Goal: Task Accomplishment & Management: Manage account settings

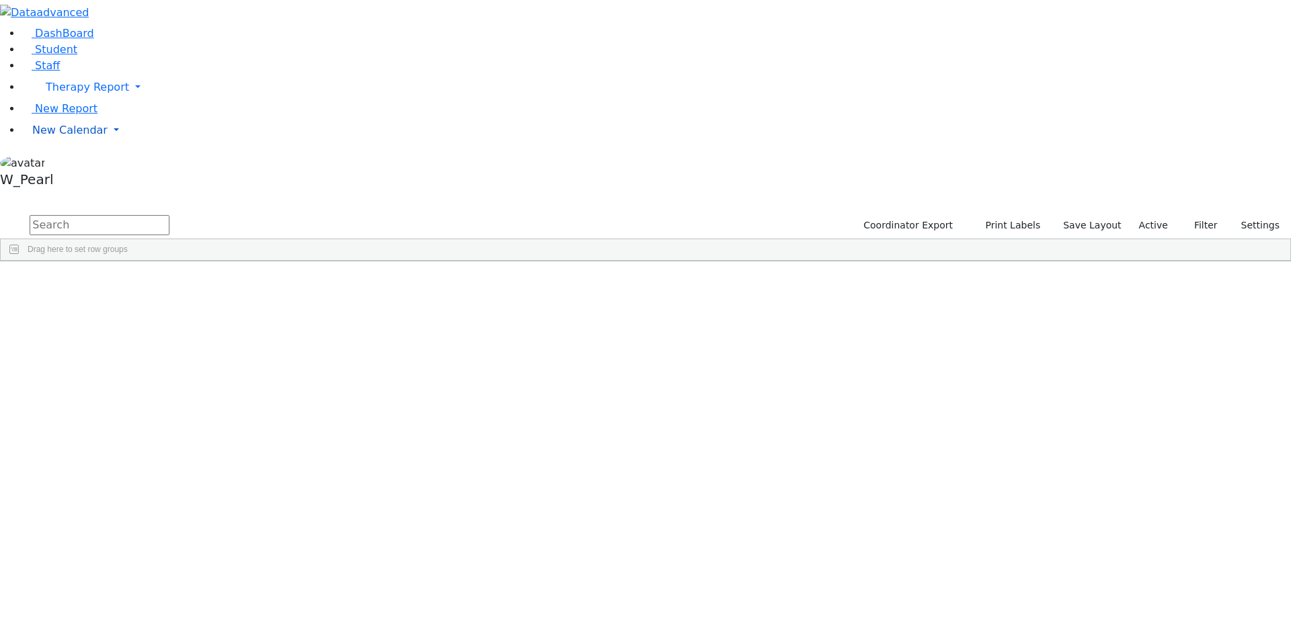
click at [79, 93] on span "New Calendar" at bounding box center [87, 87] width 83 height 13
click at [69, 163] on span "Calendar" at bounding box center [53, 157] width 48 height 13
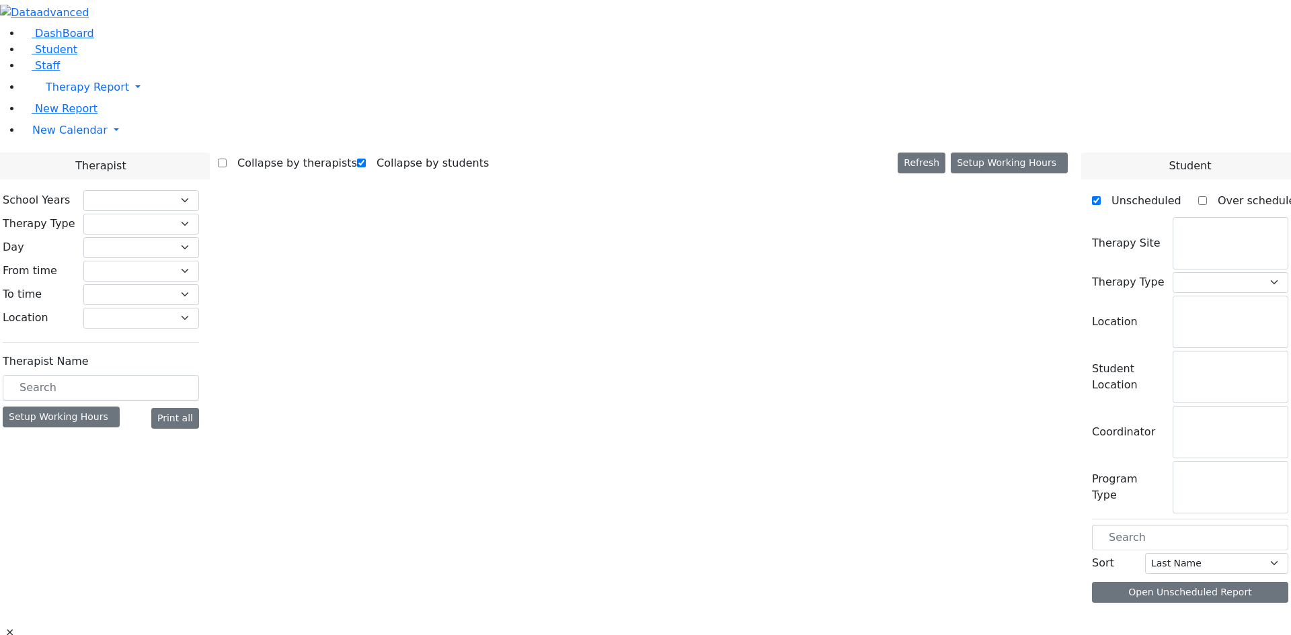
checkbox input "true"
select select "212"
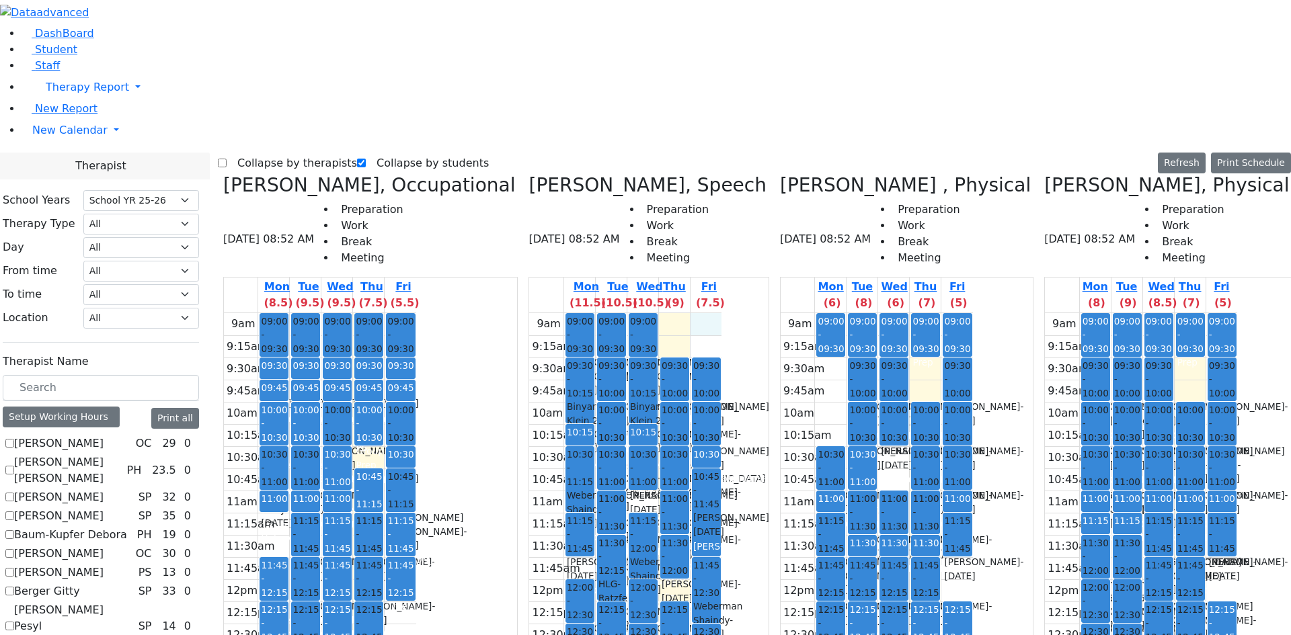
click at [649, 313] on div "9am 9:15am 9:30am 9:45am 10am 10:15am 10:30am 10:45am 11am 11:15am 11:30am 11:4…" at bounding box center [625, 579] width 192 height 532
drag, startPoint x: 615, startPoint y: 101, endPoint x: 614, endPoint y: 108, distance: 6.9
click at [614, 313] on div "9am 9:15am 9:30am 9:45am 10am 10:15am 10:30am 10:45am 11am 11:15am 11:30am 11:4…" at bounding box center [625, 579] width 192 height 532
drag, startPoint x: 651, startPoint y: 97, endPoint x: 651, endPoint y: 112, distance: 14.8
click at [651, 313] on div "9am 9:15am 9:30am 9:45am 10am 10:15am 10:30am 10:45am 11am 11:15am 11:30am 11:4…" at bounding box center [625, 579] width 192 height 532
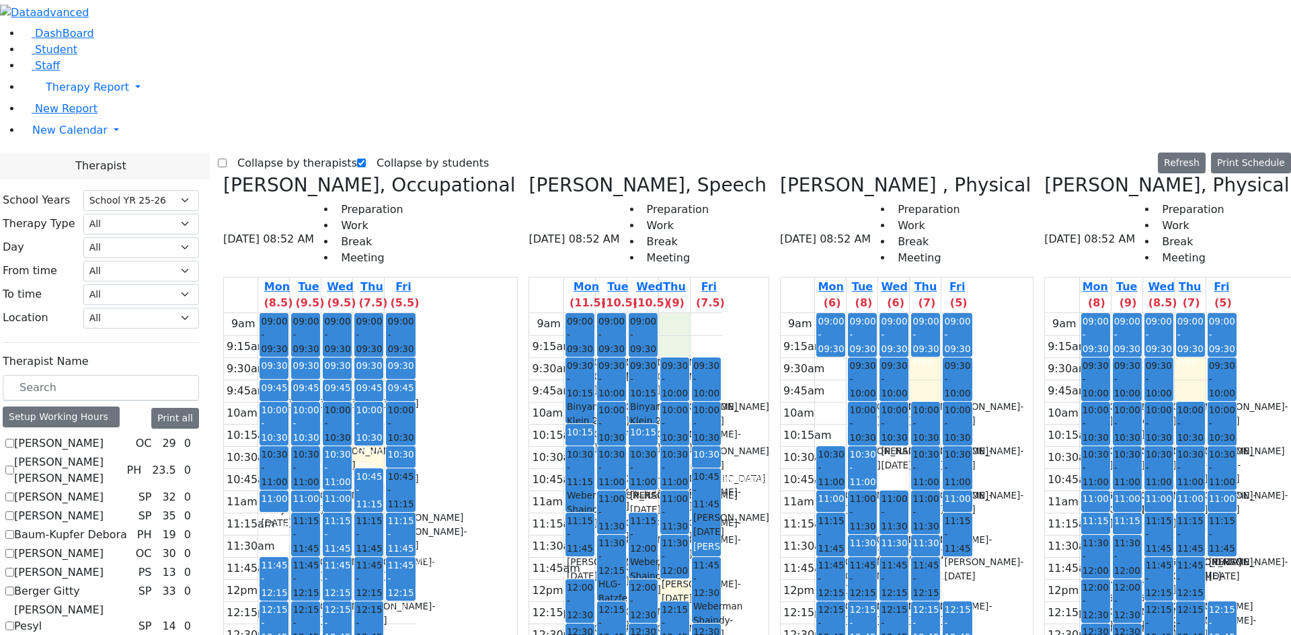
drag, startPoint x: 625, startPoint y: 93, endPoint x: 620, endPoint y: 102, distance: 9.6
click at [620, 313] on div "9am 9:15am 9:30am 9:45am 10am 10:15am 10:30am 10:45am 11am 11:15am 11:30am 11:4…" at bounding box center [625, 579] width 192 height 532
click at [646, 313] on div "9am 9:15am 9:30am 9:45am 10am 10:15am 10:30am 10:45am 11am 11:15am 11:30am 11:4…" at bounding box center [625, 579] width 192 height 532
drag, startPoint x: 647, startPoint y: 86, endPoint x: 649, endPoint y: 112, distance: 26.3
click at [626, 313] on div "9am 9:15am 9:30am 9:45am 10am 10:15am 10:30am 10:45am 11am 11:15am 11:30am 11:4…" at bounding box center [625, 579] width 192 height 532
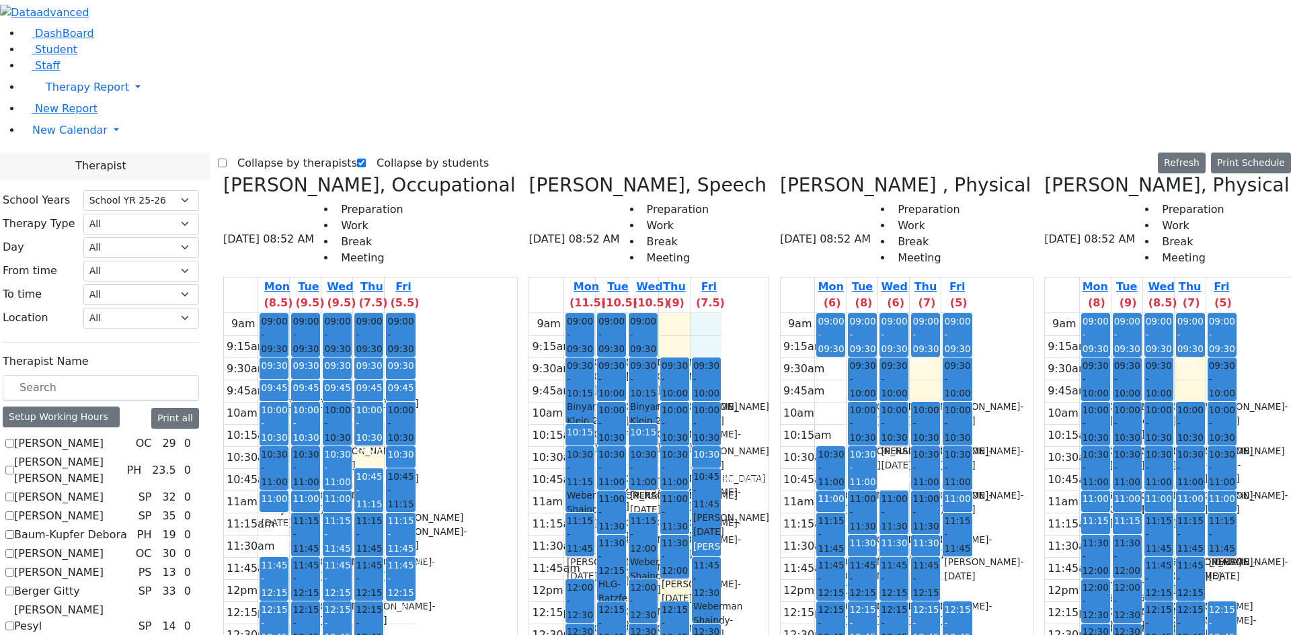
drag, startPoint x: 649, startPoint y: 97, endPoint x: 649, endPoint y: 109, distance: 11.4
click at [649, 313] on div "9am 9:15am 9:30am 9:45am 10am 10:15am 10:30am 10:45am 11am 11:15am 11:30am 11:4…" at bounding box center [625, 579] width 192 height 532
drag, startPoint x: 1143, startPoint y: 42, endPoint x: 1109, endPoint y: 48, distance: 34.8
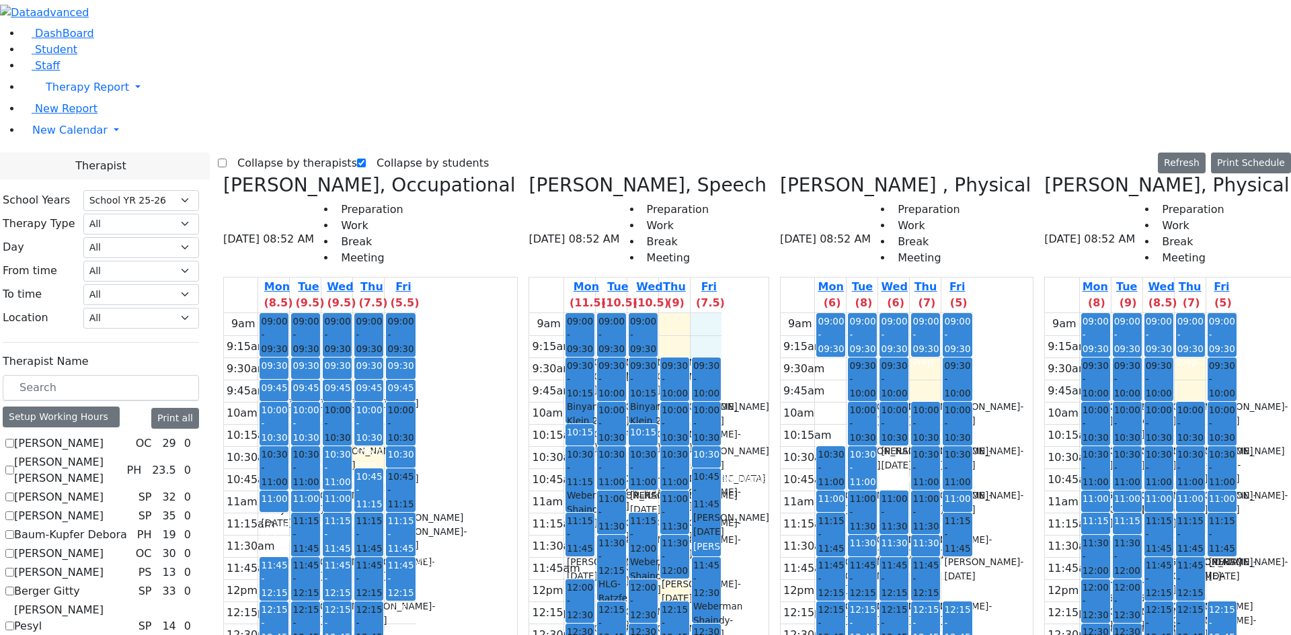
drag, startPoint x: 635, startPoint y: 87, endPoint x: 640, endPoint y: 106, distance: 18.8
click at [640, 313] on div "9am 9:15am 9:30am 9:45am 10am 10:15am 10:30am 10:45am 11am 11:15am 11:30am 11:4…" at bounding box center [625, 579] width 192 height 532
drag, startPoint x: 600, startPoint y: 82, endPoint x: 608, endPoint y: 106, distance: 24.9
click at [606, 313] on div "9am 9:15am 9:30am 9:45am 10am 10:15am 10:30am 10:45am 11am 11:15am 11:30am 11:4…" at bounding box center [625, 579] width 192 height 532
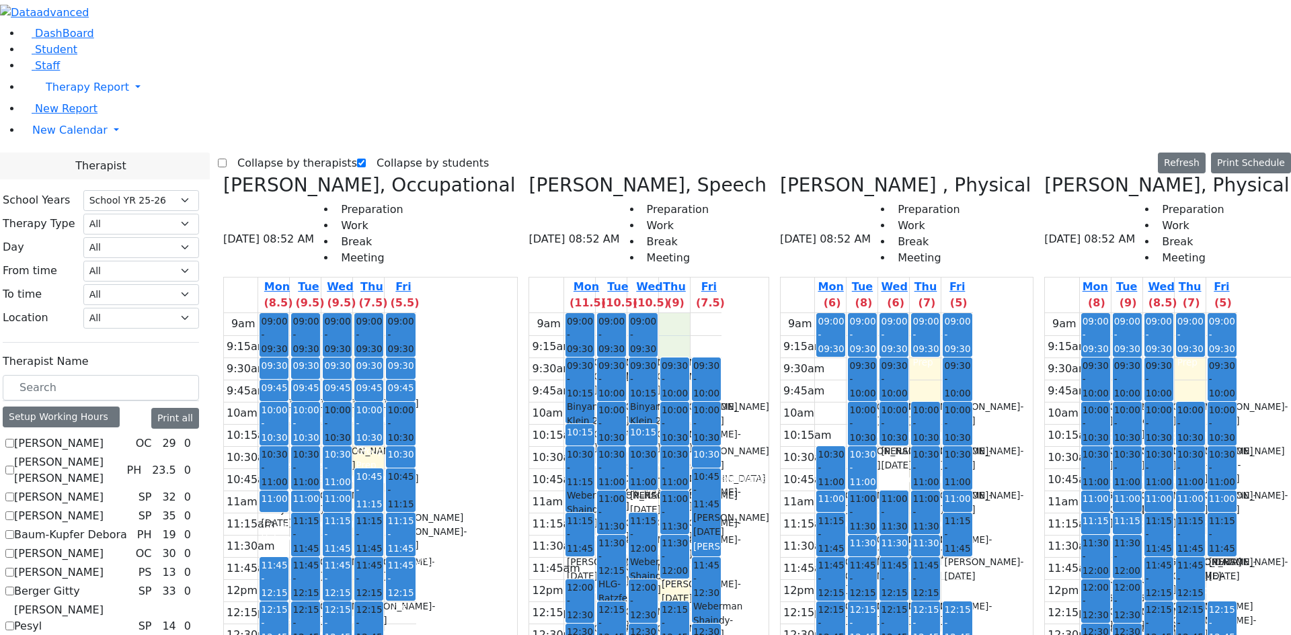
checkbox input "true"
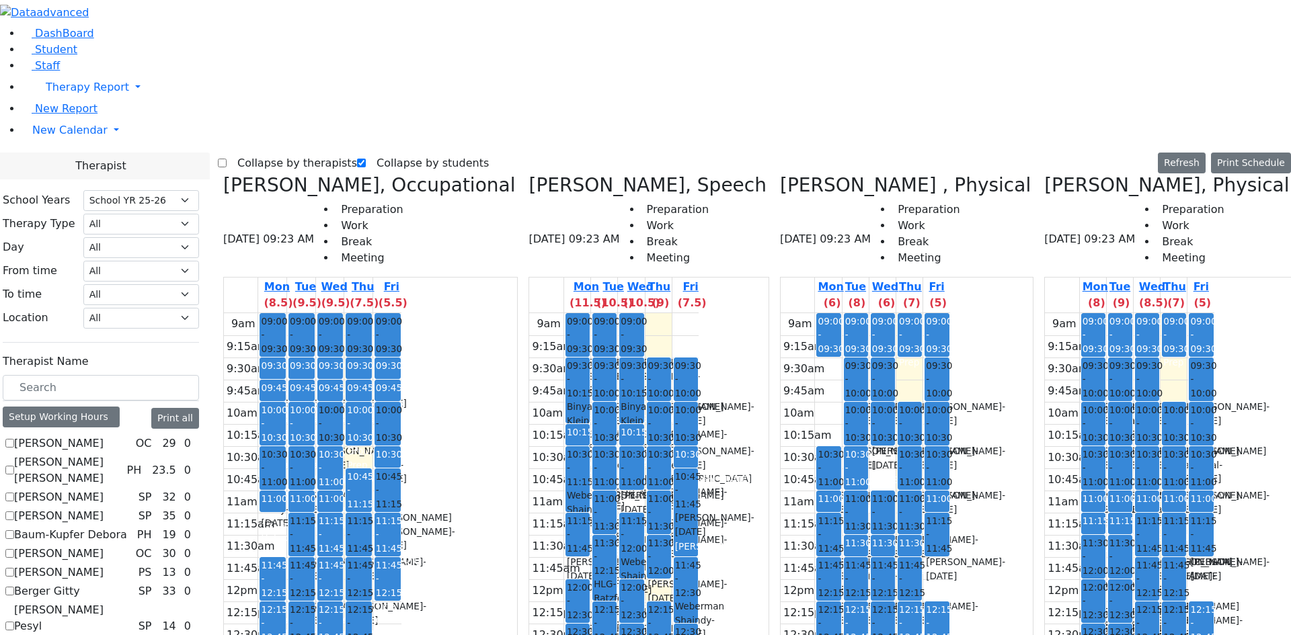
scroll to position [202, 0]
checkbox input "true"
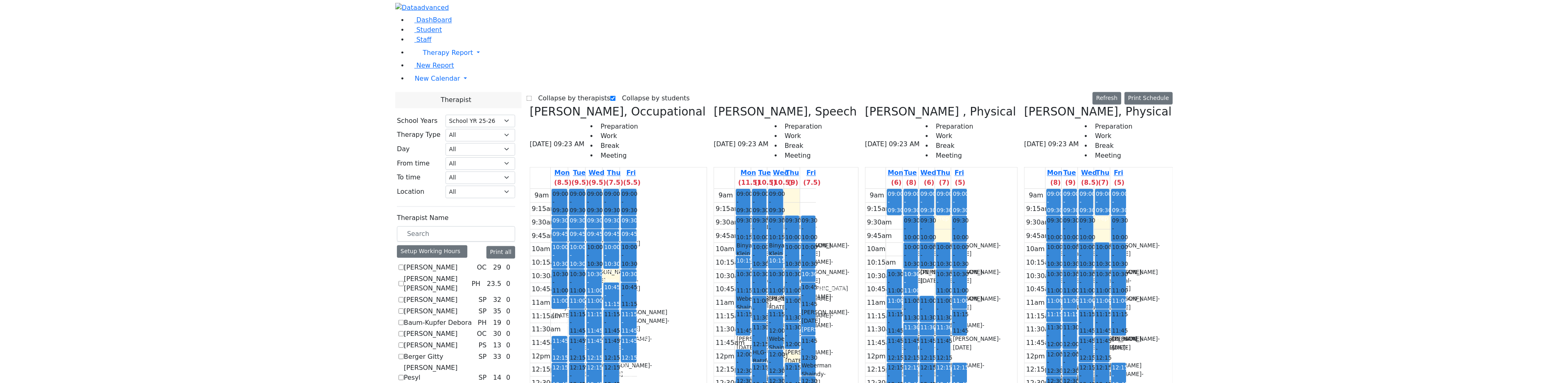
scroll to position [164, 0]
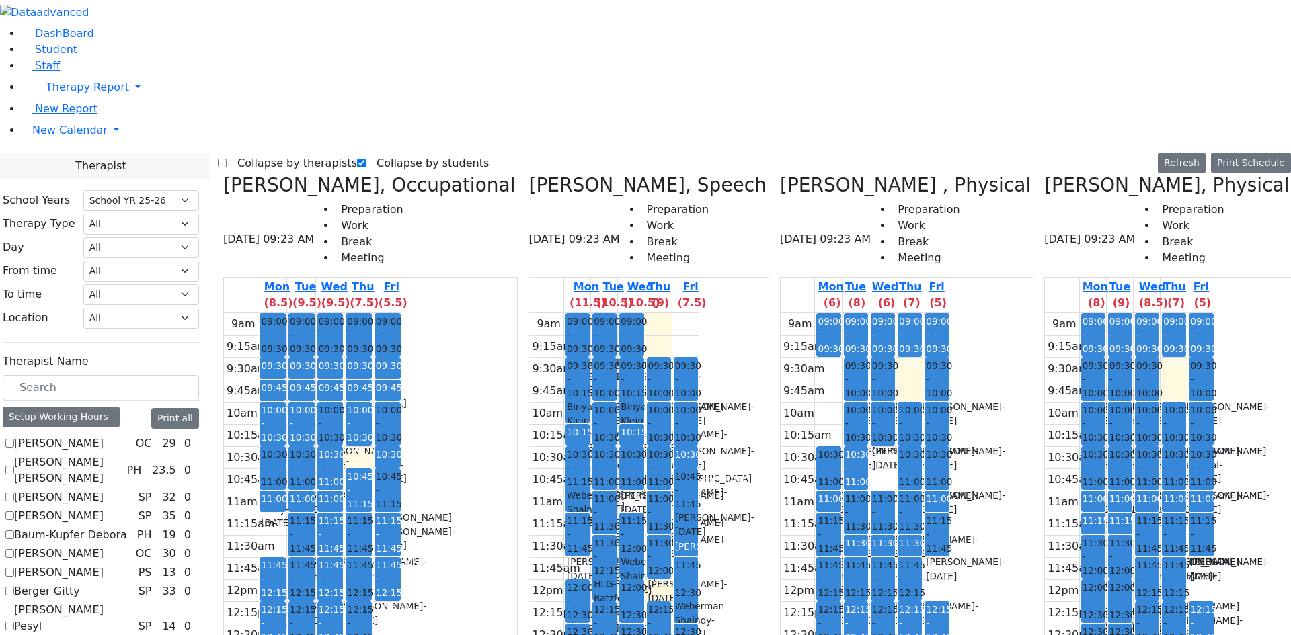
checkbox input "true"
click at [284, 153] on label "Collapse by therapists" at bounding box center [292, 164] width 130 height 22
click at [227, 159] on input "Collapse by therapists" at bounding box center [222, 163] width 9 height 9
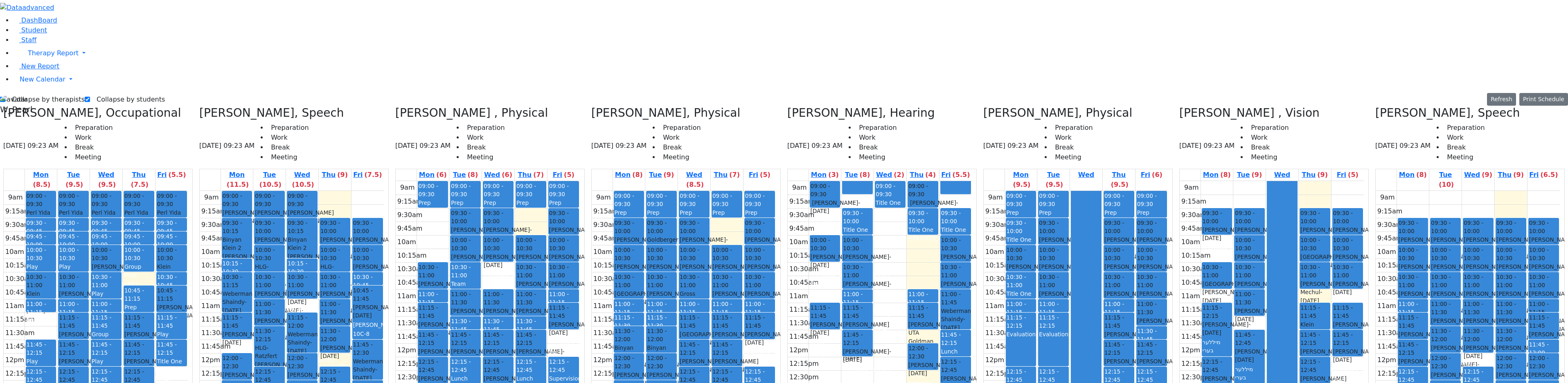
click at [27, 93] on div "Collapse by therapists Collapse by students Refresh Setup Working Hours Print S…" at bounding box center [784, 299] width 1578 height 412
click at [29, 93] on div "Collapse by therapists Collapse by students Refresh Setup Working Hours Print S…" at bounding box center [784, 299] width 1578 height 412
click at [34, 93] on label "Collapse by therapists" at bounding box center [45, 100] width 79 height 13
click at [5, 97] on input "Collapse by therapists" at bounding box center [2, 99] width 5 height 5
checkbox input "false"
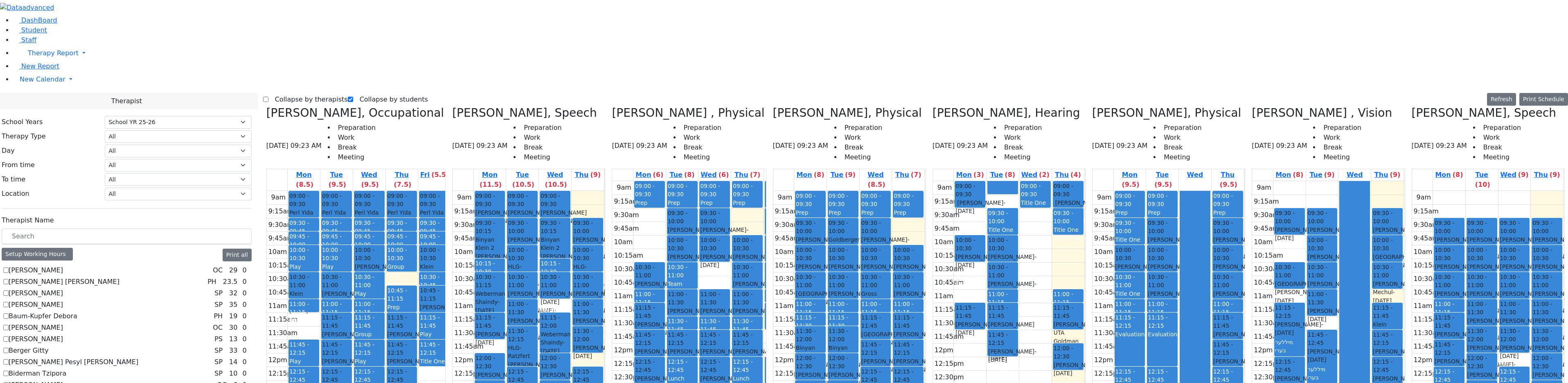
scroll to position [245, 0]
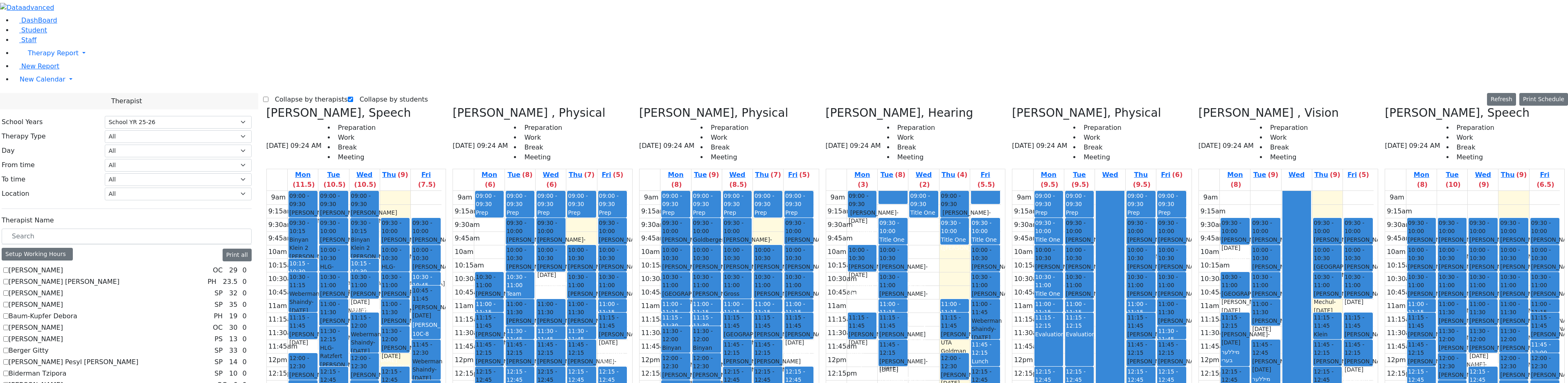
checkbox input "true"
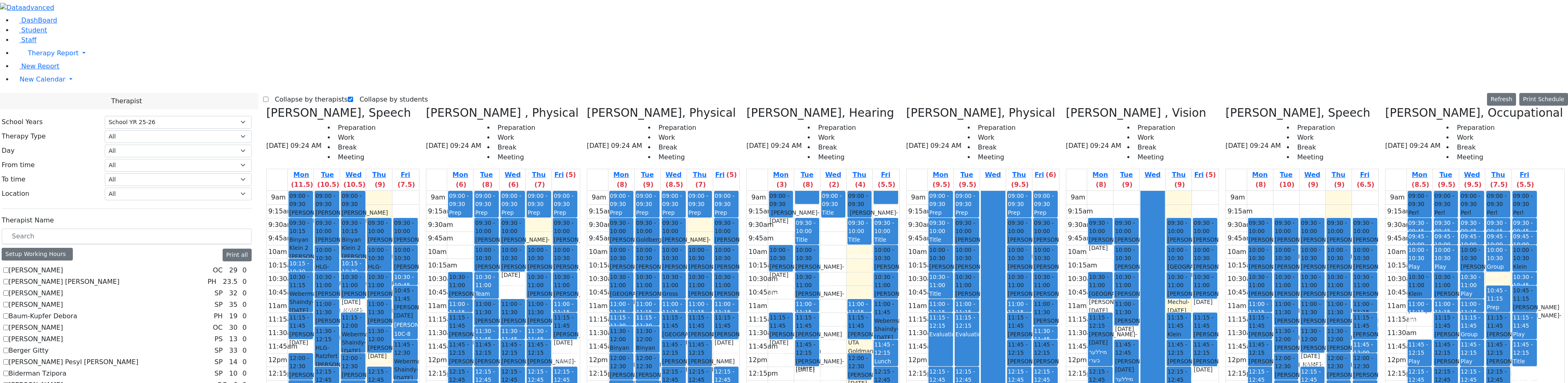
click at [290, 93] on label "Collapse by therapists" at bounding box center [308, 100] width 79 height 13
click at [268, 97] on input "Collapse by therapists" at bounding box center [265, 99] width 5 height 5
checkbox input "true"
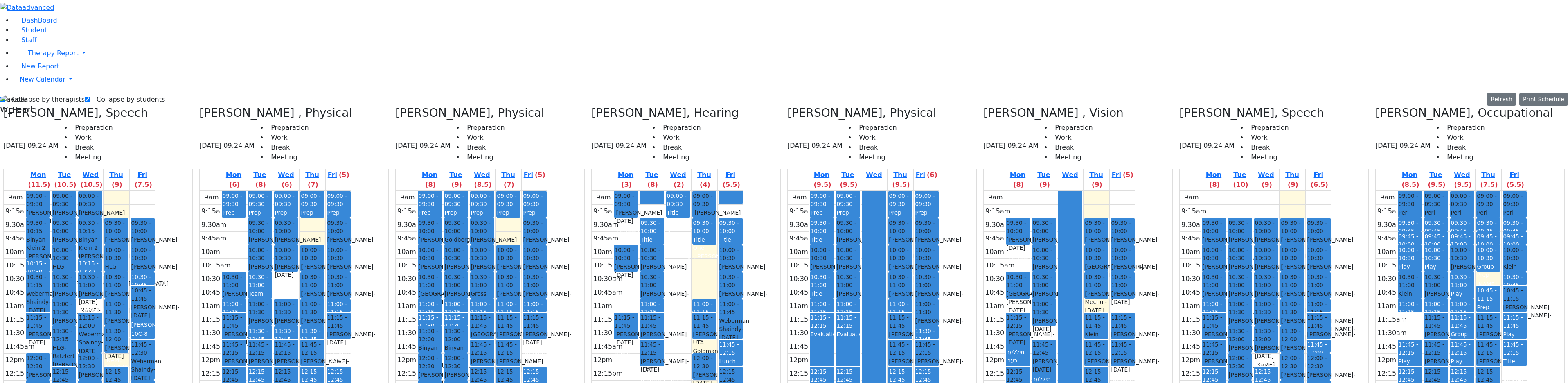
drag, startPoint x: 1346, startPoint y: 176, endPoint x: 1222, endPoint y: 261, distance: 150.3
click at [785, 261] on div "9am 9:15am 9:30am 9:45am 10am 10:15am 10:30am 10:45am 11am 11:15am 11:30am 11:4…" at bounding box center [1255, 353] width 152 height 324
click at [785, 330] on div "Muller Sarah - 03/18/2020" at bounding box center [1319, 339] width 23 height 17
drag, startPoint x: 1350, startPoint y: 179, endPoint x: 1220, endPoint y: 261, distance: 153.7
click at [785, 263] on div "9am 9:15am 9:30am 9:45am 10am 10:15am 10:30am 10:45am 11am 11:15am 11:30am 11:4…" at bounding box center [1255, 353] width 152 height 324
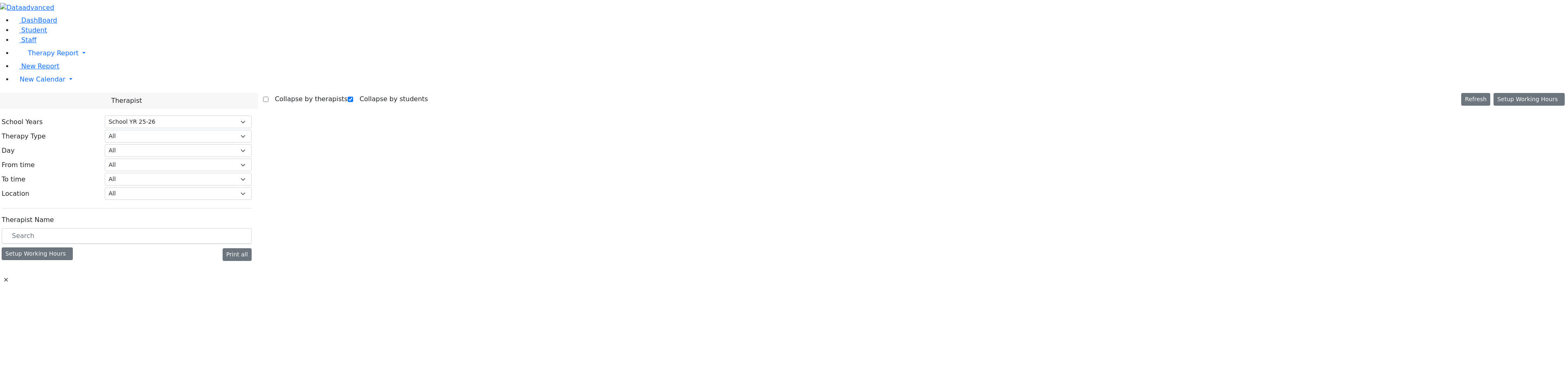
select select "212"
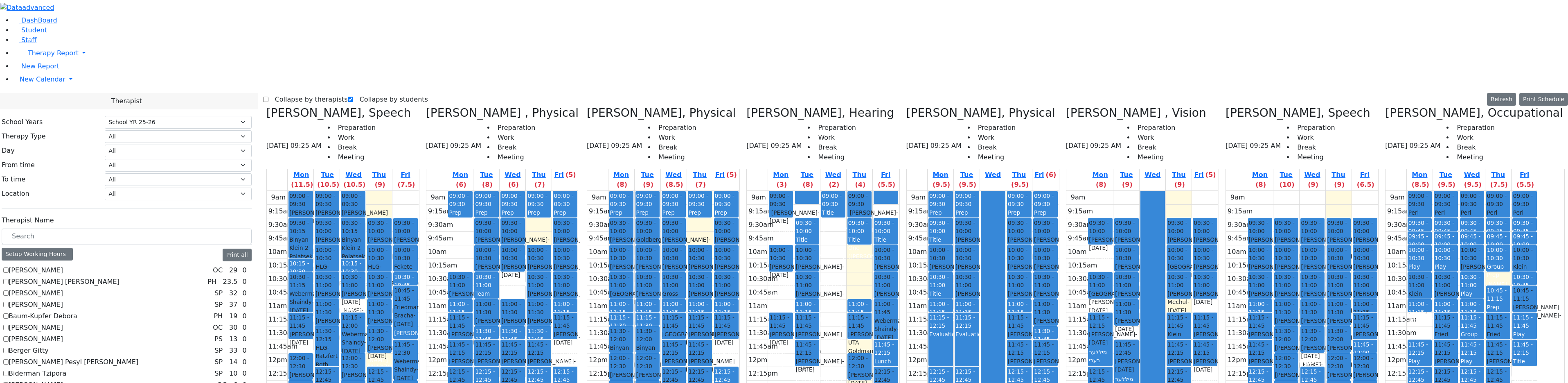
click at [258, 93] on div "Therapist" at bounding box center [127, 101] width 263 height 16
click at [289, 93] on label "Collapse by therapists" at bounding box center [308, 100] width 79 height 13
click at [268, 97] on input "Collapse by therapists" at bounding box center [265, 99] width 5 height 5
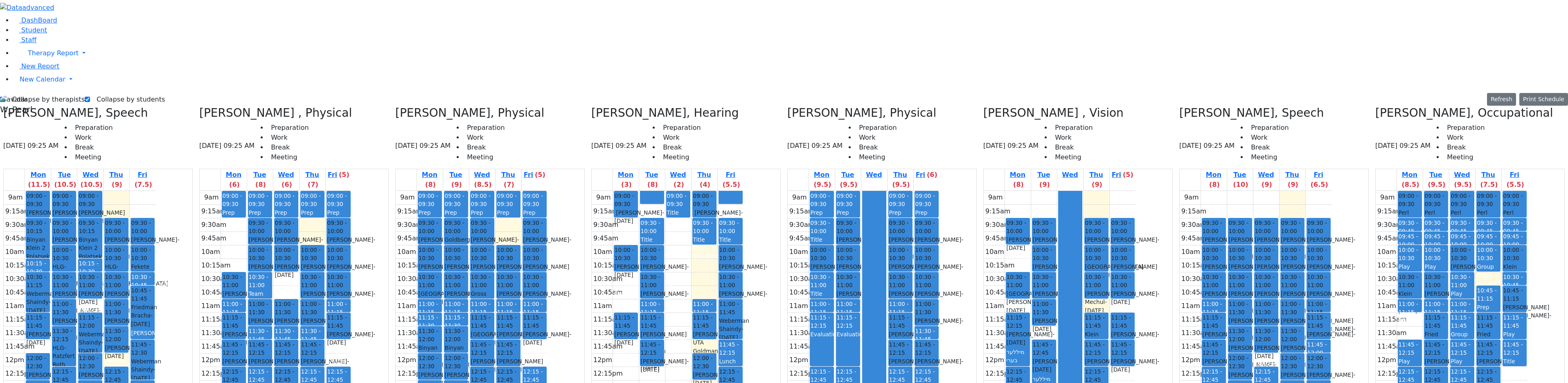
drag, startPoint x: 1346, startPoint y: 179, endPoint x: 1219, endPoint y: 259, distance: 150.1
click at [1219, 259] on div "9am 9:15am 9:30am 9:45am 10am 10:15am 10:30am 10:45am 11am 11:15am 11:30am 11:4…" at bounding box center [1255, 353] width 152 height 324
click at [1330, 330] on div "Muller Sarah - 03/18/2020" at bounding box center [1319, 339] width 23 height 17
drag, startPoint x: 1349, startPoint y: 177, endPoint x: 1216, endPoint y: 249, distance: 151.2
click at [1216, 250] on div "9am 9:15am 9:30am 9:45am 10am 10:15am 10:30am 10:45am 11am 11:15am 11:30am 11:4…" at bounding box center [1255, 353] width 152 height 324
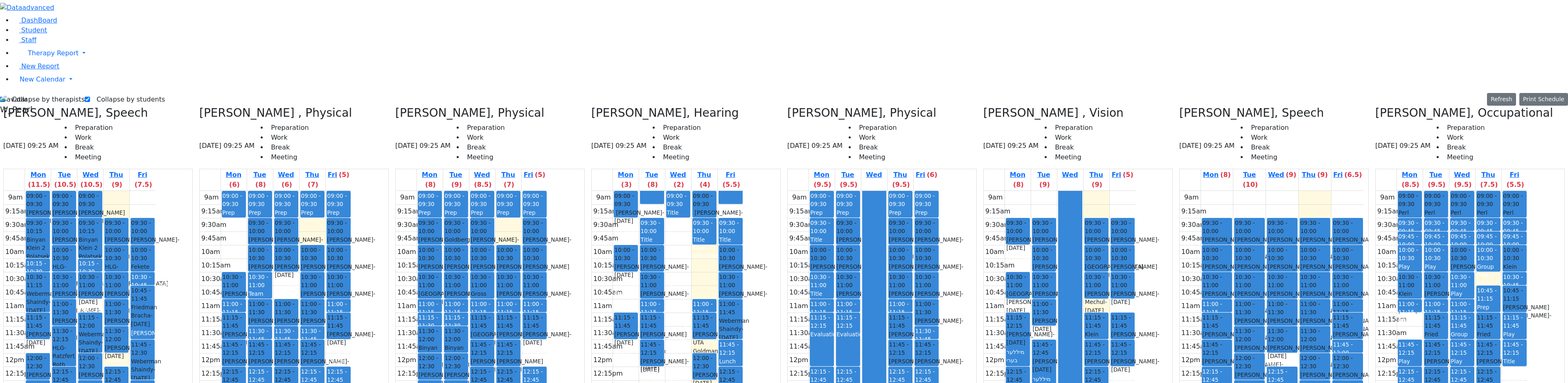
drag, startPoint x: 1219, startPoint y: 280, endPoint x: 1220, endPoint y: 261, distance: 19.0
click at [1221, 255] on div "09:30 - 10:00 Weber Shloimy - 12/26/2013 Gross, Atara 10:00 - 10:30 Teitelbaum …" at bounding box center [1217, 353] width 32 height 324
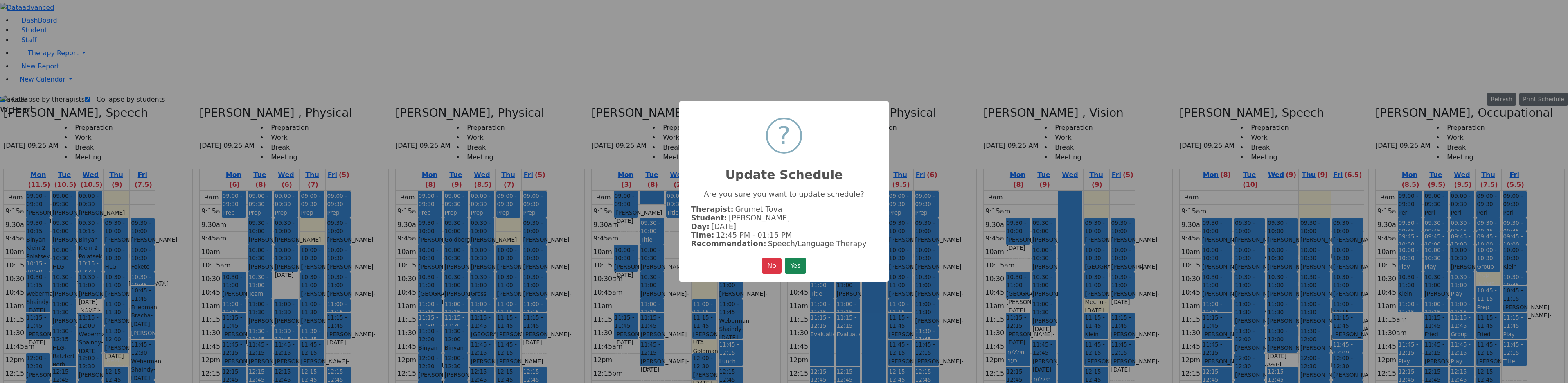
click at [752, 263] on div "× ? Update Schedule Are you sure you want to update schedule? Therapist: Grumet…" at bounding box center [784, 191] width 209 height 180
click at [762, 262] on button "No" at bounding box center [772, 266] width 19 height 16
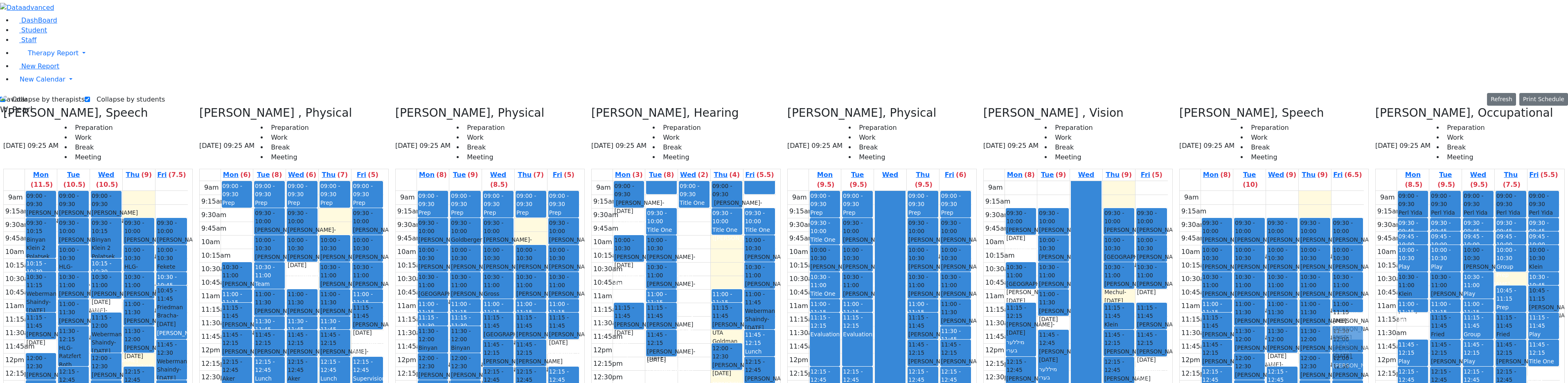
drag, startPoint x: 1353, startPoint y: 173, endPoint x: 1343, endPoint y: 181, distance: 12.8
click at [1343, 191] on div "09:30 - 10:00 [PERSON_NAME] - [DATE] [PERSON_NAME][GEOGRAPHIC_DATA] 10:00 - 10:…" at bounding box center [1347, 353] width 32 height 324
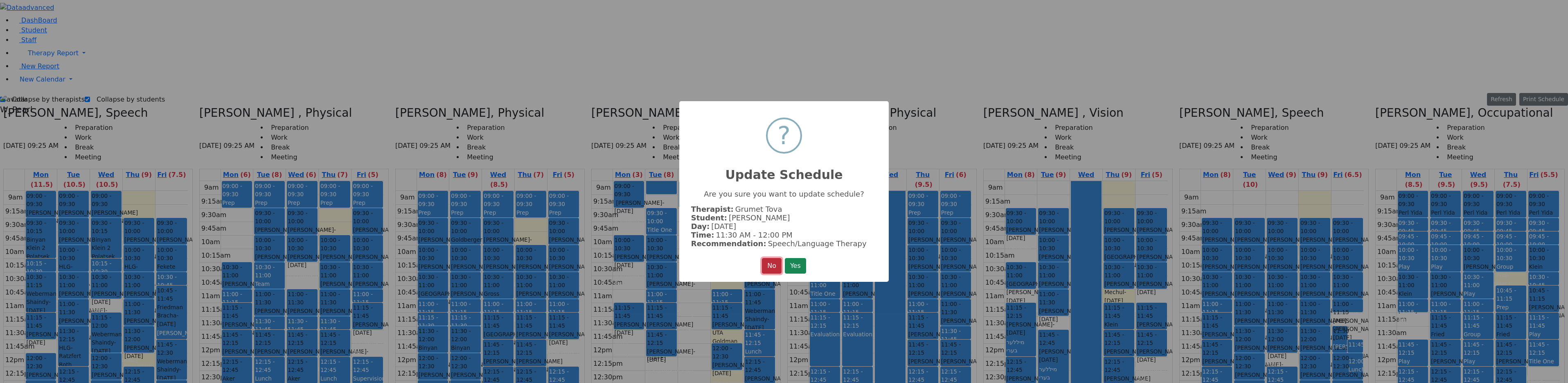
click at [768, 258] on button "No" at bounding box center [772, 266] width 19 height 16
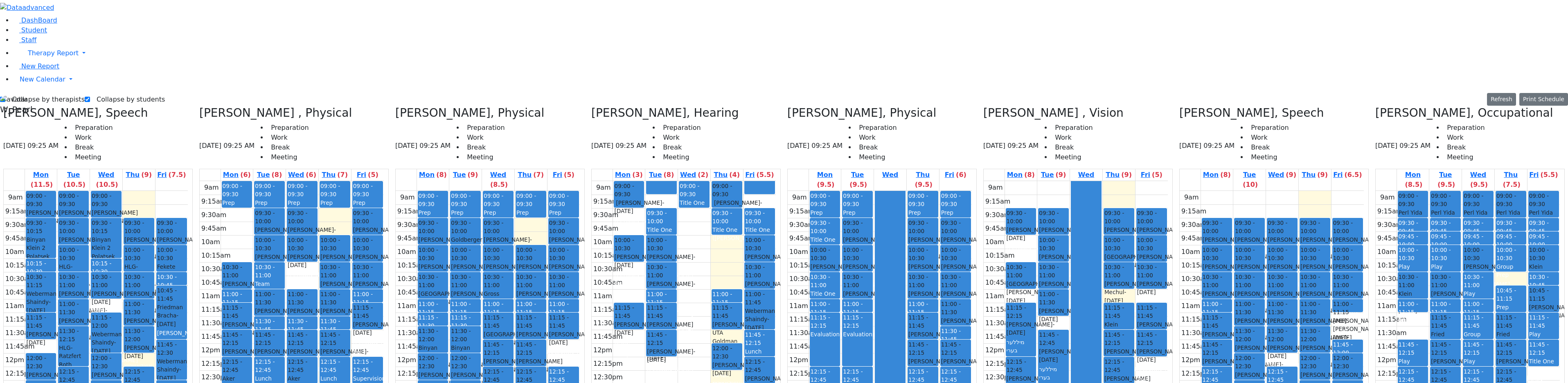
drag, startPoint x: 1354, startPoint y: 183, endPoint x: 1214, endPoint y: 269, distance: 164.3
click at [1217, 260] on tr "09:30 - 10:00 Weber Shloimy - 12/26/2013 Gross, Atara 10:00 - 10:30 Teitelbaum …" at bounding box center [1272, 353] width 184 height 324
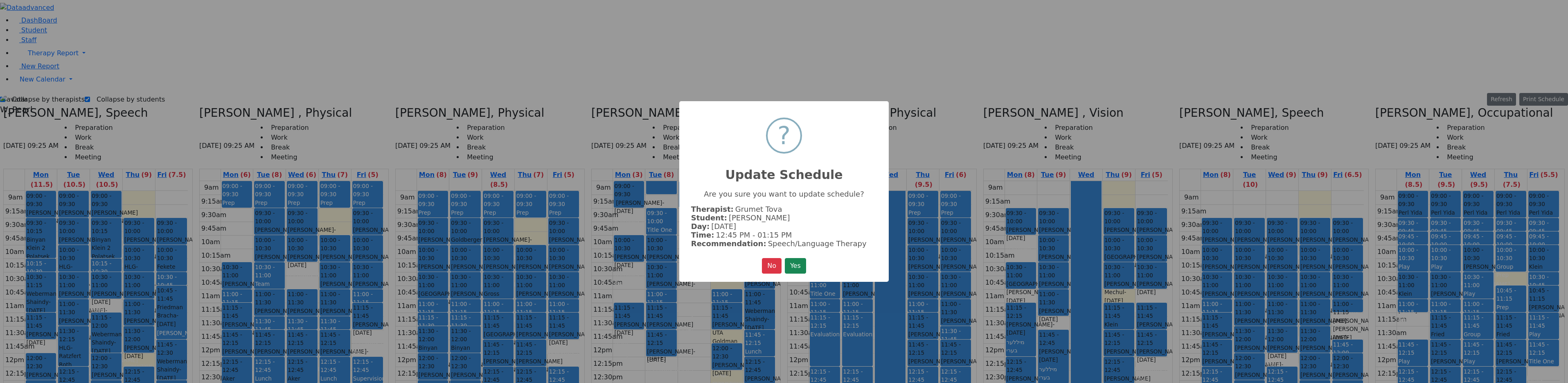
click at [794, 262] on button "Yes" at bounding box center [795, 266] width 21 height 16
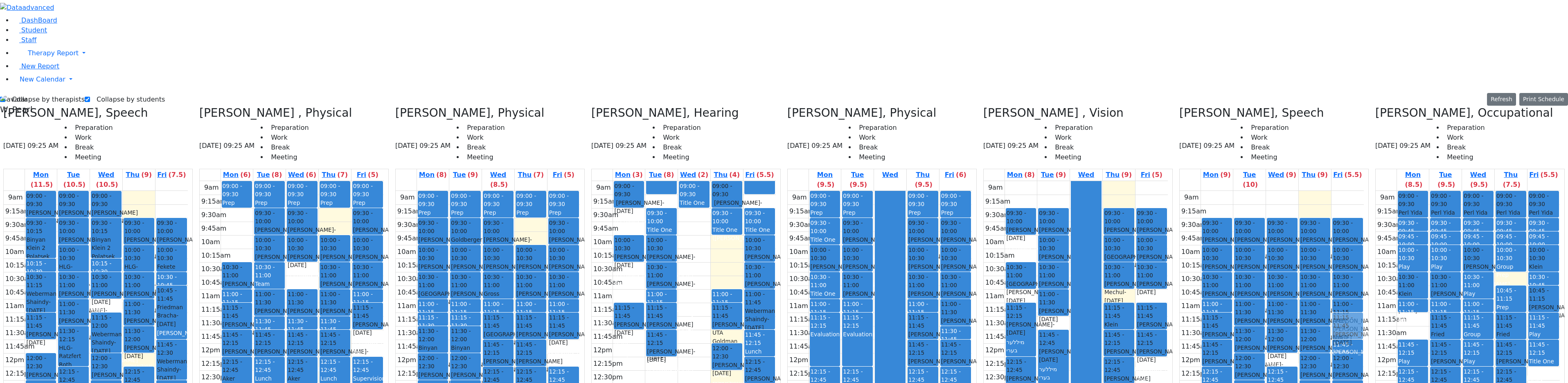
drag, startPoint x: 1223, startPoint y: 286, endPoint x: 1352, endPoint y: 184, distance: 164.5
click at [1353, 191] on tr "09:30 - 10:00 Weber Shloimy - 12/26/2013 Gross, Atara 10:00 - 10:30 Teitelbaum …" at bounding box center [1272, 353] width 184 height 324
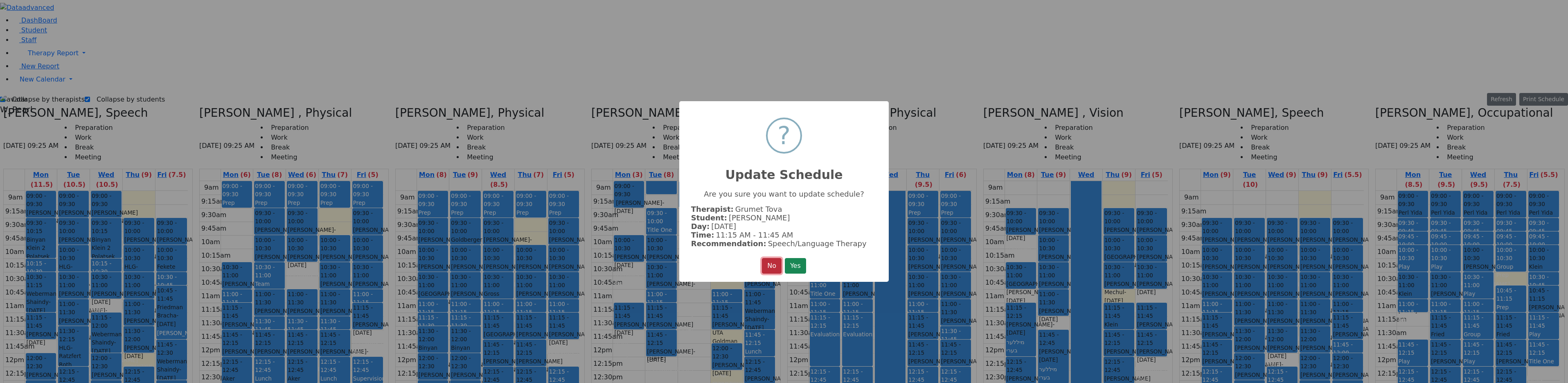
click at [772, 263] on button "No" at bounding box center [772, 266] width 19 height 16
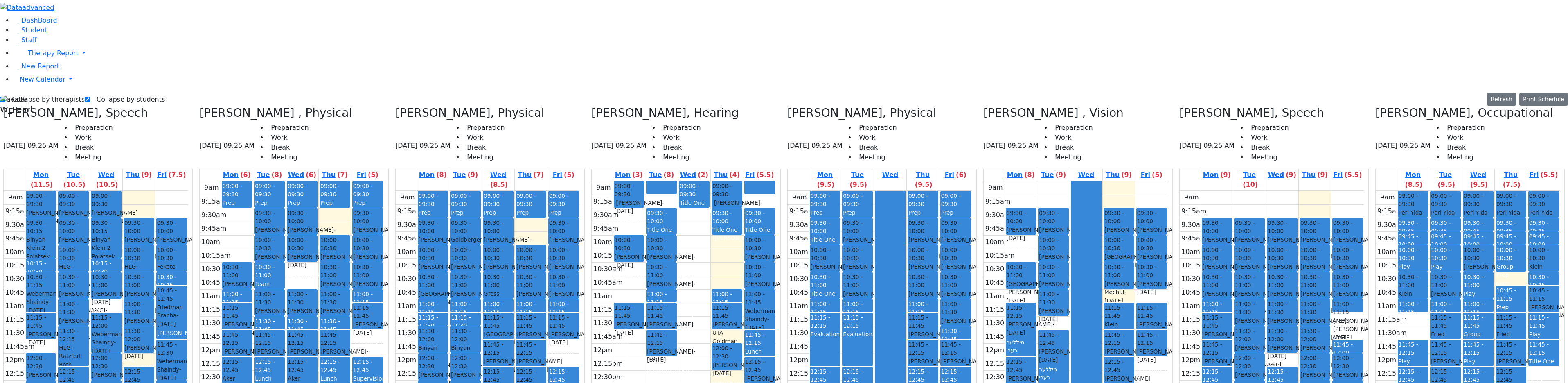
click at [35, 93] on label "Collapse by therapists" at bounding box center [45, 100] width 79 height 13
click at [5, 97] on input "Collapse by therapists" at bounding box center [2, 99] width 5 height 5
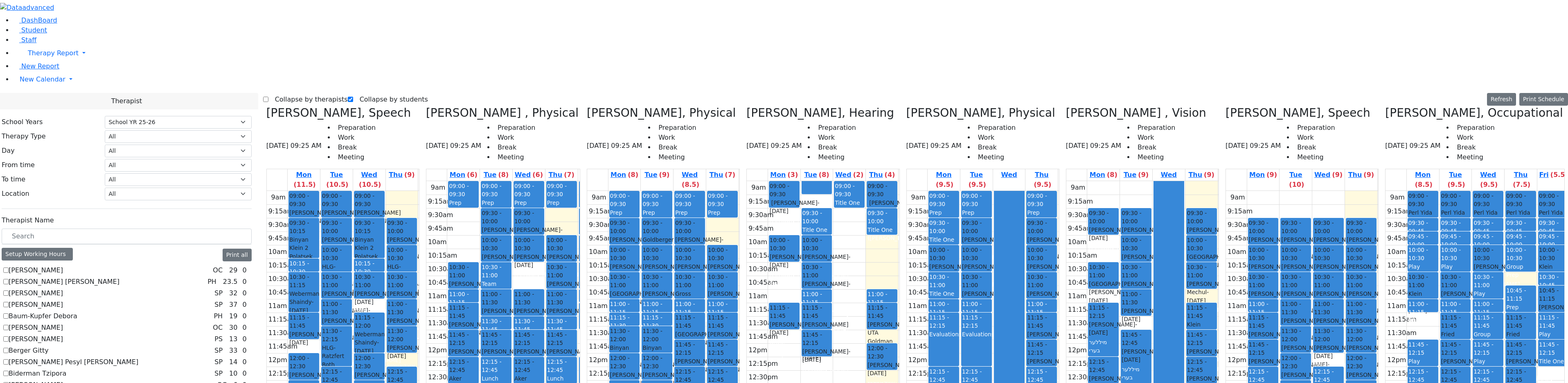
click at [290, 93] on label "Collapse by therapists" at bounding box center [308, 100] width 79 height 13
click at [268, 97] on input "Collapse by therapists" at bounding box center [265, 99] width 5 height 5
checkbox input "true"
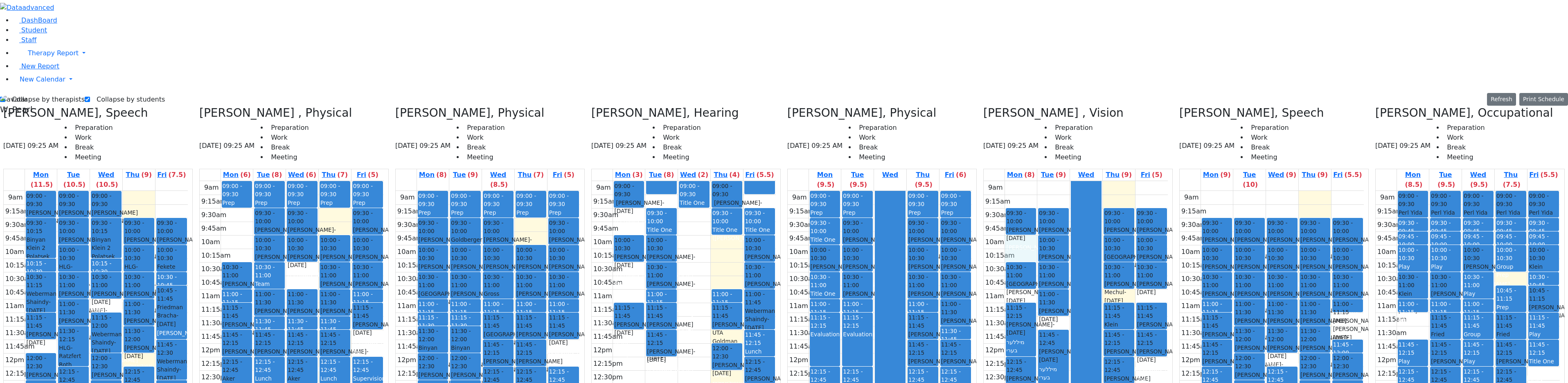
drag, startPoint x: 1032, startPoint y: 109, endPoint x: 1033, endPoint y: 121, distance: 12.0
click at [1033, 181] on div "9am 9:15am 9:30am 9:45am 10am 10:15am 10:30am 10:45am 11am 11:15am 11:30am 11:4…" at bounding box center [1076, 343] width 184 height 324
click at [1062, 253] on span "- [DATE]" at bounding box center [1063, 261] width 48 height 15
drag, startPoint x: 1091, startPoint y: 90, endPoint x: 1078, endPoint y: 70, distance: 23.9
click at [1091, 181] on div at bounding box center [1086, 342] width 30 height 323
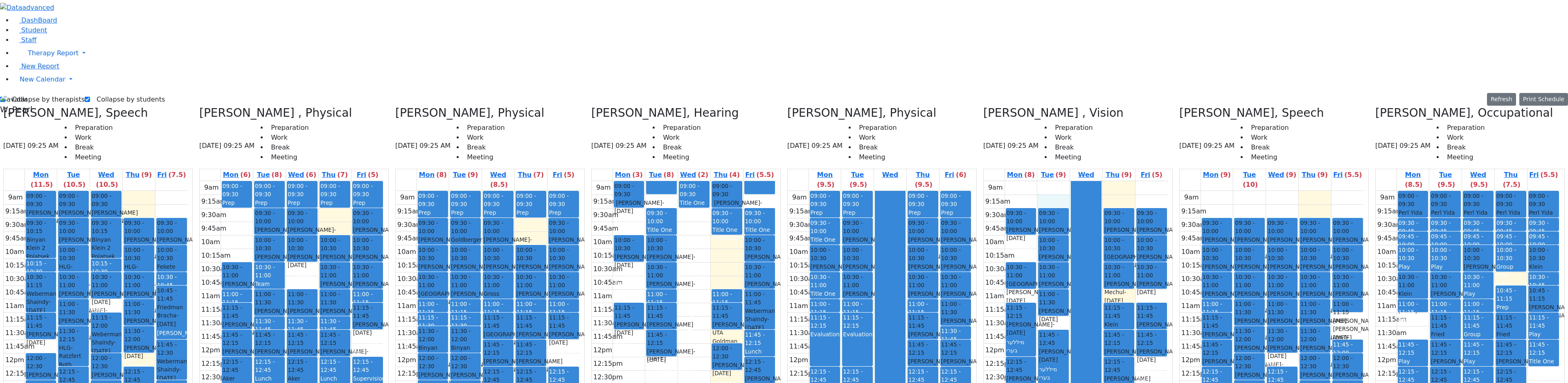
click at [1069, 181] on div "9am 9:15am 9:30am 9:45am 10am 10:15am 10:30am 10:45am 11am 11:15am 11:30am 11:4…" at bounding box center [1076, 343] width 184 height 324
click at [1027, 181] on div "9am 9:15am 9:30am 9:45am 10am 10:15am 10:30am 10:45am 11am 11:15am 11:30am 11:4…" at bounding box center [1076, 343] width 184 height 324
click at [1060, 181] on div "9am 9:15am 9:30am 9:45am 10am 10:15am 10:30am 10:45am 11am 11:15am 11:30am 11:4…" at bounding box center [1076, 343] width 184 height 324
click at [1117, 181] on div "9am 9:15am 9:30am 9:45am 10am 10:15am 10:30am 10:45am 11am 11:15am 11:30am 11:4…" at bounding box center [1076, 343] width 184 height 324
drag, startPoint x: 1153, startPoint y: 161, endPoint x: 1144, endPoint y: 164, distance: 9.5
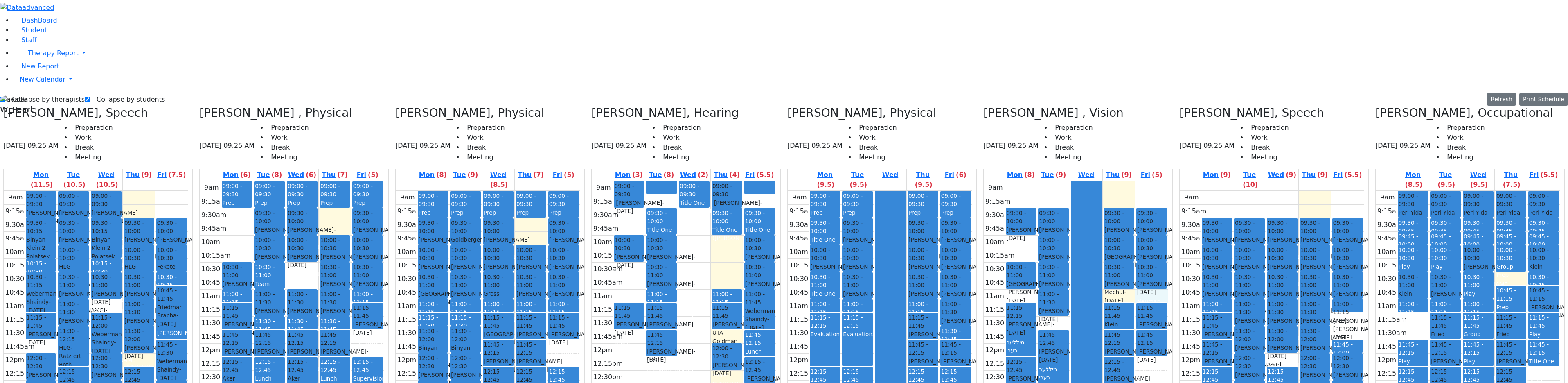
click at [1155, 181] on div "9am 9:15am 9:30am 9:45am 10am 10:15am 10:30am 10:45am 11am 11:15am 11:30am 11:4…" at bounding box center [1076, 343] width 184 height 324
drag, startPoint x: 1057, startPoint y: 185, endPoint x: 1077, endPoint y: 183, distance: 20.1
click at [1057, 186] on div "9am 9:15am 9:30am 9:45am 10am 10:15am 10:30am 10:45am 11am 11:15am 11:30am 11:4…" at bounding box center [1076, 343] width 184 height 324
drag, startPoint x: 1155, startPoint y: 161, endPoint x: 1119, endPoint y: 156, distance: 36.3
click at [1124, 181] on div "9am 9:15am 9:30am 9:45am 10am 10:15am 10:30am 10:45am 11am 11:15am 11:30am 11:4…" at bounding box center [1076, 343] width 184 height 324
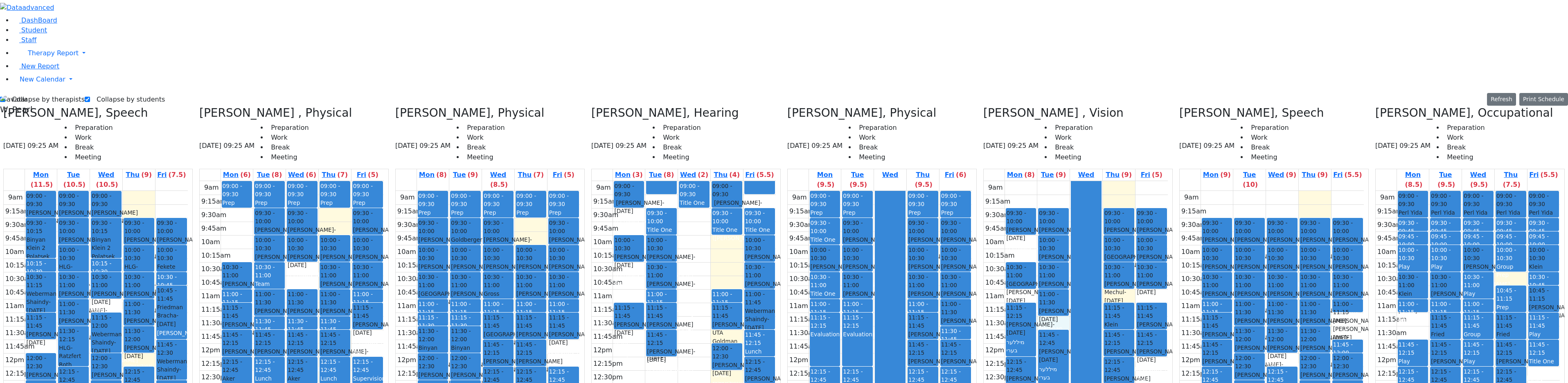
click at [1060, 187] on div "9am 9:15am 9:30am 9:45am 10am 10:15am 10:30am 10:45am 11am 11:15am 11:30am 11:4…" at bounding box center [1076, 343] width 184 height 324
click at [1027, 181] on div "9am 9:15am 9:30am 9:45am 10am 10:15am 10:30am 10:45am 11am 11:15am 11:30am 11:4…" at bounding box center [1076, 343] width 184 height 324
click at [1063, 187] on div "9am 9:15am 9:30am 9:45am 10am 10:15am 10:30am 10:45am 11am 11:15am 11:30am 11:4…" at bounding box center [1076, 343] width 184 height 324
click at [1125, 181] on div "9am 9:15am 9:30am 9:45am 10am 10:15am 10:30am 10:45am 11am 11:15am 11:30am 11:4…" at bounding box center [1076, 343] width 184 height 324
click at [1086, 181] on div at bounding box center [1086, 342] width 30 height 323
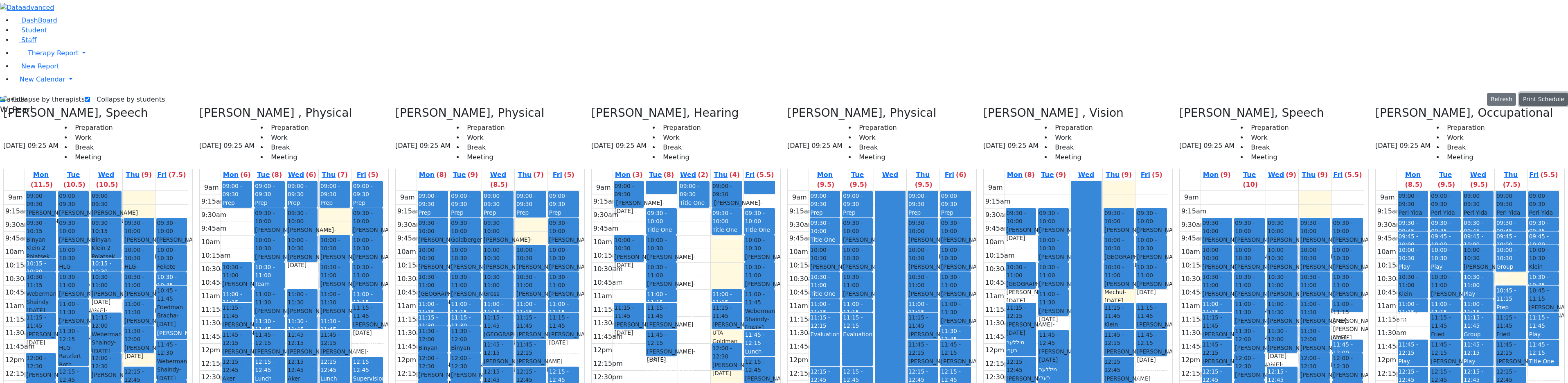
click at [1555, 93] on button "Print Schedule" at bounding box center [1544, 99] width 49 height 13
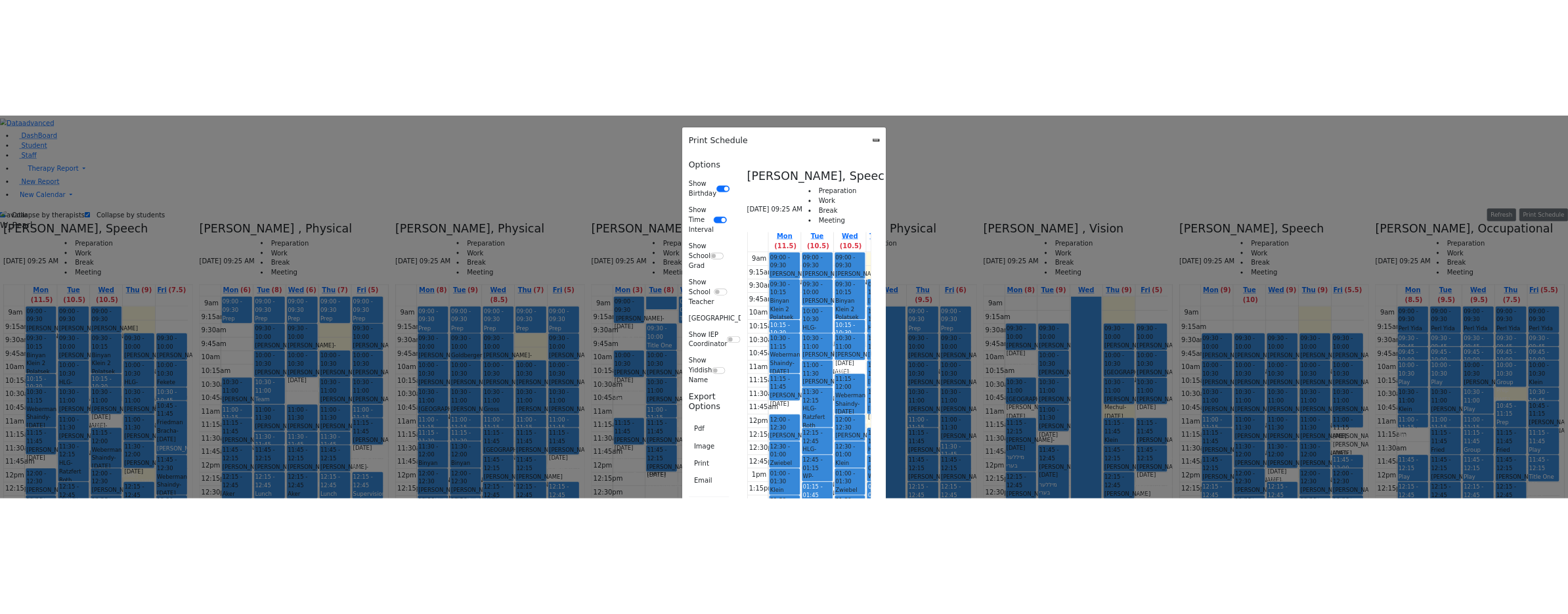
scroll to position [65, 0]
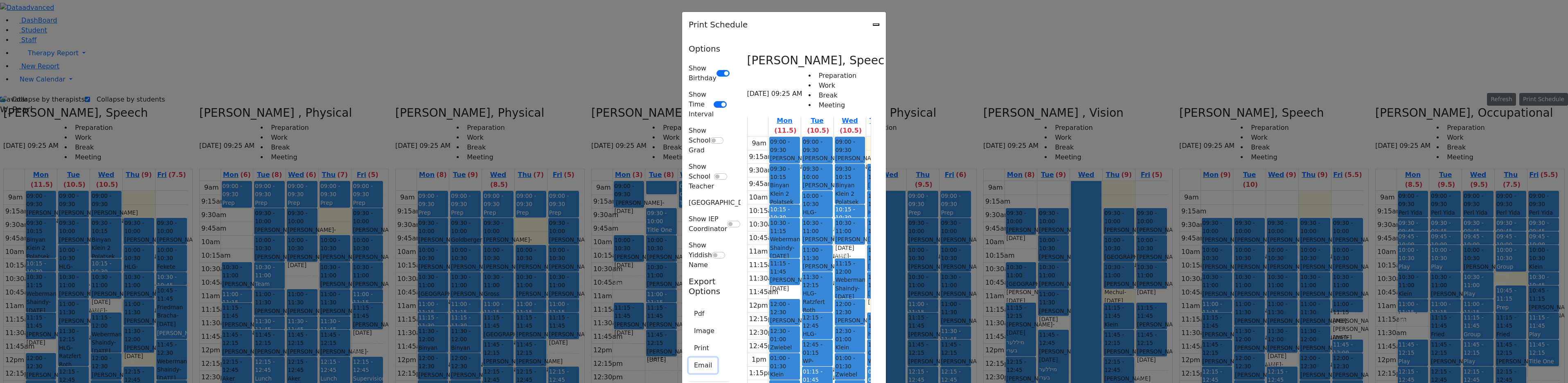
click at [688, 357] on button "Email" at bounding box center [702, 365] width 29 height 16
type input "[EMAIL_ADDRESS][DOMAIN_NAME]"
type textarea "This is schedule for [PERSON_NAME]"
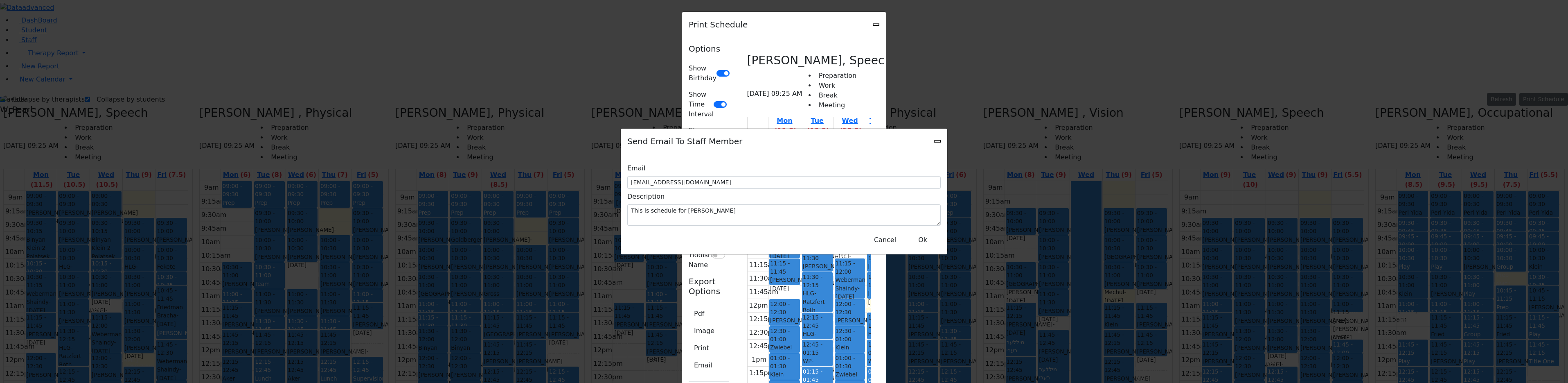
click at [936, 146] on div "Send Email To Staff Member" at bounding box center [784, 141] width 326 height 26
click at [937, 141] on icon "Close" at bounding box center [937, 141] width 0 height 0
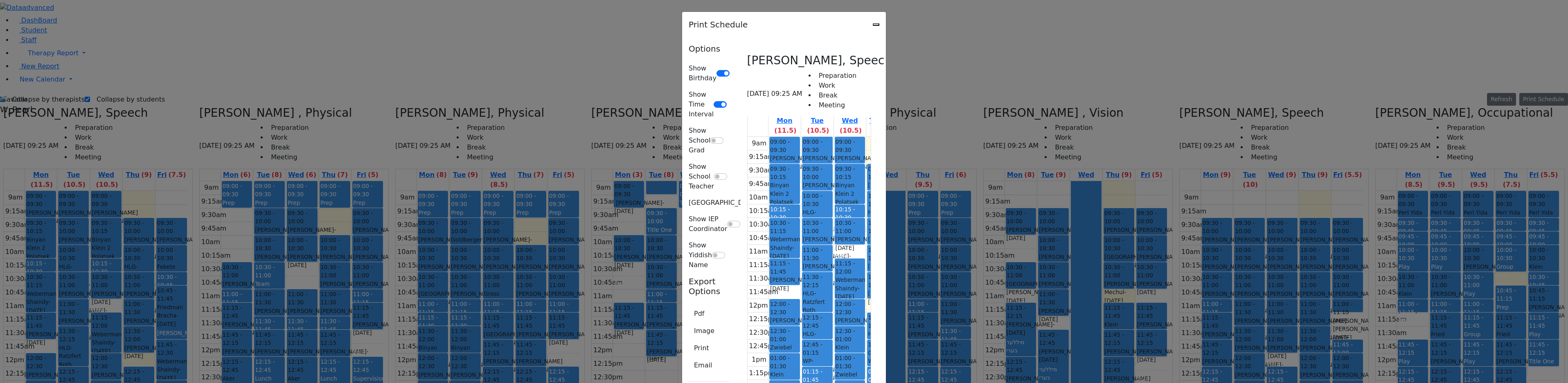
drag, startPoint x: 853, startPoint y: 19, endPoint x: 951, endPoint y: 33, distance: 99.0
click at [886, 33] on div "Print Schedule" at bounding box center [784, 24] width 204 height 26
click at [876, 24] on icon "Close" at bounding box center [876, 24] width 0 height 0
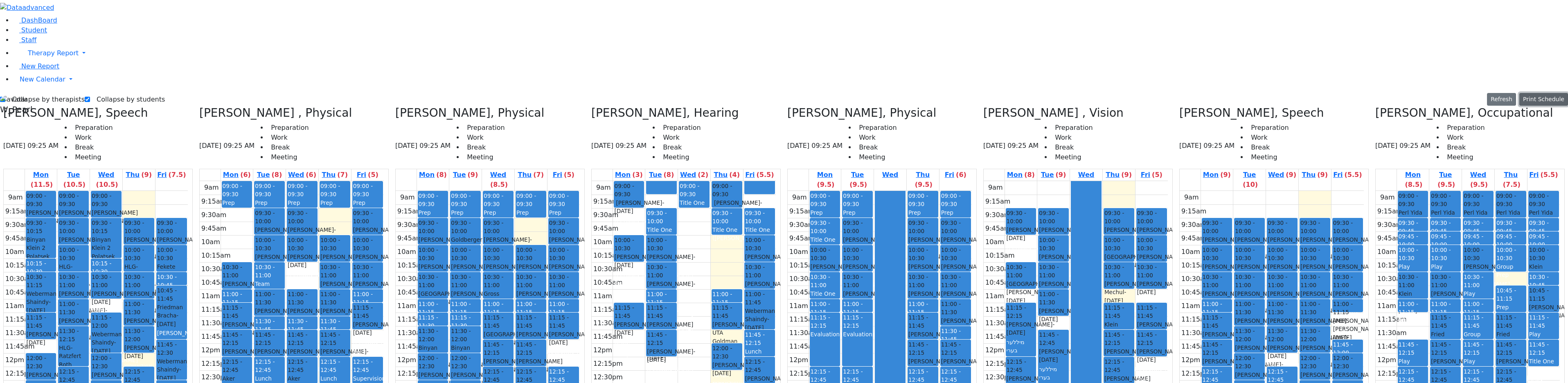
click at [1531, 93] on button "Print Schedule" at bounding box center [1544, 99] width 49 height 13
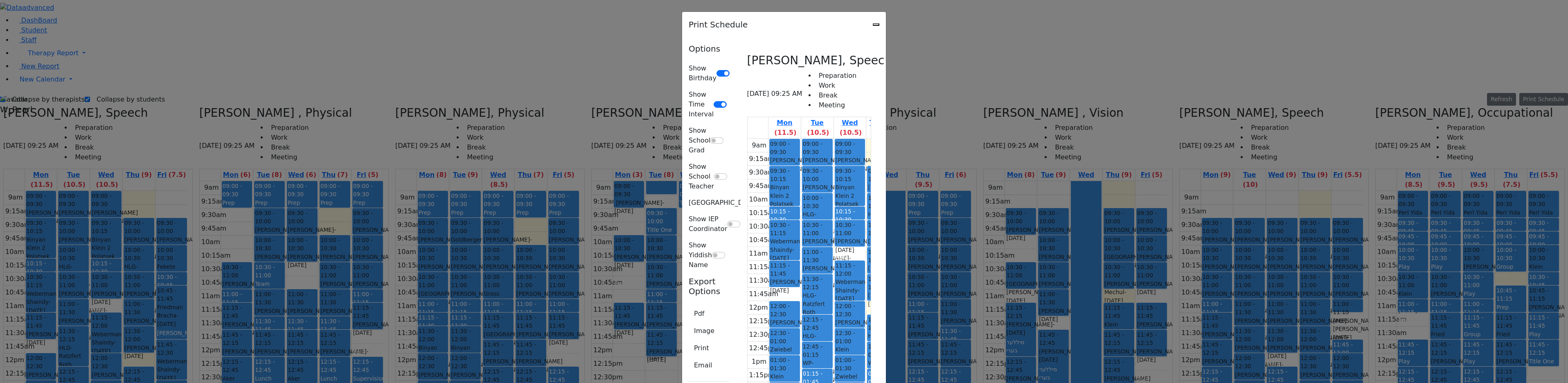
click at [886, 26] on div "Print Schedule" at bounding box center [784, 24] width 204 height 26
click at [886, 22] on div "Print Schedule" at bounding box center [784, 24] width 204 height 26
click at [876, 24] on icon "Close" at bounding box center [876, 24] width 0 height 0
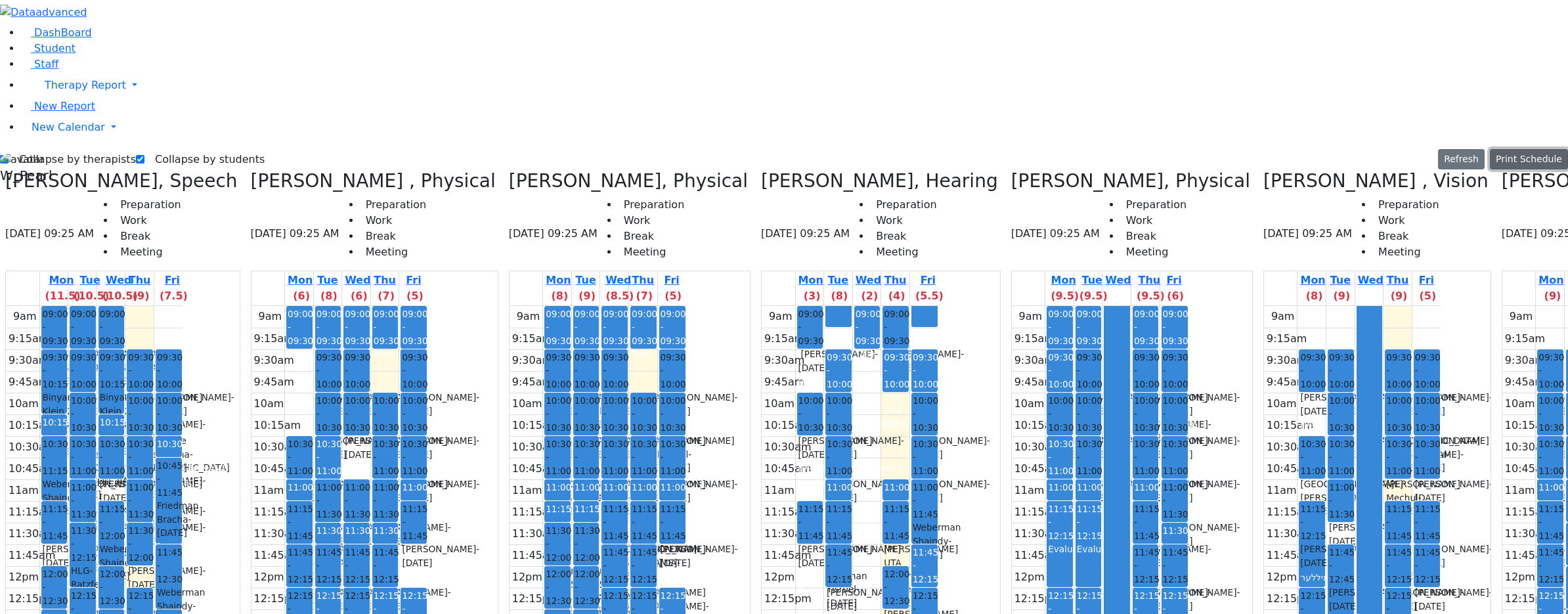
click at [1546, 149] on button "Print Schedule" at bounding box center [1529, 159] width 78 height 20
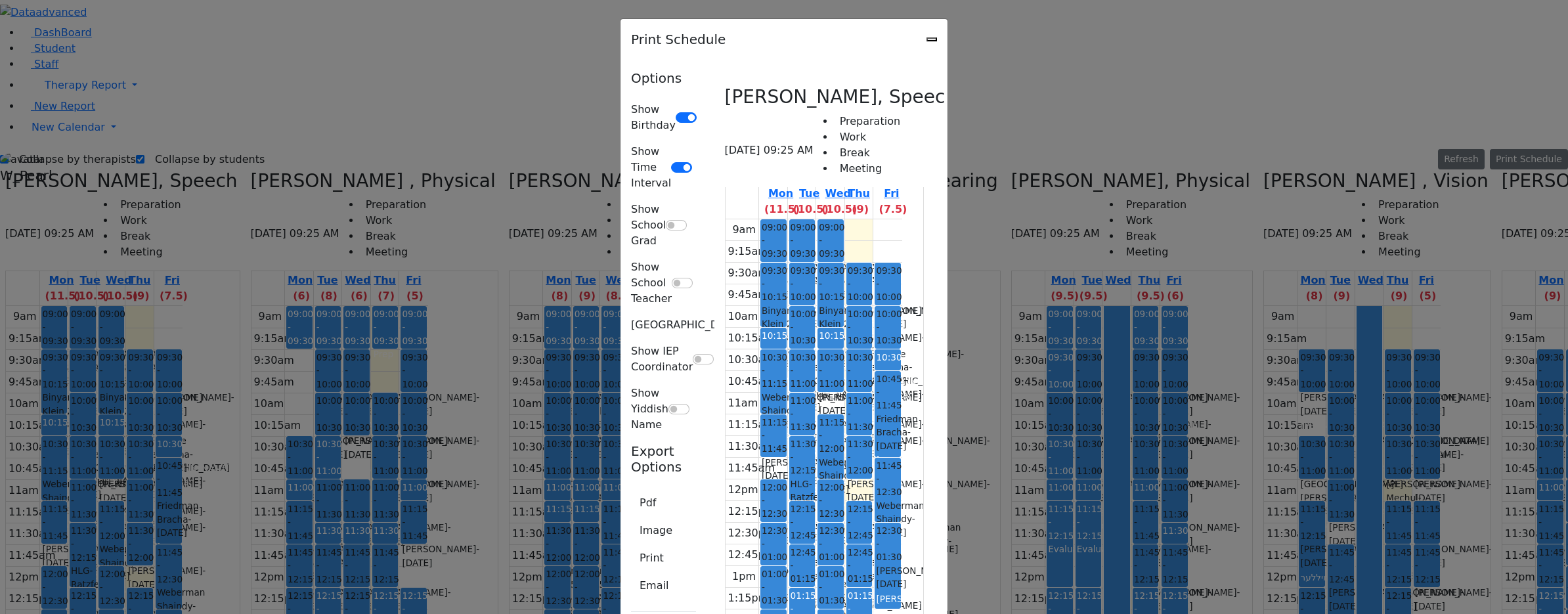
scroll to position [2887, 0]
click at [932, 39] on icon "Close" at bounding box center [932, 39] width 0 height 0
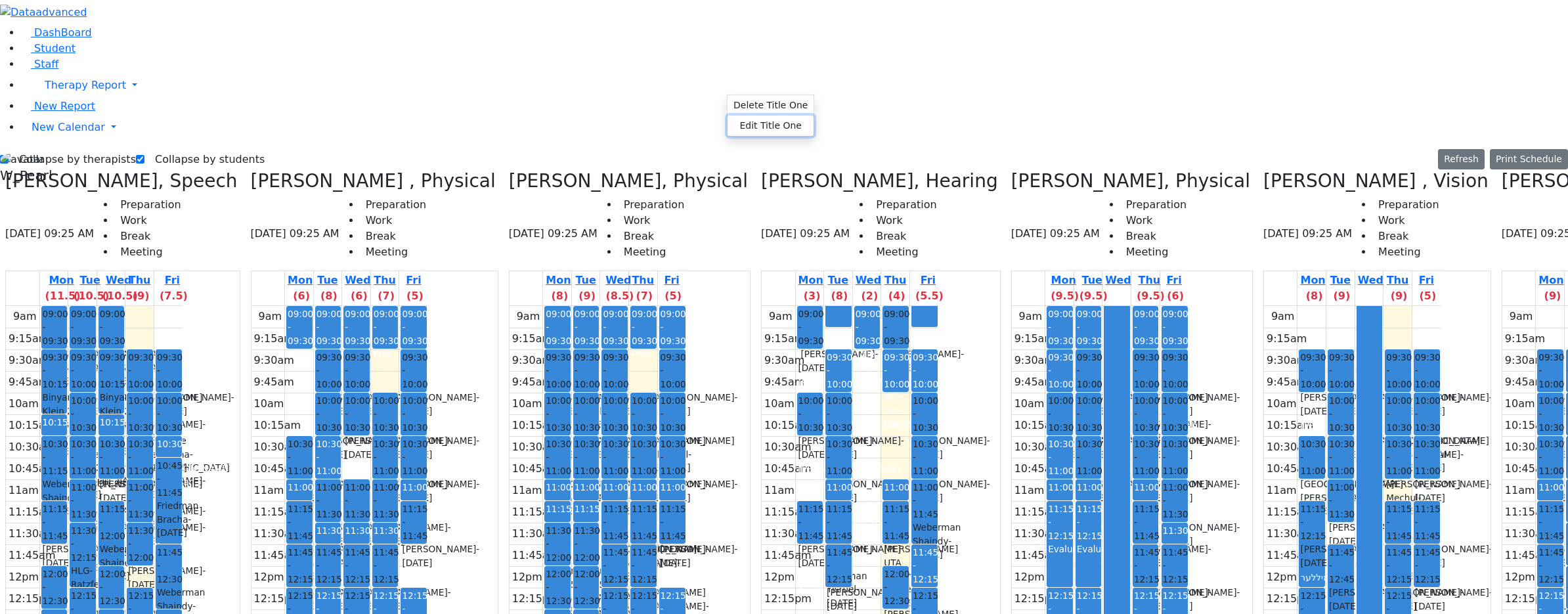
click at [742, 121] on button "Edit Title One" at bounding box center [771, 125] width 86 height 20
select select "3"
select select "09:00:00"
select select "09:30:00"
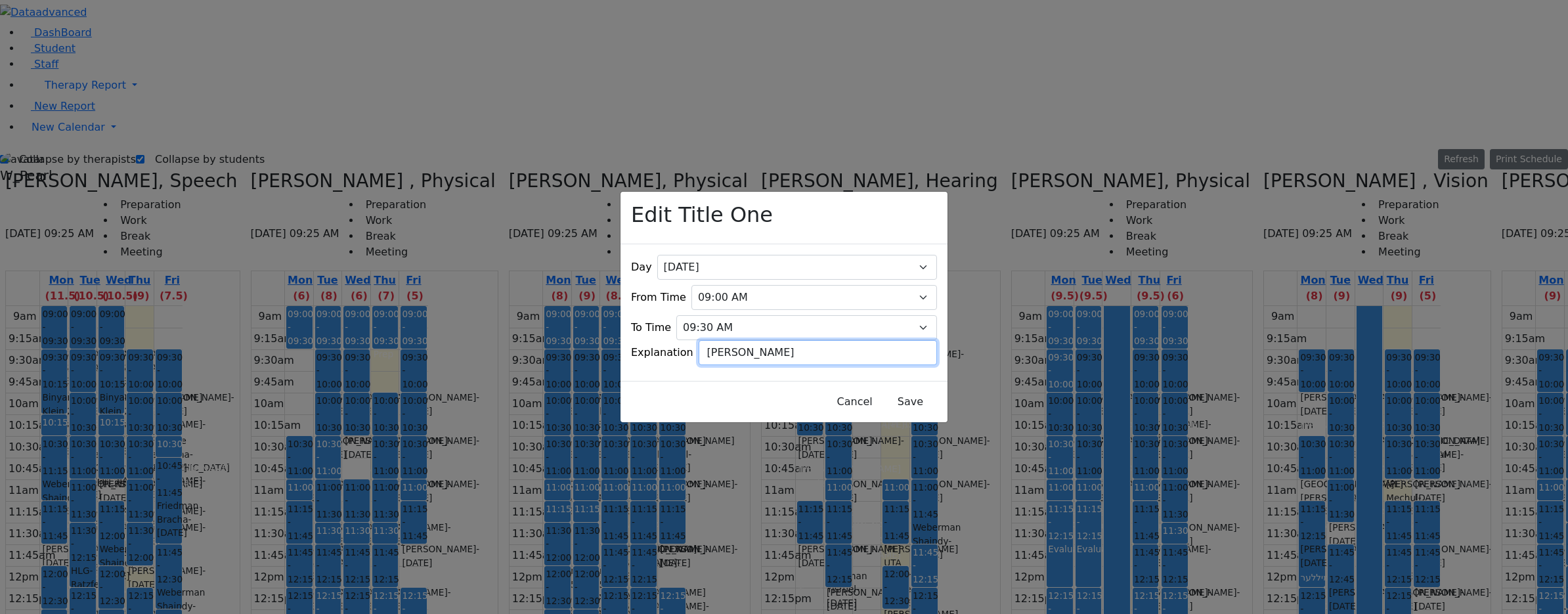
click at [822, 343] on input "Shimon Hershkowitz" at bounding box center [818, 352] width 238 height 25
type input "Shimon Hershkowitz Co-treat"
click at [898, 393] on button "Save" at bounding box center [911, 402] width 59 height 25
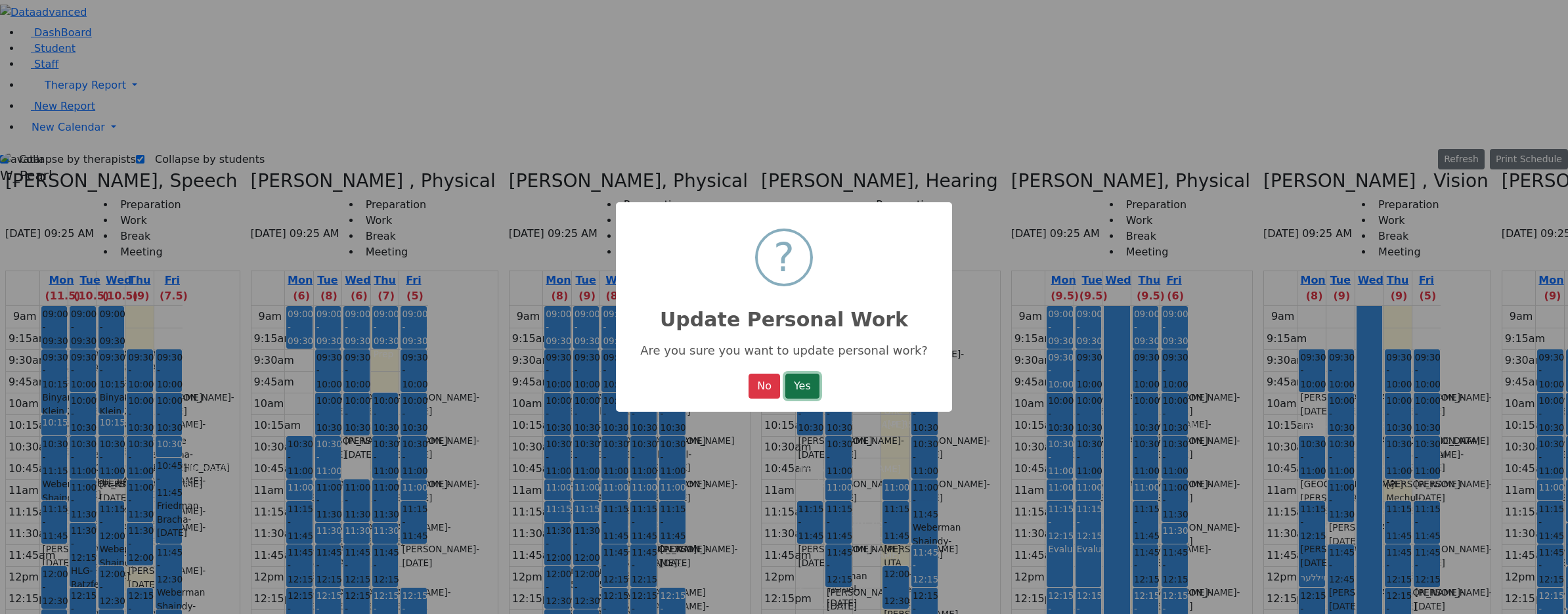
click at [810, 381] on button "Yes" at bounding box center [802, 387] width 34 height 25
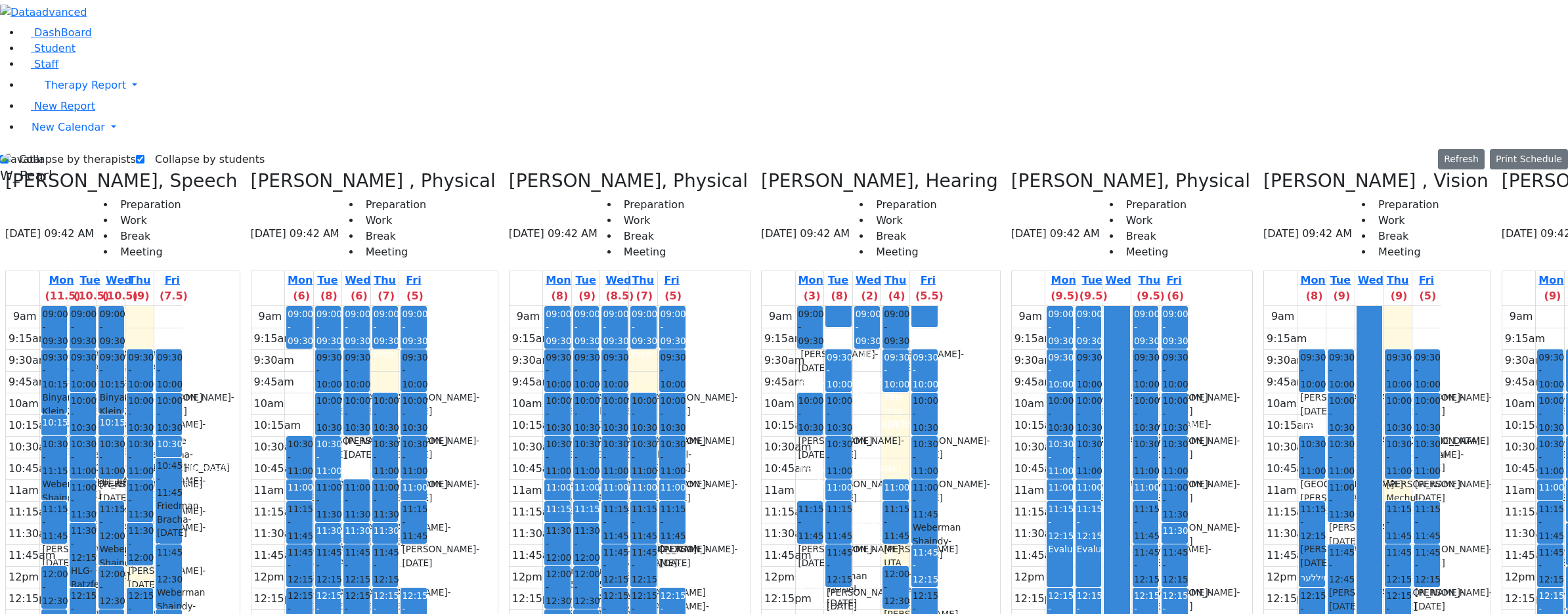
click at [251, 170] on icon at bounding box center [251, 181] width 0 height 21
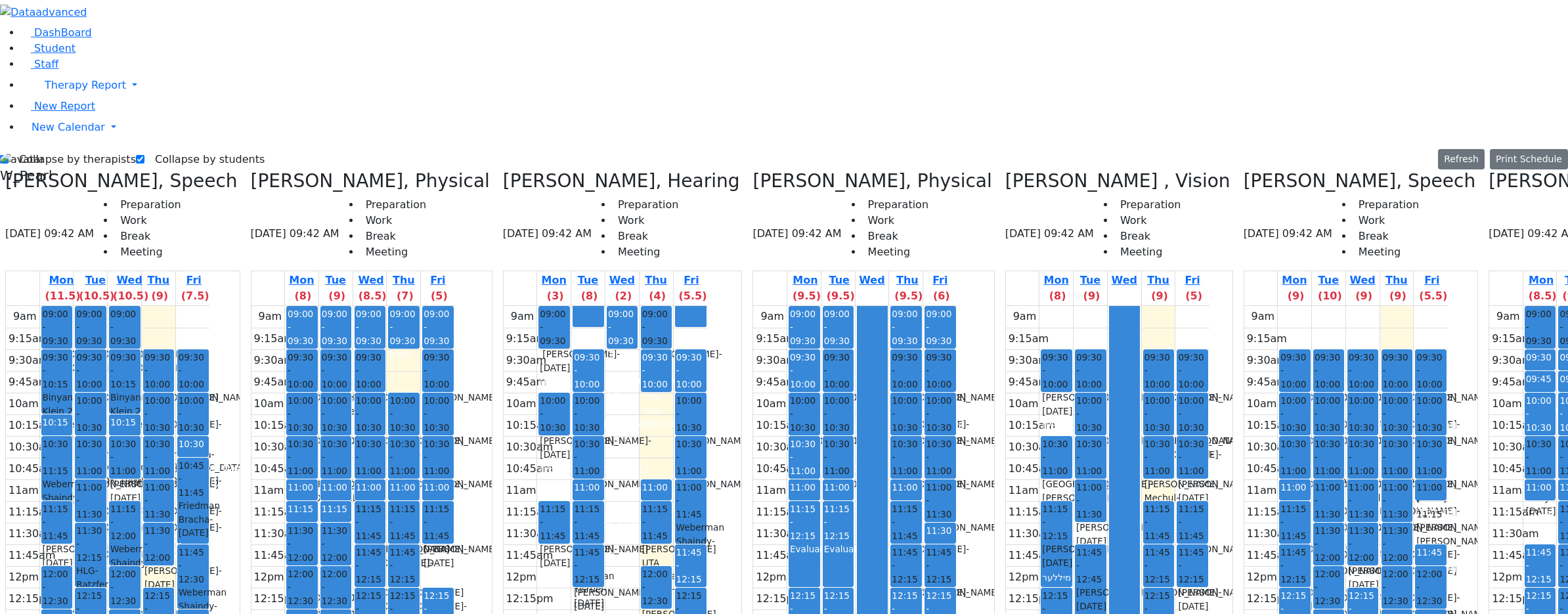
click at [5, 170] on icon at bounding box center [5, 181] width 0 height 21
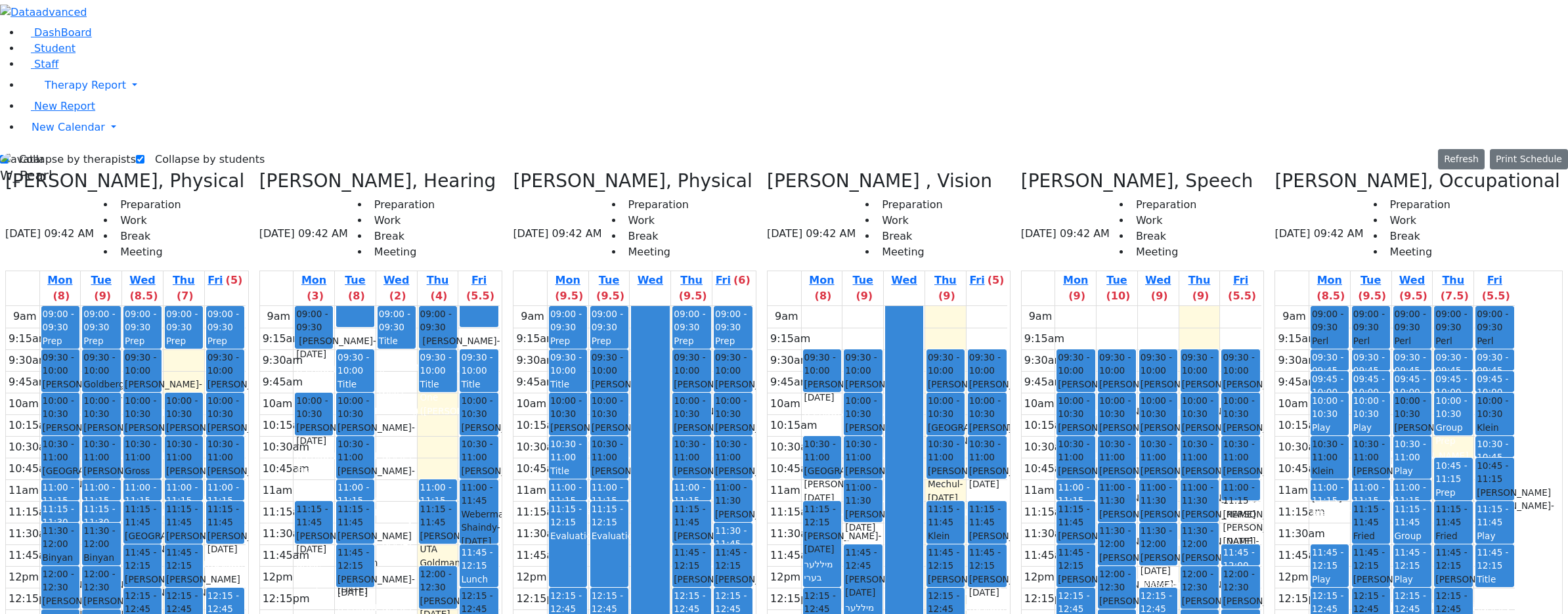
click at [5, 170] on icon at bounding box center [5, 181] width 0 height 21
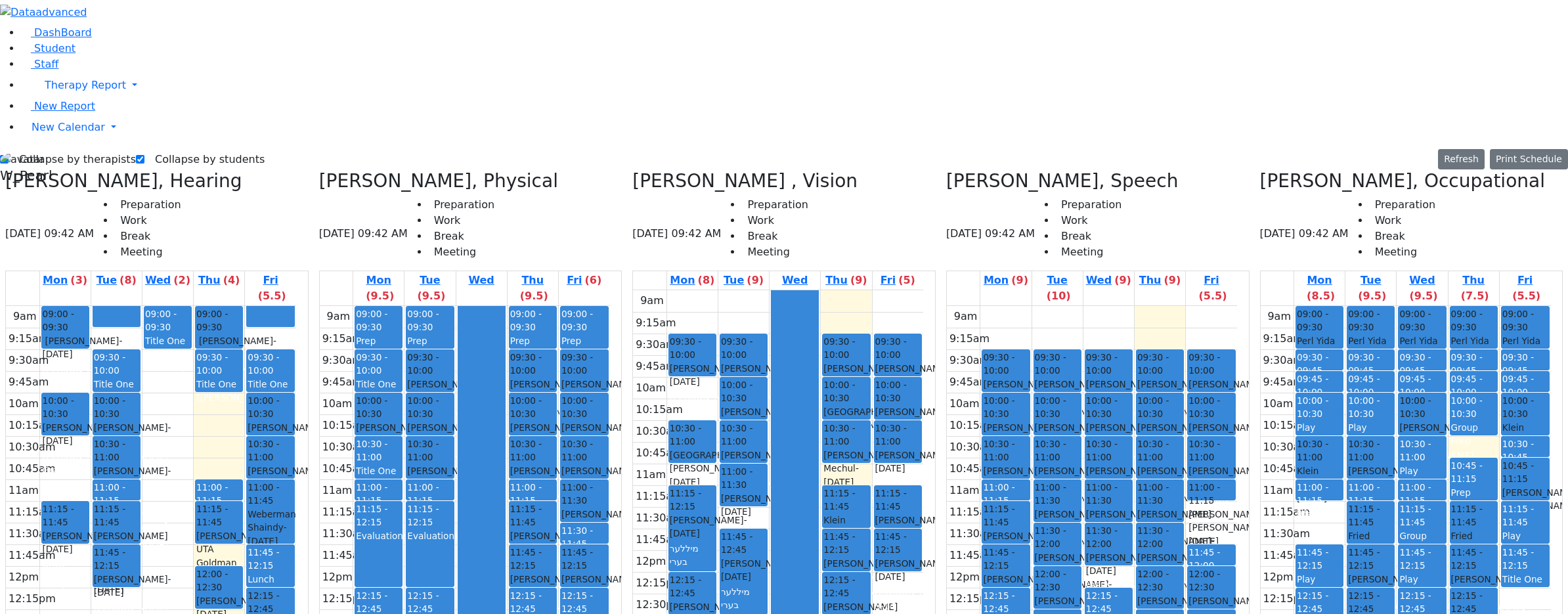
click at [359, 170] on h3 "Schwab Basya, Physical" at bounding box center [439, 181] width 239 height 22
click at [319, 170] on icon at bounding box center [319, 181] width 0 height 21
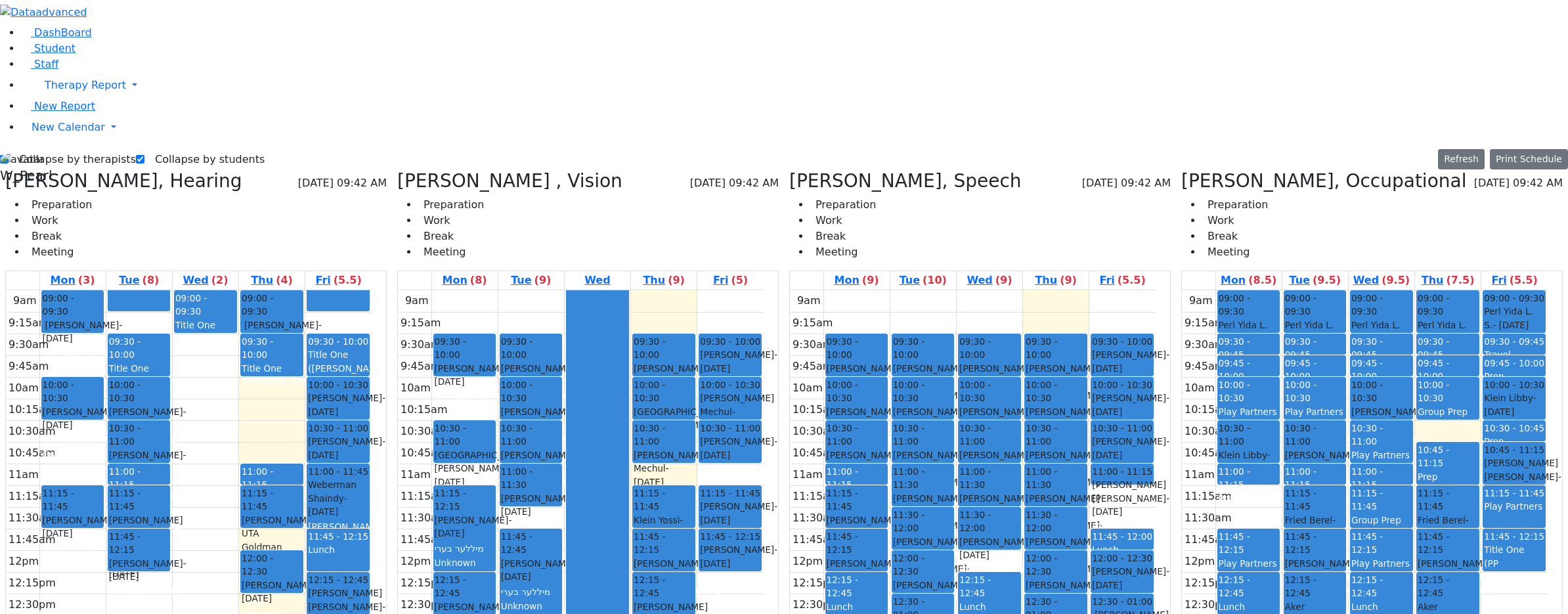
click at [804, 170] on div "Grumet Tova, Speech 08/28/2025 09:42 AM Preparation Work Break Meeting Mon (9) …" at bounding box center [980, 489] width 392 height 639
click at [789, 170] on icon at bounding box center [789, 181] width 0 height 21
checkbox input "false"
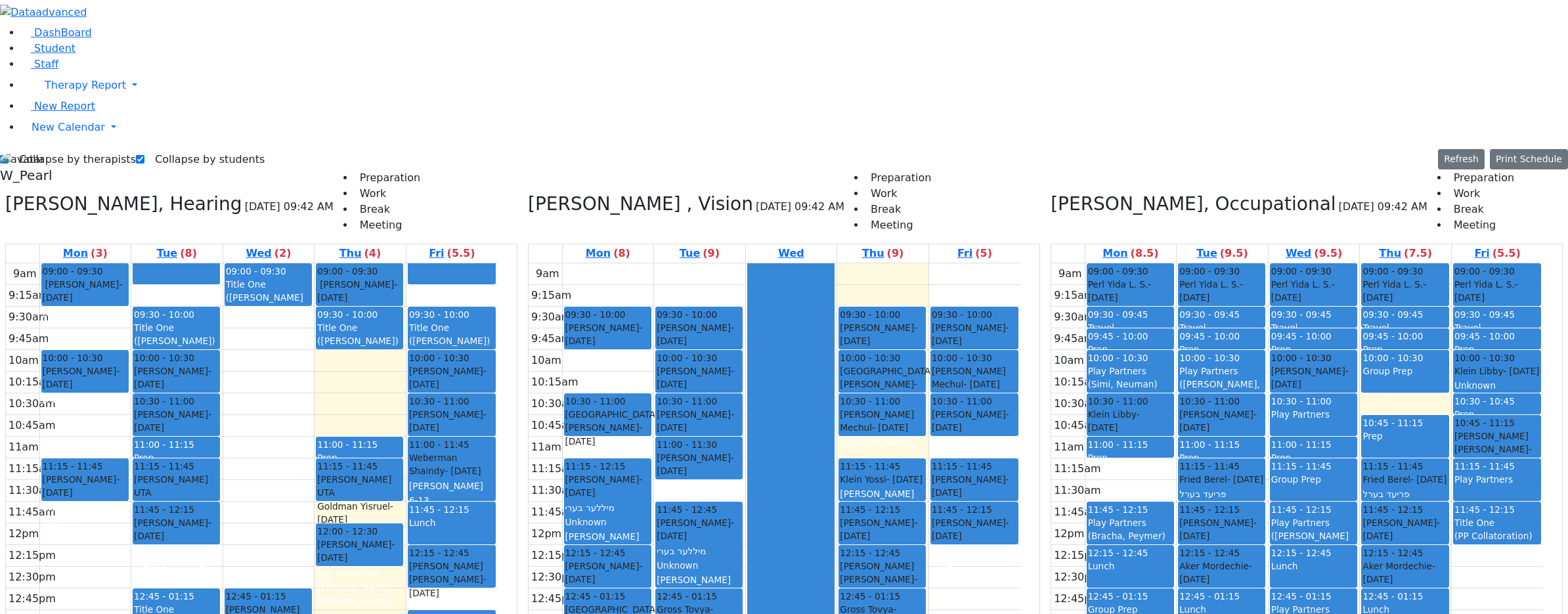
click at [1051, 193] on icon at bounding box center [1051, 204] width 0 height 21
checkbox input "false"
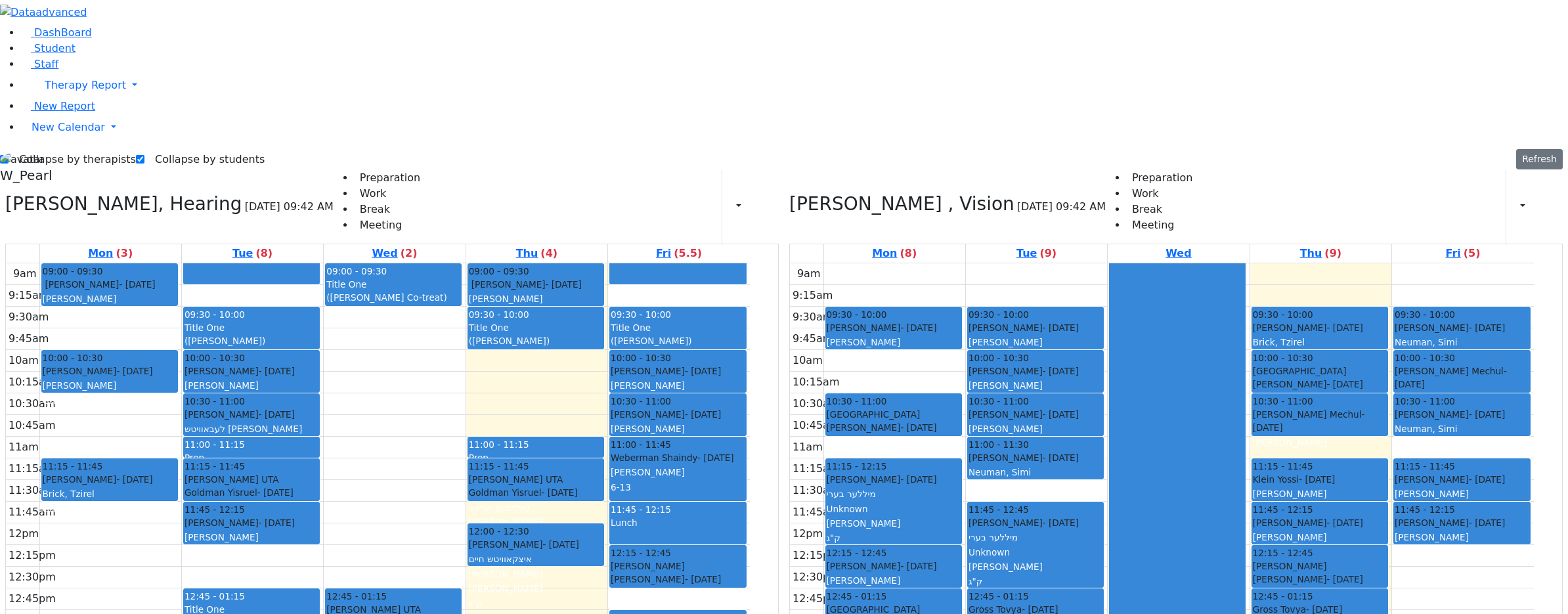
click at [5, 193] on icon at bounding box center [5, 204] width 0 height 21
checkbox input "false"
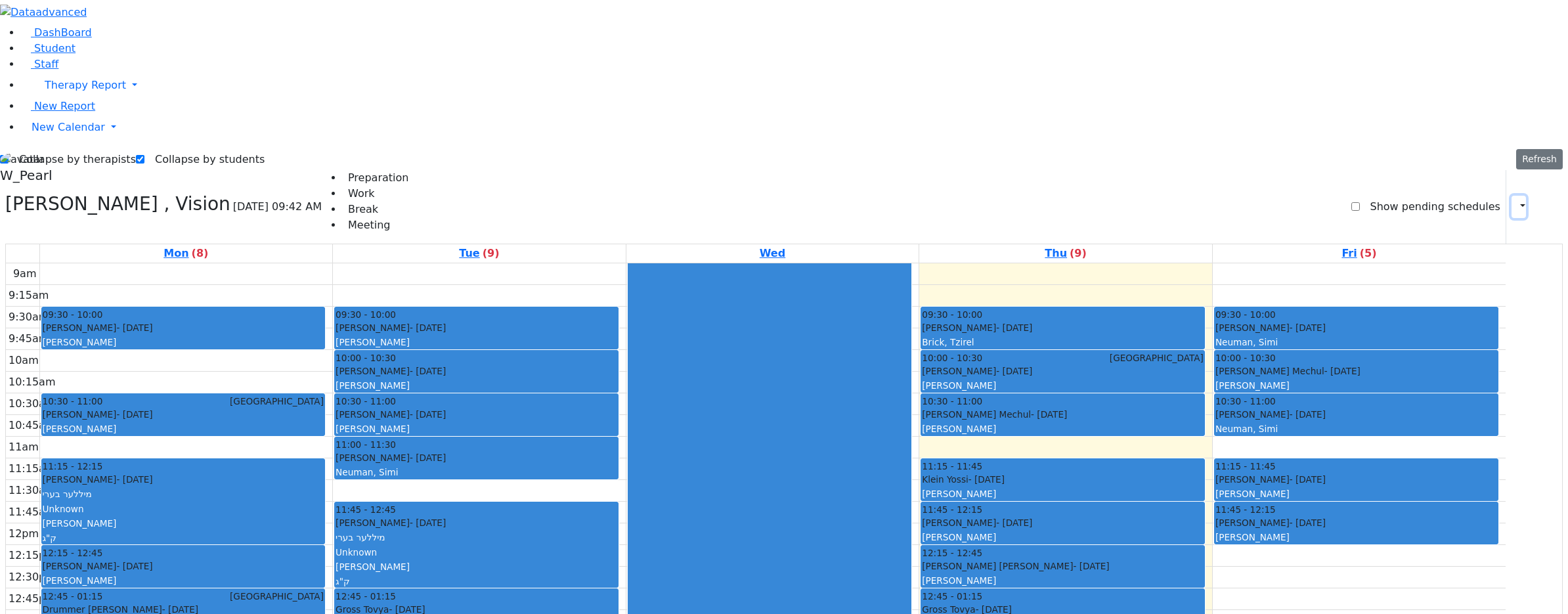
click at [1515, 200] on icon "button" at bounding box center [1515, 206] width 0 height 13
click at [1446, 223] on button "Print Schedule" at bounding box center [1523, 233] width 155 height 21
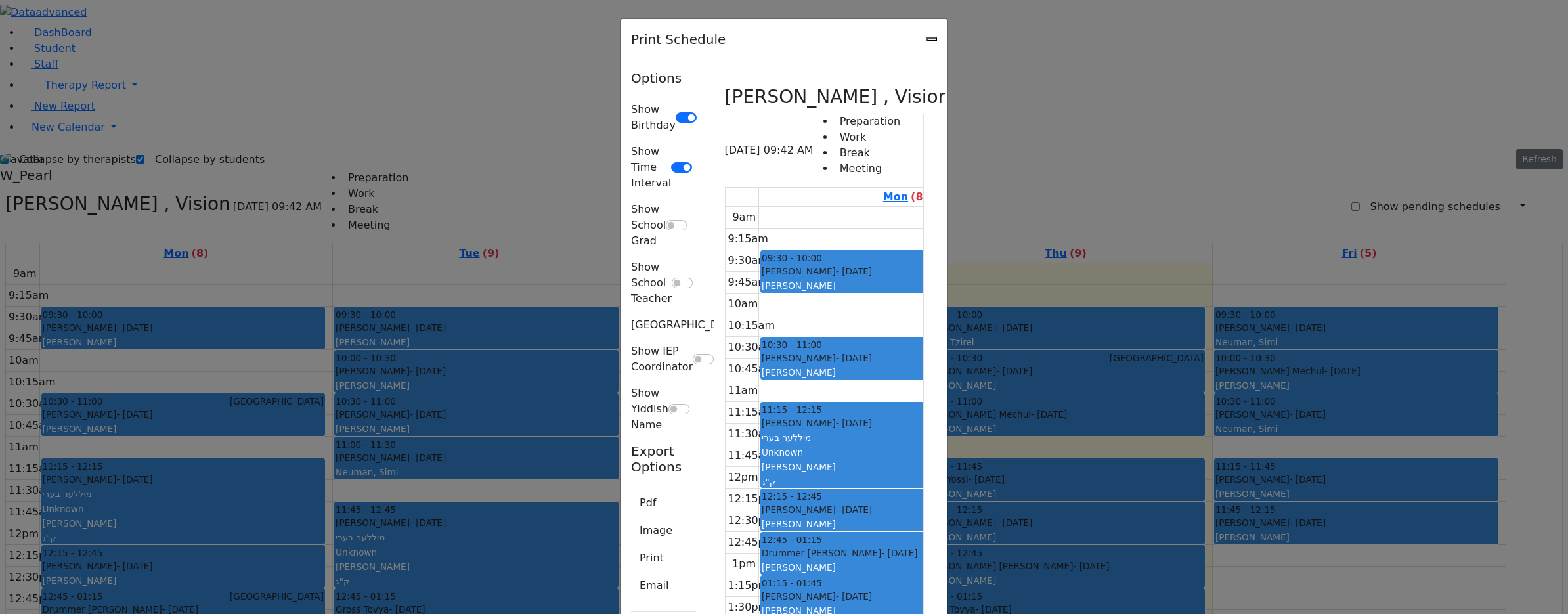
scroll to position [95, 0]
click at [631, 573] on button "Email" at bounding box center [654, 586] width 46 height 25
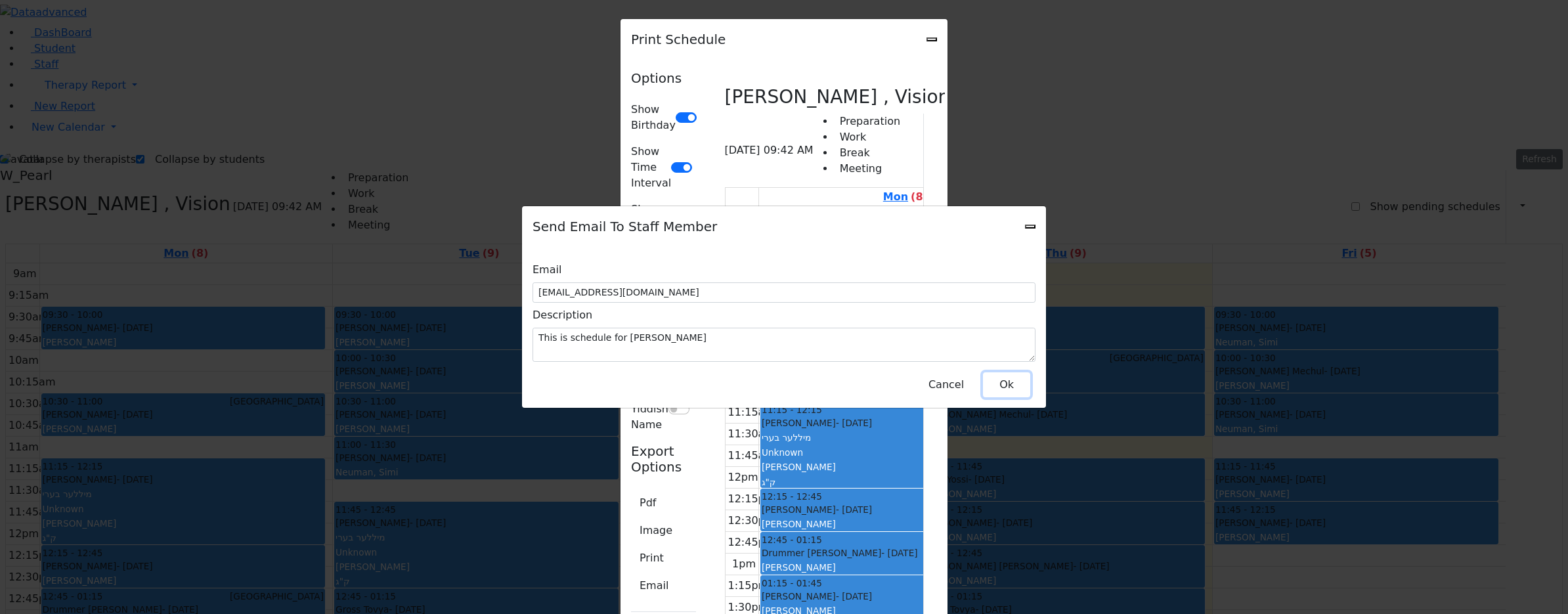
click at [995, 376] on button "Ok" at bounding box center [1006, 385] width 47 height 25
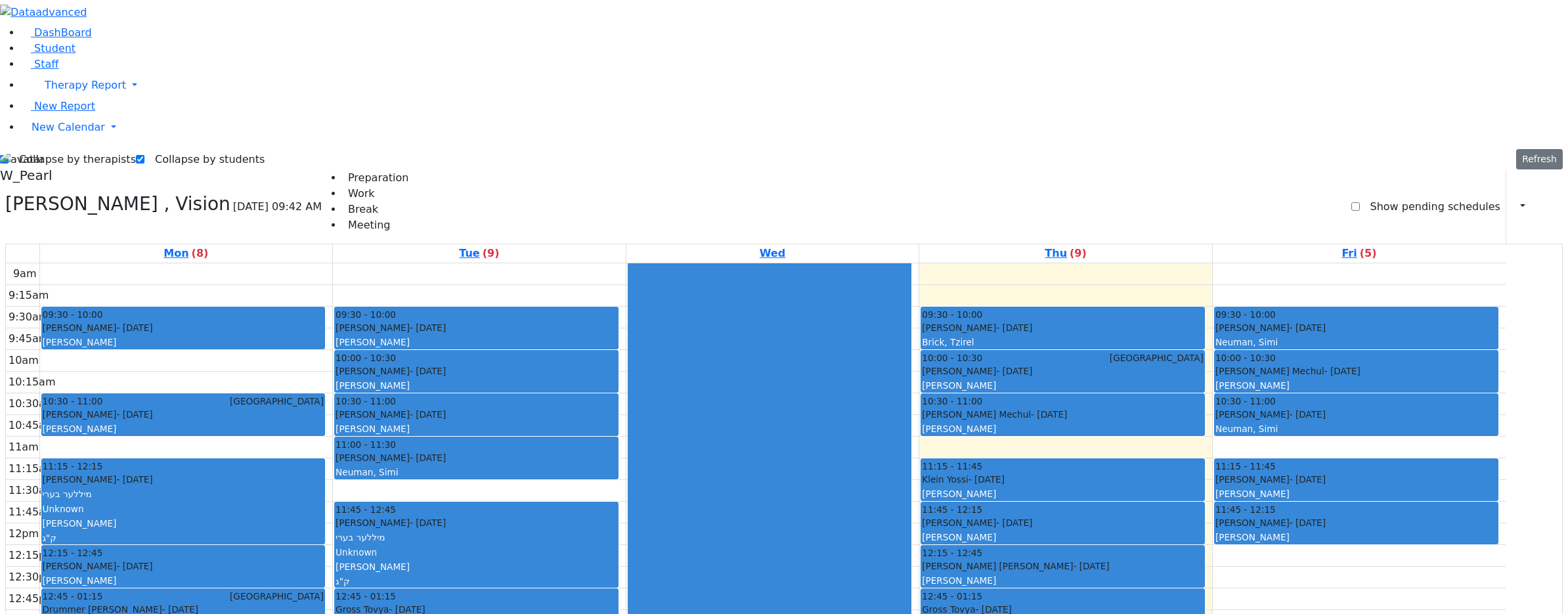
click at [54, 149] on label "Collapse by therapists" at bounding box center [72, 160] width 127 height 21
click at [9, 155] on input "Collapse by therapists" at bounding box center [4, 159] width 9 height 9
checkbox input "false"
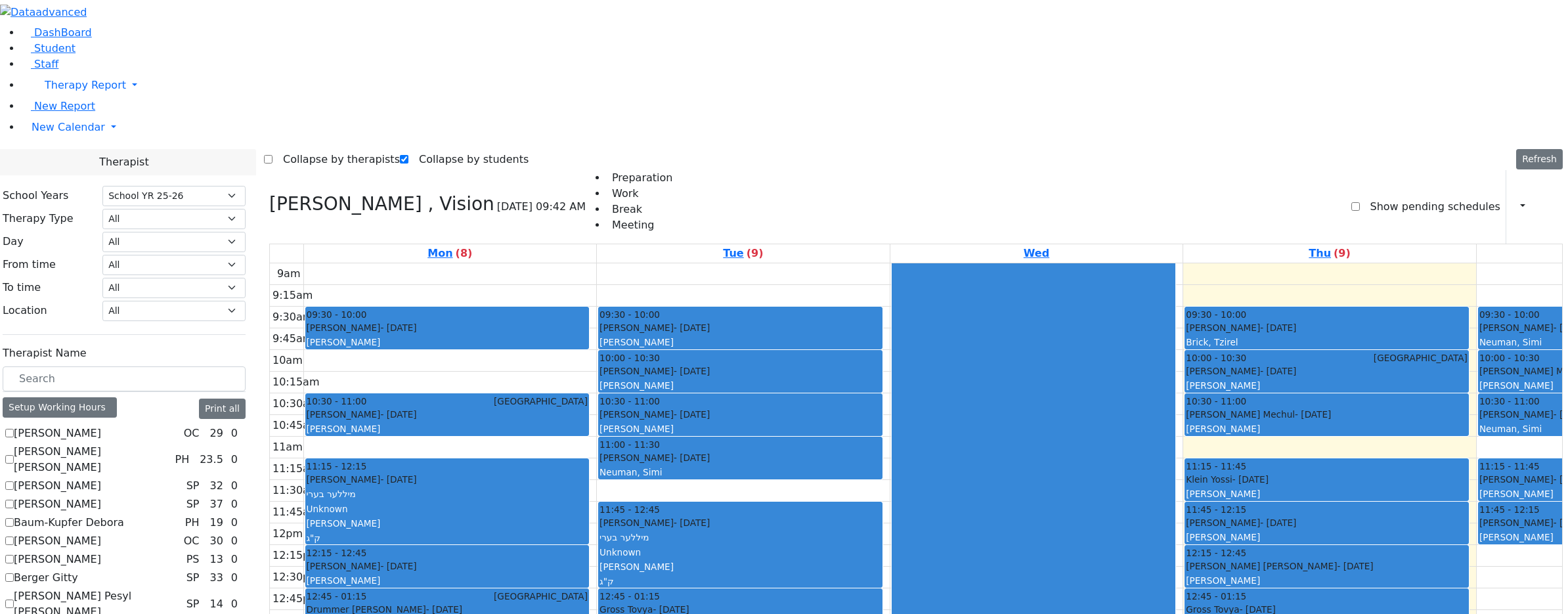
click at [317, 193] on h3 "Bleier Susan , Vision" at bounding box center [382, 204] width 226 height 22
click at [270, 193] on icon at bounding box center [270, 204] width 0 height 21
checkbox input "false"
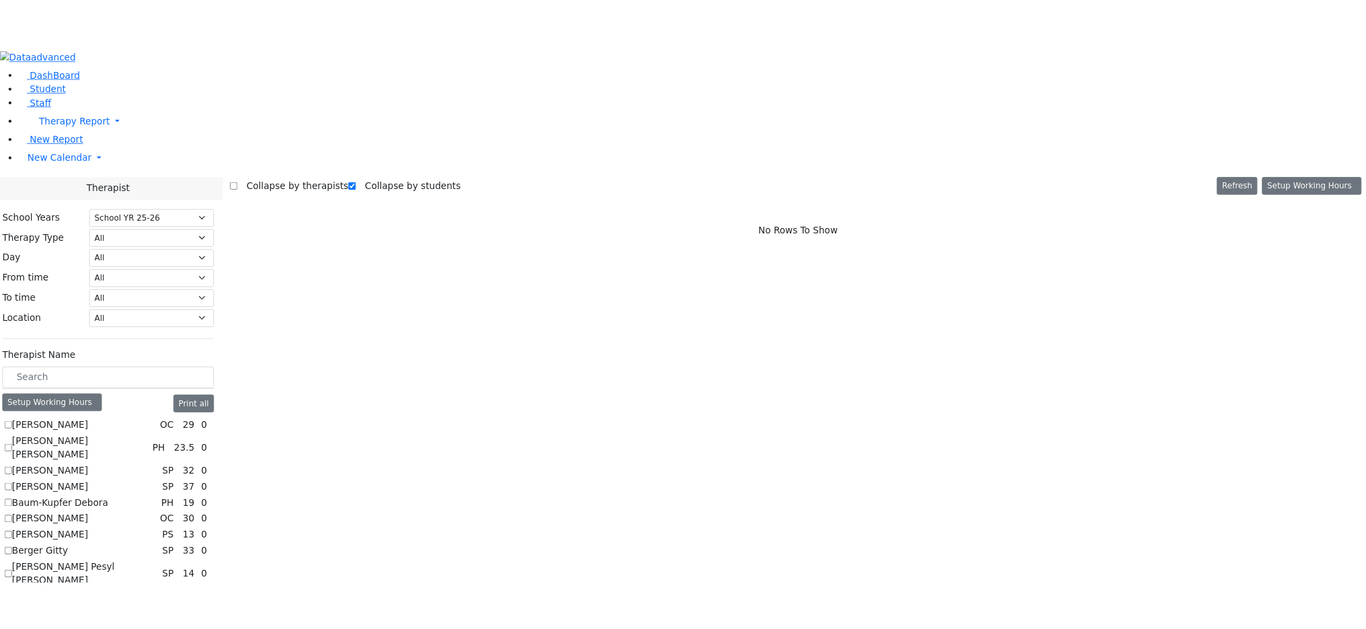
scroll to position [807, 0]
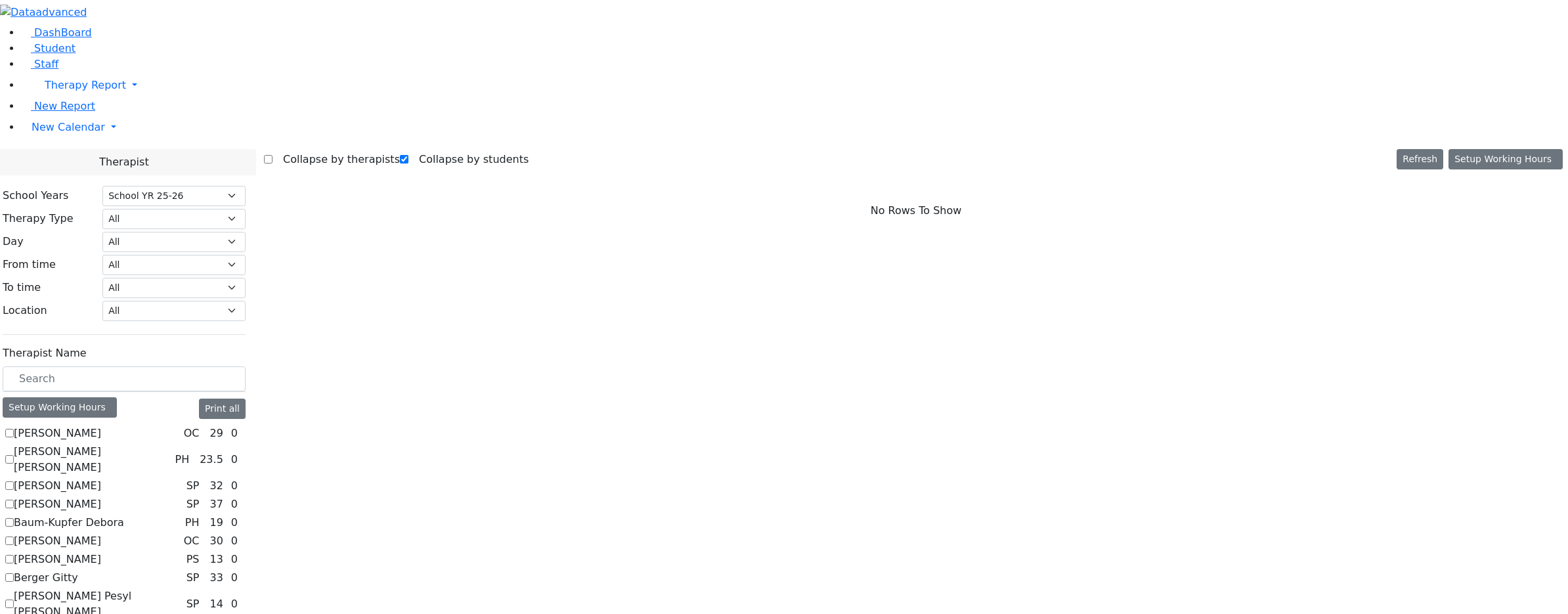
checkbox input "true"
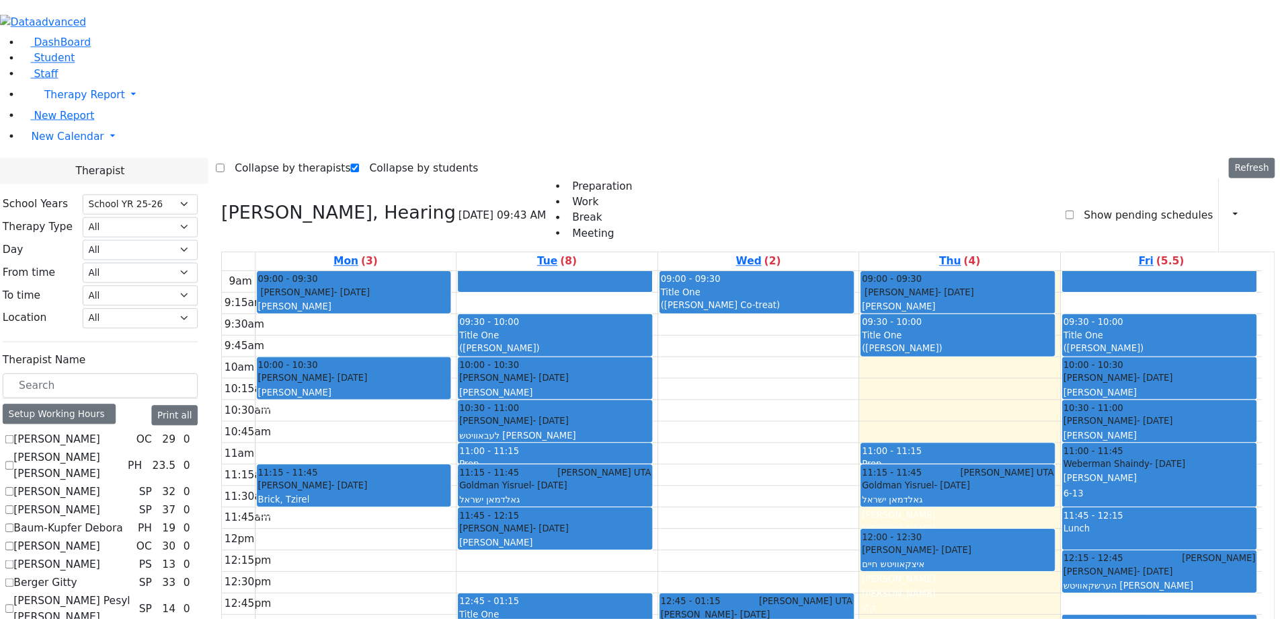
scroll to position [836, 0]
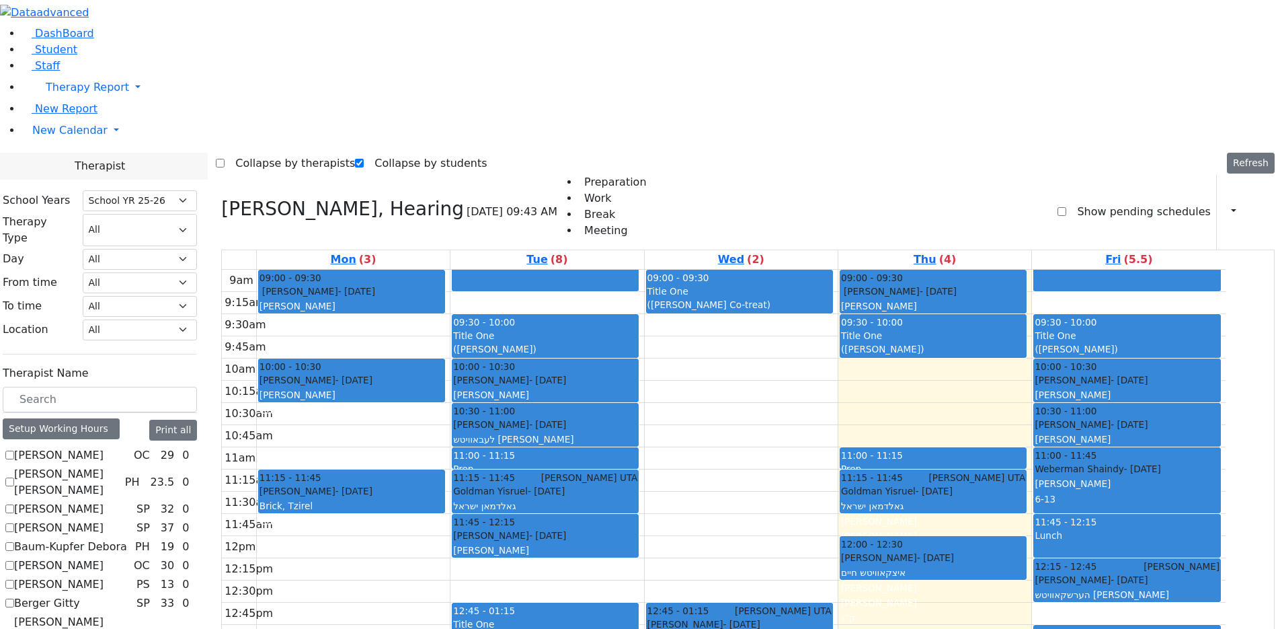
click at [968, 329] on div "Title One" at bounding box center [933, 335] width 184 height 13
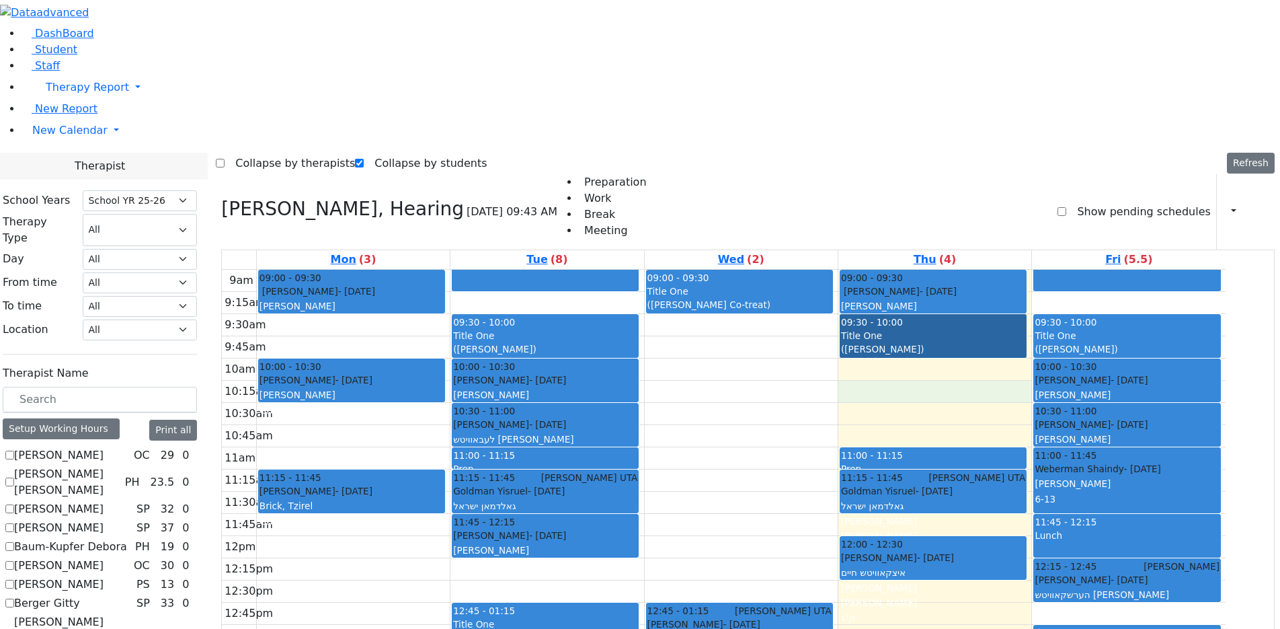
drag, startPoint x: 932, startPoint y: 211, endPoint x: 924, endPoint y: 184, distance: 28.5
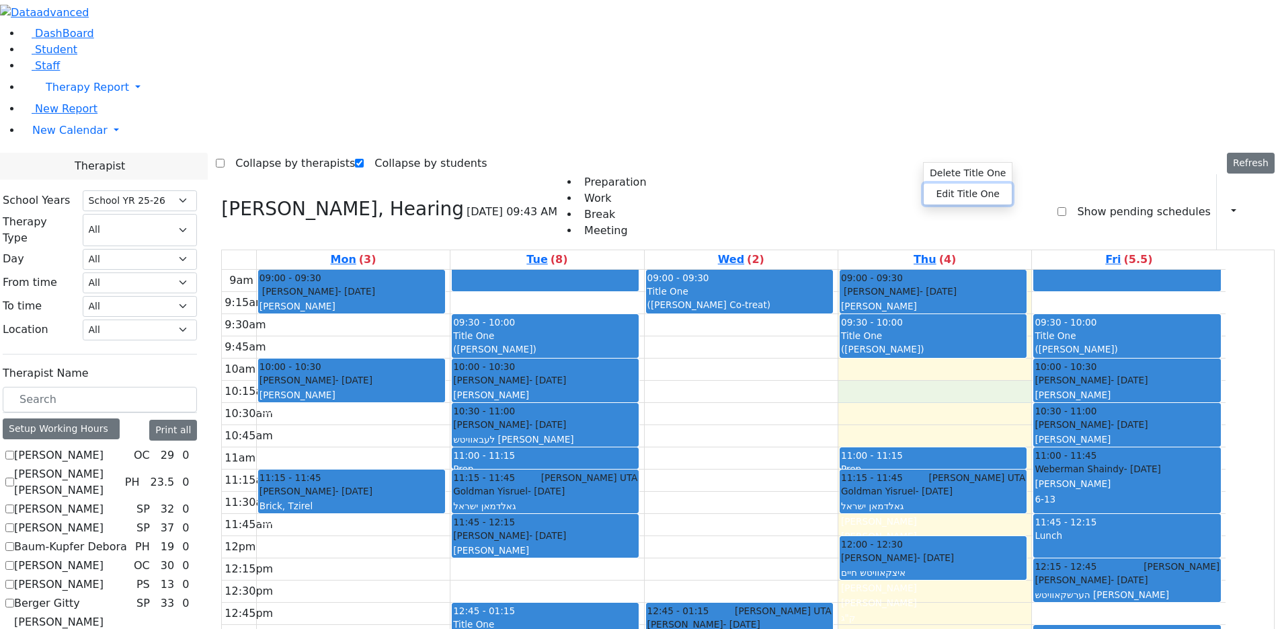
click at [942, 192] on button "Edit Title One" at bounding box center [968, 194] width 88 height 21
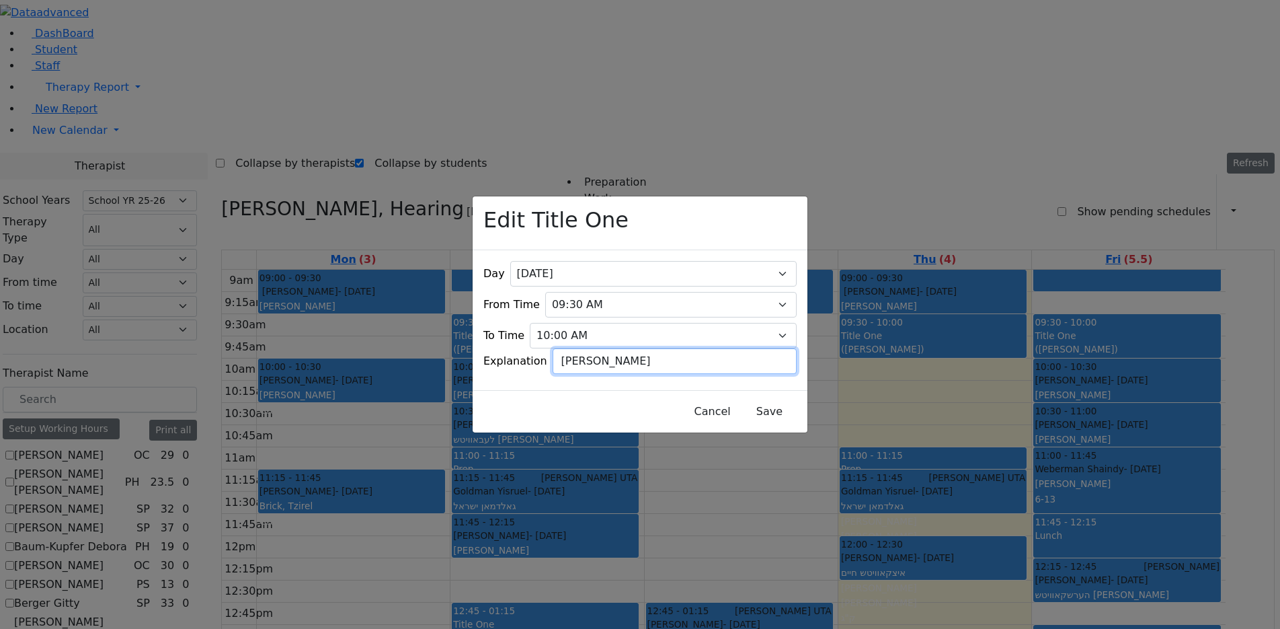
click at [679, 348] on input "Jermy Lowy" at bounding box center [675, 361] width 244 height 26
click at [739, 405] on button "Save" at bounding box center [769, 412] width 60 height 26
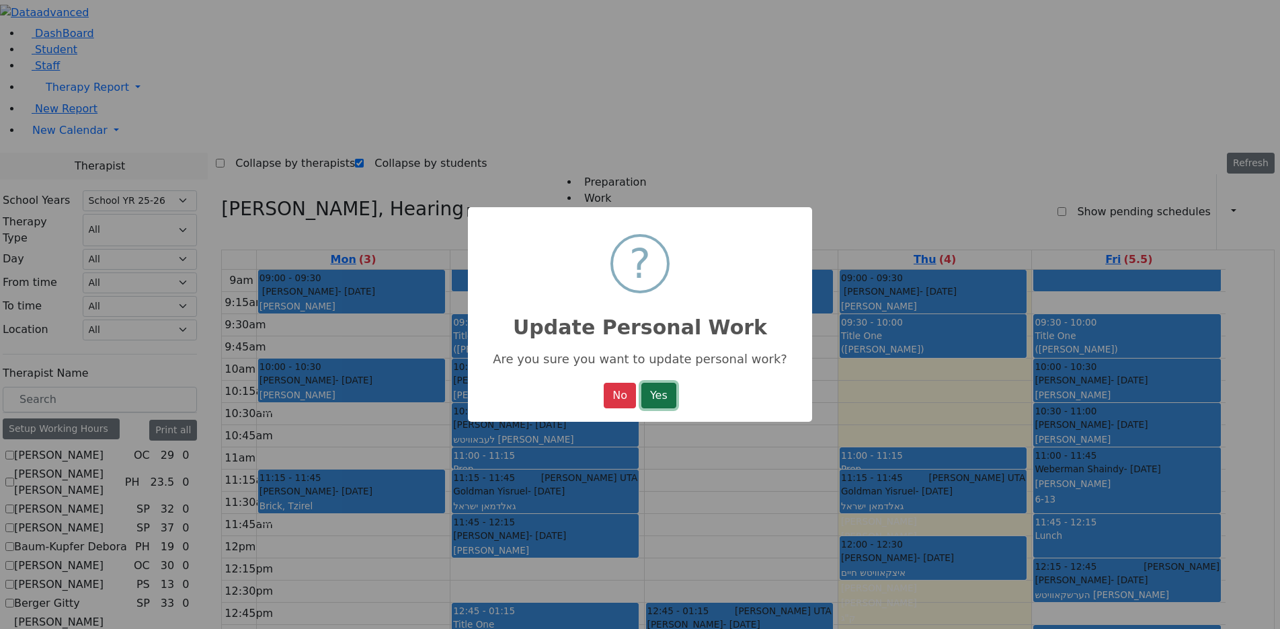
click at [659, 393] on button "Yes" at bounding box center [658, 396] width 35 height 26
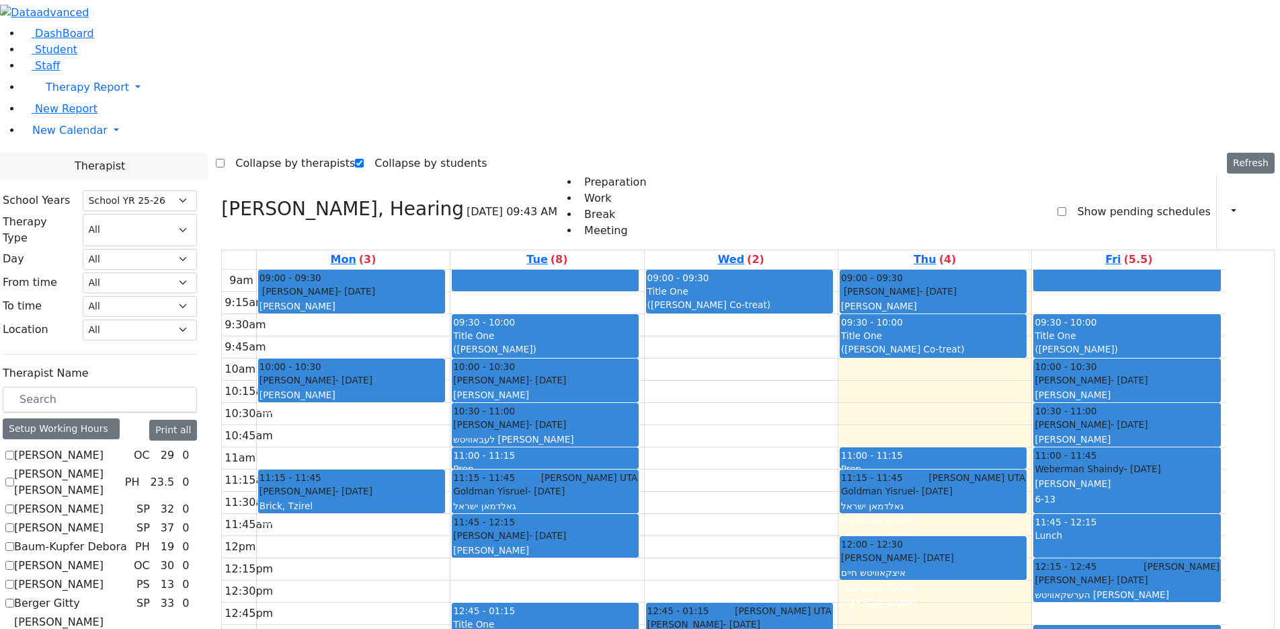
click at [616, 342] on div "(Yeshaya Stern)" at bounding box center [545, 348] width 184 height 13
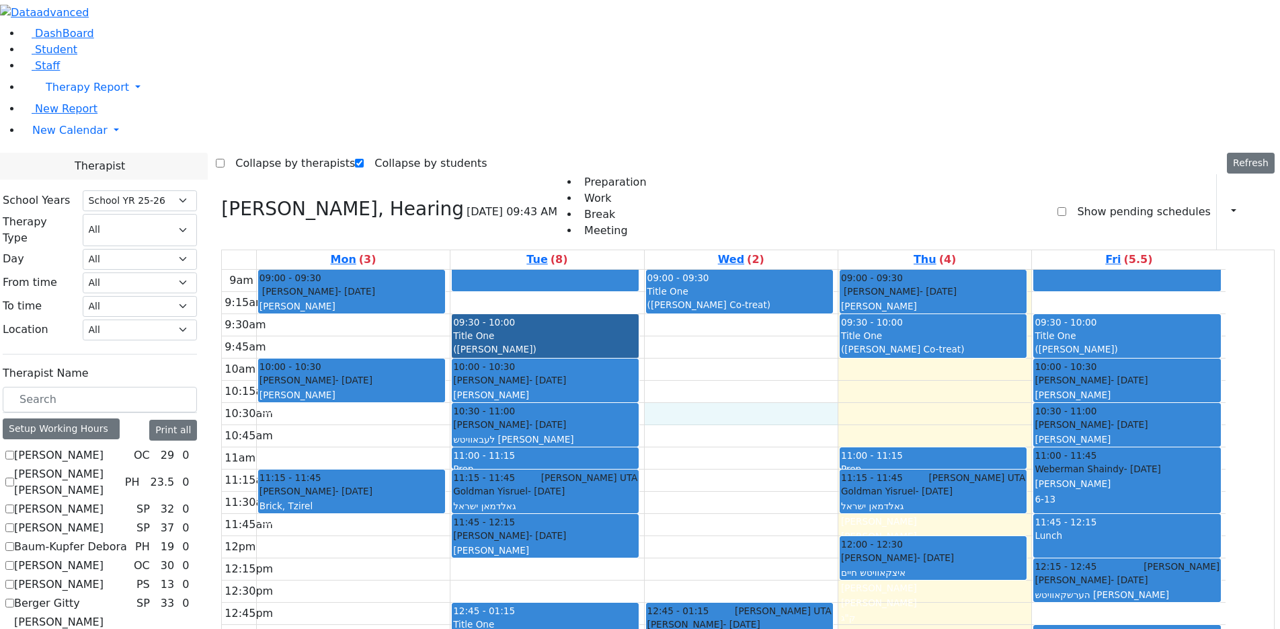
drag, startPoint x: 749, startPoint y: 222, endPoint x: 672, endPoint y: 167, distance: 94.0
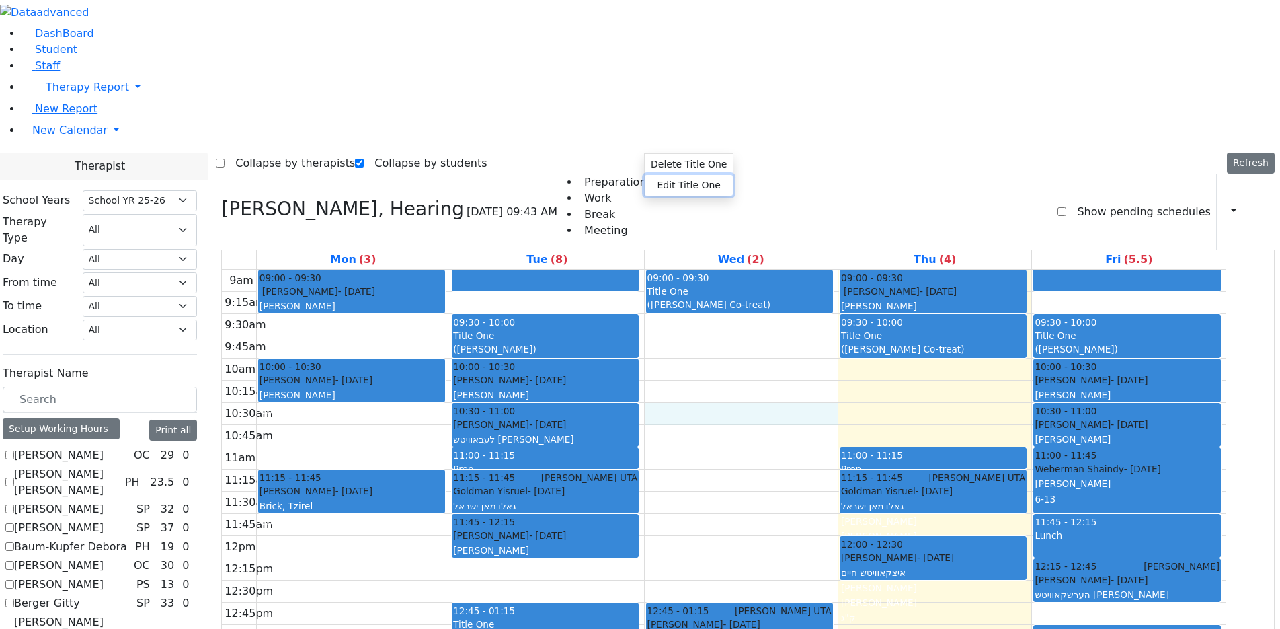
click at [657, 177] on button "Edit Title One" at bounding box center [689, 185] width 88 height 21
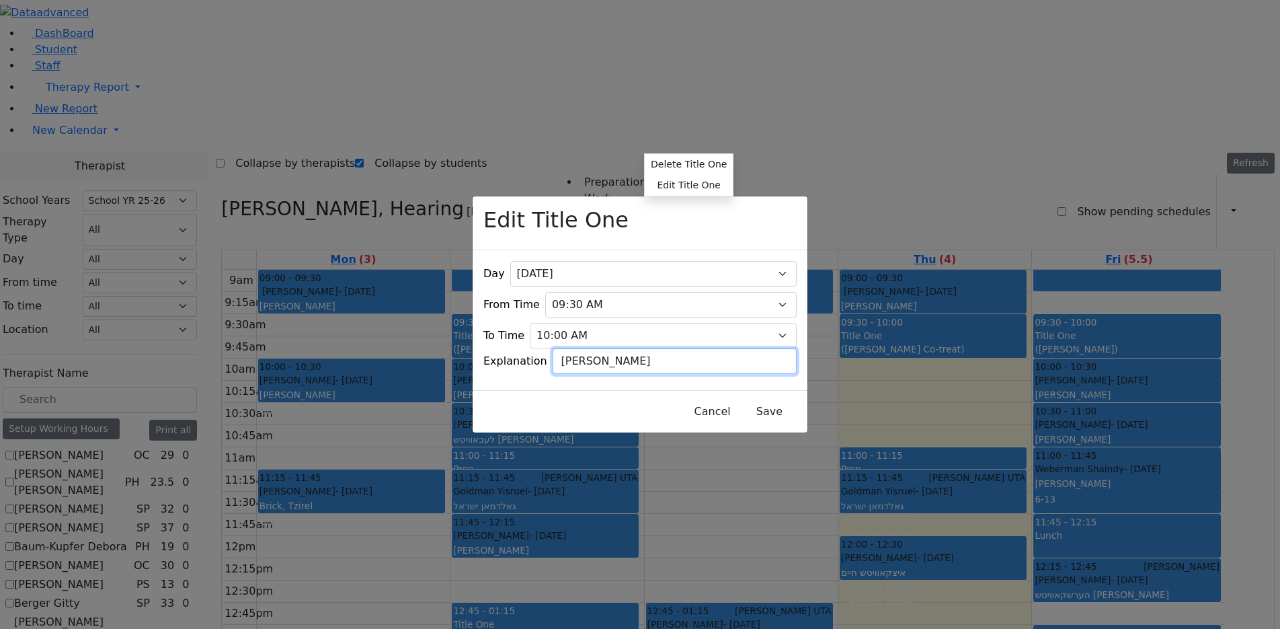
click at [663, 352] on input "Yeshaya Stern" at bounding box center [675, 361] width 244 height 26
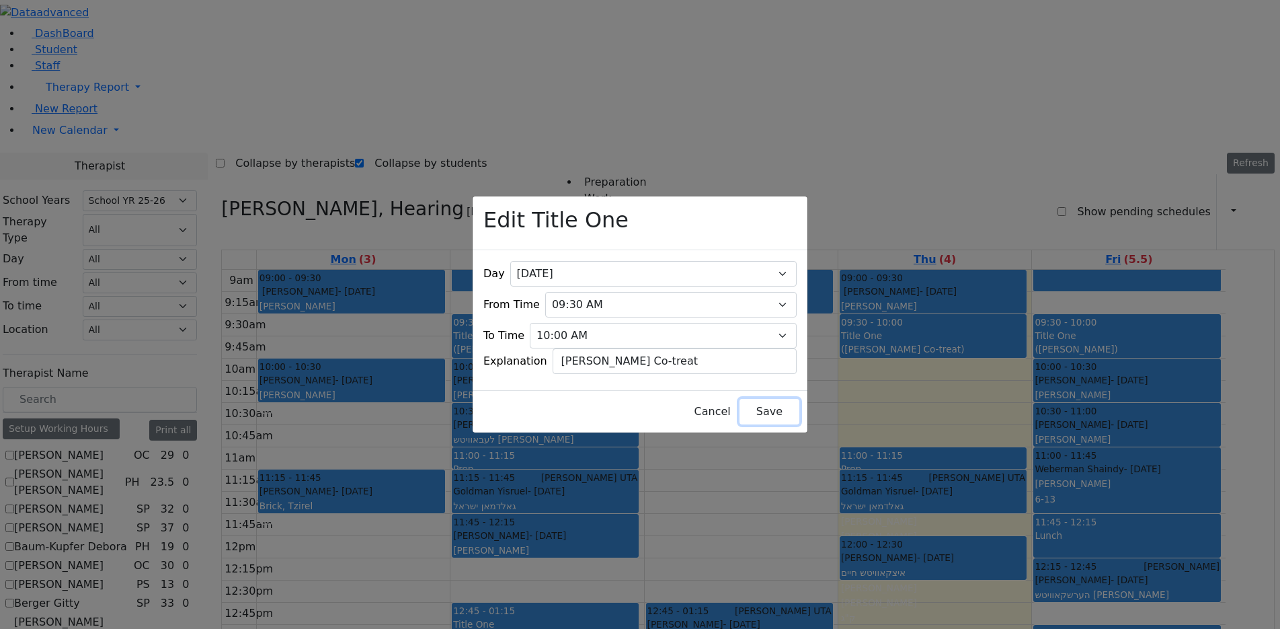
click at [739, 399] on button "Save" at bounding box center [769, 412] width 60 height 26
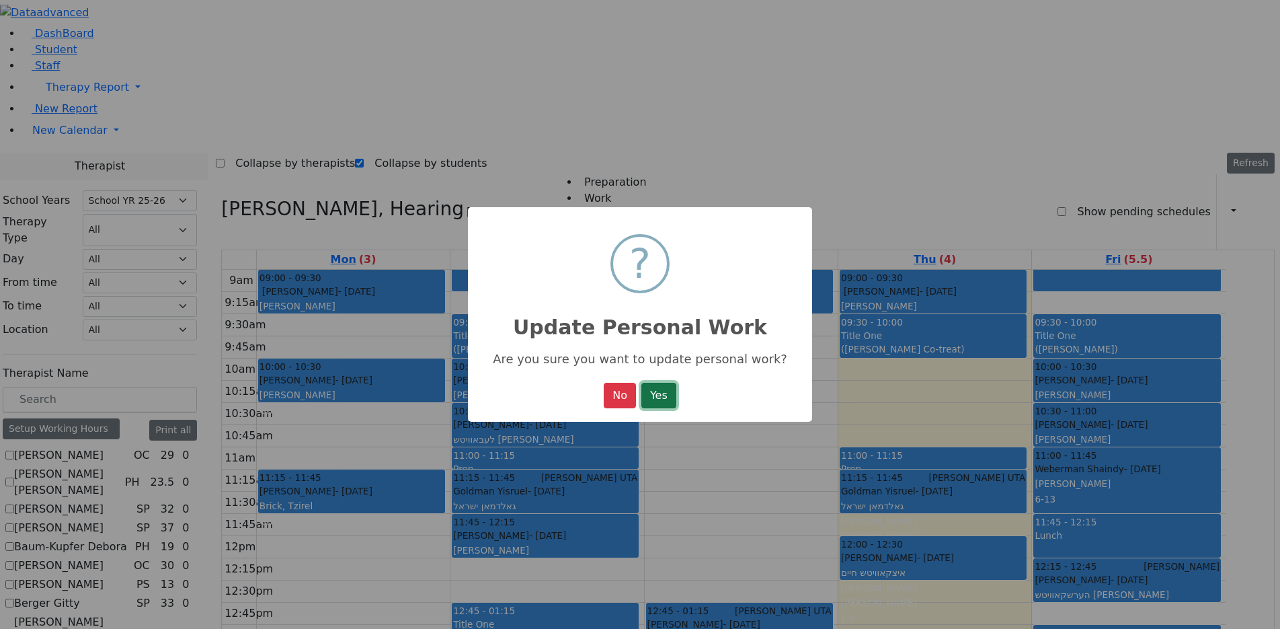
click at [648, 399] on button "Yes" at bounding box center [658, 396] width 35 height 26
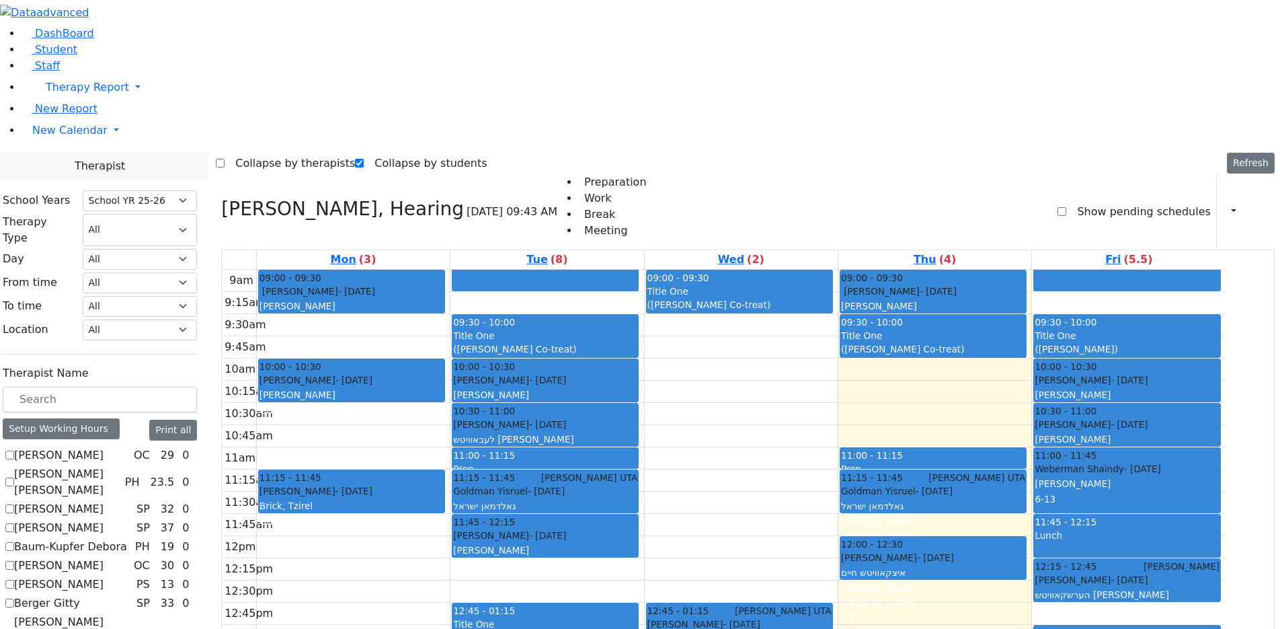
click at [1155, 329] on div "Title One" at bounding box center [1127, 335] width 185 height 13
click at [1093, 417] on div "Weber Shloimy - 12/26/2013" at bounding box center [1127, 423] width 185 height 13
click at [1086, 178] on button "Edit Title One" at bounding box center [1083, 188] width 88 height 21
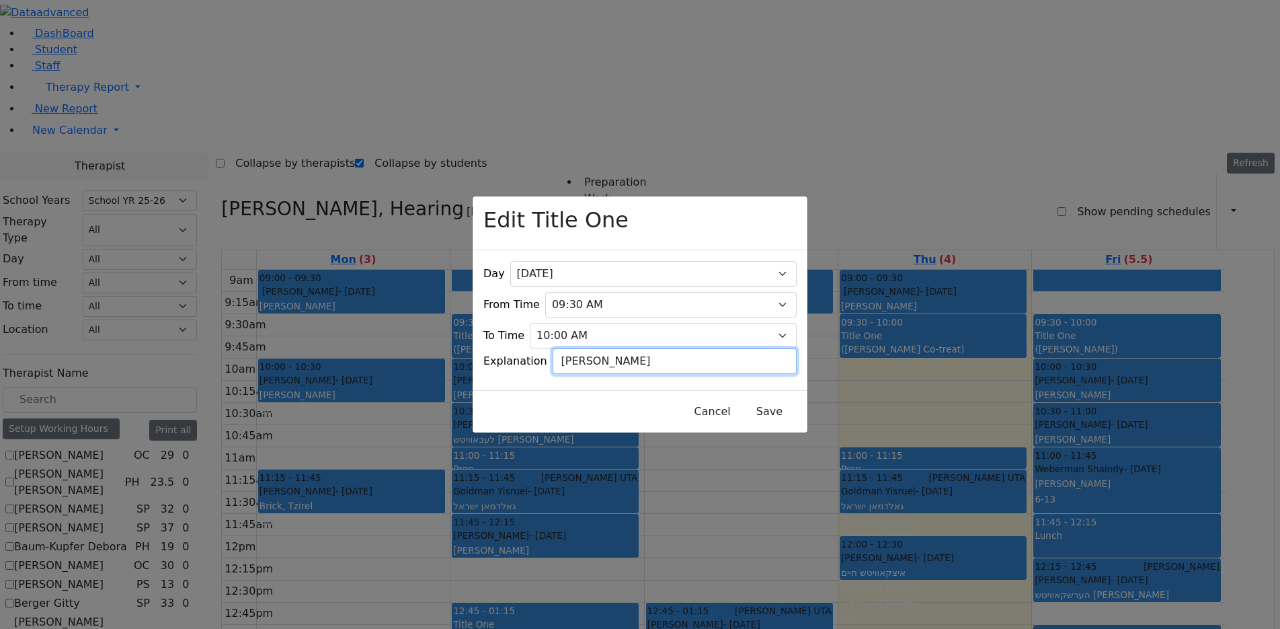
click at [656, 350] on input "Solomon Stern" at bounding box center [675, 361] width 244 height 26
type input "Solomon Stern Co-treat"
click at [745, 410] on button "Save" at bounding box center [769, 412] width 60 height 26
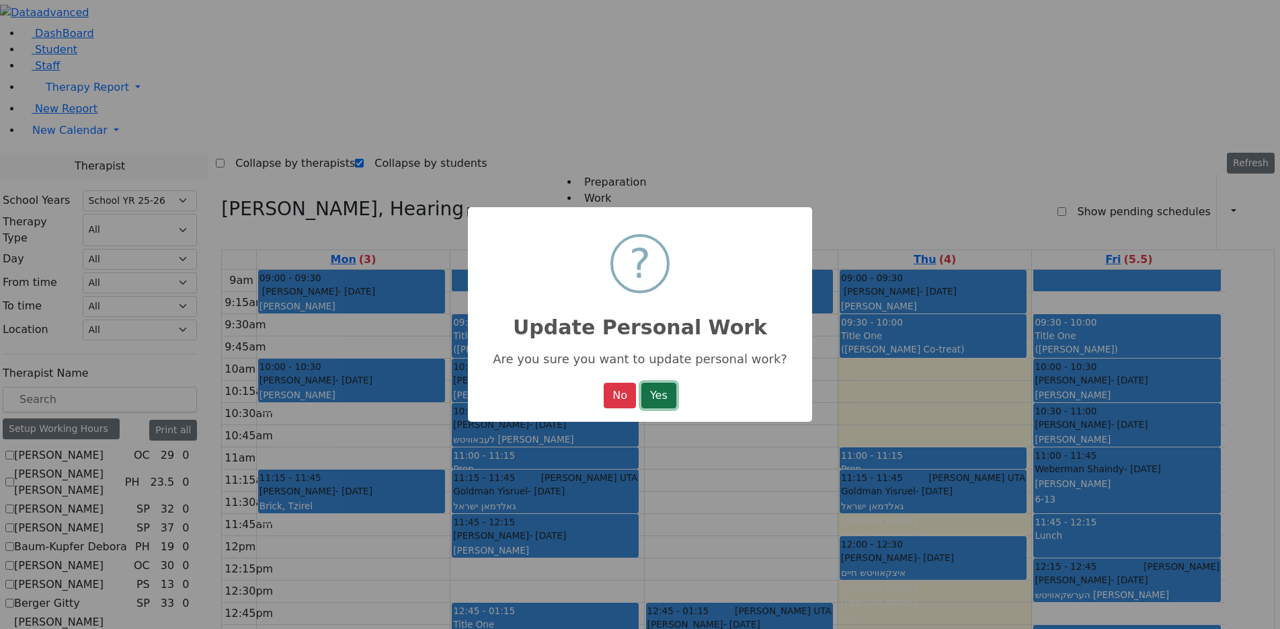
click at [674, 393] on button "Yes" at bounding box center [658, 396] width 35 height 26
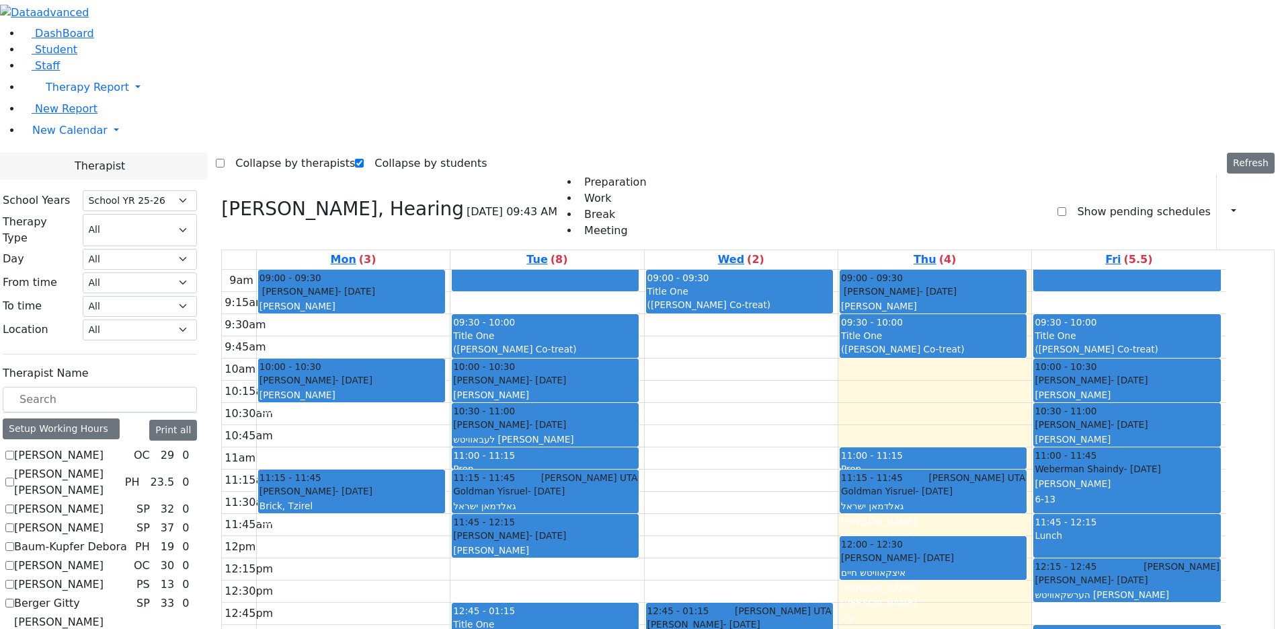
click at [611, 617] on div "Title One (Hershy Jacobowitz)" at bounding box center [545, 631] width 184 height 28
drag, startPoint x: 639, startPoint y: 380, endPoint x: 635, endPoint y: 406, distance: 26.0
click at [653, 465] on button "Edit Title One" at bounding box center [673, 467] width 88 height 21
select select "2"
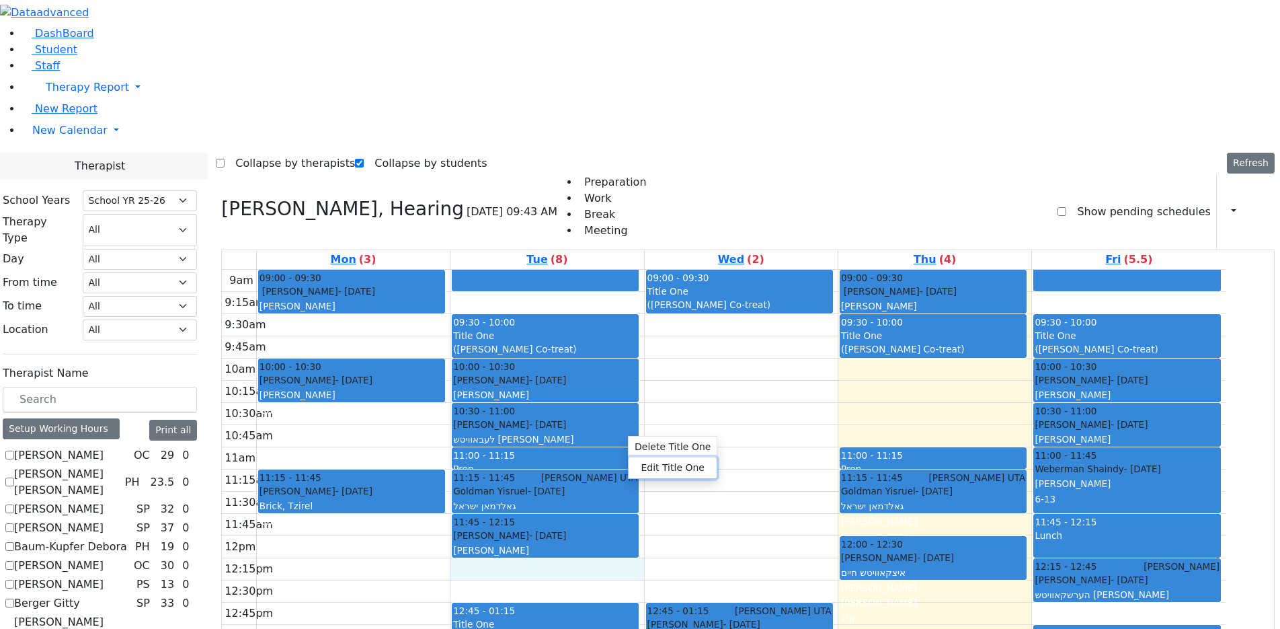
select select "12:45:00"
select select "13:15:00"
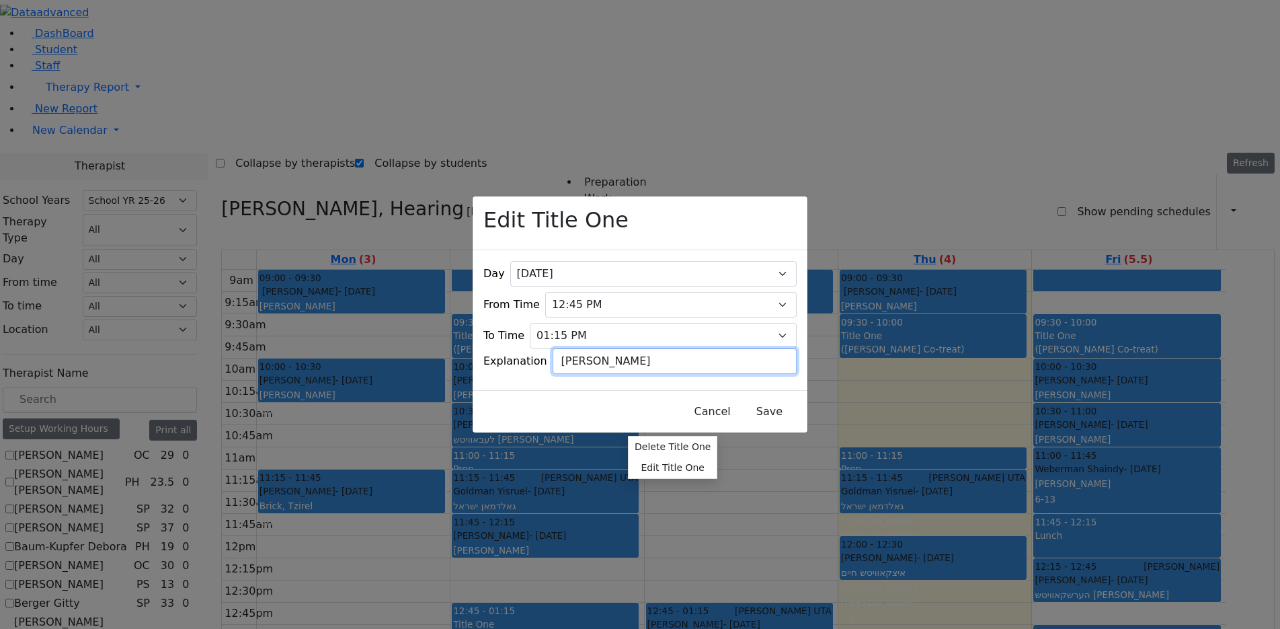
click at [670, 351] on input "Hershy Jacobowitz" at bounding box center [675, 361] width 244 height 26
type input "Hershy Jacobowitz Co-treat"
click at [739, 403] on button "Save" at bounding box center [769, 412] width 60 height 26
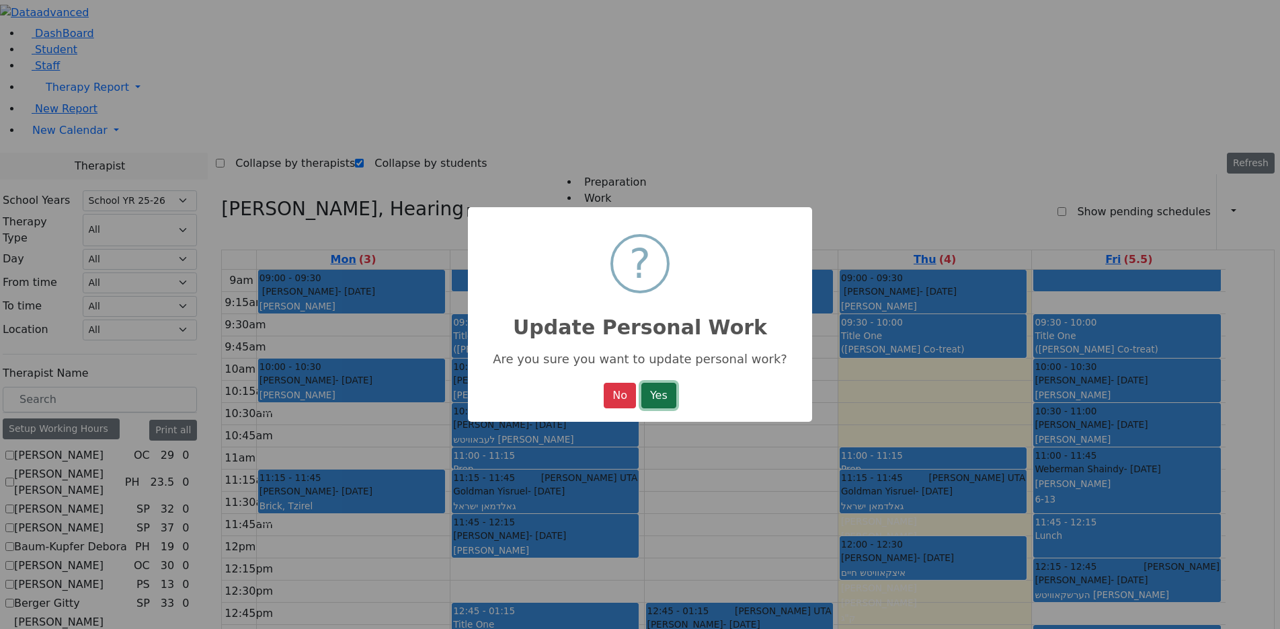
click at [649, 396] on button "Yes" at bounding box center [658, 396] width 35 height 26
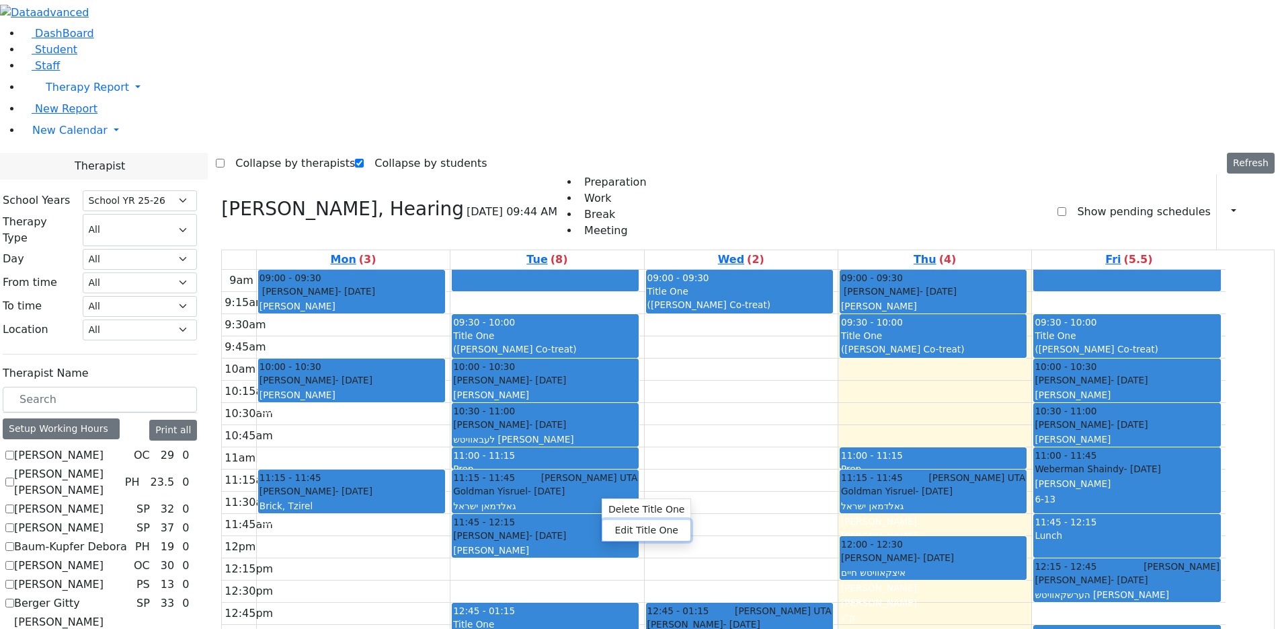
click at [613, 526] on button "Edit Title One" at bounding box center [646, 530] width 88 height 21
select select "14:00:00"
select select "14:30:00"
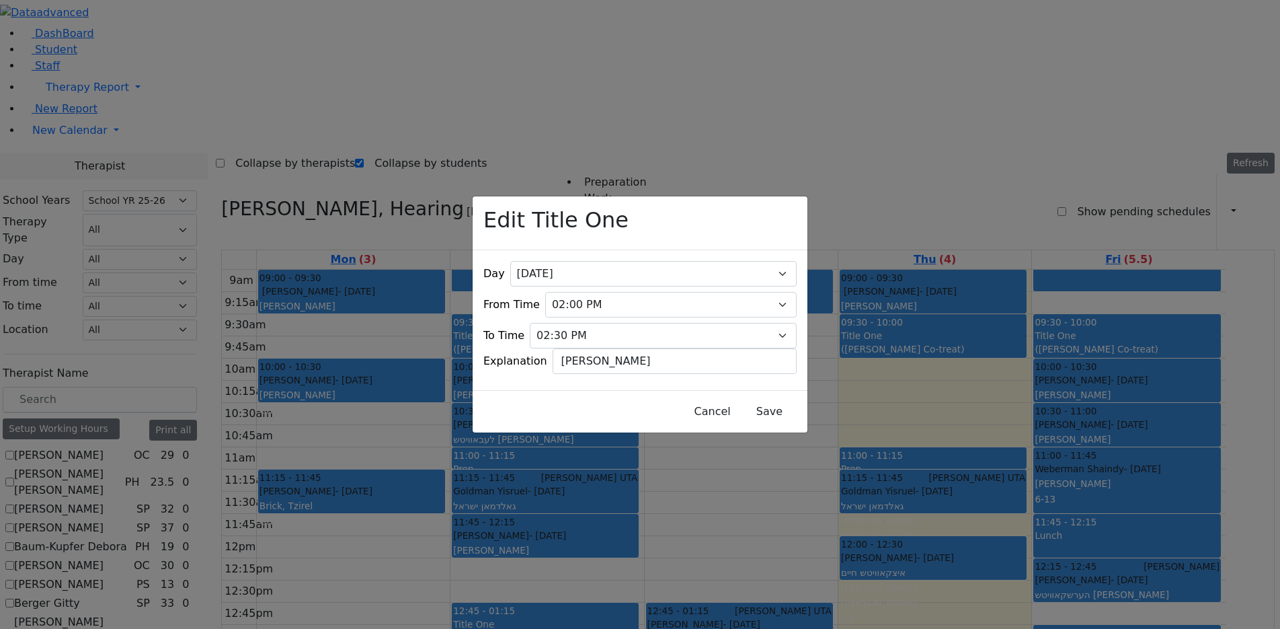
click at [676, 366] on div "Day All Monday Tuesday Wednesday Thursday Friday From Time 07:00 AM 07:15 AM 07…" at bounding box center [640, 320] width 335 height 140
click at [666, 350] on input "Berl Jacobowitz" at bounding box center [675, 361] width 244 height 26
type input "Berl Jacobowitz Co-treat"
click at [739, 399] on button "Save" at bounding box center [769, 412] width 60 height 26
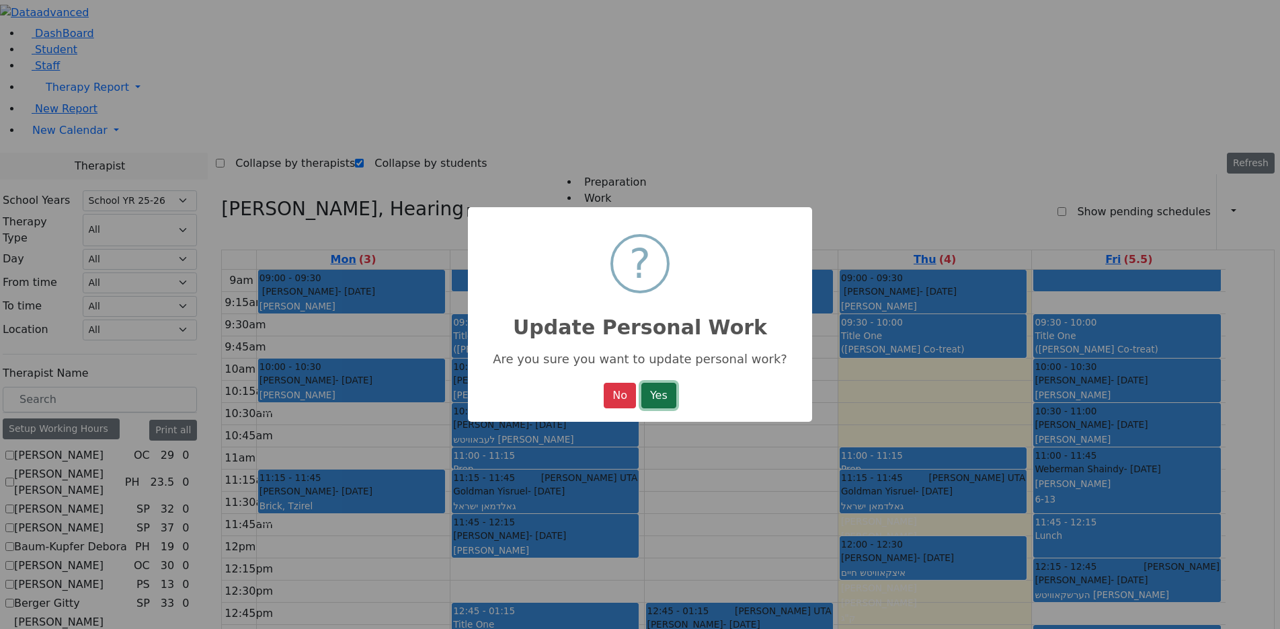
click at [671, 387] on button "Yes" at bounding box center [658, 396] width 35 height 26
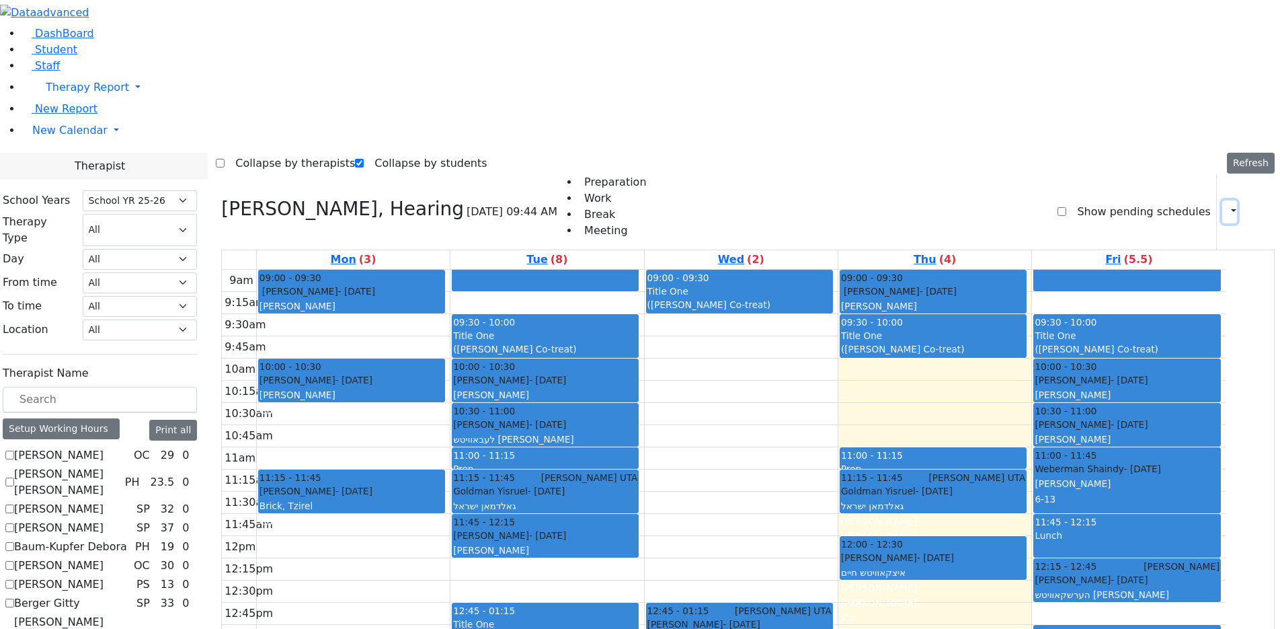
click at [1222, 200] on button "button" at bounding box center [1229, 211] width 15 height 23
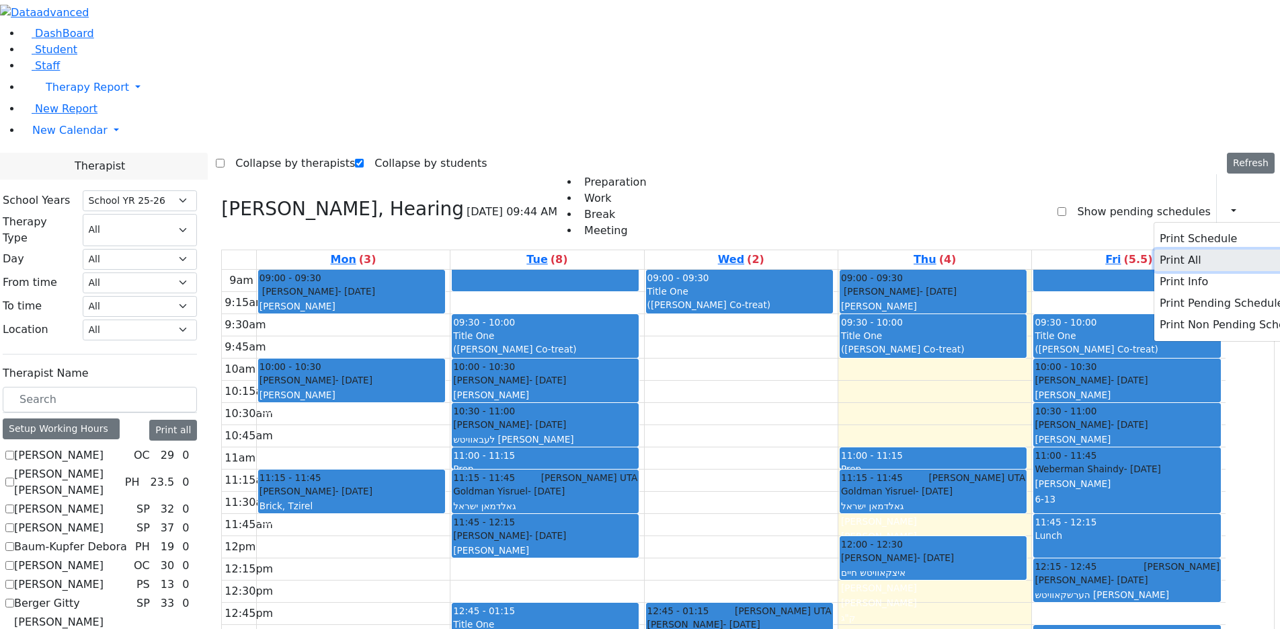
click at [1154, 249] on button "Print All" at bounding box center [1233, 260] width 159 height 22
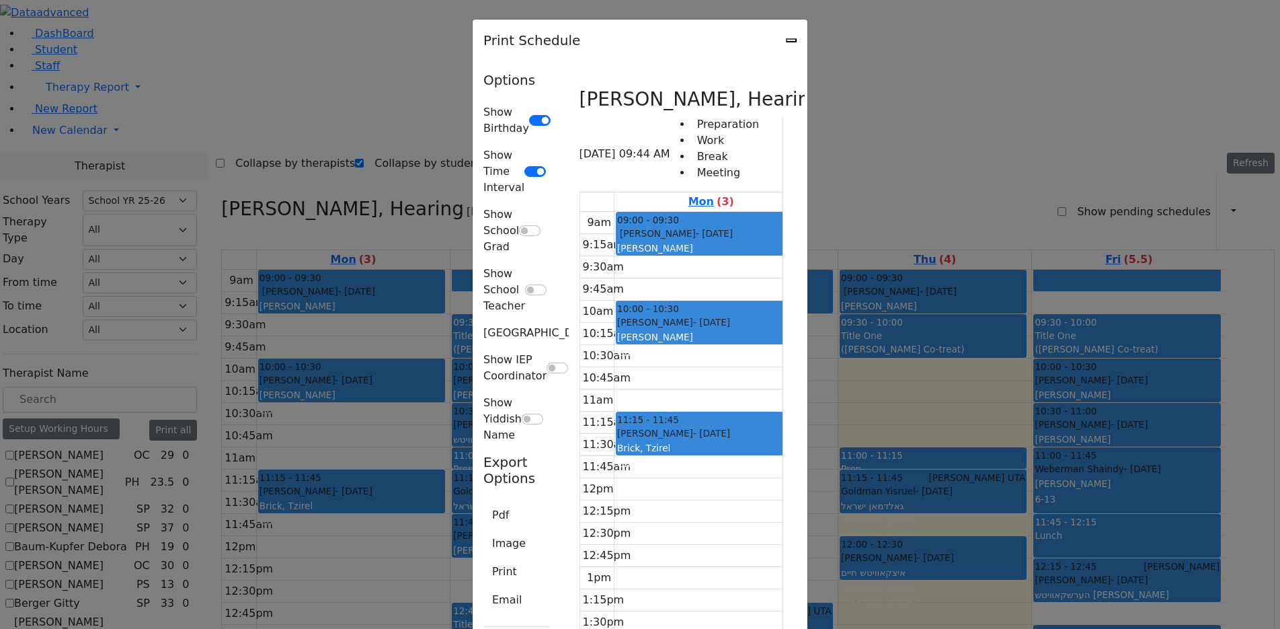
click at [791, 40] on icon "Close" at bounding box center [791, 40] width 0 height 0
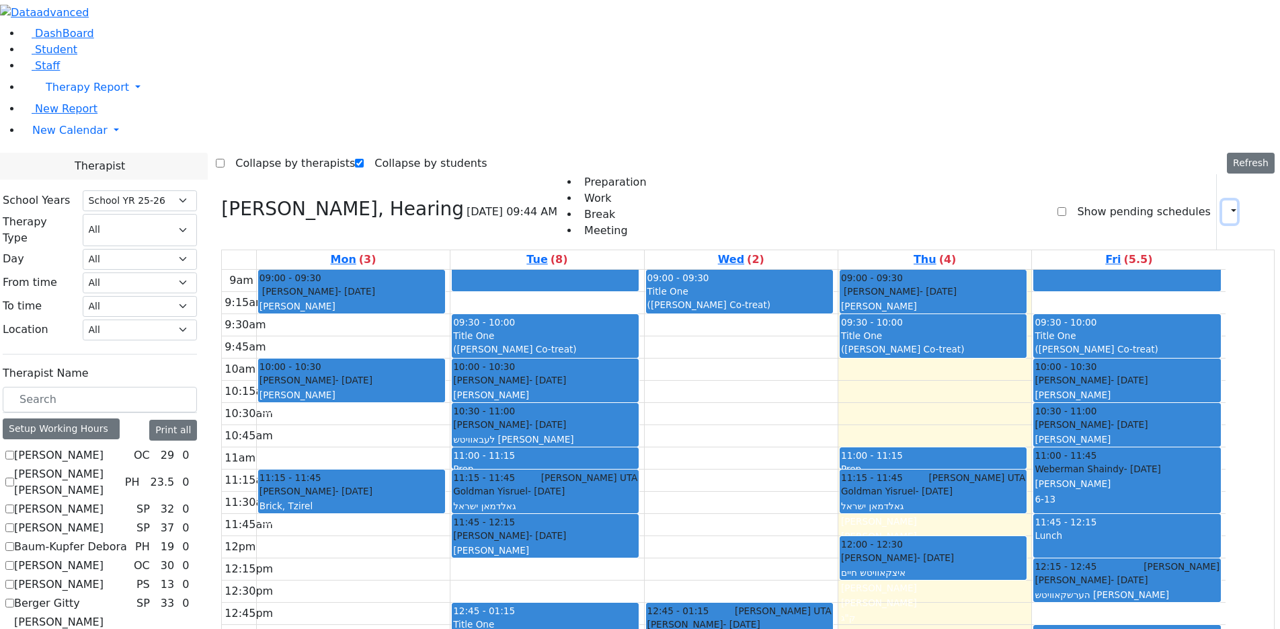
click at [1225, 205] on icon "button" at bounding box center [1225, 211] width 0 height 13
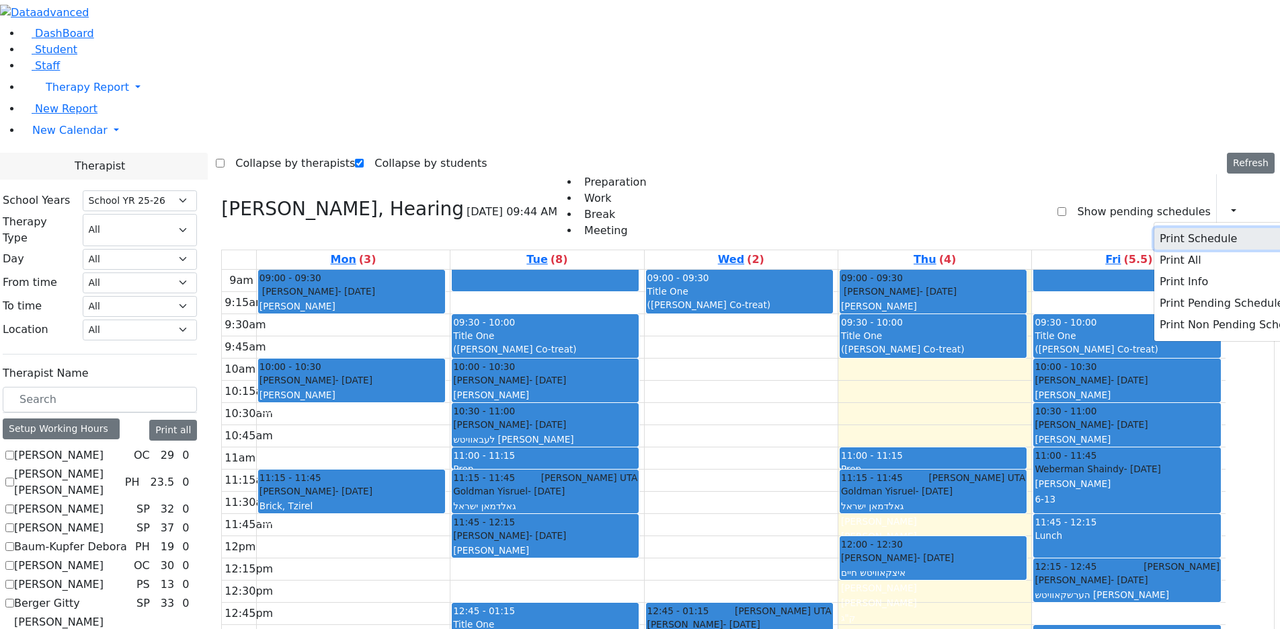
click at [1160, 228] on button "Print Schedule" at bounding box center [1233, 239] width 159 height 22
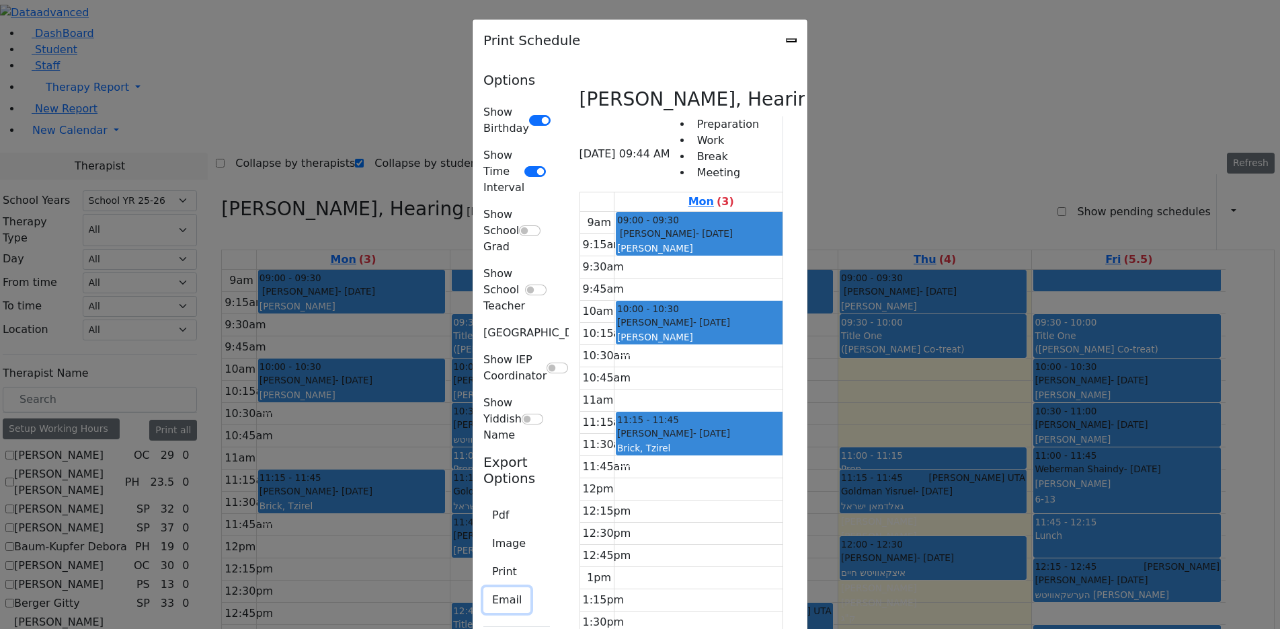
click at [483, 587] on button "Email" at bounding box center [506, 600] width 47 height 26
type textarea "This is schedule for Renzoni Rebecca"
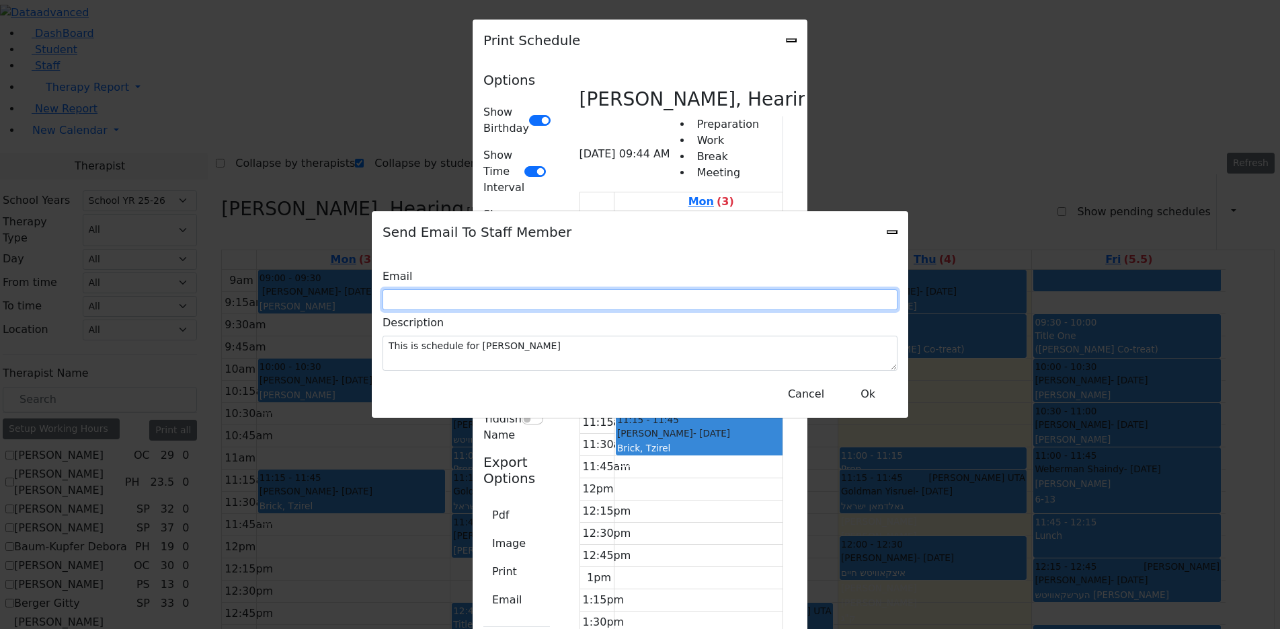
click at [640, 303] on input "text" at bounding box center [640, 299] width 515 height 21
drag, startPoint x: 522, startPoint y: 296, endPoint x: 473, endPoint y: 296, distance: 48.4
click at [473, 296] on div "Email s" at bounding box center [640, 287] width 515 height 46
click at [519, 298] on input "s" at bounding box center [640, 299] width 515 height 21
click at [521, 295] on input "s" at bounding box center [640, 299] width 515 height 21
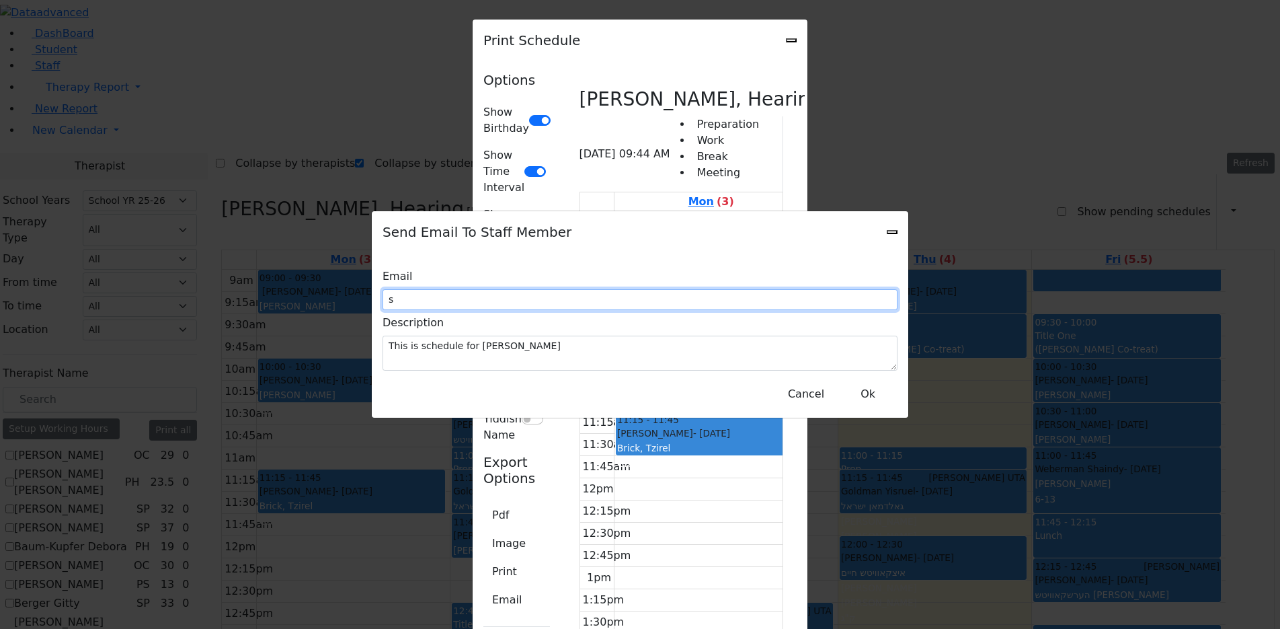
click at [536, 309] on input "s" at bounding box center [640, 299] width 515 height 21
type input "swajsfeld@kjsd.k12.ny.us"
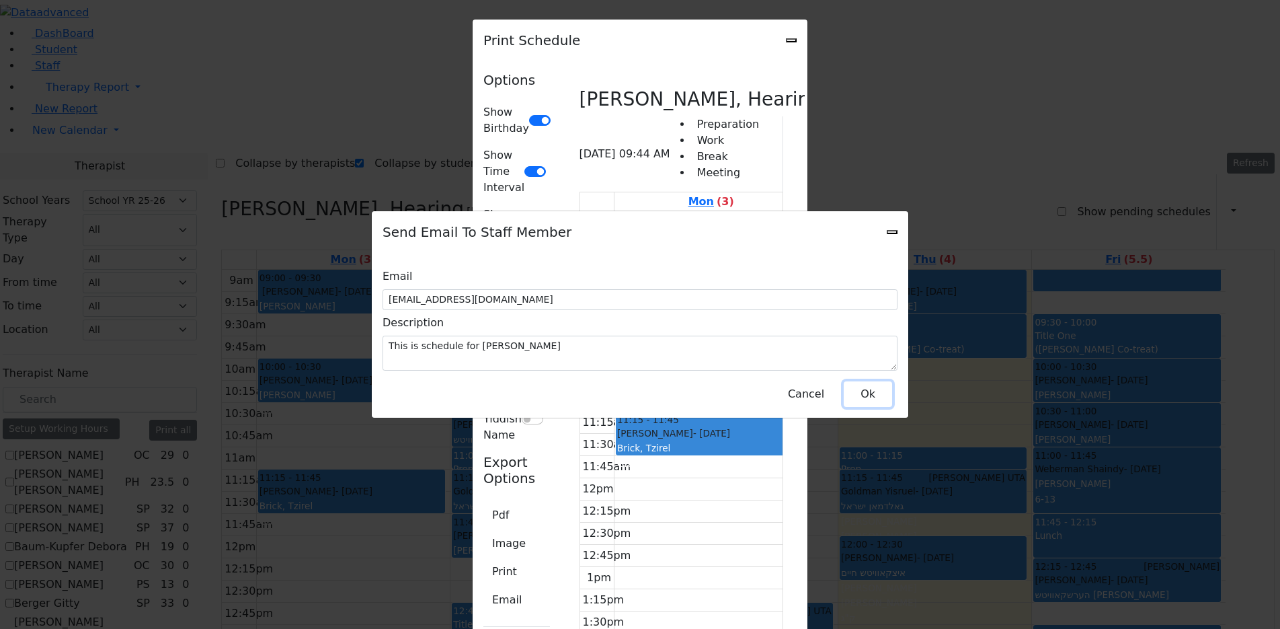
click at [880, 387] on button "Ok" at bounding box center [868, 394] width 48 height 26
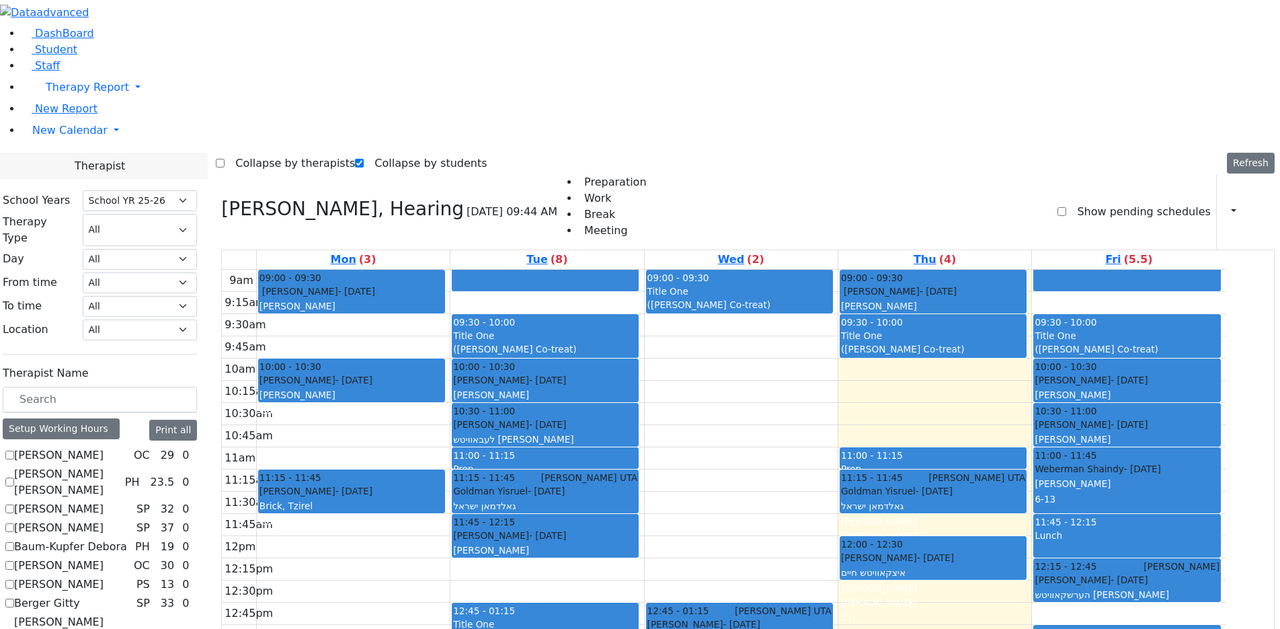
checkbox input "false"
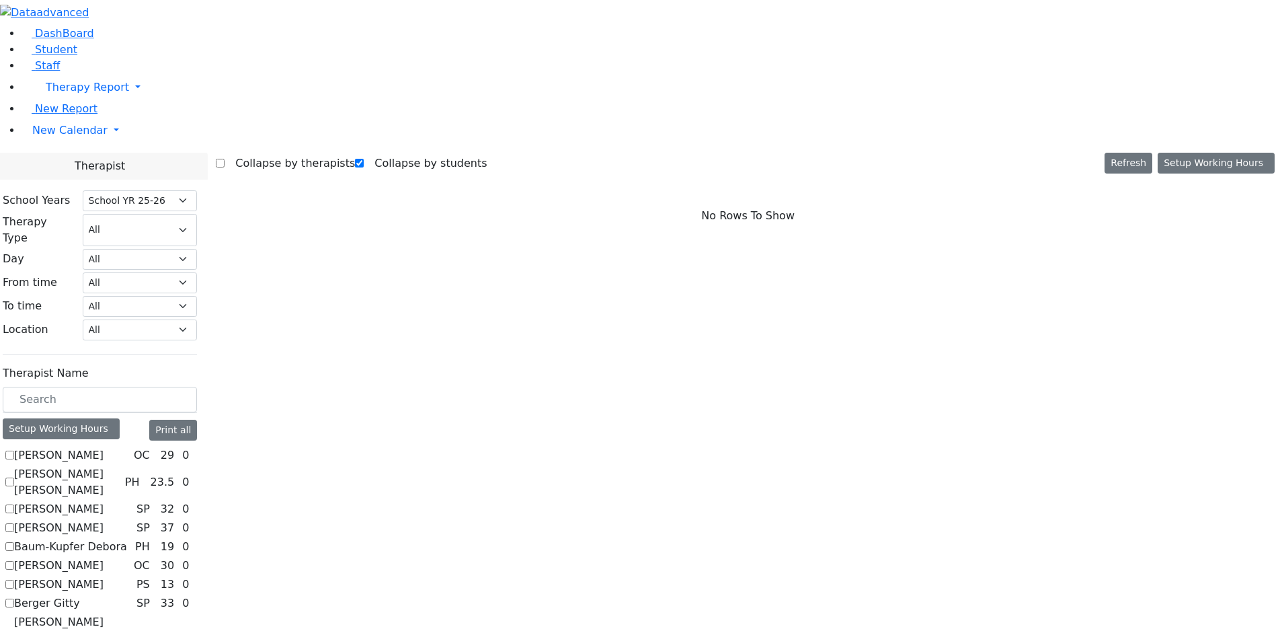
scroll to position [0, 0]
checkbox input "true"
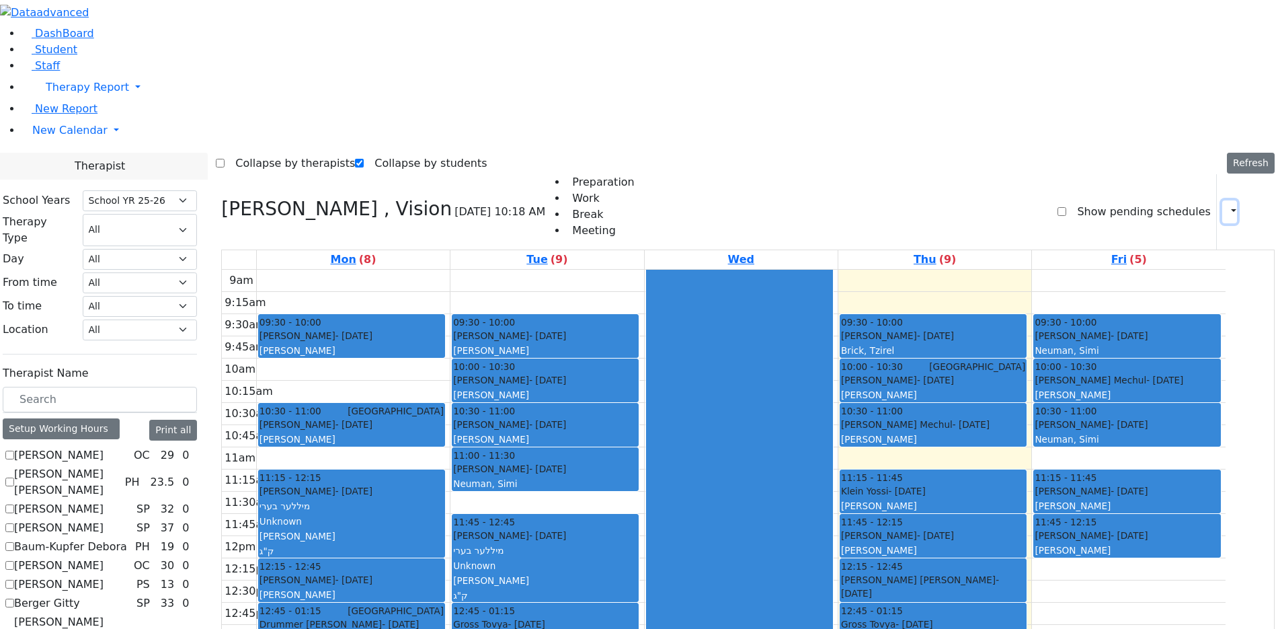
click at [1225, 205] on icon "button" at bounding box center [1225, 211] width 0 height 13
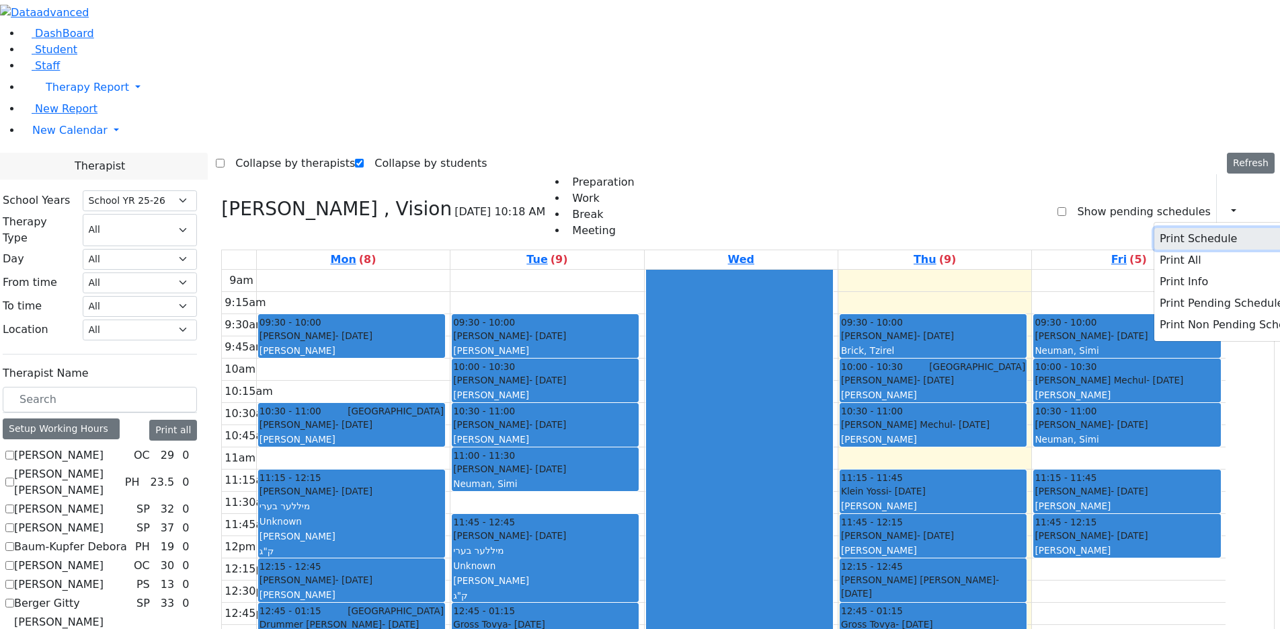
click at [1177, 228] on button "Print Schedule" at bounding box center [1233, 239] width 159 height 22
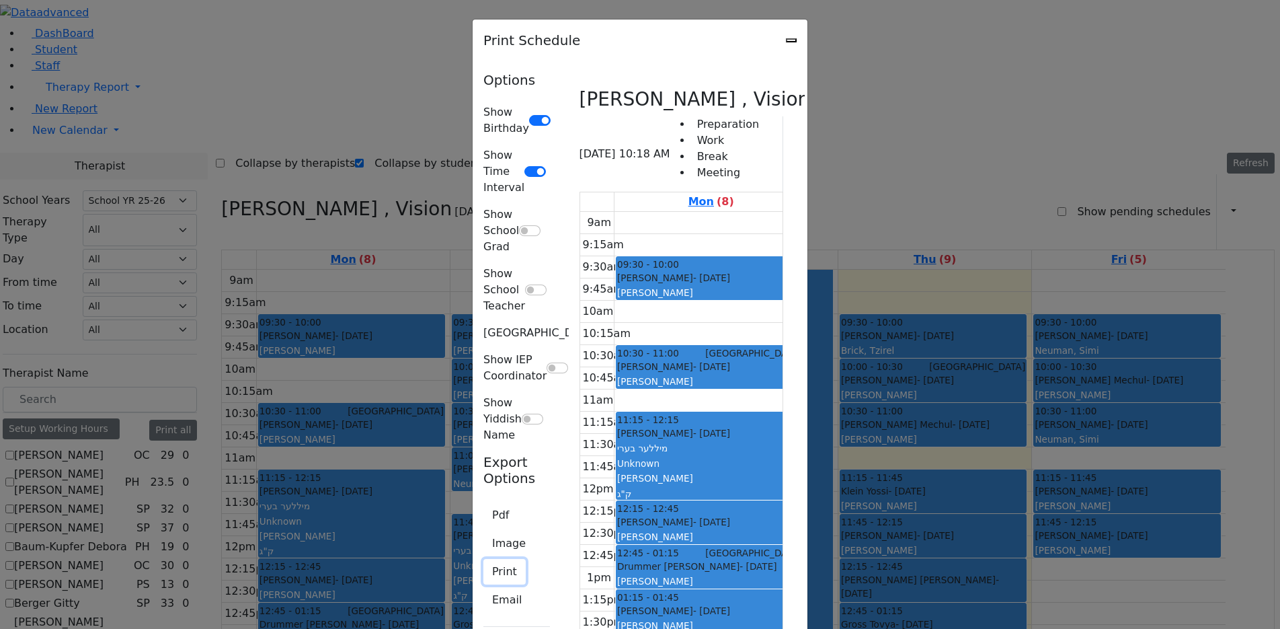
drag, startPoint x: 314, startPoint y: 291, endPoint x: 342, endPoint y: 284, distance: 29.2
click at [483, 559] on button "Print" at bounding box center [504, 572] width 42 height 26
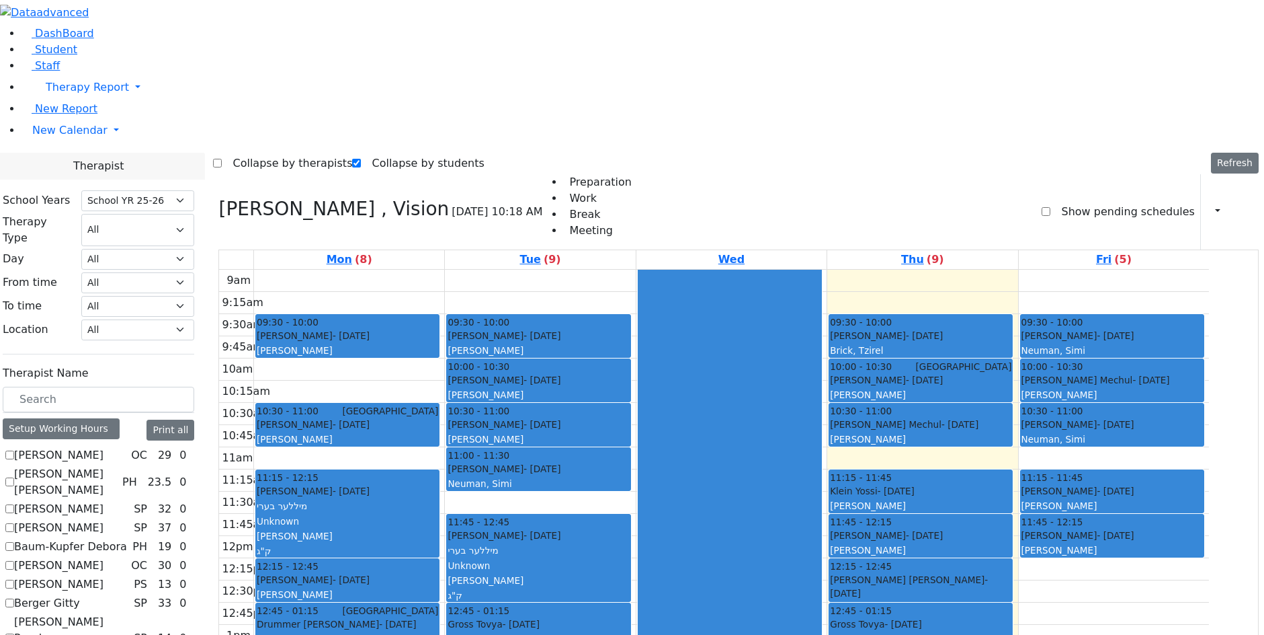
scroll to position [1076, 0]
checkbox input "true"
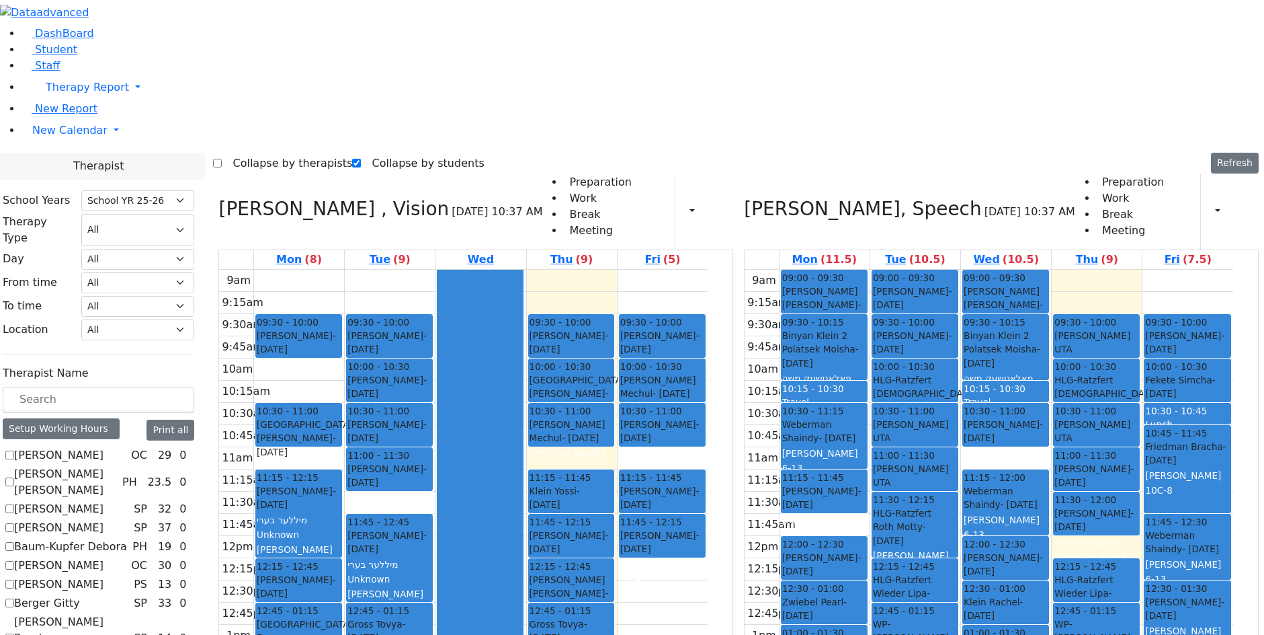
scroll to position [874, 0]
checkbox input "true"
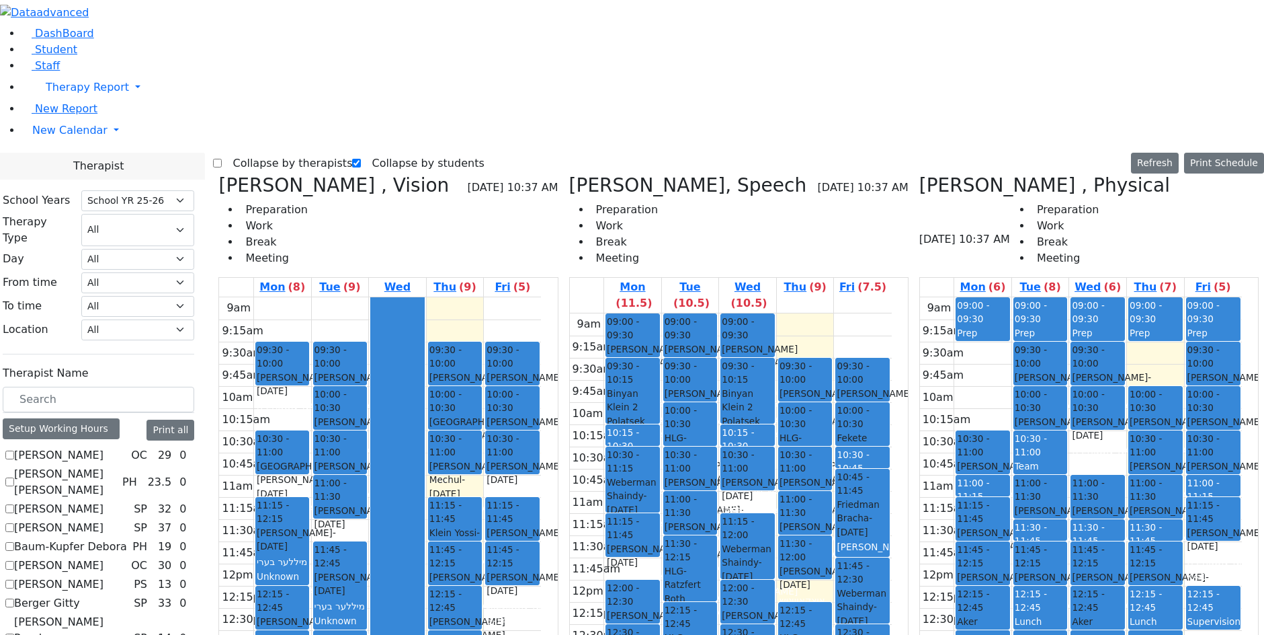
scroll to position [202, 0]
checkbox input "true"
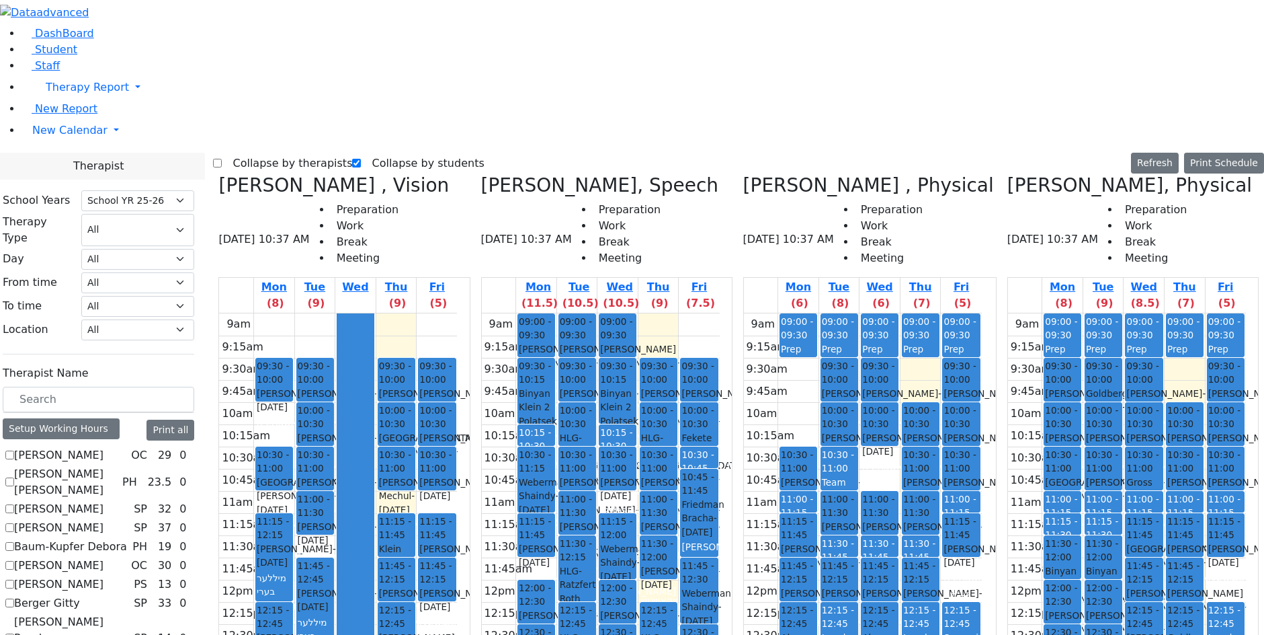
scroll to position [672, 0]
checkbox input "true"
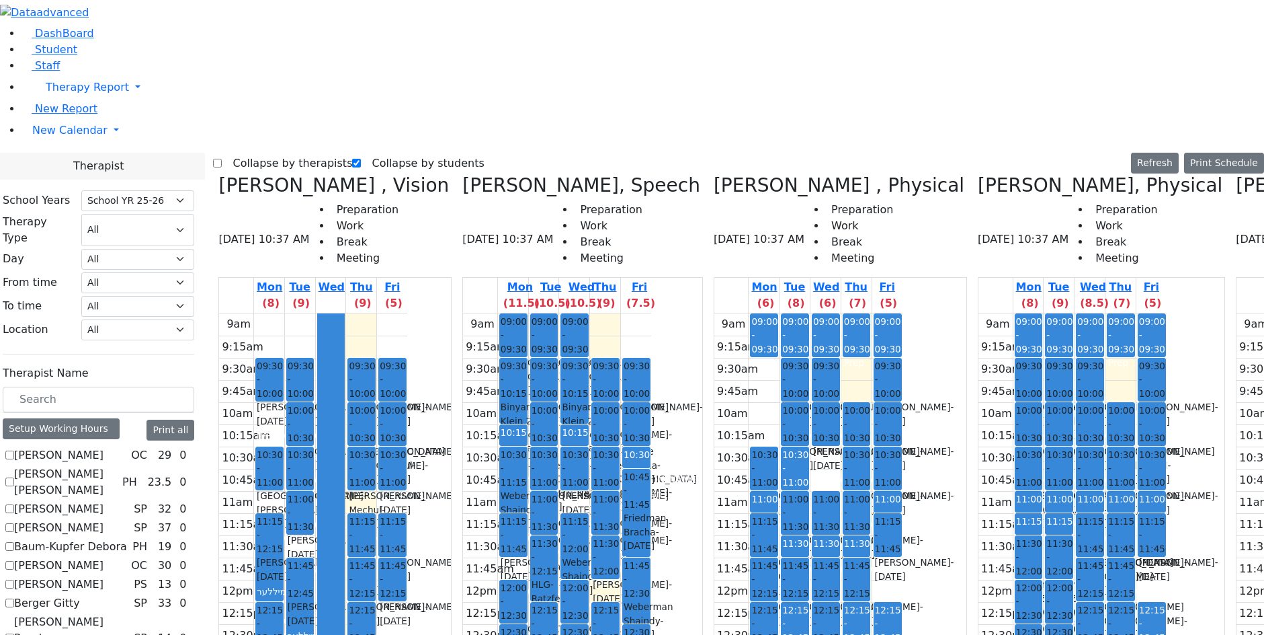
scroll to position [941, 0]
checkbox input "true"
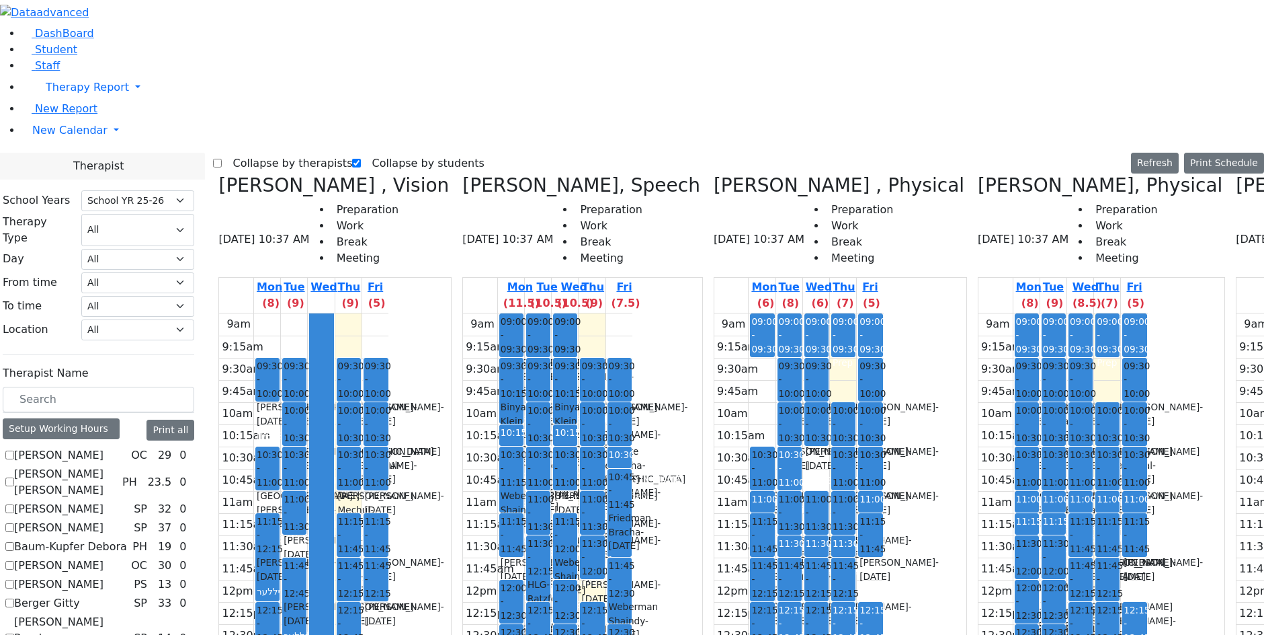
scroll to position [403, 0]
checkbox input "true"
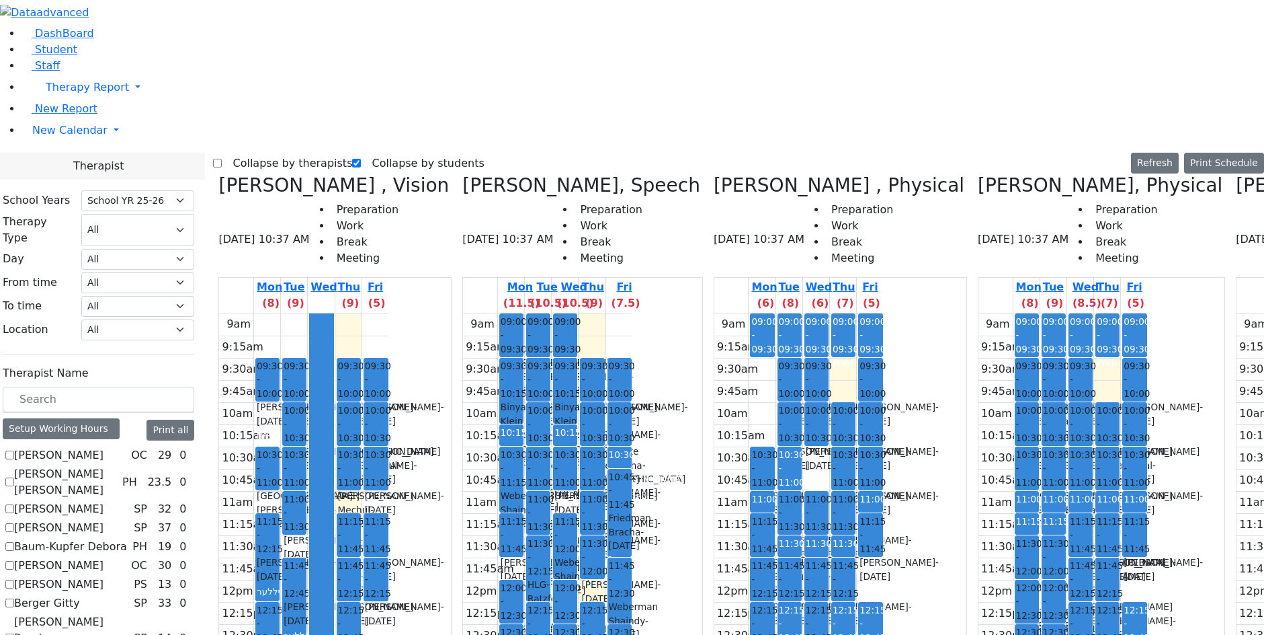
checkbox input "true"
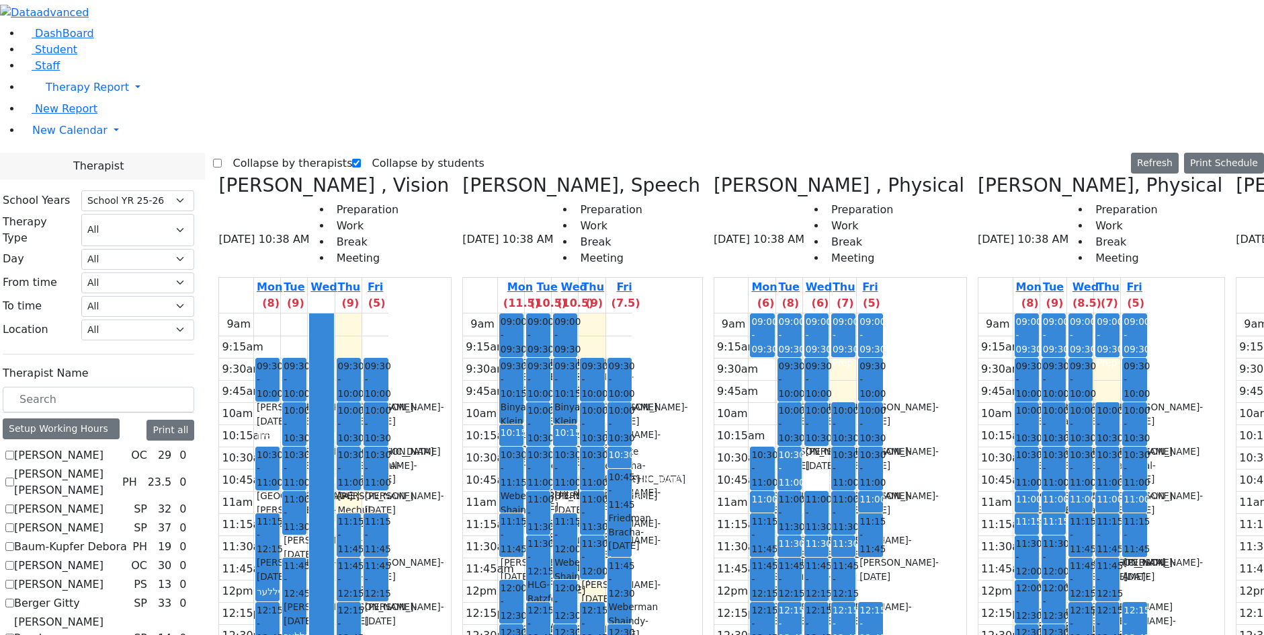
checkbox input "true"
select select "212"
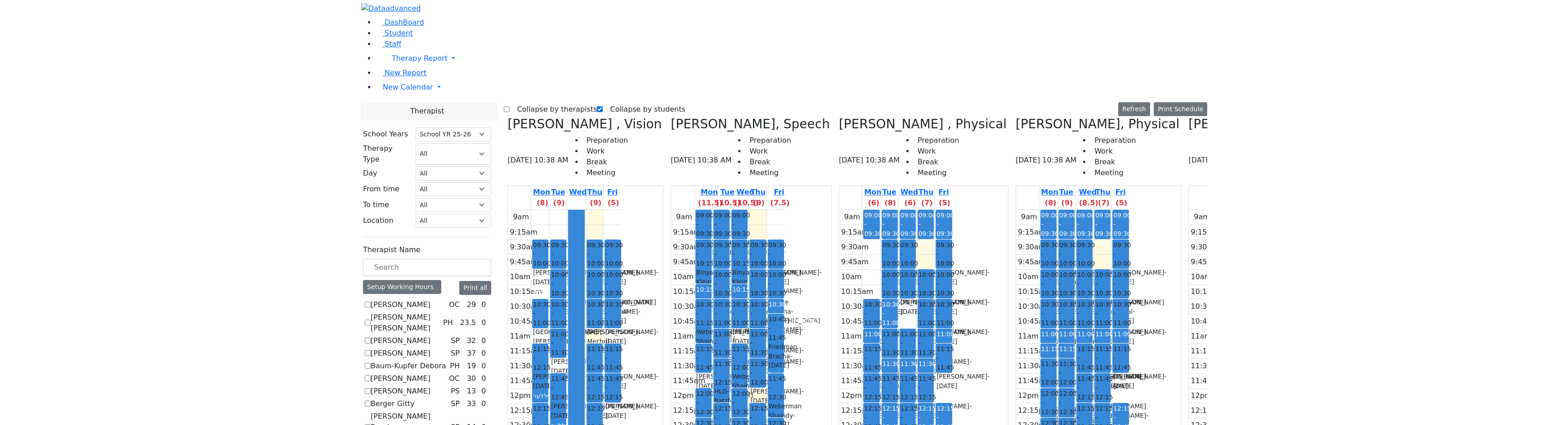
scroll to position [540, 0]
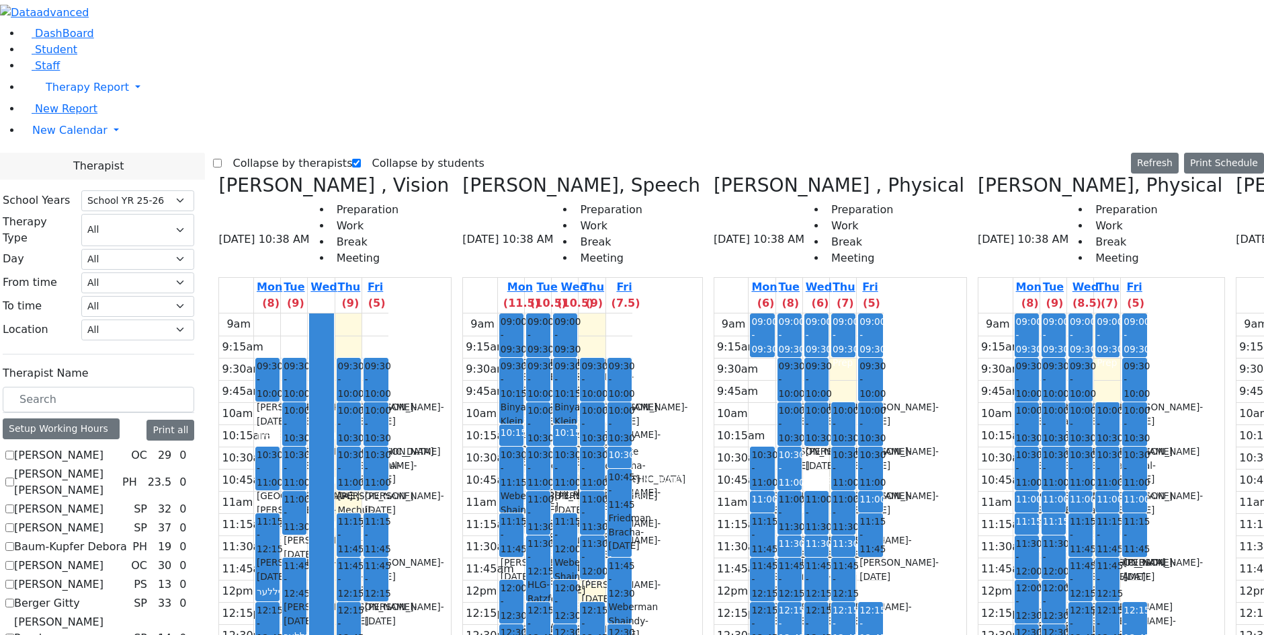
checkbox input "false"
click at [1212, 153] on button "Print Schedule" at bounding box center [1224, 163] width 80 height 21
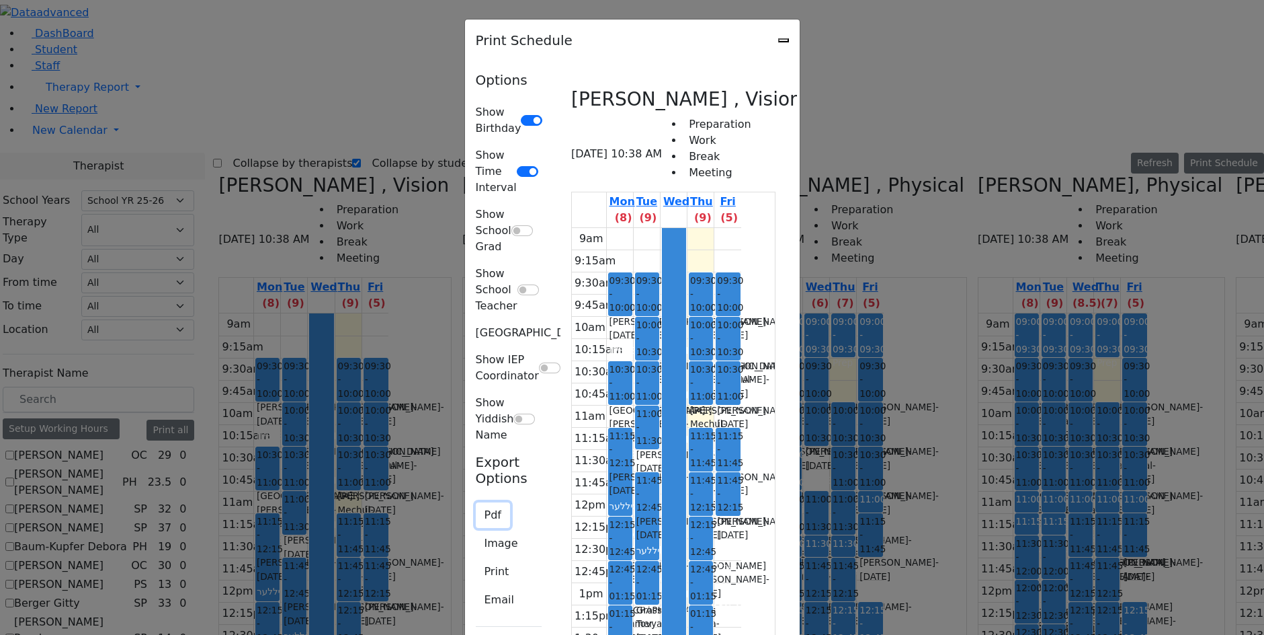
click at [476, 502] on button "Pdf" at bounding box center [493, 515] width 34 height 26
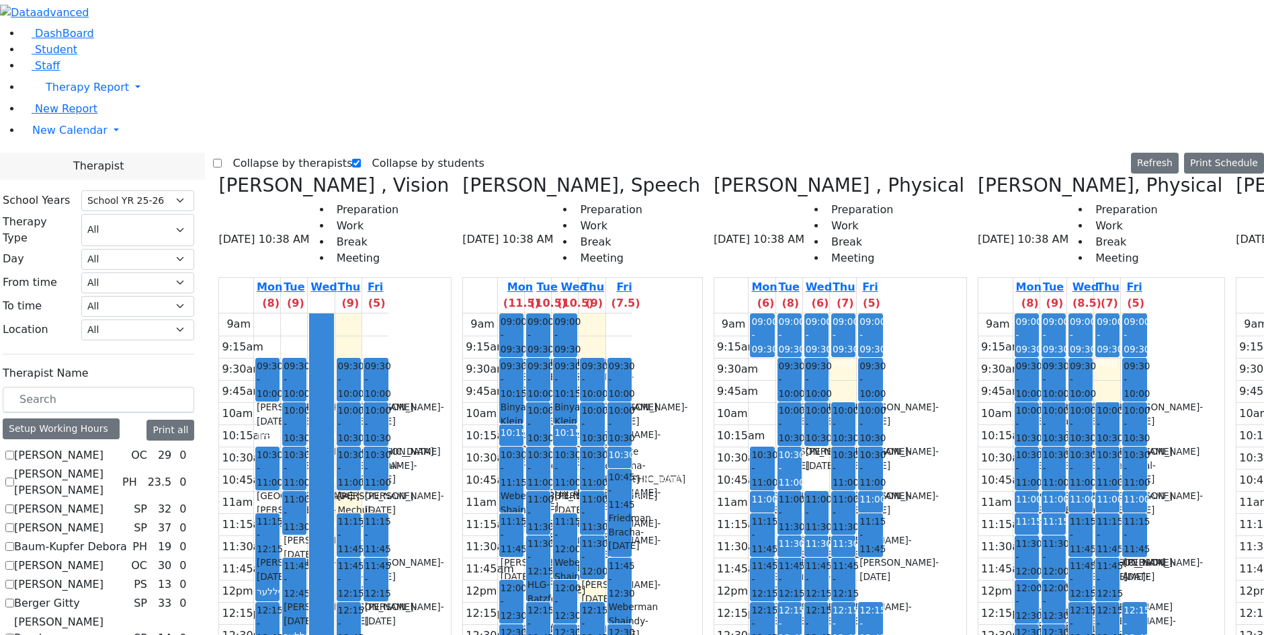
click at [261, 153] on label "Collapse by therapists" at bounding box center [287, 164] width 130 height 22
click at [222, 159] on input "Collapse by therapists" at bounding box center [217, 163] width 9 height 9
checkbox input "true"
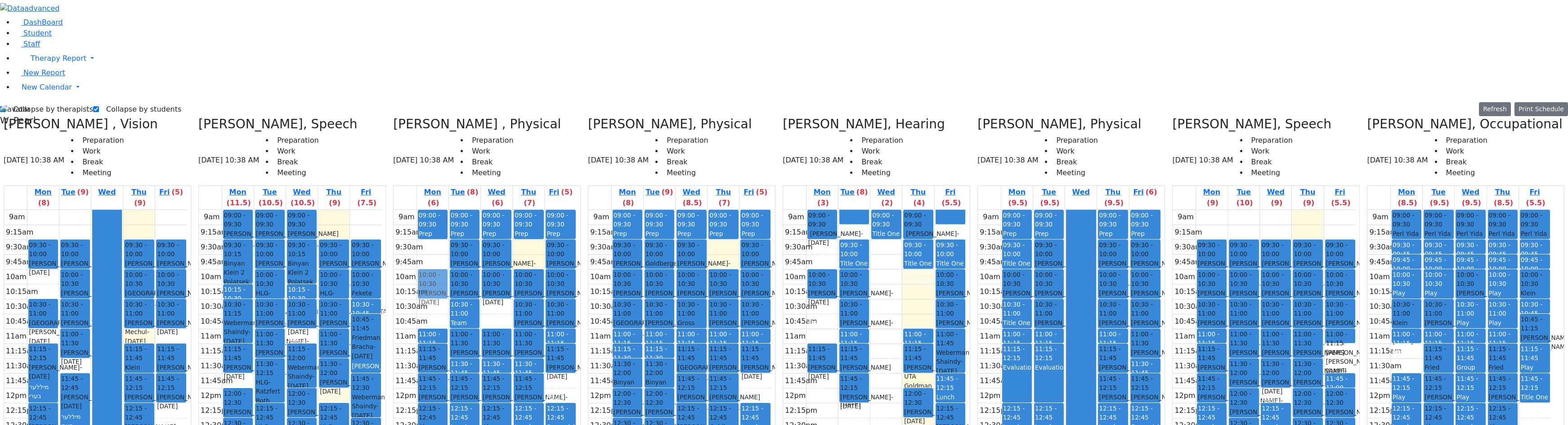
drag, startPoint x: 454, startPoint y: 149, endPoint x: 455, endPoint y: 117, distance: 32.0
click at [448, 209] on div "09:00 - 09:30 Prep 10:30 - 11:00 Berkowitz Nechie - 06/28/2006 Kosowsky, Elana …" at bounding box center [432, 388] width 31 height 356
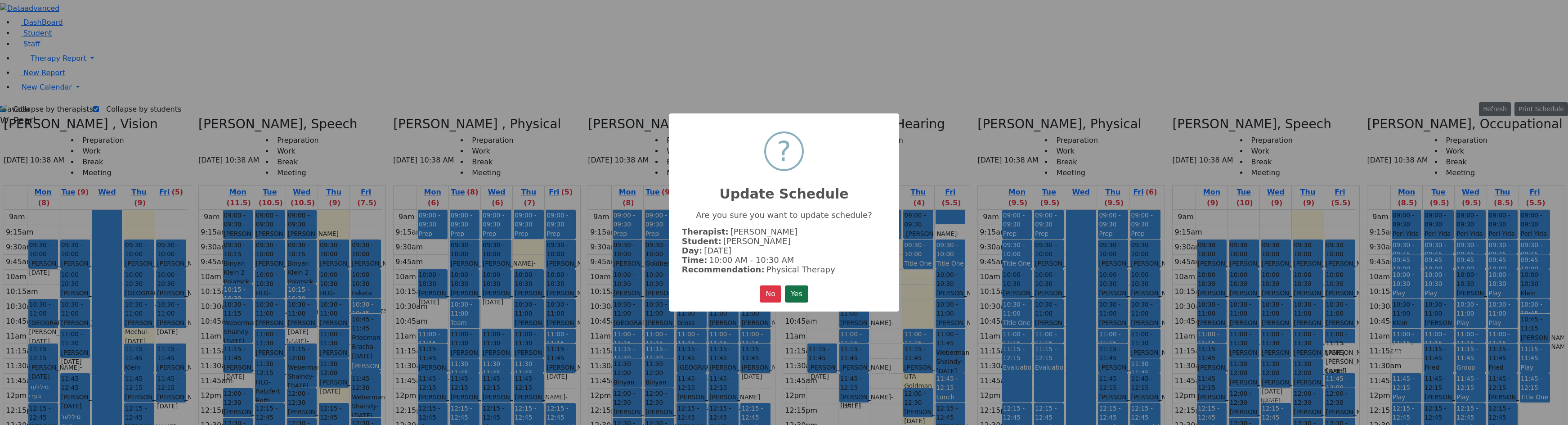
click at [802, 286] on button "Yes" at bounding box center [796, 294] width 23 height 17
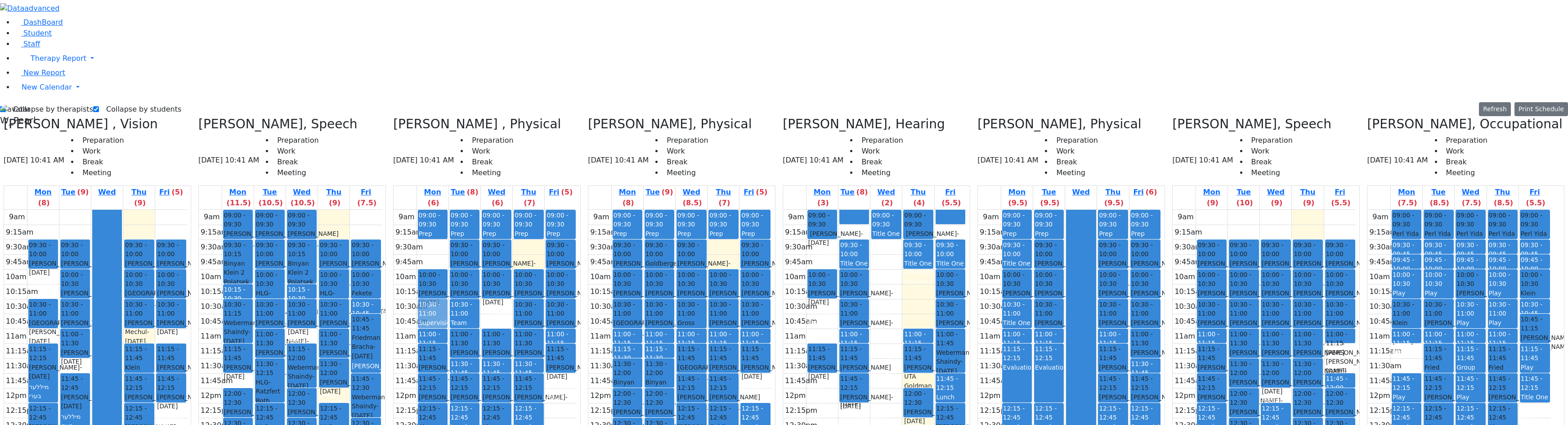
drag, startPoint x: 582, startPoint y: 259, endPoint x: 462, endPoint y: 148, distance: 163.5
click at [460, 209] on tr "09:00 - 09:30 Prep 10:00 - 10:30 Berkowitz Nechie - 06/28/2006 Kosowsky, Elana …" at bounding box center [485, 388] width 183 height 356
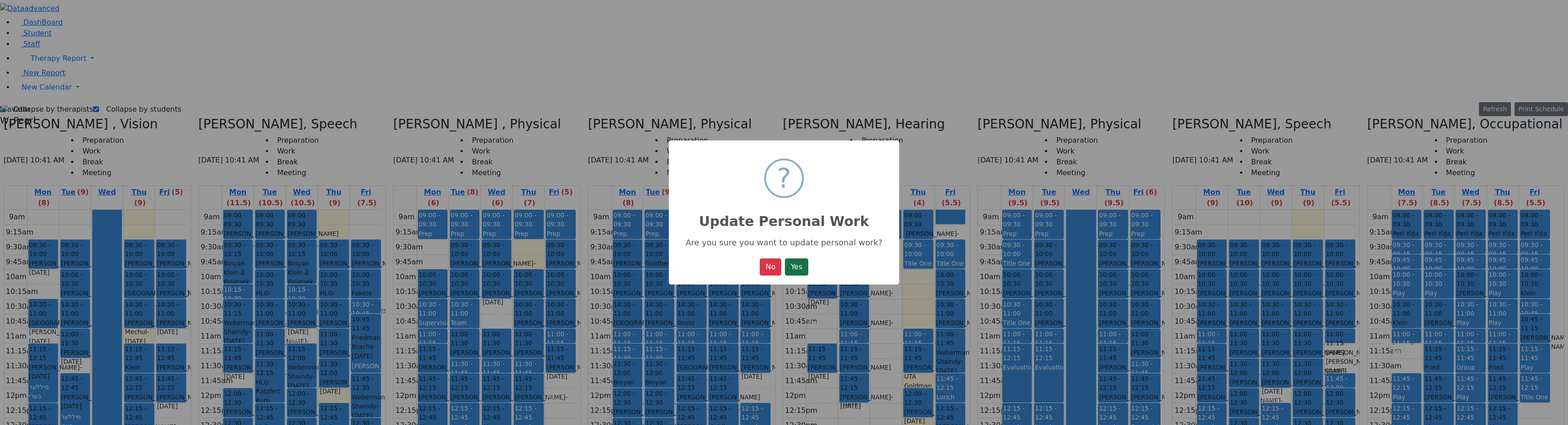
click at [789, 270] on button "Yes" at bounding box center [796, 267] width 23 height 17
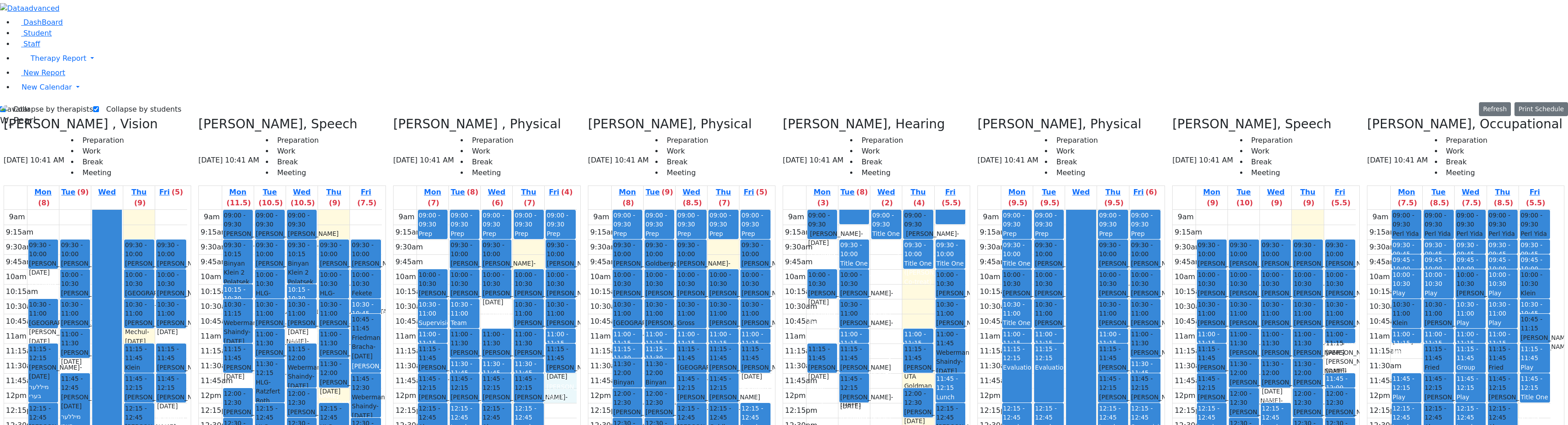
drag, startPoint x: 590, startPoint y: 224, endPoint x: 591, endPoint y: 238, distance: 14.0
click at [577, 238] on div "9am 9:15am 9:30am 9:45am 10am 10:15am 10:30am 10:45am 11am 11:15am 11:30am 11:4…" at bounding box center [485, 388] width 183 height 356
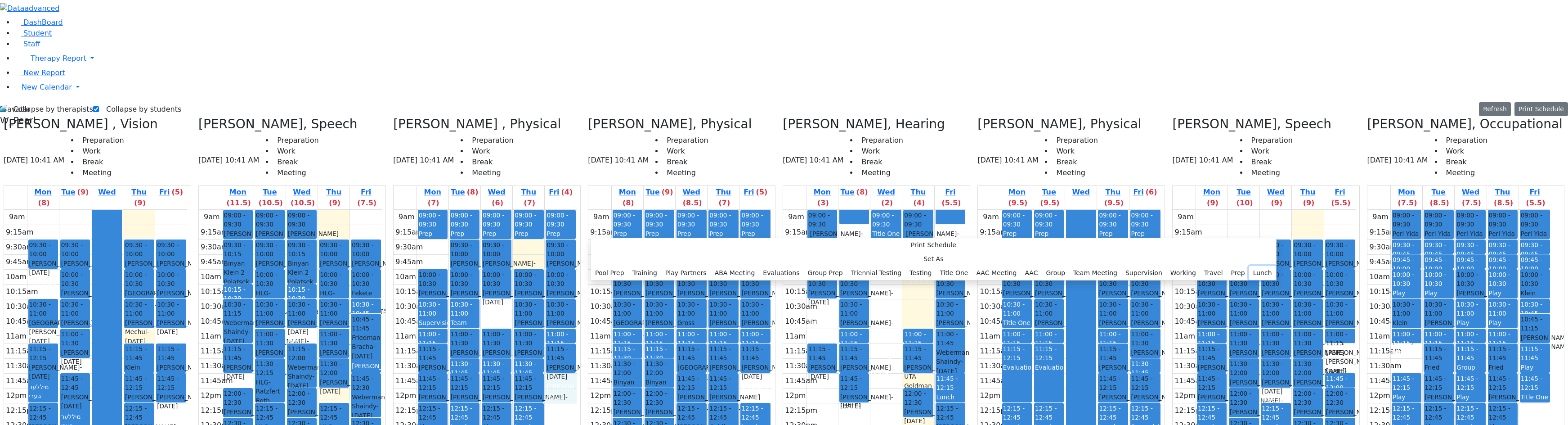
click at [846, 266] on button "Lunch" at bounding box center [1263, 272] width 27 height 14
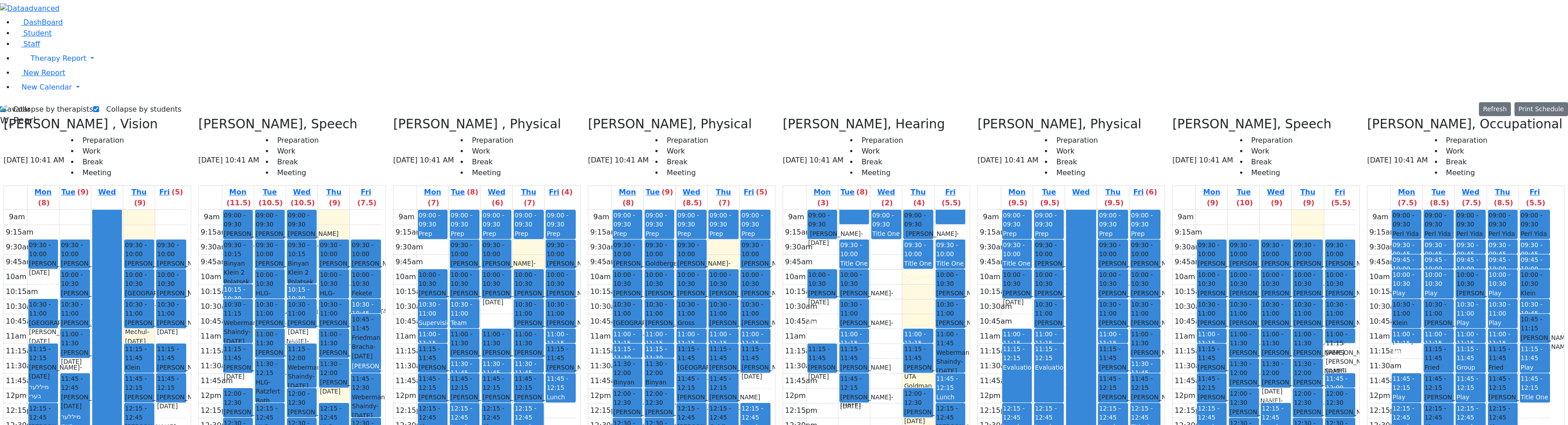
drag, startPoint x: 1022, startPoint y: 157, endPoint x: 1151, endPoint y: 258, distance: 163.8
click at [846, 258] on tr "09:00 - 09:30 Prep 09:30 - 10:00 Title One (CSE therapy meeting) 10:00 - 10:30 …" at bounding box center [1069, 388] width 183 height 356
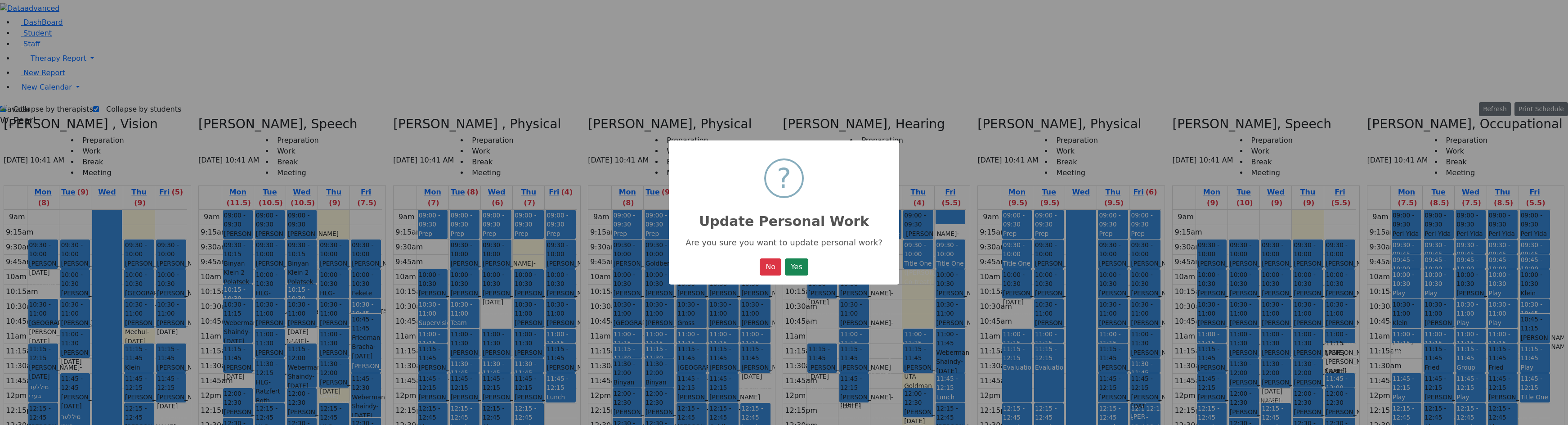
click at [801, 268] on button "Yes" at bounding box center [796, 267] width 23 height 17
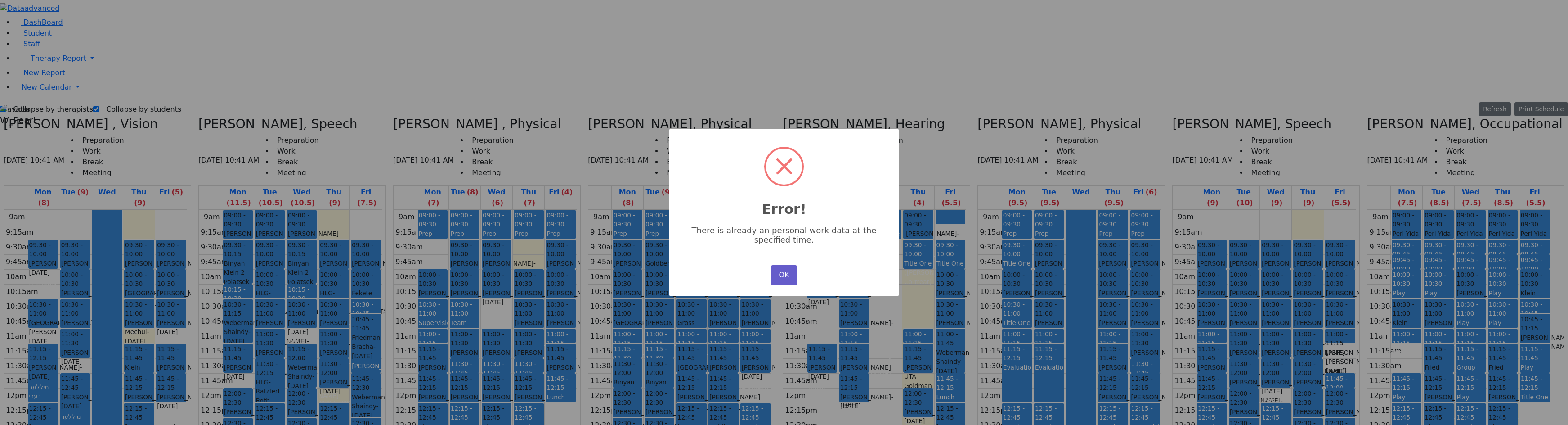
click at [785, 269] on button "OK" at bounding box center [784, 275] width 26 height 20
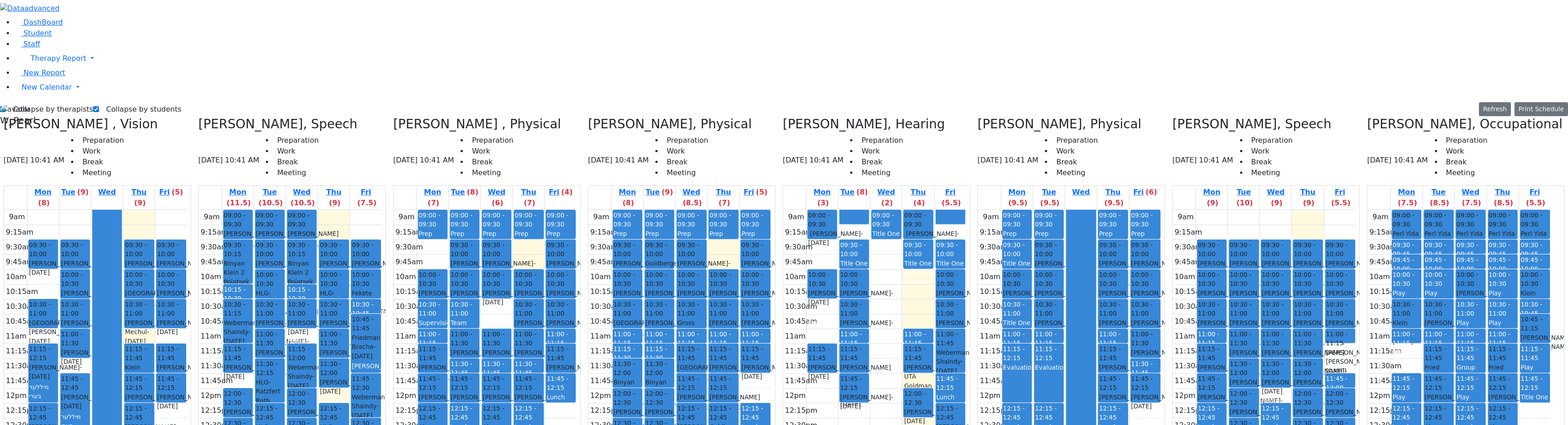
drag, startPoint x: 1162, startPoint y: 260, endPoint x: 1163, endPoint y: 313, distance: 53.0
click at [846, 313] on div "09:00 - 09:30 Prep 09:30 - 10:00 Bleich David - 03/11/2021 Schwab, Basya 10:00 …" at bounding box center [1146, 388] width 32 height 356
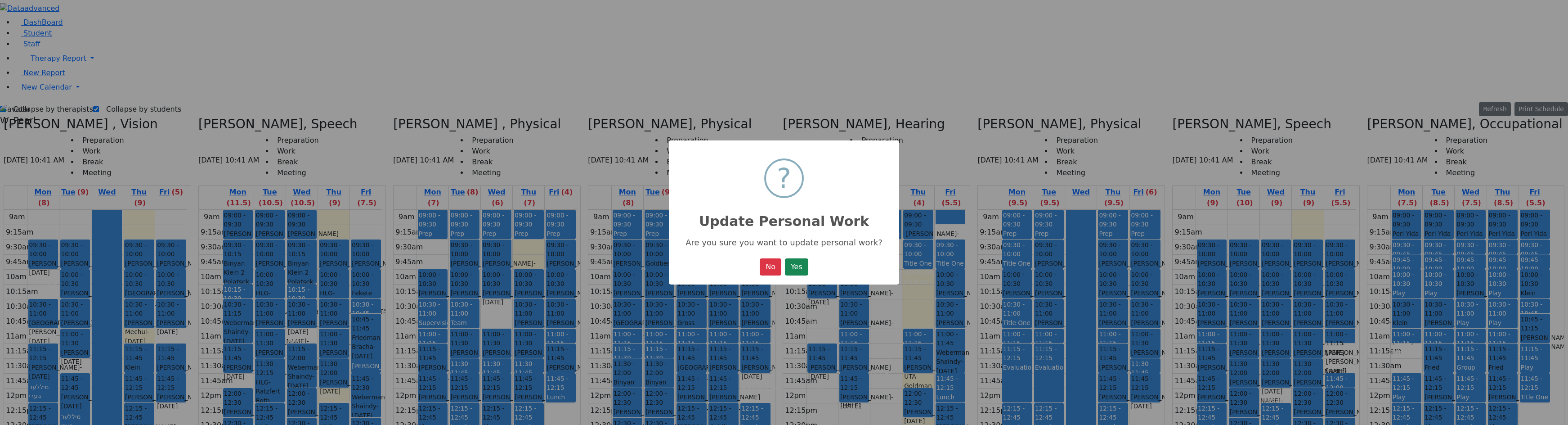
click at [791, 272] on button "Yes" at bounding box center [796, 267] width 23 height 17
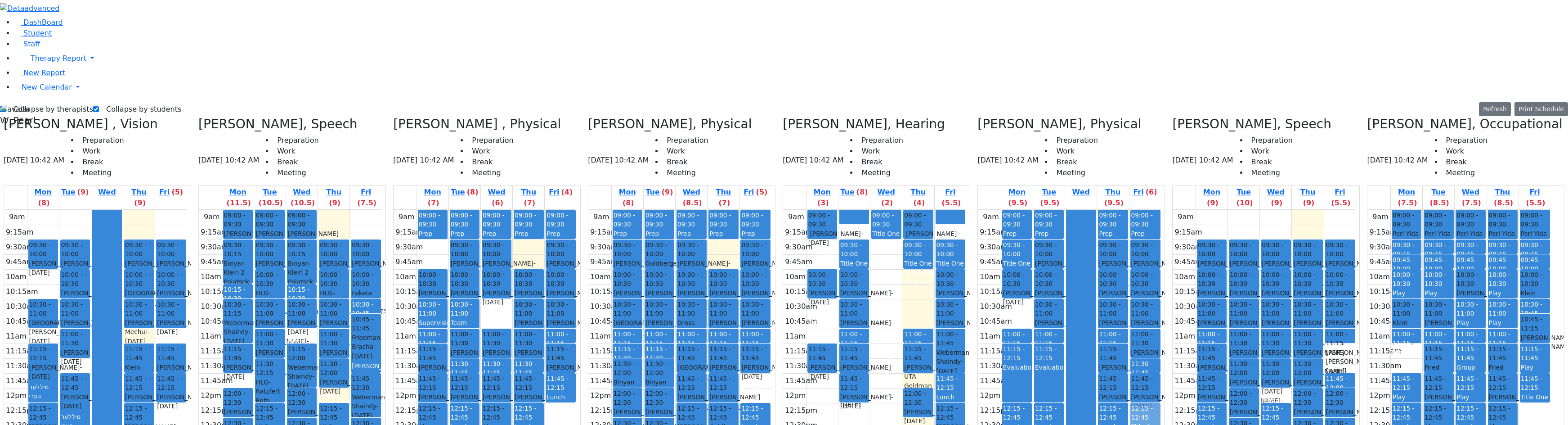
drag, startPoint x: 1027, startPoint y: 159, endPoint x: 1153, endPoint y: 258, distance: 160.2
click at [846, 258] on tr "09:00 - 09:30 Prep 09:30 - 10:00 Title One (CSE therapy meeting) 10:00 - 10:30 …" at bounding box center [1069, 388] width 183 height 356
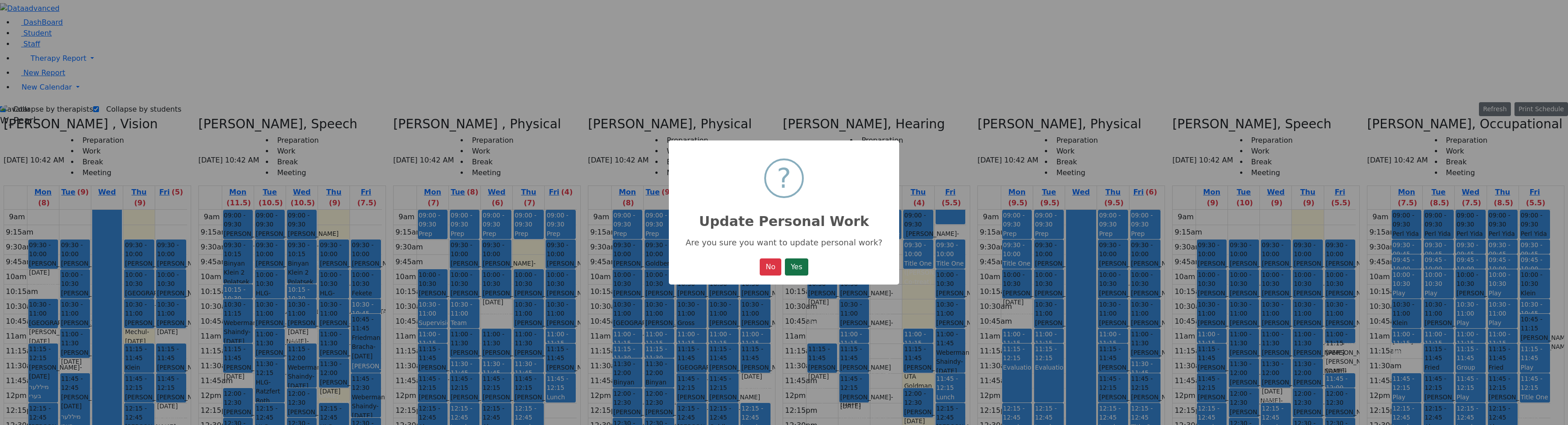
click at [801, 269] on button "Yes" at bounding box center [796, 267] width 23 height 17
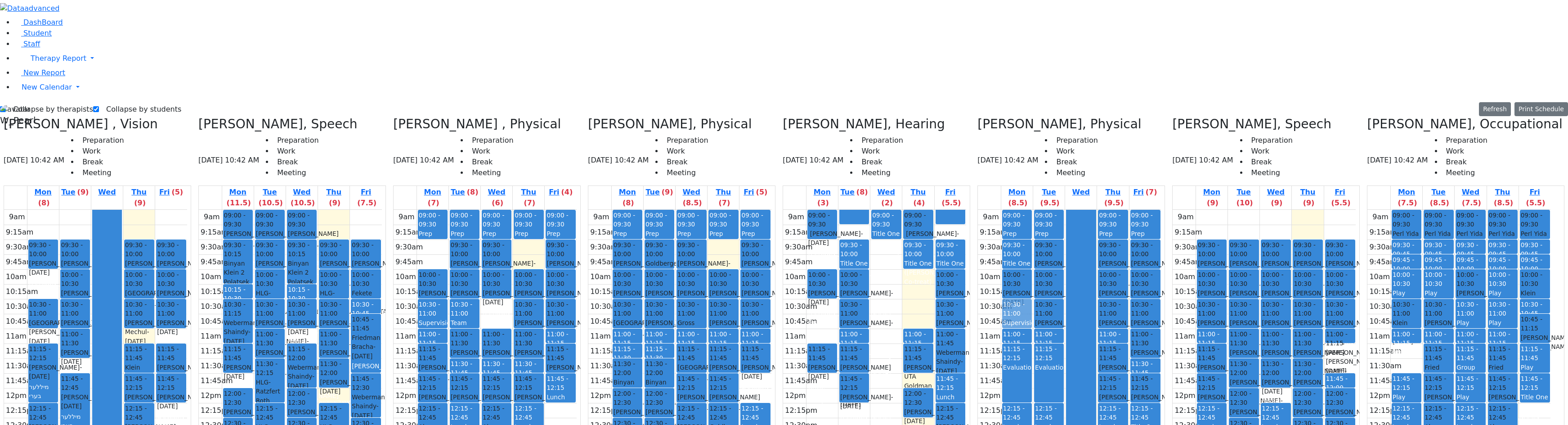
drag, startPoint x: 1160, startPoint y: 322, endPoint x: 1025, endPoint y: 159, distance: 211.6
click at [846, 209] on tr "09:00 - 09:30 Prep 09:30 - 10:00 Title One (CSE therapy meeting) 10:00 - 10:30 …" at bounding box center [1069, 388] width 183 height 356
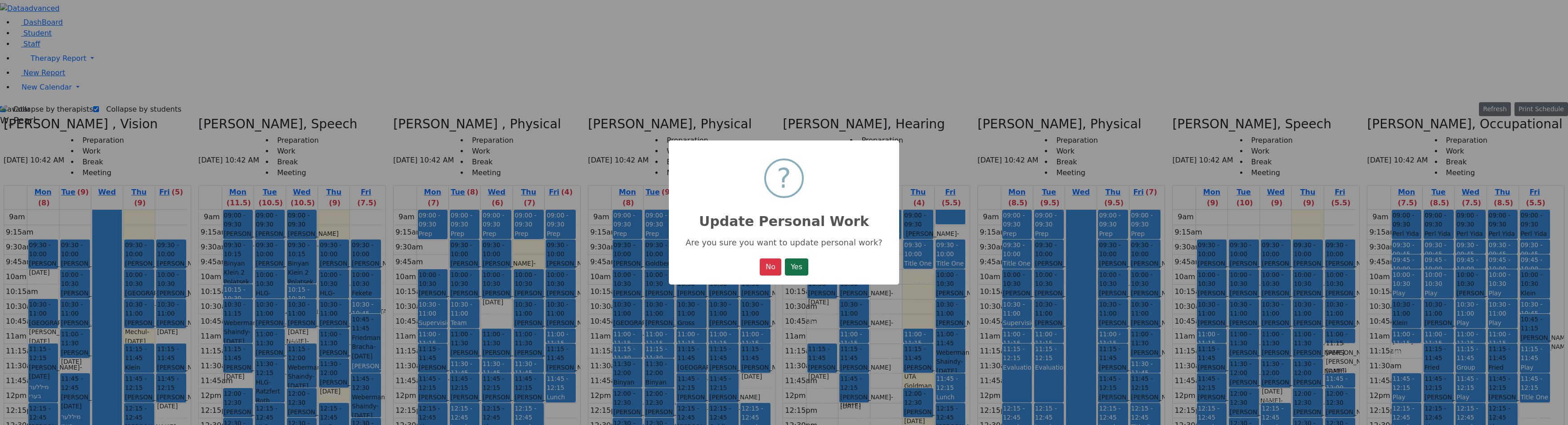
click at [799, 270] on button "Yes" at bounding box center [796, 267] width 23 height 17
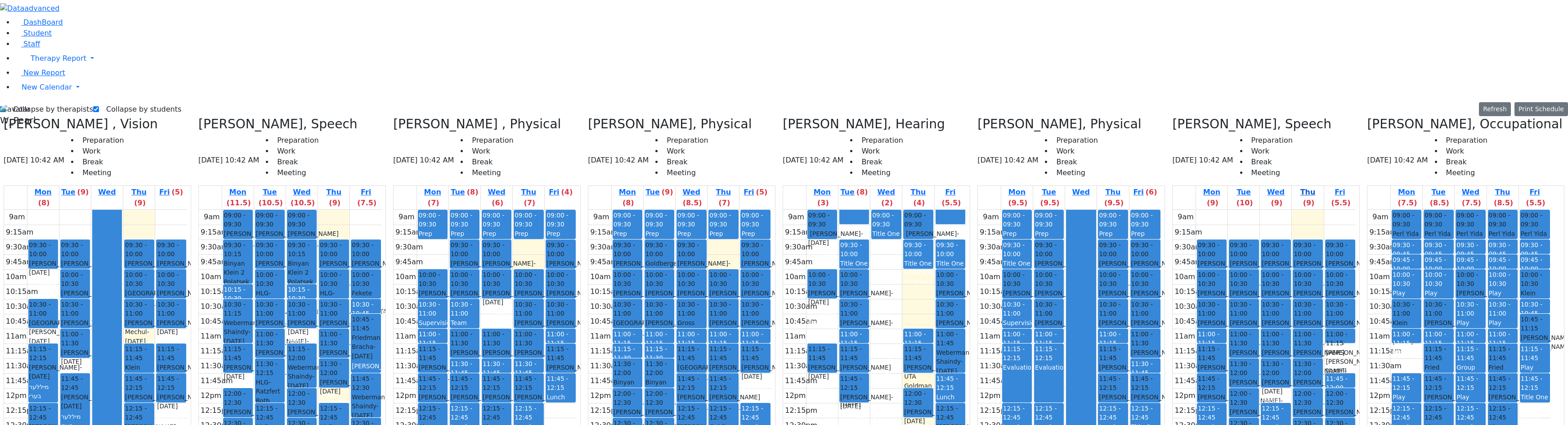
drag, startPoint x: 1096, startPoint y: 151, endPoint x: 1326, endPoint y: 45, distance: 253.3
click at [846, 209] on div at bounding box center [1081, 387] width 29 height 355
click at [846, 102] on button "Print Schedule" at bounding box center [1541, 109] width 54 height 14
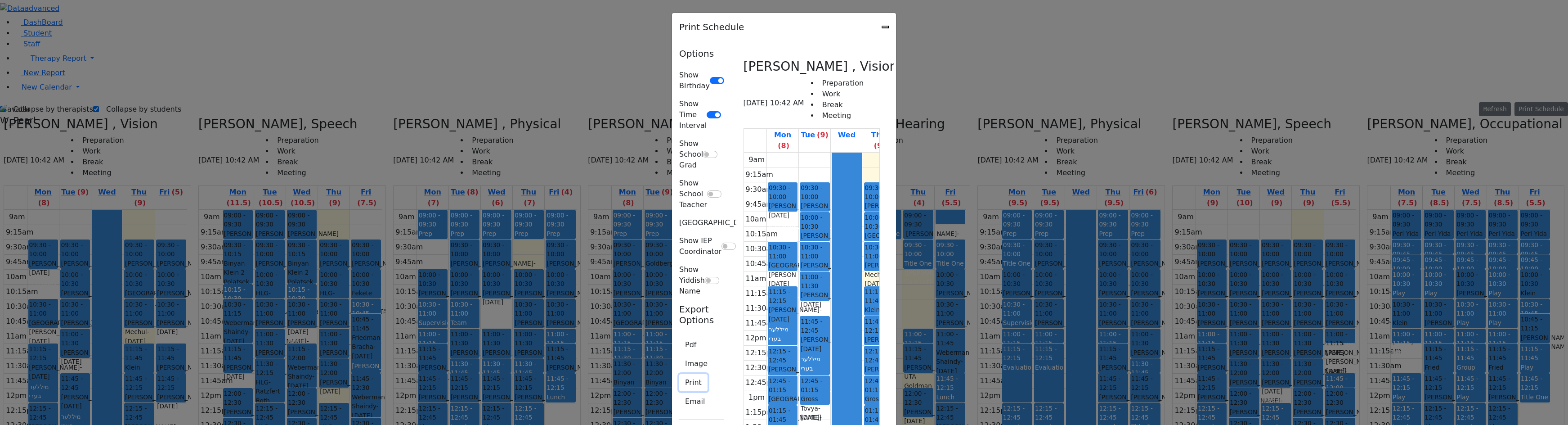
click at [679, 374] on button "Print" at bounding box center [693, 383] width 28 height 17
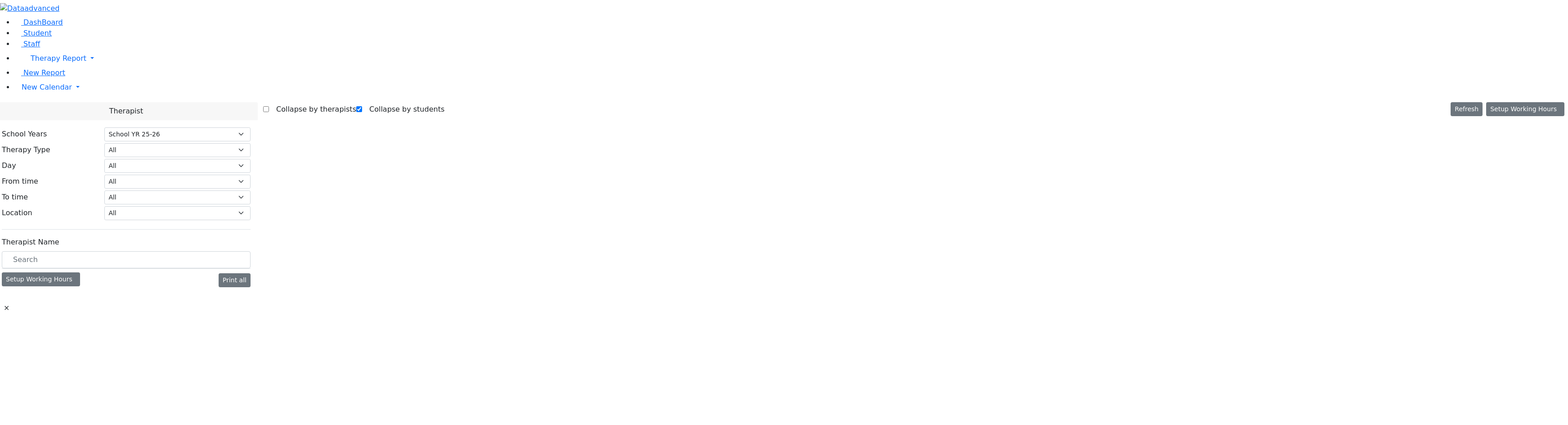
select select "212"
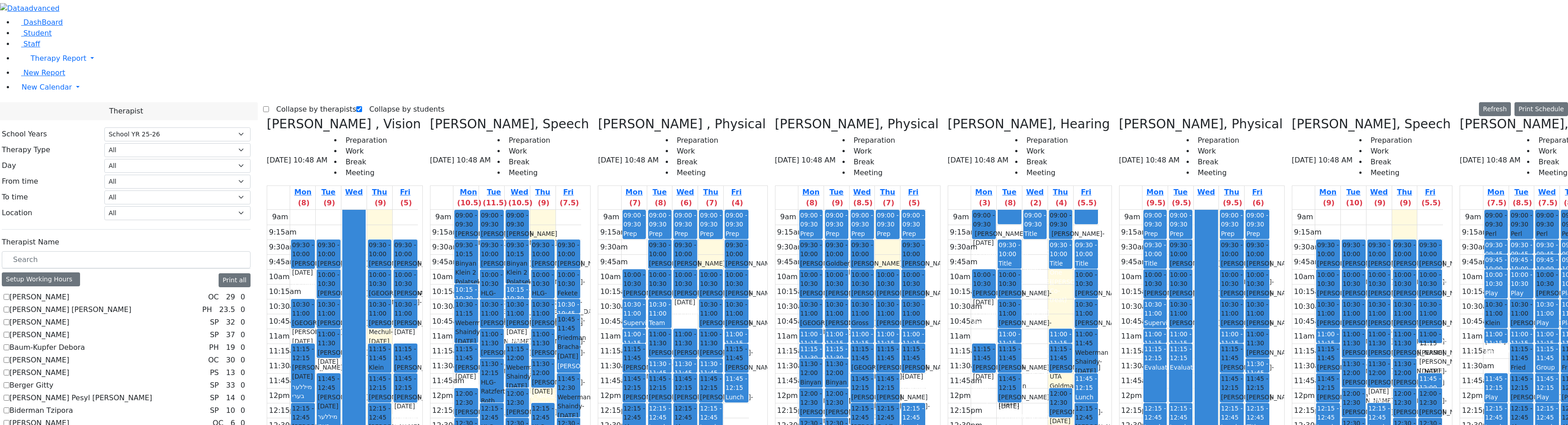
click at [298, 102] on label "Collapse by therapists" at bounding box center [313, 110] width 87 height 15
click at [269, 106] on input "Collapse by therapists" at bounding box center [266, 109] width 6 height 6
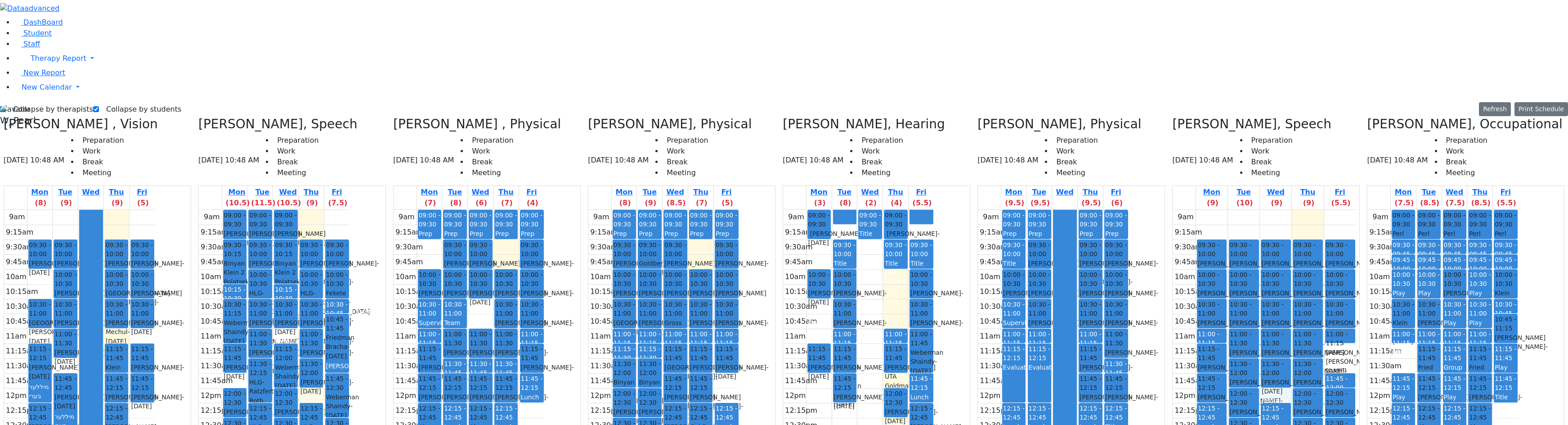
click at [1279, 234] on div "9am 9:15am 9:30am 9:45am 10am 10:15am 10:30am 10:45am 11am 11:15am 11:30am 11:4…" at bounding box center [1265, 388] width 183 height 356
click at [1343, 209] on div "9am 9:15am 9:30am 9:45am 10am 10:15am 10:30am 10:45am 11am 11:15am 11:30am 11:4…" at bounding box center [1265, 388] width 183 height 356
drag, startPoint x: 1347, startPoint y: 198, endPoint x: 1349, endPoint y: 193, distance: 5.4
click at [1284, 236] on div "9am 9:15am 9:30am 9:45am 10am 10:15am 10:30am 10:45am 11am 11:15am 11:30am 11:4…" at bounding box center [1265, 388] width 183 height 356
click at [1257, 353] on div "9am 9:15am 9:30am 9:45am 10am 10:15am 10:30am 10:45am 11am 11:15am 11:30am 11:4…" at bounding box center [1265, 388] width 183 height 356
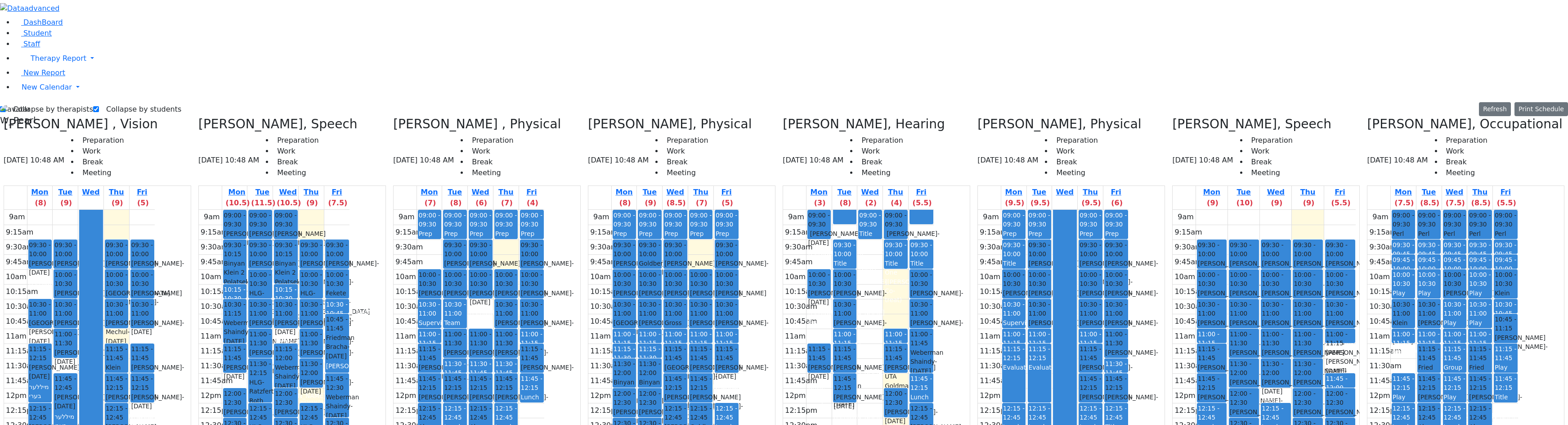
click at [1250, 348] on div "9am 9:15am 9:30am 9:45am 10am 10:15am 10:30am 10:45am 11am 11:15am 11:30am 11:4…" at bounding box center [1265, 388] width 183 height 356
click at [1321, 359] on div "9am 9:15am 9:30am 9:45am 10am 10:15am 10:30am 10:45am 11am 11:15am 11:30am 11:4…" at bounding box center [1265, 388] width 183 height 356
drag, startPoint x: 1321, startPoint y: 357, endPoint x: 1320, endPoint y: 371, distance: 14.0
click at [1372, 262] on div "[PERSON_NAME], Occupational [DATE] 10:48 AM Preparation Work Break Meeting Mon …" at bounding box center [1466, 341] width 204 height 450
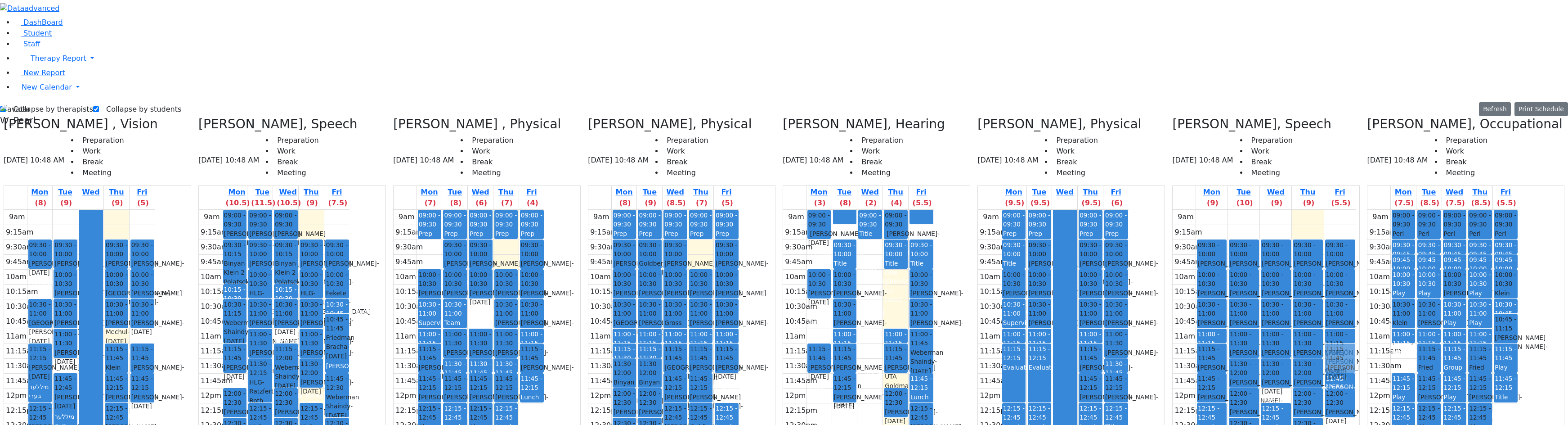
drag, startPoint x: 1359, startPoint y: 276, endPoint x: 1351, endPoint y: 211, distance: 65.5
click at [1351, 211] on div "09:30 - 10:00 [PERSON_NAME] - [DATE] [PERSON_NAME][GEOGRAPHIC_DATA] 10:00 - 10:…" at bounding box center [1340, 388] width 32 height 356
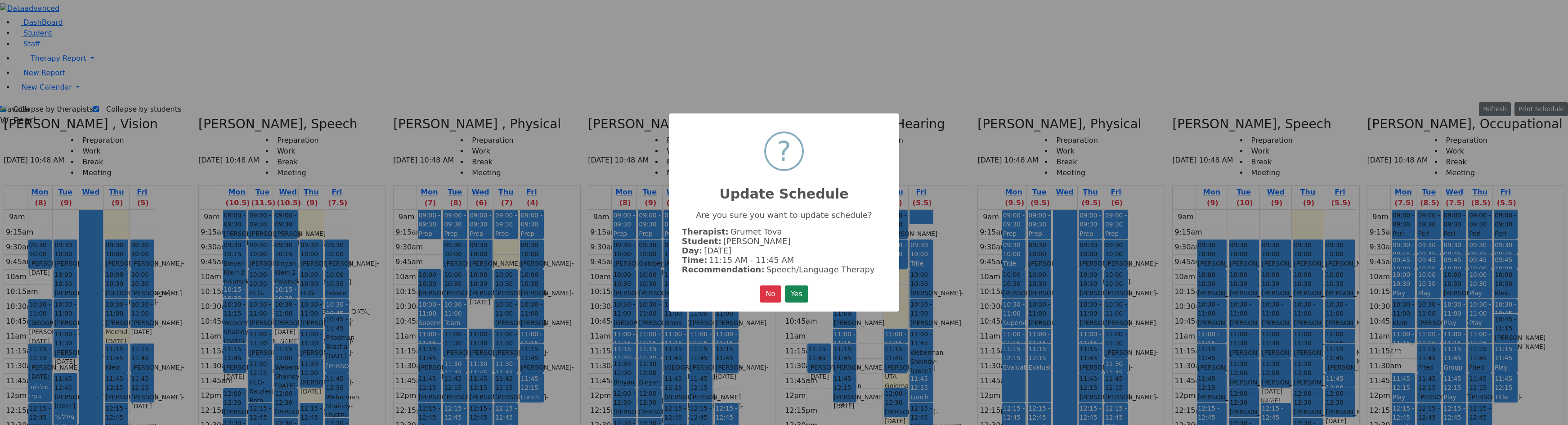
drag, startPoint x: 804, startPoint y: 285, endPoint x: 812, endPoint y: 280, distance: 9.4
click at [804, 286] on button "Yes" at bounding box center [796, 294] width 23 height 17
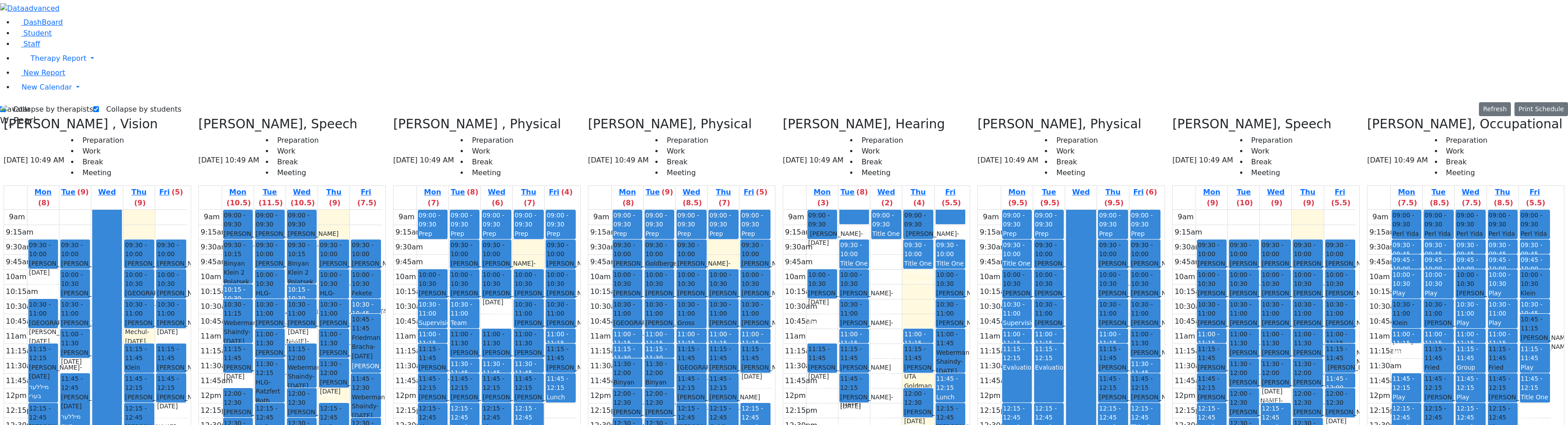
click at [41, 116] on h3 "[PERSON_NAME] , Vision" at bounding box center [80, 124] width 155 height 15
click at [3, 116] on icon at bounding box center [3, 124] width 0 height 15
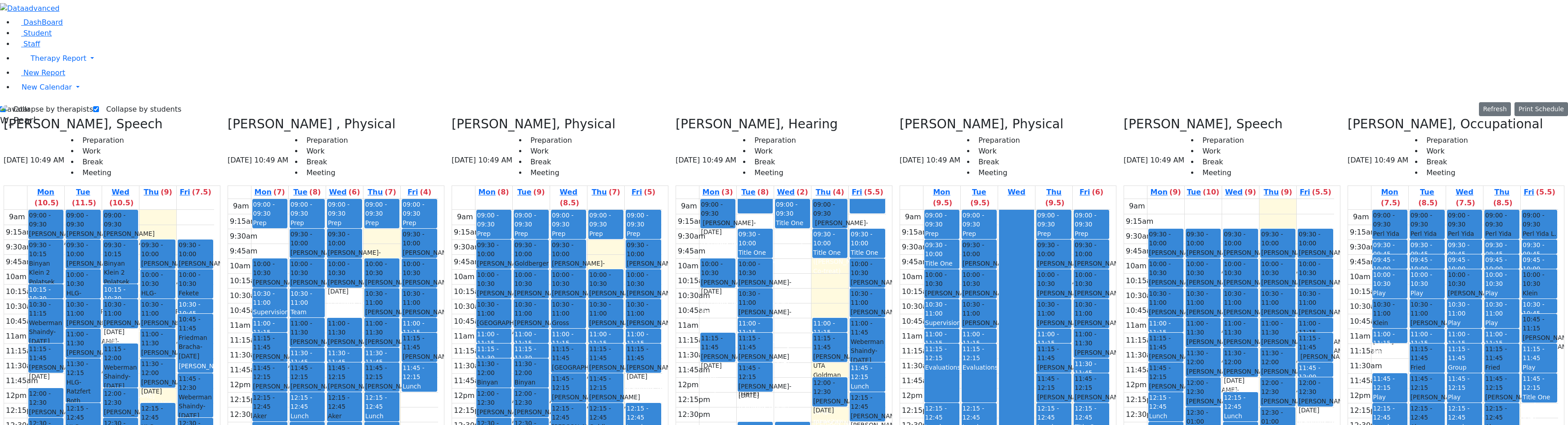
click at [899, 116] on icon at bounding box center [899, 124] width 0 height 15
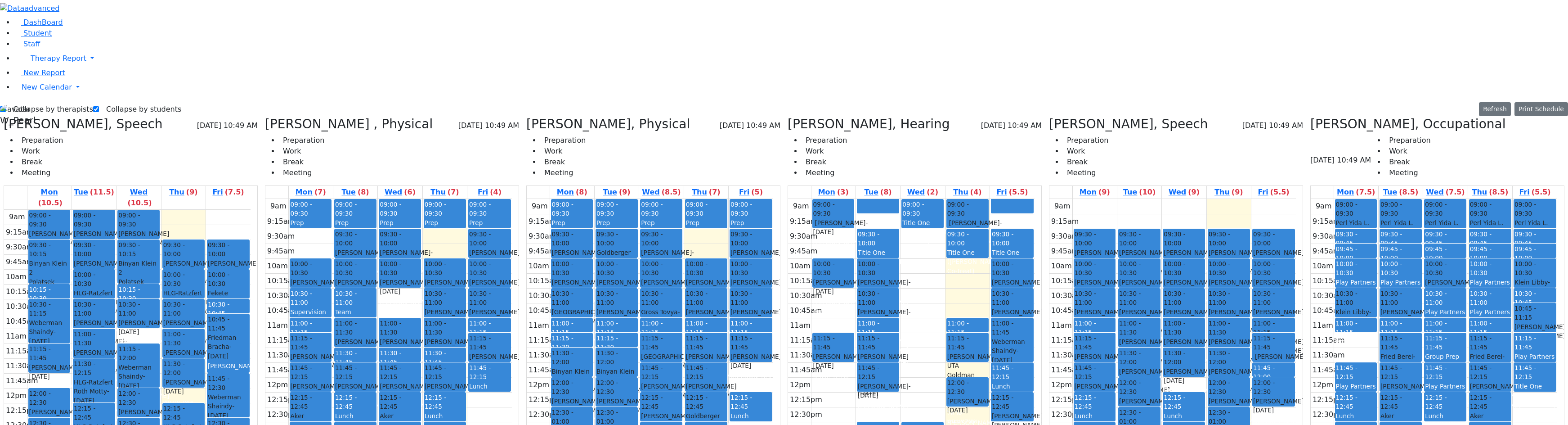
click at [1310, 116] on icon at bounding box center [1310, 124] width 0 height 15
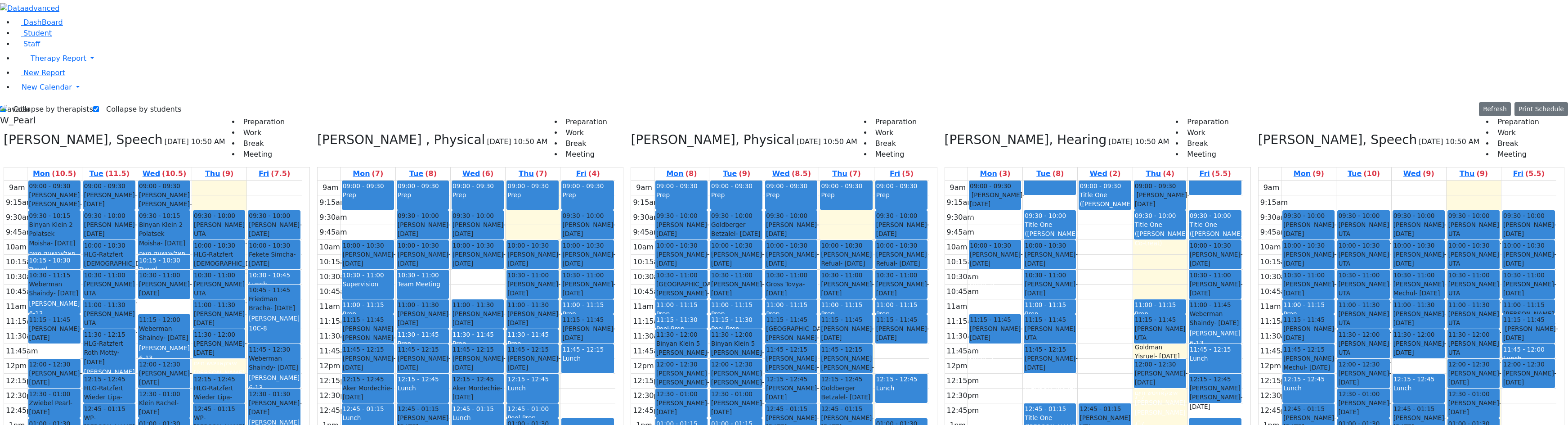
click at [945, 133] on icon at bounding box center [945, 140] width 0 height 15
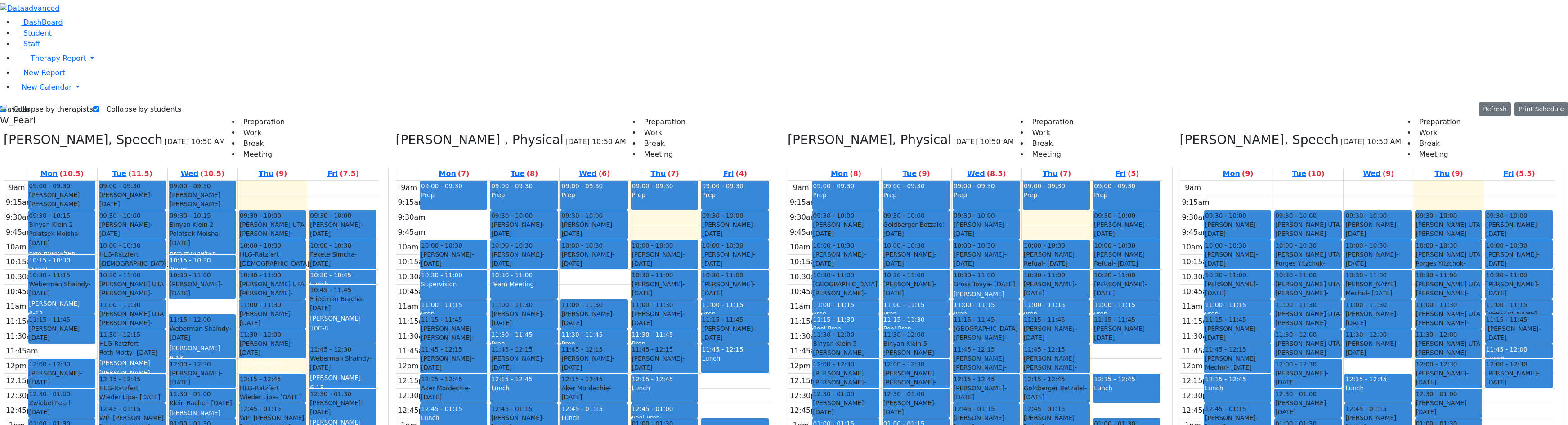
click at [800, 116] on div "[PERSON_NAME], Physical [DATE] 10:50 AM Preparation Work Break Meeting Mon (8) …" at bounding box center [980, 328] width 392 height 424
click at [788, 133] on icon at bounding box center [788, 140] width 0 height 15
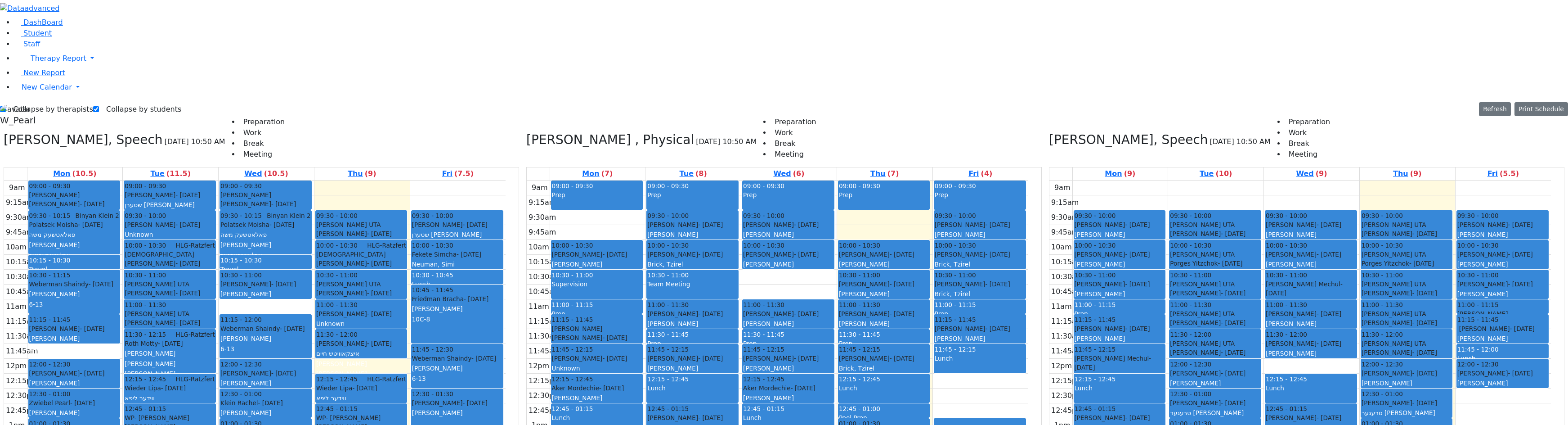
click at [527, 133] on icon at bounding box center [527, 140] width 0 height 15
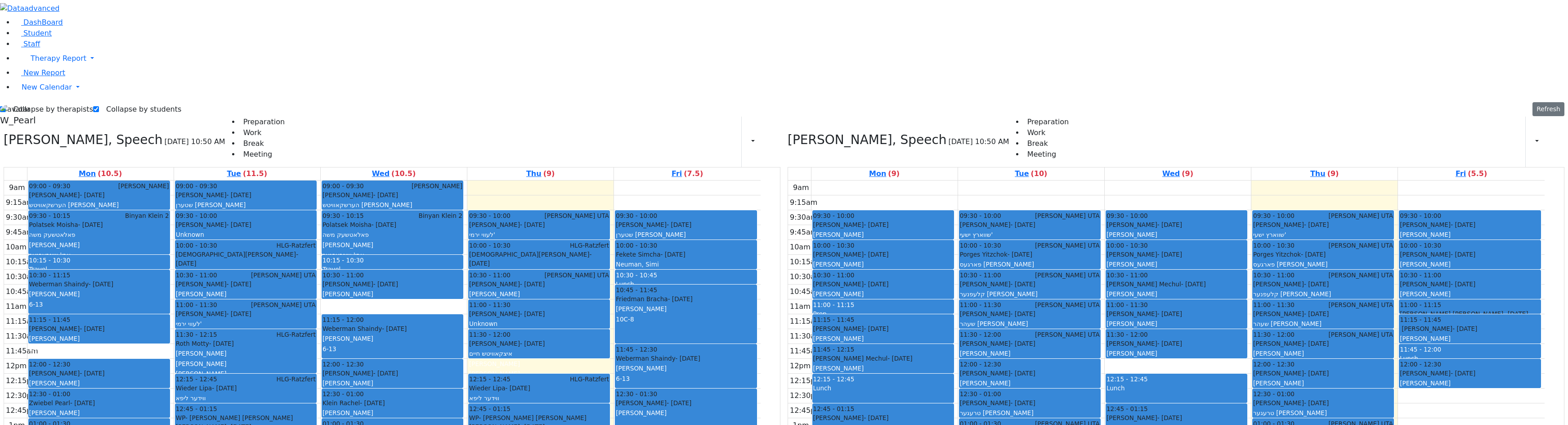
click at [35, 116] on div "[PERSON_NAME], Speech [DATE] 10:50 AM Preparation Work Break Meeting Print Sche…" at bounding box center [392, 328] width 784 height 424
click at [3, 133] on icon at bounding box center [3, 140] width 0 height 15
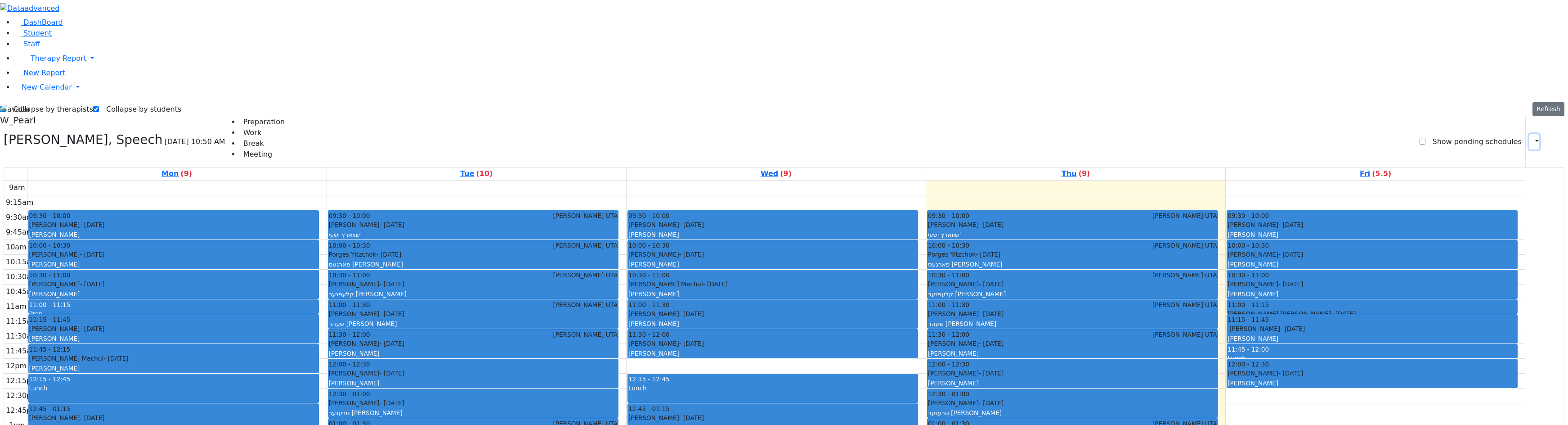
click at [1532, 137] on icon "button" at bounding box center [1532, 141] width 0 height 9
click at [1484, 153] on button "Print Schedule" at bounding box center [1537, 160] width 106 height 15
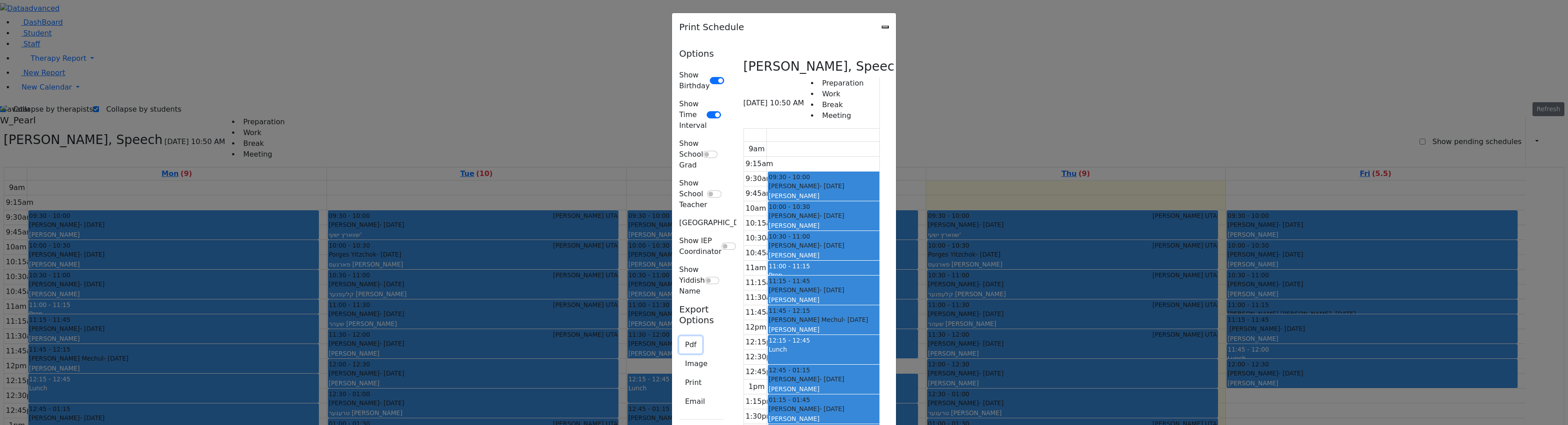
click at [679, 336] on button "Pdf" at bounding box center [691, 345] width 23 height 17
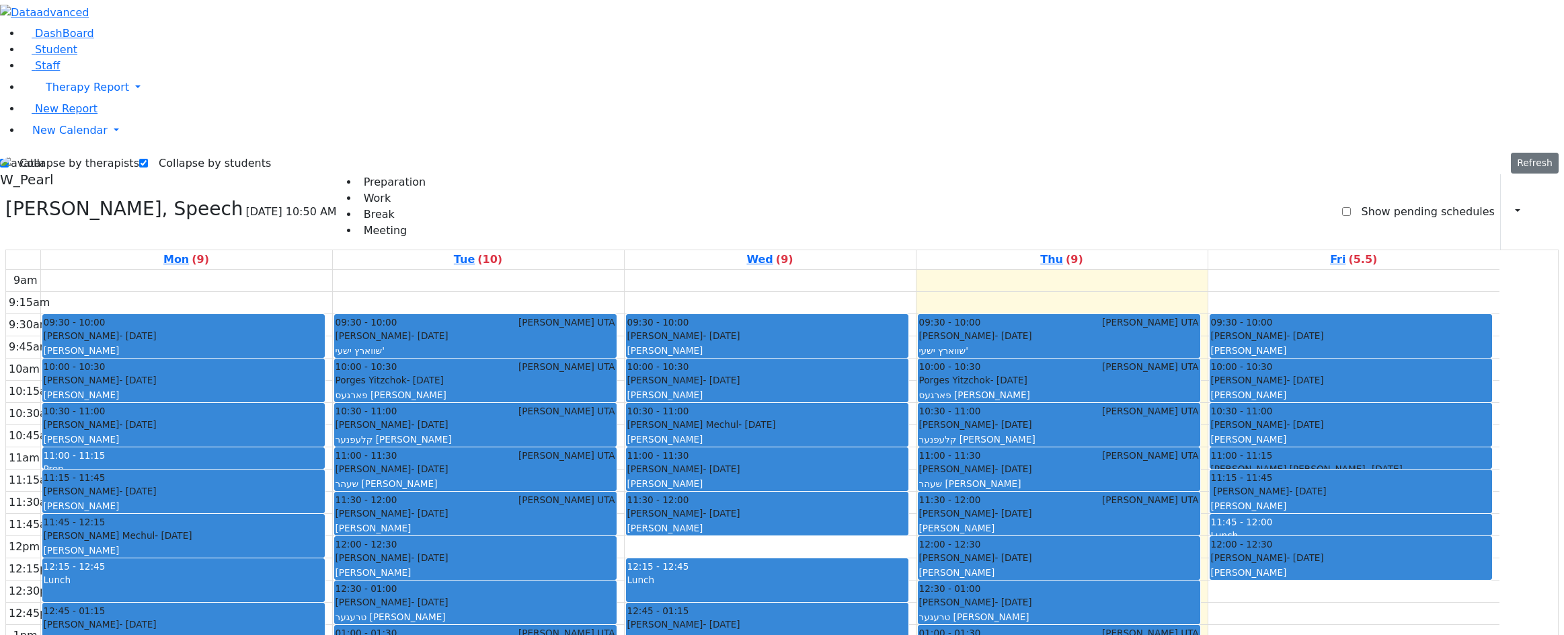
click at [859, 364] on div "9am 9:15am 9:30am 9:45am 10am 10:15am 10:30am 10:45am 11am 11:15am 11:30am 11:4…" at bounding box center [752, 536] width 1493 height 532
click at [622, 532] on div "9am 9:15am 9:30am 9:45am 10am 10:15am 10:30am 10:45am 11am 11:15am 11:30am 11:4…" at bounding box center [752, 536] width 1493 height 532
click at [55, 153] on label "Collapse by therapists" at bounding box center [74, 164] width 130 height 22
click at [9, 159] on input "Collapse by therapists" at bounding box center [4, 163] width 9 height 9
checkbox input "false"
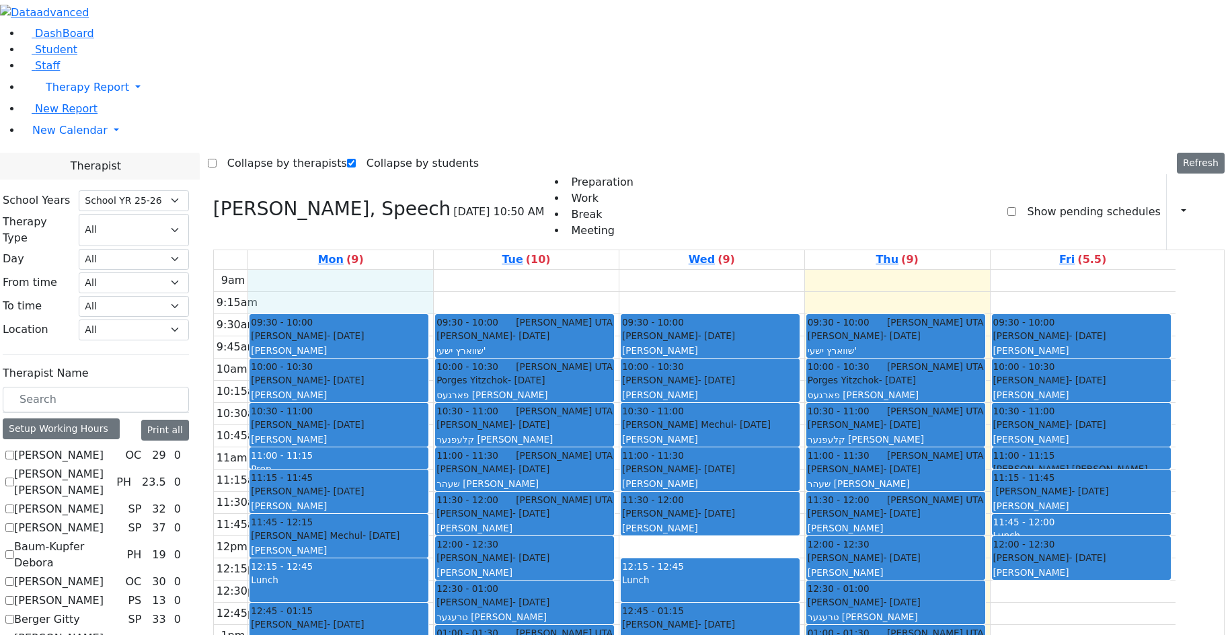
drag, startPoint x: 396, startPoint y: 95, endPoint x: 422, endPoint y: 106, distance: 28.3
click at [403, 270] on div "9am 9:15am 9:30am 9:45am 10am 10:15am 10:30am 10:45am 11am 11:15am 11:30am 11:4…" at bounding box center [694, 536] width 961 height 532
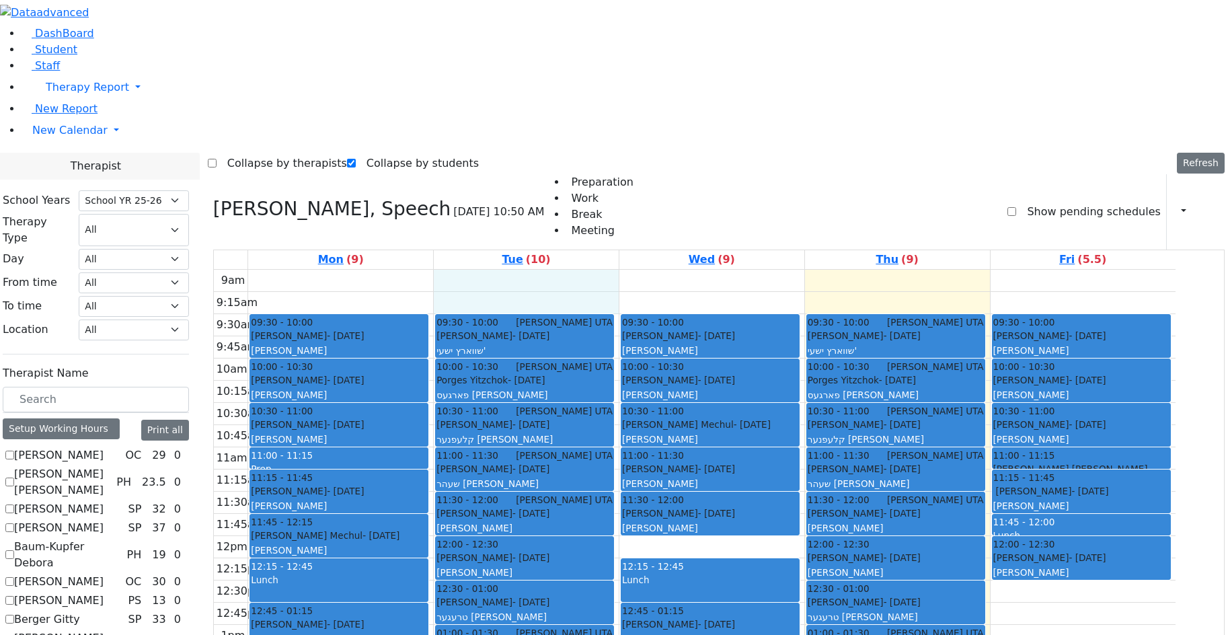
drag, startPoint x: 503, startPoint y: 99, endPoint x: 507, endPoint y: 119, distance: 19.9
click at [507, 270] on div "9am 9:15am 9:30am 9:45am 10am 10:15am 10:30am 10:45am 11am 11:15am 11:30am 11:4…" at bounding box center [694, 536] width 961 height 532
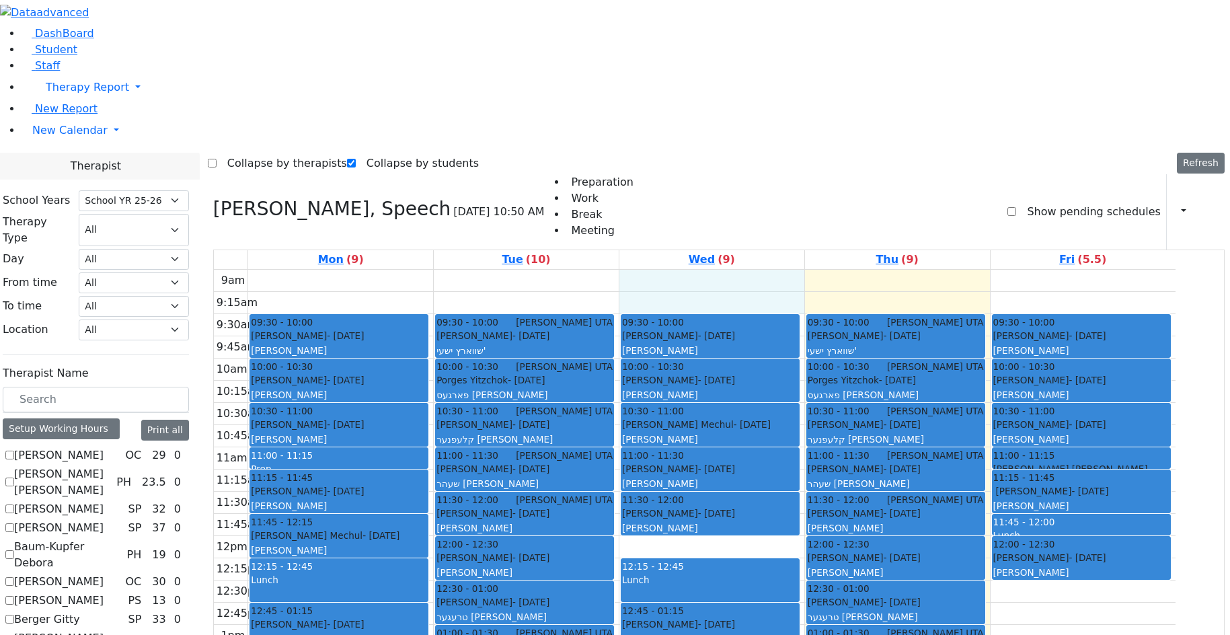
click at [688, 270] on div "9am 9:15am 9:30am 9:45am 10am 10:15am 10:30am 10:45am 11am 11:15am 11:30am 11:4…" at bounding box center [694, 536] width 961 height 532
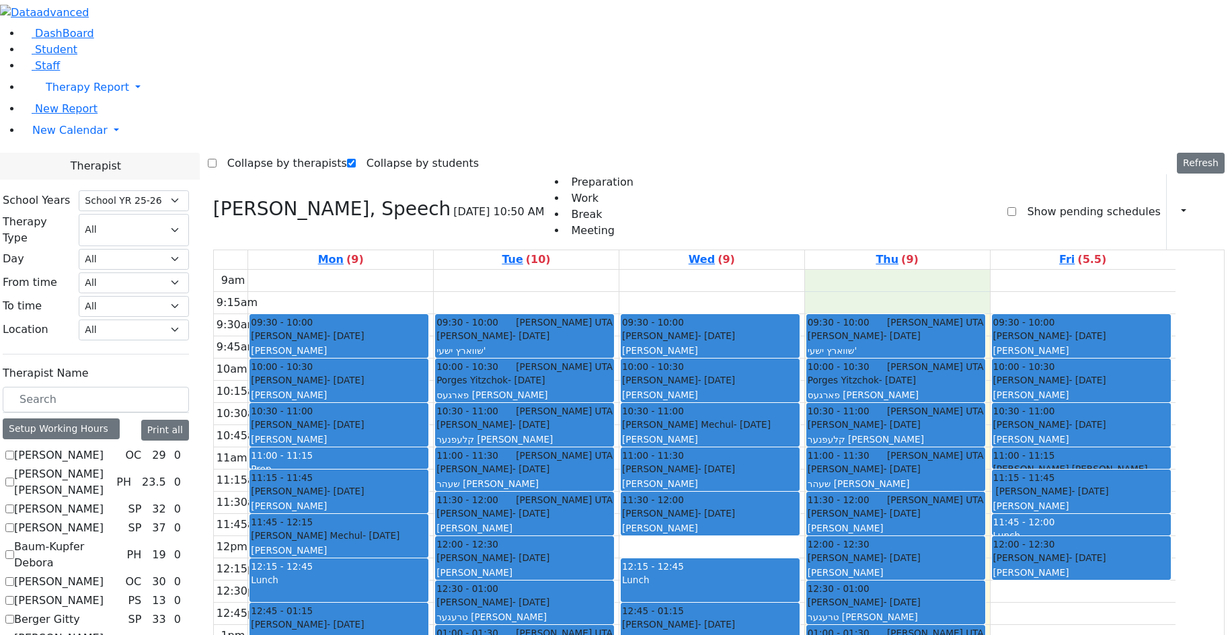
drag, startPoint x: 872, startPoint y: 102, endPoint x: 875, endPoint y: 123, distance: 21.0
click at [875, 270] on div "9am 9:15am 9:30am 9:45am 10am 10:15am 10:30am 10:45am 11am 11:15am 11:30am 11:4…" at bounding box center [694, 536] width 961 height 532
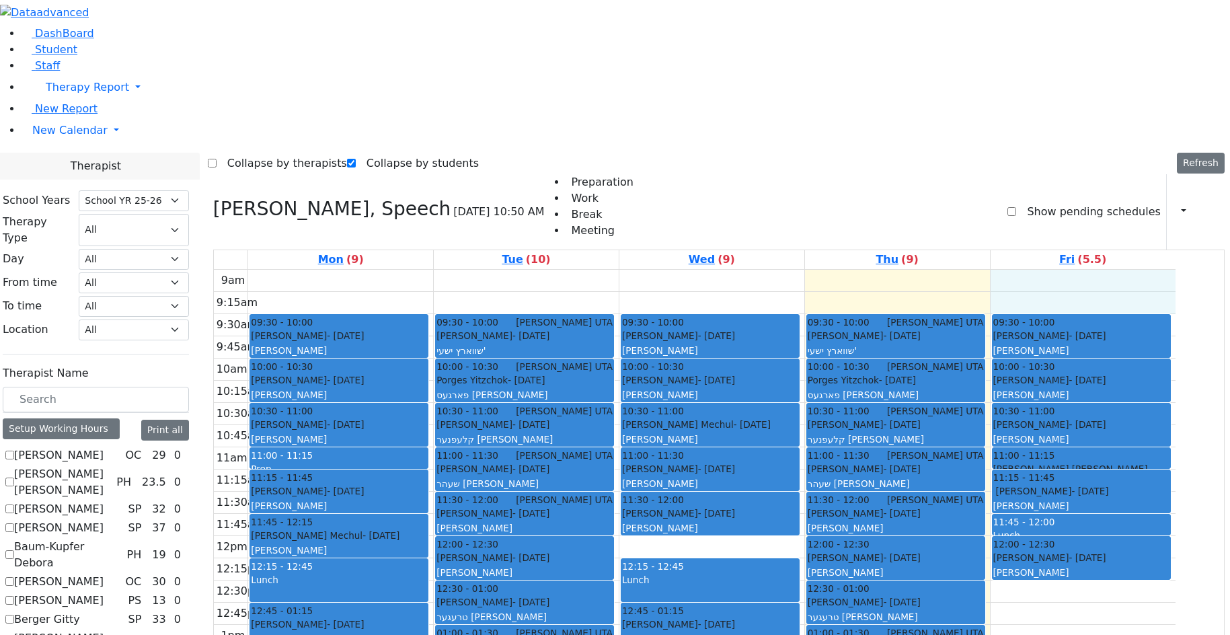
click at [1055, 270] on div "9am 9:15am 9:30am 9:45am 10am 10:15am 10:30am 10:45am 11am 11:15am 11:30am 11:4…" at bounding box center [694, 536] width 961 height 532
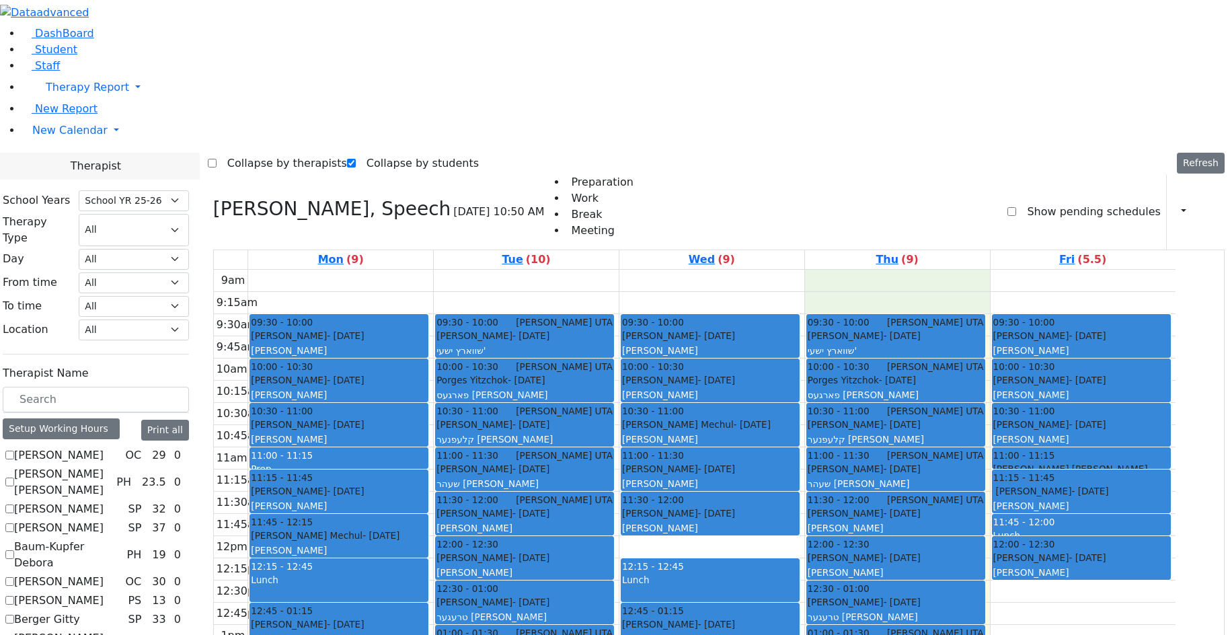
drag, startPoint x: 1014, startPoint y: 115, endPoint x: 1014, endPoint y: 102, distance: 13.4
click at [1014, 270] on div "9am 9:15am 9:30am 9:45am 10am 10:15am 10:30am 10:45am 11am 11:15am 11:30am 11:4…" at bounding box center [694, 536] width 961 height 532
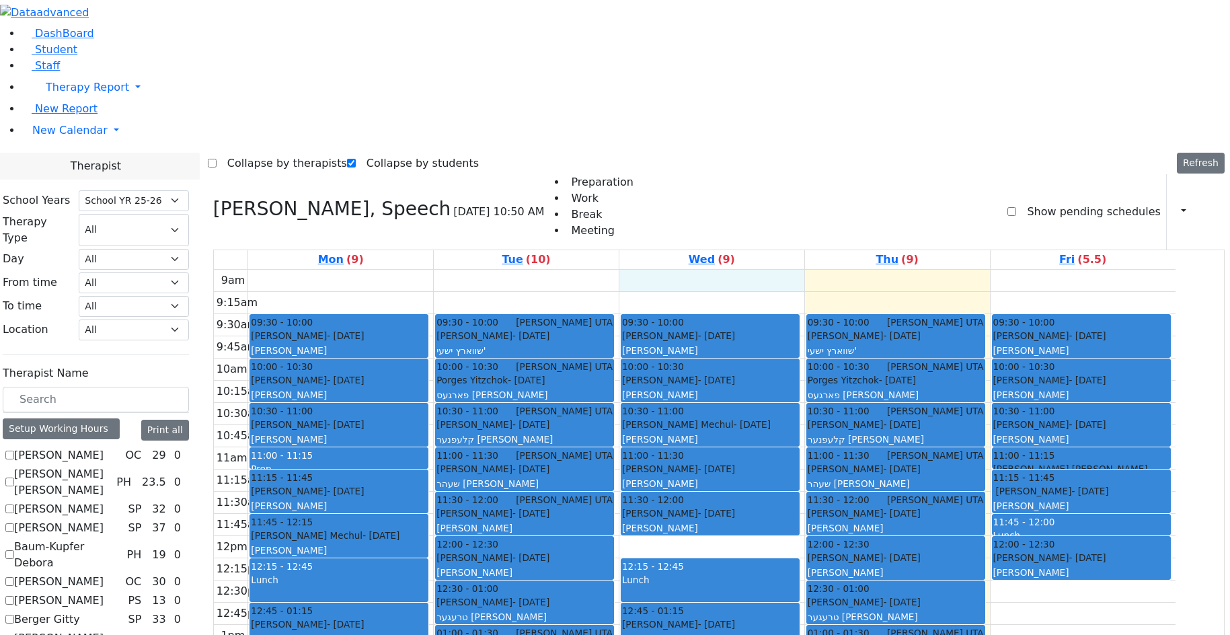
click at [826, 270] on div "9am 9:15am 9:30am 9:45am 10am 10:15am 10:30am 10:45am 11am 11:15am 11:30am 11:4…" at bounding box center [694, 536] width 961 height 532
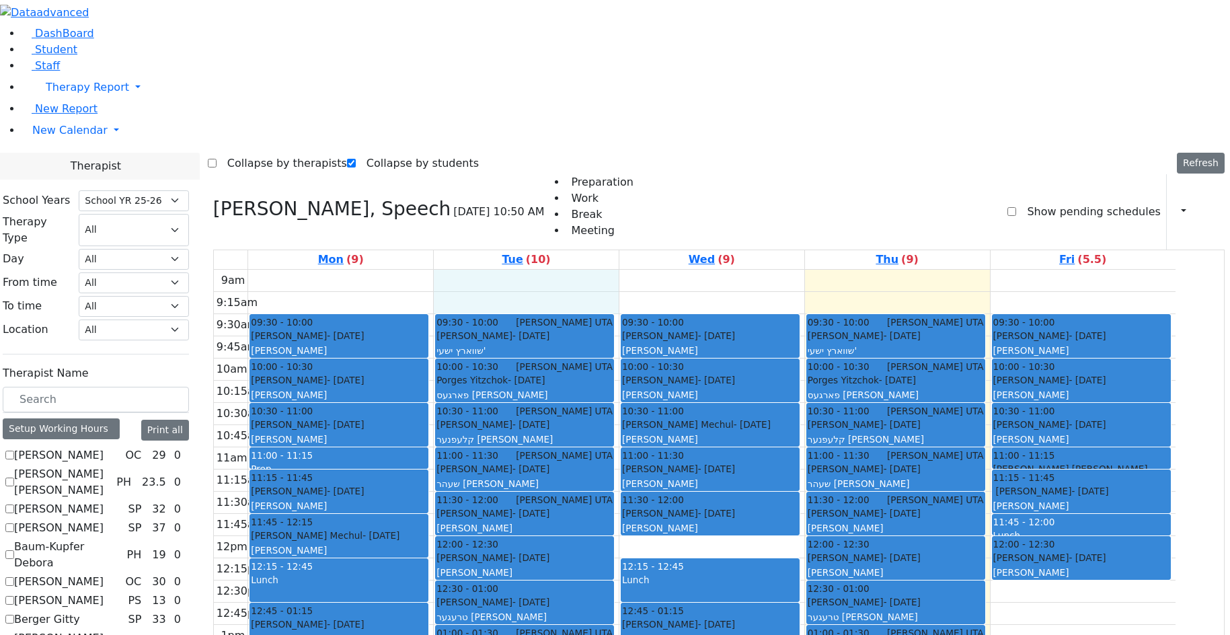
drag, startPoint x: 598, startPoint y: 99, endPoint x: 605, endPoint y: 112, distance: 15.0
click at [602, 270] on div "9am 9:15am 9:30am 9:45am 10am 10:15am 10:30am 10:45am 11am 11:15am 11:30am 11:4…" at bounding box center [694, 536] width 961 height 532
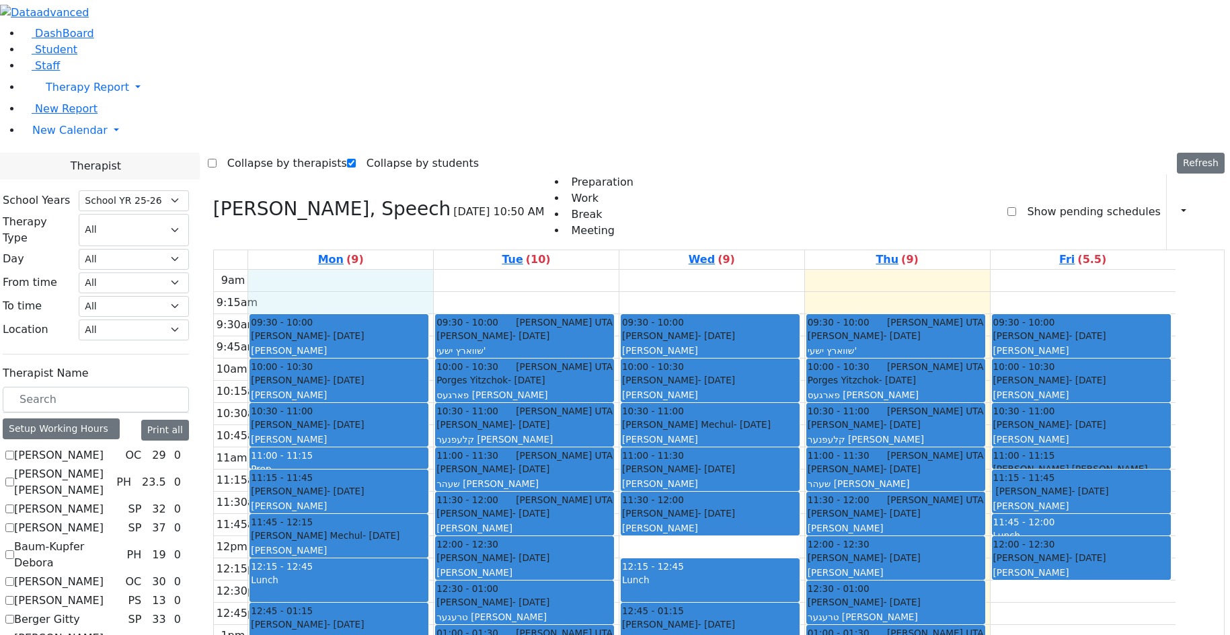
drag, startPoint x: 402, startPoint y: 98, endPoint x: 438, endPoint y: 108, distance: 36.9
click at [410, 270] on div "9am 9:15am 9:30am 9:45am 10am 10:15am 10:30am 10:45am 11am 11:15am 11:30am 11:4…" at bounding box center [694, 536] width 961 height 532
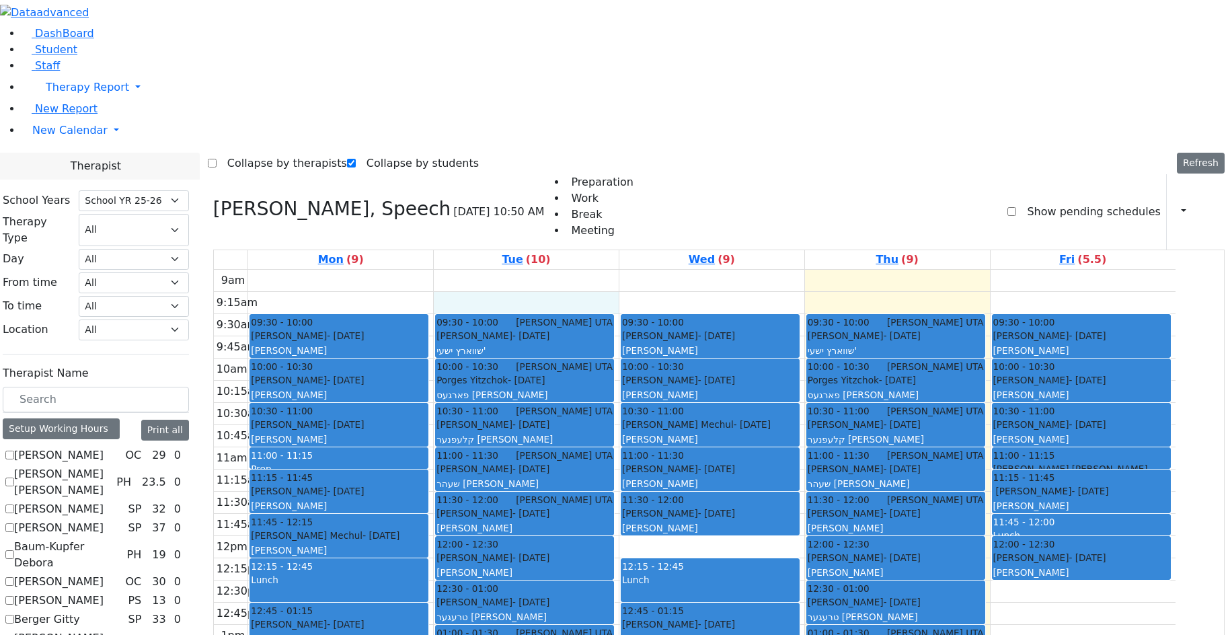
drag, startPoint x: 512, startPoint y: 108, endPoint x: 524, endPoint y: 110, distance: 11.7
click at [521, 270] on div "9am 9:15am 9:30am 9:45am 10am 10:15am 10:30am 10:45am 11am 11:15am 11:30am 11:4…" at bounding box center [694, 536] width 961 height 532
drag, startPoint x: 538, startPoint y: 99, endPoint x: 583, endPoint y: 115, distance: 47.2
click at [545, 270] on div "9am 9:15am 9:30am 9:45am 10am 10:15am 10:30am 10:45am 11am 11:15am 11:30am 11:4…" at bounding box center [694, 536] width 961 height 532
click at [250, 174] on div "Grumet Tova, Speech 08/28/2025 10:50 AM Preparation Work Break Meeting Show pen…" at bounding box center [719, 488] width 1022 height 629
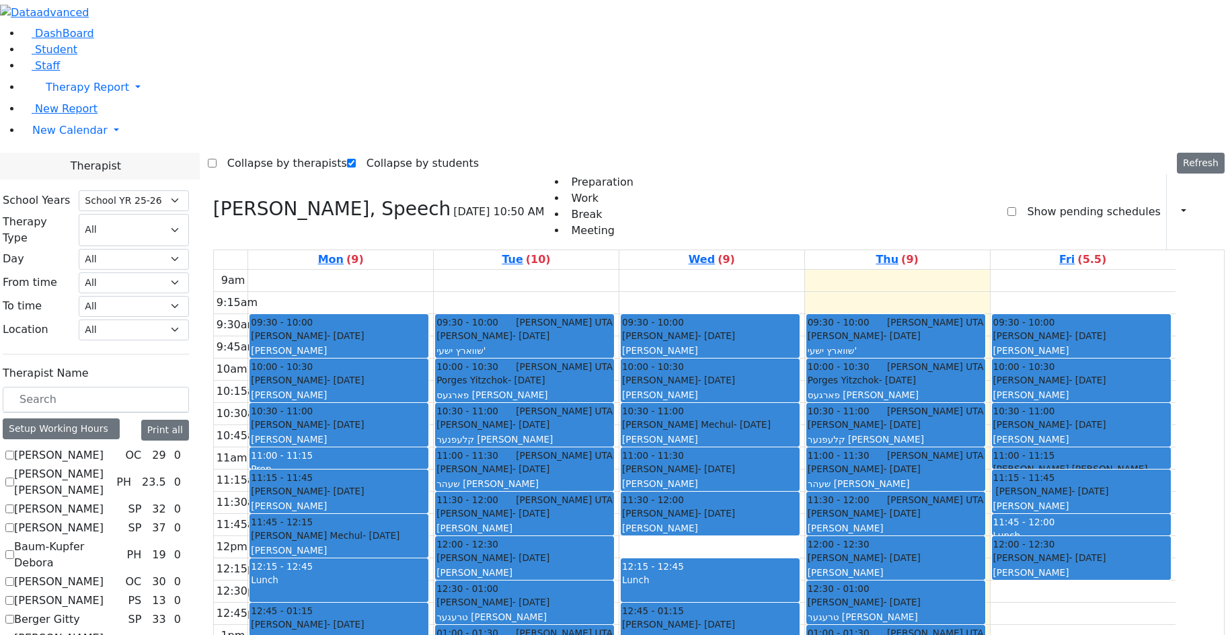
click at [213, 198] on icon at bounding box center [213, 209] width 0 height 22
checkbox input "false"
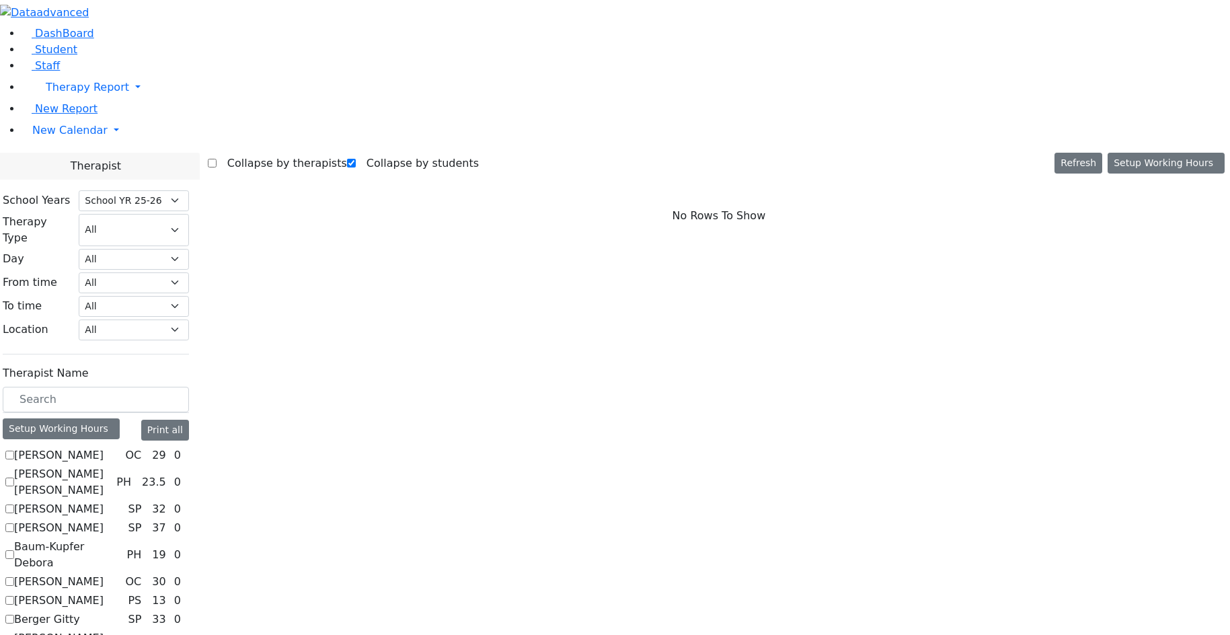
scroll to position [1170, 0]
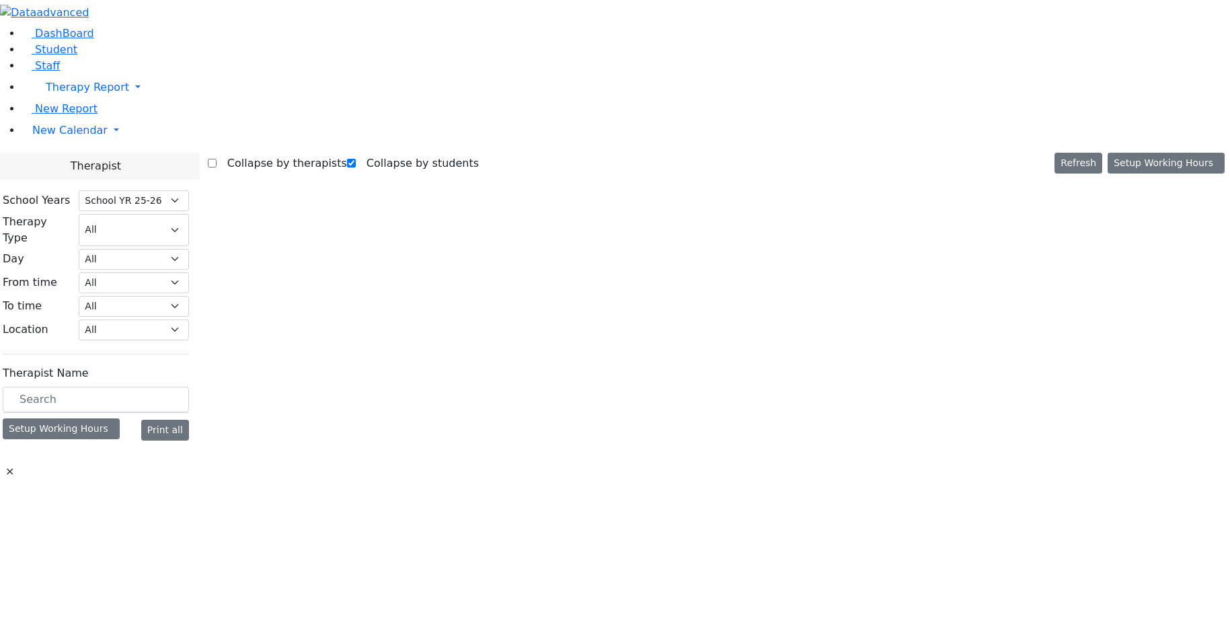
select select "212"
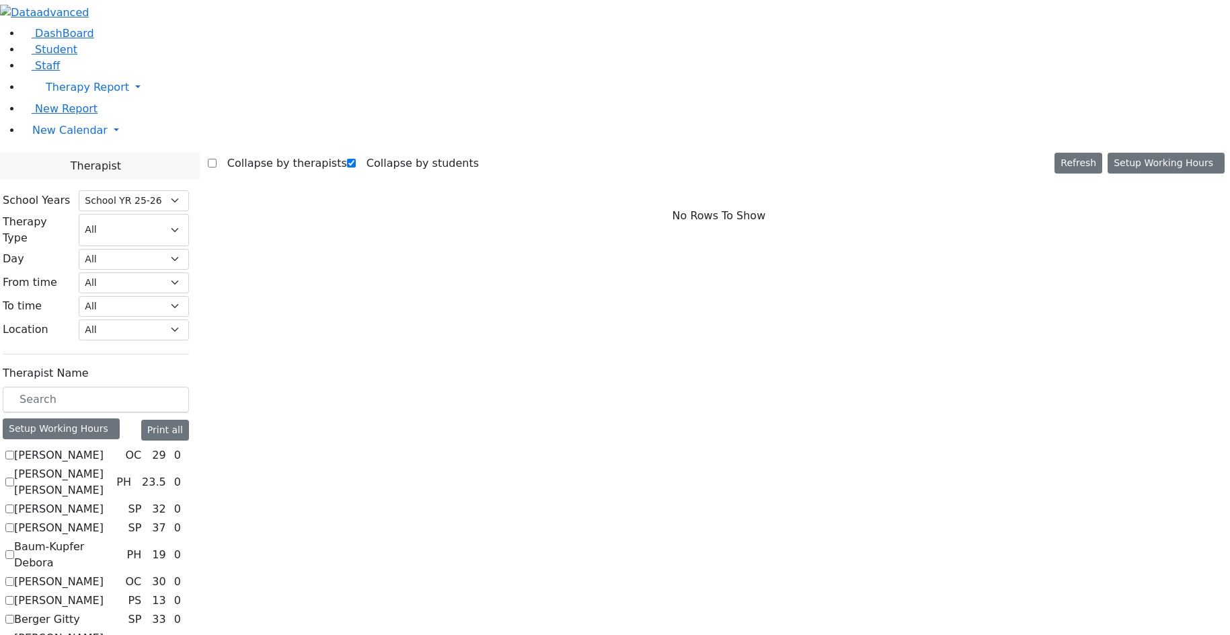
scroll to position [1008, 0]
checkbox input "true"
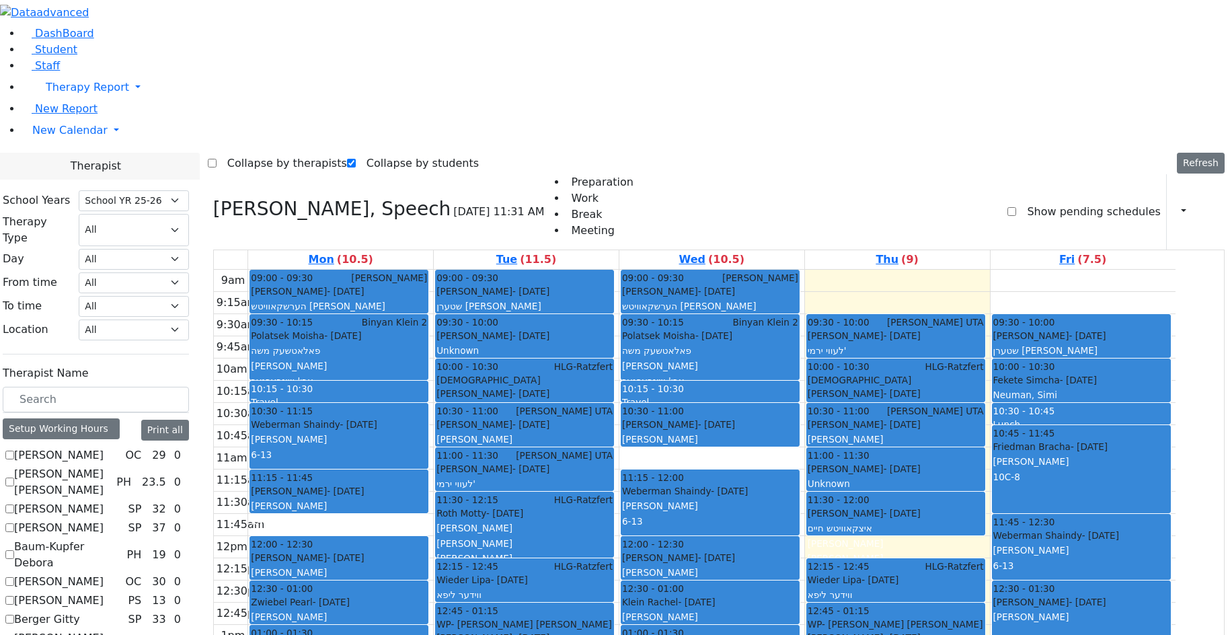
scroll to position [874, 0]
checkbox input "true"
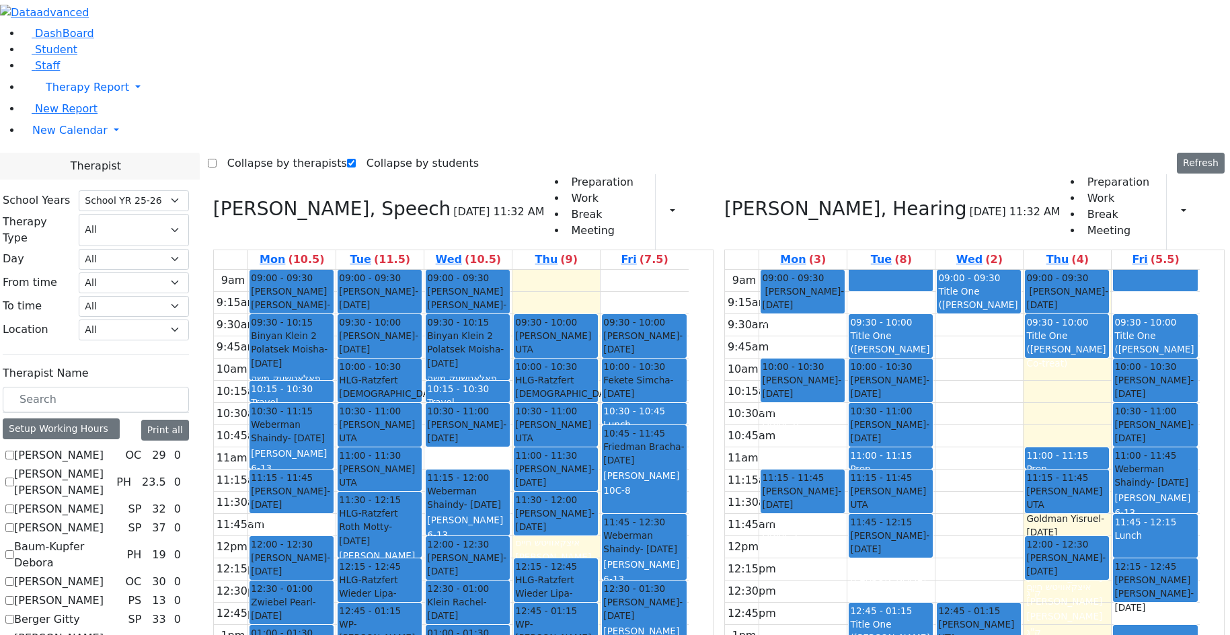
click at [417, 329] on div "[PERSON_NAME] - [DATE]" at bounding box center [379, 343] width 81 height 28
drag, startPoint x: 575, startPoint y: 97, endPoint x: 579, endPoint y: 106, distance: 9.6
click at [580, 270] on div "9am 9:15am 9:30am 9:45am 10am 10:15am 10:30am 10:45am 11am 11:15am 11:30am 11:4…" at bounding box center [451, 536] width 475 height 532
drag, startPoint x: 661, startPoint y: 107, endPoint x: 663, endPoint y: 119, distance: 12.2
click at [663, 270] on div "9am 9:15am 9:30am 9:45am 10am 10:15am 10:30am 10:45am 11am 11:15am 11:30am 11:4…" at bounding box center [451, 536] width 475 height 532
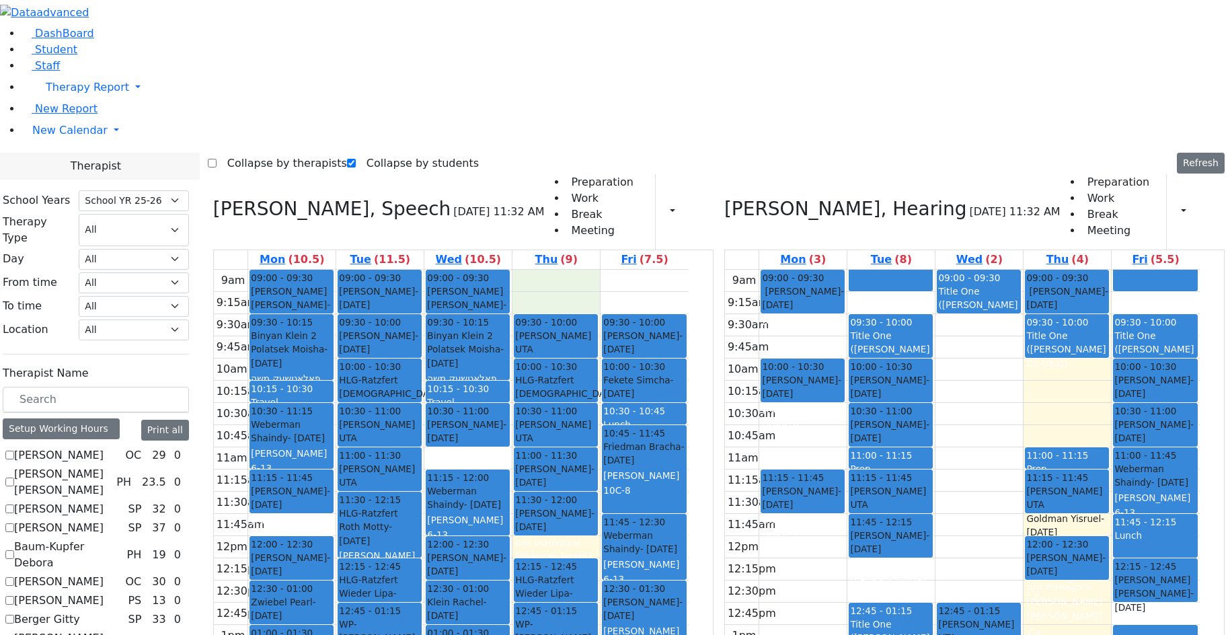
drag, startPoint x: 594, startPoint y: 118, endPoint x: 594, endPoint y: 100, distance: 17.5
click at [594, 270] on div "9am 9:15am 9:30am 9:45am 10am 10:15am 10:30am 10:45am 11am 11:15am 11:30am 11:4…" at bounding box center [451, 536] width 475 height 532
click at [596, 356] on div "[PERSON_NAME] - [DATE]" at bounding box center [555, 370] width 81 height 28
drag, startPoint x: 508, startPoint y: 545, endPoint x: 507, endPoint y: 554, distance: 8.8
click at [507, 554] on div "9am 9:15am 9:30am 9:45am 10am 10:15am 10:30am 10:45am 11am 11:15am 11:30am 11:4…" at bounding box center [451, 536] width 475 height 532
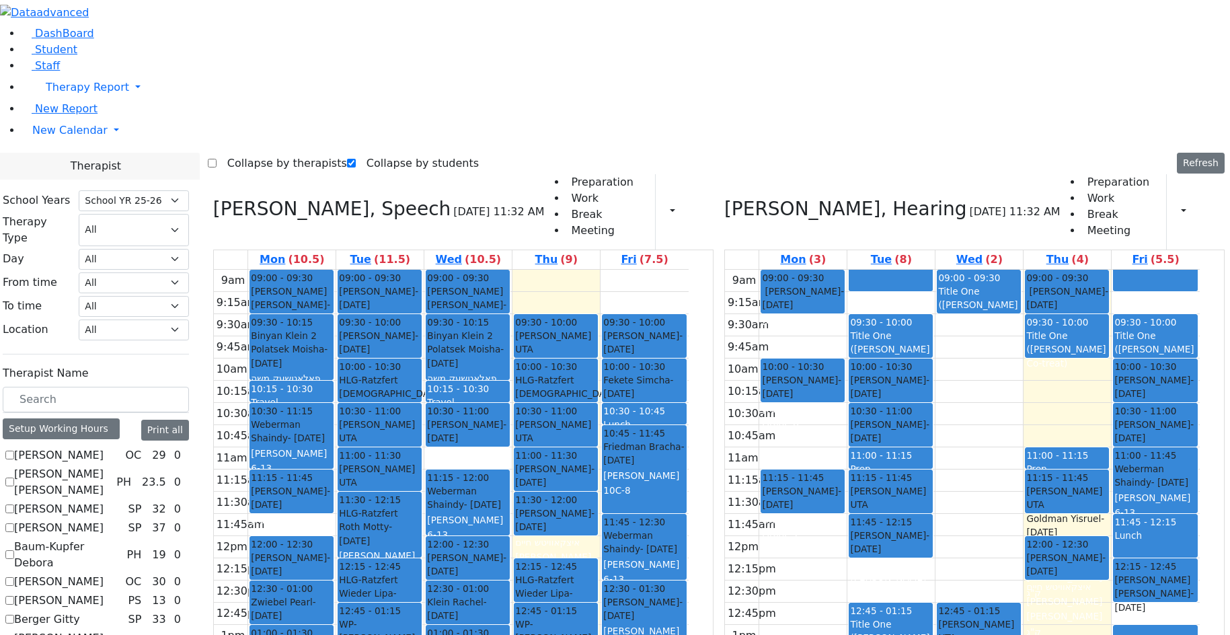
scroll to position [901, 0]
checkbox input "true"
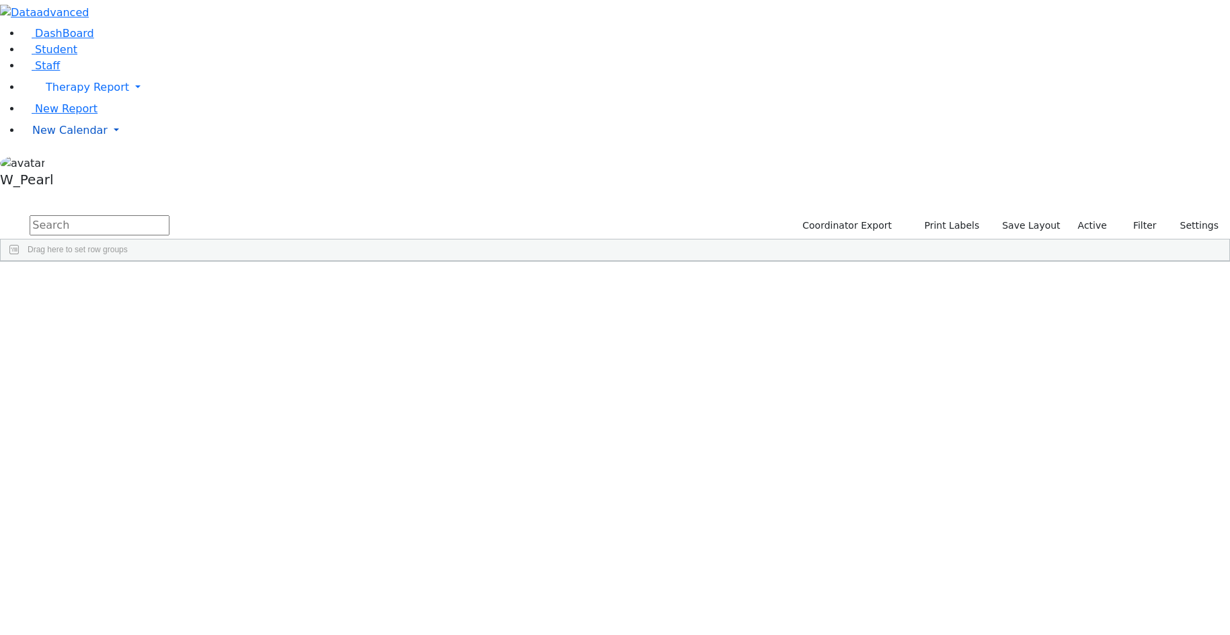
click at [58, 93] on span "New Calendar" at bounding box center [87, 87] width 83 height 13
click at [52, 163] on span "Calendar" at bounding box center [53, 157] width 48 height 13
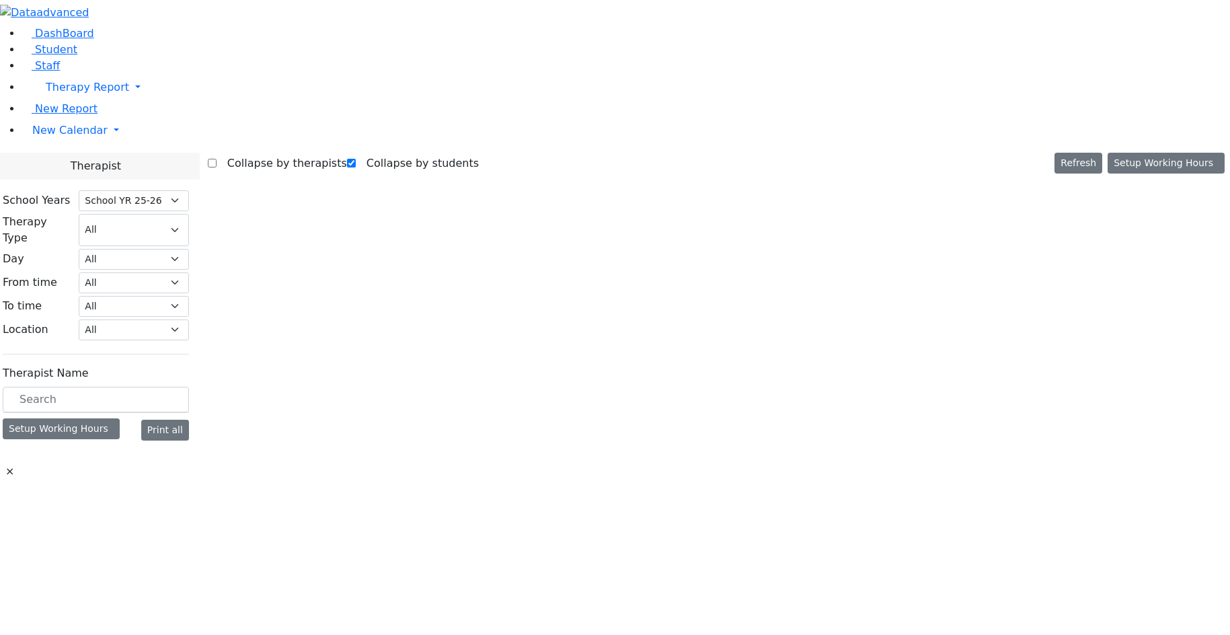
select select "212"
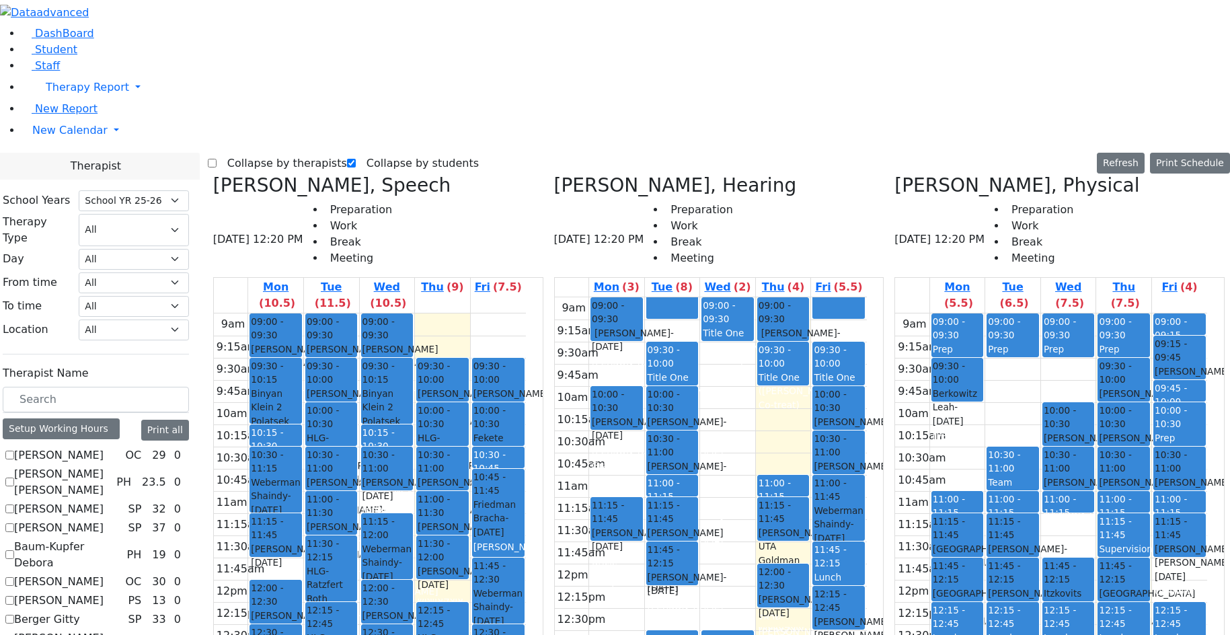
scroll to position [1170, 0]
checkbox input "true"
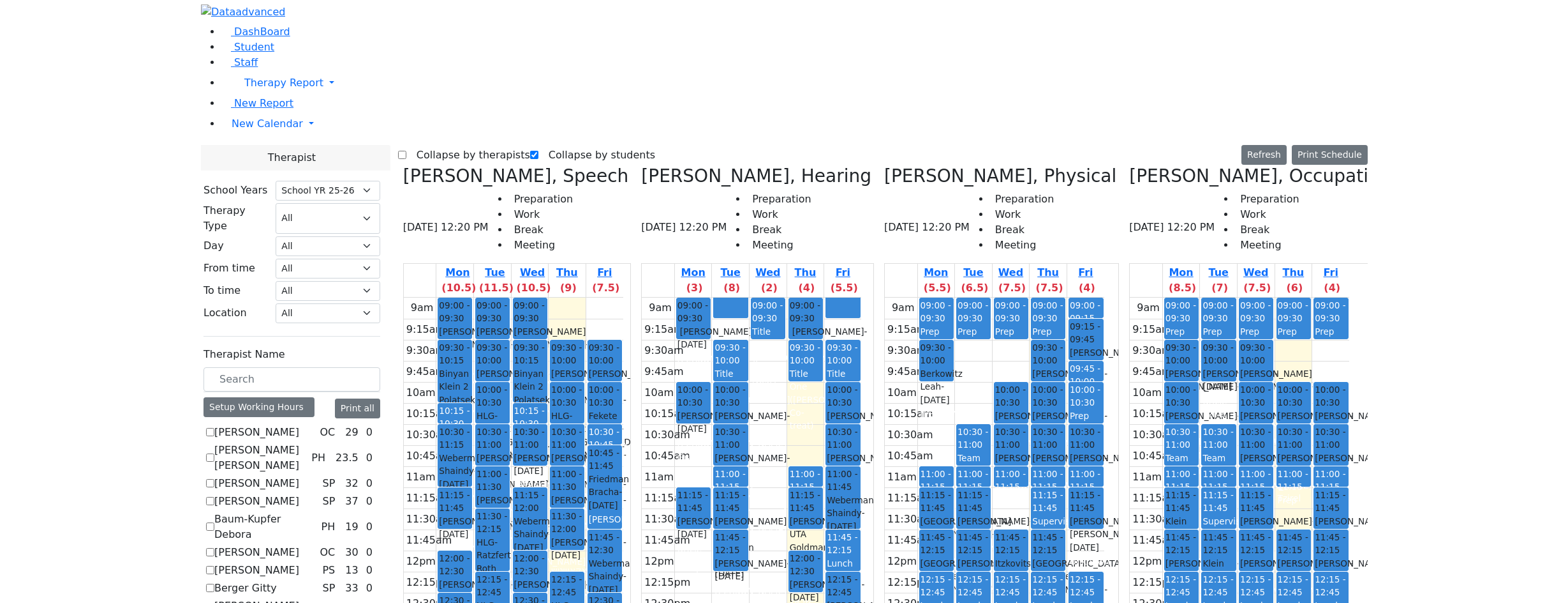
scroll to position [600, 0]
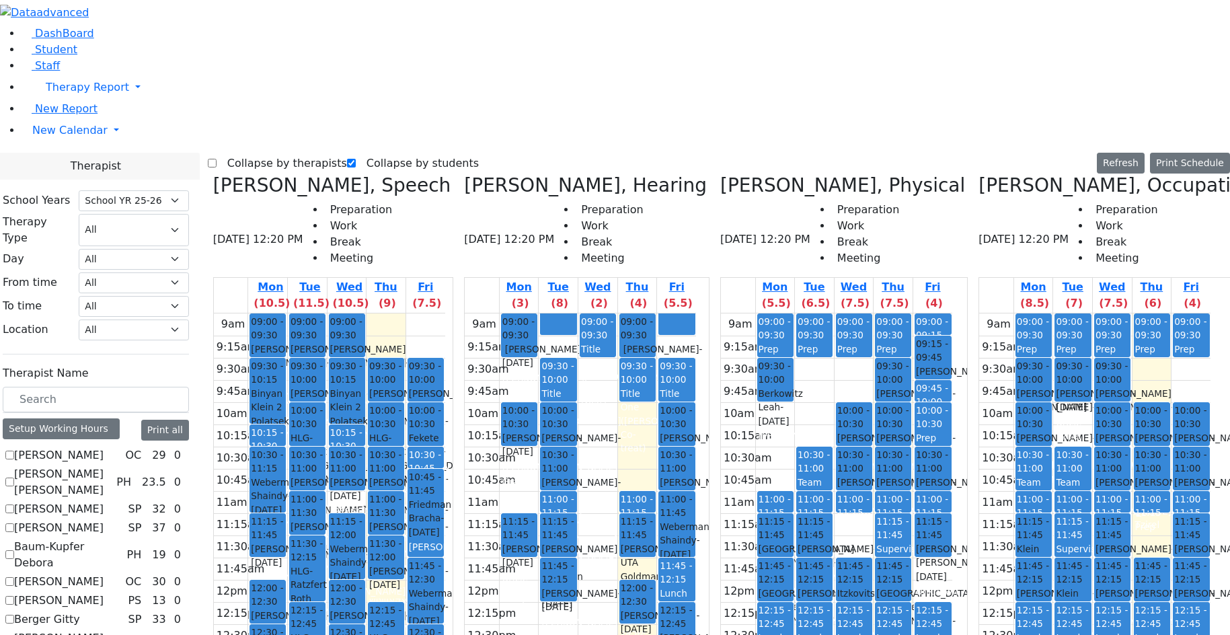
checkbox input "true"
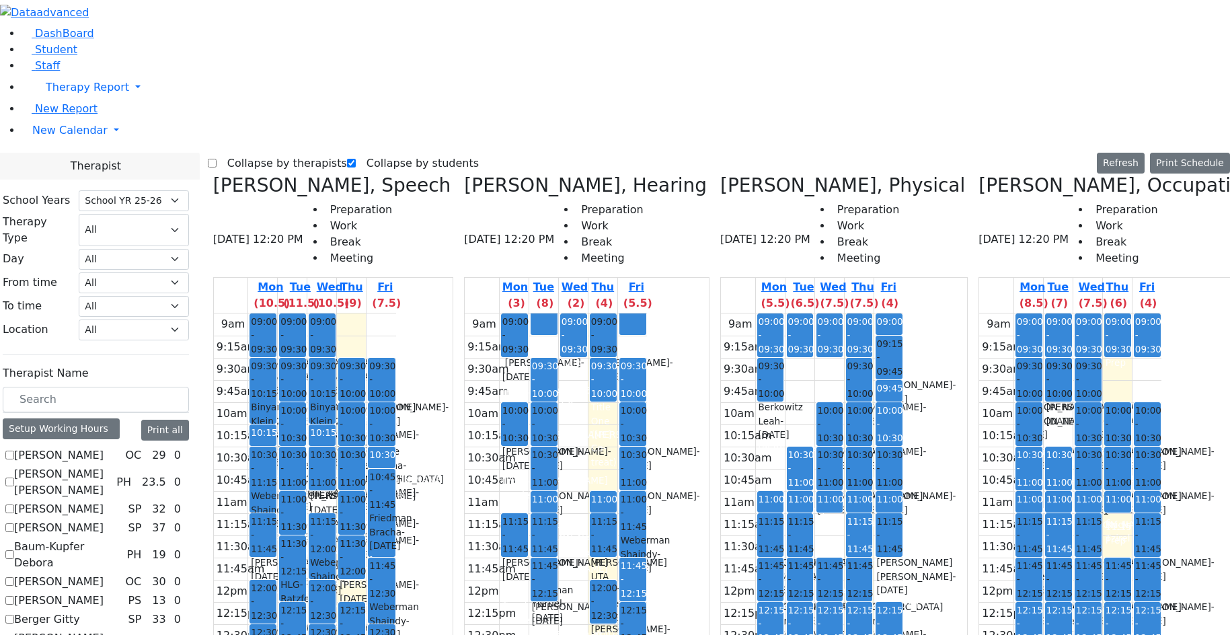
click at [250, 153] on label "Collapse by therapists" at bounding box center [281, 164] width 130 height 22
click at [216, 159] on input "Collapse by therapists" at bounding box center [212, 163] width 9 height 9
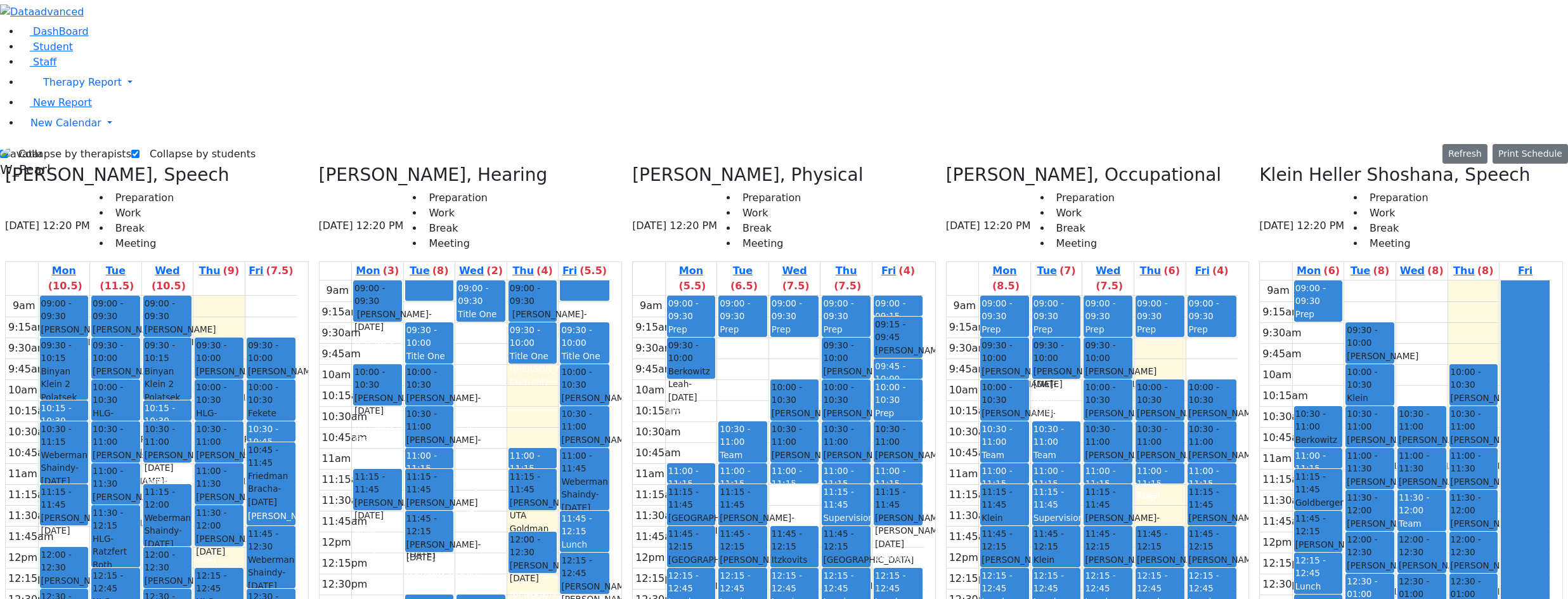
click at [90, 310] on div "9am 9:15am 9:30am 9:45am 10am 10:15am 10:30am 10:45am 11am 11:15am 11:30am 11:4…" at bounding box center [151, 546] width 292 height 502
click at [204, 295] on div "9am 9:15am 9:30am 9:45am 10am 10:15am 10:30am 10:45am 11am 11:15am 11:30am 11:4…" at bounding box center [151, 546] width 292 height 502
click at [254, 334] on div "9am 9:15am 9:30am 9:45am 10am 10:15am 10:30am 10:45am 11am 11:15am 11:30am 11:4…" at bounding box center [151, 546] width 292 height 502
click at [206, 295] on div "9am 9:15am 9:30am 9:45am 10am 10:15am 10:30am 10:45am 11am 11:15am 11:30am 11:4…" at bounding box center [151, 546] width 292 height 502
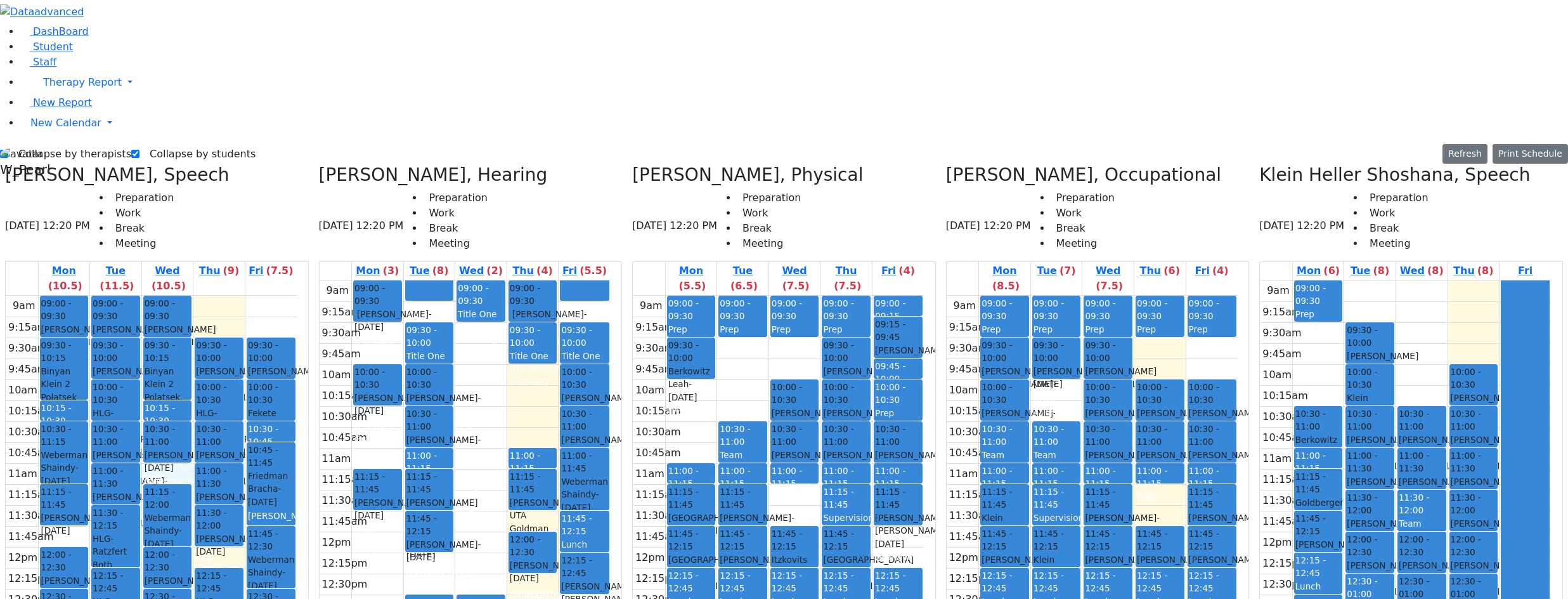
click at [97, 318] on div "9am 9:15am 9:30am 9:45am 10am 10:15am 10:30am 10:45am 11am 11:15am 11:30am 11:4…" at bounding box center [151, 546] width 292 height 502
click at [202, 295] on div "9am 9:15am 9:30am 9:45am 10am 10:15am 10:30am 10:45am 11am 11:15am 11:30am 11:4…" at bounding box center [151, 546] width 292 height 502
click at [108, 310] on div "9am 9:15am 9:30am 9:45am 10am 10:15am 10:30am 10:45am 11am 11:15am 11:30am 11:4…" at bounding box center [151, 546] width 292 height 502
click at [222, 295] on div "9am 9:15am 9:30am 9:45am 10am 10:15am 10:30am 10:45am 11am 11:15am 11:30am 11:4…" at bounding box center [151, 546] width 292 height 502
drag, startPoint x: 340, startPoint y: 102, endPoint x: 345, endPoint y: 105, distance: 5.8
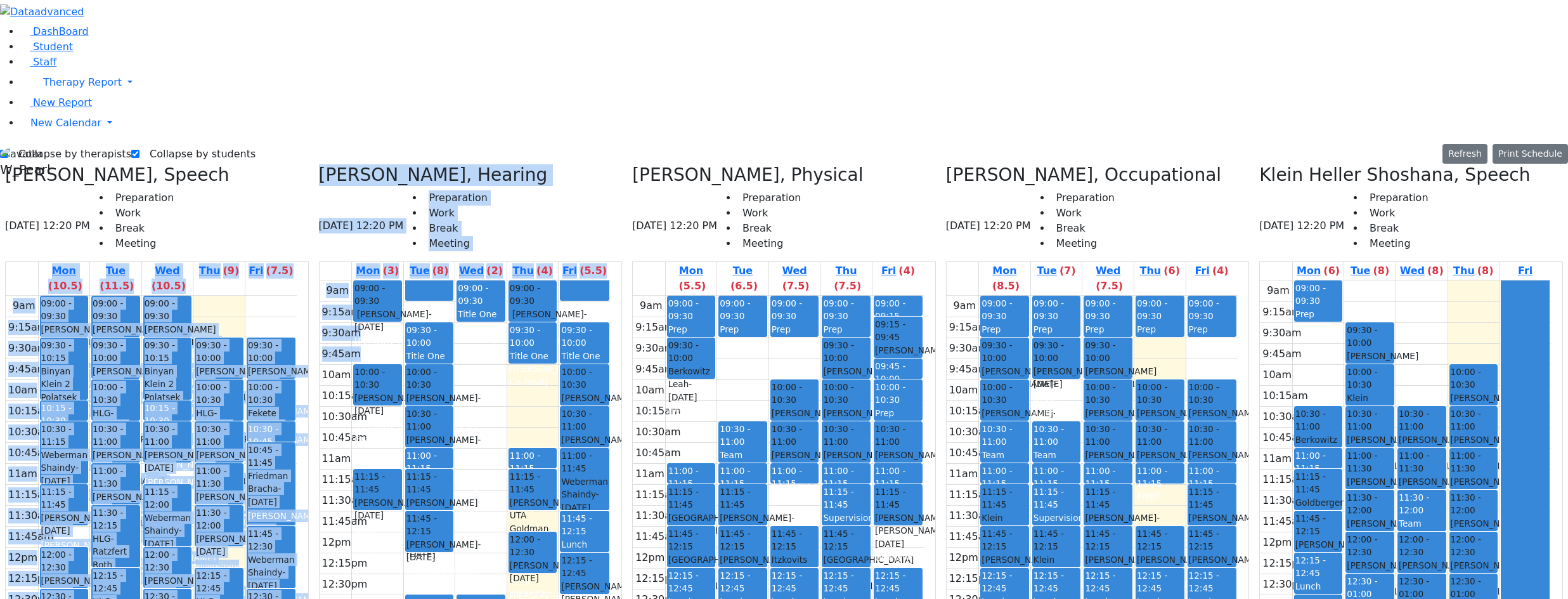
drag, startPoint x: 344, startPoint y: 123, endPoint x: 353, endPoint y: 175, distance: 52.8
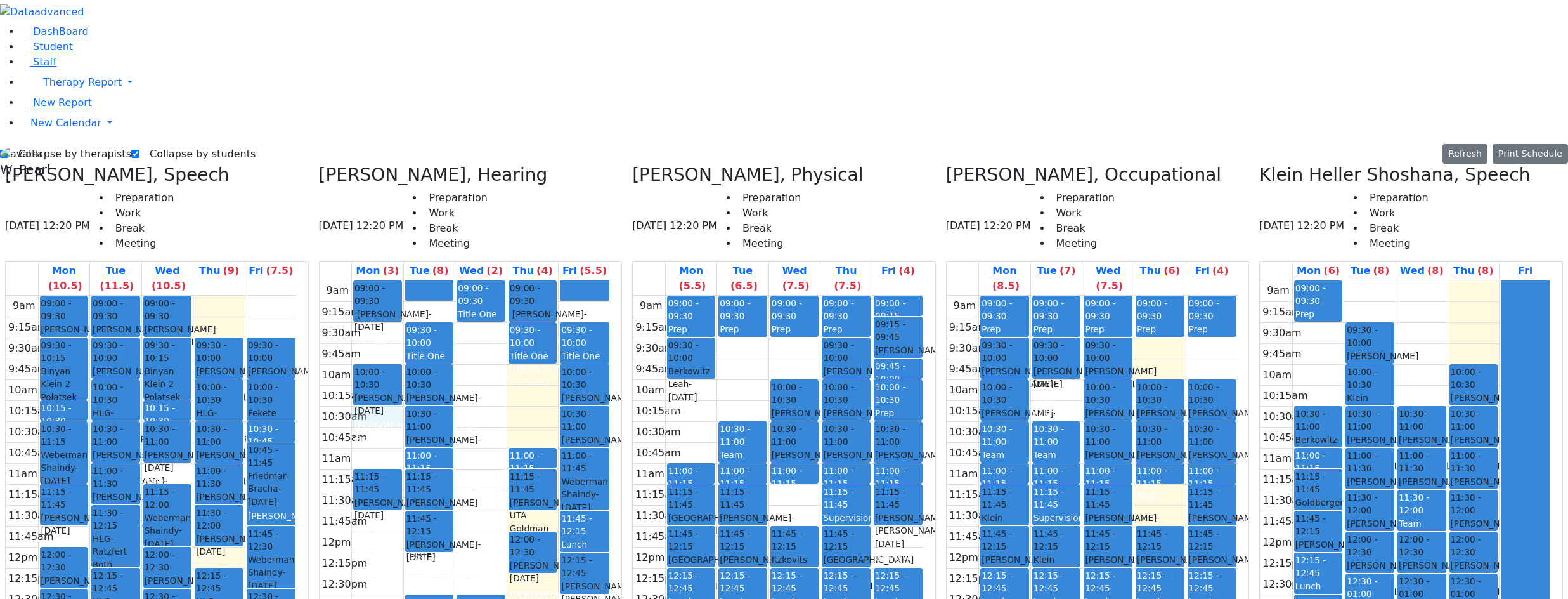
click at [469, 164] on h3 "[PERSON_NAME], Hearing" at bounding box center [433, 175] width 229 height 22
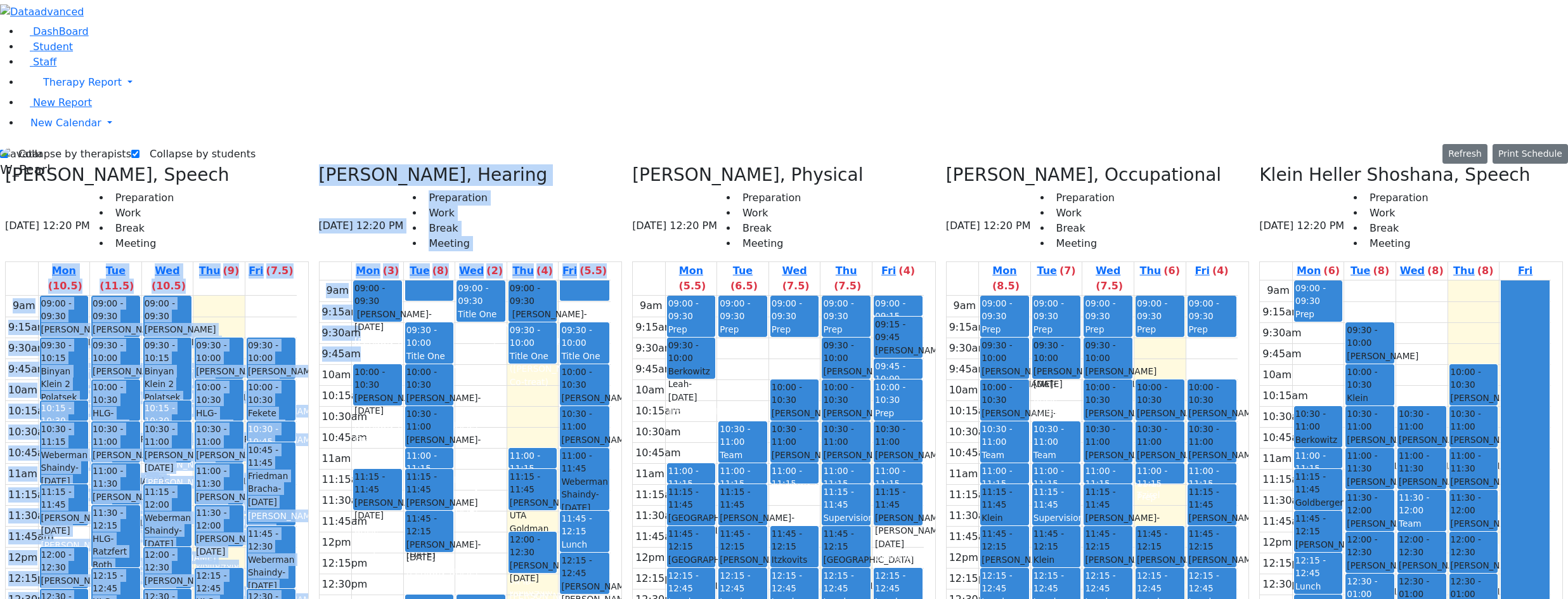
click at [473, 164] on h3 "[PERSON_NAME], Hearing" at bounding box center [433, 175] width 229 height 22
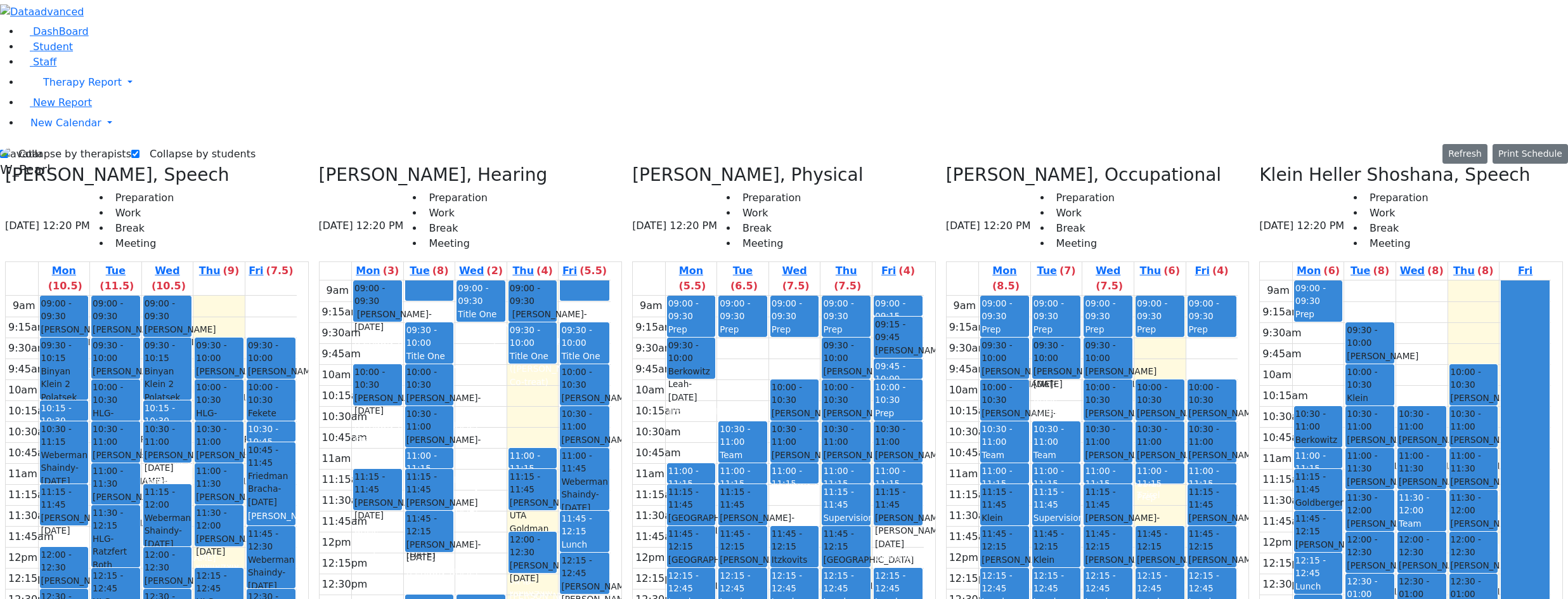
drag, startPoint x: 264, startPoint y: 215, endPoint x: 264, endPoint y: 208, distance: 7.0
click at [264, 448] on span "[PERSON_NAME] UTA" at bounding box center [232, 461] width 72 height 26
click at [214, 295] on div "9am 9:15am 9:30am 9:45am 10am 10:15am 10:30am 10:45am 11am 11:15am 11:30am 11:4…" at bounding box center [151, 546] width 292 height 502
click at [108, 319] on div "9am 9:15am 9:30am 9:45am 10am 10:15am 10:30am 10:45am 11am 11:15am 11:30am 11:4…" at bounding box center [151, 546] width 292 height 502
click at [196, 295] on div "9am 9:15am 9:30am 9:45am 10am 10:15am 10:30am 10:45am 11am 11:15am 11:30am 11:4…" at bounding box center [151, 546] width 292 height 502
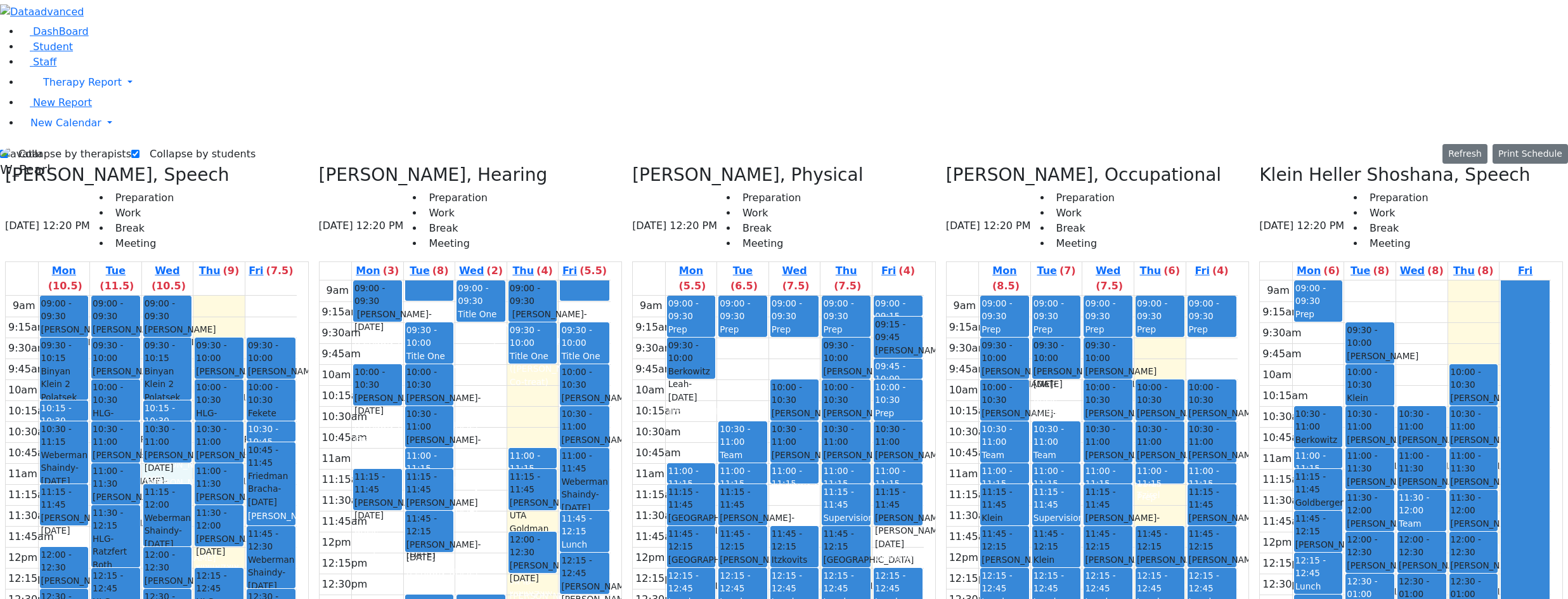
click at [279, 328] on div "9am 9:15am 9:30am 9:45am 10am 10:15am 10:30am 10:45am 11am 11:15am 11:30am 11:4…" at bounding box center [151, 546] width 292 height 502
drag, startPoint x: 279, startPoint y: 521, endPoint x: 280, endPoint y: 531, distance: 10.0
click at [281, 544] on div "9am 9:15am 9:30am 9:45am 10am 10:15am 10:30am 10:45am 11am 11:15am 11:30am 11:4…" at bounding box center [151, 546] width 292 height 502
drag, startPoint x: 209, startPoint y: 522, endPoint x: 217, endPoint y: 500, distance: 23.4
click at [217, 500] on div "9am 9:15am 9:30am 9:45am 10am 10:15am 10:30am 10:45am 11am 11:15am 11:30am 11:4…" at bounding box center [151, 546] width 292 height 502
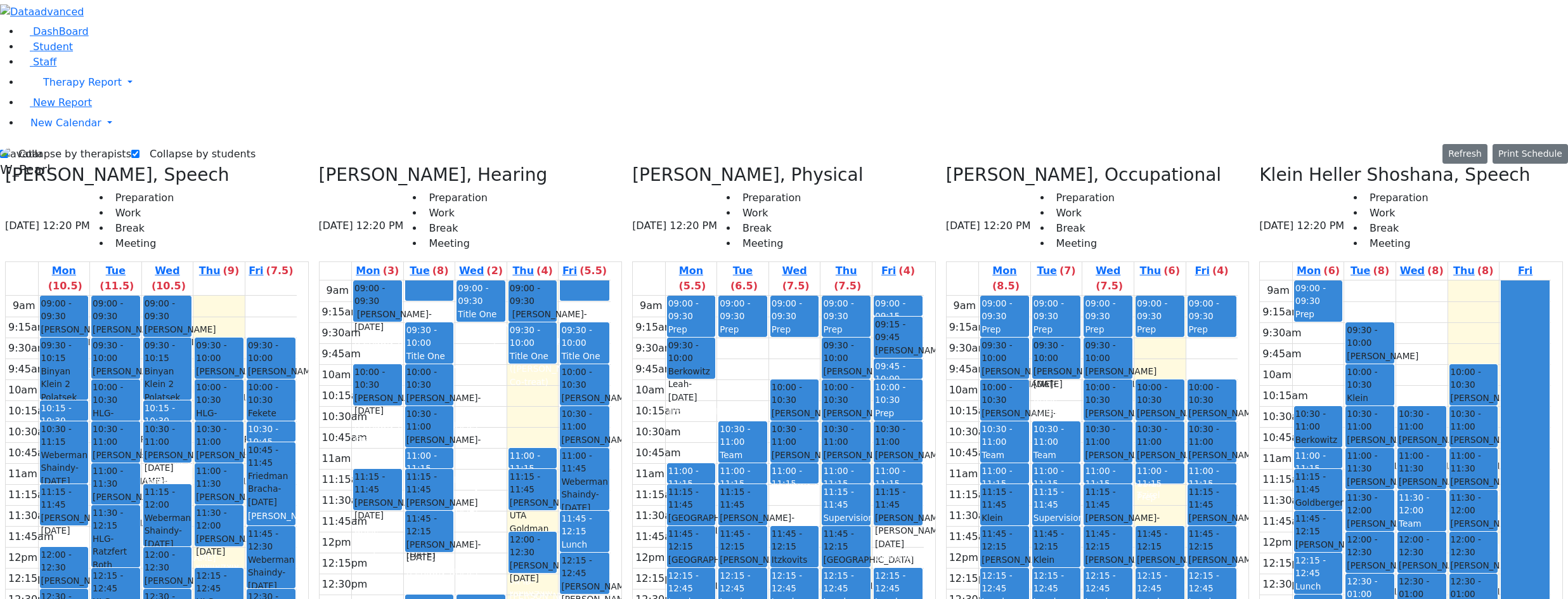
click at [161, 566] on div "9am 9:15am 9:30am 9:45am 10am 10:15am 10:30am 10:45am 11am 11:15am 11:30am 11:4…" at bounding box center [151, 546] width 292 height 502
drag, startPoint x: 108, startPoint y: 577, endPoint x: 109, endPoint y: 570, distance: 7.1
click at [110, 566] on div "9am 9:15am 9:30am 9:45am 10am 10:15am 10:30am 10:45am 11am 11:15am 11:30am 11:4…" at bounding box center [151, 546] width 292 height 502
drag, startPoint x: 113, startPoint y: 543, endPoint x: 135, endPoint y: 565, distance: 31.1
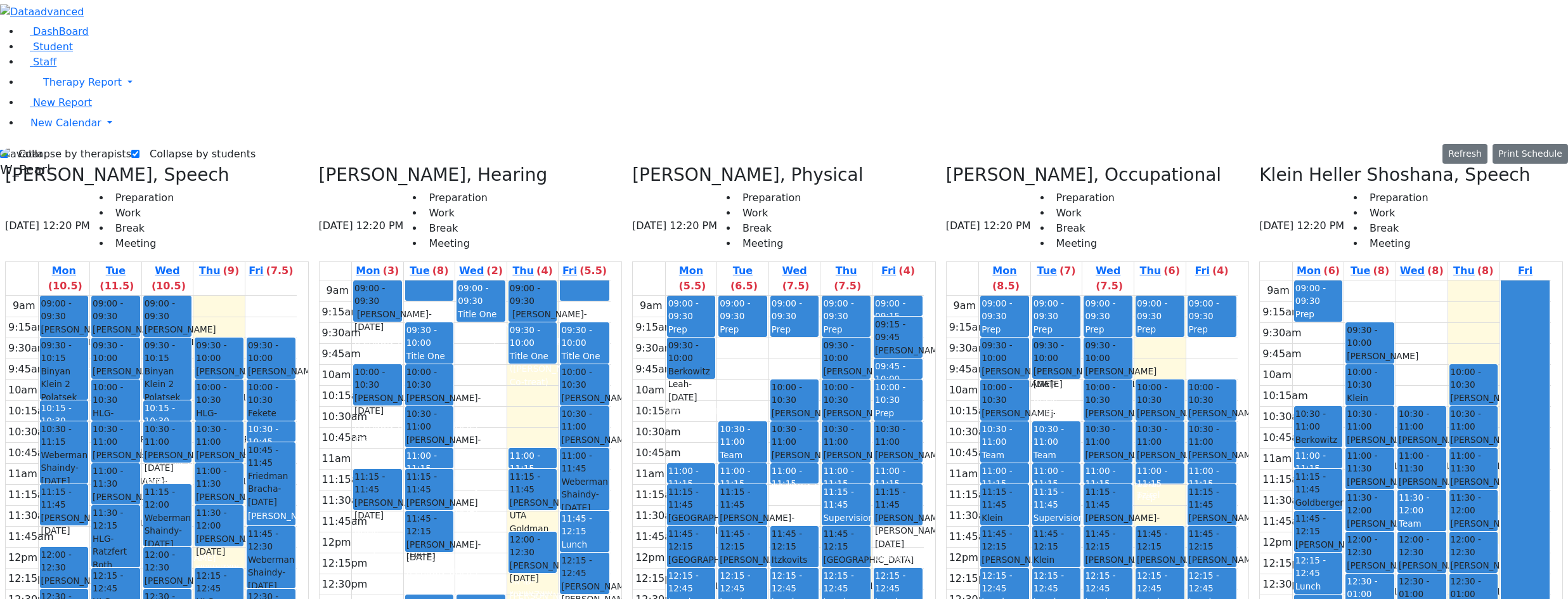
click at [133, 565] on div "9am 9:15am 9:30am 9:45am 10am 10:15am 10:30am 10:45am 11am 11:15am 11:30am 11:4…" at bounding box center [151, 546] width 292 height 502
click at [144, 562] on div "9am 9:15am 9:30am 9:45am 10am 10:15am 10:30am 10:45am 11am 11:15am 11:30am 11:4…" at bounding box center [151, 546] width 292 height 502
drag, startPoint x: 216, startPoint y: 520, endPoint x: 218, endPoint y: 509, distance: 11.2
click at [218, 506] on div "9am 9:15am 9:30am 9:45am 10am 10:15am 10:30am 10:45am 11am 11:15am 11:30am 11:4…" at bounding box center [151, 546] width 292 height 502
drag, startPoint x: 266, startPoint y: 527, endPoint x: 264, endPoint y: 545, distance: 18.1
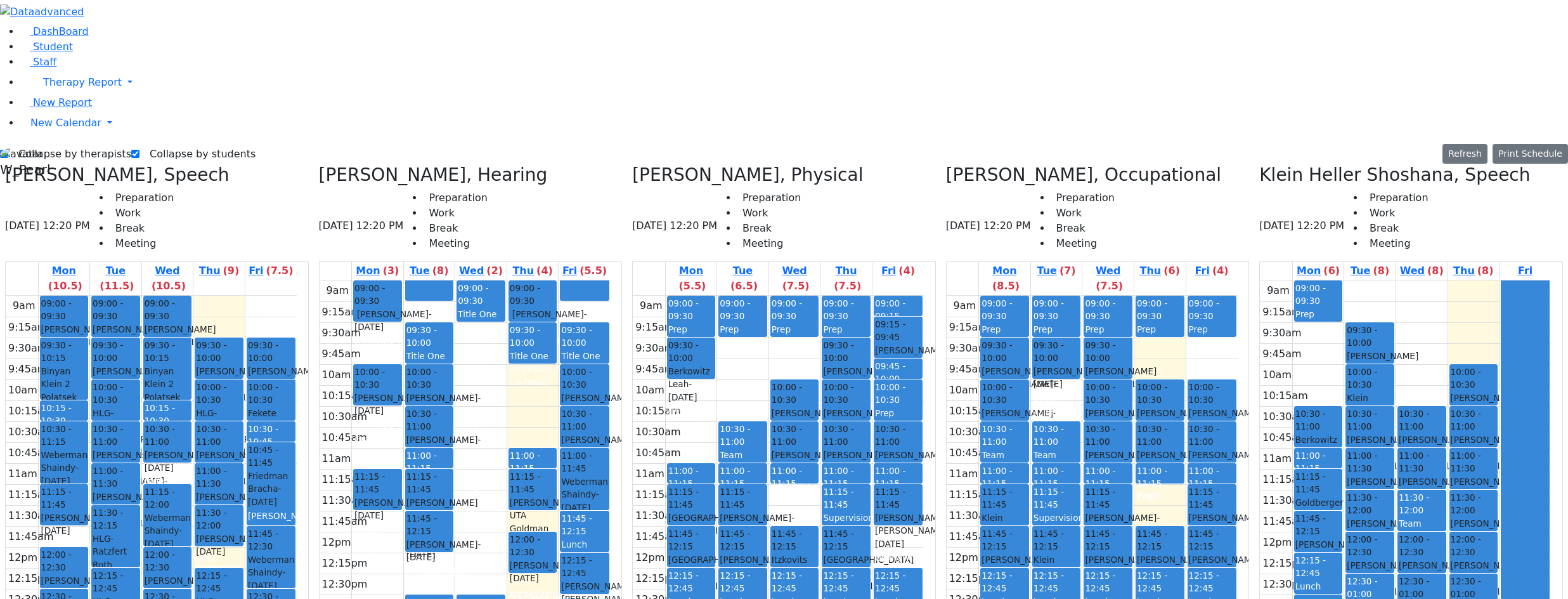
click at [264, 544] on div "9am 9:15am 9:30am 9:45am 10am 10:15am 10:30am 10:45am 11am 11:15am 11:30am 11:4…" at bounding box center [151, 546] width 292 height 502
click at [264, 564] on div "9am 9:15am 9:30am 9:45am 10am 10:15am 10:30am 10:45am 11am 11:15am 11:30am 11:4…" at bounding box center [151, 546] width 292 height 502
drag, startPoint x: 223, startPoint y: 523, endPoint x: 223, endPoint y: 509, distance: 14.0
click at [223, 509] on div "9am 9:15am 9:30am 9:45am 10am 10:15am 10:30am 10:45am 11am 11:15am 11:30am 11:4…" at bounding box center [151, 546] width 292 height 502
drag, startPoint x: 252, startPoint y: 524, endPoint x: 255, endPoint y: 542, distance: 18.2
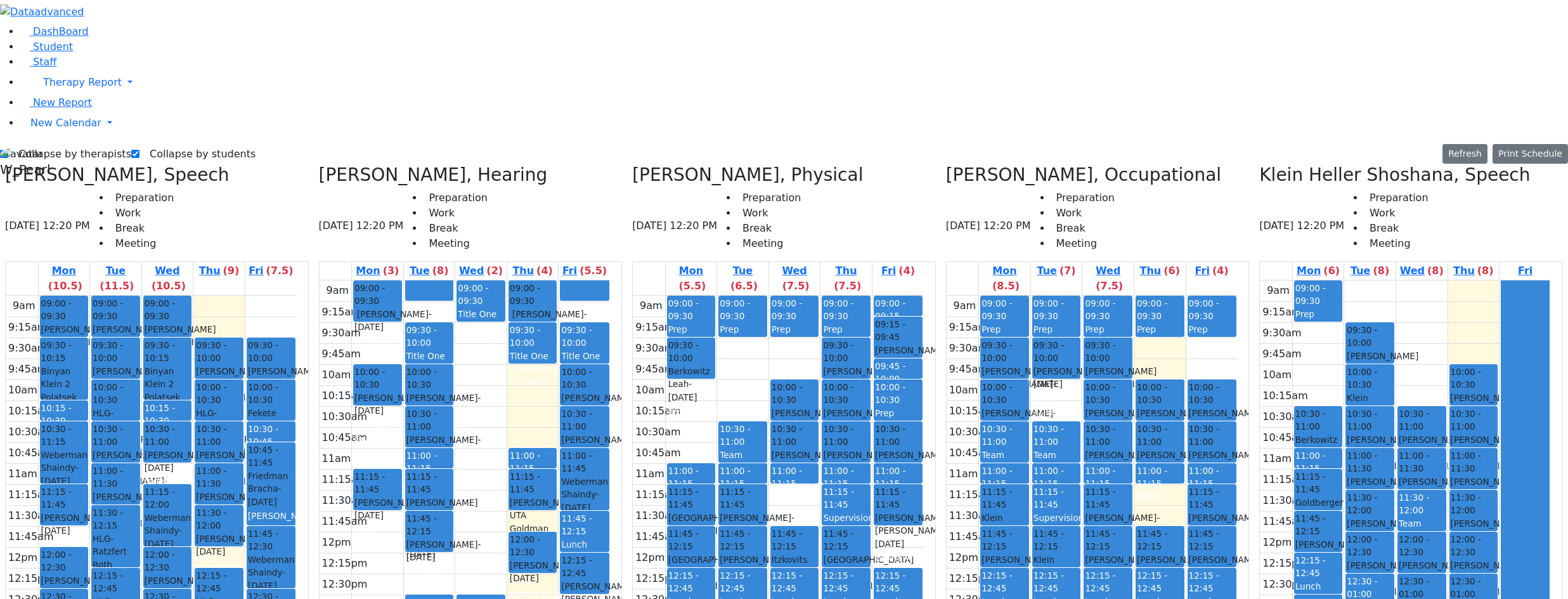
click at [255, 542] on div "9am 9:15am 9:30am 9:45am 10am 10:15am 10:30am 10:45am 11am 11:15am 11:30am 11:4…" at bounding box center [151, 546] width 292 height 502
click at [264, 562] on div "9am 9:15am 9:30am 9:45am 10am 10:15am 10:30am 10:45am 11am 11:15am 11:30am 11:4…" at bounding box center [151, 546] width 292 height 502
drag, startPoint x: 253, startPoint y: 524, endPoint x: 253, endPoint y: 544, distance: 20.0
click at [253, 544] on div "9am 9:15am 9:30am 9:45am 10am 10:15am 10:30am 10:45am 11am 11:15am 11:30am 11:4…" at bounding box center [151, 546] width 292 height 502
drag, startPoint x: 227, startPoint y: 520, endPoint x: 223, endPoint y: 507, distance: 13.6
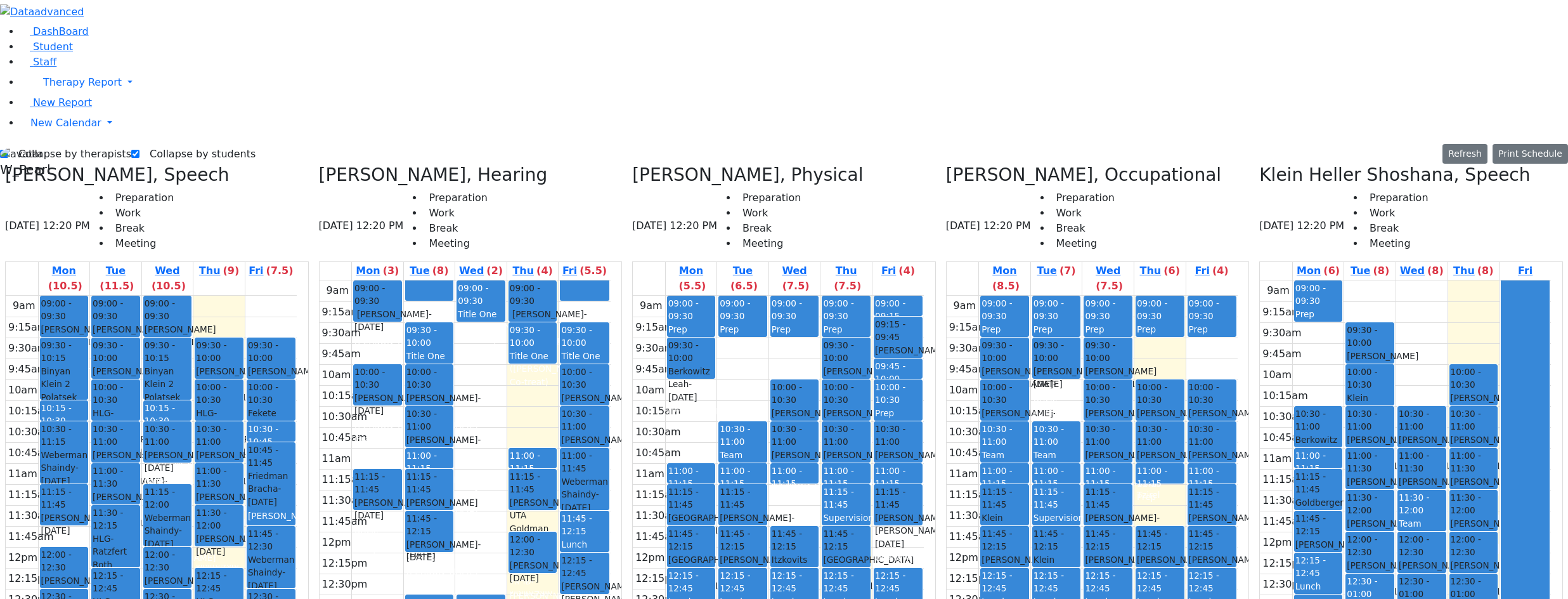
click at [223, 504] on div "9am 9:15am 9:30am 9:45am 10am 10:15am 10:30am 10:45am 11am 11:15am 11:30am 11:4…" at bounding box center [151, 546] width 292 height 502
drag, startPoint x: 245, startPoint y: 520, endPoint x: 248, endPoint y: 532, distance: 12.4
click at [249, 542] on div "9am 9:15am 9:30am 9:45am 10am 10:15am 10:30am 10:45am 11am 11:15am 11:30am 11:4…" at bounding box center [151, 546] width 292 height 502
drag, startPoint x: 251, startPoint y: 564, endPoint x: 227, endPoint y: 541, distance: 33.2
click at [251, 565] on div "9am 9:15am 9:30am 9:45am 10am 10:15am 10:30am 10:45am 11am 11:15am 11:30am 11:4…" at bounding box center [151, 546] width 292 height 502
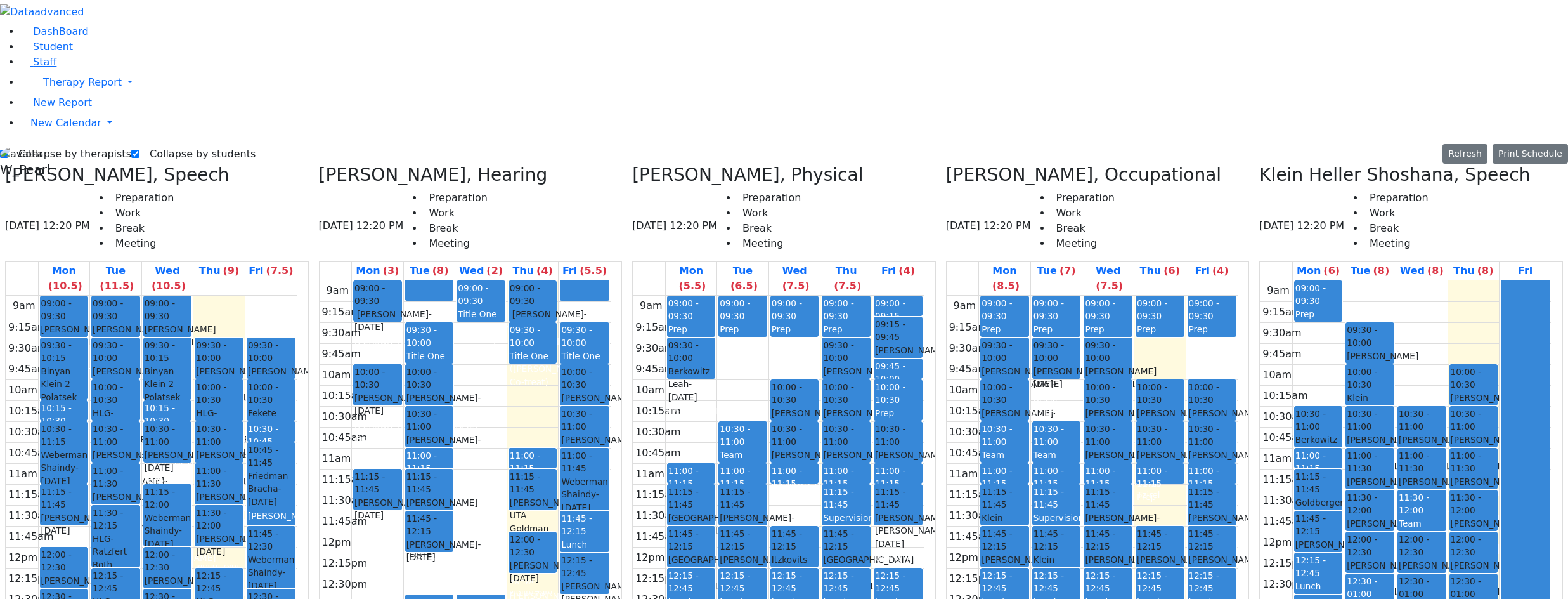
drag, startPoint x: 213, startPoint y: 520, endPoint x: 213, endPoint y: 506, distance: 14.0
click at [213, 497] on div "9am 9:15am 9:30am 9:45am 10am 10:15am 10:30am 10:45am 11am 11:15am 11:30am 11:4…" at bounding box center [151, 546] width 292 height 502
drag, startPoint x: 251, startPoint y: 525, endPoint x: 255, endPoint y: 541, distance: 16.5
click at [255, 540] on div "9am 9:15am 9:30am 9:45am 10am 10:15am 10:30am 10:45am 11am 11:15am 11:30am 11:4…" at bounding box center [151, 546] width 292 height 502
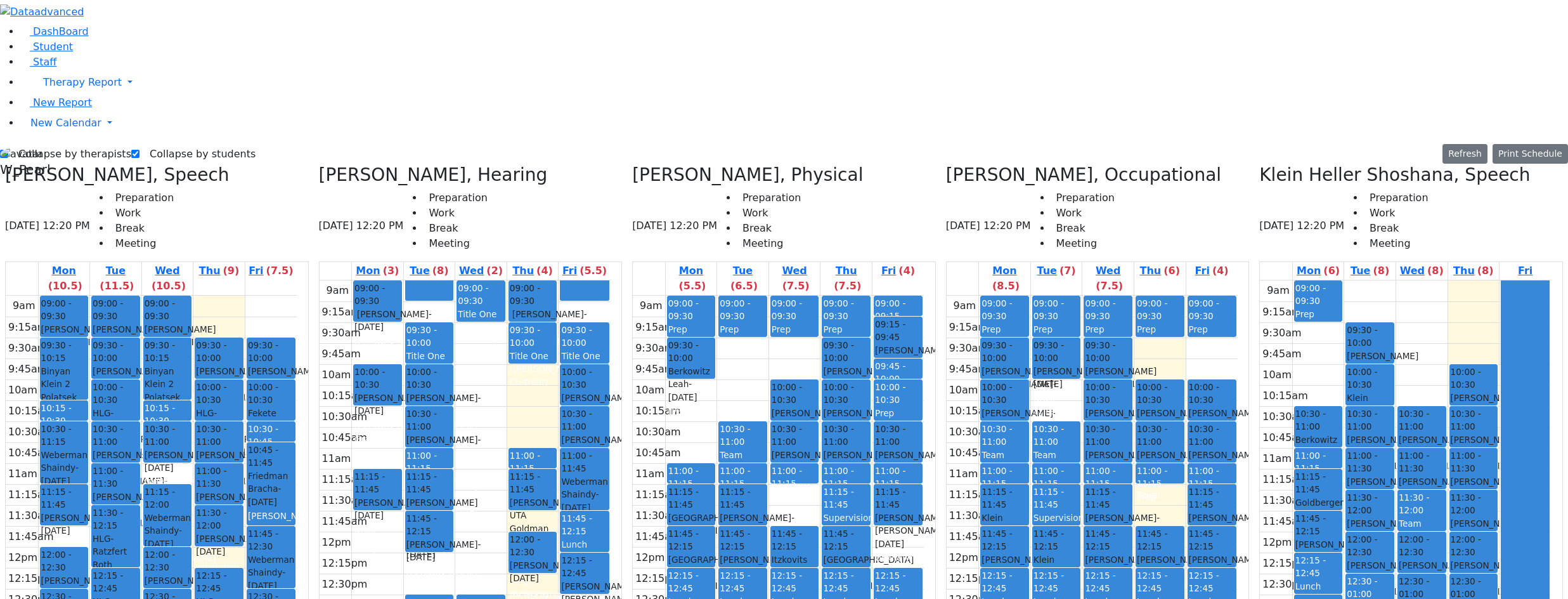
click at [262, 568] on div "9am 9:15am 9:30am 9:45am 10am 10:15am 10:30am 10:45am 11am 11:15am 11:30am 11:4…" at bounding box center [151, 546] width 292 height 502
click at [172, 564] on div "9am 9:15am 9:30am 9:45am 10am 10:15am 10:30am 10:45am 11am 11:15am 11:30am 11:4…" at bounding box center [151, 546] width 292 height 502
drag, startPoint x: 119, startPoint y: 561, endPoint x: 115, endPoint y: 549, distance: 12.6
click at [117, 557] on div "9am 9:15am 9:30am 9:45am 10am 10:15am 10:30am 10:45am 11am 11:15am 11:30am 11:4…" at bounding box center [151, 546] width 292 height 502
click at [254, 336] on div "9am 9:15am 9:30am 9:45am 10am 10:15am 10:30am 10:45am 11am 11:15am 11:30am 11:4…" at bounding box center [151, 546] width 292 height 502
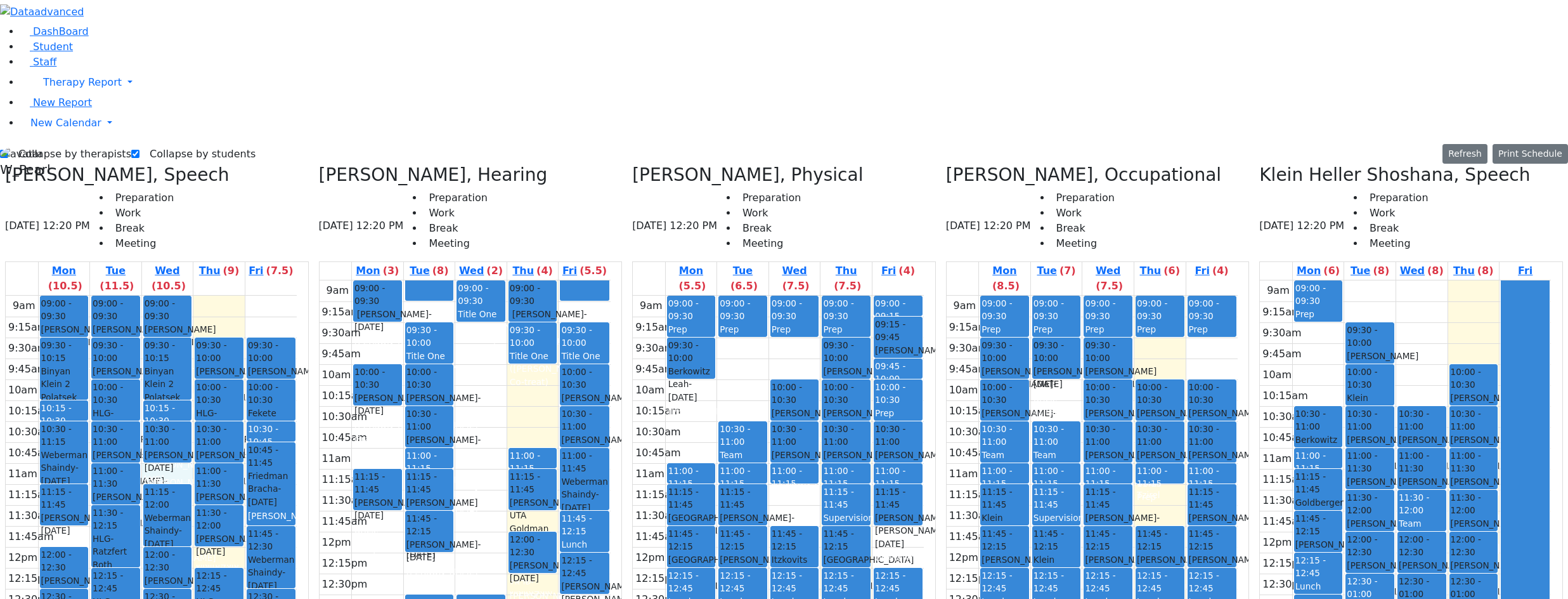
click at [206, 295] on div "9am 9:15am 9:30am 9:45am 10am 10:15am 10:30am 10:45am 11am 11:15am 11:30am 11:4…" at bounding box center [151, 546] width 292 height 502
click at [113, 319] on div "9am 9:15am 9:30am 9:45am 10am 10:15am 10:30am 10:45am 11am 11:15am 11:30am 11:4…" at bounding box center [151, 546] width 292 height 502
click at [193, 295] on div "9am 9:15am 9:30am 9:45am 10am 10:15am 10:30am 10:45am 11am 11:15am 11:30am 11:4…" at bounding box center [151, 546] width 292 height 502
click at [269, 330] on div "9am 9:15am 9:30am 9:45am 10am 10:15am 10:30am 10:45am 11am 11:15am 11:30am 11:4…" at bounding box center [151, 546] width 292 height 502
click at [208, 295] on div "9am 9:15am 9:30am 9:45am 10am 10:15am 10:30am 10:45am 11am 11:15am 11:30am 11:4…" at bounding box center [151, 546] width 292 height 502
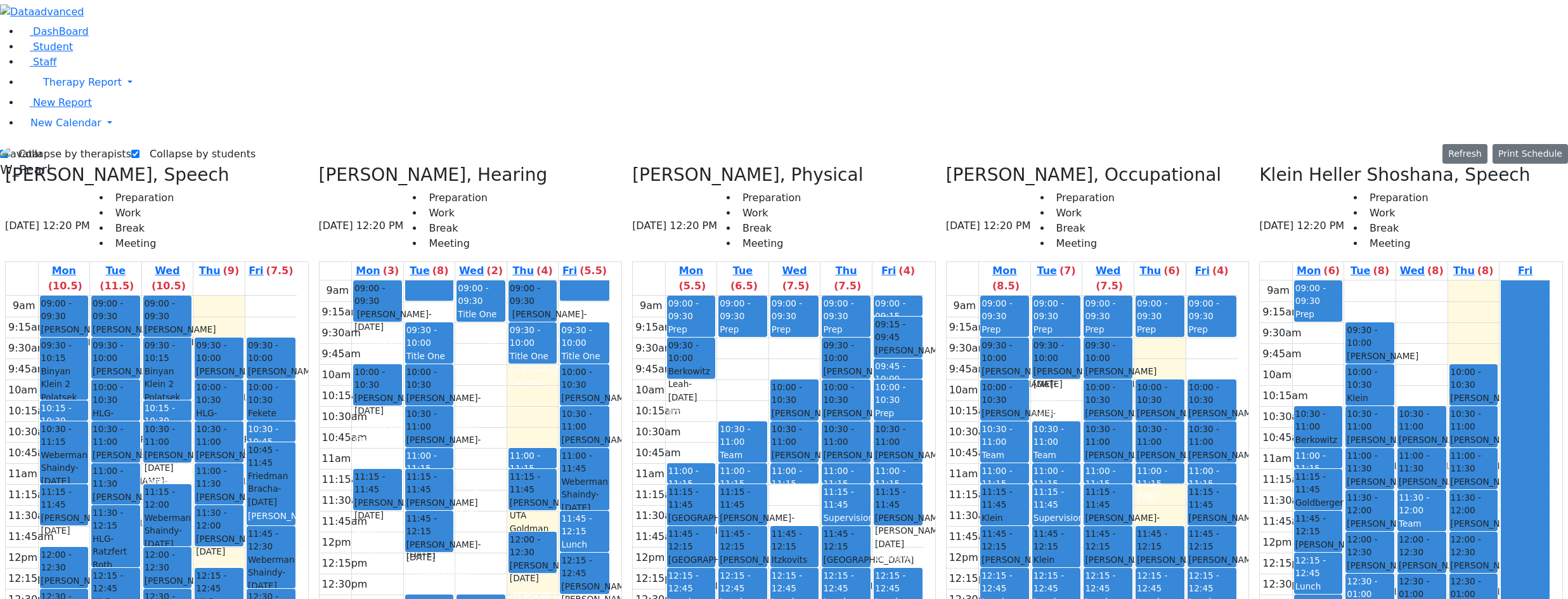
drag, startPoint x: 225, startPoint y: 502, endPoint x: 225, endPoint y: 511, distance: 9.0
click at [225, 519] on div "9am 9:15am 9:30am 9:45am 10am 10:15am 10:30am 10:45am 11am 11:15am 11:30am 11:4…" at bounding box center [151, 546] width 292 height 502
drag, startPoint x: 244, startPoint y: 520, endPoint x: 212, endPoint y: 546, distance: 41.2
click at [246, 560] on div "9am 9:15am 9:30am 9:45am 10am 10:15am 10:30am 10:45am 11am 11:15am 11:30am 11:4…" at bounding box center [151, 546] width 292 height 502
click at [175, 559] on div "9am 9:15am 9:30am 9:45am 10am 10:15am 10:30am 10:45am 11am 11:15am 11:30am 11:4…" at bounding box center [151, 546] width 292 height 502
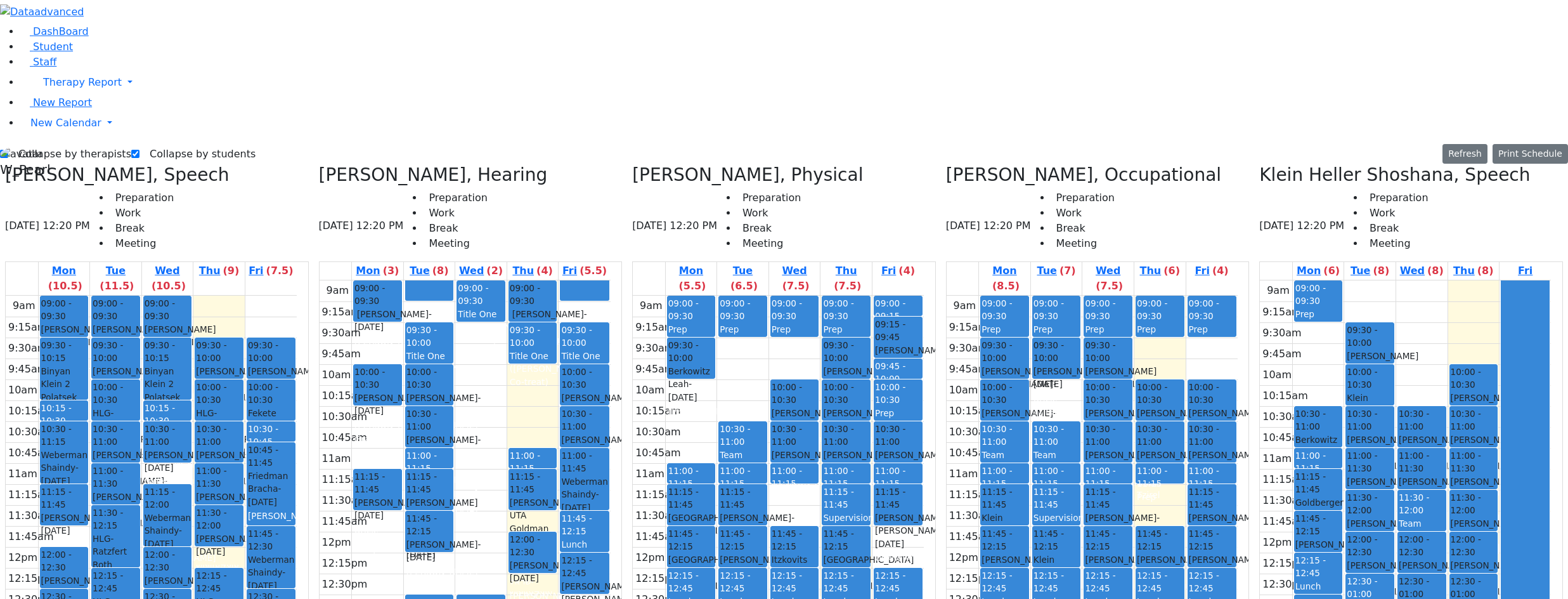
click at [117, 560] on div "9am 9:15am 9:30am 9:45am 10am 10:15am 10:30am 10:45am 11am 11:15am 11:30am 11:4…" at bounding box center [151, 546] width 292 height 502
click at [95, 308] on div "9am 9:15am 9:30am 9:45am 10am 10:15am 10:30am 10:45am 11am 11:15am 11:30am 11:4…" at bounding box center [151, 546] width 292 height 502
click at [198, 295] on div "9am 9:15am 9:30am 9:45am 10am 10:15am 10:30am 10:45am 11am 11:15am 11:30am 11:4…" at bounding box center [151, 546] width 292 height 502
click at [139, 474] on div "Landau Aron - 10/22/2020" at bounding box center [115, 488] width 46 height 26
click at [257, 448] on span "[PERSON_NAME] UTA" at bounding box center [232, 461] width 72 height 26
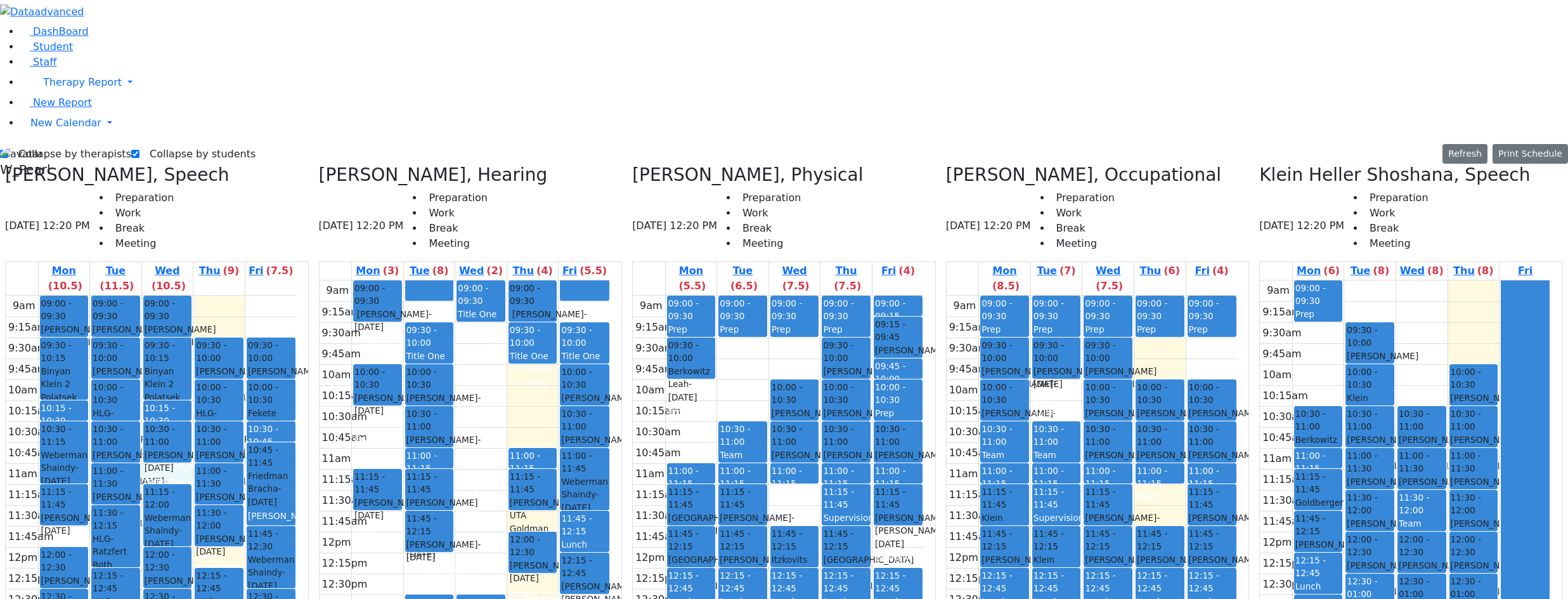
click at [226, 295] on div "9am 9:15am 9:30am 9:45am 10am 10:15am 10:30am 10:45am 11am 11:15am 11:30am 11:4…" at bounding box center [151, 546] width 292 height 502
click at [139, 516] on div "Lowy Jermiah - 05/29/2018" at bounding box center [115, 529] width 46 height 26
click at [202, 295] on div "9am 9:15am 9:30am 9:45am 10am 10:15am 10:30am 10:45am 11am 11:15am 11:30am 11:4…" at bounding box center [151, 546] width 292 height 502
click at [256, 328] on div "9am 9:15am 9:30am 9:45am 10am 10:15am 10:30am 10:45am 11am 11:15am 11:30am 11:4…" at bounding box center [151, 546] width 292 height 502
drag, startPoint x: 465, startPoint y: 126, endPoint x: 556, endPoint y: 210, distance: 123.8
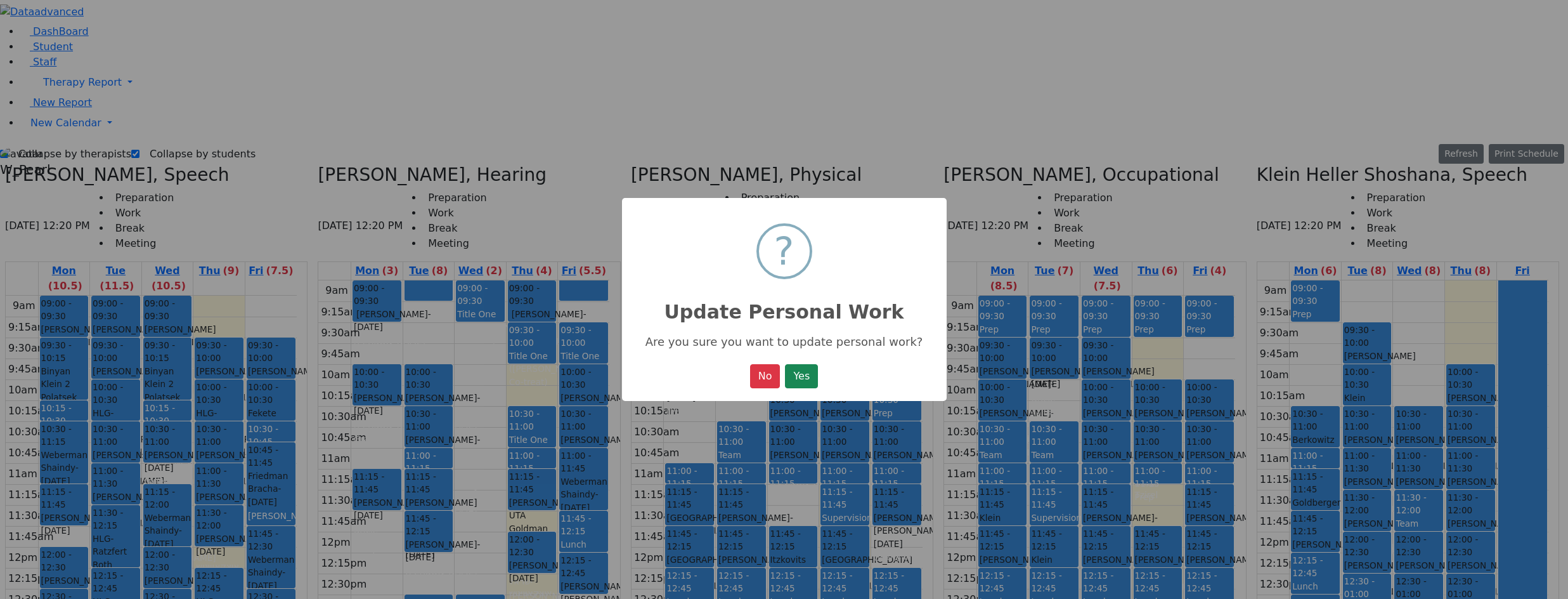
click at [795, 378] on button "Yes" at bounding box center [801, 376] width 33 height 25
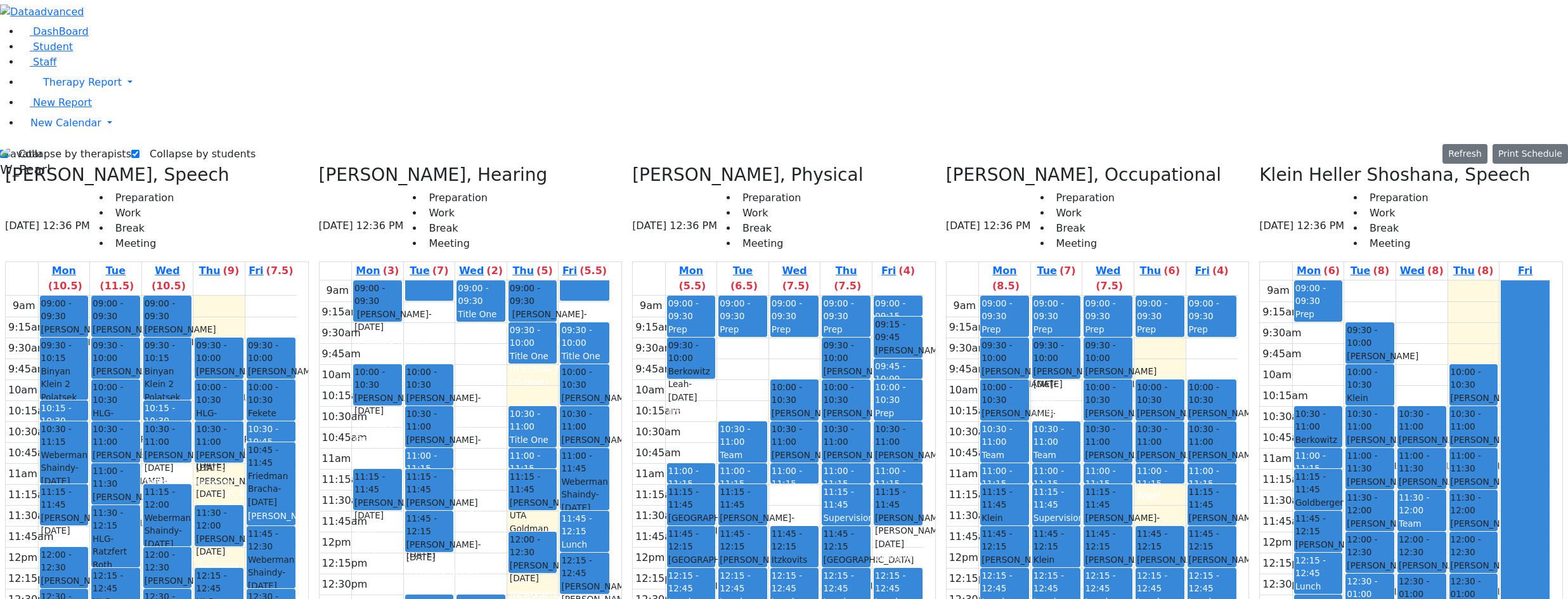
drag, startPoint x: 253, startPoint y: 262, endPoint x: 262, endPoint y: 226, distance: 37.1
click at [244, 295] on div "09:30 - 10:00 Getzel Berger UTA Lowy Jermiah - 05/29/2018 לעווי ירמי' Ziegler, …" at bounding box center [219, 546] width 51 height 502
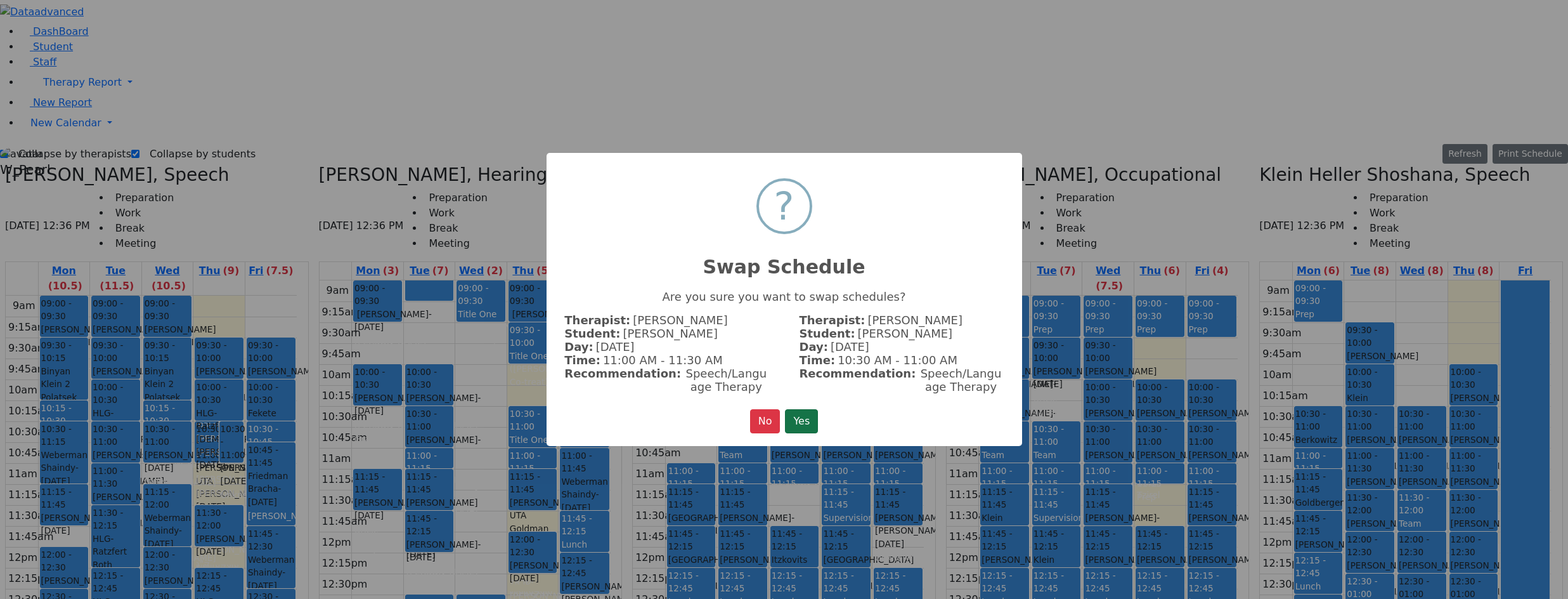
click at [796, 419] on button "Yes" at bounding box center [801, 422] width 33 height 25
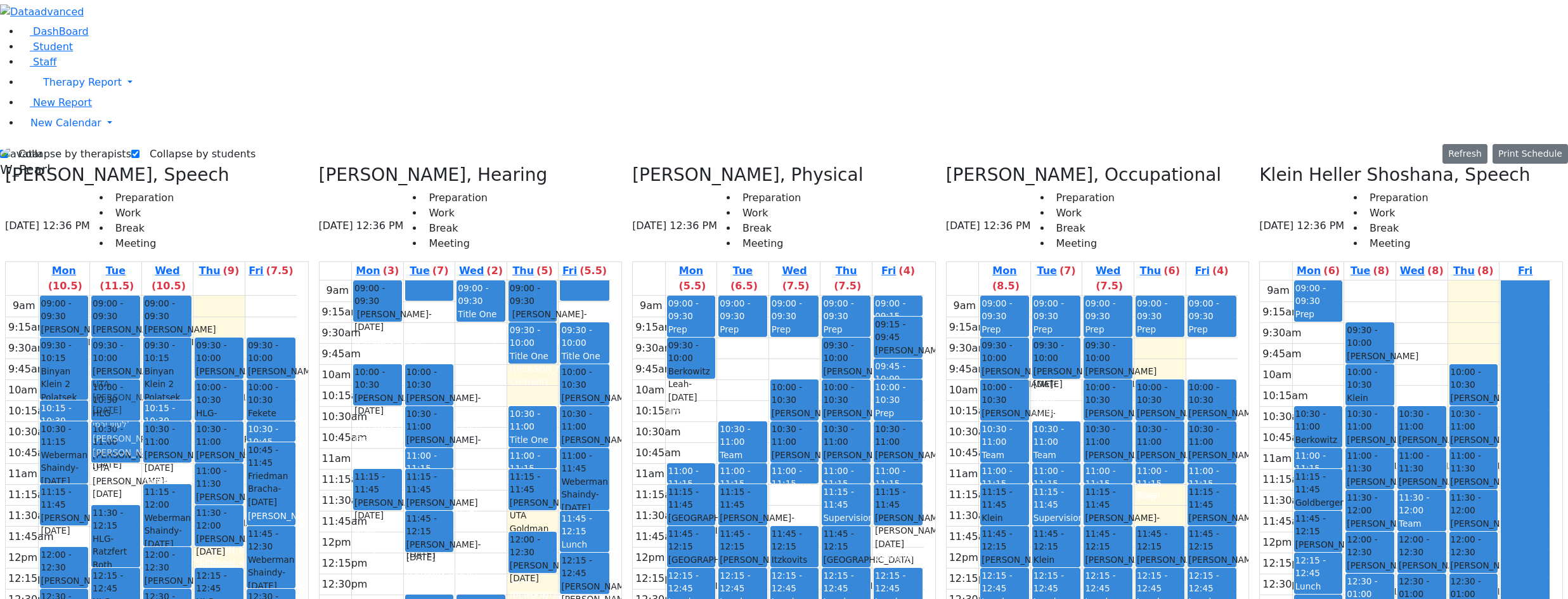
drag, startPoint x: 160, startPoint y: 255, endPoint x: 161, endPoint y: 135, distance: 120.0
click at [142, 295] on div "09:00 - 09:30 Stern Solomon - 10/22/2020 שטערן שלמה אלימלך Unknown אברהם משה גא…" at bounding box center [115, 546] width 51 height 502
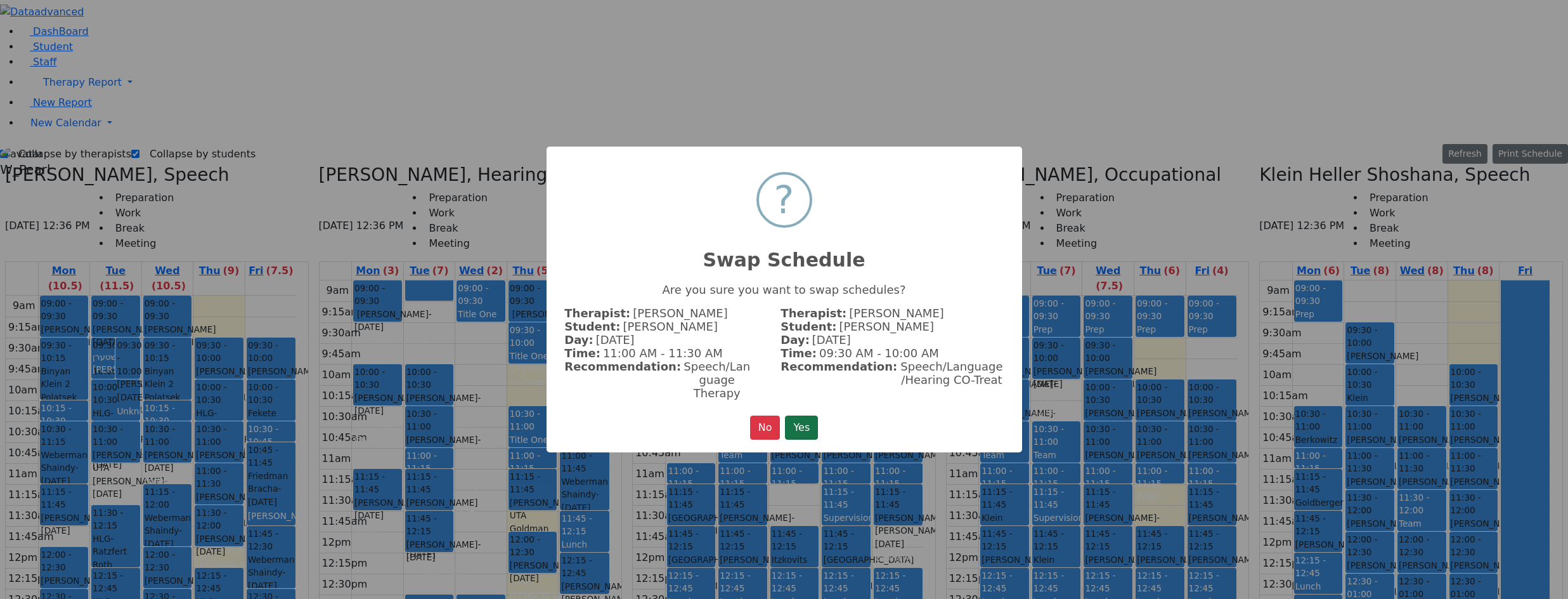
click at [813, 427] on button "Yes" at bounding box center [801, 427] width 33 height 25
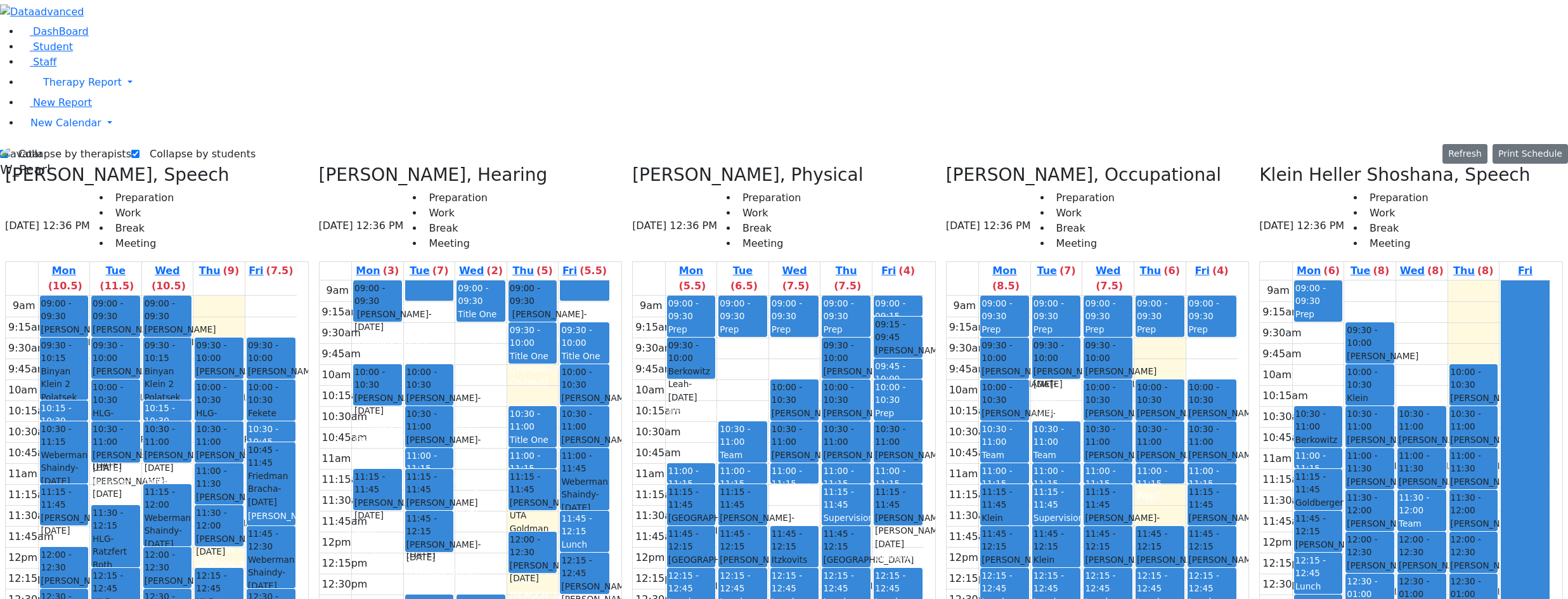
drag, startPoint x: 151, startPoint y: 258, endPoint x: 153, endPoint y: 221, distance: 37.1
click at [142, 295] on div "09:00 - 09:30 Stern Solomon - 10/22/2020 שטערן שלמה אלימלך Unknown אברהם משה גא…" at bounding box center [115, 546] width 51 height 502
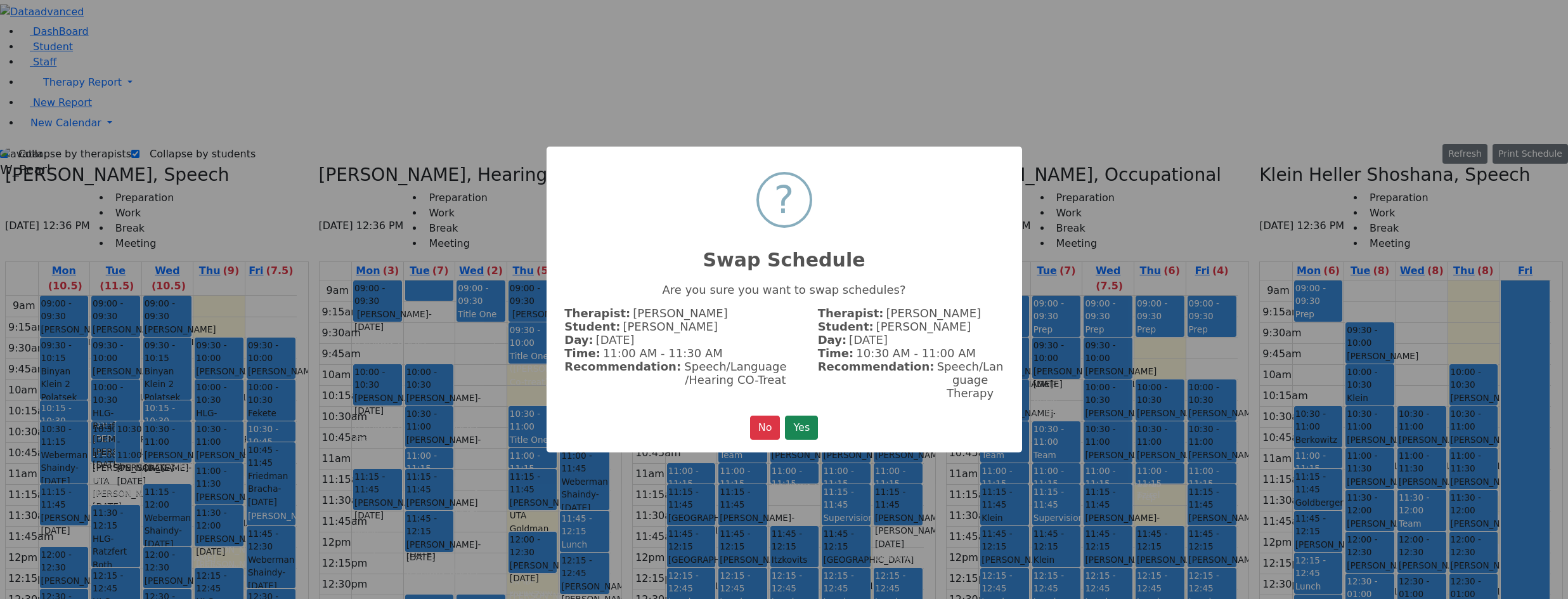
click at [829, 432] on div "× ? Swap Schedule Are you sure you want to swap schedules? Therapist: Wajsfeld …" at bounding box center [784, 299] width 475 height 307
click at [817, 423] on button "Yes" at bounding box center [801, 427] width 33 height 25
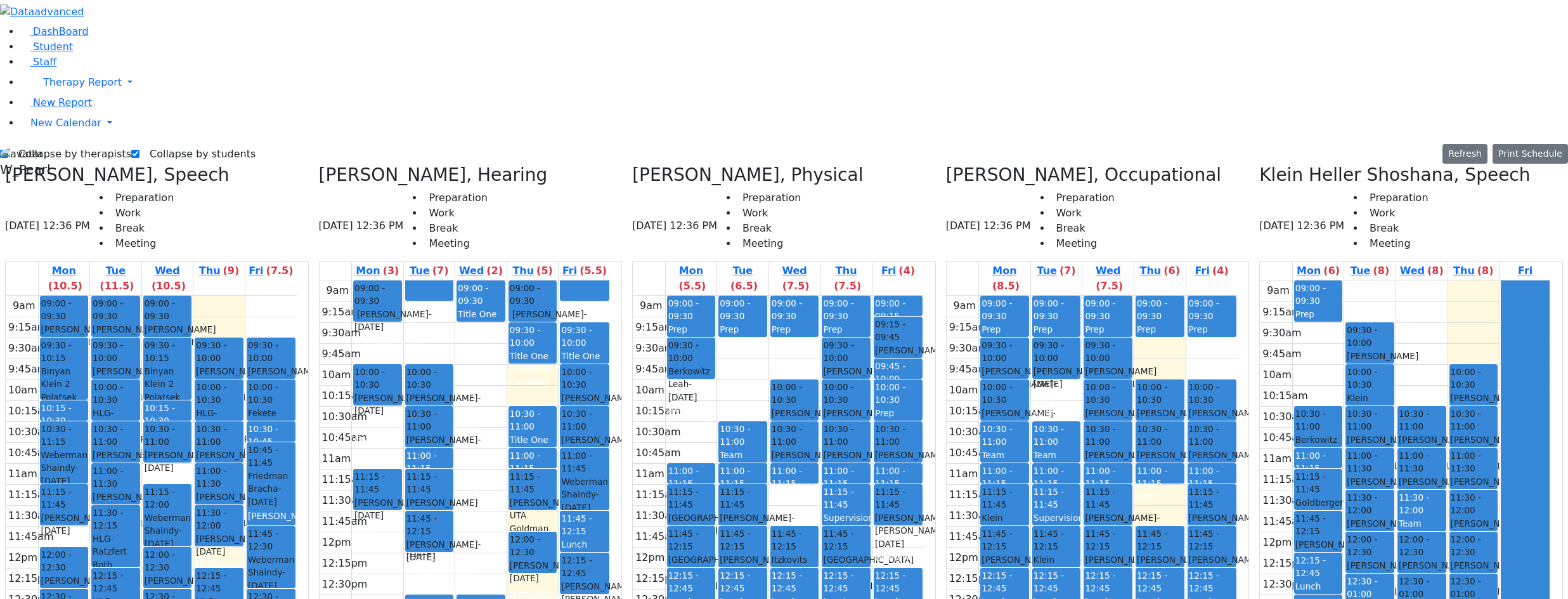
click at [225, 295] on div "9am 9:15am 9:30am 9:45am 10am 10:15am 10:30am 10:45am 11am 11:15am 11:30am 11:4…" at bounding box center [151, 546] width 292 height 502
click at [139, 391] on div "Lowy Jermiah - 05/29/2018" at bounding box center [115, 404] width 46 height 26
click at [206, 295] on div "9am 9:15am 9:30am 9:45am 10am 10:15am 10:30am 10:45am 11am 11:15am 11:30am 11:4…" at bounding box center [151, 546] width 292 height 502
drag, startPoint x: 275, startPoint y: 84, endPoint x: 275, endPoint y: 93, distance: 9.0
click at [276, 295] on div "9am 9:15am 9:30am 9:45am 10am 10:15am 10:30am 10:45am 11am 11:15am 11:30am 11:4…" at bounding box center [151, 546] width 292 height 502
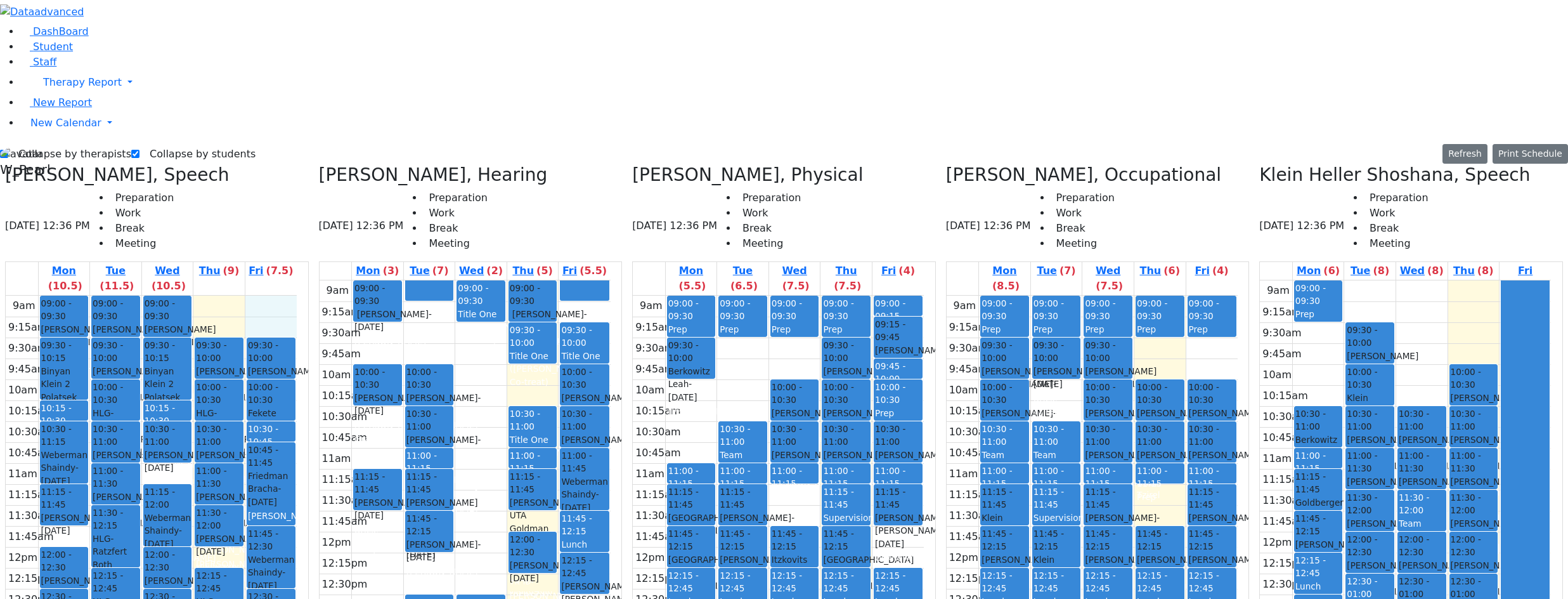
drag, startPoint x: 295, startPoint y: 86, endPoint x: 298, endPoint y: 100, distance: 14.3
click at [297, 295] on div "9am 9:15am 9:30am 9:45am 10am 10:15am 10:30am 10:45am 11am 11:15am 11:30am 11:4…" at bounding box center [151, 546] width 292 height 502
drag, startPoint x: 265, startPoint y: 90, endPoint x: 266, endPoint y: 100, distance: 10.0
click at [266, 295] on div "9am 9:15am 9:30am 9:45am 10am 10:15am 10:30am 10:45am 11am 11:15am 11:30am 11:4…" at bounding box center [151, 546] width 292 height 502
drag, startPoint x: 295, startPoint y: 92, endPoint x: 299, endPoint y: 100, distance: 8.9
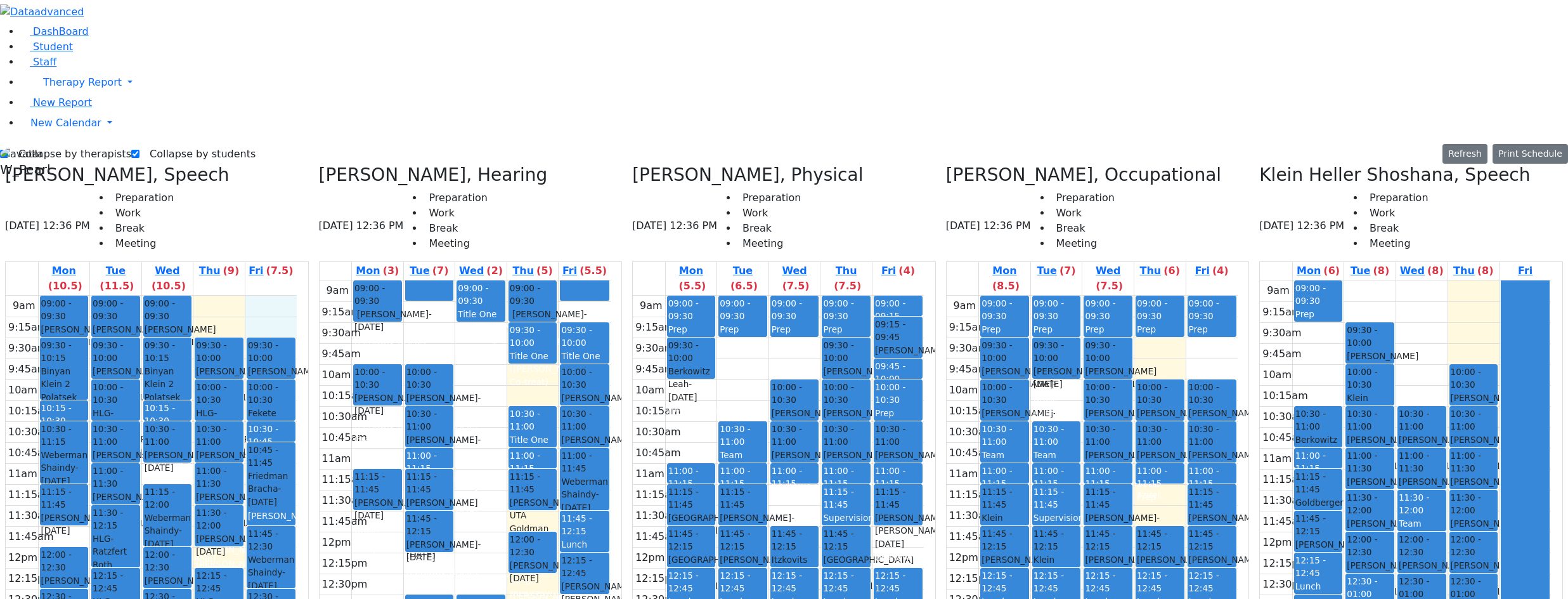
click at [297, 295] on div "9am 9:15am 9:30am 9:45am 10am 10:15am 10:30am 10:45am 11am 11:15am 11:30am 11:4…" at bounding box center [151, 546] width 292 height 502
drag, startPoint x: 272, startPoint y: 82, endPoint x: 281, endPoint y: 94, distance: 15.0
click at [274, 295] on div "9am 9:15am 9:30am 9:45am 10am 10:15am 10:30am 10:45am 11am 11:15am 11:30am 11:4…" at bounding box center [151, 546] width 292 height 502
click at [295, 295] on div "9am 9:15am 9:30am 9:45am 10am 10:15am 10:30am 10:45am 11am 11:15am 11:30am 11:4…" at bounding box center [151, 546] width 292 height 502
drag, startPoint x: 274, startPoint y: 87, endPoint x: 275, endPoint y: 103, distance: 16.0
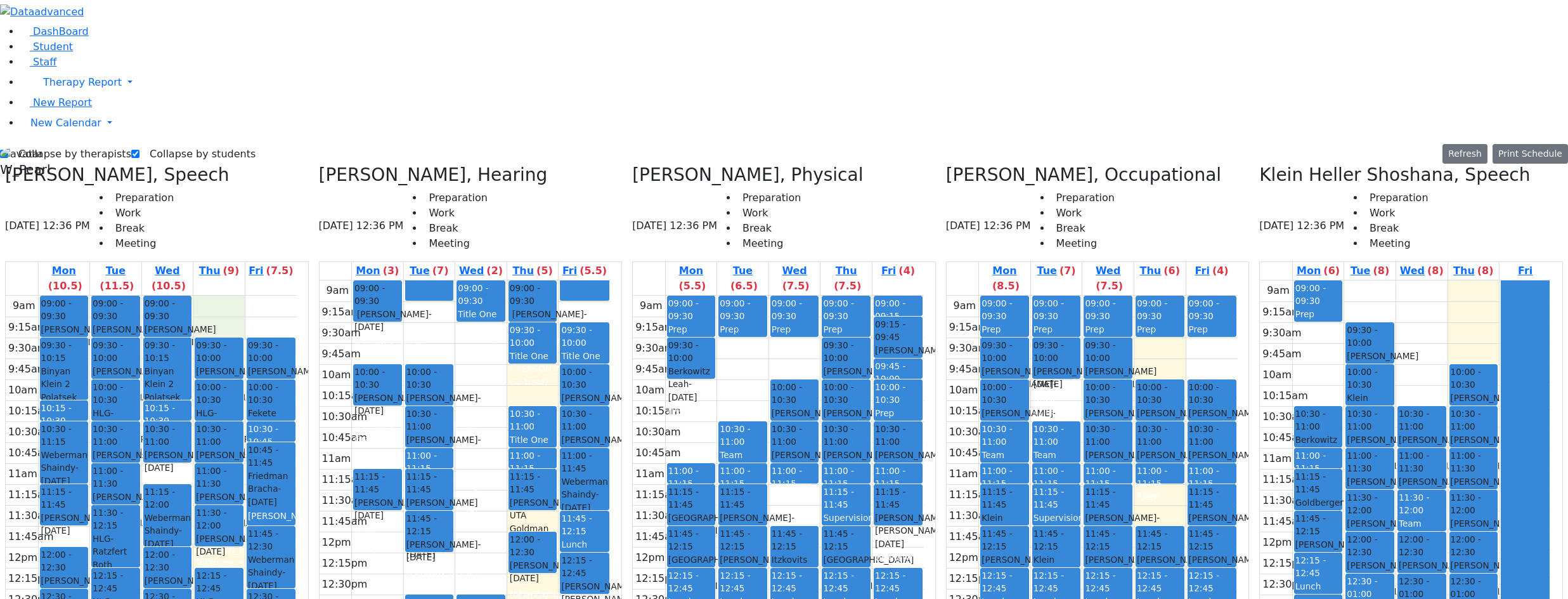
click at [275, 295] on div "9am 9:15am 9:30am 9:45am 10am 10:15am 10:30am 10:45am 11am 11:15am 11:30am 11:4…" at bounding box center [151, 546] width 292 height 502
click at [297, 295] on div "9am 9:15am 9:30am 9:45am 10am 10:15am 10:30am 10:45am 11am 11:15am 11:30am 11:4…" at bounding box center [151, 546] width 292 height 502
click at [275, 295] on div "9am 9:15am 9:30am 9:45am 10am 10:15am 10:30am 10:45am 11am 11:15am 11:30am 11:4…" at bounding box center [151, 546] width 292 height 502
click at [117, 309] on div "9am 9:15am 9:30am 9:45am 10am 10:15am 10:30am 10:45am 11am 11:15am 11:30am 11:4…" at bounding box center [151, 546] width 292 height 502
click at [211, 295] on div "9am 9:15am 9:30am 9:45am 10am 10:15am 10:30am 10:45am 11am 11:15am 11:30am 11:4…" at bounding box center [151, 546] width 292 height 502
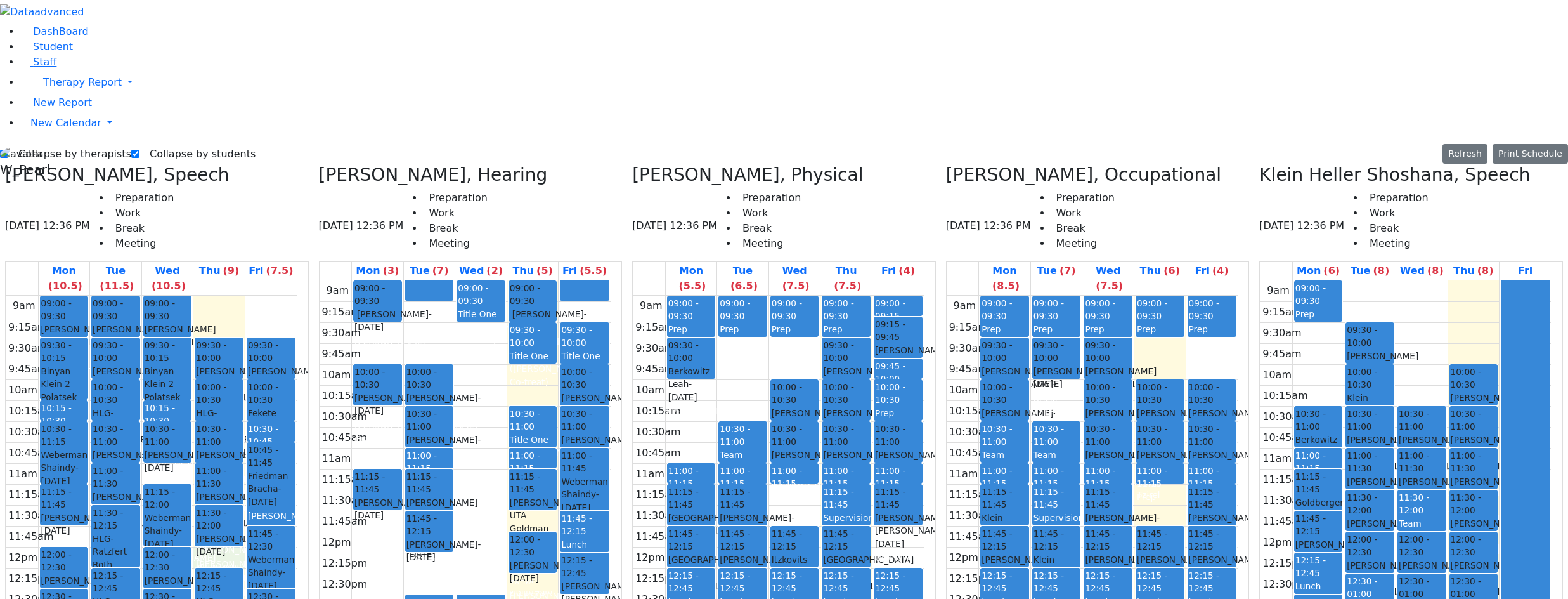
click at [260, 326] on div "9am 9:15am 9:30am 9:45am 10am 10:15am 10:30am 10:45am 11am 11:15am 11:30am 11:4…" at bounding box center [151, 546] width 292 height 502
click at [53, 144] on label "Collapse by therapists" at bounding box center [70, 155] width 123 height 21
click at [8, 150] on input "Collapse by therapists" at bounding box center [4, 154] width 8 height 8
checkbox input "false"
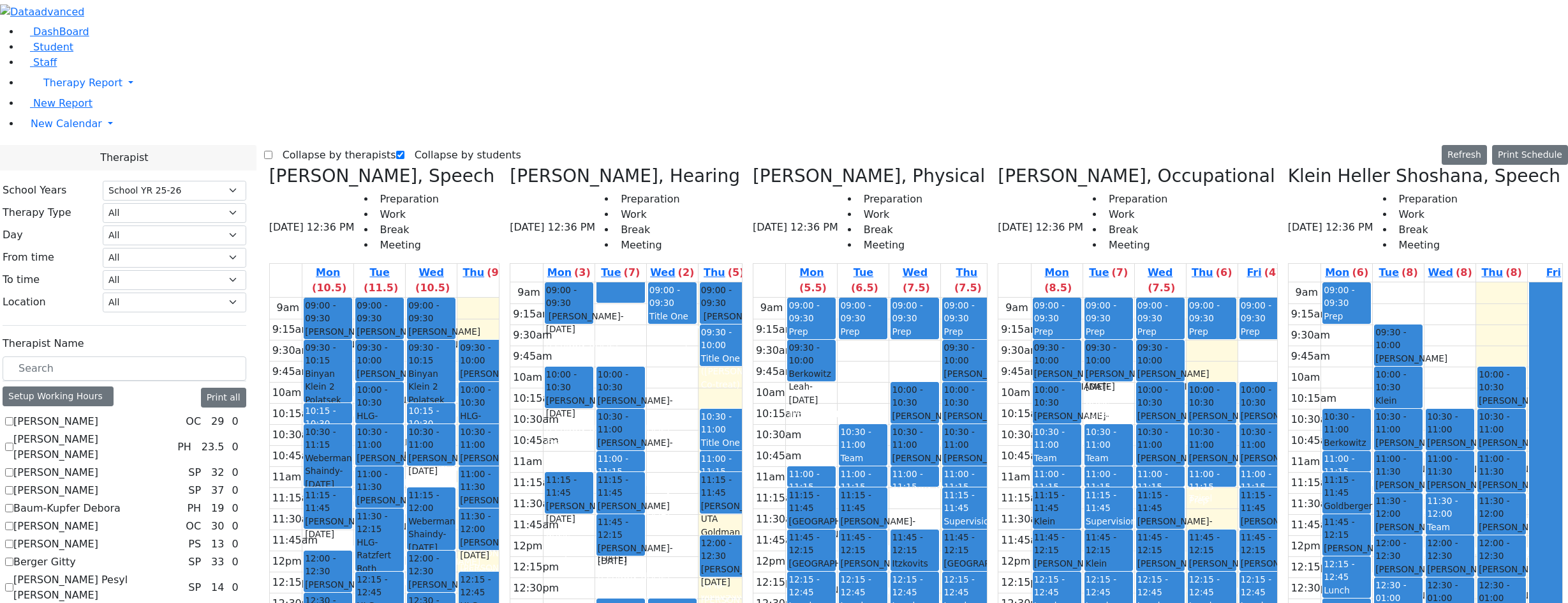
click at [50, 145] on div "Therapist" at bounding box center [124, 158] width 264 height 26
click at [48, 145] on div "Therapist" at bounding box center [124, 158] width 264 height 26
click at [631, 145] on div "Collapse by therapists Collapse by students Refresh Setup Working Hours Print S…" at bounding box center [916, 156] width 1304 height 21
click at [49, 145] on div "Therapist" at bounding box center [124, 158] width 264 height 26
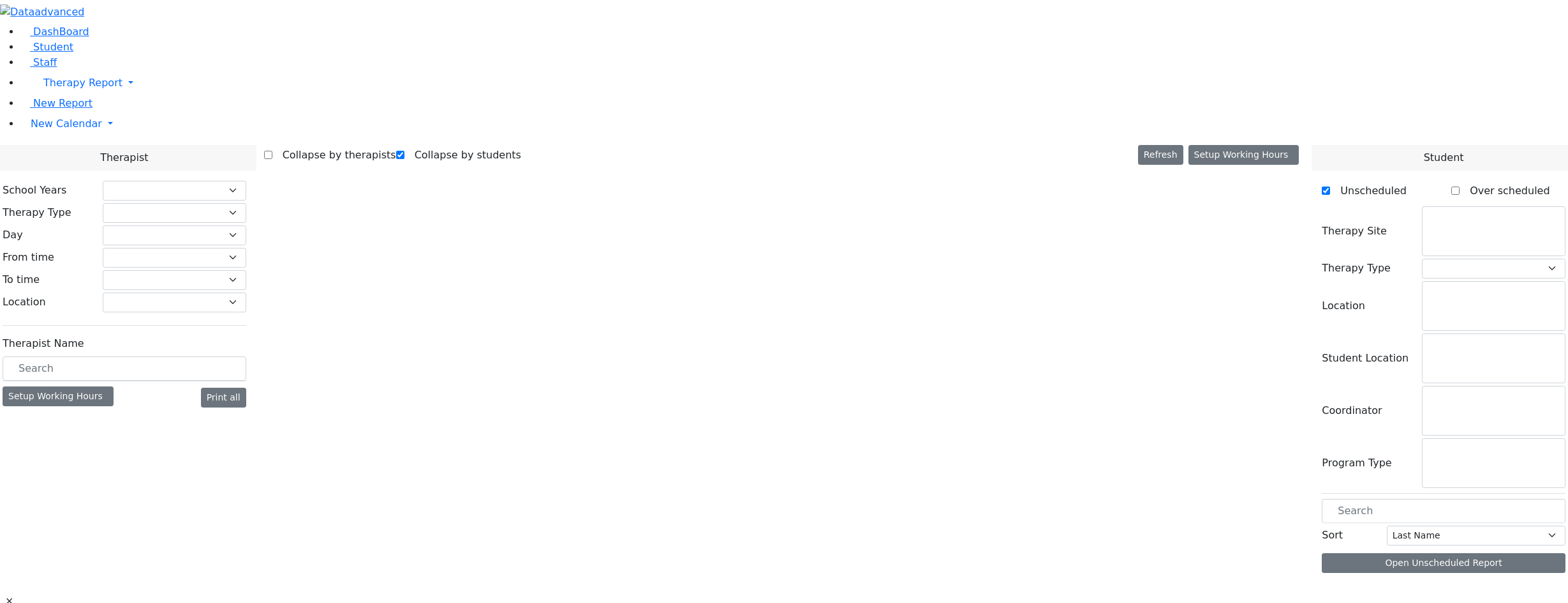
checkbox input "true"
select select "212"
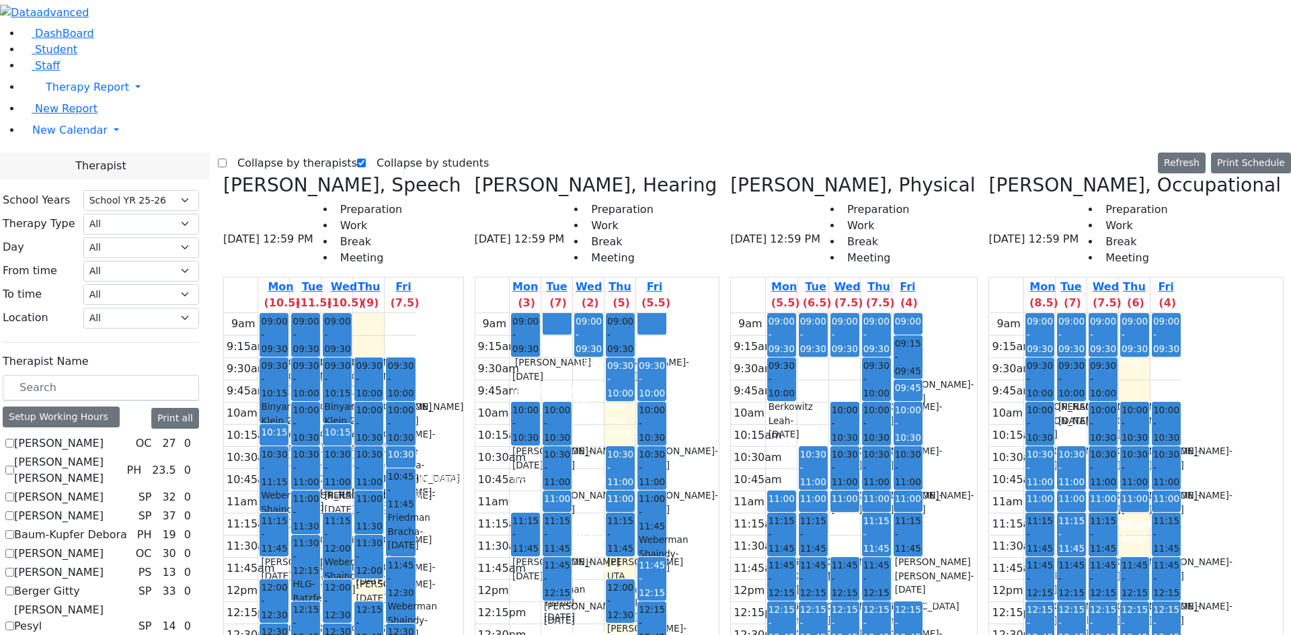
checkbox input "true"
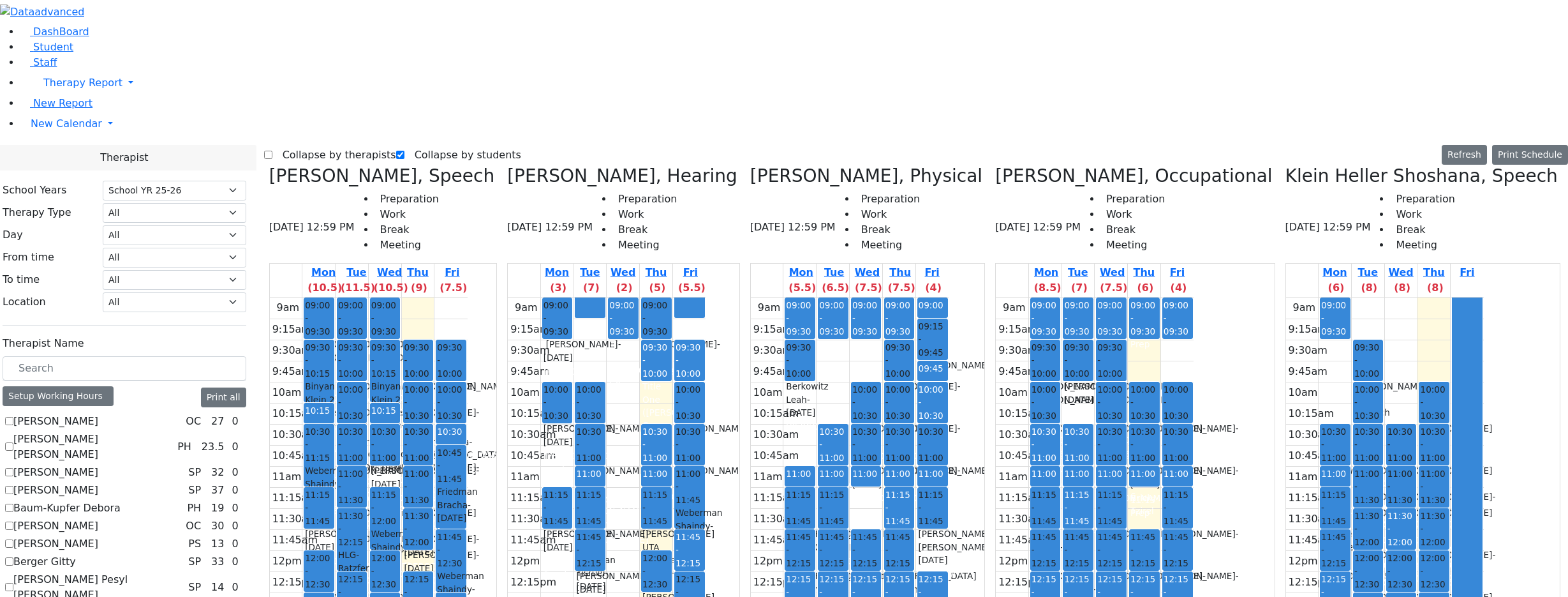
click at [308, 145] on label "Collapse by therapists" at bounding box center [334, 156] width 123 height 21
click at [272, 151] on input "Collapse by therapists" at bounding box center [268, 155] width 9 height 9
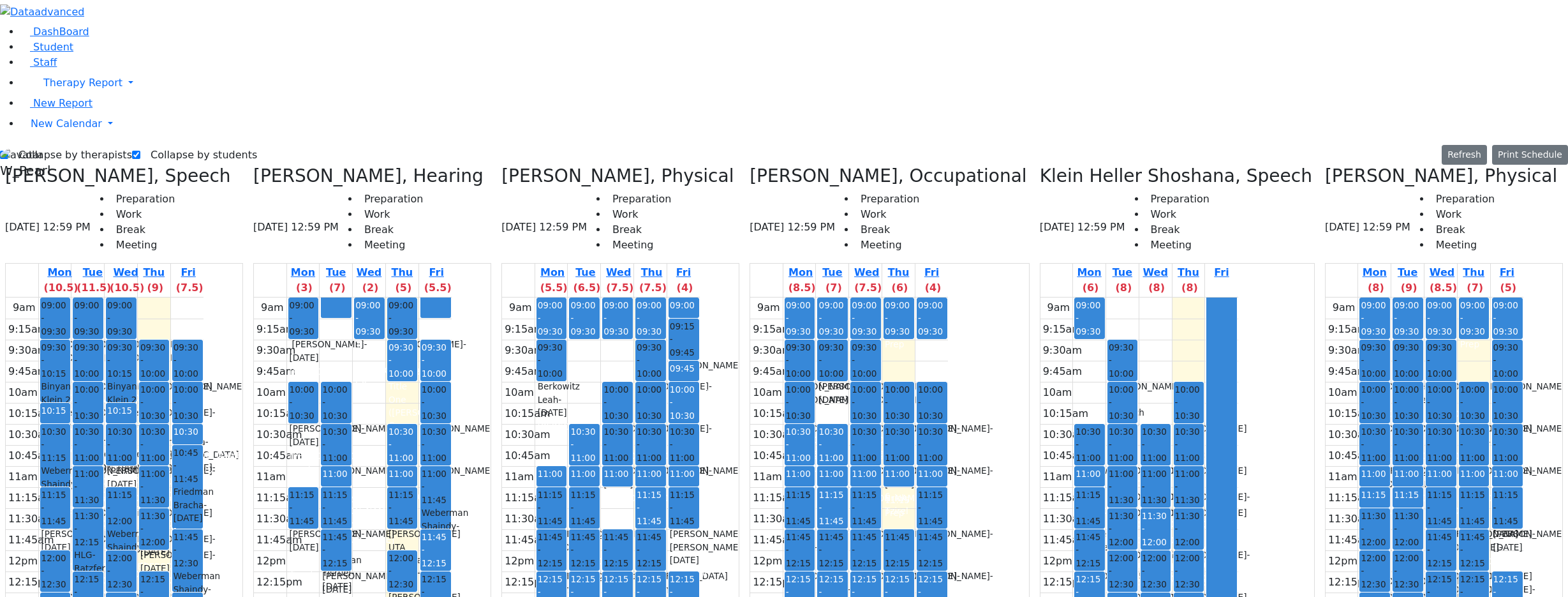
click at [306, 145] on div "Collapse by therapists Collapse by students Refresh Setup Working Hours Print S…" at bounding box center [784, 156] width 1568 height 21
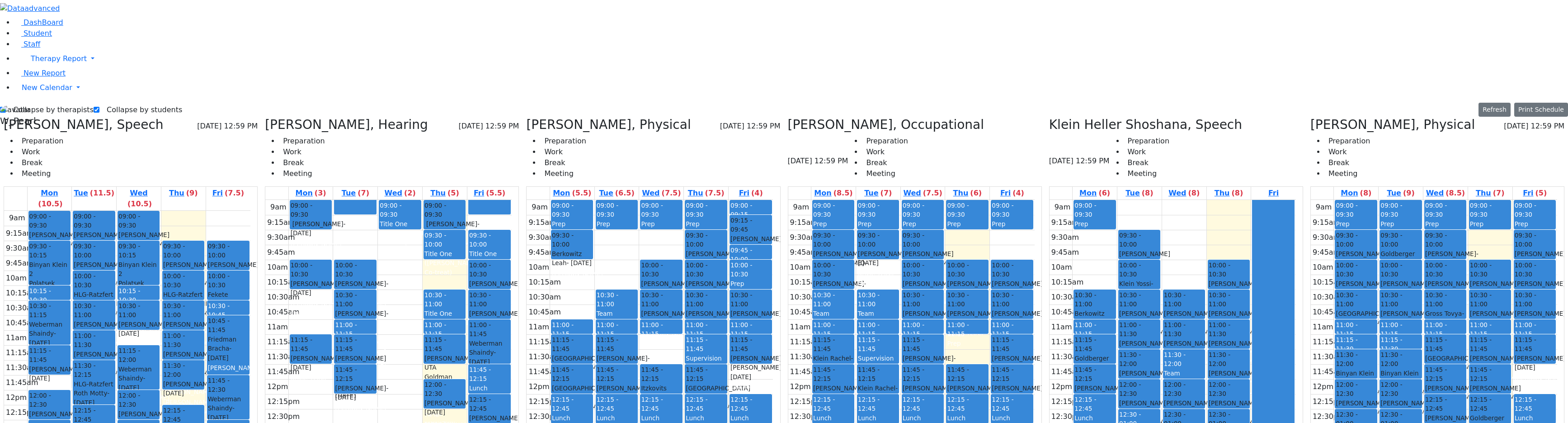
click at [44, 103] on label "Collapse by therapists" at bounding box center [50, 110] width 87 height 15
click at [6, 107] on input "Collapse by therapists" at bounding box center [3, 110] width 6 height 6
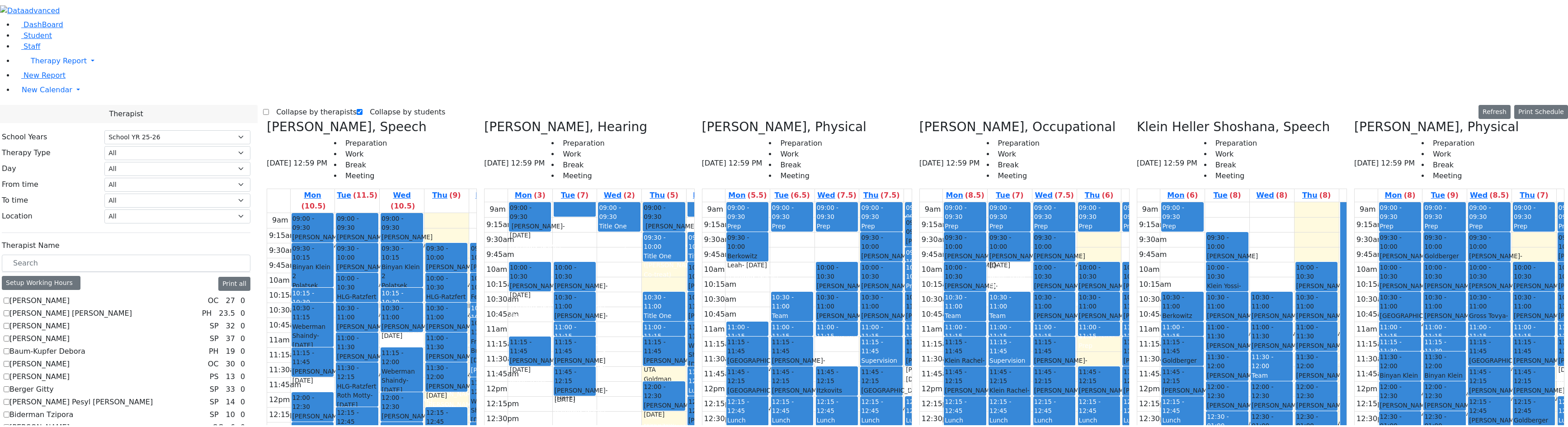
scroll to position [264, 0]
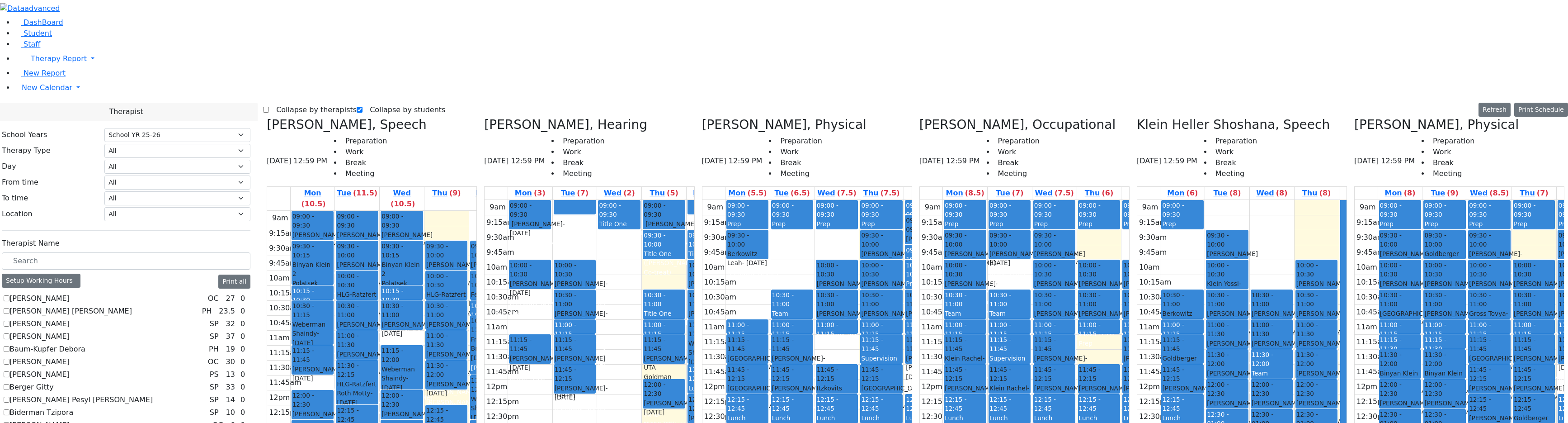
click at [295, 103] on label "Collapse by therapists" at bounding box center [313, 110] width 87 height 15
click at [269, 107] on input "Collapse by therapists" at bounding box center [266, 110] width 6 height 6
checkbox input "true"
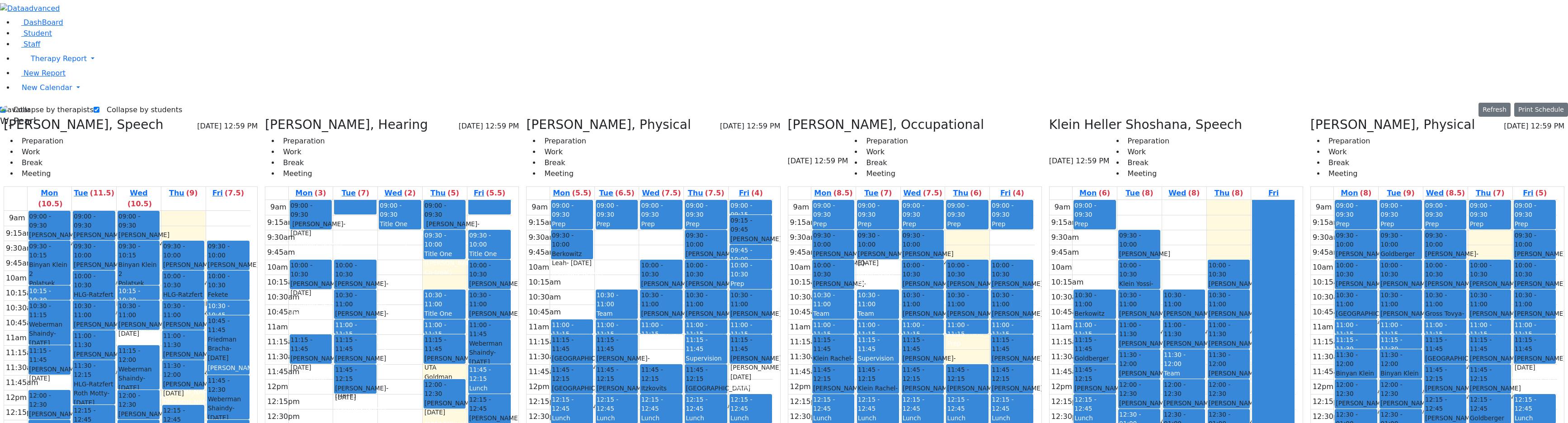
click at [1111, 358] on div "9am 9:15am 9:30am 9:45am 10am 10:15am 10:30am 10:45am 11am 11:15am 11:30am 11:4…" at bounding box center [1173, 379] width 246 height 358
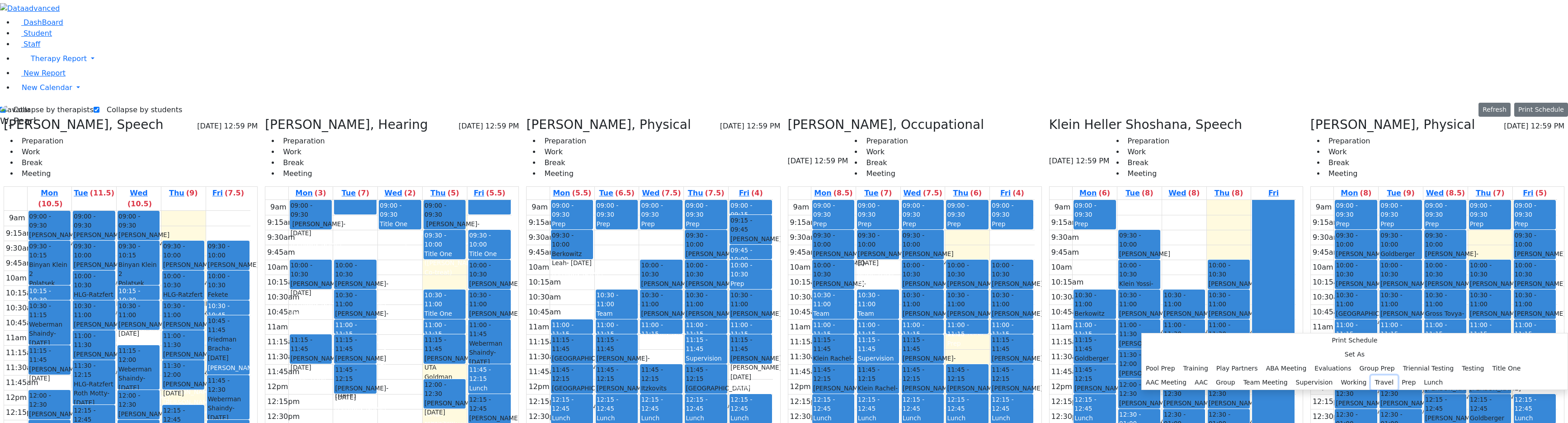
click at [1111, 375] on button "Travel" at bounding box center [1384, 382] width 27 height 14
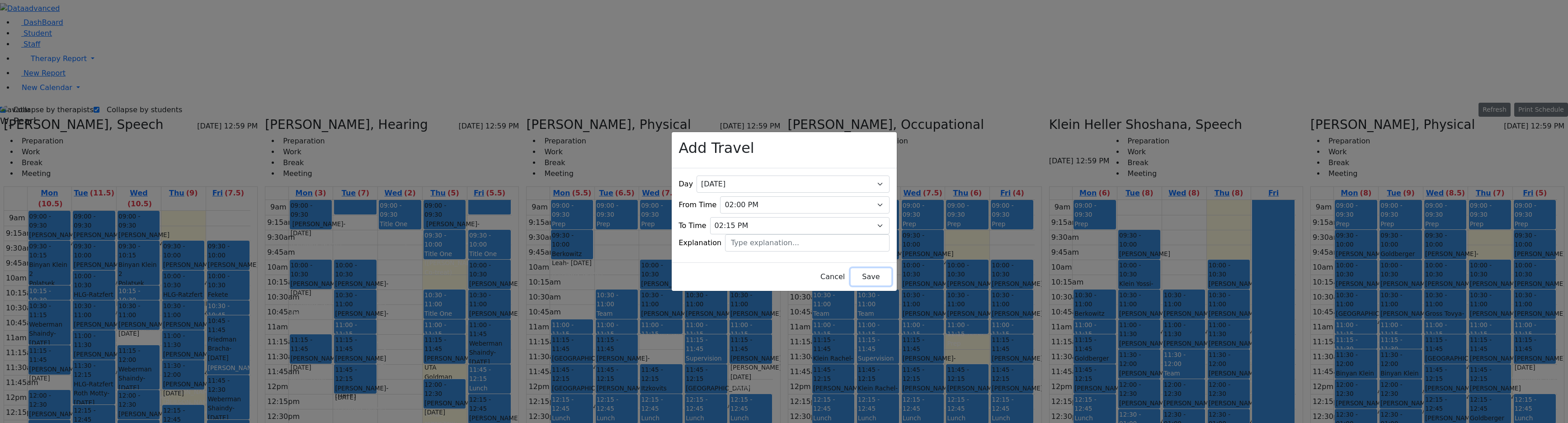
click at [851, 274] on button "Save" at bounding box center [871, 277] width 40 height 17
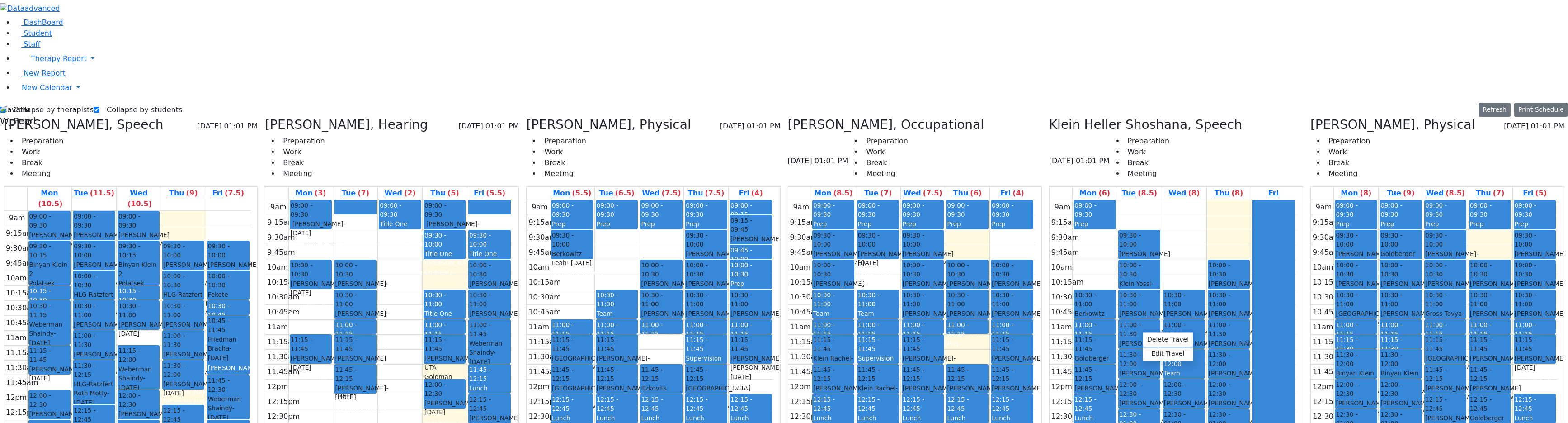
click at [1111, 340] on button "Delete Travel" at bounding box center [1168, 339] width 50 height 14
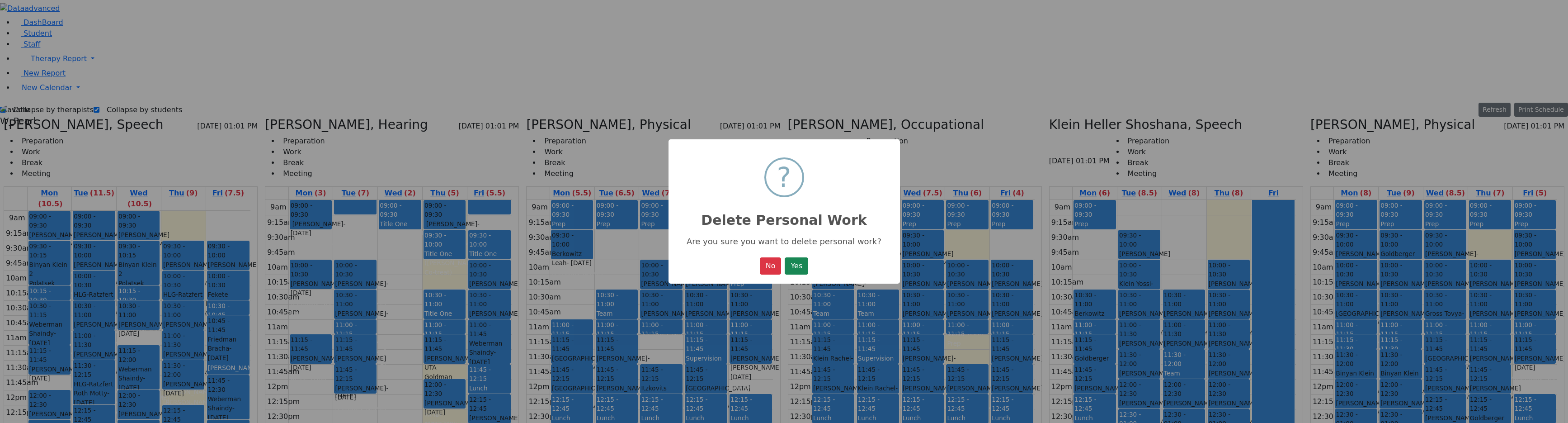
click at [797, 266] on button "Yes" at bounding box center [796, 266] width 24 height 17
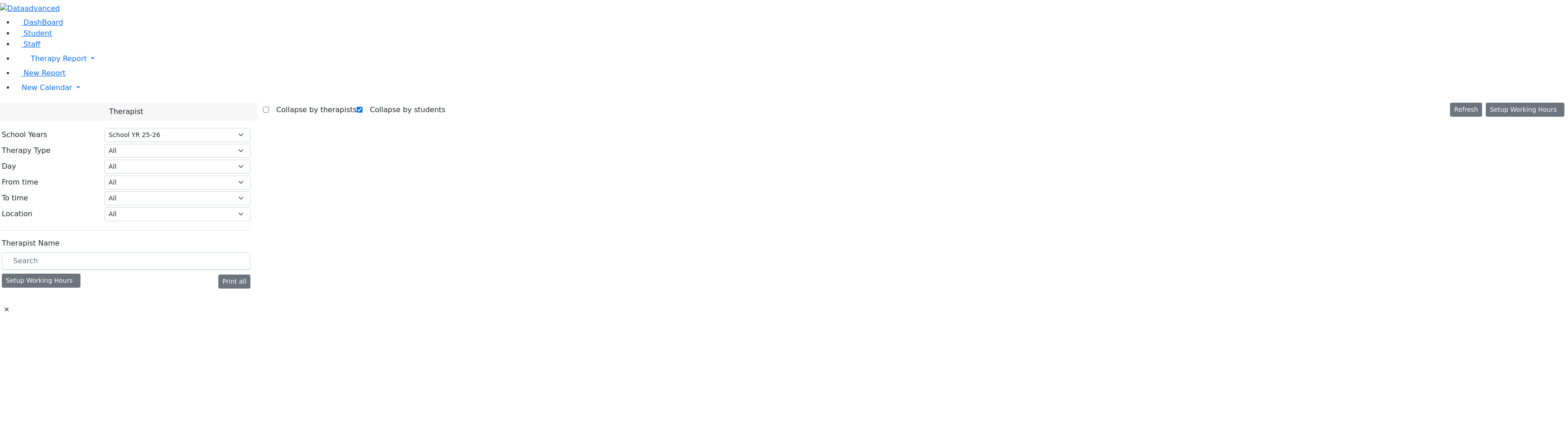
select select "212"
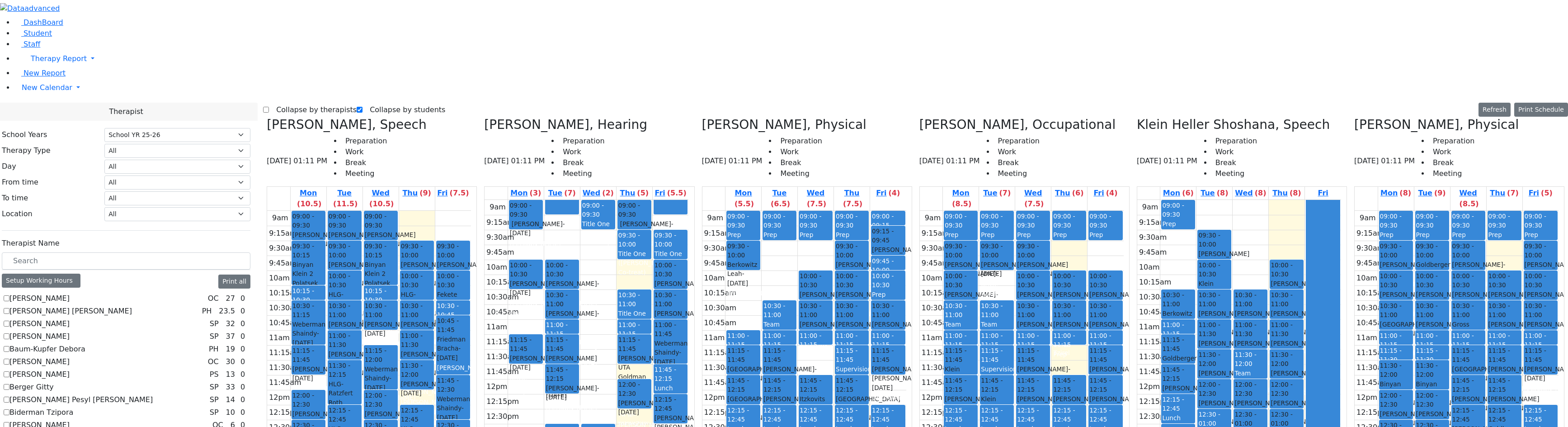
click at [293, 103] on label "Collapse by therapists" at bounding box center [313, 110] width 87 height 15
click at [269, 107] on input "Collapse by therapists" at bounding box center [266, 110] width 6 height 6
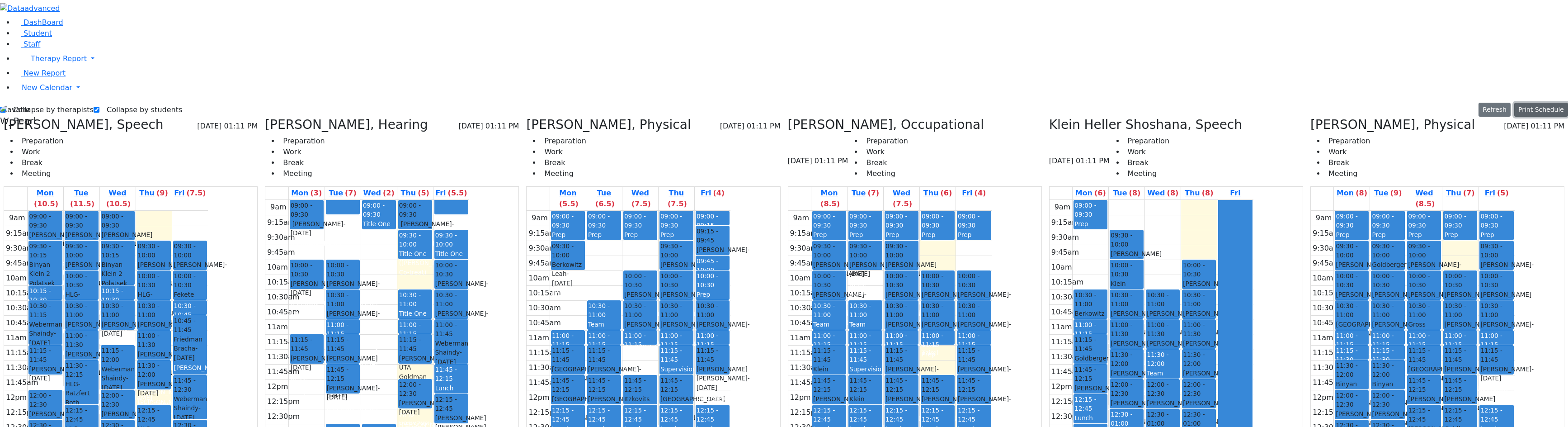
click at [1522, 103] on button "Print Schedule" at bounding box center [1541, 110] width 54 height 14
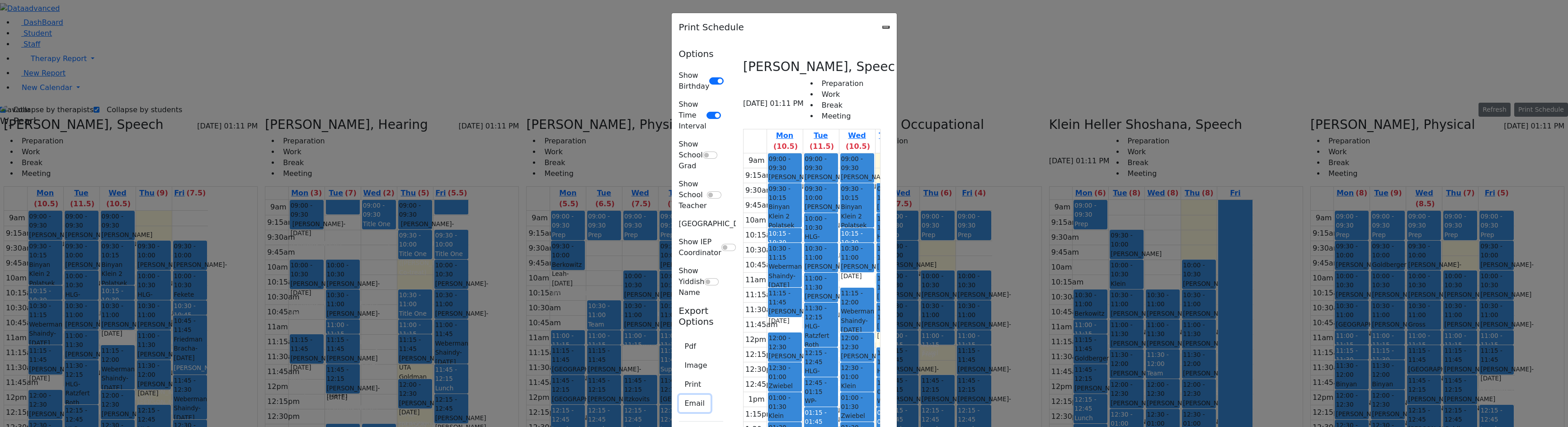
click at [679, 395] on button "Email" at bounding box center [695, 403] width 32 height 17
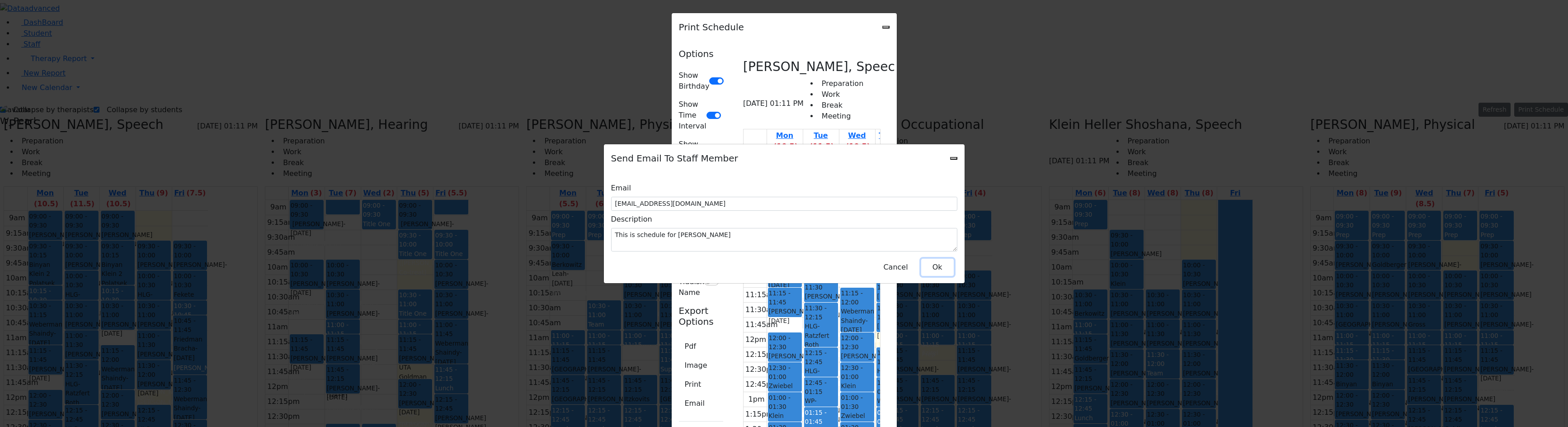
click at [939, 262] on button "Ok" at bounding box center [937, 268] width 32 height 17
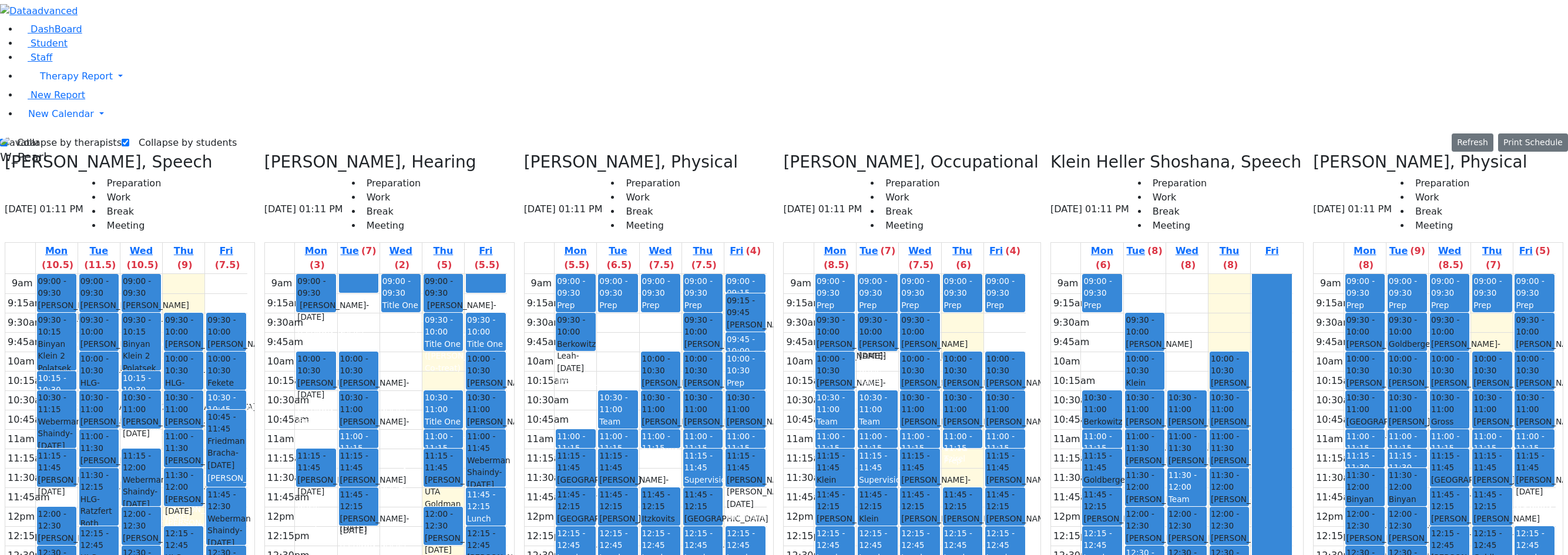
click at [1363, 544] on div "Treger Simcha - 06/13/2008" at bounding box center [1365, 556] width 37 height 24
drag, startPoint x: 990, startPoint y: 260, endPoint x: 996, endPoint y: 270, distance: 11.7
click at [996, 274] on div "9am 9:15am 9:30am 9:45am 10am 10:15am 10:30am 10:45am 11am 11:15am 11:30am 11:4…" at bounding box center [905, 506] width 242 height 465
click at [898, 274] on div "9am 9:15am 9:30am 9:45am 10am 10:15am 10:30am 10:45am 11am 11:15am 11:30am 11:4…" at bounding box center [905, 506] width 242 height 465
click at [56, 134] on label "Collapse by therapists" at bounding box center [65, 143] width 114 height 19
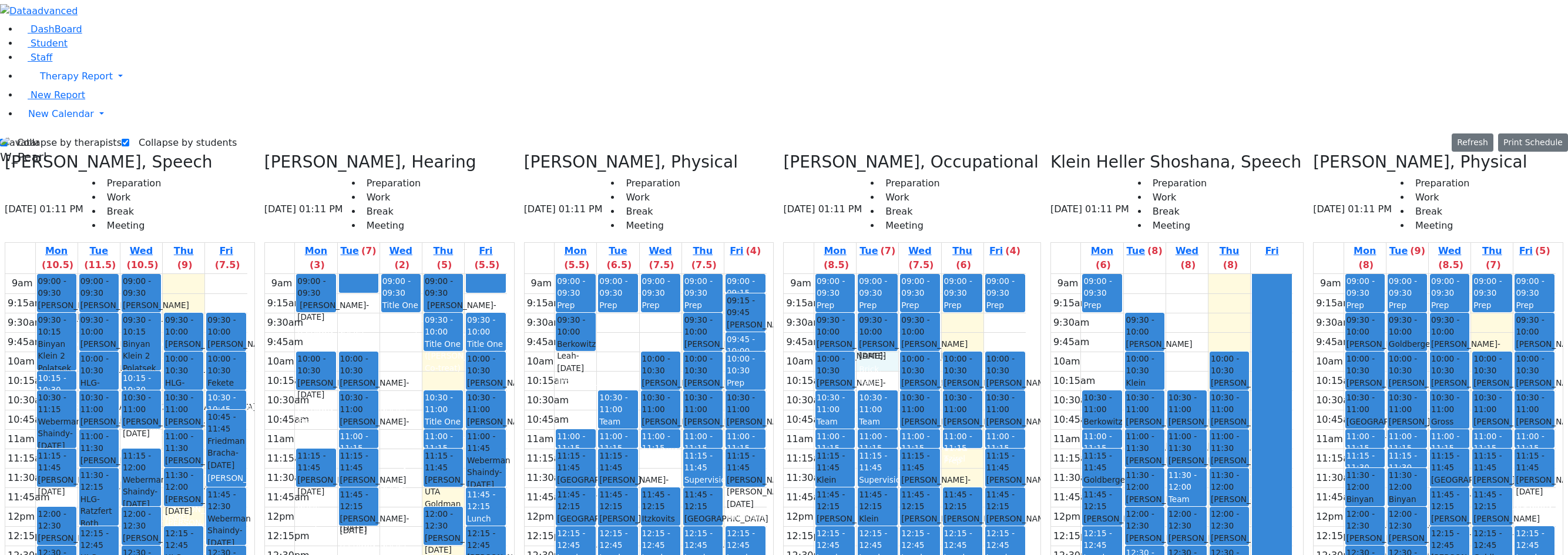
click at [8, 139] on input "Collapse by therapists" at bounding box center [3, 142] width 8 height 8
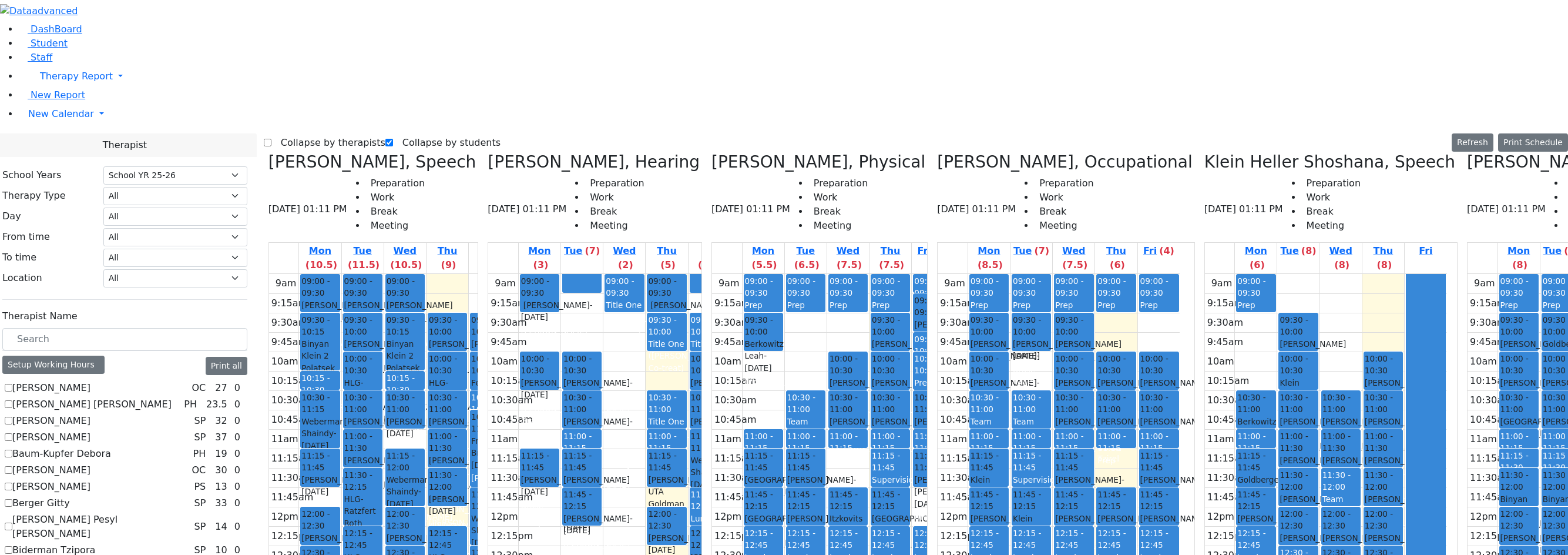
scroll to position [235, 0]
click at [304, 134] on label "Collapse by therapists" at bounding box center [329, 143] width 114 height 19
click at [272, 139] on input "Collapse by therapists" at bounding box center [267, 142] width 8 height 8
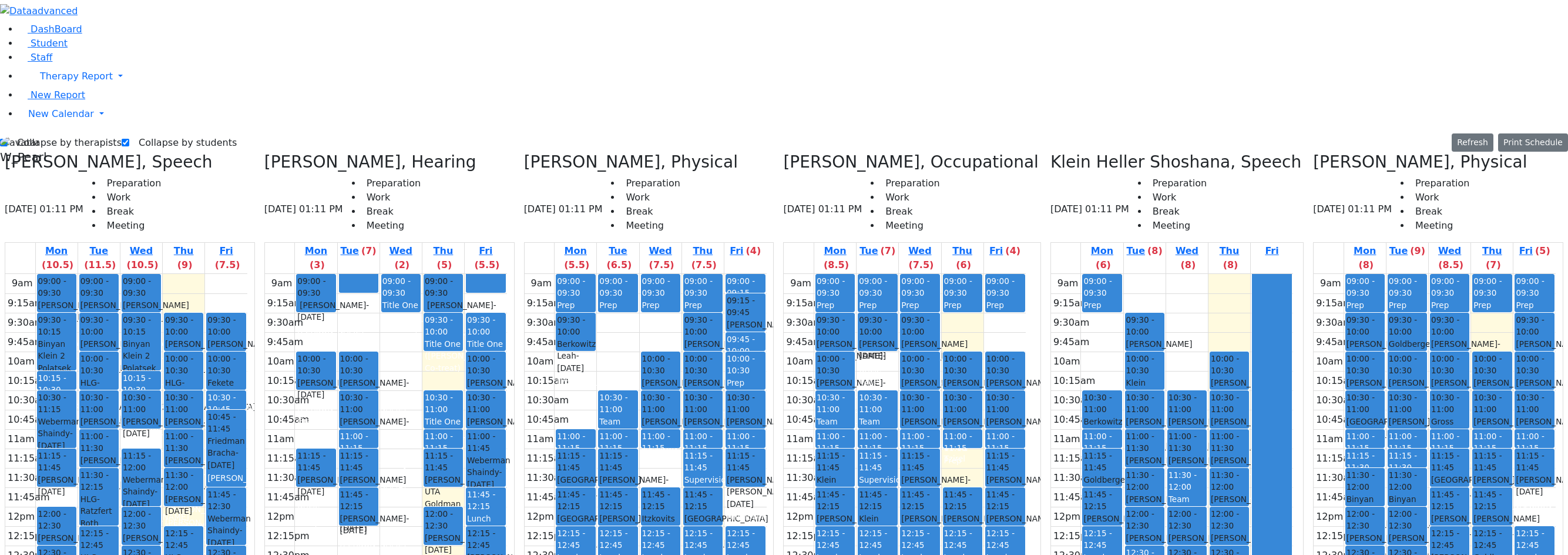
click at [117, 415] on div "Stern Yeshaya - 10/27/2022" at bounding box center [99, 427] width 37 height 24
click at [170, 274] on div "9am 9:15am 9:30am 9:45am 10am 10:15am 10:30am 10:45am 11am 11:15am 11:30am 11:4…" at bounding box center [126, 506] width 242 height 465
click at [202, 415] on div "Stern Yeshaya - 10/27/2022" at bounding box center [184, 427] width 37 height 24
click at [117, 415] on div "Stern Yeshaya - 10/27/2022" at bounding box center [99, 427] width 37 height 24
drag, startPoint x: 179, startPoint y: 226, endPoint x: 205, endPoint y: 210, distance: 30.5
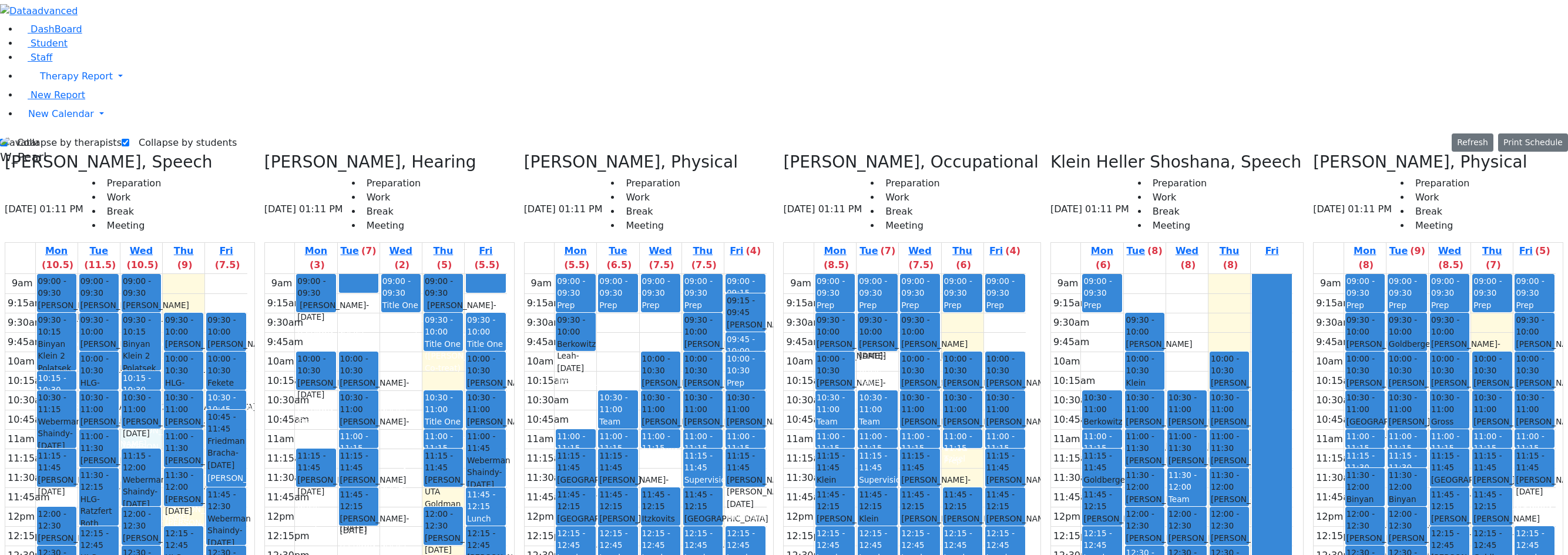
click at [180, 274] on div "9am 9:15am 9:30am 9:45am 10am 10:15am 10:30am 10:45am 11am 11:15am 11:30am 11:4…" at bounding box center [126, 506] width 242 height 465
click at [214, 417] on span "- [DATE]" at bounding box center [199, 427] width 69 height 21
click at [117, 415] on div "Stern Yeshaya - 10/27/2022" at bounding box center [99, 427] width 37 height 24
drag, startPoint x: 690, startPoint y: 255, endPoint x: 689, endPoint y: 265, distance: 10.0
click at [689, 274] on div "9am 9:15am 9:30am 9:45am 10am 10:15am 10:30am 10:45am 11am 11:15am 11:30am 11:4…" at bounding box center [645, 506] width 242 height 465
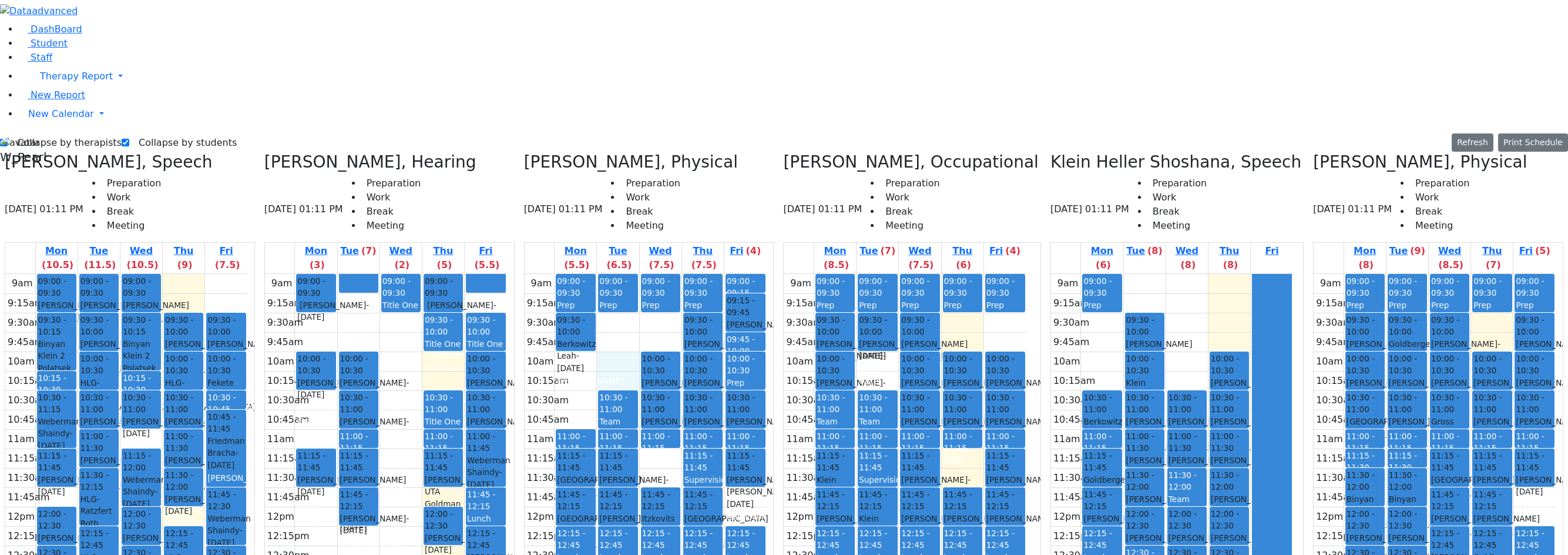
drag, startPoint x: 635, startPoint y: 158, endPoint x: 635, endPoint y: 175, distance: 17.0
click at [635, 274] on div "9am 9:15am 9:30am 9:45am 10am 10:15am 10:30am 10:45am 11am 11:15am 11:30am 11:4…" at bounding box center [645, 506] width 242 height 465
drag, startPoint x: 619, startPoint y: 156, endPoint x: 616, endPoint y: 164, distance: 8.5
click at [615, 274] on div "9am 9:15am 9:30am 9:45am 10am 10:15am 10:30am 10:45am 11am 11:15am 11:30am 11:4…" at bounding box center [645, 506] width 242 height 465
drag, startPoint x: 610, startPoint y: 191, endPoint x: 613, endPoint y: 210, distance: 19.2
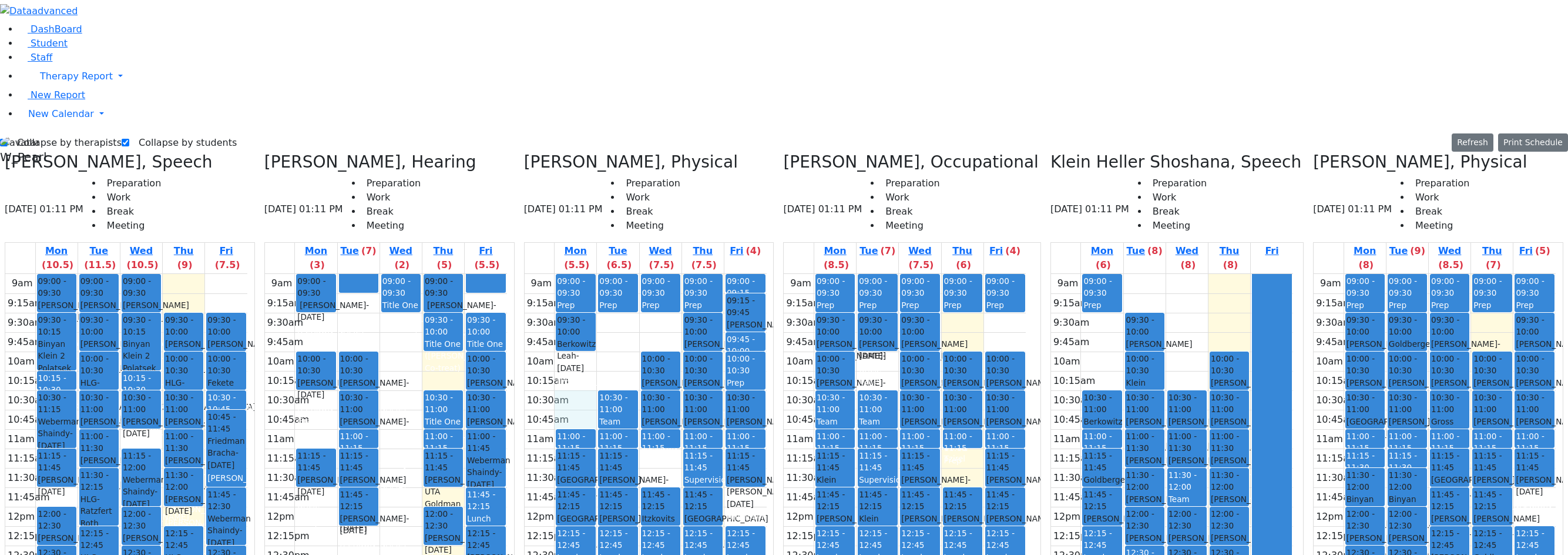
click at [611, 274] on div "9am 9:15am 9:30am 9:45am 10am 10:15am 10:30am 10:45am 11am 11:15am 11:30am 11:4…" at bounding box center [645, 506] width 242 height 465
drag, startPoint x: 642, startPoint y: 168, endPoint x: 644, endPoint y: 155, distance: 13.2
click at [644, 274] on div "9am 9:15am 9:30am 9:45am 10am 10:15am 10:30am 10:45am 11am 11:15am 11:30am 11:4…" at bounding box center [645, 506] width 242 height 465
drag, startPoint x: 641, startPoint y: 128, endPoint x: 644, endPoint y: 115, distance: 13.3
click at [644, 274] on div "9am 9:15am 9:30am 9:45am 10am 10:15am 10:30am 10:45am 11am 11:15am 11:30am 11:4…" at bounding box center [645, 506] width 242 height 465
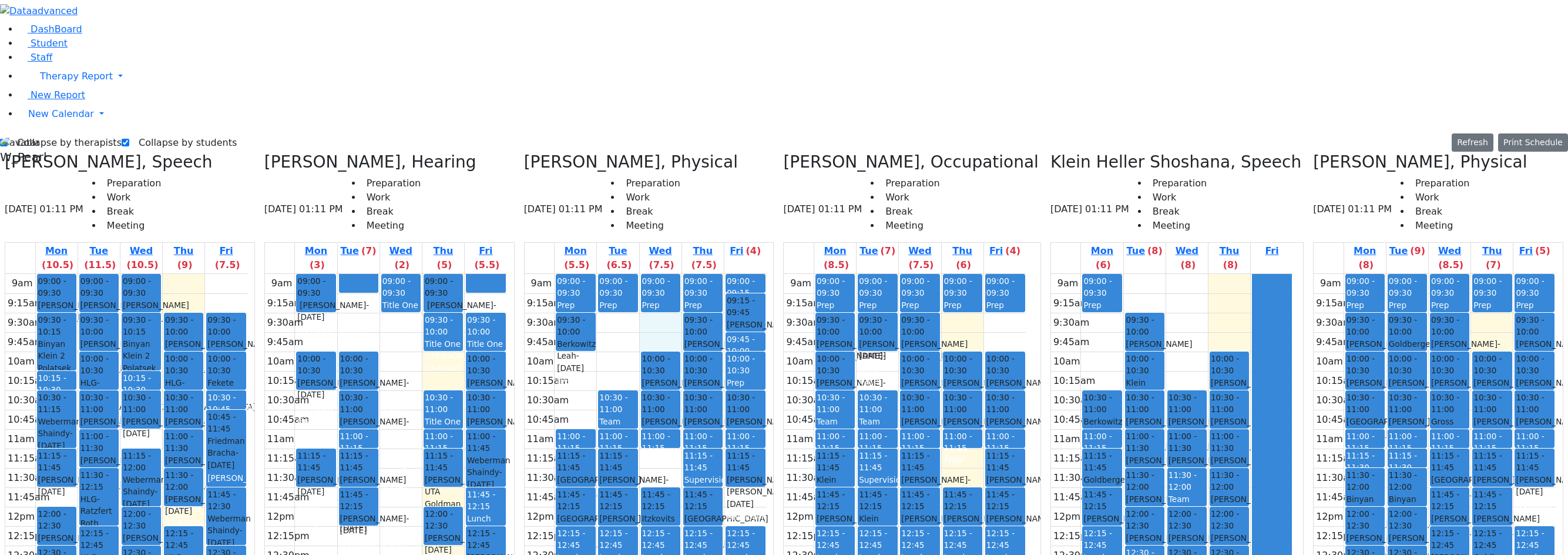
drag, startPoint x: 676, startPoint y: 124, endPoint x: 678, endPoint y: 131, distance: 7.3
click at [678, 274] on div "9am 9:15am 9:30am 9:45am 10am 10:15am 10:30am 10:45am 11am 11:15am 11:30am 11:4…" at bounding box center [645, 506] width 242 height 465
click at [659, 274] on div "9am 9:15am 9:30am 9:45am 10am 10:15am 10:30am 10:45am 11am 11:15am 11:30am 11:4…" at bounding box center [645, 506] width 242 height 465
drag, startPoint x: 616, startPoint y: 155, endPoint x: 614, endPoint y: 168, distance: 13.2
click at [614, 274] on div "9am 9:15am 9:30am 9:45am 10am 10:15am 10:30am 10:45am 11am 11:15am 11:30am 11:4…" at bounding box center [645, 506] width 242 height 465
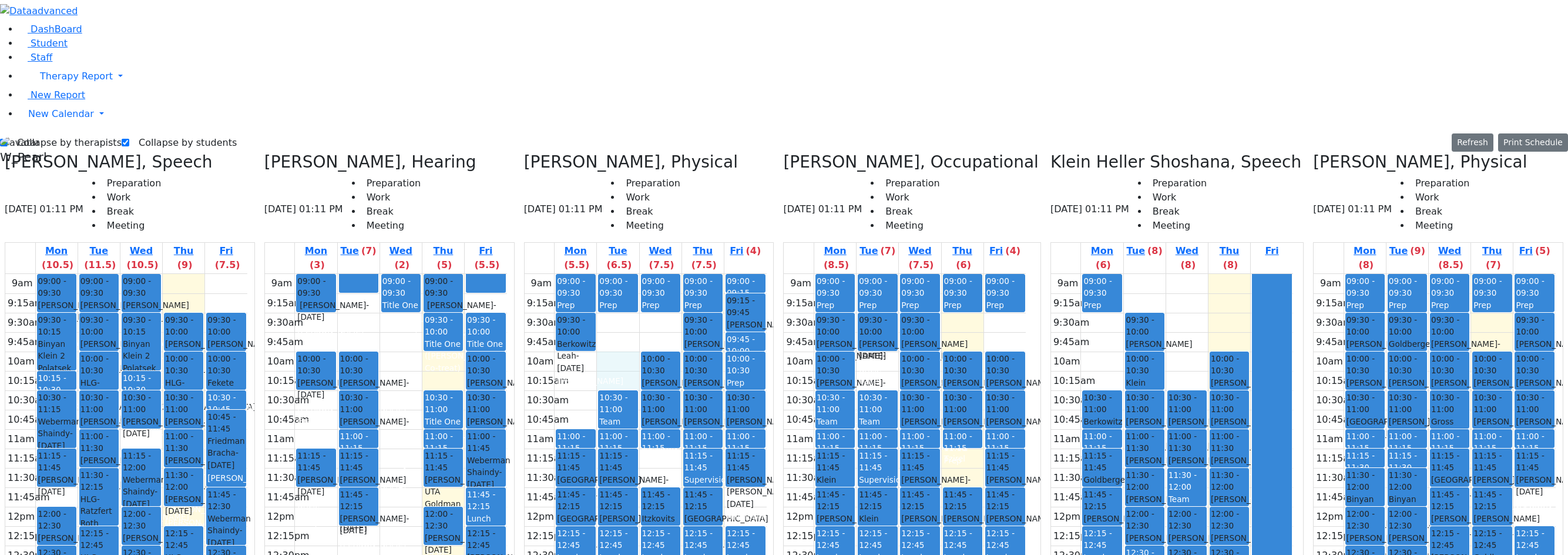
drag, startPoint x: 647, startPoint y: 152, endPoint x: 646, endPoint y: 173, distance: 21.0
click at [646, 274] on div "9am 9:15am 9:30am 9:45am 10am 10:15am 10:30am 10:45am 11am 11:15am 11:30am 11:4…" at bounding box center [645, 506] width 242 height 465
drag, startPoint x: 607, startPoint y: 193, endPoint x: 616, endPoint y: 205, distance: 15.0
click at [611, 274] on div "9am 9:15am 9:30am 9:45am 10am 10:15am 10:30am 10:45am 11am 11:15am 11:30am 11:4…" at bounding box center [645, 506] width 242 height 465
drag, startPoint x: 696, startPoint y: 255, endPoint x: 696, endPoint y: 267, distance: 12.0
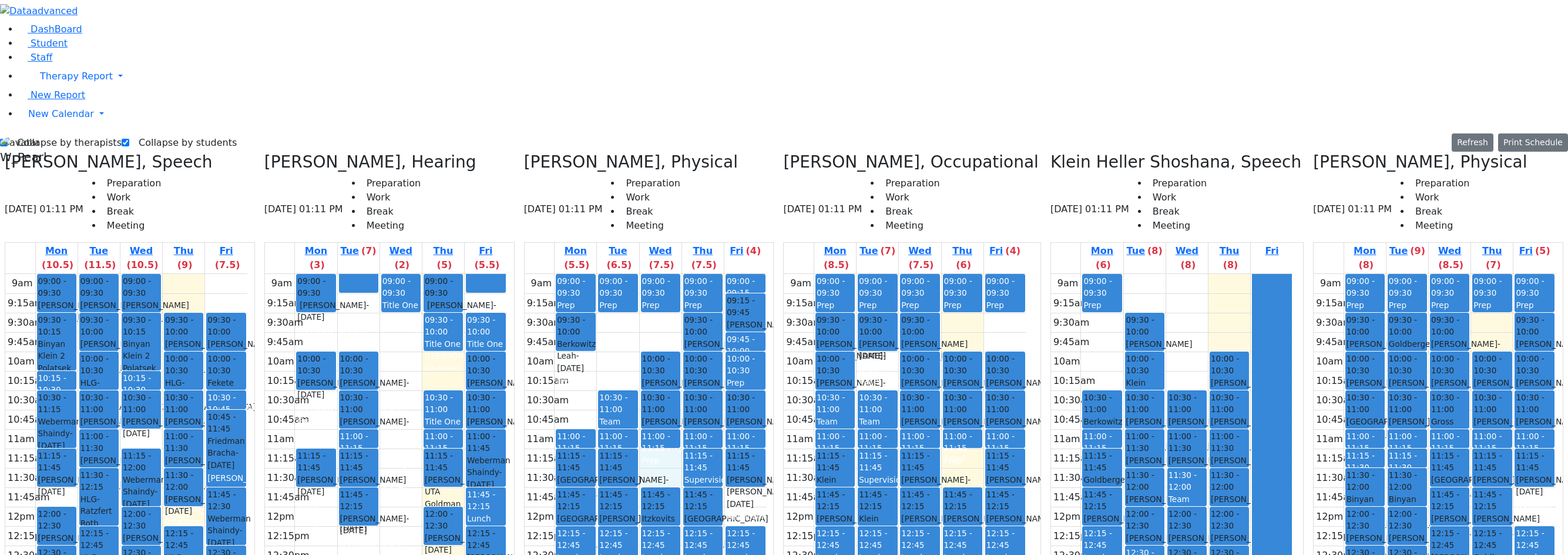
click at [696, 274] on div "9am 9:15am 9:30am 9:45am 10am 10:15am 10:30am 10:45am 11am 11:15am 11:30am 11:4…" at bounding box center [645, 506] width 242 height 465
click at [767, 313] on div "9am 9:15am 9:30am 9:45am 10am 10:15am 10:30am 10:45am 11am 11:15am 11:30am 11:4…" at bounding box center [645, 506] width 242 height 465
drag, startPoint x: 789, startPoint y: 371, endPoint x: 789, endPoint y: 378, distance: 7.0
click at [767, 383] on div "9am 9:15am 9:30am 9:45am 10am 10:15am 10:30am 10:45am 11am 11:15am 11:30am 11:4…" at bounding box center [645, 506] width 242 height 465
click at [238, 306] on div "9am 9:15am 9:30am 9:45am 10am 10:15am 10:30am 10:45am 11am 11:15am 11:30am 11:4…" at bounding box center [126, 506] width 242 height 465
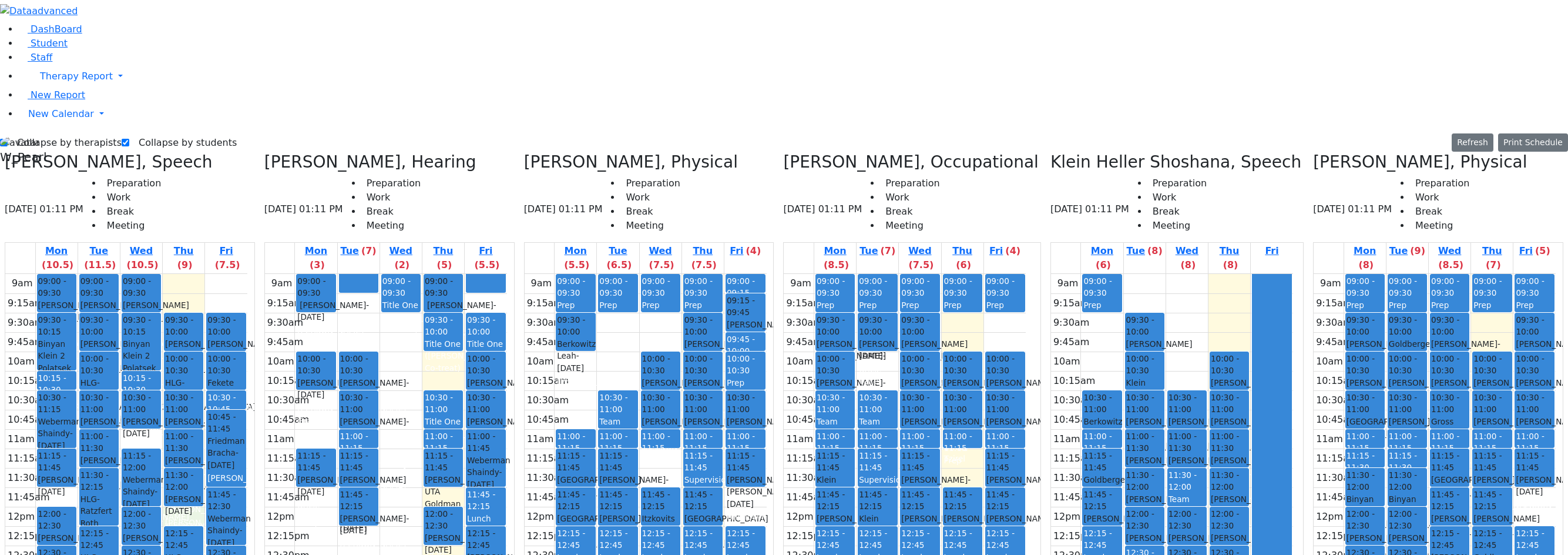
click at [233, 304] on div "9am 9:15am 9:30am 9:45am 10am 10:15am 10:30am 10:45am 11am 11:15am 11:30am 11:4…" at bounding box center [126, 506] width 242 height 465
click at [247, 451] on div "9am 9:15am 9:30am 9:45am 10am 10:15am 10:30am 10:45am 11am 11:15am 11:30am 11:4…" at bounding box center [126, 506] width 242 height 465
click at [218, 501] on div "9am 9:15am 9:30am 9:45am 10am 10:15am 10:30am 10:45am 11am 11:15am 11:30am 11:4…" at bounding box center [126, 506] width 242 height 465
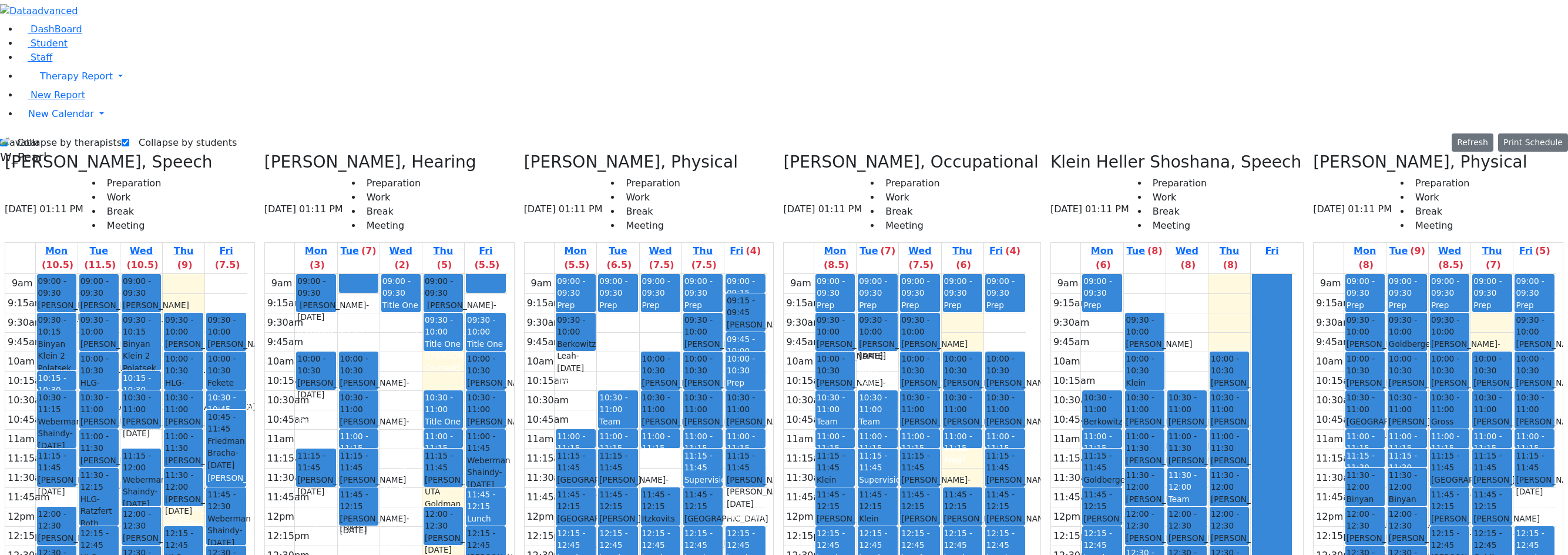
drag, startPoint x: 177, startPoint y: 449, endPoint x: 178, endPoint y: 458, distance: 9.1
click at [178, 458] on div "9am 9:15am 9:30am 9:45am 10am 10:15am 10:30am 10:45am 11am 11:15am 11:30am 11:4…" at bounding box center [126, 506] width 242 height 465
drag, startPoint x: 182, startPoint y: 470, endPoint x: 186, endPoint y: 478, distance: 8.9
click at [186, 478] on div "9am 9:15am 9:30am 9:45am 10am 10:15am 10:30am 10:45am 11am 11:15am 11:30am 11:4…" at bounding box center [126, 506] width 242 height 465
drag, startPoint x: 294, startPoint y: 468, endPoint x: 296, endPoint y: 483, distance: 15.1
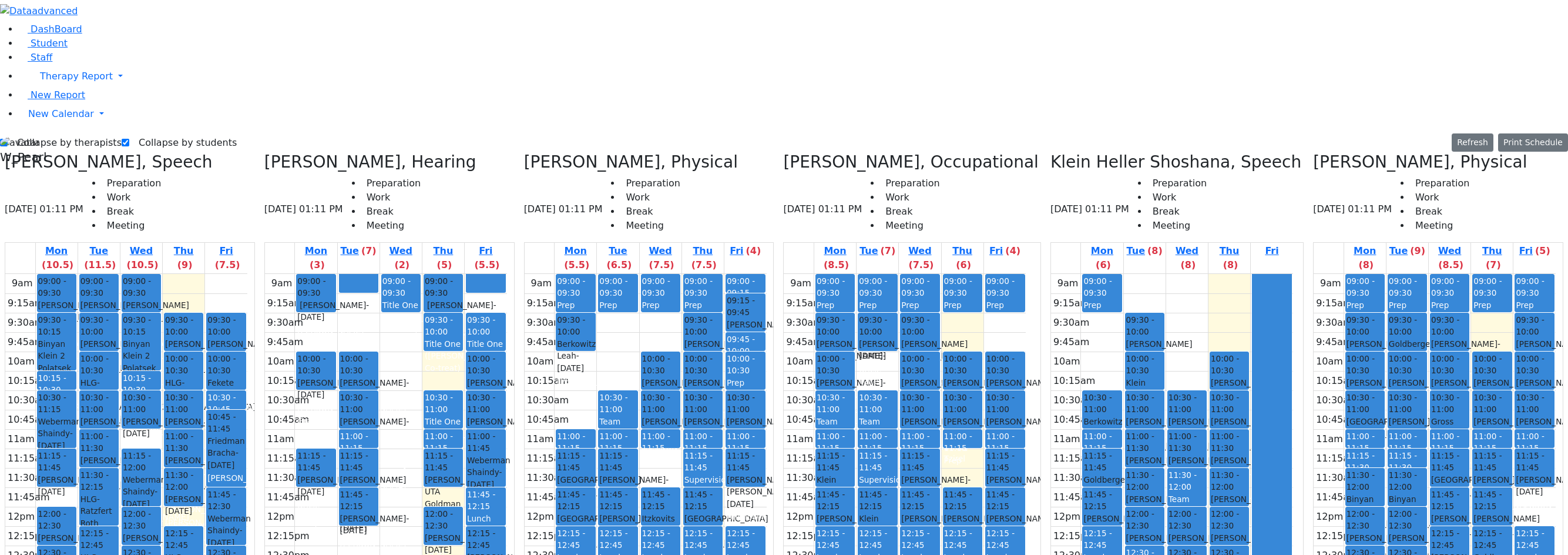
click at [296, 483] on div "Wajsfeld Sarah, Speech 08/28/2025 01:11 PM Preparation Work Break Meeting Mon (…" at bounding box center [784, 446] width 1568 height 588
click at [117, 552] on span "HLG-Ratzfert" at bounding box center [99, 564] width 37 height 24
click at [202, 552] on span "HLG-Ratzfert" at bounding box center [184, 564] width 37 height 24
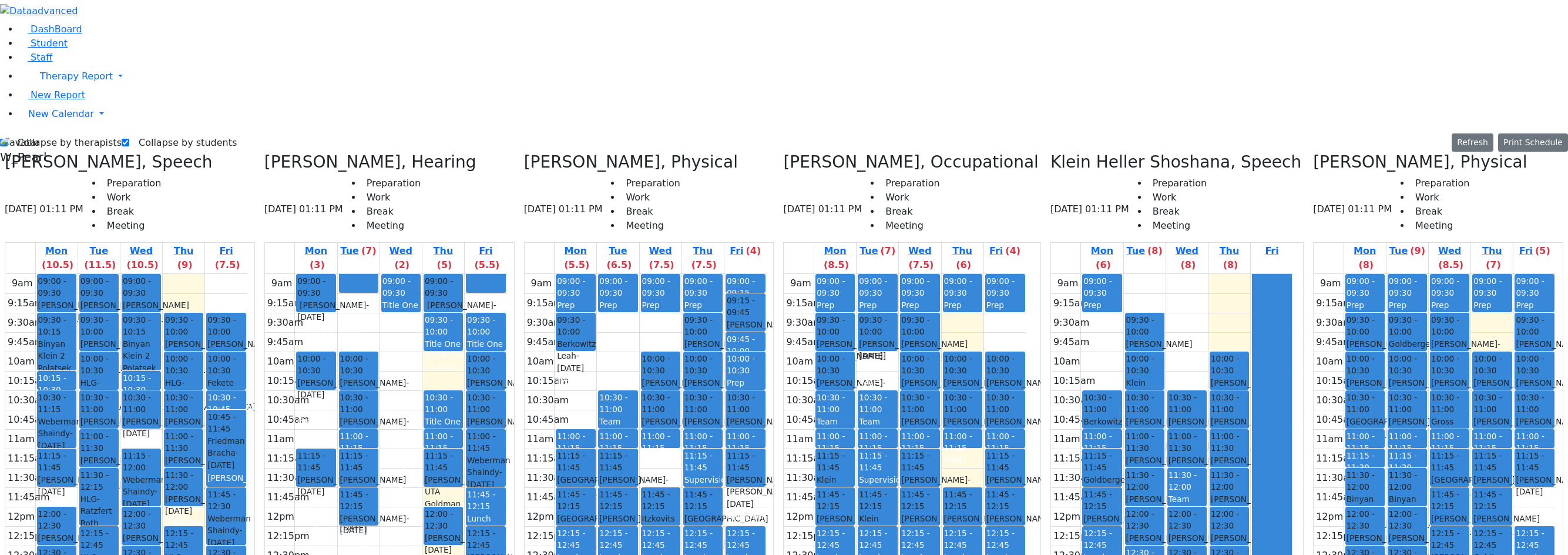
click at [50, 134] on label "Collapse by therapists" at bounding box center [65, 143] width 114 height 19
click at [8, 139] on input "Collapse by therapists" at bounding box center [3, 142] width 8 height 8
checkbox input "false"
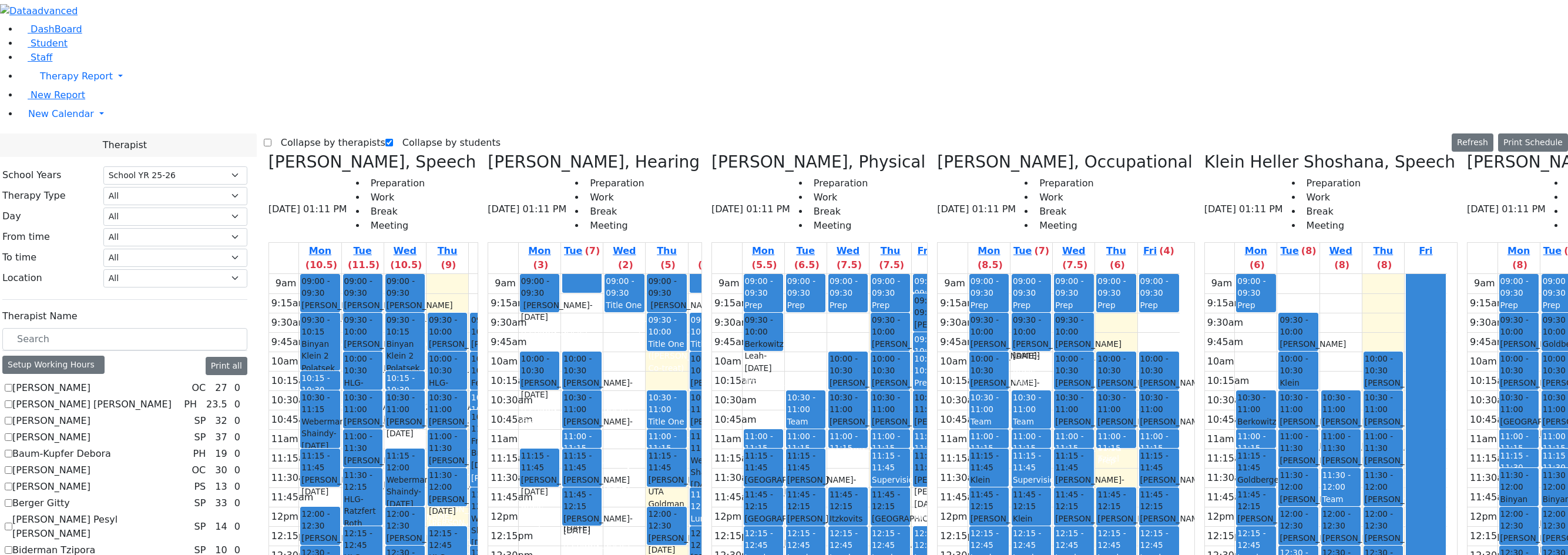
scroll to position [59, 0]
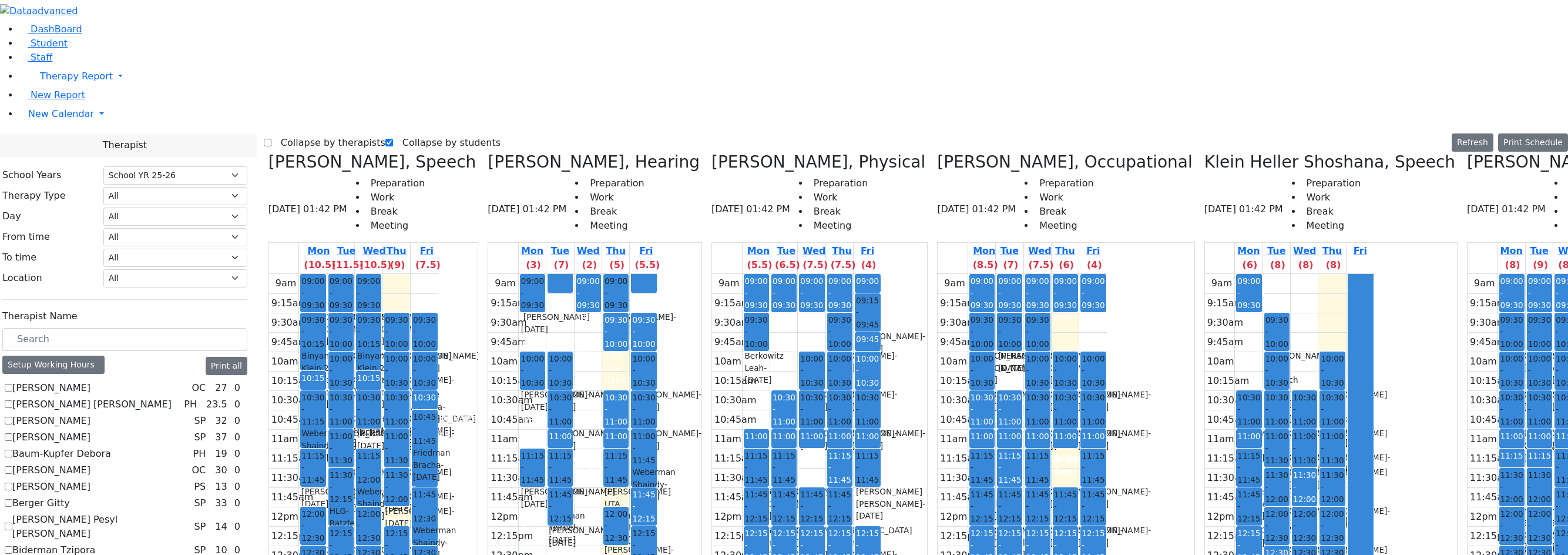
checkbox input "false"
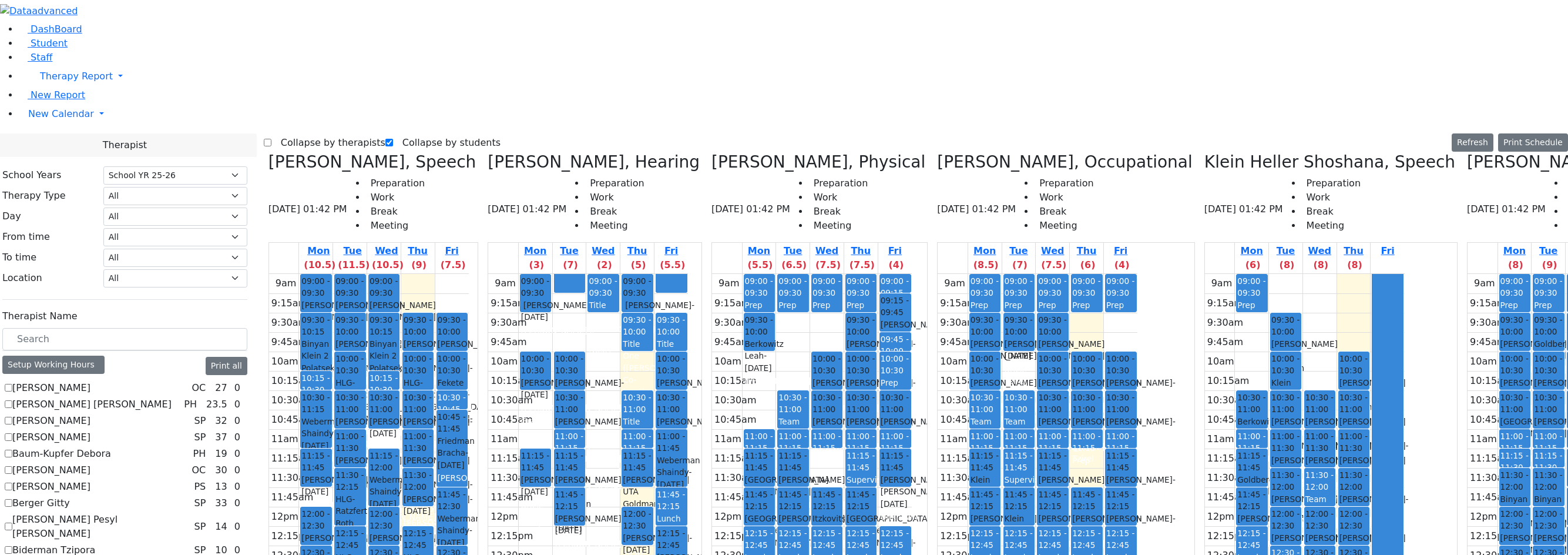
click at [296, 134] on label "Collapse by therapists" at bounding box center [329, 143] width 114 height 19
click at [272, 139] on input "Collapse by therapists" at bounding box center [267, 142] width 8 height 8
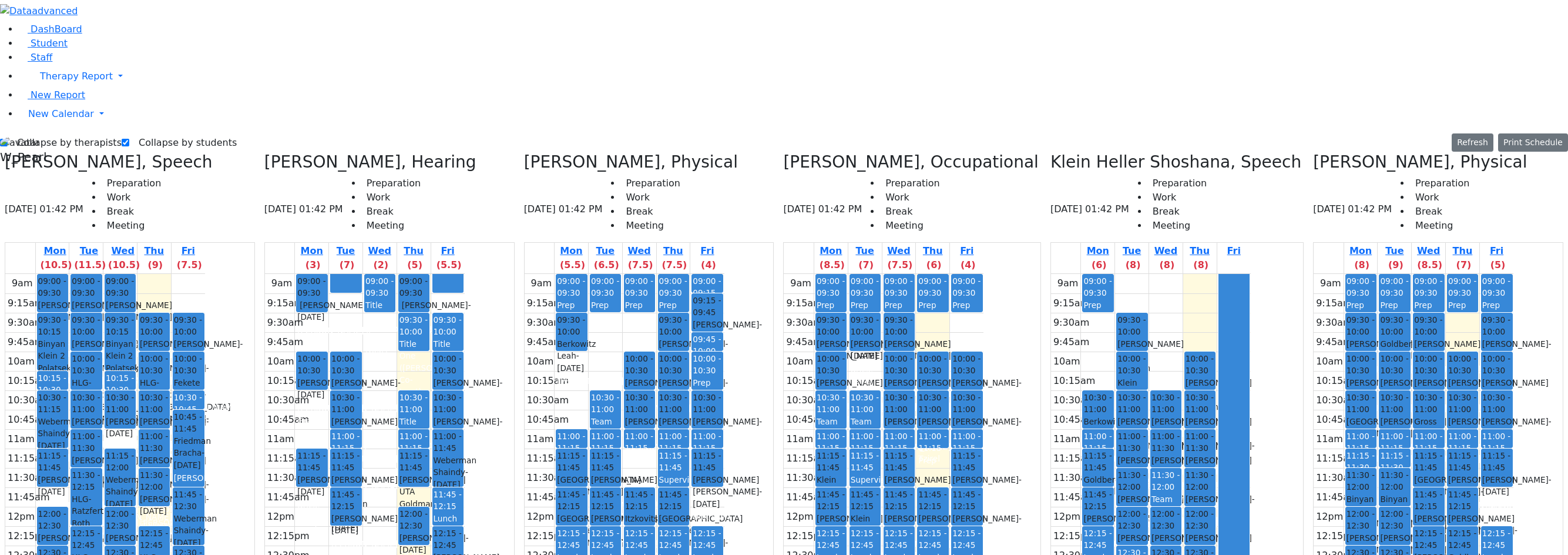
click at [101, 527] on span "12:15 - 12:45" at bounding box center [86, 539] width 29 height 24
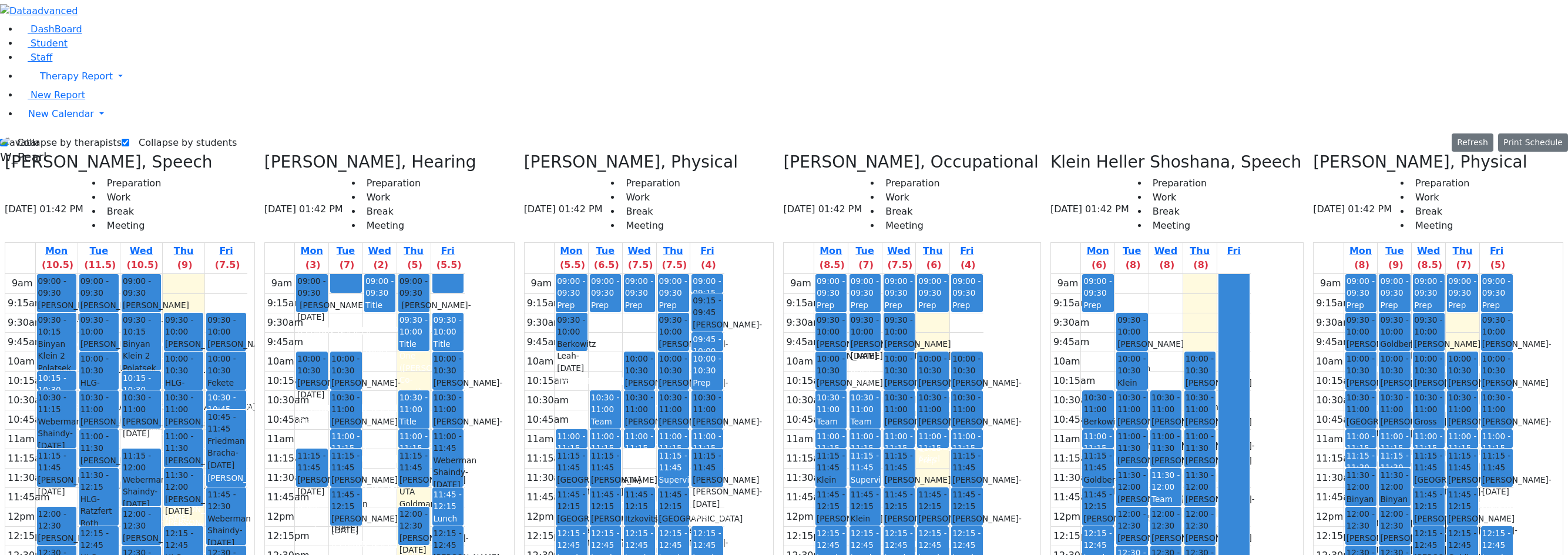
drag, startPoint x: 171, startPoint y: 465, endPoint x: 172, endPoint y: 473, distance: 8.1
click at [172, 482] on div "9am 9:15am 9:30am 9:45am 10am 10:15am 10:30am 10:45am 11am 11:15am 11:30am 11:4…" at bounding box center [126, 506] width 242 height 465
drag, startPoint x: 170, startPoint y: 468, endPoint x: 176, endPoint y: 482, distance: 15.2
drag, startPoint x: 228, startPoint y: 492, endPoint x: 226, endPoint y: 504, distance: 12.2
click at [226, 504] on div "9am 9:15am 9:30am 9:45am 10am 10:15am 10:30am 10:45am 11am 11:15am 11:30am 11:4…" at bounding box center [126, 506] width 242 height 465
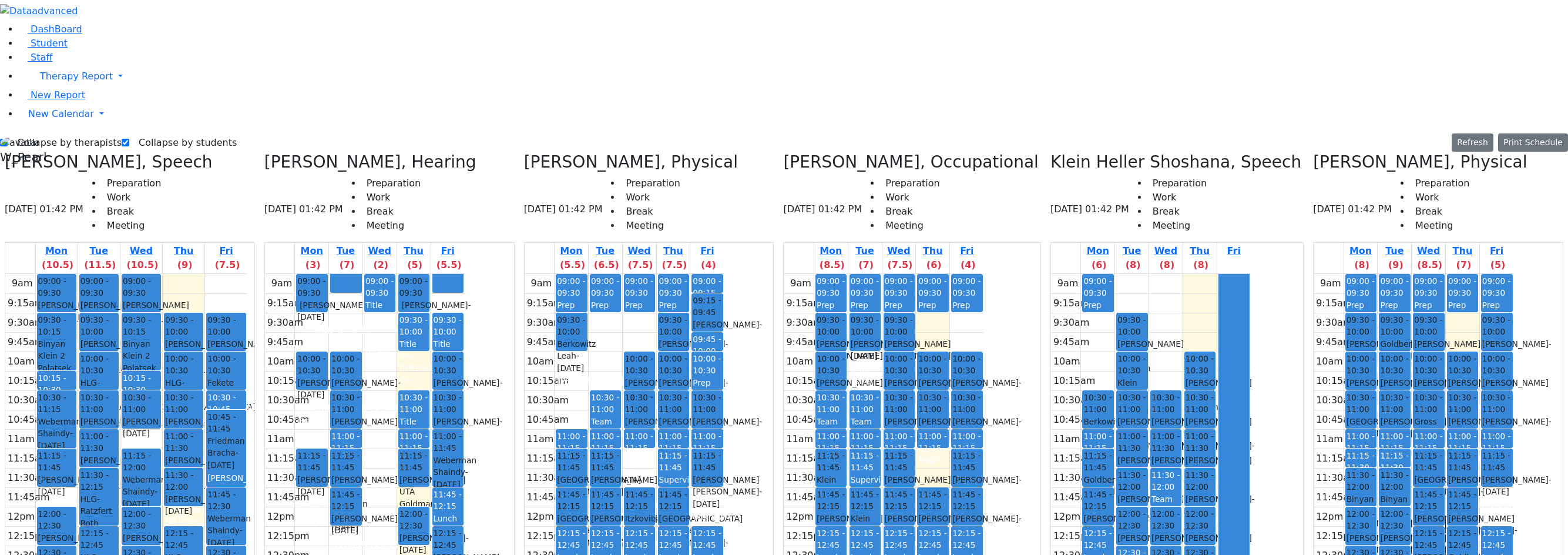
click at [223, 515] on div "9am 9:15am 9:30am 9:45am 10am 10:15am 10:30am 10:45am 11am 11:15am 11:30am 11:4…" at bounding box center [126, 506] width 242 height 465
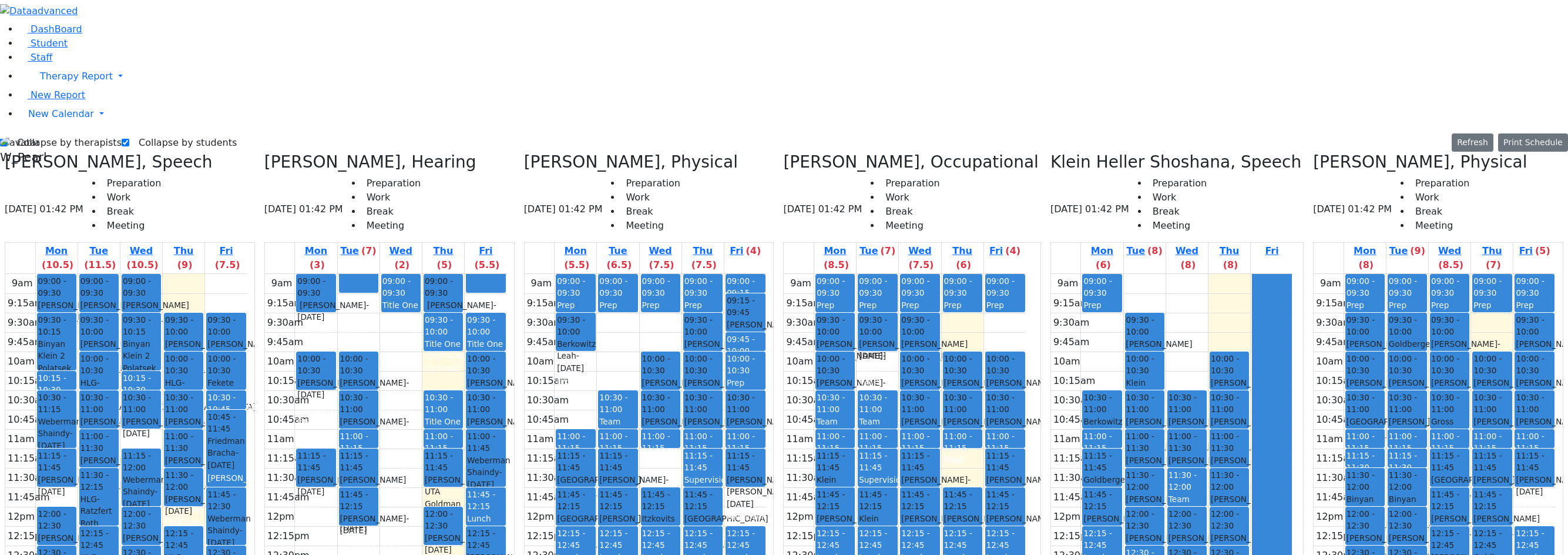
click at [44, 134] on label "Collapse by therapists" at bounding box center [65, 143] width 114 height 19
click at [8, 139] on input "Collapse by therapists" at bounding box center [3, 142] width 8 height 8
checkbox input "false"
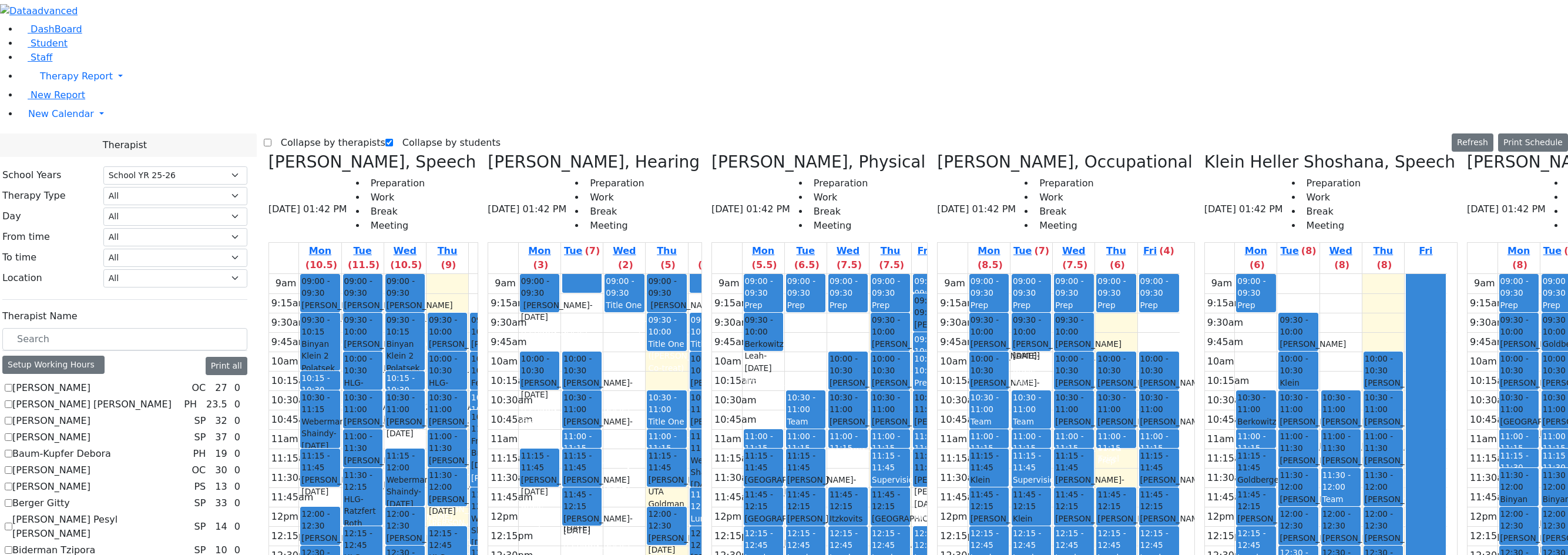
scroll to position [470, 0]
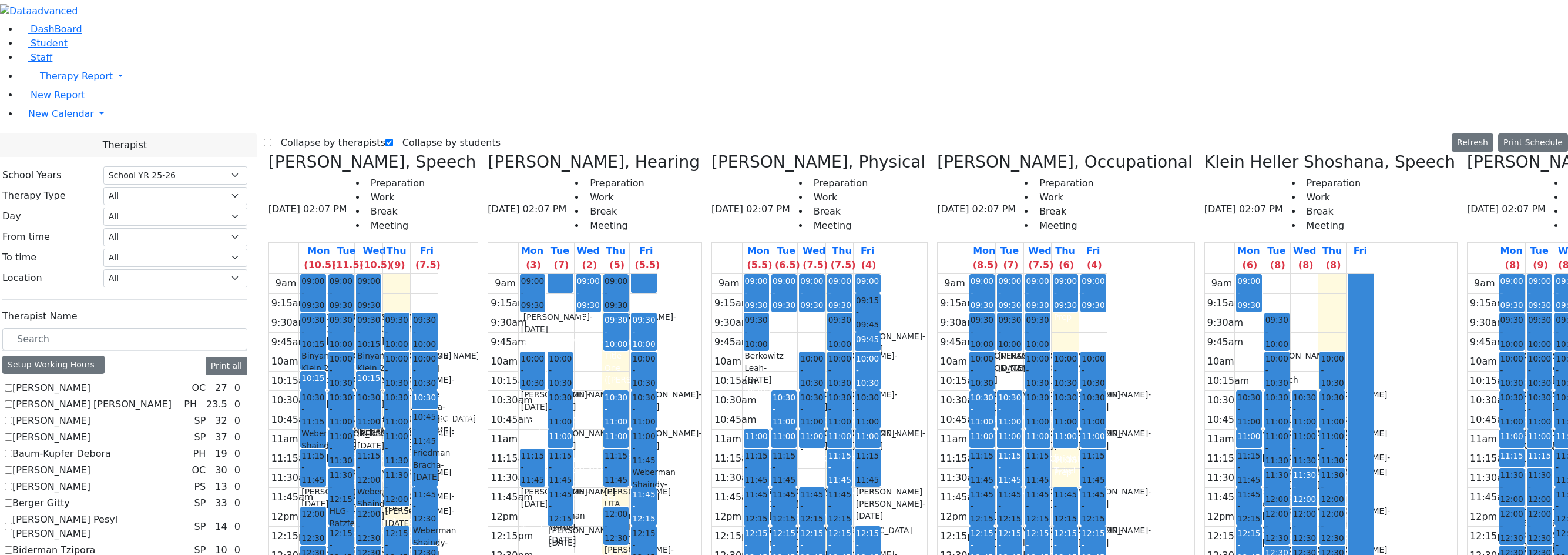
checkbox input "false"
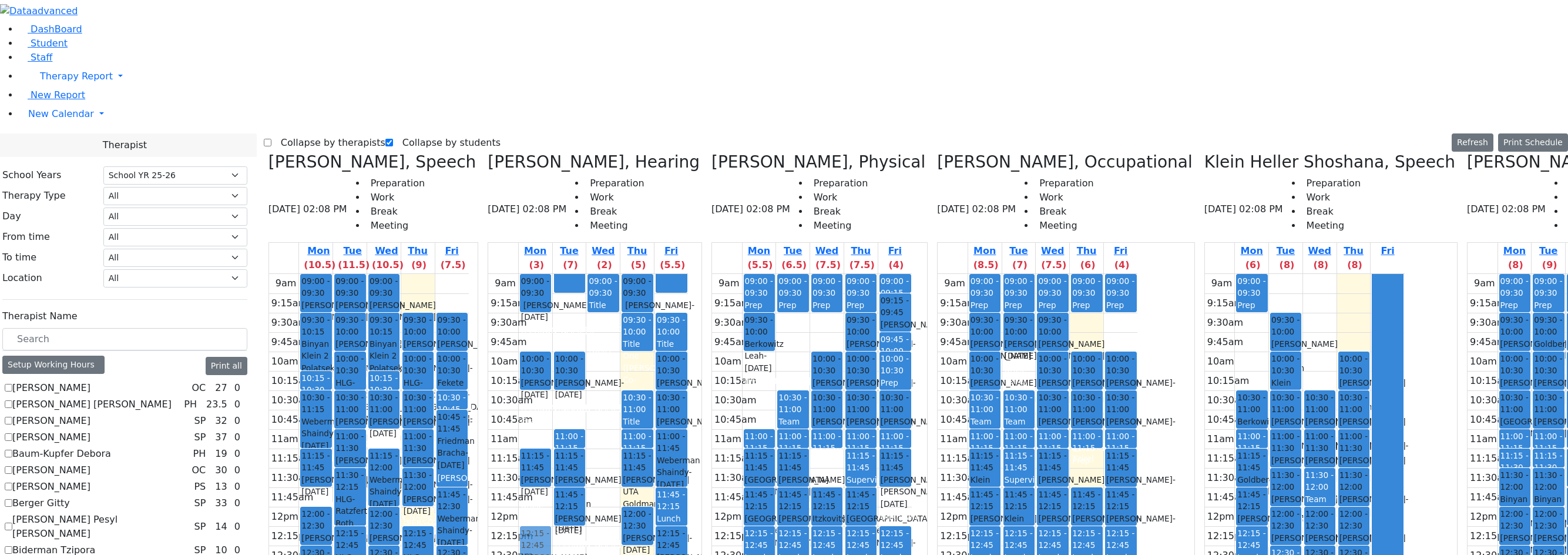
drag, startPoint x: 598, startPoint y: 200, endPoint x: 563, endPoint y: 332, distance: 136.6
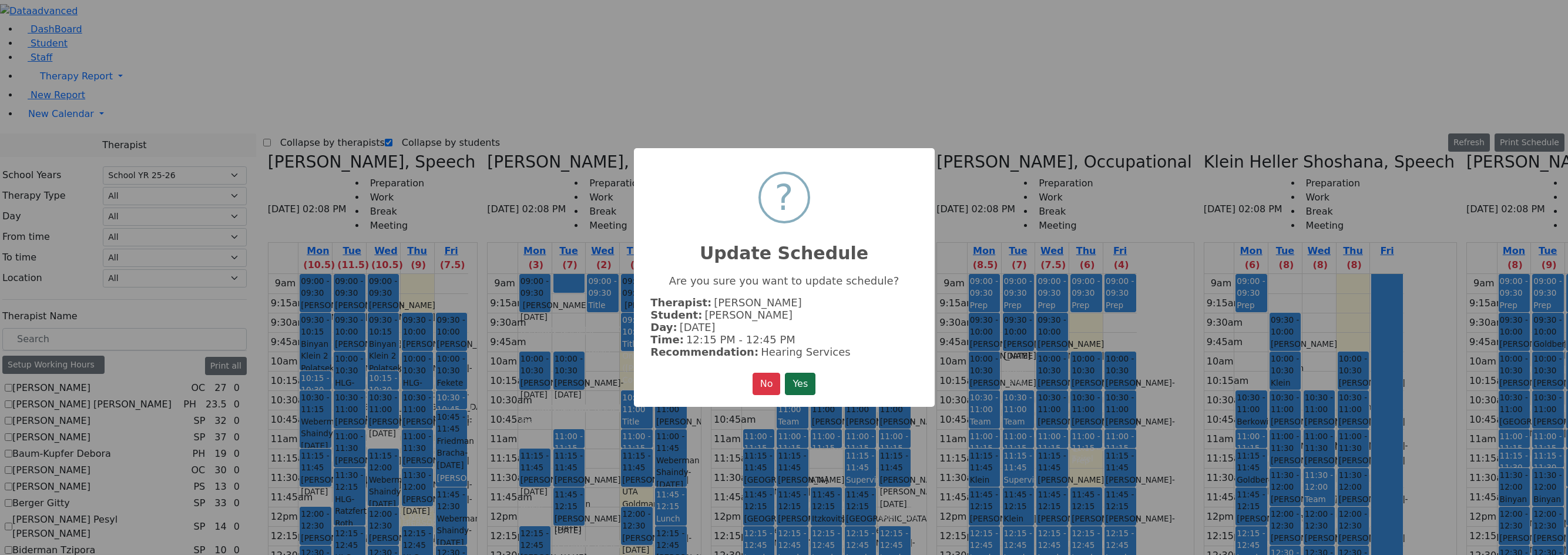
click at [799, 379] on button "Yes" at bounding box center [800, 384] width 31 height 23
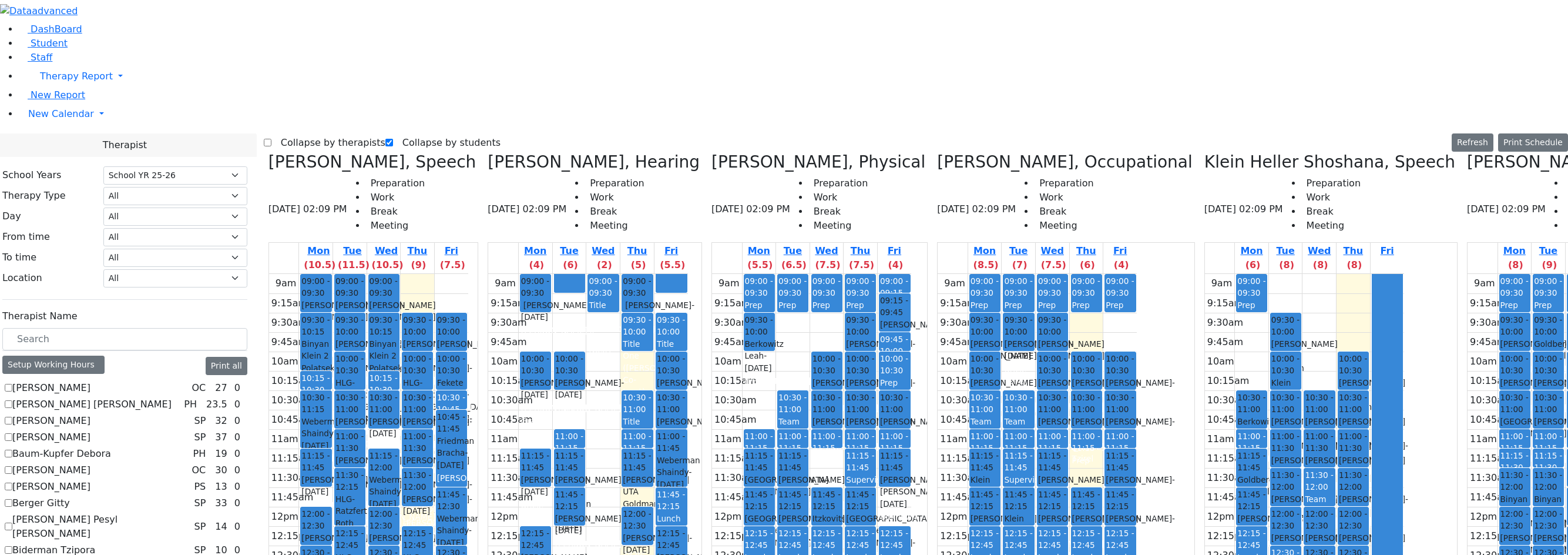
drag, startPoint x: 585, startPoint y: 340, endPoint x: 586, endPoint y: 327, distance: 13.0
drag, startPoint x: 586, startPoint y: 330, endPoint x: 587, endPoint y: 349, distance: 19.0
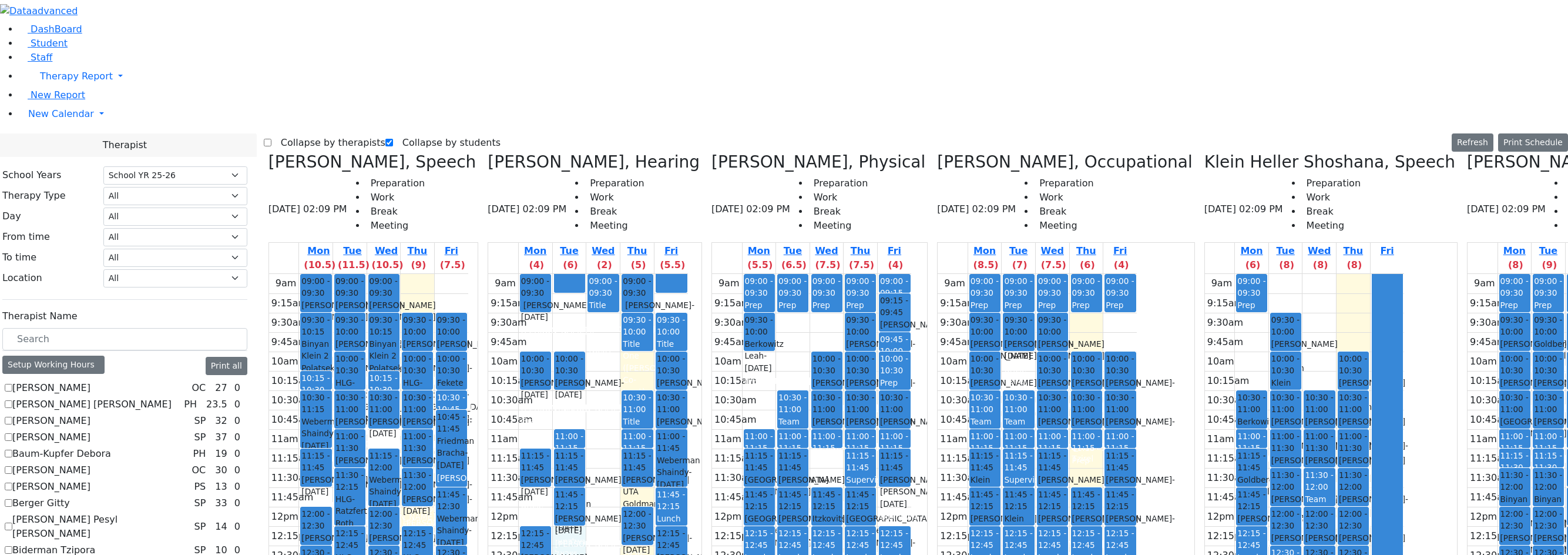
drag, startPoint x: 564, startPoint y: 371, endPoint x: 562, endPoint y: 398, distance: 27.1
drag, startPoint x: 562, startPoint y: 402, endPoint x: 566, endPoint y: 384, distance: 18.4
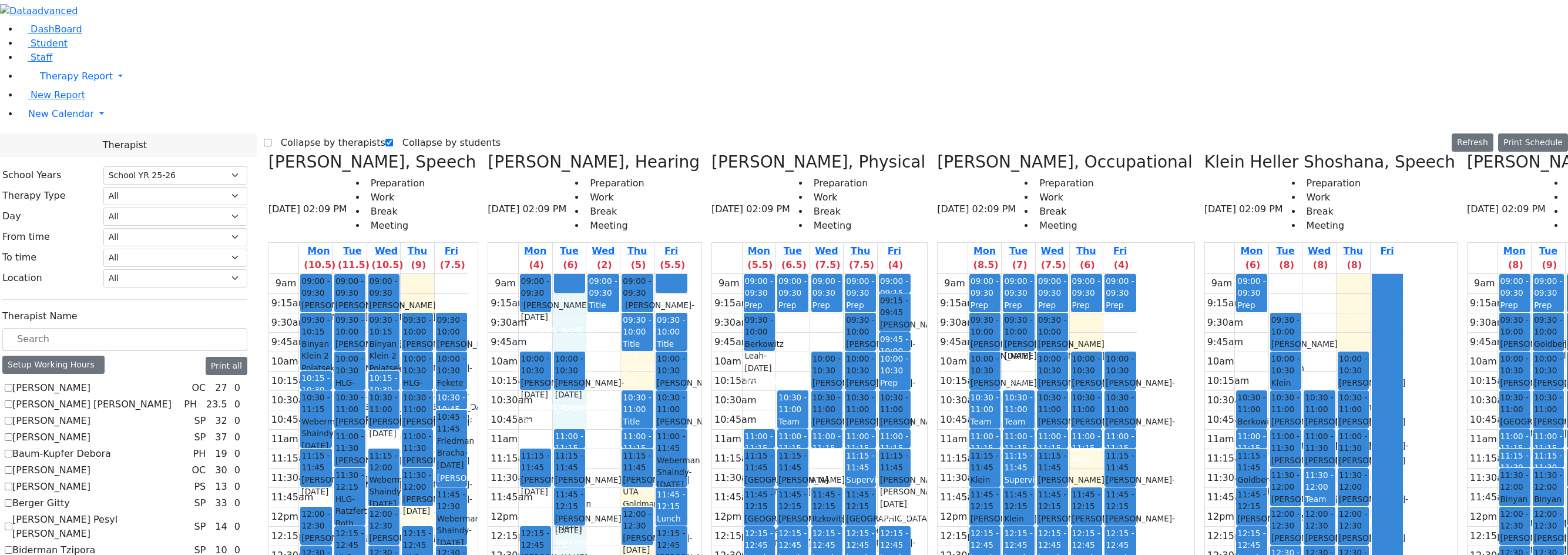
drag, startPoint x: 560, startPoint y: 368, endPoint x: 593, endPoint y: 443, distance: 81.9
drag, startPoint x: 616, startPoint y: 442, endPoint x: 618, endPoint y: 405, distance: 37.1
drag, startPoint x: 616, startPoint y: 408, endPoint x: 557, endPoint y: 385, distance: 63.3
drag, startPoint x: 590, startPoint y: 347, endPoint x: 590, endPoint y: 332, distance: 15.0
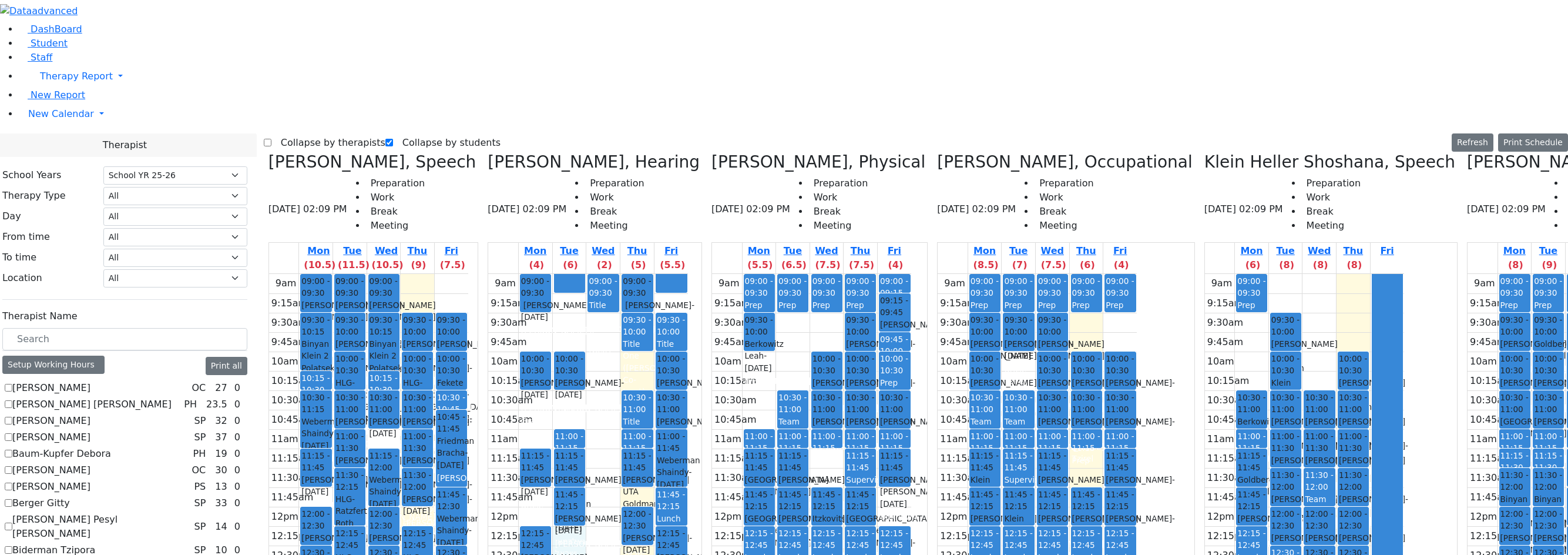
drag, startPoint x: 620, startPoint y: 326, endPoint x: 620, endPoint y: 343, distance: 17.0
drag, startPoint x: 607, startPoint y: 335, endPoint x: 606, endPoint y: 346, distance: 11.0
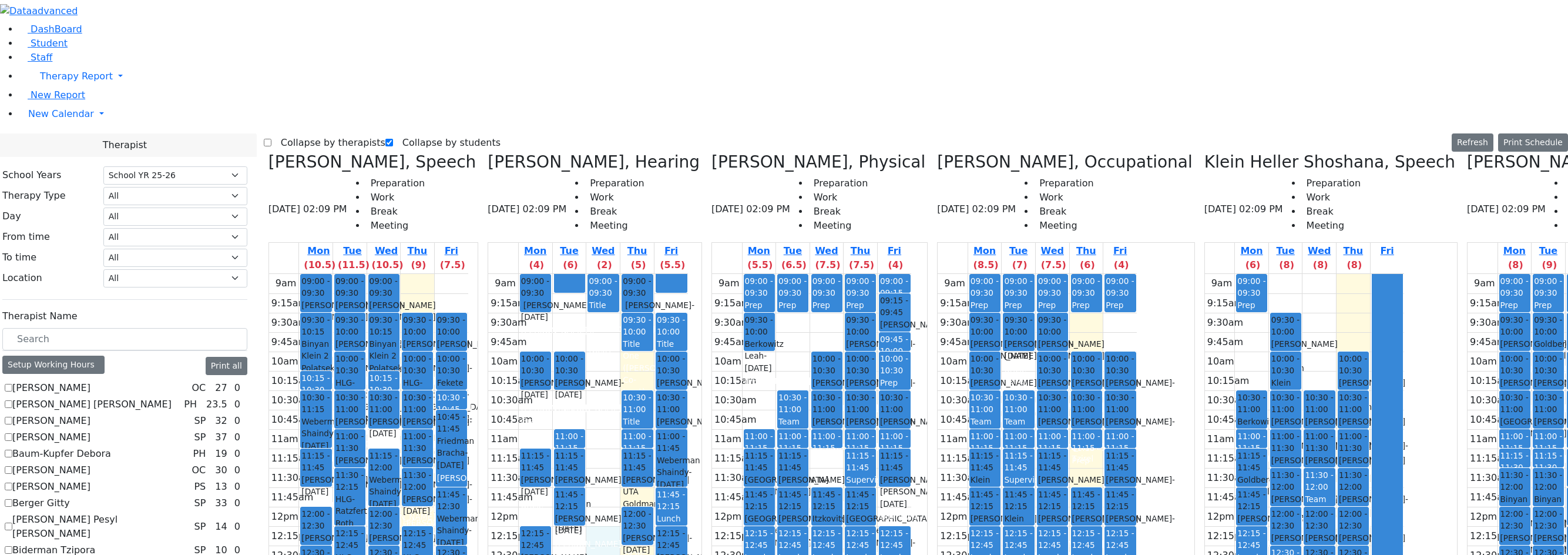
drag, startPoint x: 614, startPoint y: 334, endPoint x: 616, endPoint y: 343, distance: 9.2
click at [550, 552] on div "Lebowitz Yosef - 10/19/2020" at bounding box center [535, 564] width 29 height 24
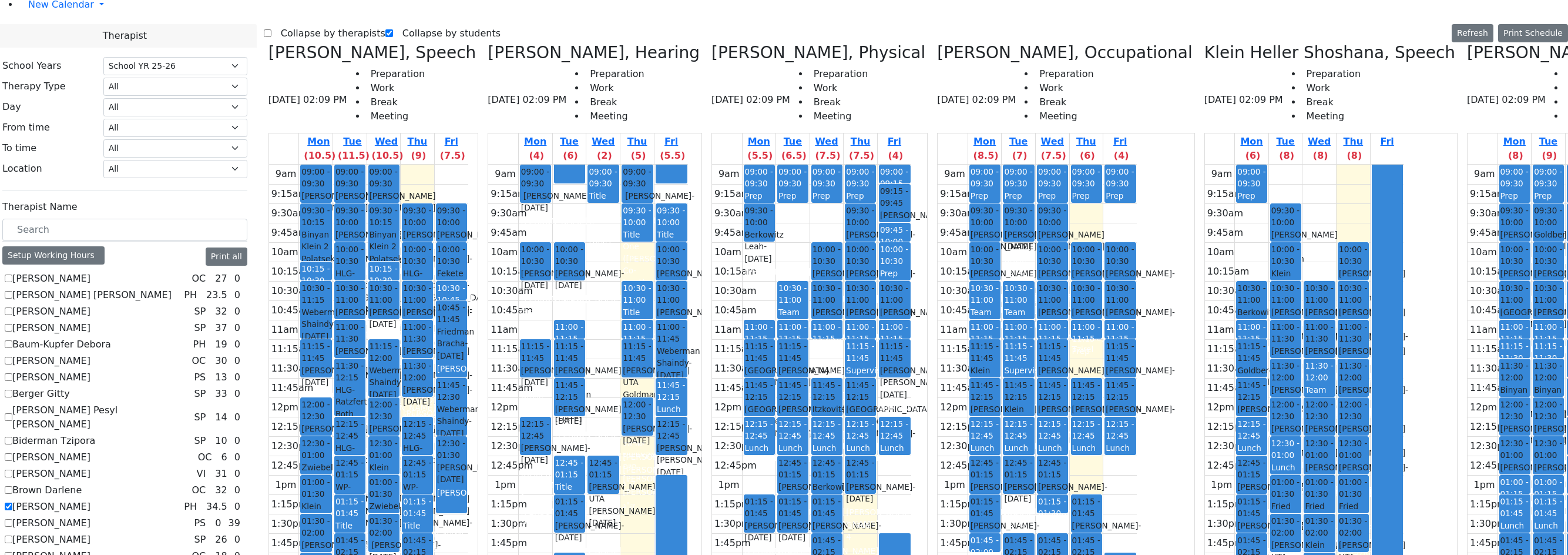
scroll to position [117, 0]
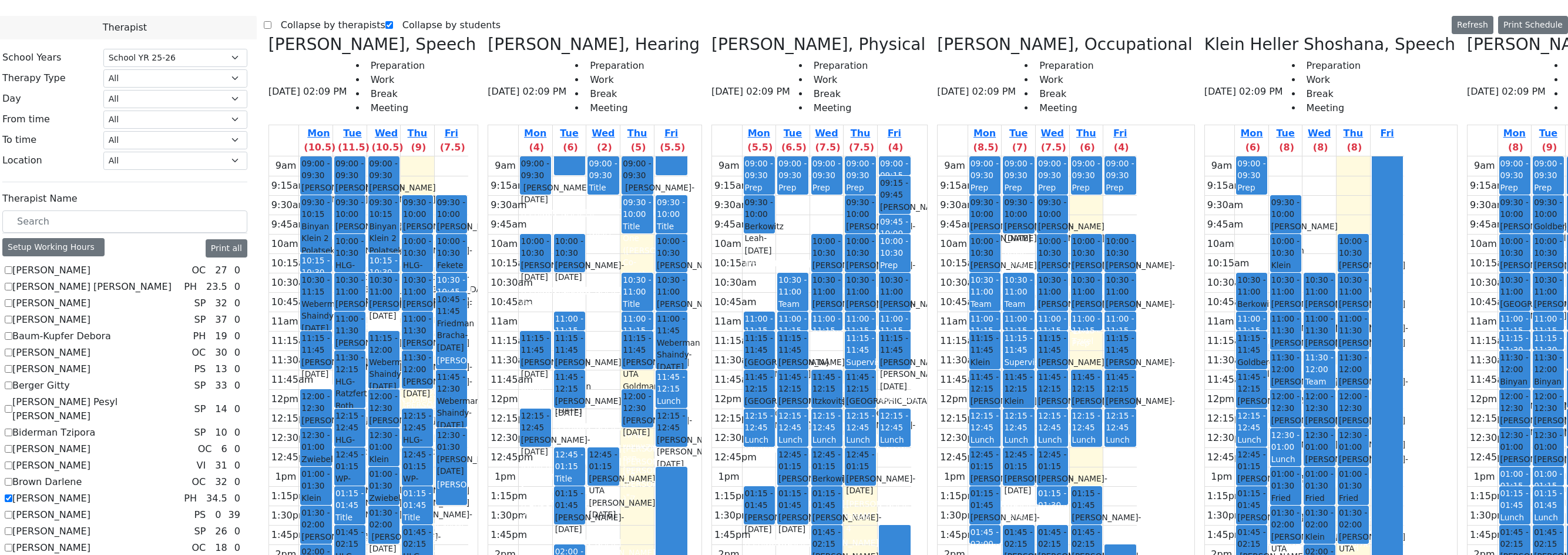
drag, startPoint x: 231, startPoint y: 475, endPoint x: 189, endPoint y: 379, distance: 104.8
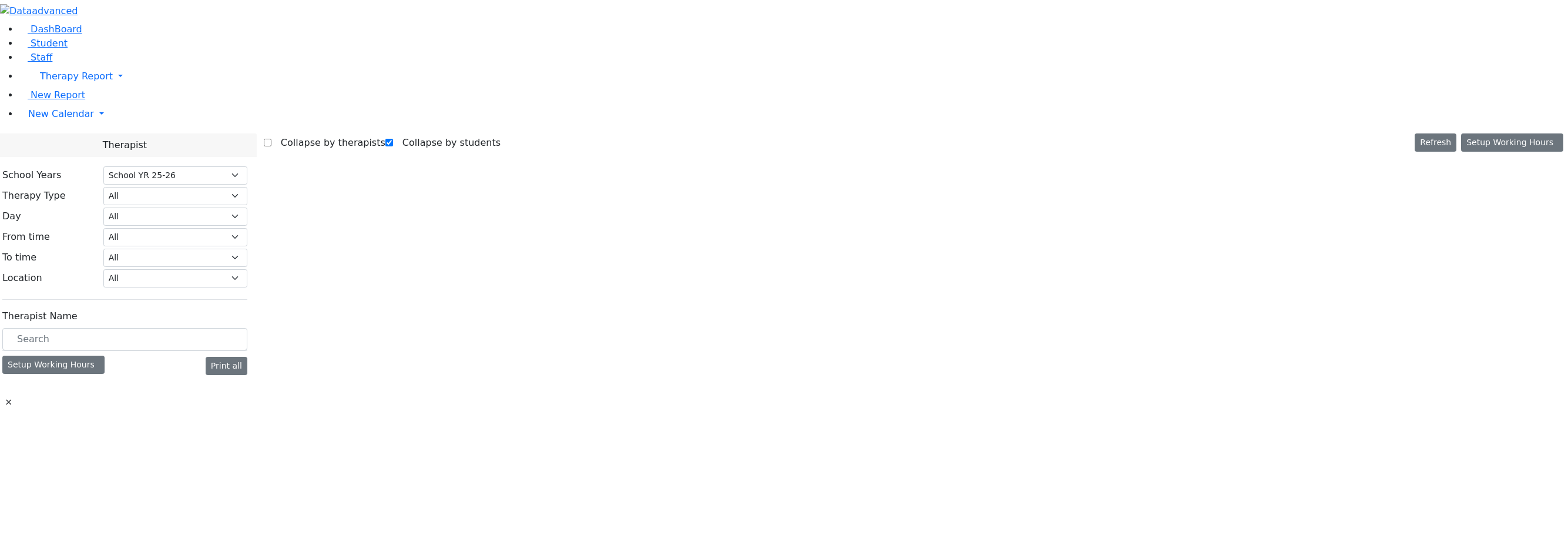
select select "212"
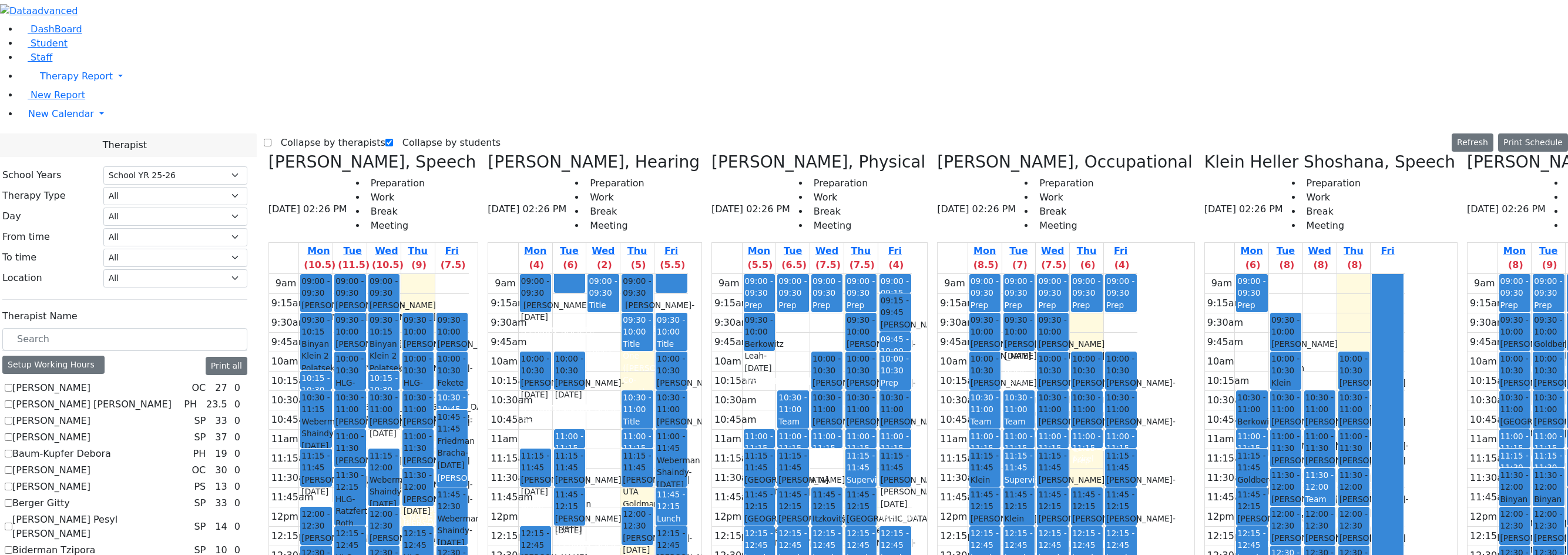
scroll to position [294, 0]
checkbox input "true"
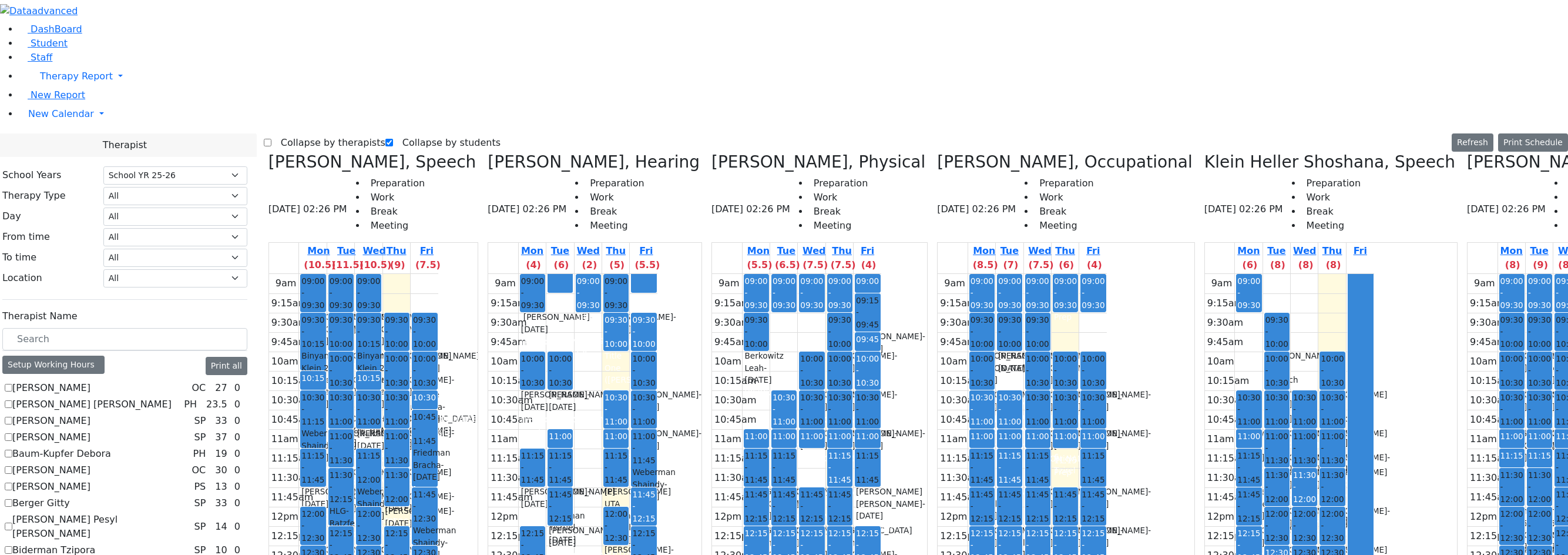
click at [1440, 184] on button "Delete Selected Schedule" at bounding box center [1422, 184] width 116 height 18
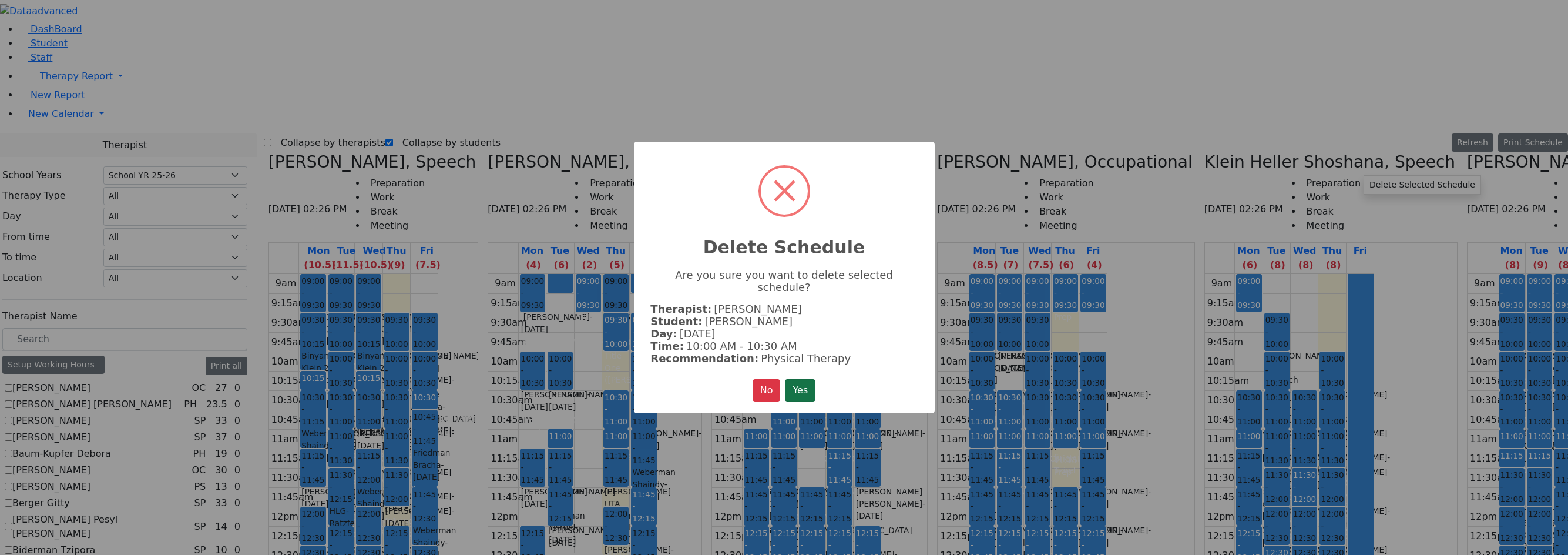
click at [801, 379] on button "Yes" at bounding box center [800, 391] width 31 height 23
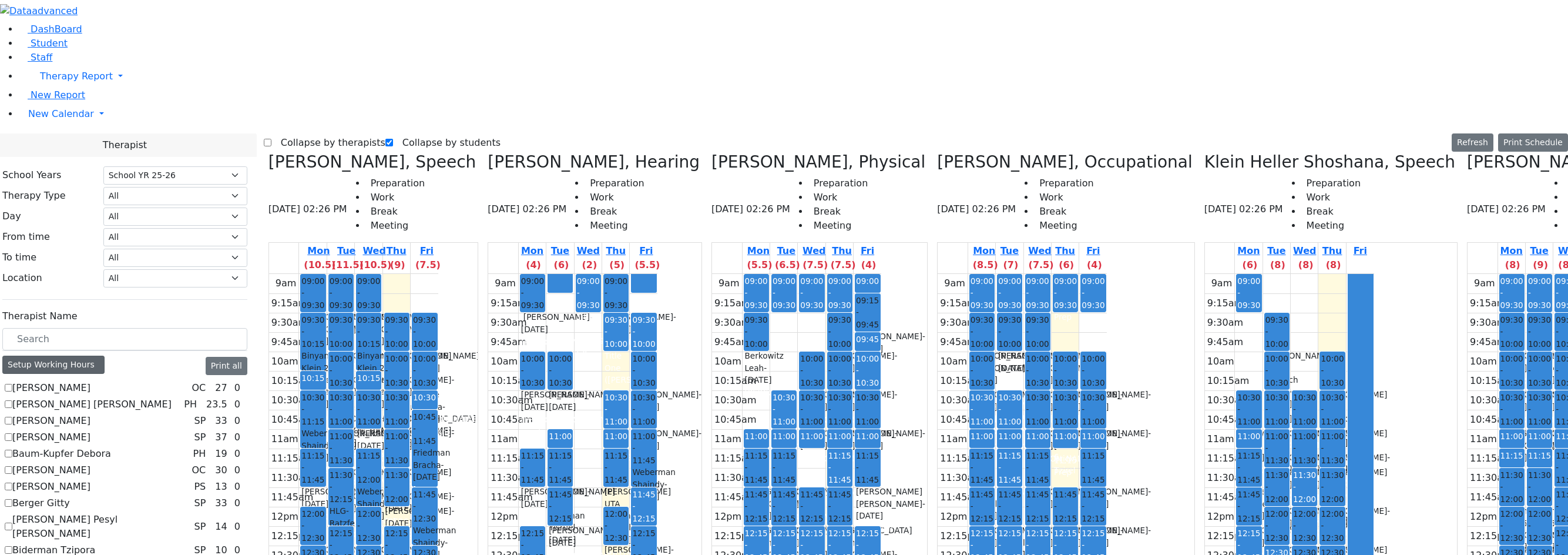
click at [105, 356] on div "Setup Working Hours" at bounding box center [53, 364] width 102 height 18
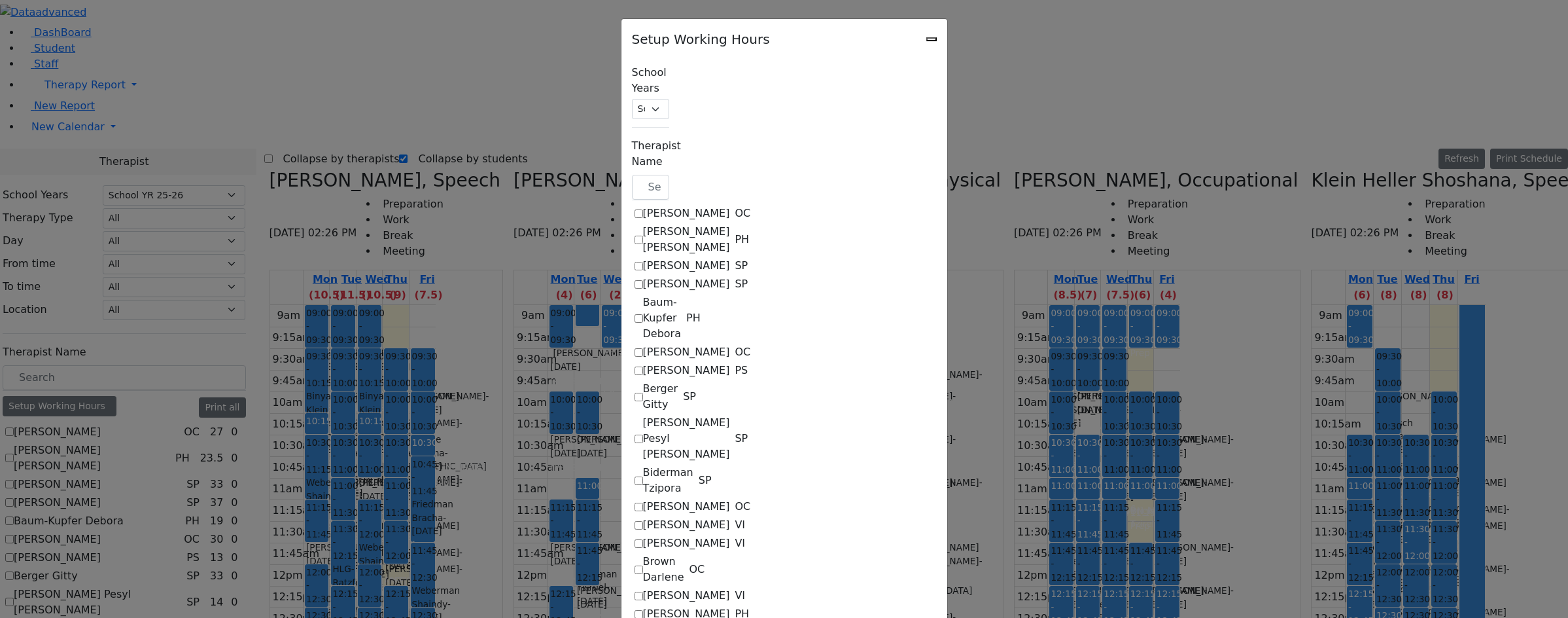
checkbox input "true"
select select "19:00:00"
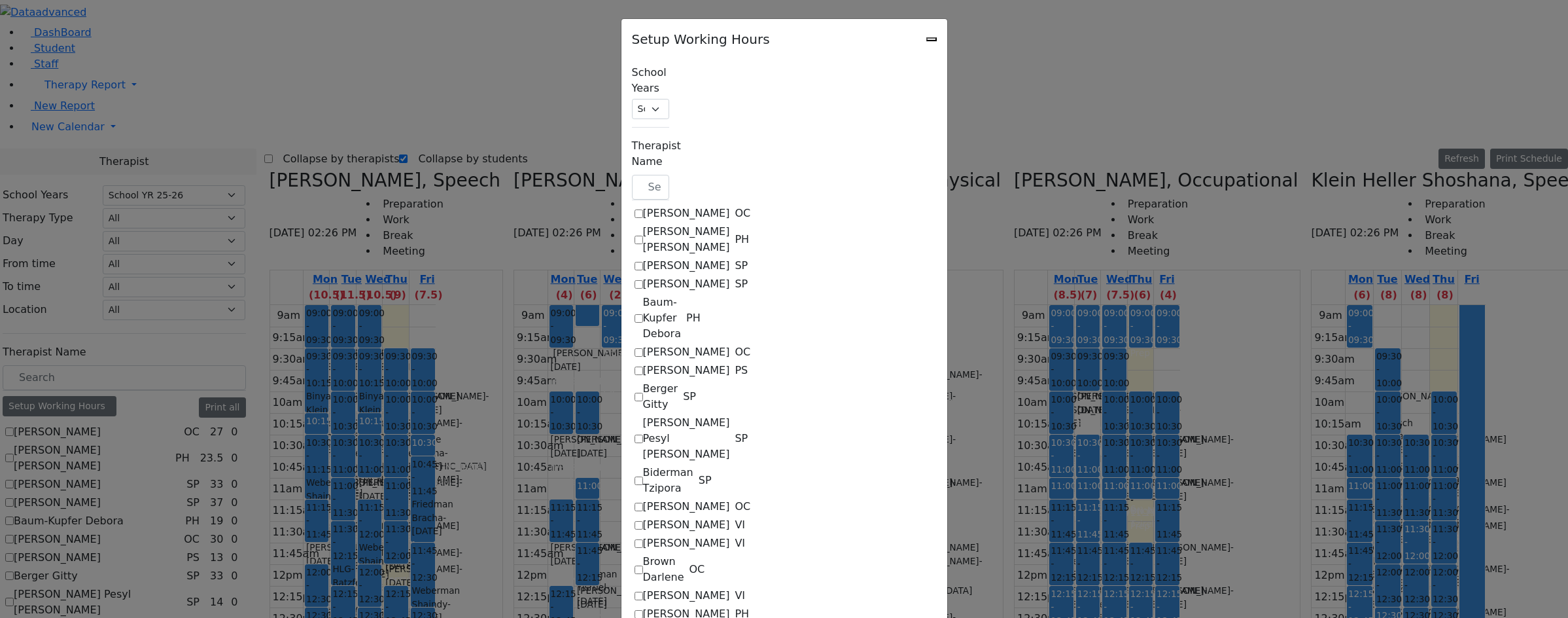
select select "09:00:00"
select select "15:00:00"
select select "1"
select select "15:00:00"
select select "19:00:00"
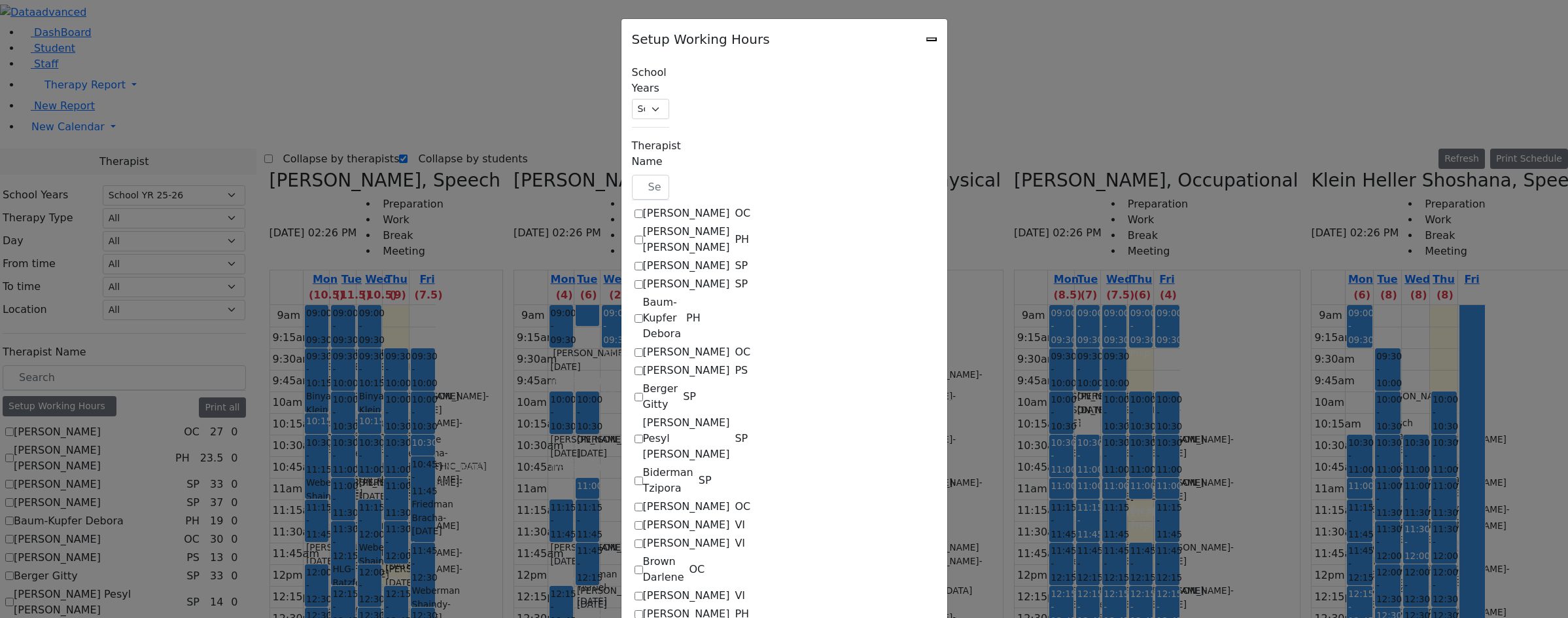
select select "19:00:00"
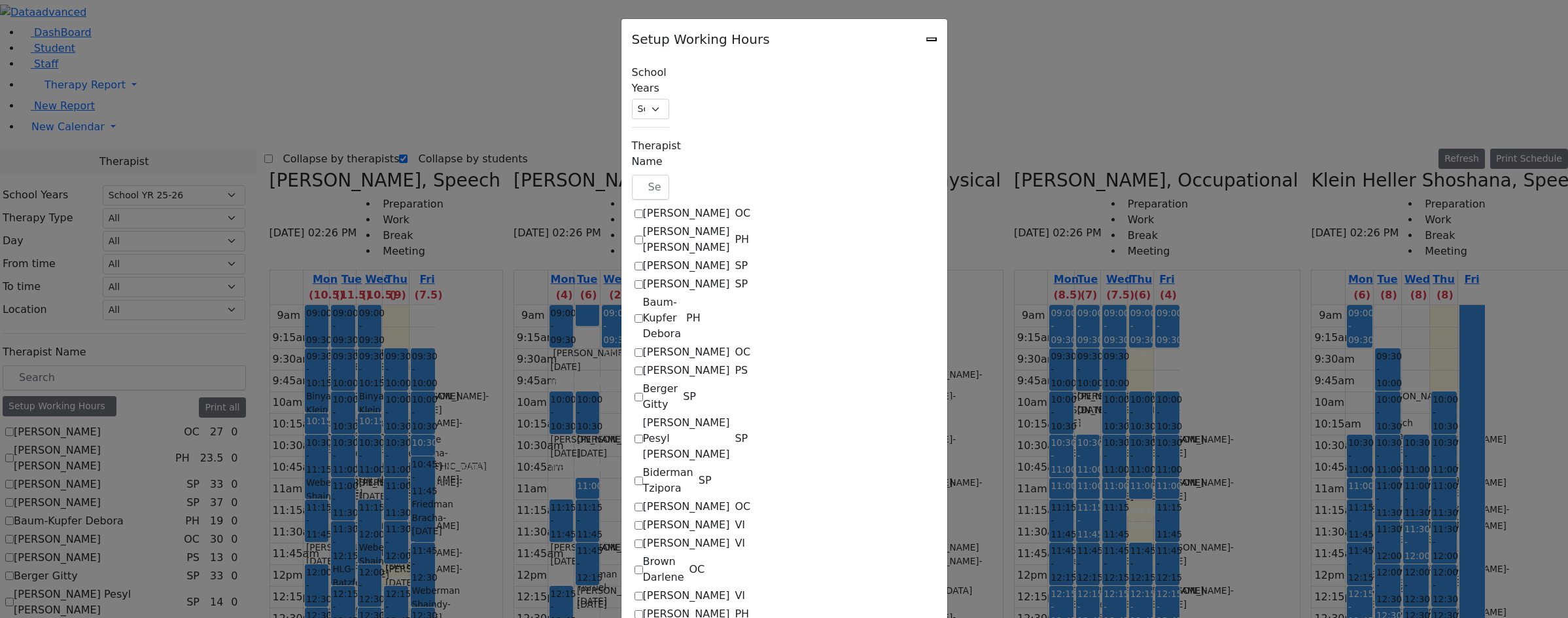
select select "19:00:00"
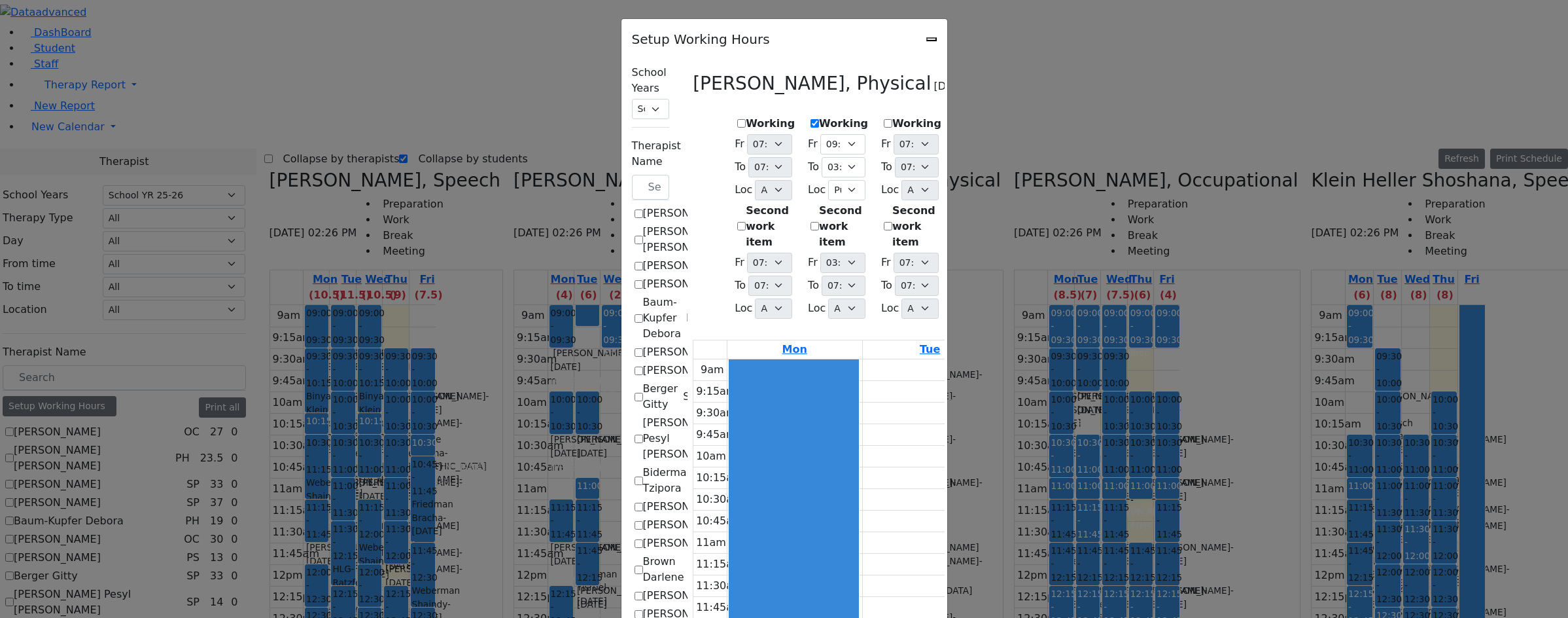
click at [820, 123] on label "Working" at bounding box center [844, 124] width 49 height 16
click at [811, 123] on input "Working" at bounding box center [815, 123] width 9 height 9
checkbox input "false"
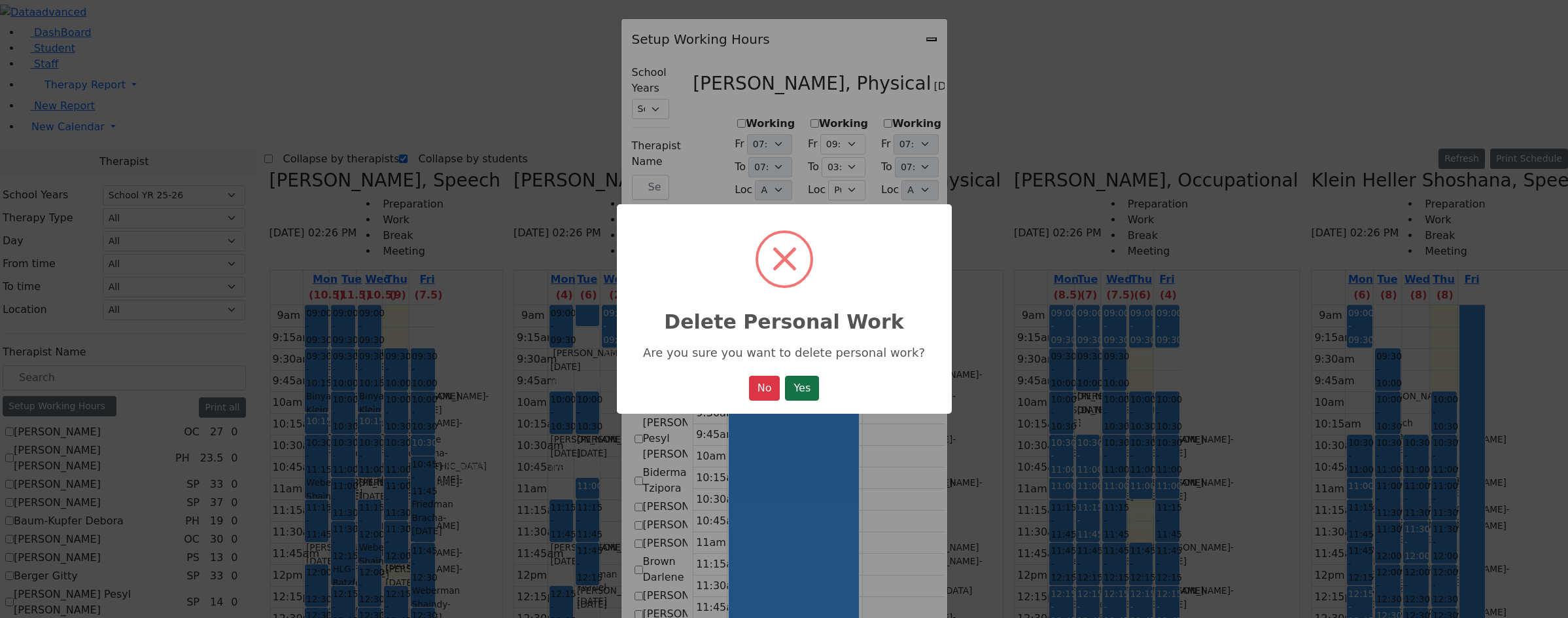
click at [791, 398] on button "Yes" at bounding box center [802, 388] width 34 height 25
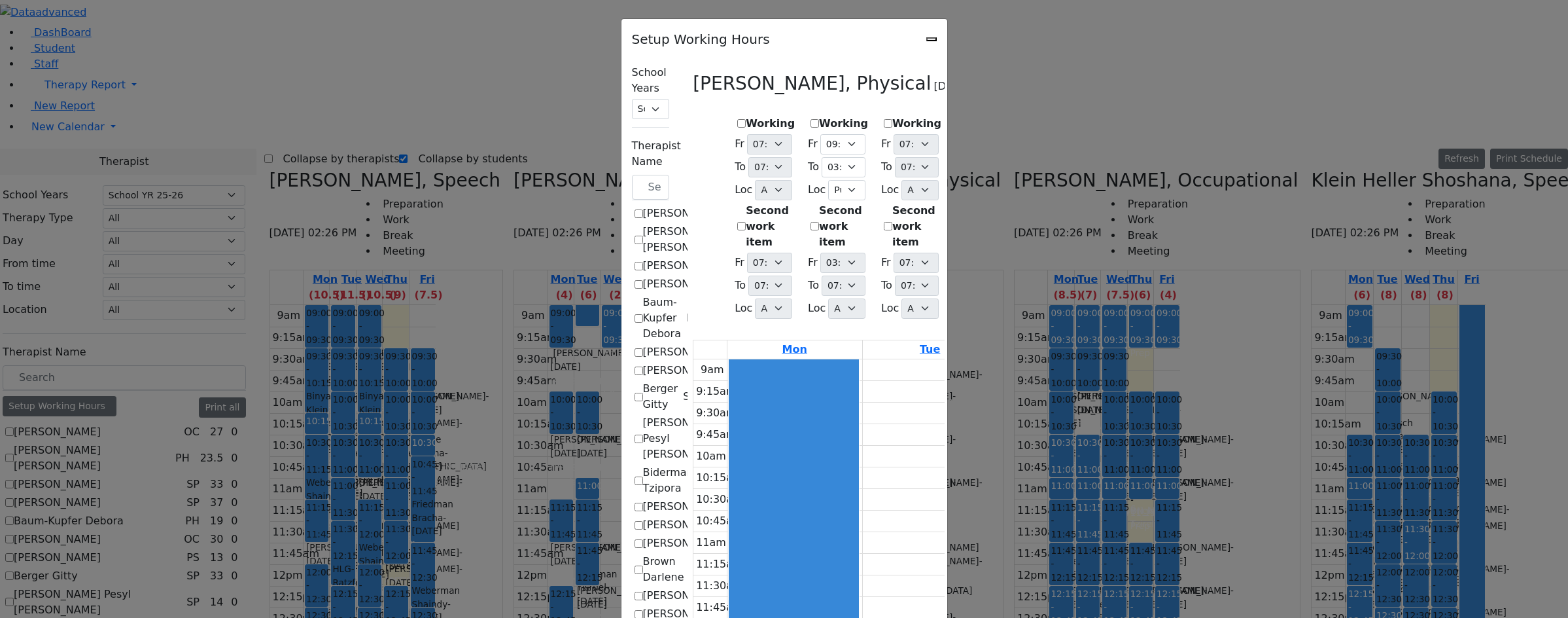
select select "19:00:00"
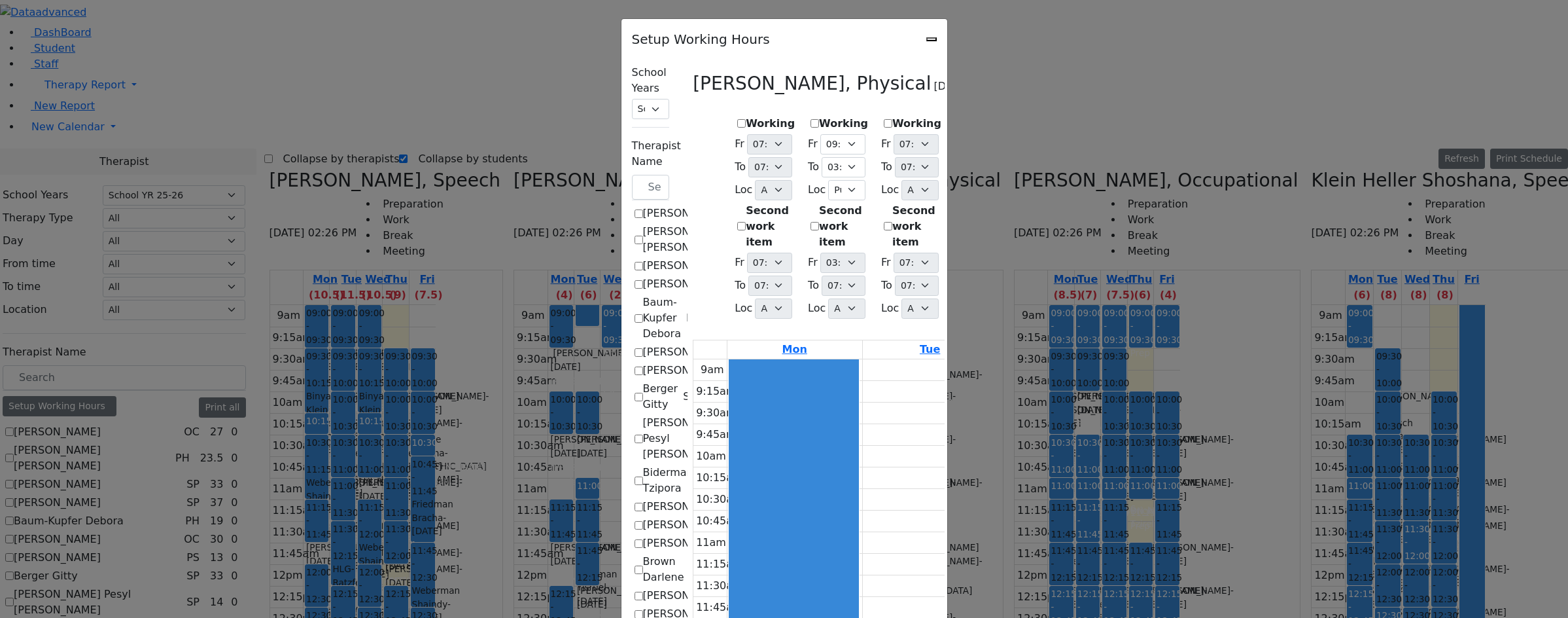
select select "19:00:00"
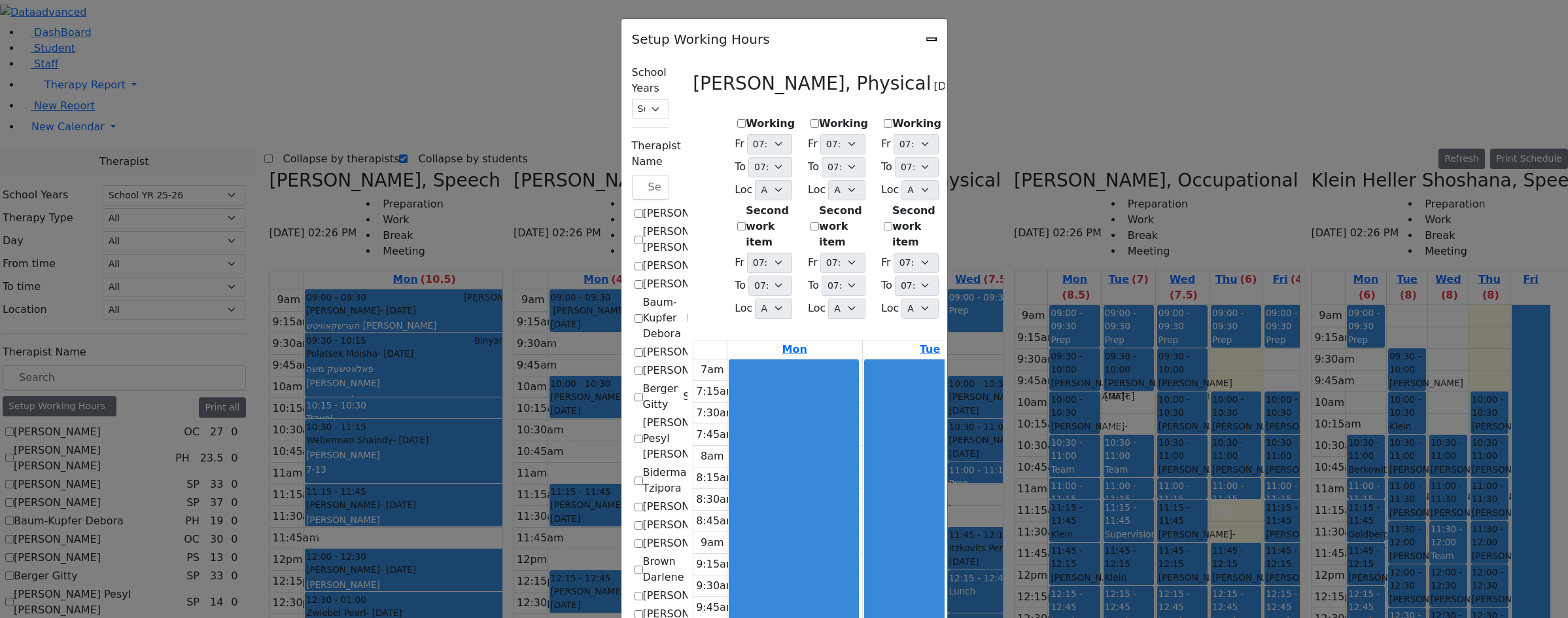
click at [931, 39] on icon "Close" at bounding box center [931, 39] width 0 height 0
checkbox input "false"
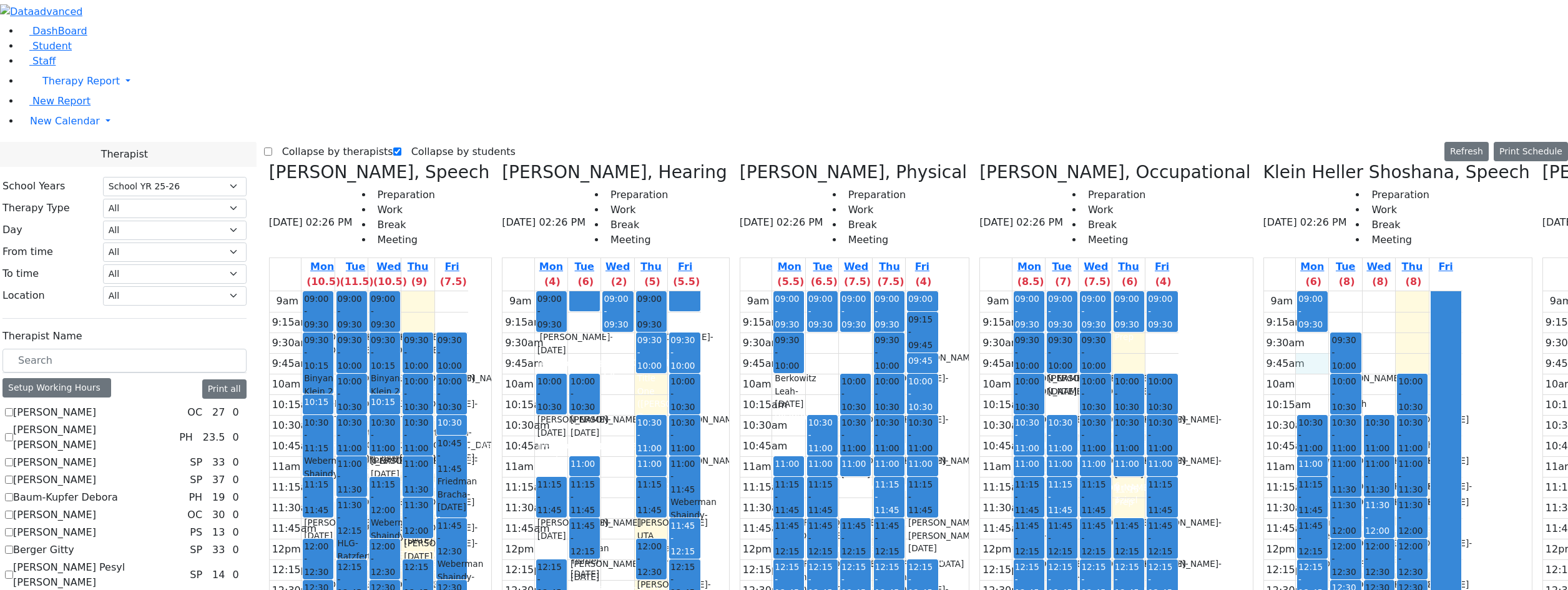
click at [311, 142] on div "Collapse by therapists Collapse by students Refresh Setup Working Hours Print S…" at bounding box center [915, 152] width 1303 height 20
click at [306, 142] on label "Collapse by therapists" at bounding box center [332, 152] width 121 height 20
click at [272, 148] on input "Collapse by therapists" at bounding box center [267, 151] width 8 height 8
checkbox input "true"
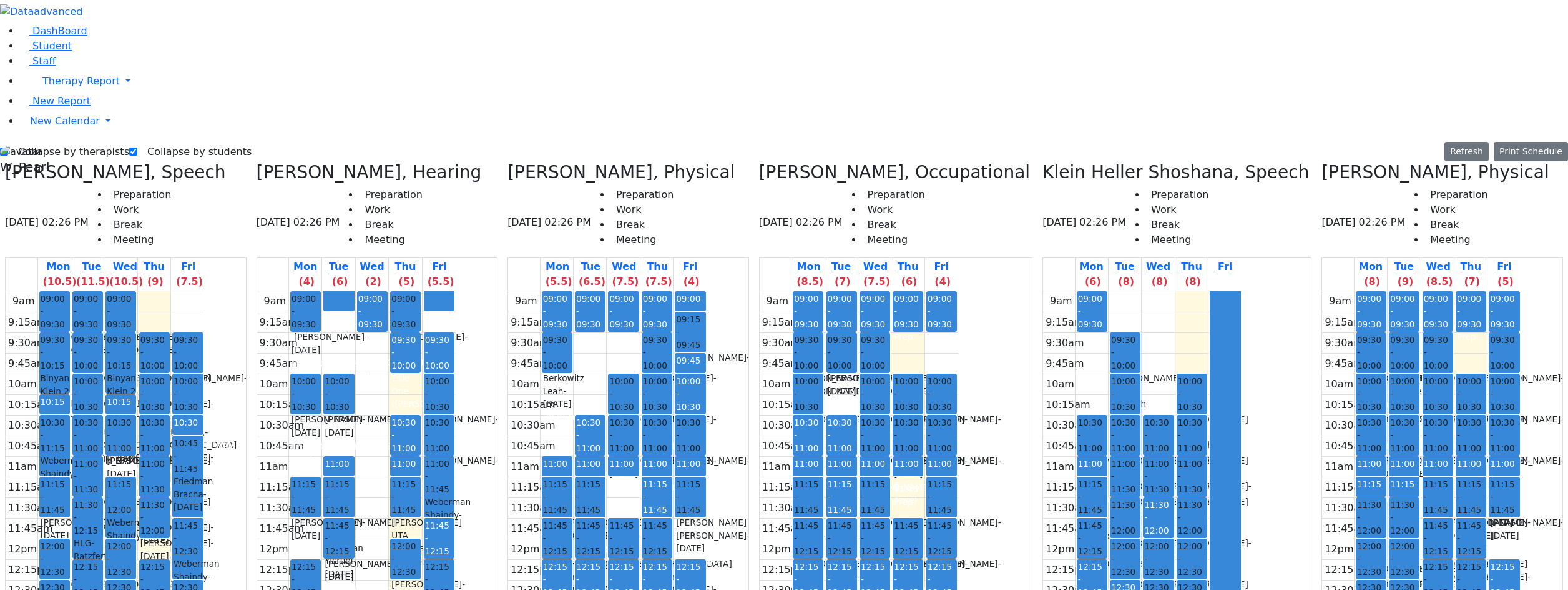
click at [822, 516] on div "[PERSON_NAME] - [DATE]" at bounding box center [808, 534] width 28 height 38
click at [888, 516] on div "[PERSON_NAME] - [DATE]" at bounding box center [875, 529] width 28 height 26
click at [856, 516] on div "Supervision" at bounding box center [841, 521] width 28 height 12
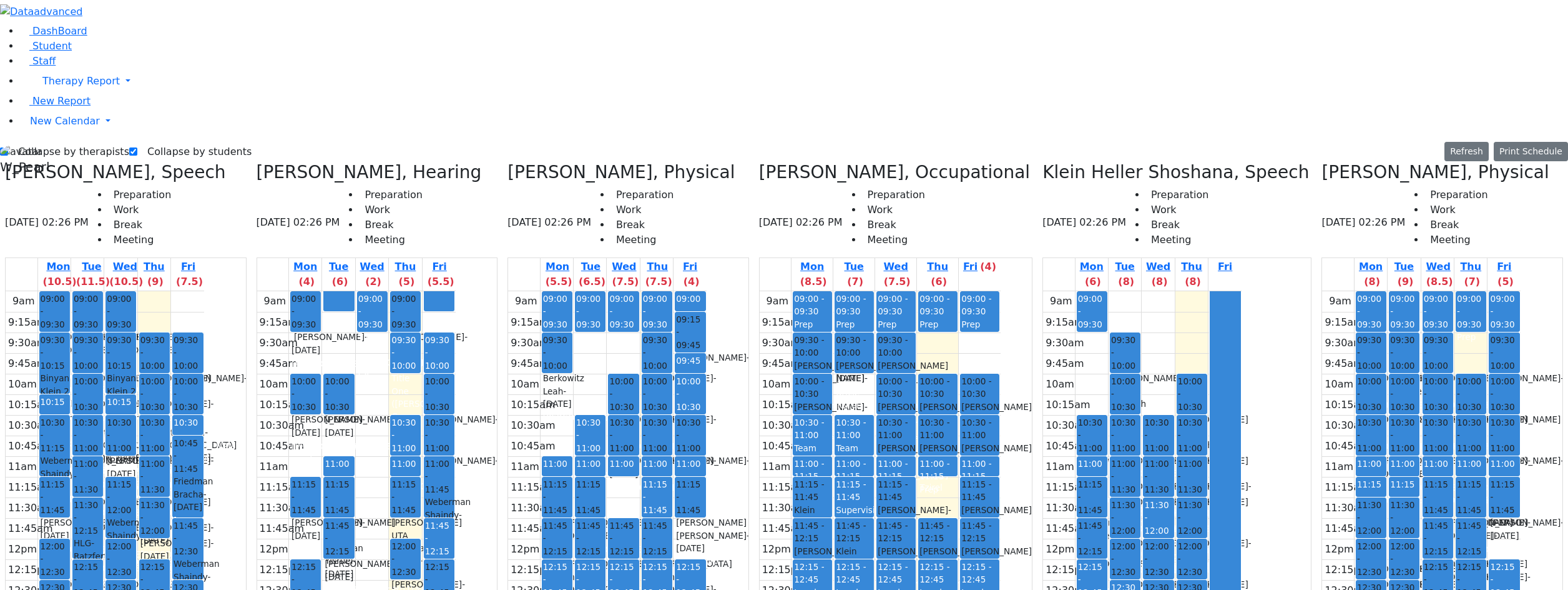
click at [987, 497] on td at bounding box center [895, 507] width 209 height 20
click at [830, 483] on div "Prep" at bounding box center [811, 489] width 36 height 12
click at [830, 457] on div "11:00 - 11:15" at bounding box center [811, 470] width 36 height 26
click at [830, 504] on div "[PERSON_NAME] - [DATE]" at bounding box center [811, 522] width 36 height 38
click at [830, 519] on span "11:45 - 12:15" at bounding box center [811, 532] width 36 height 26
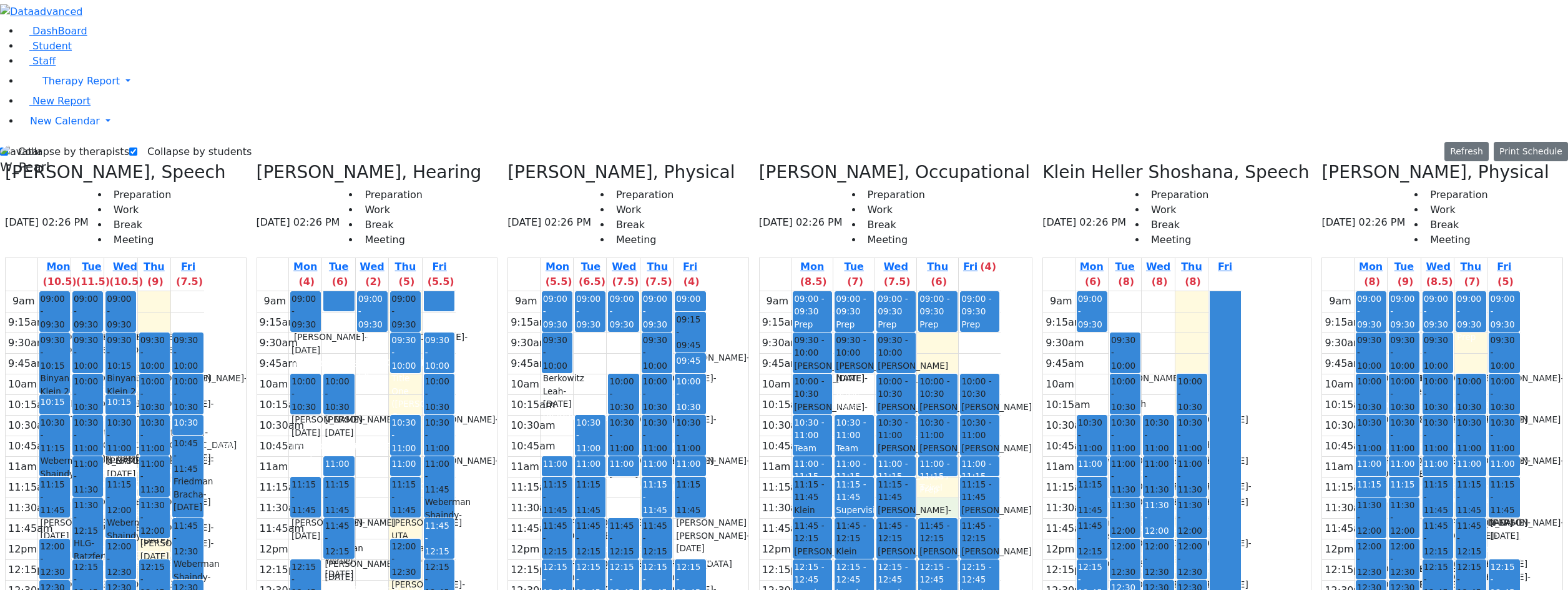
click at [978, 291] on div "9am 9:15am 9:30am 9:45am 10am 10:15am 10:30am 10:45am 11am 11:15am 11:30am 11:4…" at bounding box center [879, 538] width 240 height 494
click at [1102, 458] on span "11:00 - 11:15" at bounding box center [1090, 476] width 24 height 35
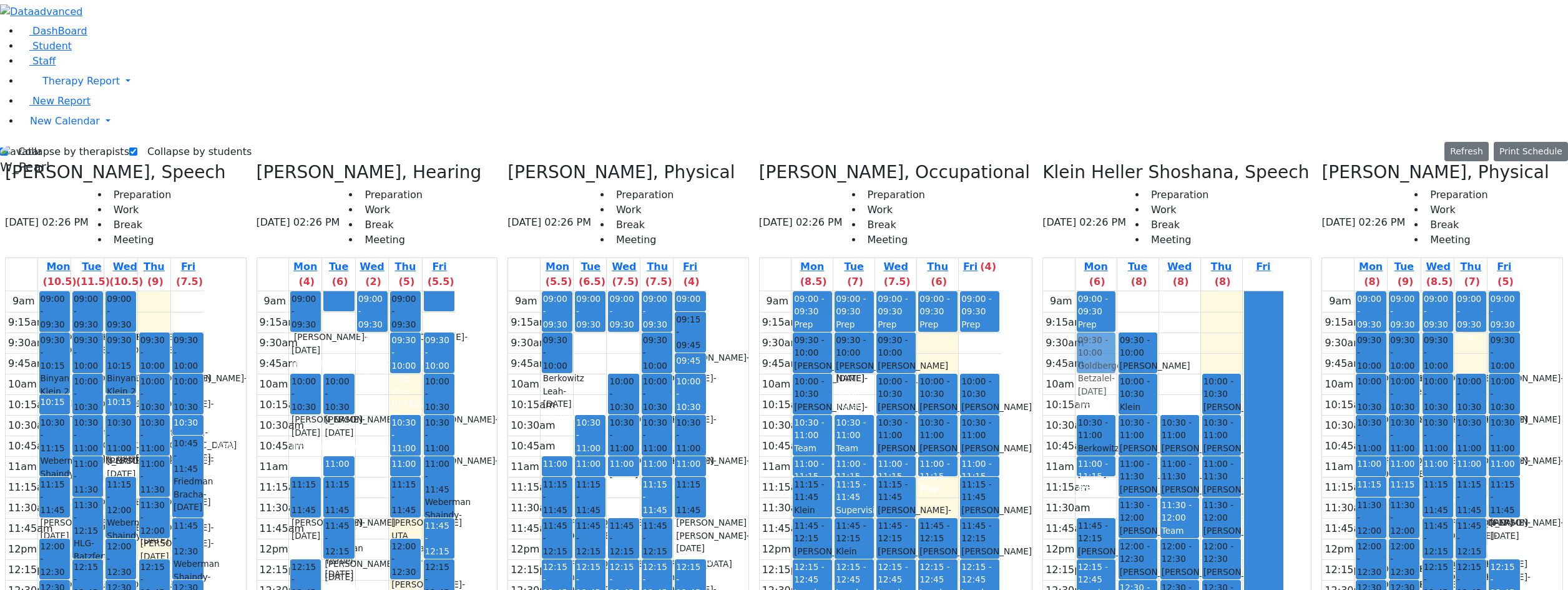
drag, startPoint x: 1119, startPoint y: 280, endPoint x: 1111, endPoint y: 144, distance: 136.2
click at [1111, 291] on div "09:00 - 09:30 Prep 10:30 - 11:00 [PERSON_NAME] - [DATE] [PERSON_NAME] 11:00 - 1…" at bounding box center [1095, 538] width 41 height 494
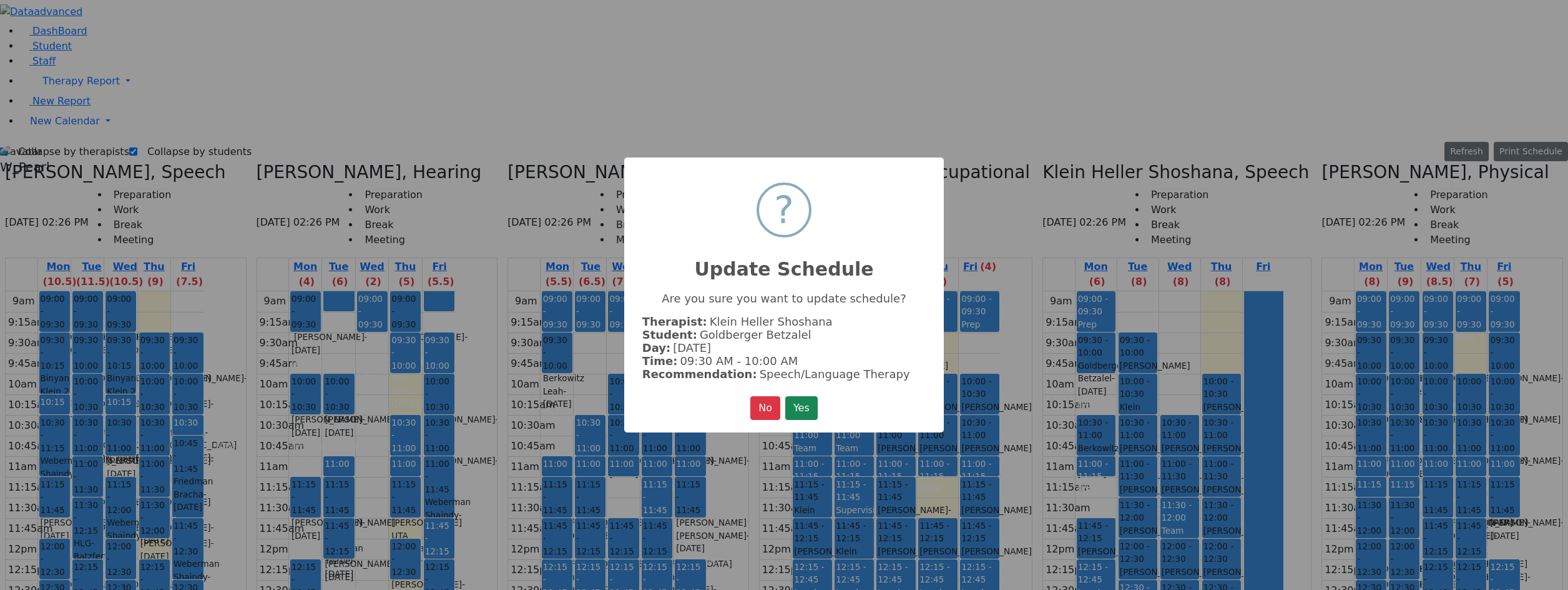
click at [783, 405] on div "No No Yes" at bounding box center [784, 408] width 68 height 24
click at [793, 402] on button "Yes" at bounding box center [801, 408] width 32 height 24
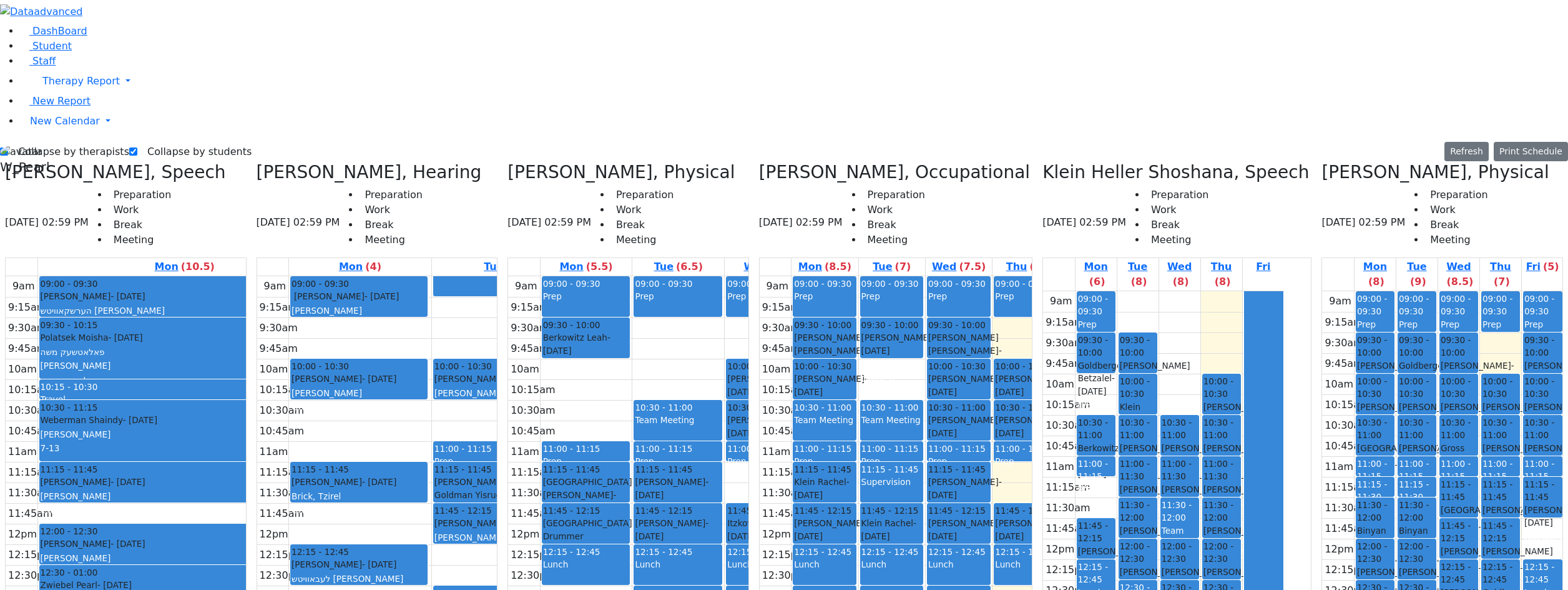
drag, startPoint x: 1104, startPoint y: 255, endPoint x: 1109, endPoint y: 186, distance: 69.2
click at [1109, 291] on div "9am 9:15am 9:30am 9:45am 10am 10:15am 10:30am 10:45am 11am 11:15am 11:30am 11:4…" at bounding box center [1162, 538] width 240 height 494
drag, startPoint x: 1115, startPoint y: 242, endPoint x: 1115, endPoint y: 186, distance: 56.0
click at [1115, 291] on div "09:00 - 09:30 Prep 09:30 - 10:00 [PERSON_NAME] - [DATE] [PERSON_NAME] 10:30 - 1…" at bounding box center [1095, 538] width 41 height 494
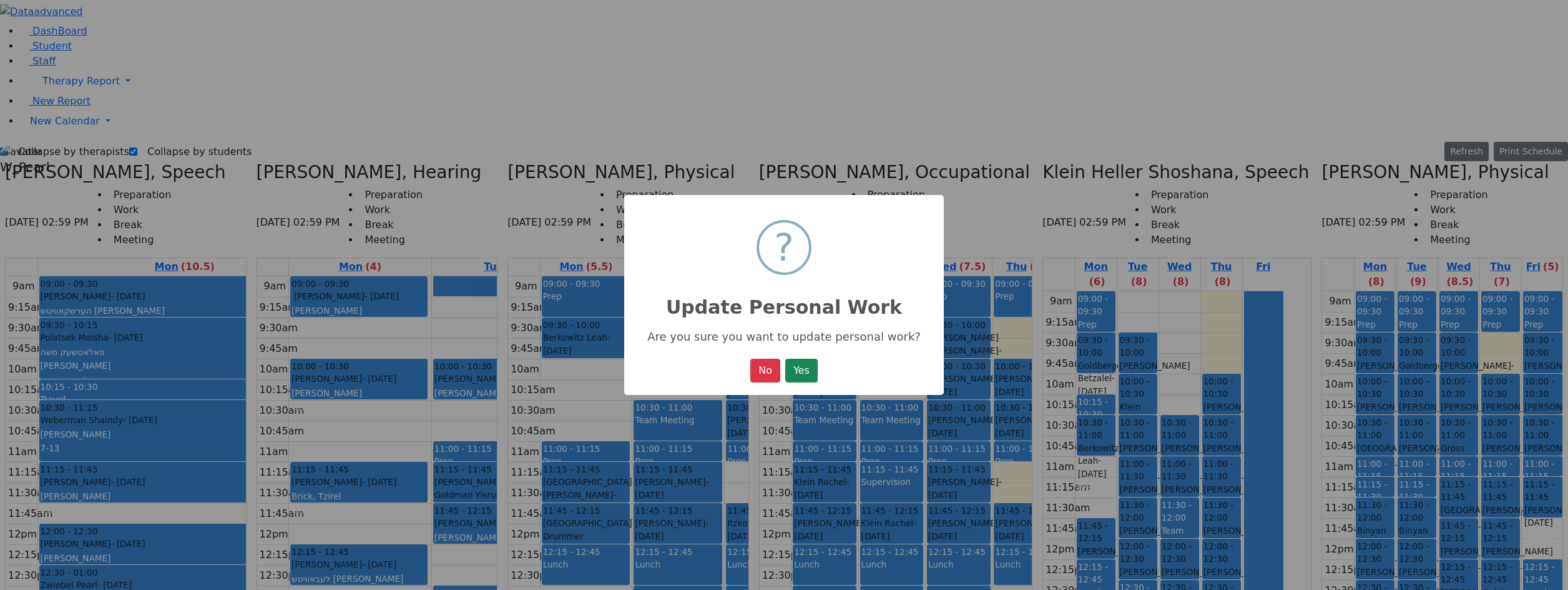
click at [814, 378] on button "Yes" at bounding box center [801, 371] width 32 height 24
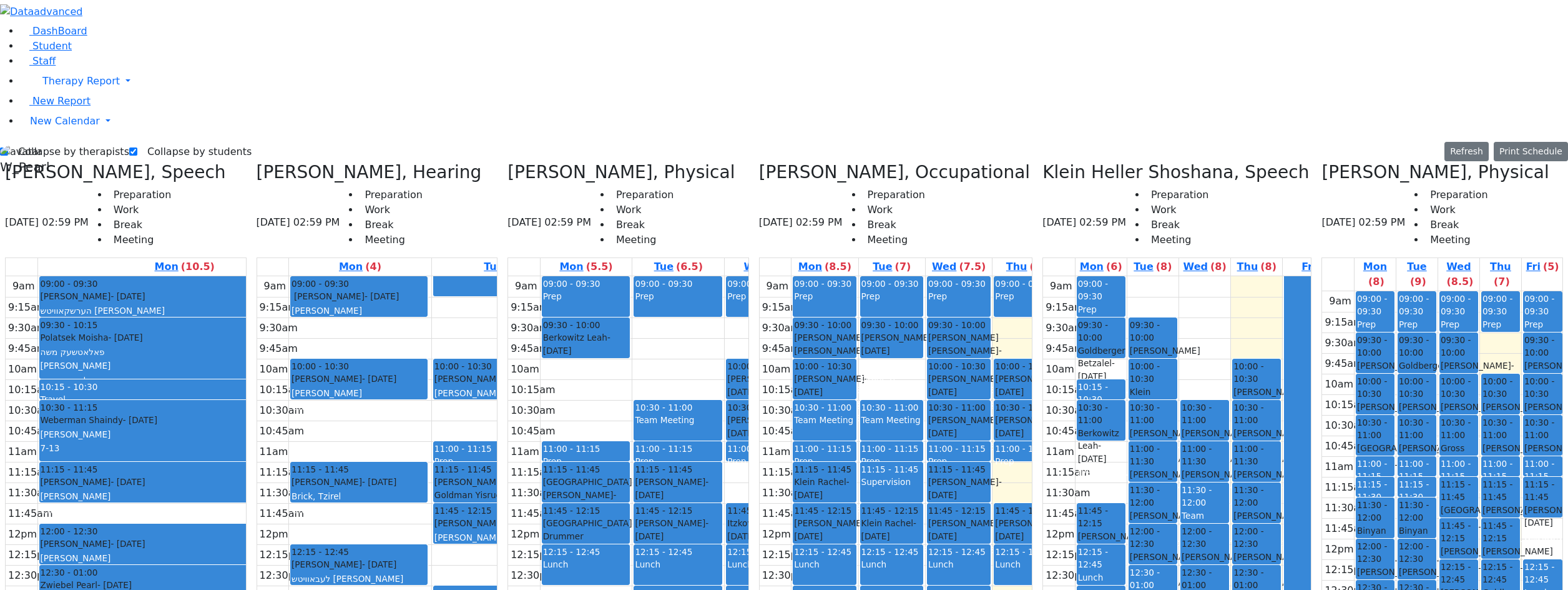
click at [1103, 276] on div "9am 9:15am 9:30am 9:45am 10am 10:15am 10:30am 10:45am 11am 11:15am 11:30am 11:4…" at bounding box center [1188, 523] width 292 height 494
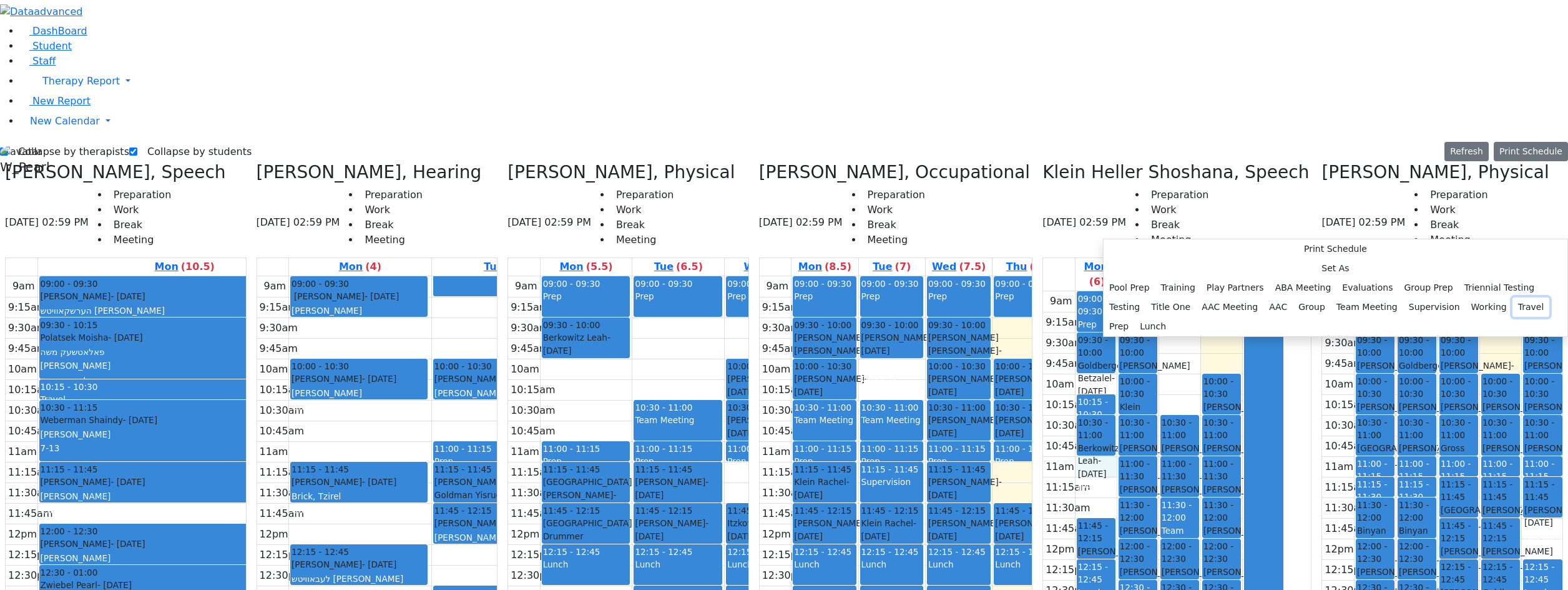
click at [1512, 317] on button "Travel" at bounding box center [1531, 307] width 37 height 20
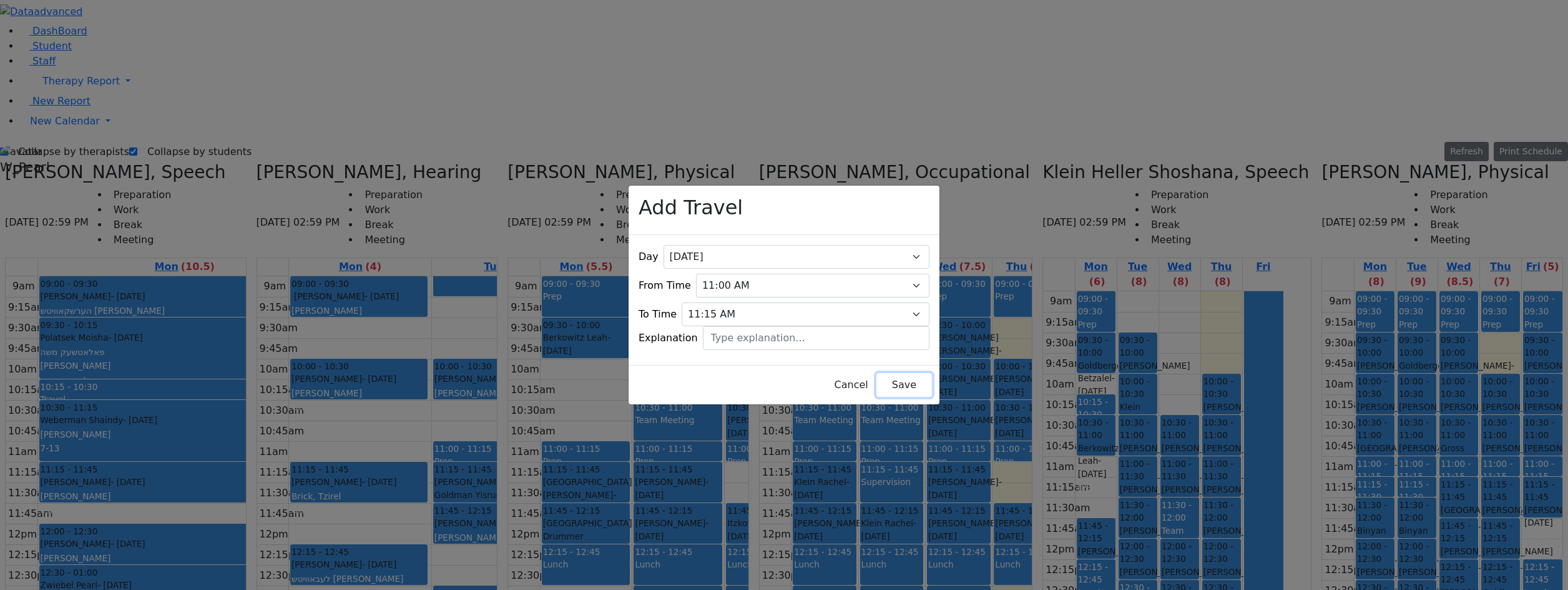
click at [876, 374] on button "Save" at bounding box center [904, 385] width 56 height 24
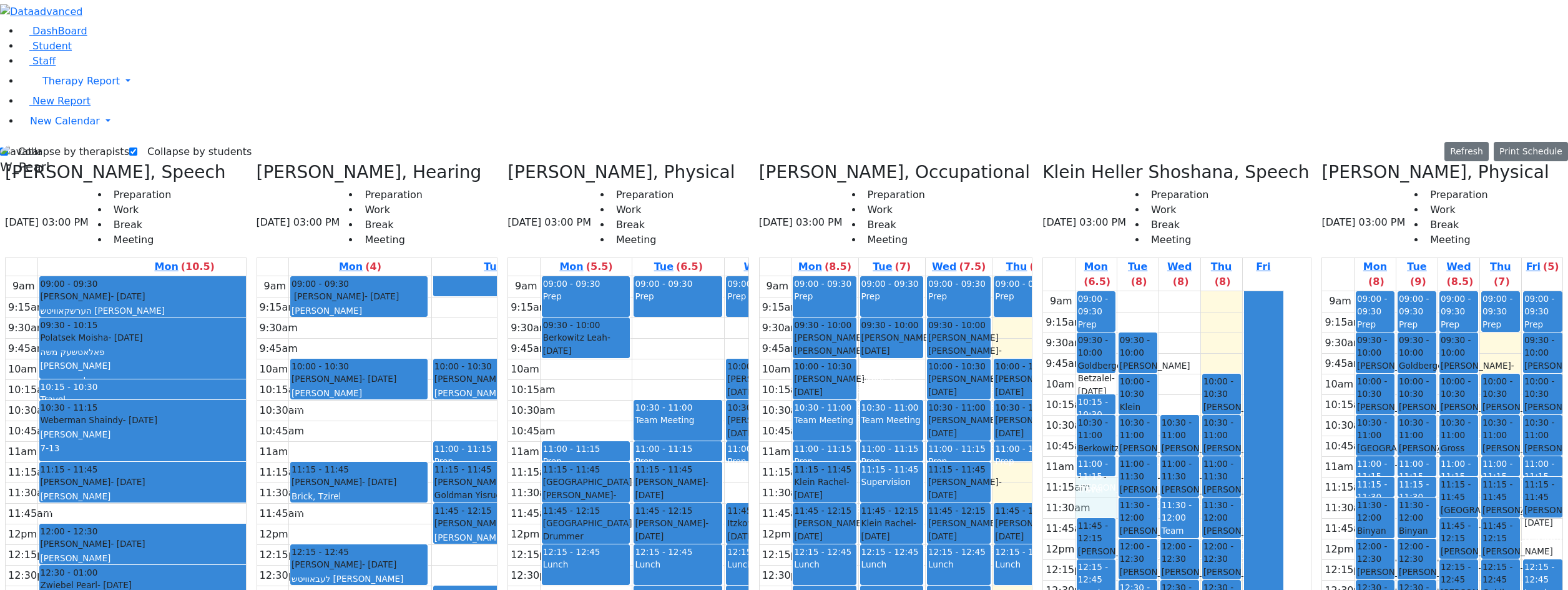
drag, startPoint x: 1098, startPoint y: 267, endPoint x: 1104, endPoint y: 276, distance: 10.8
click at [1104, 291] on div "9am 9:15am 9:30am 9:45am 10am 10:15am 10:30am 10:45am 11am 11:15am 11:30am 11:4…" at bounding box center [1162, 538] width 240 height 494
click at [161, 142] on label "Collapse by students" at bounding box center [194, 152] width 114 height 20
click at [137, 148] on input "Collapse by students" at bounding box center [133, 151] width 8 height 8
checkbox input "false"
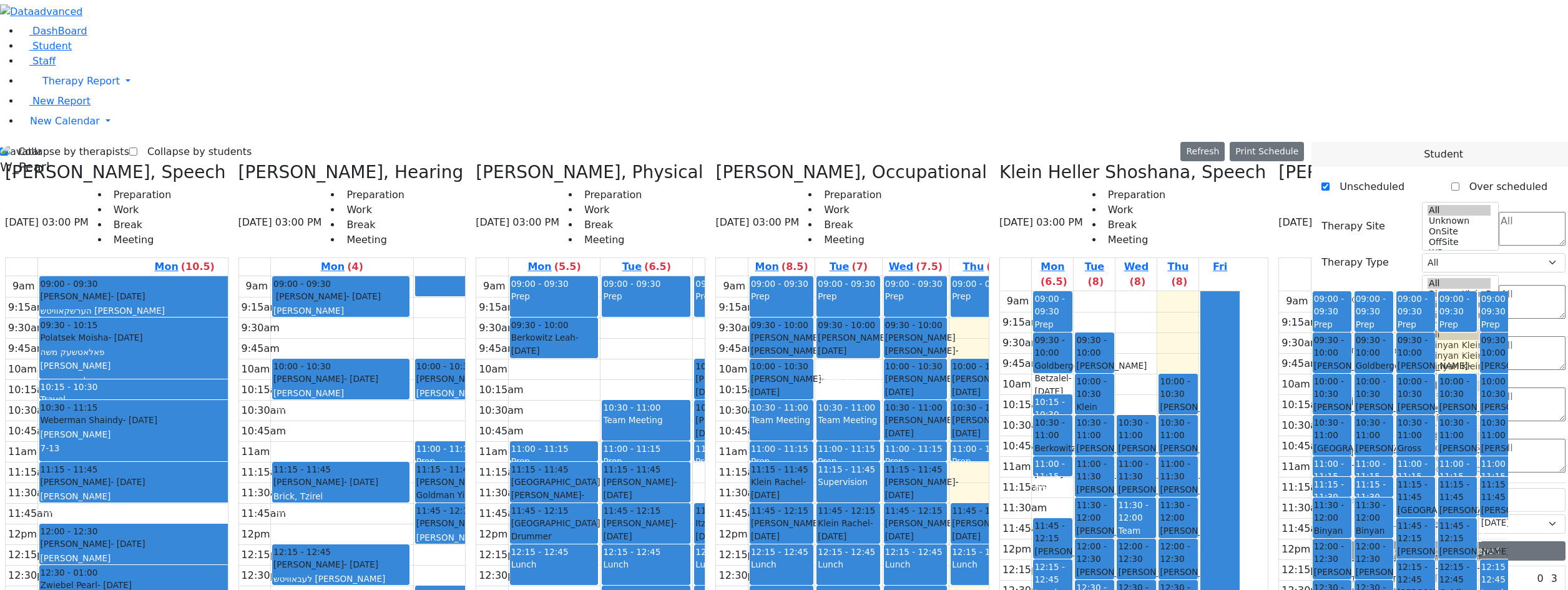
scroll to position [812, 0]
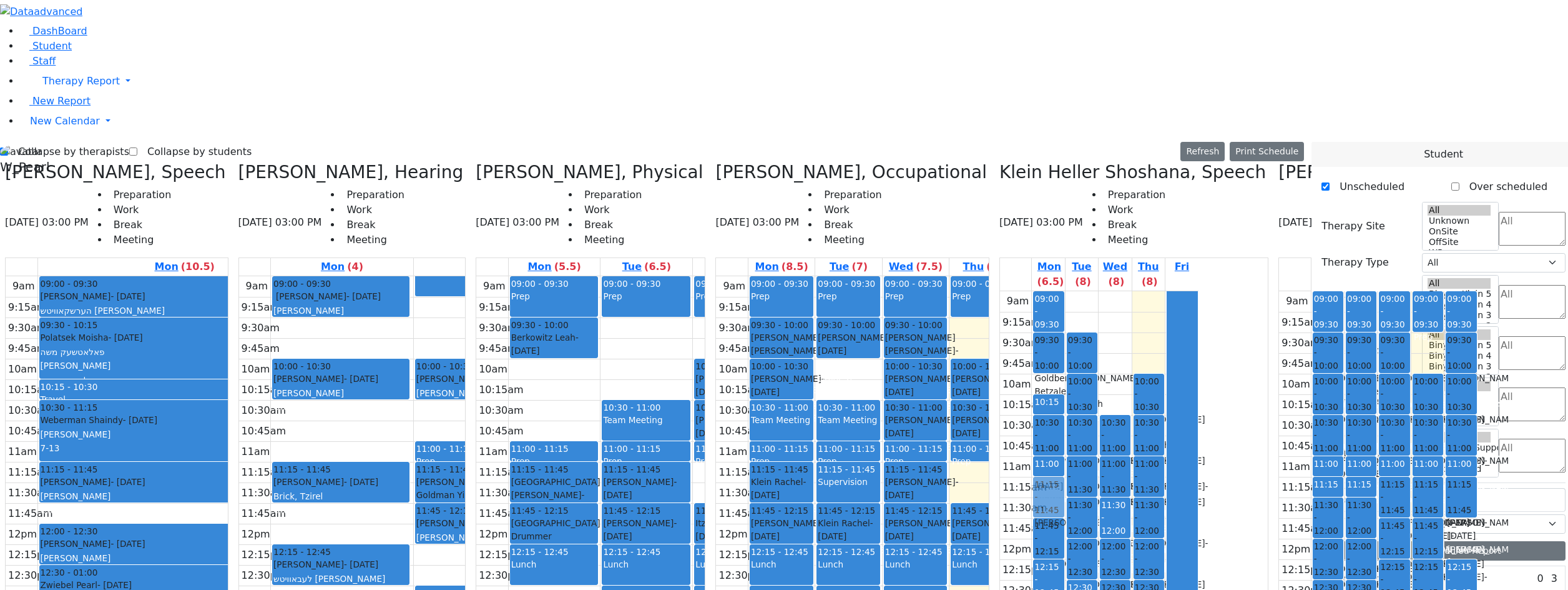
drag, startPoint x: 1371, startPoint y: 432, endPoint x: 925, endPoint y: 272, distance: 473.8
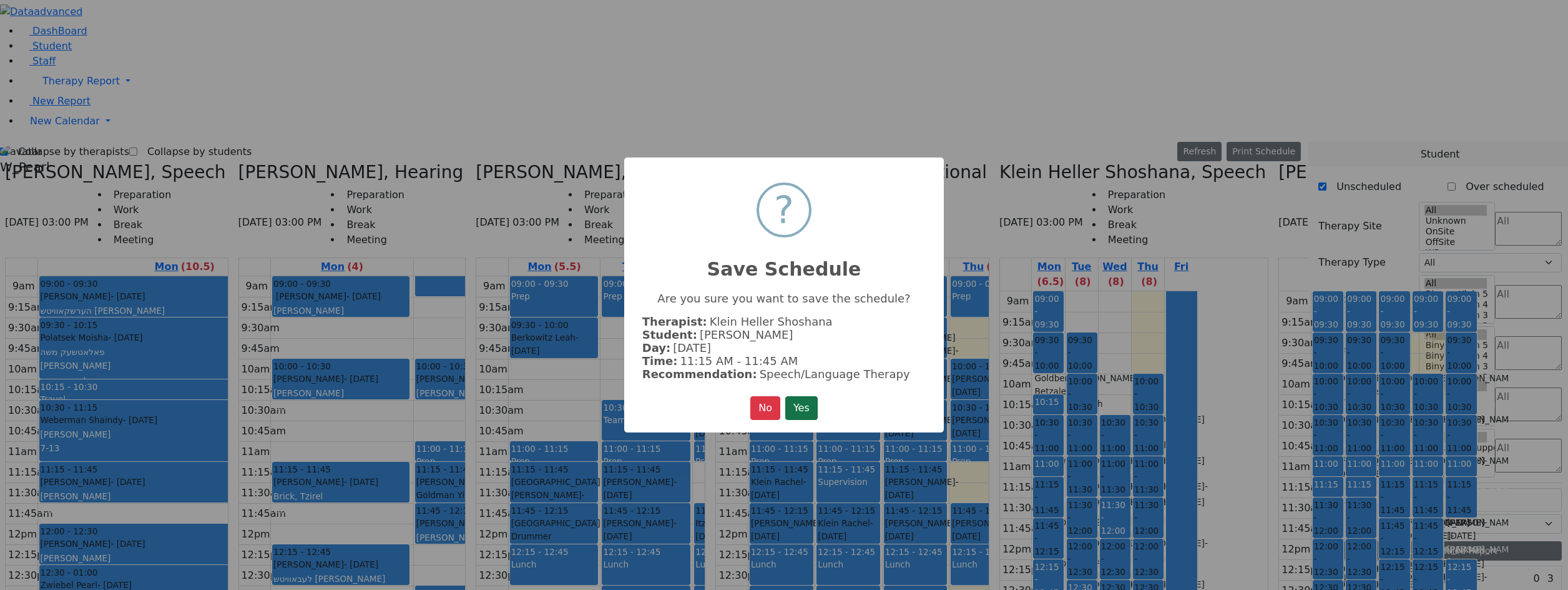
click at [807, 403] on button "Yes" at bounding box center [801, 408] width 32 height 24
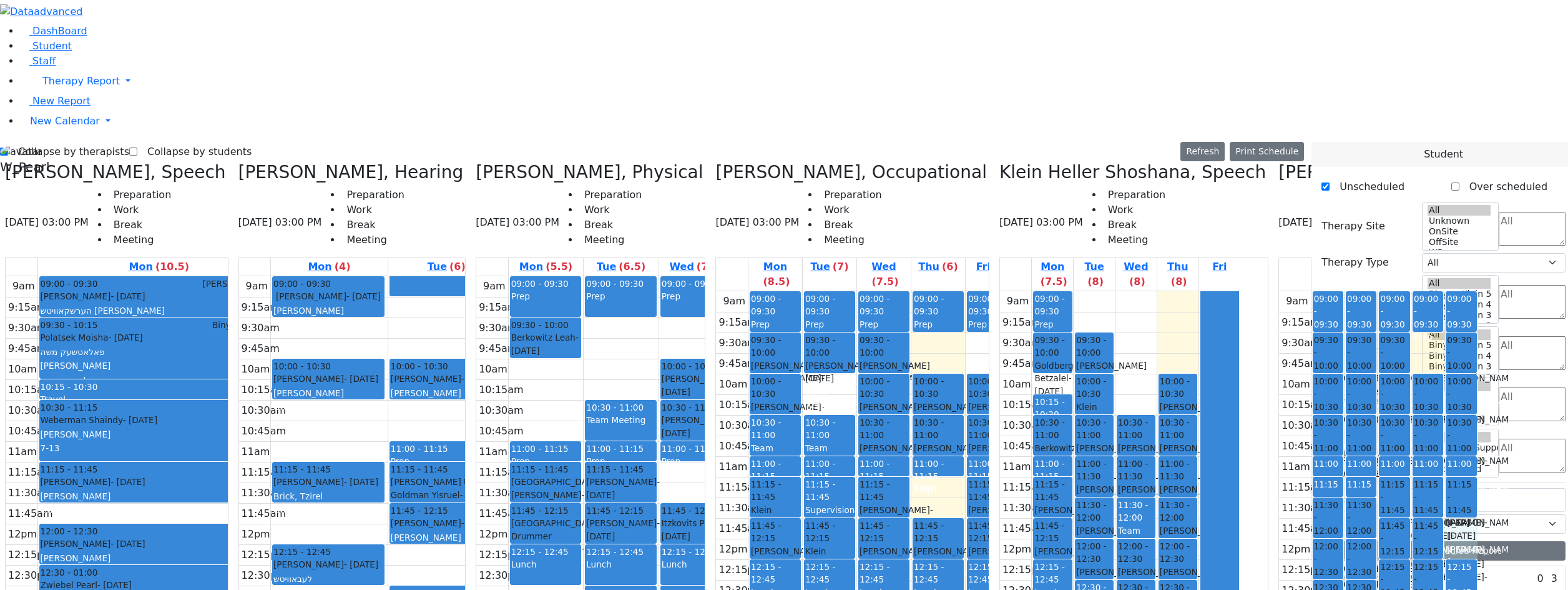
drag, startPoint x: 1291, startPoint y: 305, endPoint x: 1297, endPoint y: 337, distance: 32.6
click at [1297, 337] on div "9am 9:15am 9:30am 9:45am 10am 10:15am 10:30am 10:45am 11am 11:15am 11:30am 11:4…" at bounding box center [1378, 538] width 199 height 494
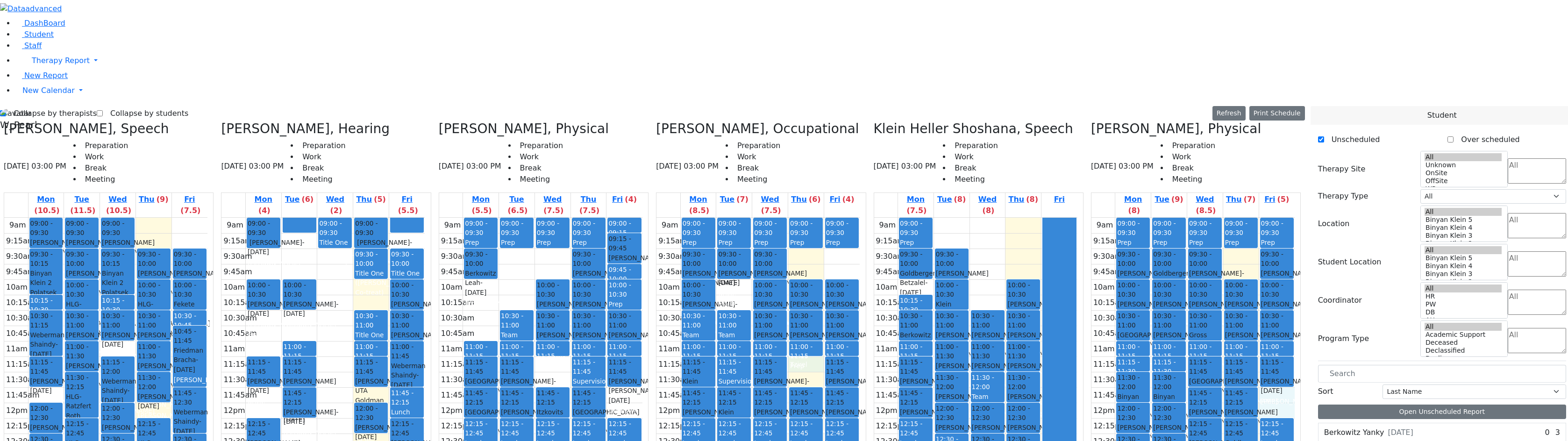
drag, startPoint x: 823, startPoint y: 194, endPoint x: 823, endPoint y: 200, distance: 6.0
click at [823, 217] on div "9am 9:15am 9:30am 9:45am 10am 10:15am 10:30am 10:45am 11am 11:15am 11:30am 11:4…" at bounding box center [758, 402] width 203 height 369
drag, startPoint x: 819, startPoint y: 163, endPoint x: 823, endPoint y: 203, distance: 40.2
click at [823, 217] on div "09:00 - 09:30 Prep 10:00 - 10:30 Aker Leah - 04/09/2012 Brick, Tzirel Grade 6 1…" at bounding box center [806, 402] width 35 height 369
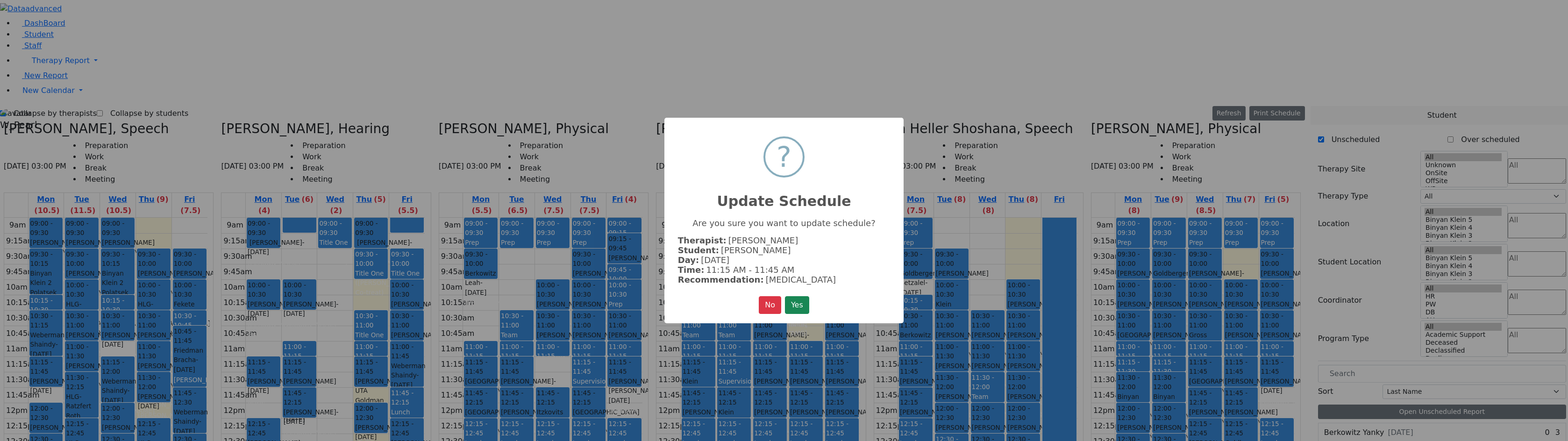
click at [803, 300] on button "Yes" at bounding box center [797, 305] width 24 height 18
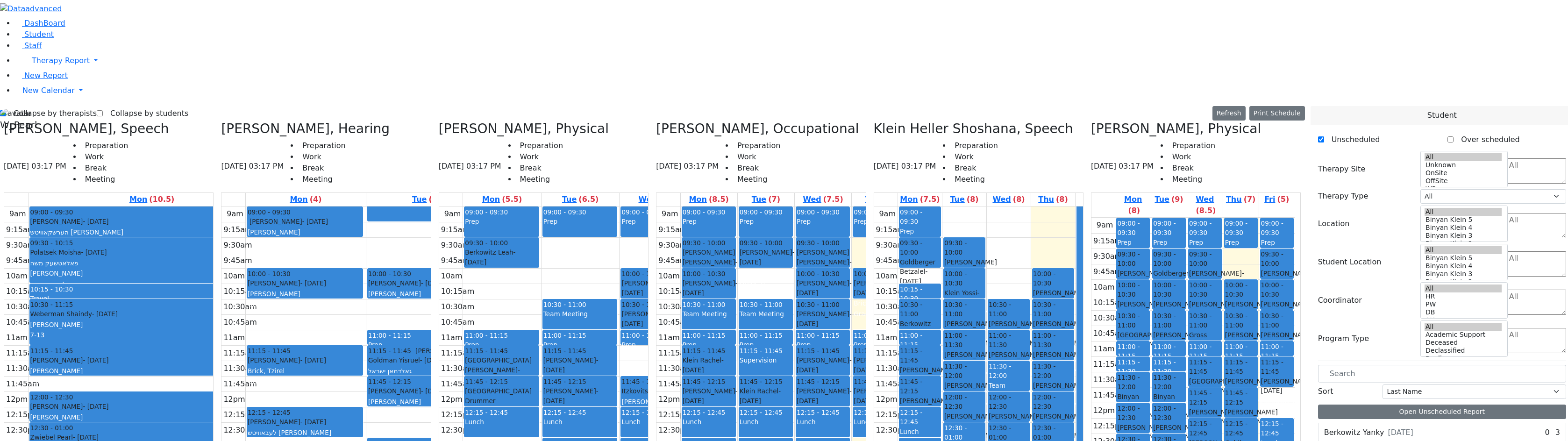
click at [854, 340] on div "Prep" at bounding box center [879, 344] width 52 height 9
click at [824, 186] on button "Delete Selected Schedule" at bounding box center [863, 190] width 92 height 15
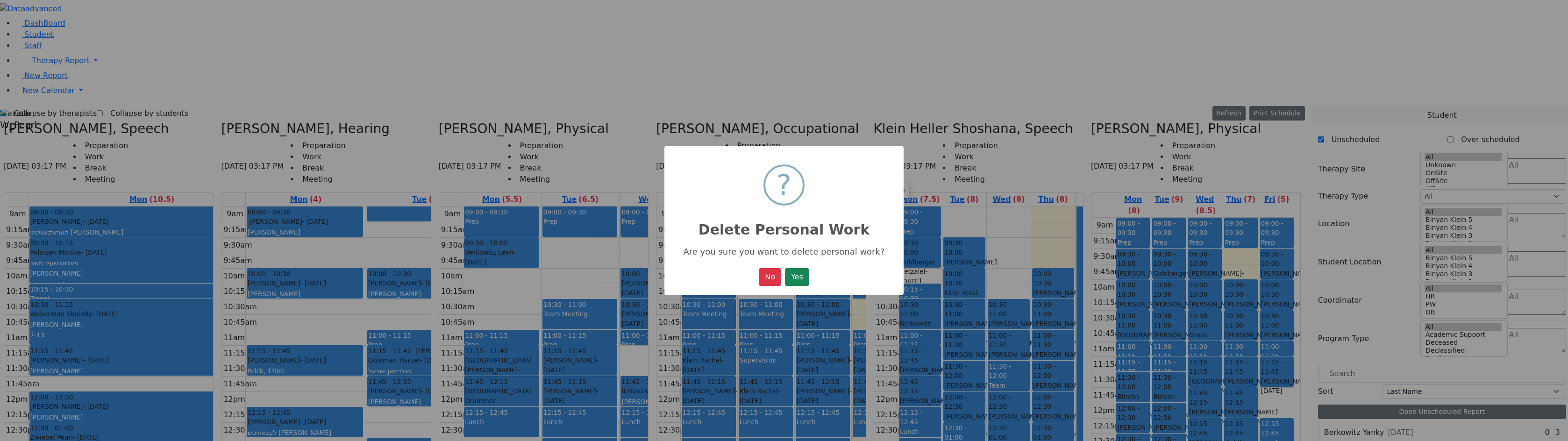
drag, startPoint x: 801, startPoint y: 276, endPoint x: 801, endPoint y: 265, distance: 11.0
click at [801, 274] on button "Yes" at bounding box center [797, 277] width 24 height 18
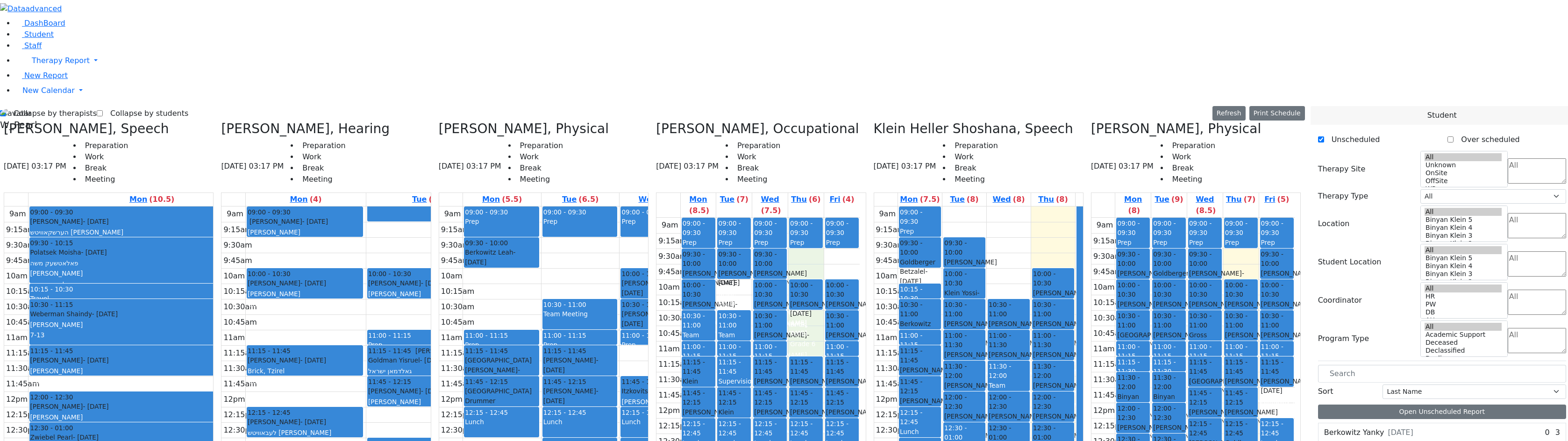
drag, startPoint x: 816, startPoint y: 181, endPoint x: 816, endPoint y: 194, distance: 13.0
click at [816, 217] on div "9am 9:15am 9:30am 9:45am 10am 10:15am 10:30am 10:45am 11am 11:15am 11:30am 11:4…" at bounding box center [758, 402] width 203 height 369
drag, startPoint x: 819, startPoint y: 194, endPoint x: 824, endPoint y: 89, distance: 105.1
click at [824, 217] on div "09:00 - 09:30 Prep 10:00 - 10:30 Aker Leah - 04/09/2012 Brick, Tzirel Grade 6 1…" at bounding box center [806, 402] width 35 height 369
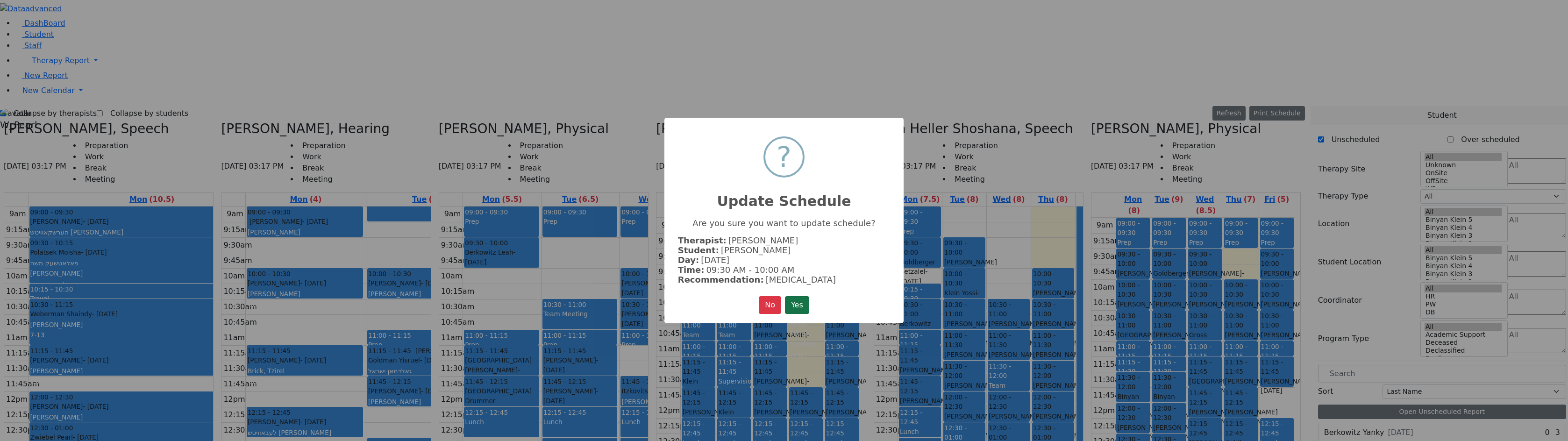
click at [793, 297] on button "Yes" at bounding box center [797, 305] width 24 height 18
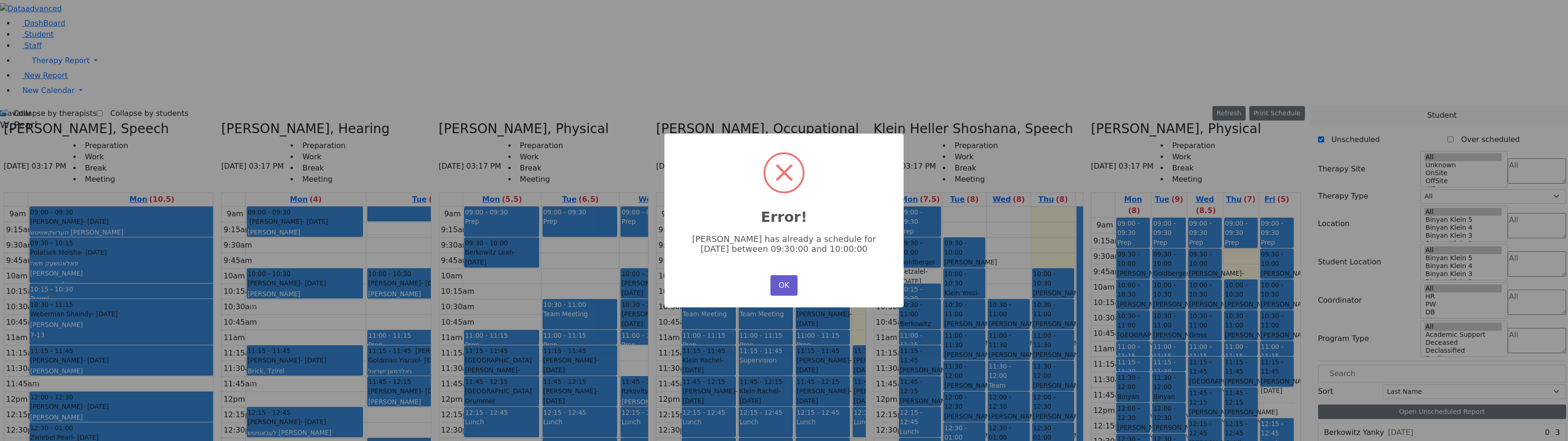
drag, startPoint x: 783, startPoint y: 280, endPoint x: 783, endPoint y: 274, distance: 6.0
click at [783, 279] on button "OK" at bounding box center [784, 285] width 27 height 21
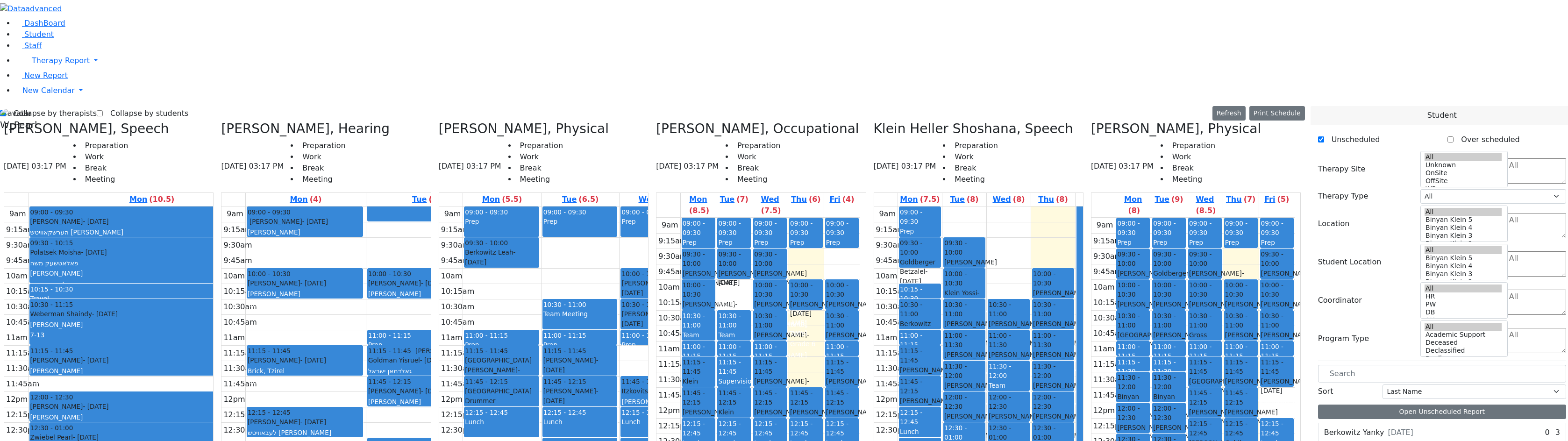
drag, startPoint x: 829, startPoint y: 198, endPoint x: 790, endPoint y: 290, distance: 99.9
click at [790, 290] on tr "09:00 - 09:30 Prep 09:30 - 10:00 [PERSON_NAME] [PERSON_NAME] - [DATE] הערשקאווי…" at bounding box center [758, 402] width 203 height 369
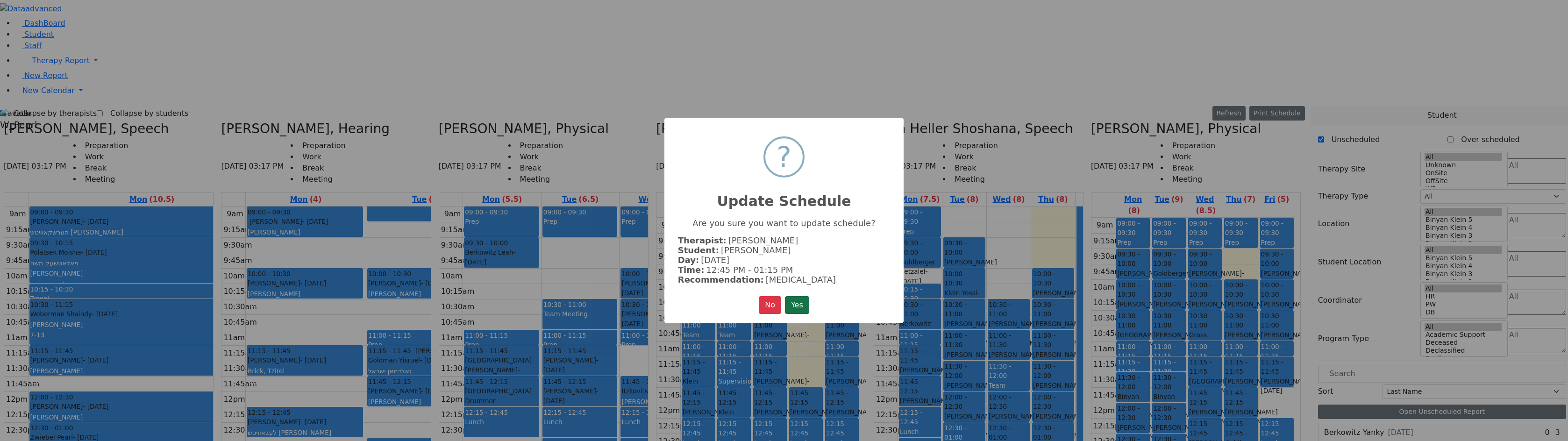
drag, startPoint x: 802, startPoint y: 301, endPoint x: 802, endPoint y: 287, distance: 14.0
click at [801, 301] on button "Yes" at bounding box center [797, 305] width 24 height 18
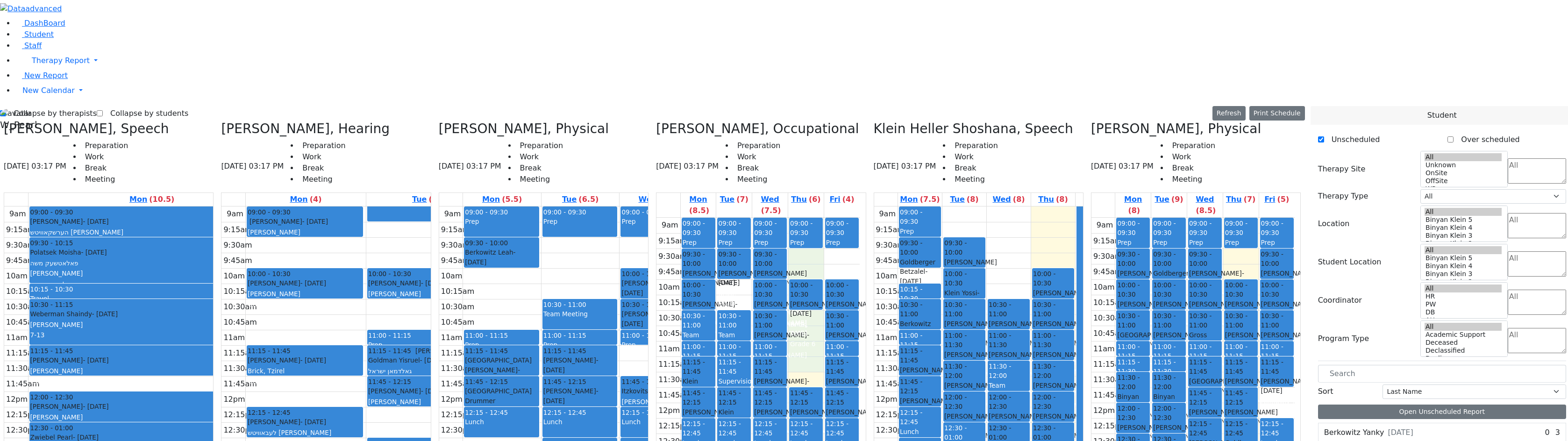
drag, startPoint x: 815, startPoint y: 181, endPoint x: 815, endPoint y: 201, distance: 20.0
click at [815, 217] on div "9am 9:15am 9:30am 9:45am 10am 10:15am 10:30am 10:45am 11am 11:15am 11:30am 11:4…" at bounding box center [758, 402] width 203 height 369
drag, startPoint x: 817, startPoint y: 185, endPoint x: 817, endPoint y: 192, distance: 7.0
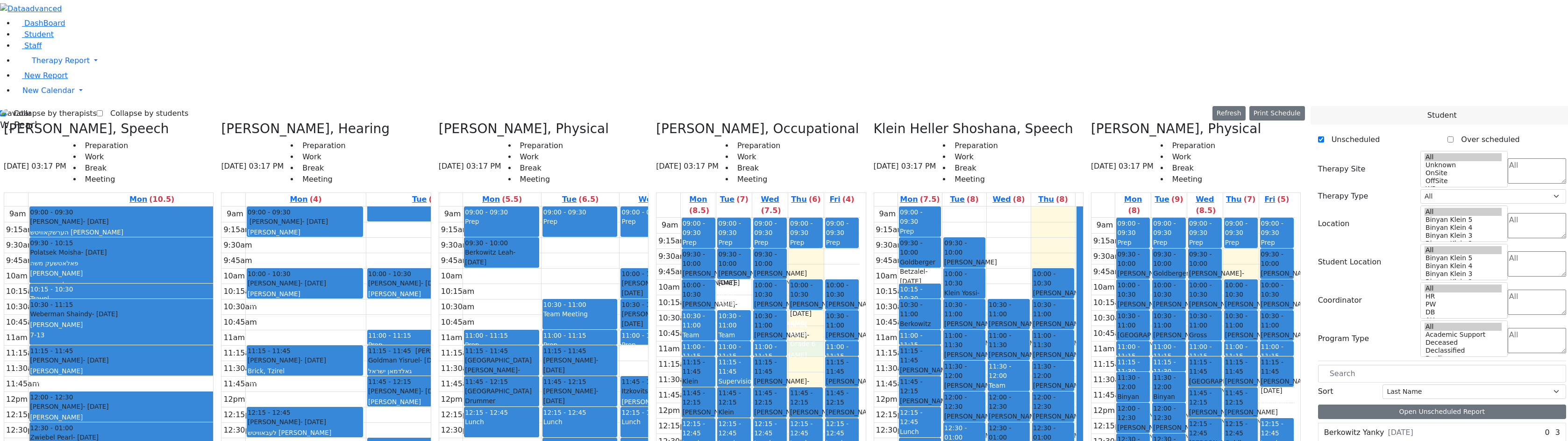
click at [812, 217] on div "9am 9:15am 9:30am 9:45am 10am 10:15am 10:30am 10:45am 11am 11:15am 11:30am 11:4…" at bounding box center [758, 402] width 203 height 369
click at [815, 217] on div "9am 9:15am 9:30am 9:45am 10am 10:15am 10:30am 10:45am 11am 11:15am 11:30am 11:4…" at bounding box center [758, 402] width 203 height 369
click at [1238, 106] on button "Refresh" at bounding box center [1229, 113] width 33 height 15
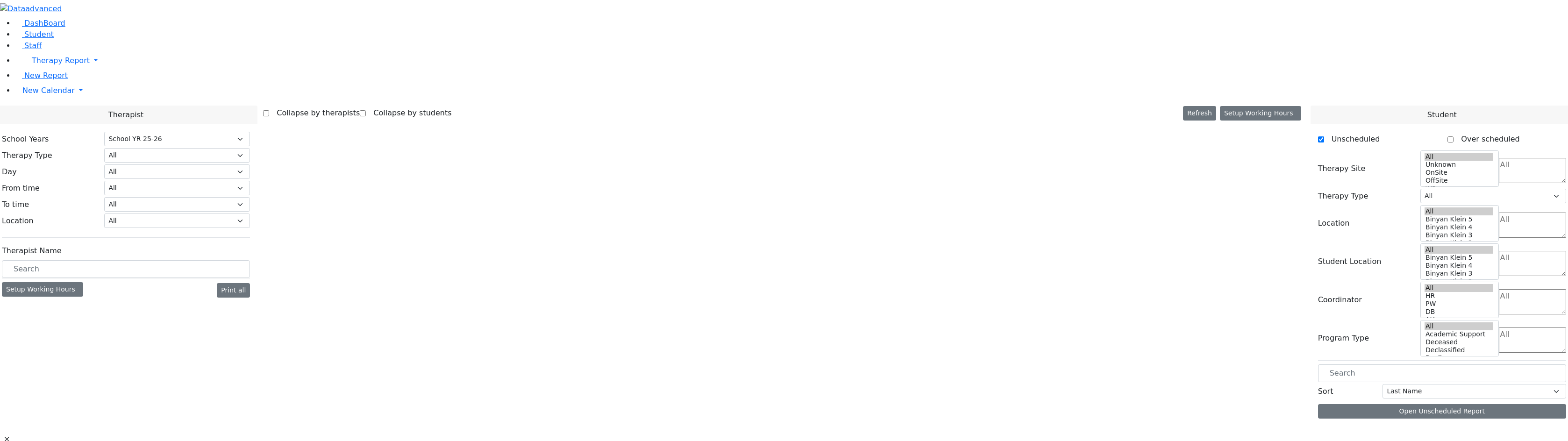
select select "212"
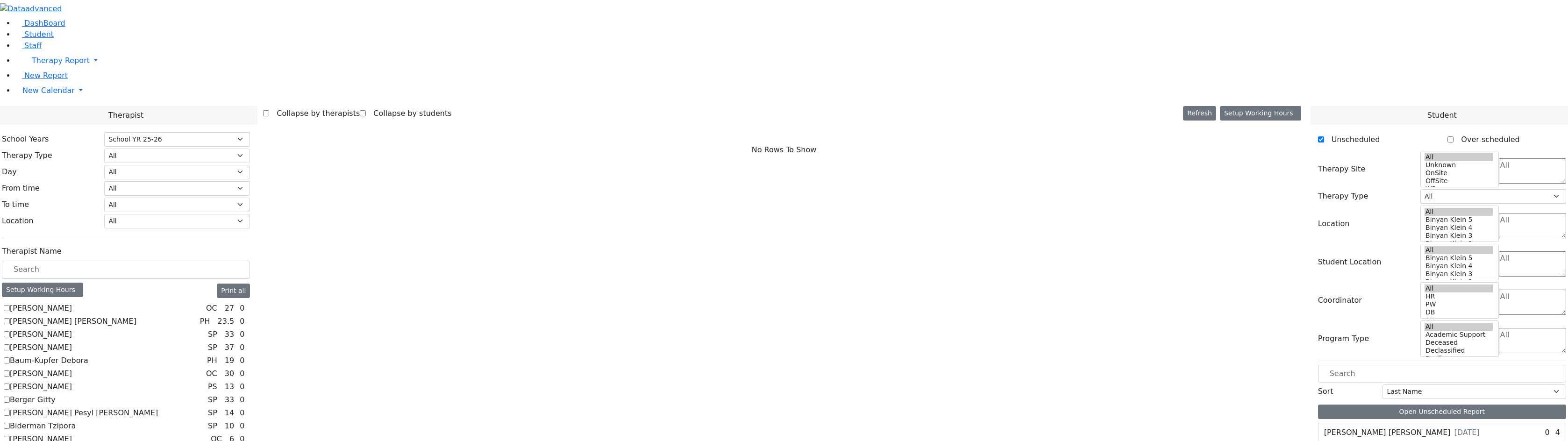
scroll to position [374, 0]
checkbox input "true"
select select "3"
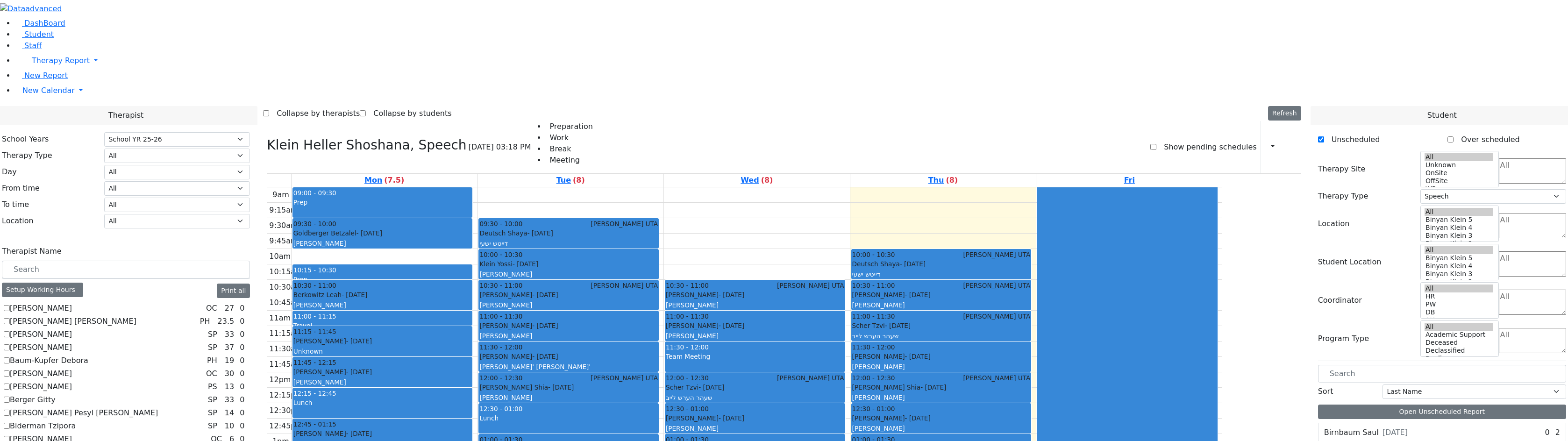
scroll to position [735, 0]
checkbox input "true"
select select
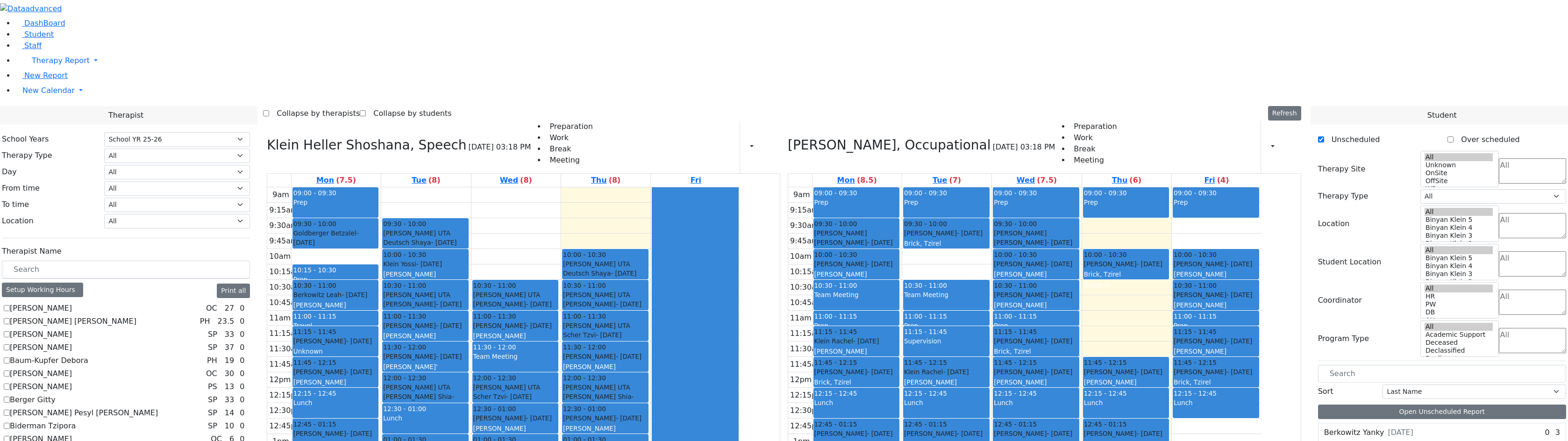
scroll to position [595, 0]
checkbox input "true"
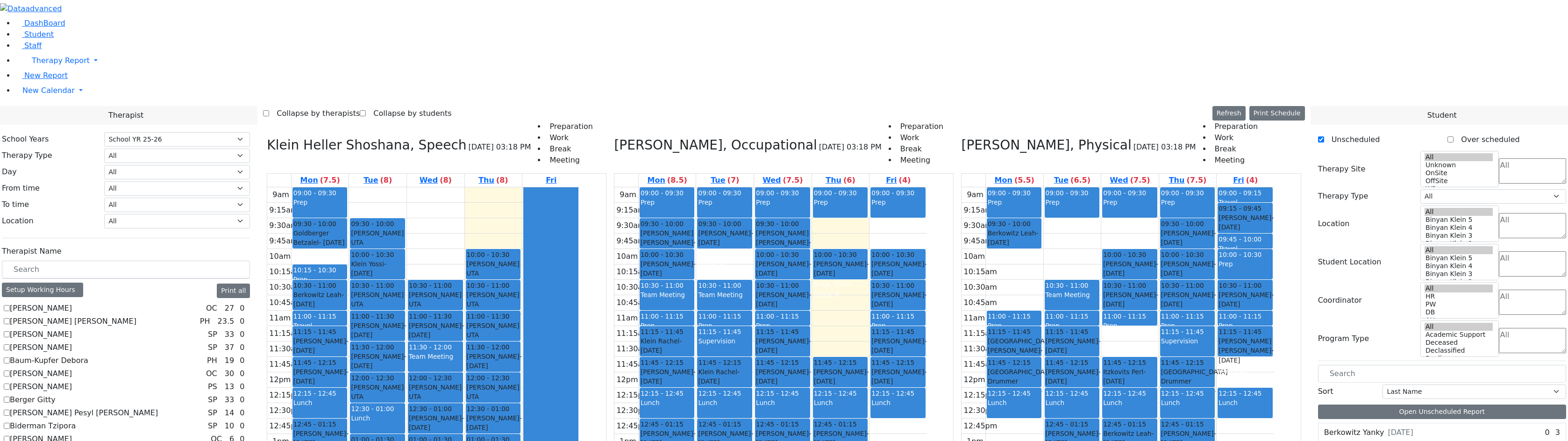
scroll to position [420, 0]
drag, startPoint x: 859, startPoint y: 288, endPoint x: 917, endPoint y: 187, distance: 116.5
click at [917, 188] on tr "09:00 - 09:30 Prep 09:30 - 10:00 [PERSON_NAME] [PERSON_NAME] - [DATE] הערשקאווי…" at bounding box center [771, 372] width 313 height 369
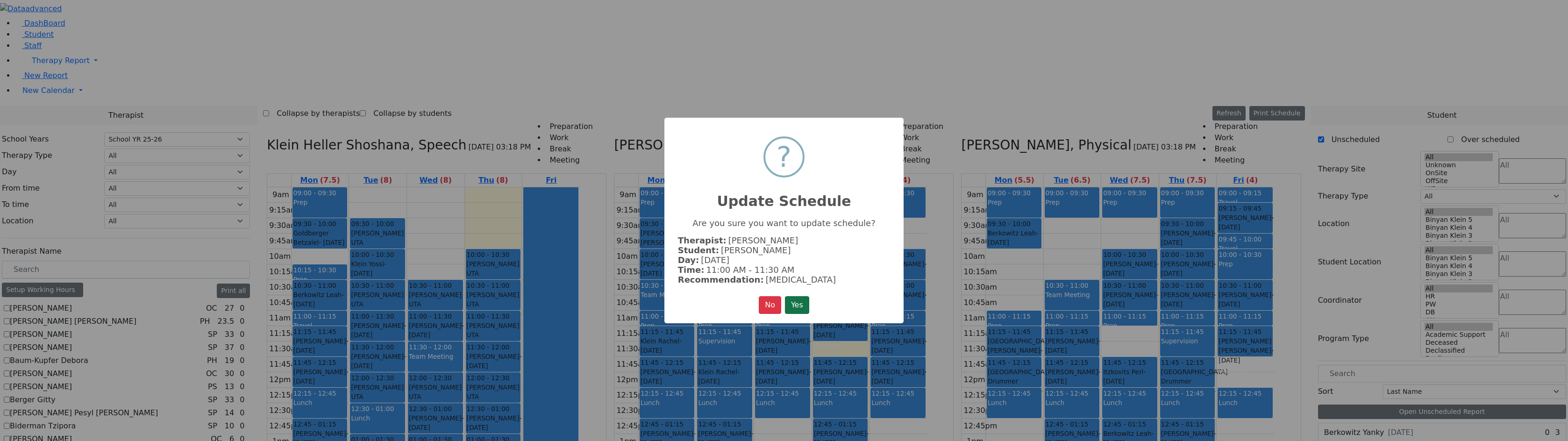
click at [799, 302] on button "Yes" at bounding box center [797, 305] width 24 height 18
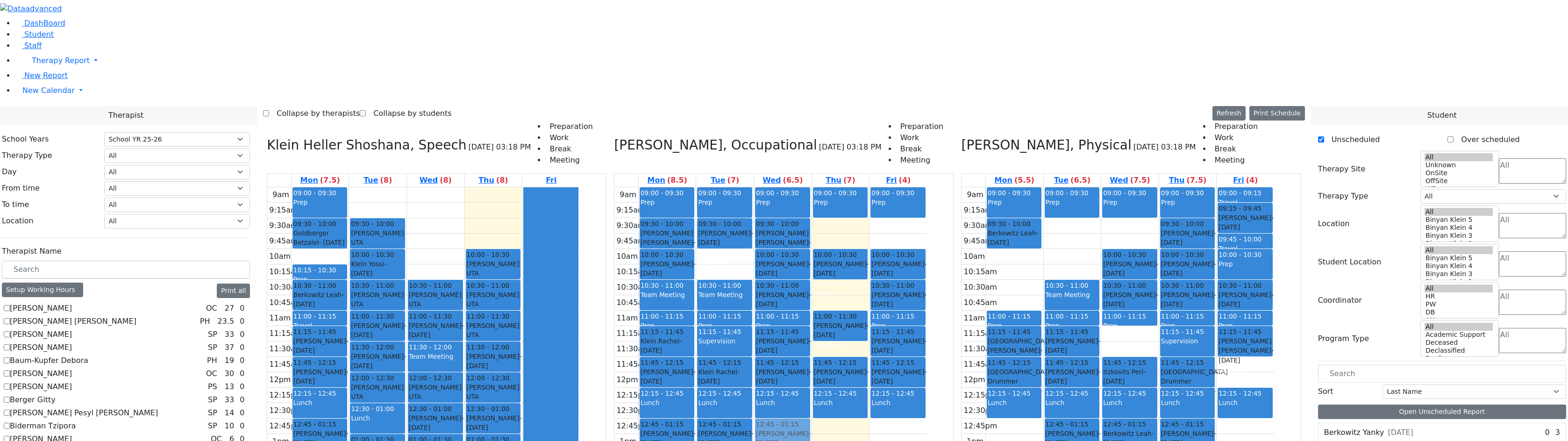
drag, startPoint x: 900, startPoint y: 299, endPoint x: 865, endPoint y: 293, distance: 35.5
click at [865, 293] on tr "09:00 - 09:30 Prep 09:30 - 10:00 [PERSON_NAME] [PERSON_NAME] - [DATE] הערשקאווי…" at bounding box center [771, 372] width 313 height 369
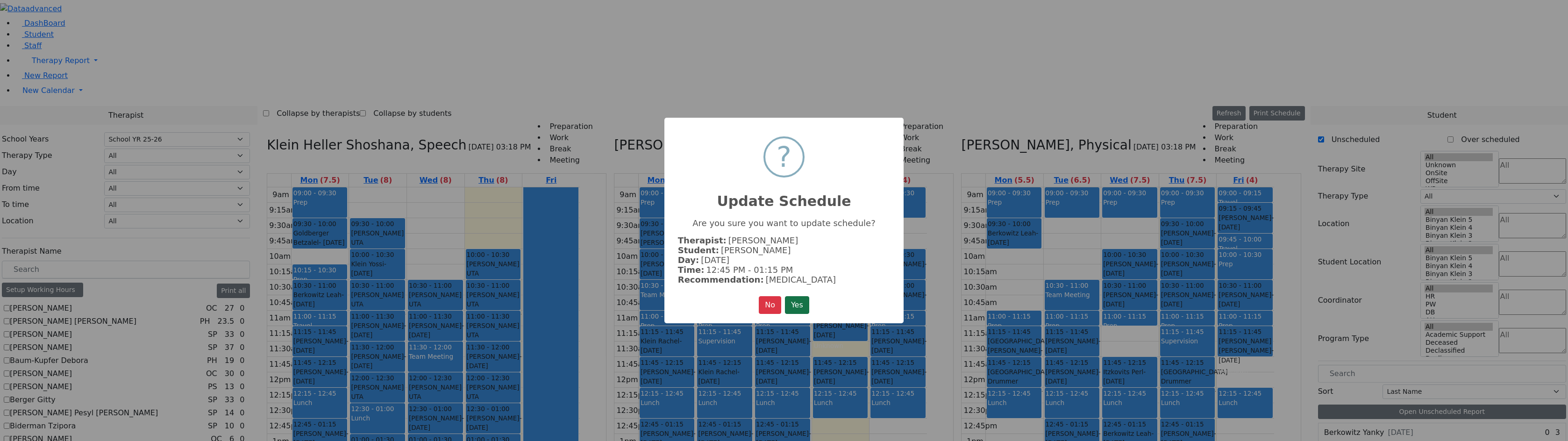
click at [804, 301] on button "Yes" at bounding box center [797, 305] width 24 height 18
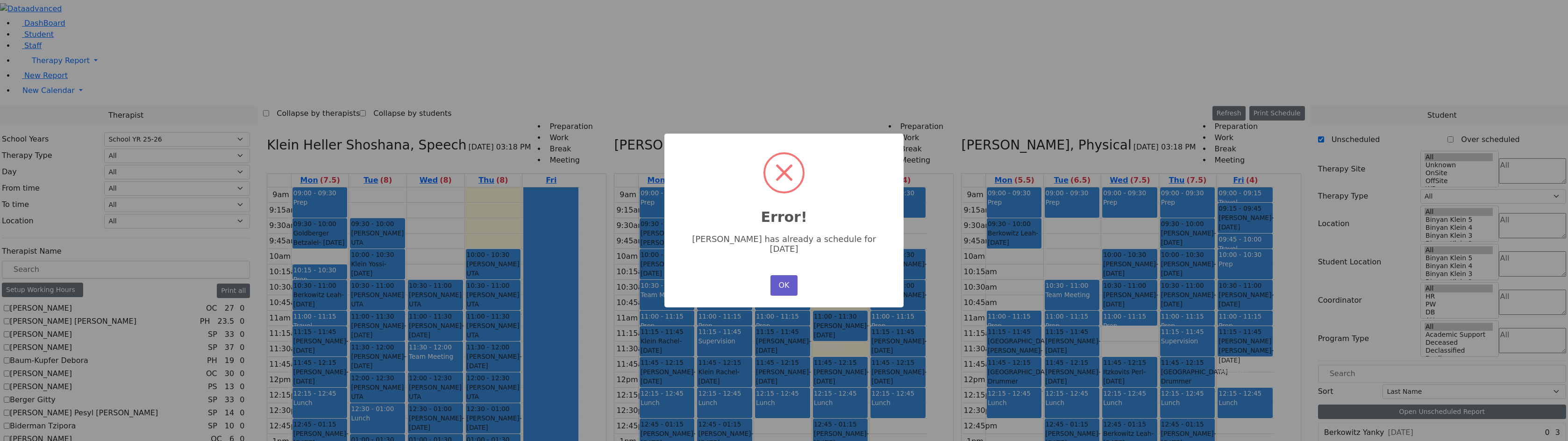
drag, startPoint x: 786, startPoint y: 270, endPoint x: 786, endPoint y: 276, distance: 6.0
click at [786, 273] on div "× Error! [PERSON_NAME] has already a schedule for [DATE] OK No Cancel" at bounding box center [784, 220] width 239 height 174
click at [789, 281] on button "OK" at bounding box center [784, 285] width 27 height 21
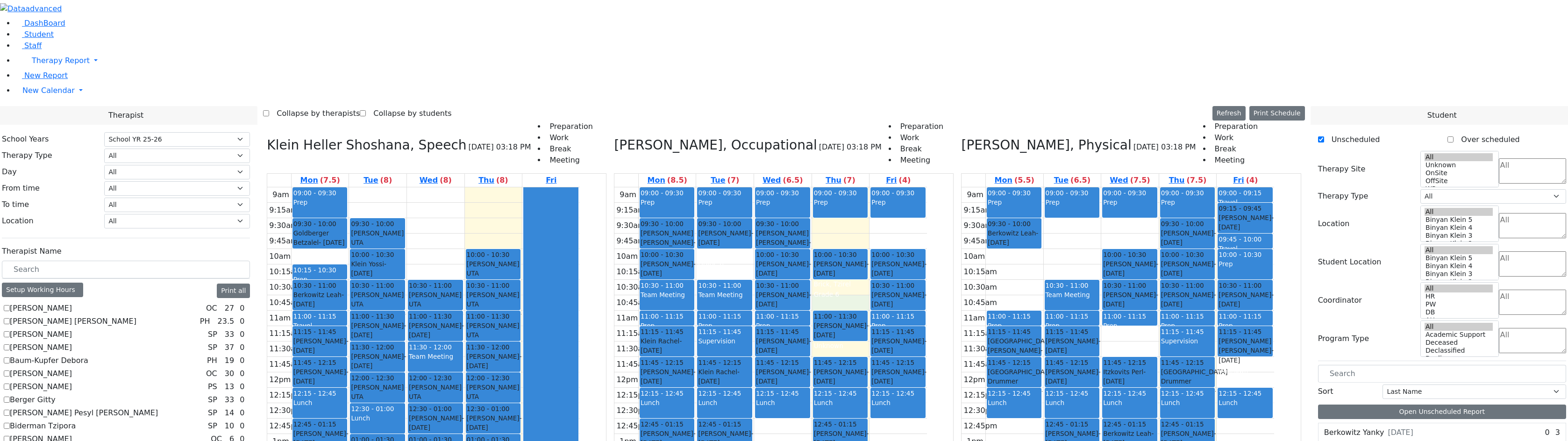
click at [908, 188] on div "9am 9:15am 9:30am 9:45am 10am 10:15am 10:30am 10:45am 11am 11:15am 11:30am 11:4…" at bounding box center [771, 372] width 313 height 369
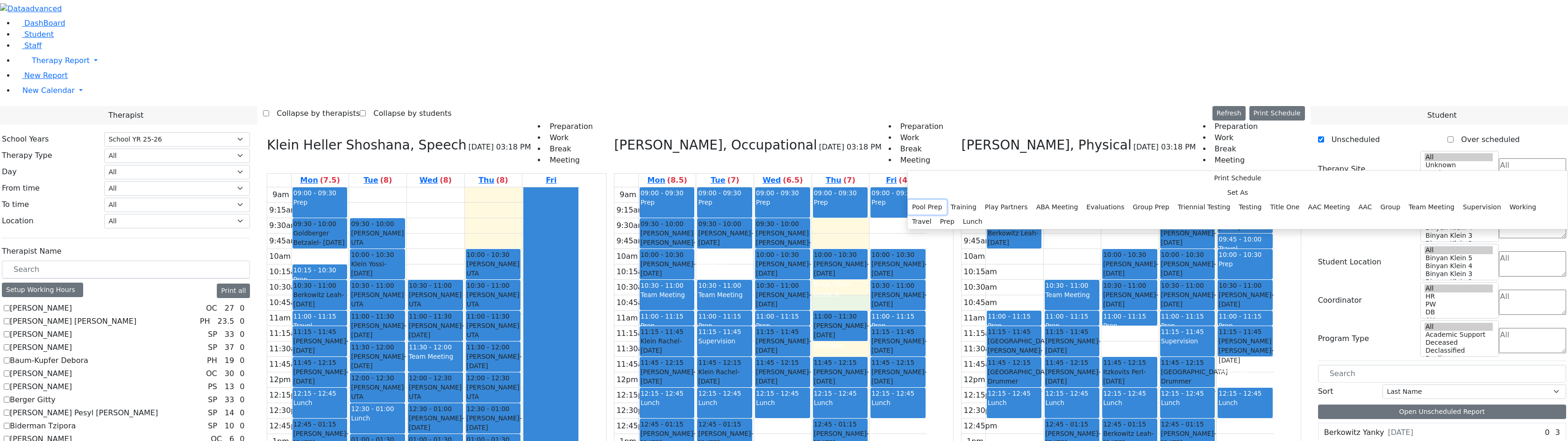
drag, startPoint x: 984, startPoint y: 196, endPoint x: 1006, endPoint y: 313, distance: 119.1
click at [1003, 228] on div "Pool Prep Training Play Partners ABA Meeting Evaluations Group Prep Triennial T…" at bounding box center [1237, 215] width 660 height 29
click at [936, 228] on button "Travel" at bounding box center [922, 222] width 28 height 15
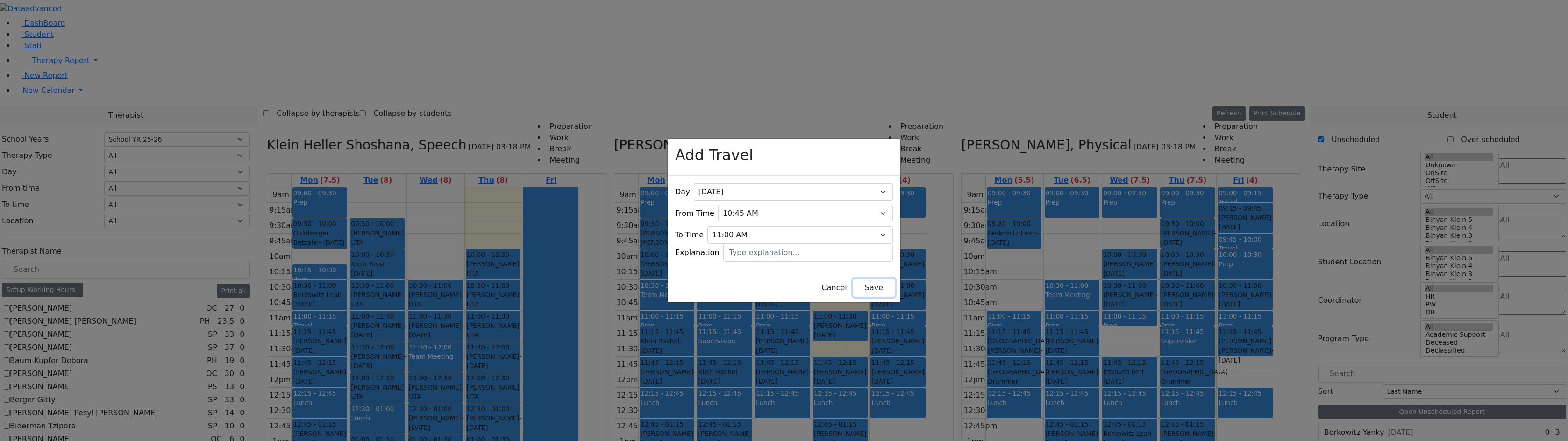
click at [862, 280] on button "Save" at bounding box center [874, 288] width 42 height 18
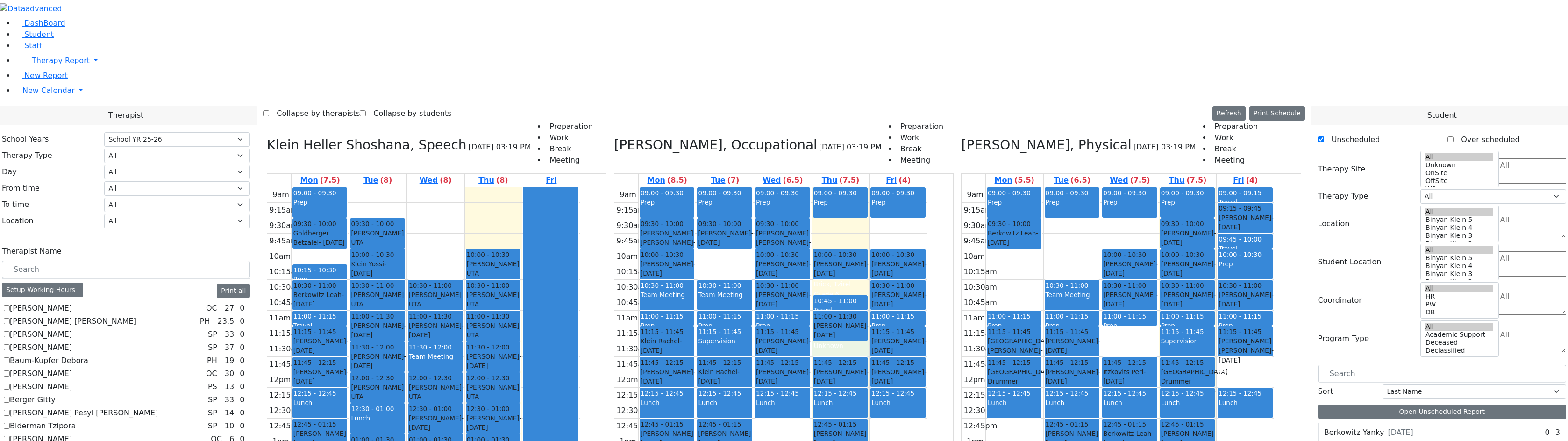
click at [900, 213] on div "9am 9:15am 9:30am 9:45am 10am 10:15am 10:30am 10:45am 11am 11:15am 11:30am 11:4…" at bounding box center [771, 372] width 313 height 369
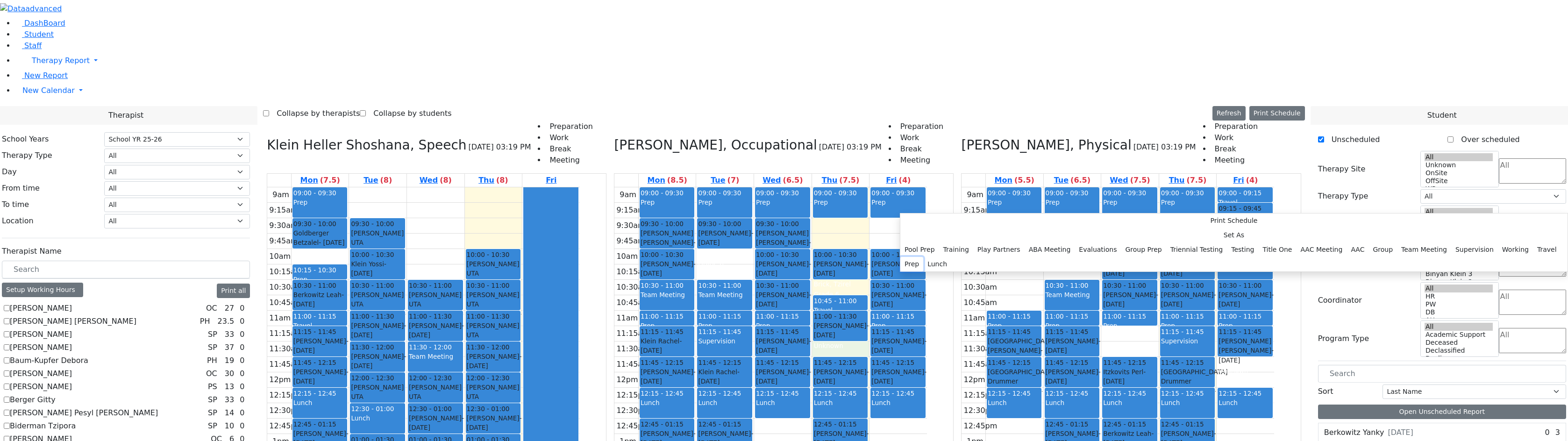
click at [923, 265] on button "Prep" at bounding box center [911, 264] width 23 height 15
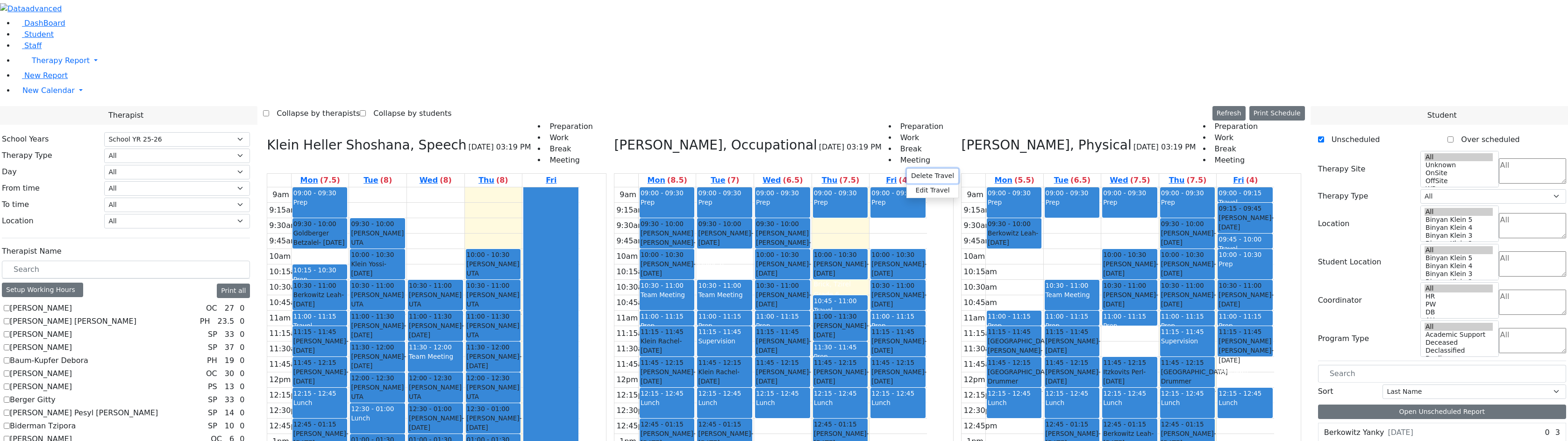
click at [920, 176] on button "Delete Travel" at bounding box center [933, 176] width 51 height 15
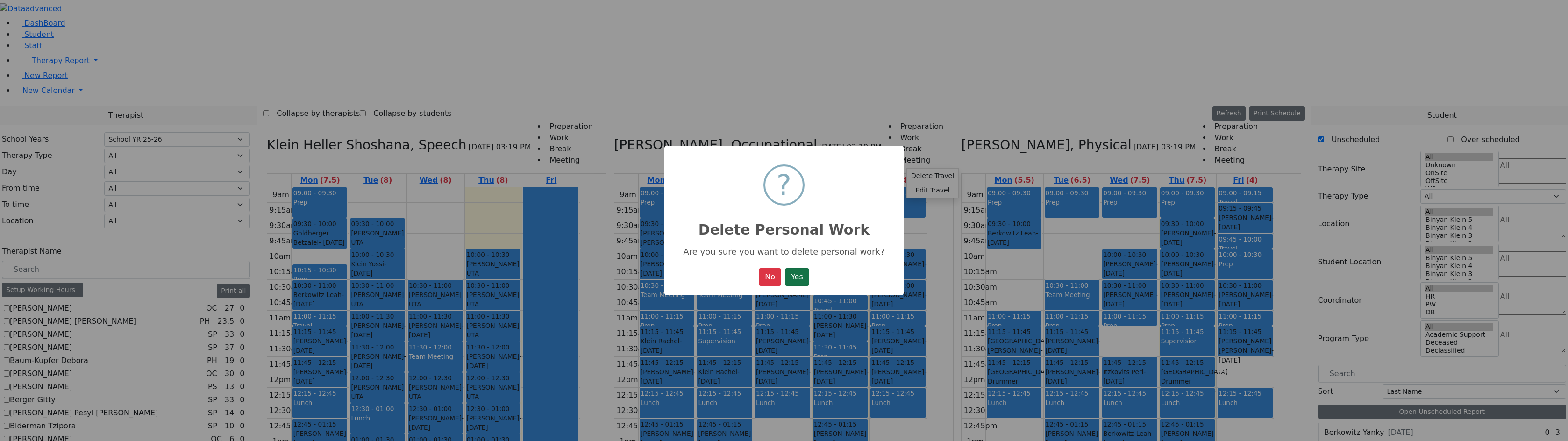
click at [808, 274] on button "Yes" at bounding box center [797, 277] width 24 height 18
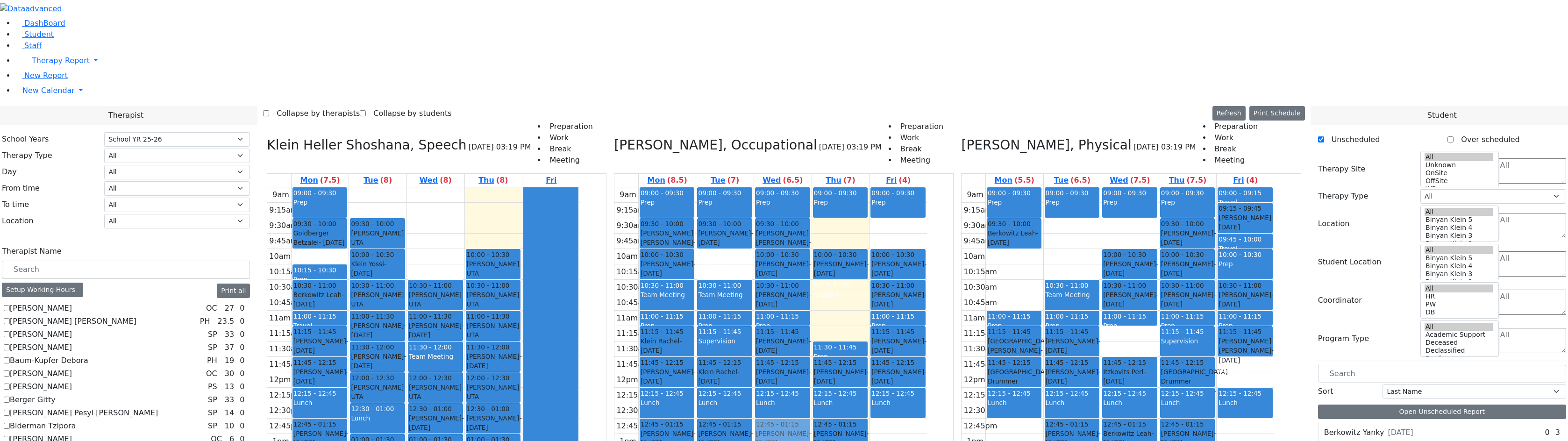
drag, startPoint x: 885, startPoint y: 190, endPoint x: 841, endPoint y: 294, distance: 112.9
click at [841, 294] on tr "09:00 - 09:30 Prep 09:30 - 10:00 [PERSON_NAME] [PERSON_NAME] - [DATE] הערשקאווי…" at bounding box center [771, 372] width 313 height 369
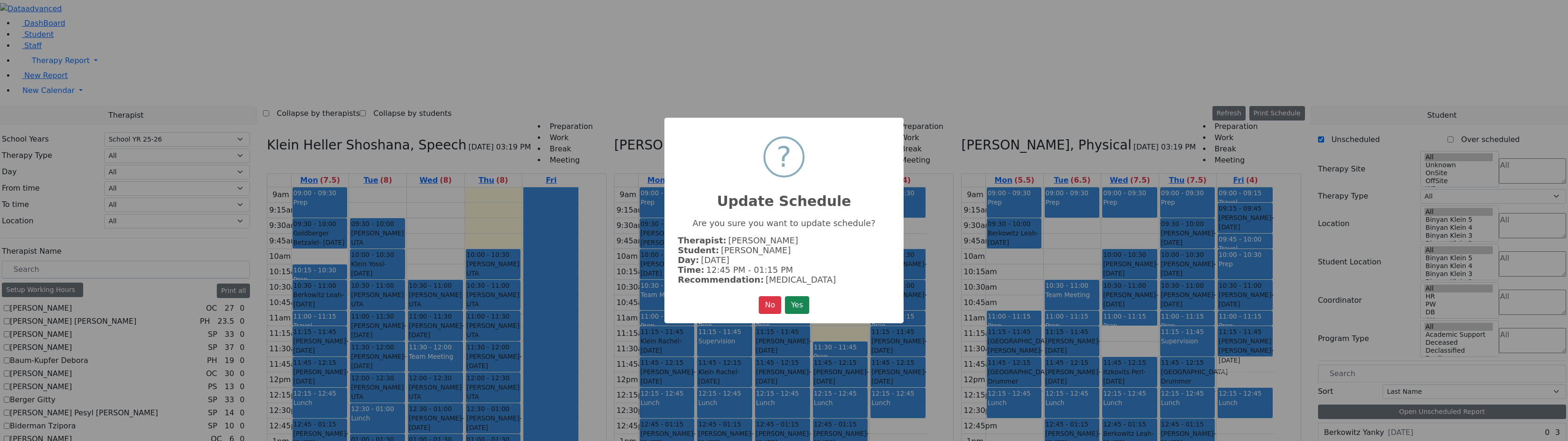
drag, startPoint x: 799, startPoint y: 307, endPoint x: 803, endPoint y: 296, distance: 11.7
click at [799, 306] on button "Yes" at bounding box center [797, 305] width 24 height 18
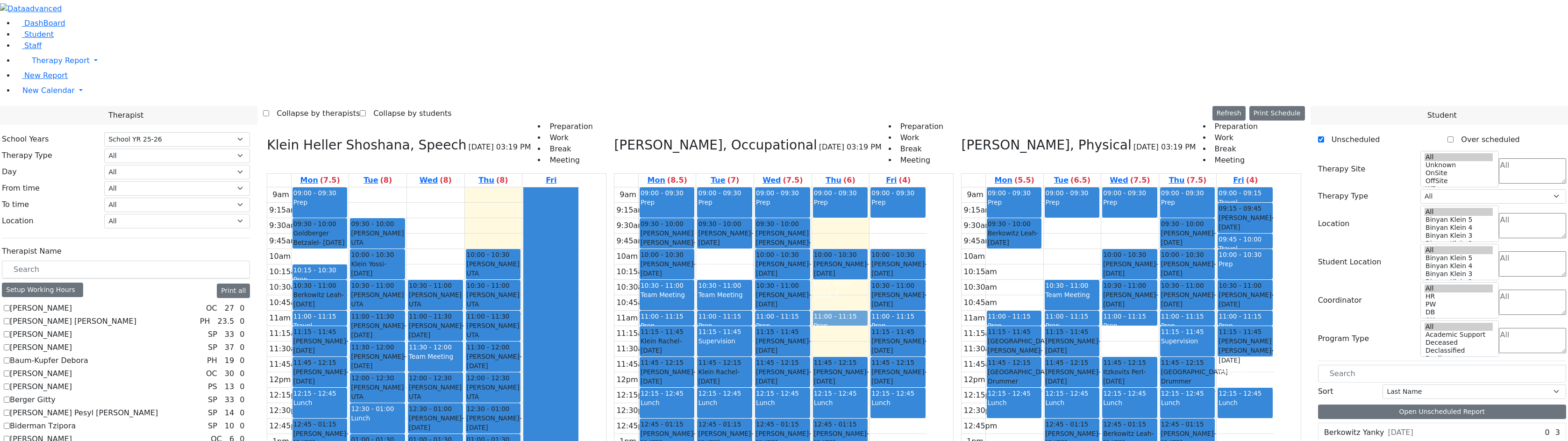
drag, startPoint x: 891, startPoint y: 217, endPoint x: 897, endPoint y: 189, distance: 28.6
click at [869, 189] on div "09:00 - 09:30 Prep 10:00 - 10:30 [PERSON_NAME] - [DATE] [PERSON_NAME][GEOGRAPHI…" at bounding box center [840, 372] width 58 height 369
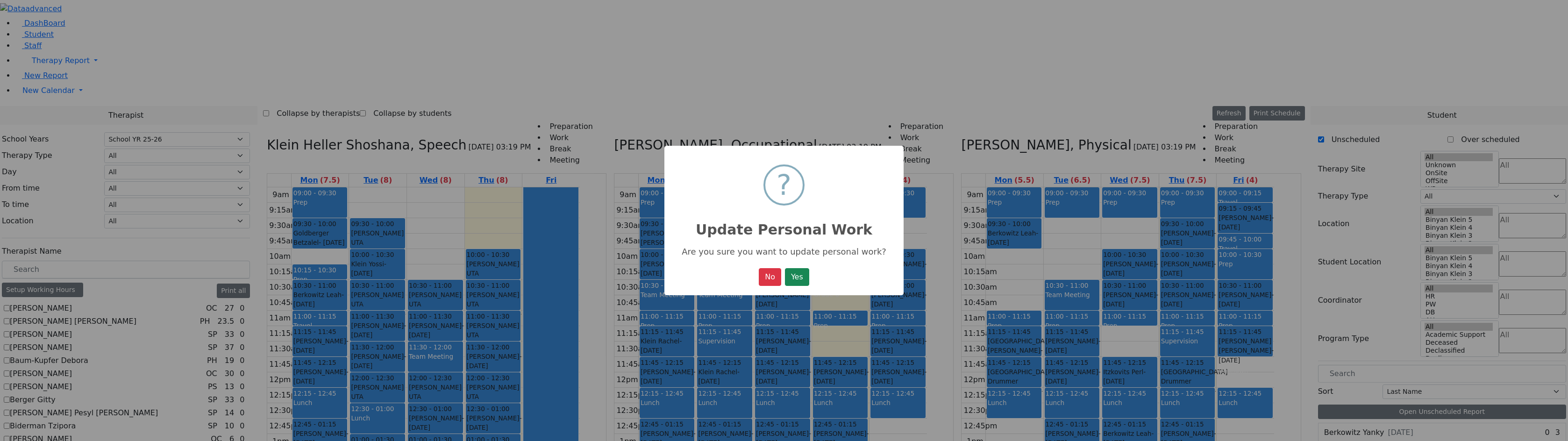
click at [785, 268] on button "Yes" at bounding box center [797, 277] width 24 height 18
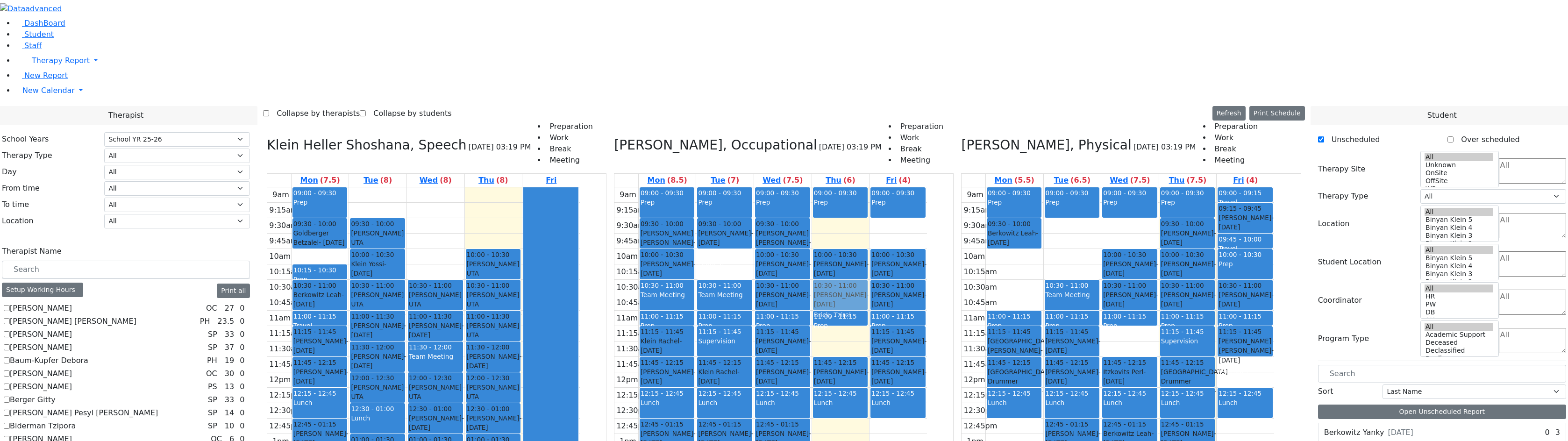
drag, startPoint x: 890, startPoint y: 293, endPoint x: 892, endPoint y: 162, distance: 131.0
click at [869, 188] on div "09:00 - 09:30 Prep 10:00 - 10:30 [PERSON_NAME] - [DATE] [PERSON_NAME][GEOGRAPHI…" at bounding box center [840, 372] width 58 height 369
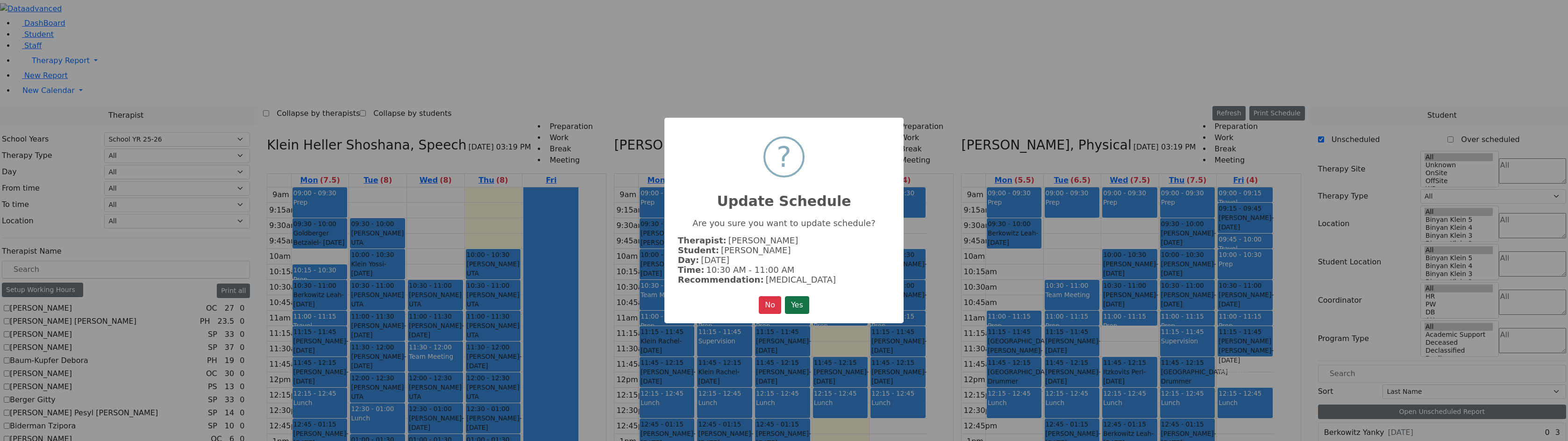
click at [809, 304] on button "Yes" at bounding box center [797, 305] width 24 height 18
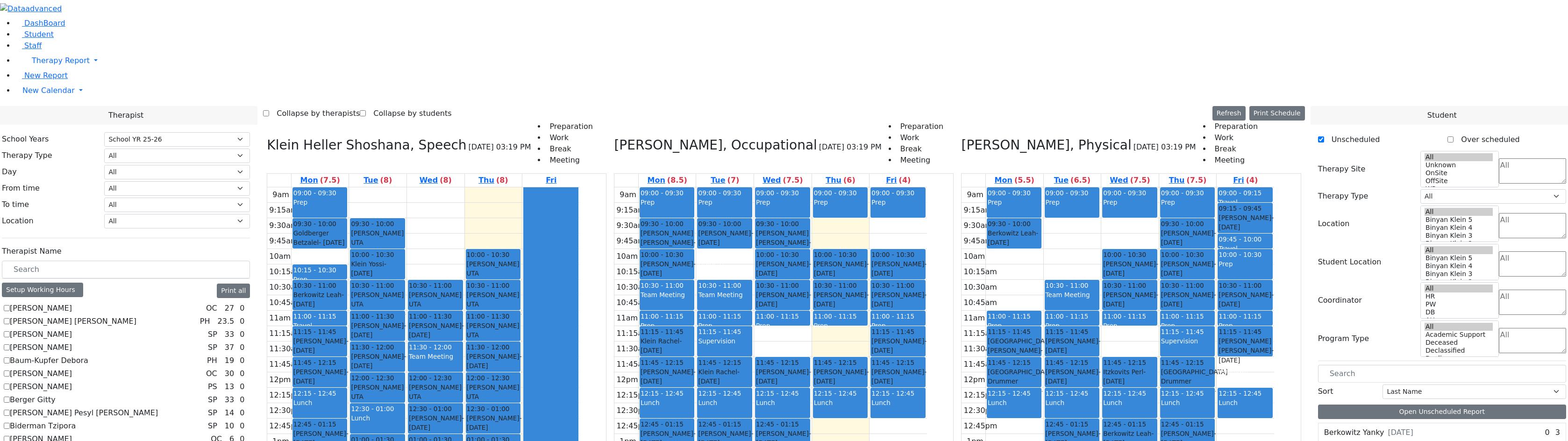
drag, startPoint x: 848, startPoint y: 206, endPoint x: 846, endPoint y: 304, distance: 98.0
click at [812, 294] on div "09:00 - 09:30 Prep 09:30 - 10:00 [PERSON_NAME] [PERSON_NAME] - [DATE] הערשקאווי…" at bounding box center [783, 372] width 58 height 369
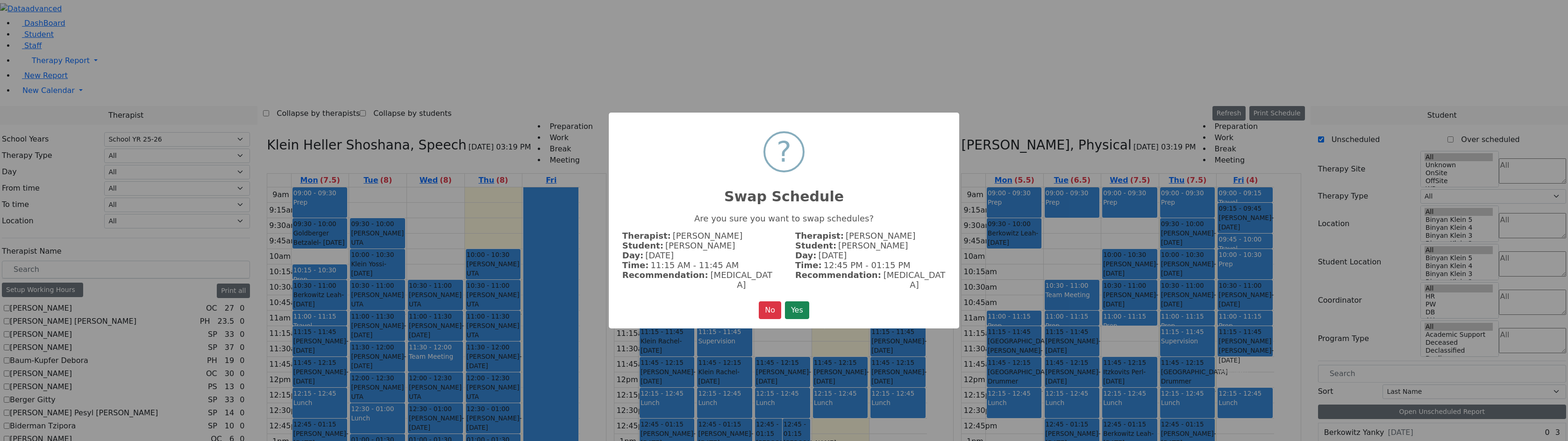
drag, startPoint x: 815, startPoint y: 306, endPoint x: 807, endPoint y: 303, distance: 8.5
click at [815, 306] on div "× ? Swap Schedule Are you sure you want to swap schedules? Therapist: [PERSON_N…" at bounding box center [784, 220] width 350 height 216
click at [807, 303] on button "Yes" at bounding box center [797, 310] width 24 height 18
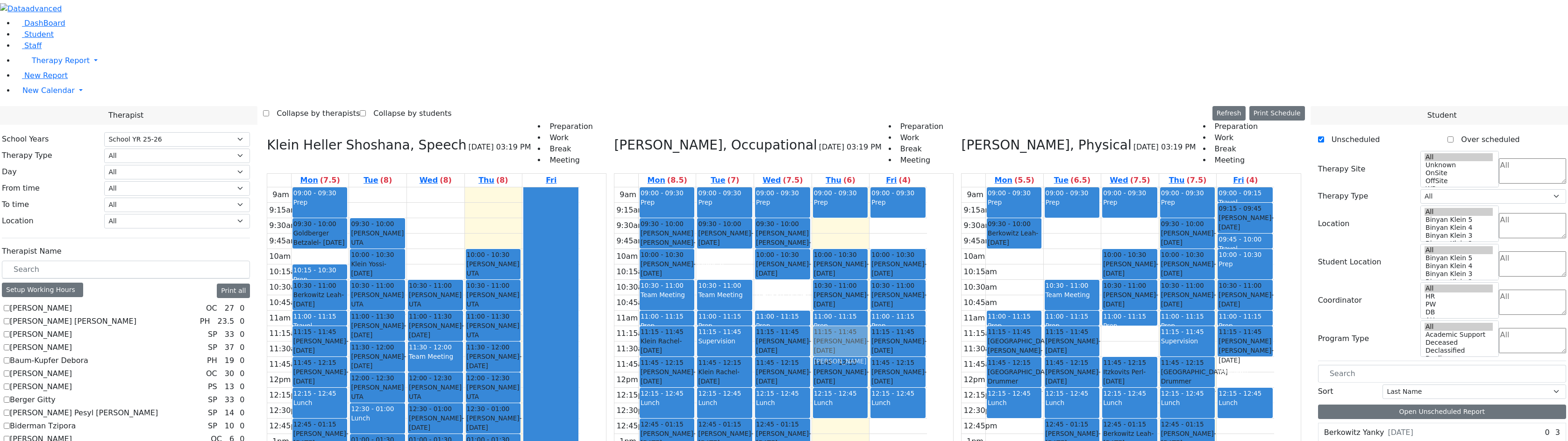
drag, startPoint x: 843, startPoint y: 163, endPoint x: 889, endPoint y: 208, distance: 64.4
click at [889, 208] on tr "09:00 - 09:30 Prep 09:30 - 10:00 [PERSON_NAME] [PERSON_NAME] - [DATE] הערשקאווי…" at bounding box center [771, 372] width 313 height 369
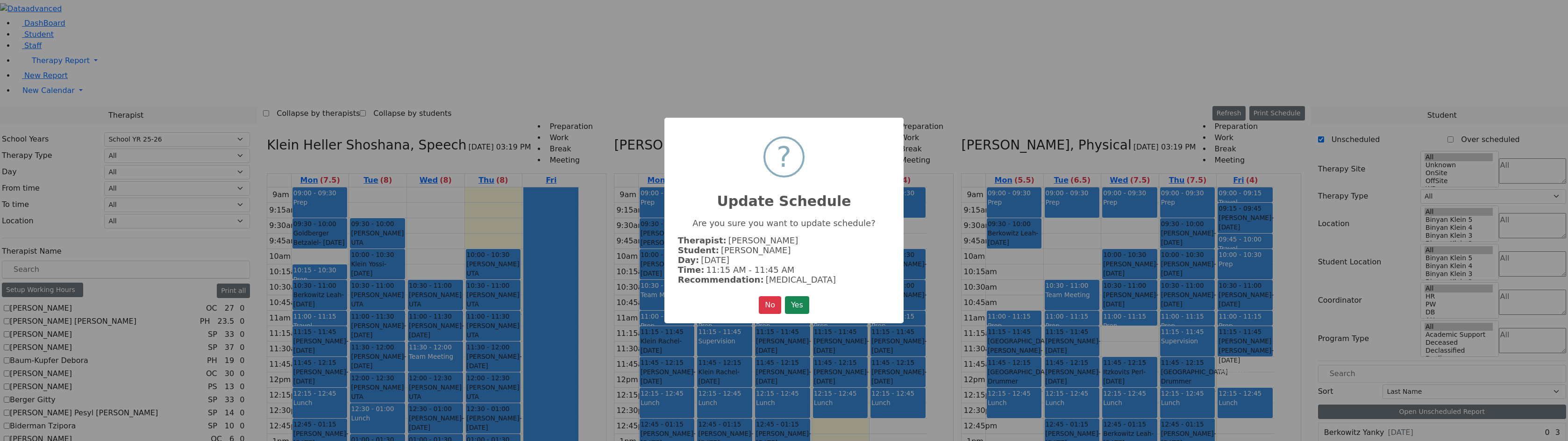
click button "Yes" at bounding box center [797, 305] width 24 height 18
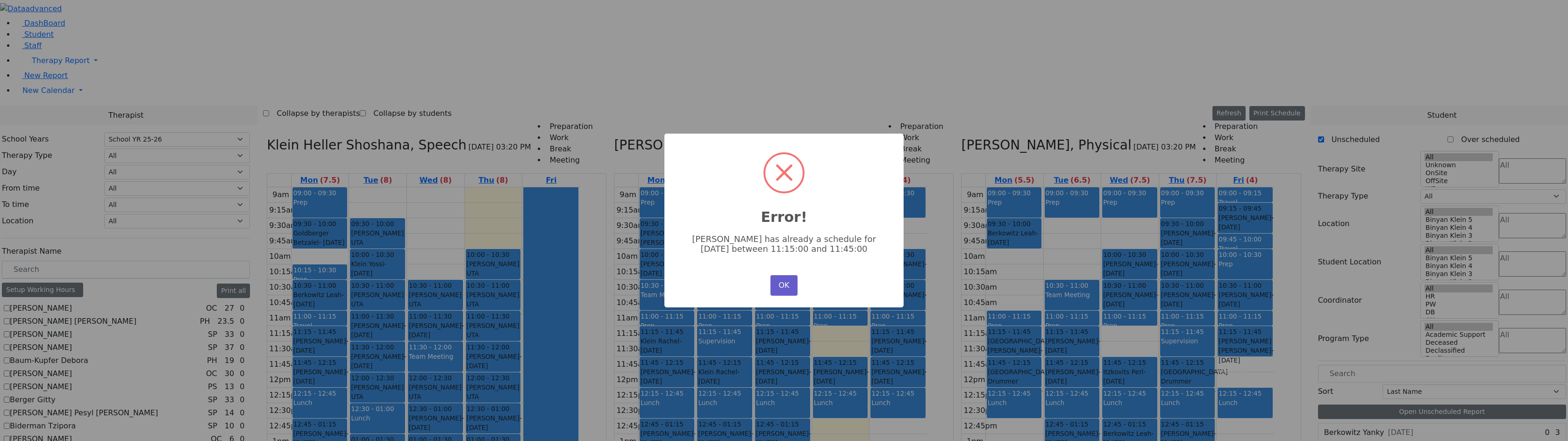
click at [787, 283] on button "OK" at bounding box center [784, 285] width 27 height 21
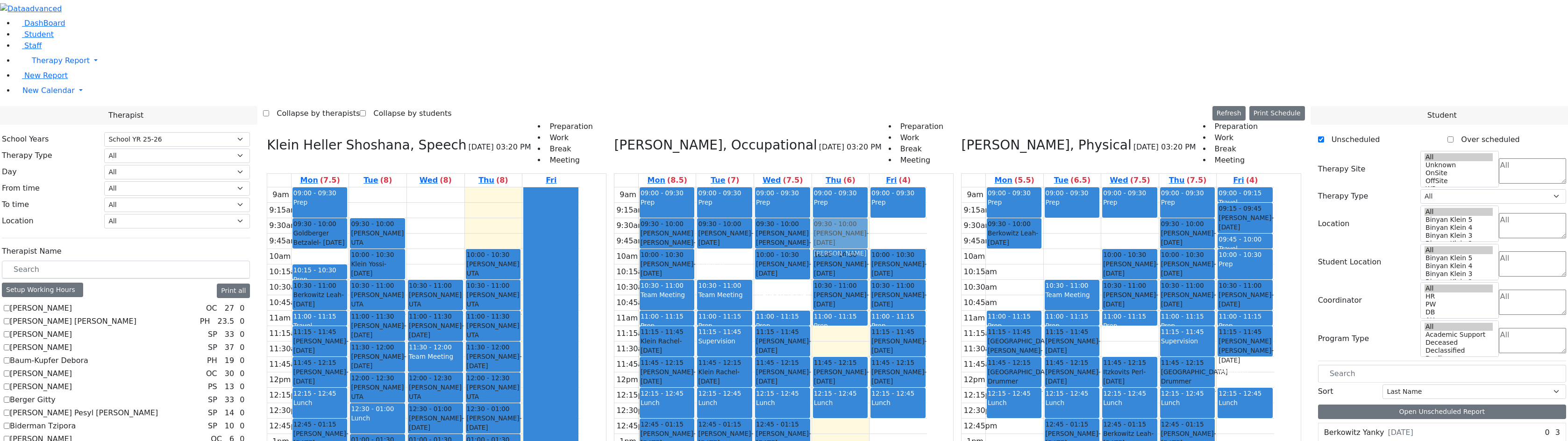
drag, startPoint x: 839, startPoint y: 160, endPoint x: 901, endPoint y: 99, distance: 87.0
click at [901, 188] on tr "09:00 - 09:30 Prep 09:30 - 10:00 [PERSON_NAME] [PERSON_NAME] - [DATE] הערשקאווי…" at bounding box center [771, 372] width 313 height 369
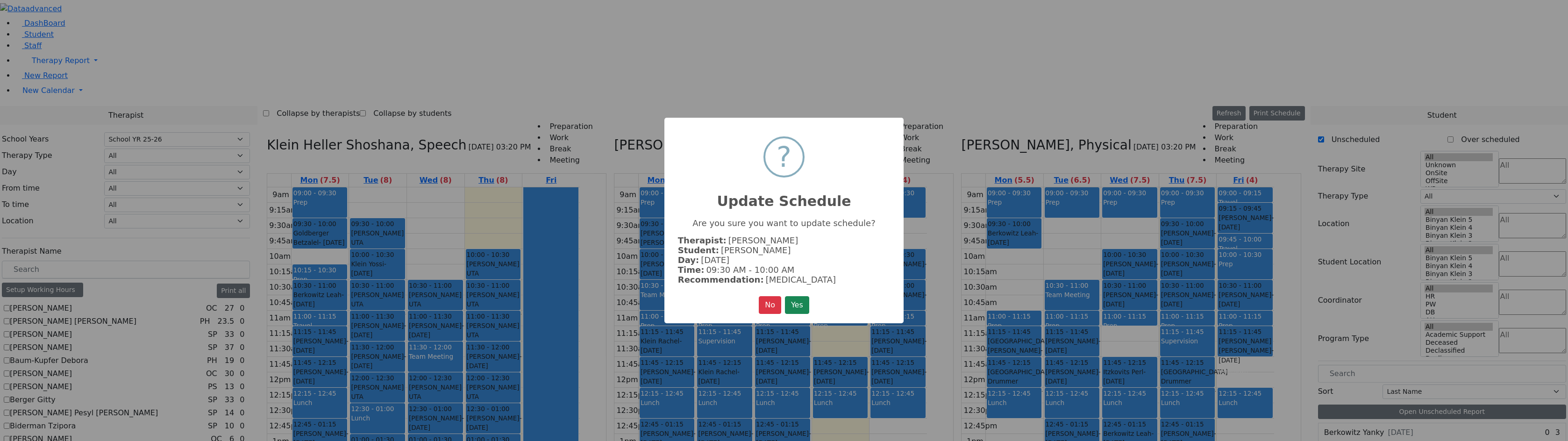
click at [785, 296] on button "Yes" at bounding box center [797, 305] width 24 height 18
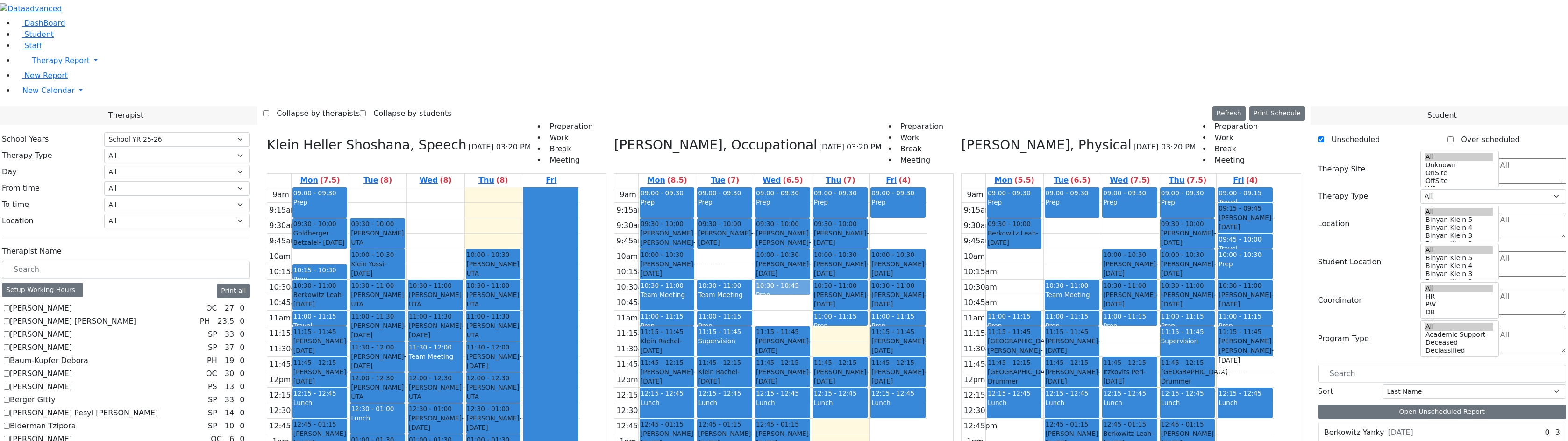
drag, startPoint x: 844, startPoint y: 187, endPoint x: 852, endPoint y: 155, distance: 33.0
click at [812, 188] on div "09:00 - 09:30 Prep 09:30 - 10:00 [PERSON_NAME] [PERSON_NAME] - [DATE] הערשקאווי…" at bounding box center [783, 372] width 58 height 369
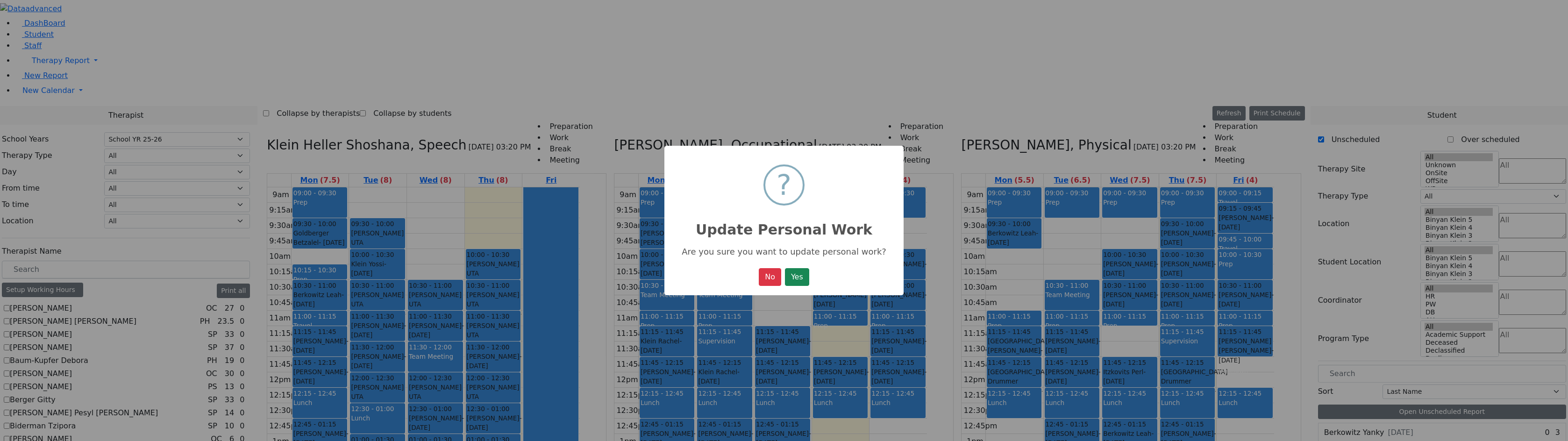
click at [785, 268] on button "Yes" at bounding box center [797, 277] width 24 height 18
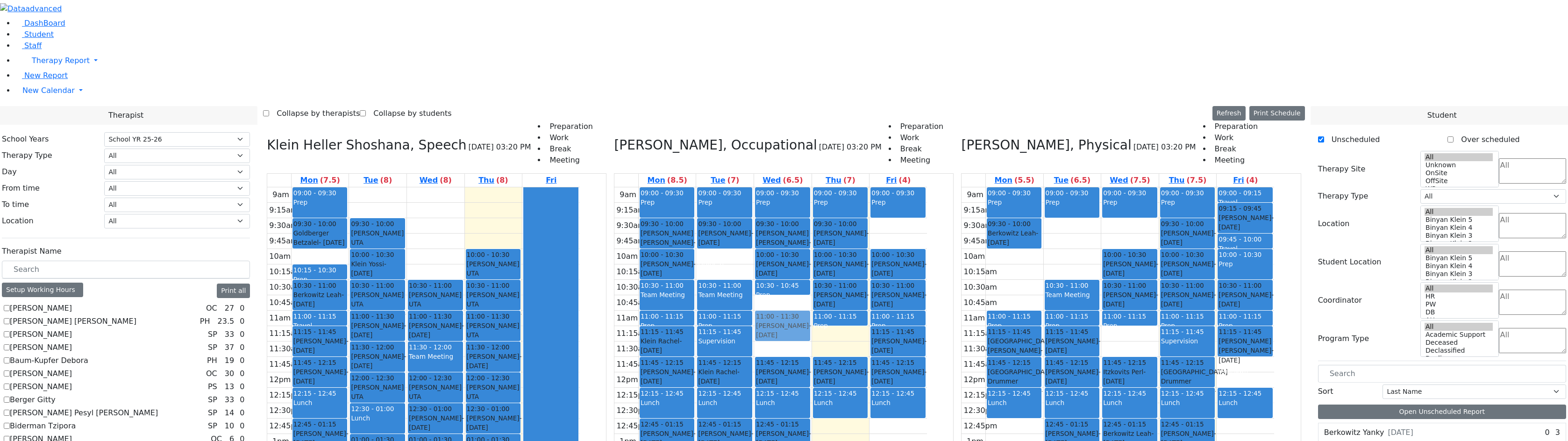
drag, startPoint x: 834, startPoint y: 203, endPoint x: 836, endPoint y: 191, distance: 12.2
click at [812, 191] on div "09:00 - 09:30 Prep 09:30 - 10:00 [PERSON_NAME] [PERSON_NAME] - [DATE] הערשקאווי…" at bounding box center [783, 372] width 58 height 369
drag, startPoint x: 843, startPoint y: 156, endPoint x: 842, endPoint y: 213, distance: 57.0
click at [812, 213] on div "09:00 - 09:30 Prep 09:30 - 10:00 [PERSON_NAME] [PERSON_NAME] - [DATE] הערשקאווי…" at bounding box center [783, 372] width 58 height 369
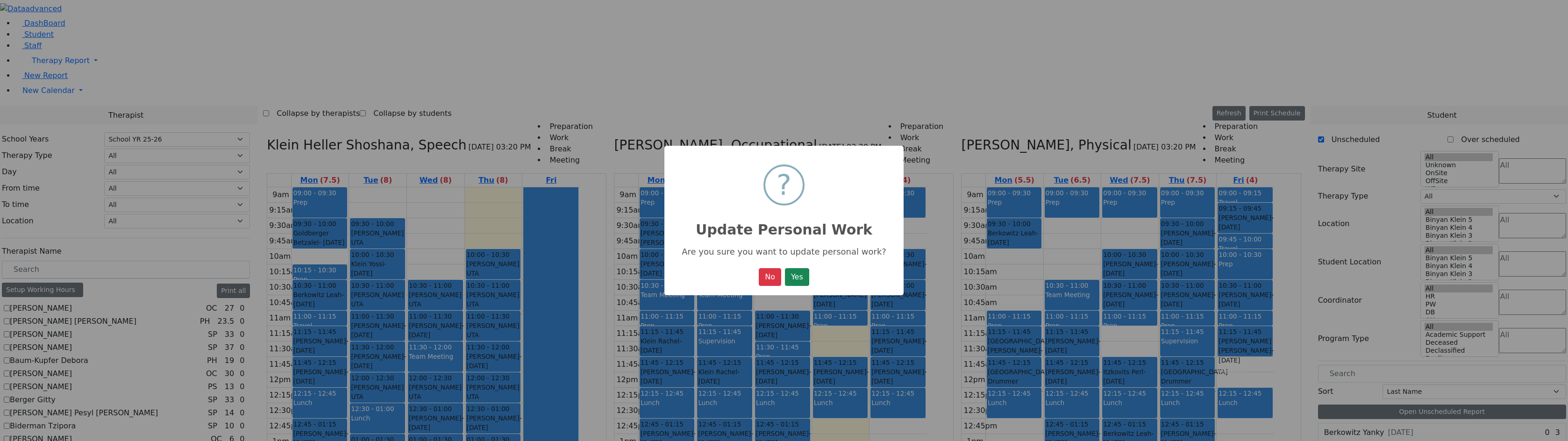
click at [785, 268] on button "Yes" at bounding box center [797, 277] width 24 height 18
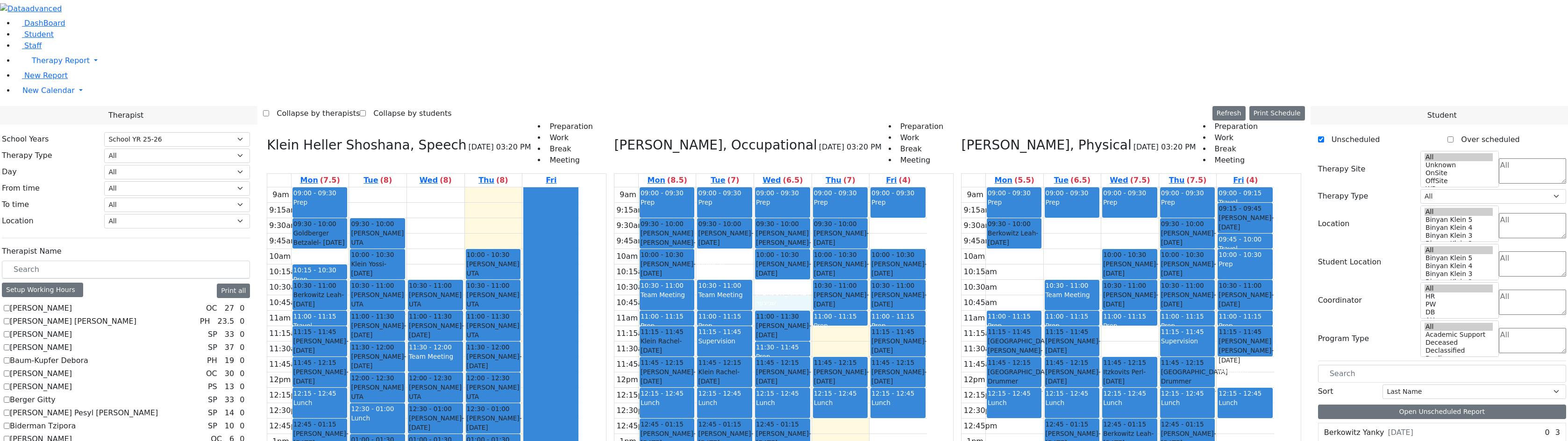
click at [846, 188] on div "9am 9:15am 9:30am 9:45am 10am 10:15am 10:30am 10:45am 11am 11:15am 11:30am 11:4…" at bounding box center [771, 372] width 313 height 369
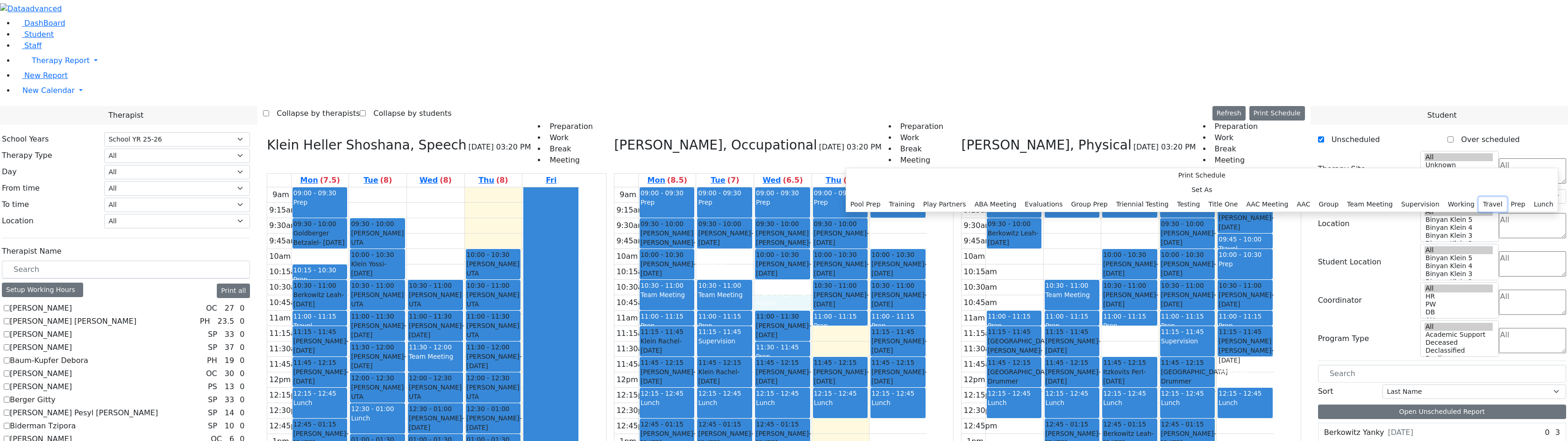
click at [1479, 212] on button "Travel" at bounding box center [1493, 204] width 28 height 15
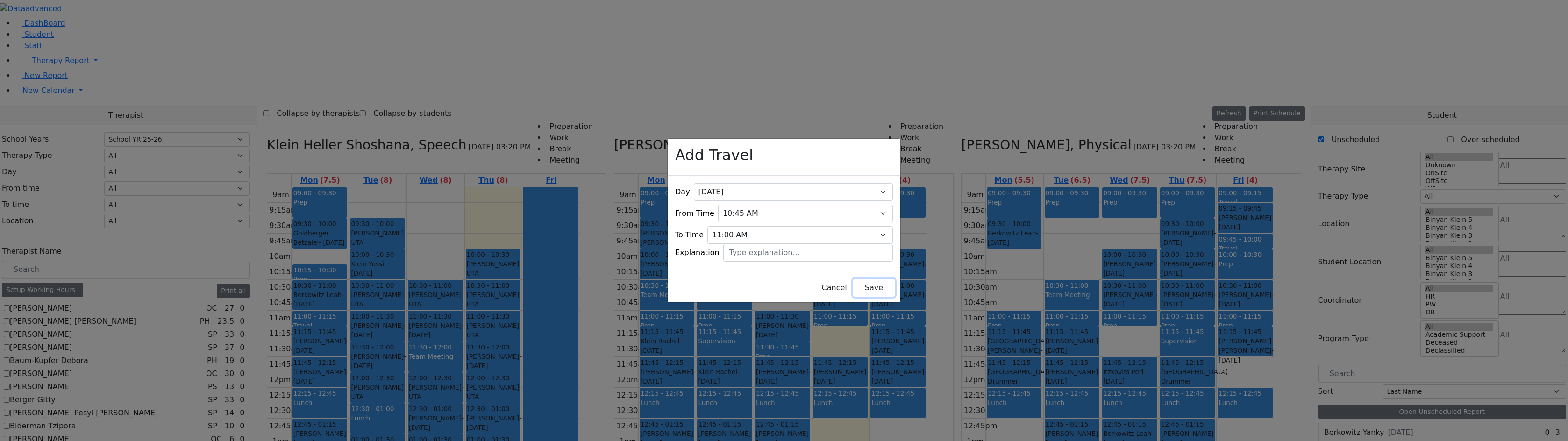
click at [853, 278] on button "Save" at bounding box center [874, 288] width 42 height 18
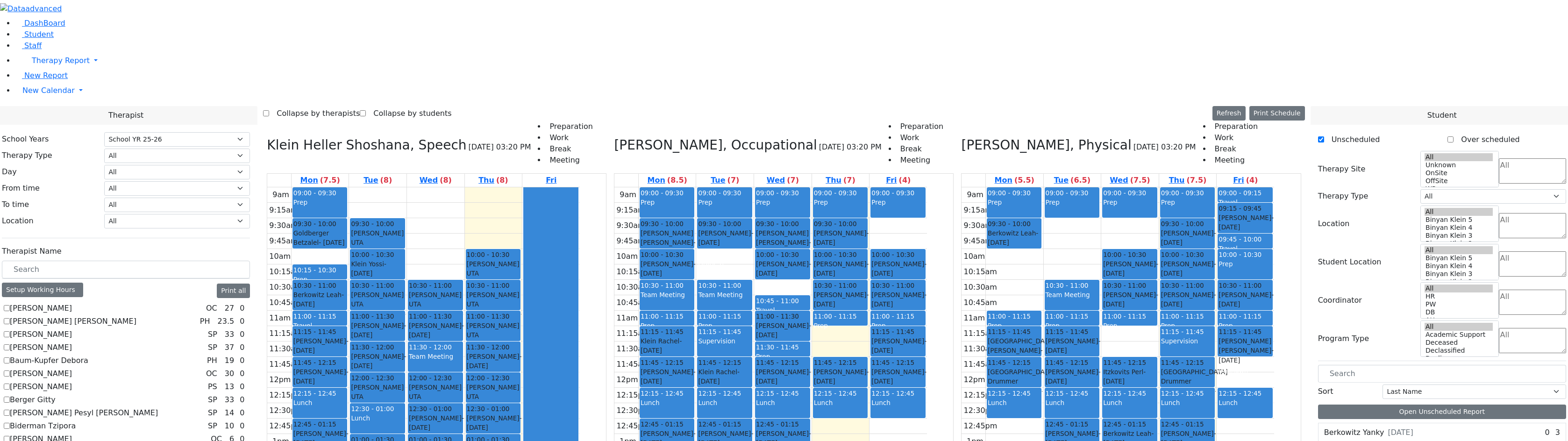
click at [809, 321] on div "[PERSON_NAME] - [DATE]" at bounding box center [783, 331] width 54 height 19
click at [1159, 240] on div "09:00 - 09:30 Prep 10:00 - 10:30 [PERSON_NAME] - [DATE] [PERSON_NAME] 10:30 - 1…" at bounding box center [1129, 372] width 58 height 369
drag, startPoint x: 1172, startPoint y: 238, endPoint x: 1057, endPoint y: 153, distance: 143.0
click at [1059, 188] on tr "09:00 - 09:30 Prep 09:30 - 10:00 [PERSON_NAME] - [DATE] [PERSON_NAME] 11:00 - 1…" at bounding box center [1118, 372] width 313 height 369
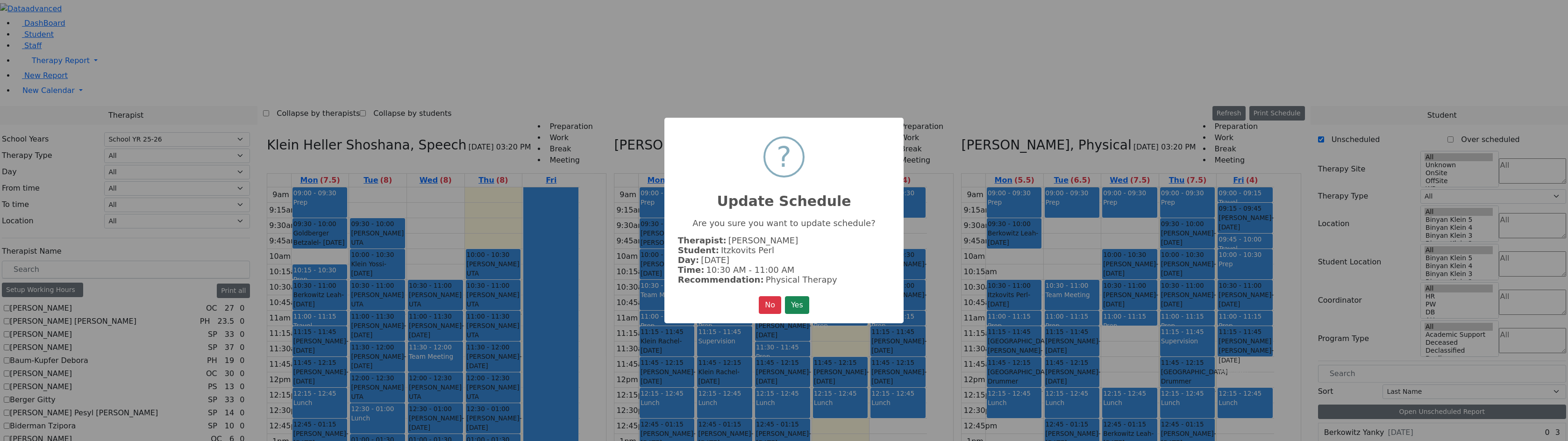
click at [801, 302] on button "Yes" at bounding box center [797, 305] width 24 height 18
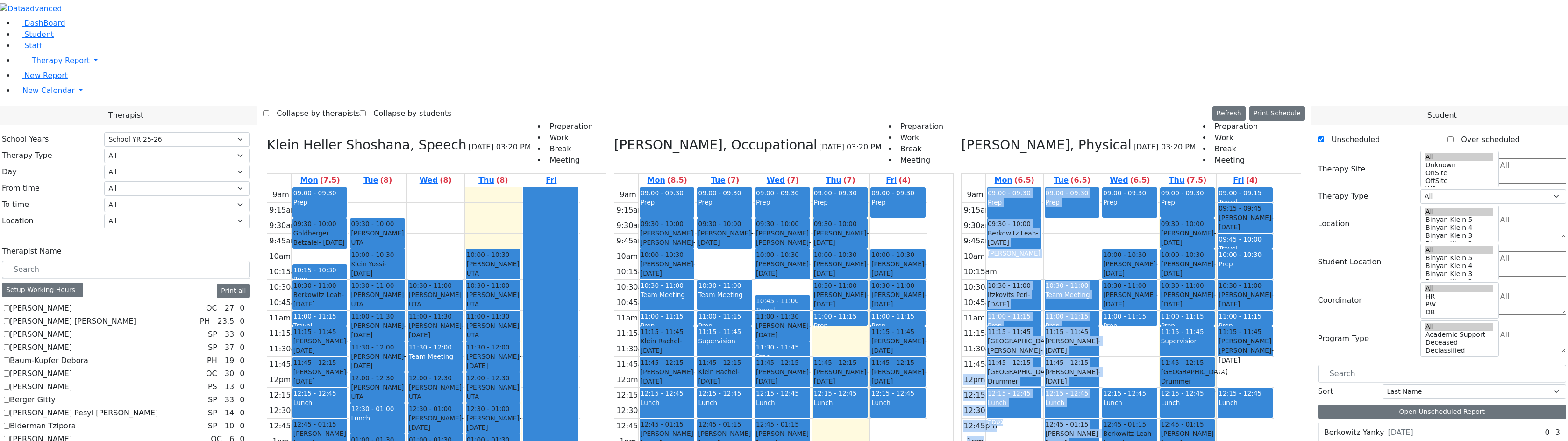
drag, startPoint x: 1104, startPoint y: 411, endPoint x: 1163, endPoint y: 227, distance: 193.2
click at [1163, 227] on div "9am 9:15am 9:30am 9:45am 10am 10:15am 10:30am 10:45am 11am 11:15am 11:30am 11:4…" at bounding box center [1118, 372] width 313 height 369
click at [1163, 357] on td at bounding box center [1129, 365] width 288 height 15
drag, startPoint x: 1102, startPoint y: 408, endPoint x: 1167, endPoint y: 211, distance: 207.4
click at [1167, 211] on div "9am 9:15am 9:30am 9:45am 10am 10:15am 10:30am 10:45am 11am 11:15am 11:30am 11:4…" at bounding box center [1118, 372] width 313 height 369
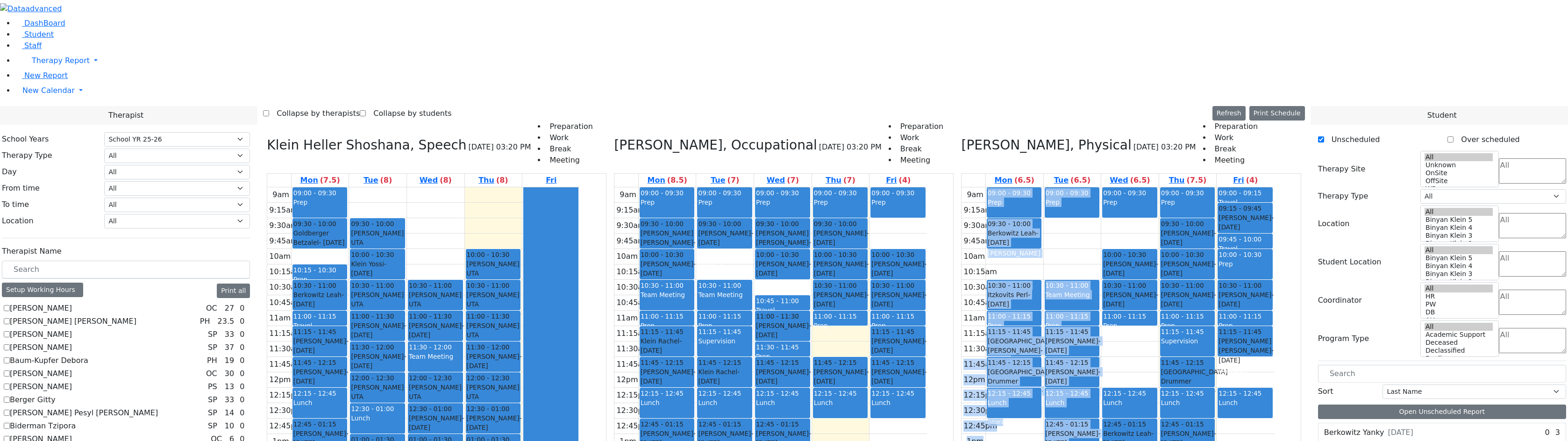
click at [1167, 341] on td at bounding box center [1129, 349] width 288 height 15
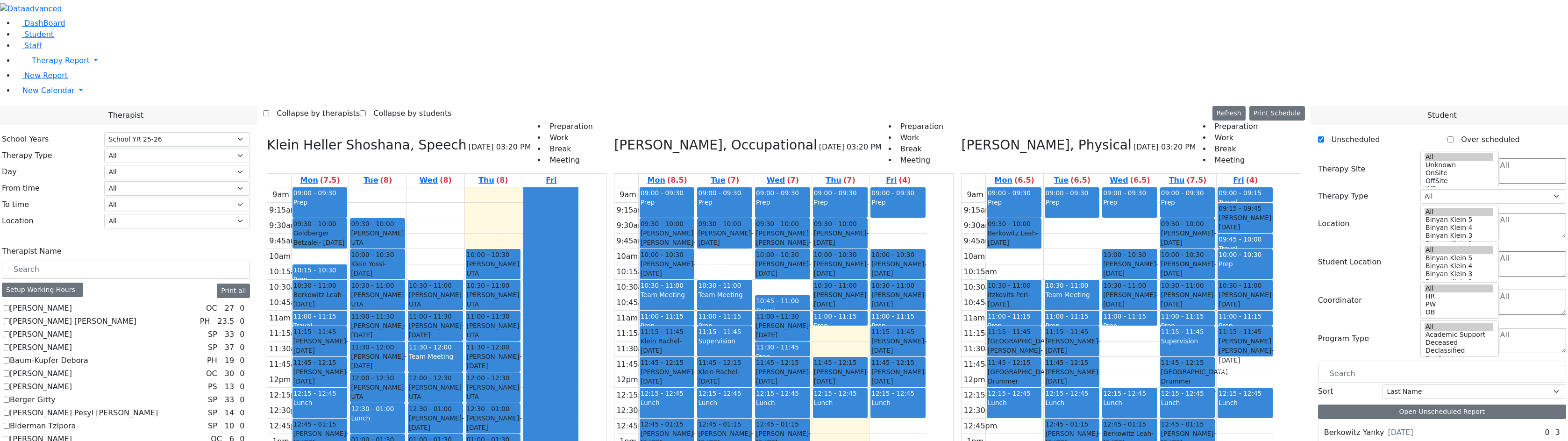
drag, startPoint x: 1100, startPoint y: 402, endPoint x: 1115, endPoint y: 410, distance: 17.0
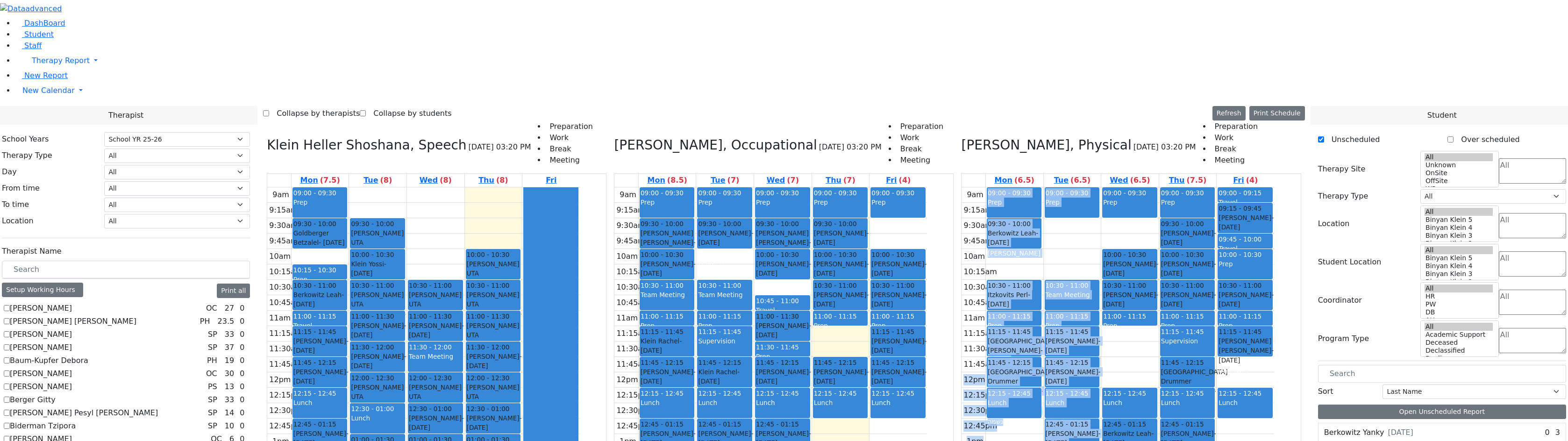
drag, startPoint x: 1105, startPoint y: 404, endPoint x: 1171, endPoint y: 226, distance: 189.8
click at [1171, 226] on div "9am 9:15am 9:30am 9:45am 10am 10:15am 10:30am 10:45am 11am 11:15am 11:30am 11:4…" at bounding box center [1118, 372] width 313 height 369
click at [1173, 357] on td at bounding box center [1129, 365] width 288 height 15
drag, startPoint x: 1110, startPoint y: 402, endPoint x: 1111, endPoint y: 360, distance: 42.0
click at [1111, 360] on div "9am 9:15am 9:30am 9:45am 10am 10:15am 10:30am 10:45am 11am 11:15am 11:30am 11:4…" at bounding box center [1118, 372] width 313 height 369
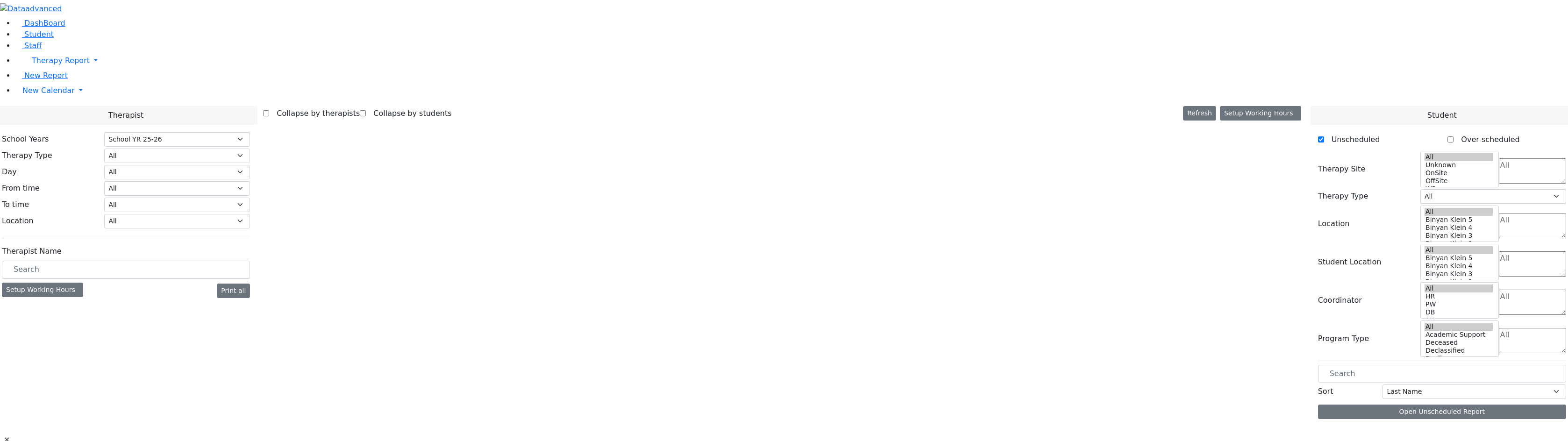
select select "212"
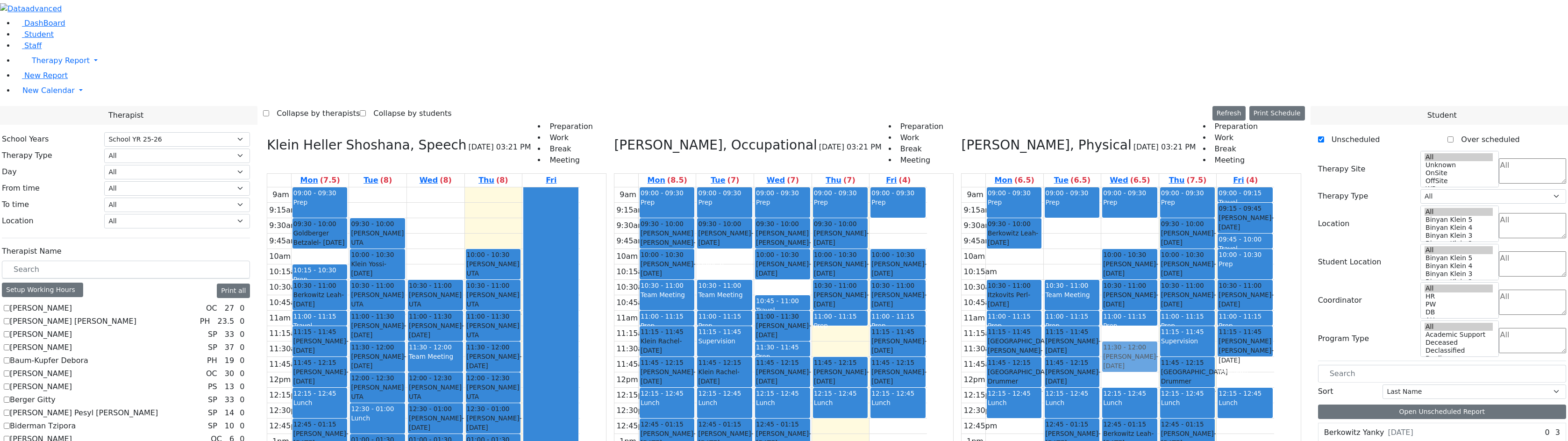
drag, startPoint x: 1107, startPoint y: 402, endPoint x: 1161, endPoint y: 224, distance: 186.0
click at [1162, 221] on tr "09:00 - 09:30 Prep 09:30 - 10:00 [PERSON_NAME] - [DATE] [PERSON_NAME] 10:30 - 1…" at bounding box center [1118, 372] width 313 height 369
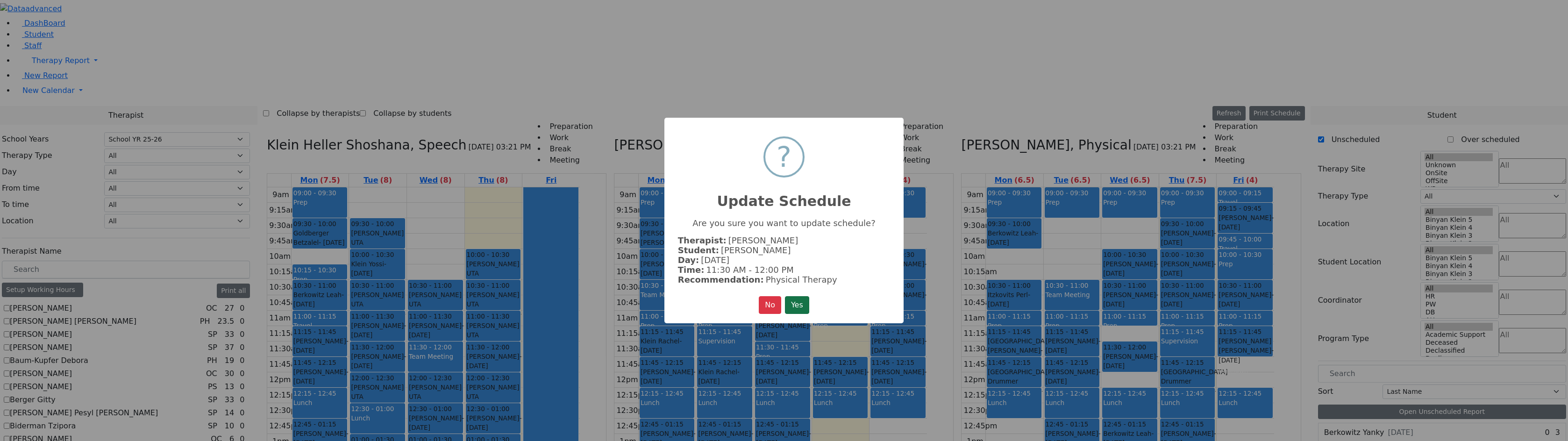
click at [799, 301] on button "Yes" at bounding box center [797, 305] width 24 height 18
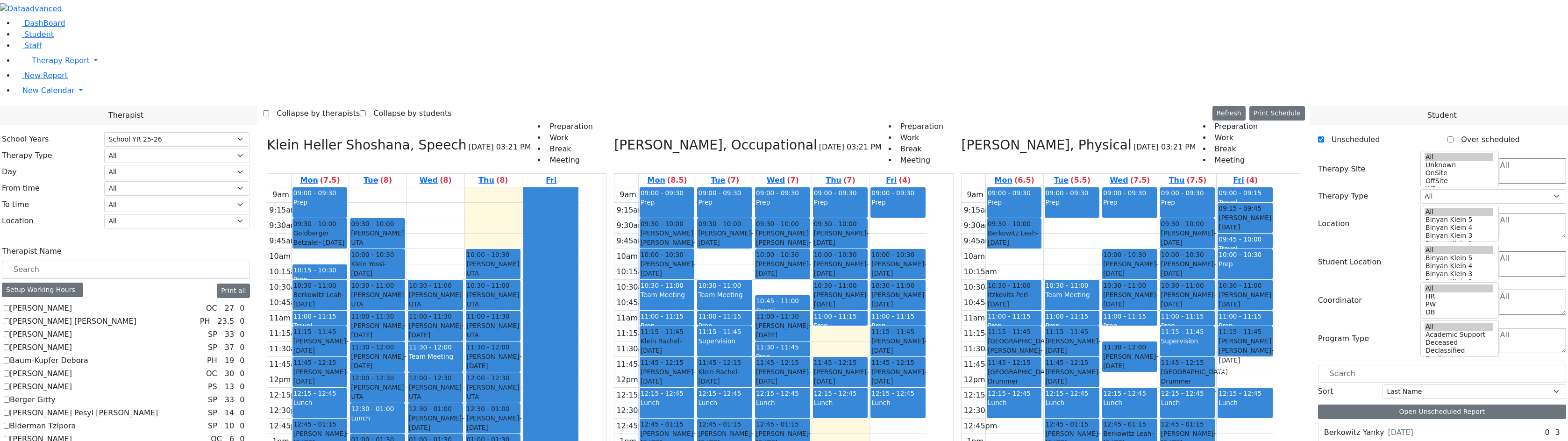
click at [1154, 198] on div "9am 9:15am 9:30am 9:45am 10am 10:15am 10:30am 10:45am 11am 11:15am 11:30am 11:4…" at bounding box center [1118, 372] width 313 height 369
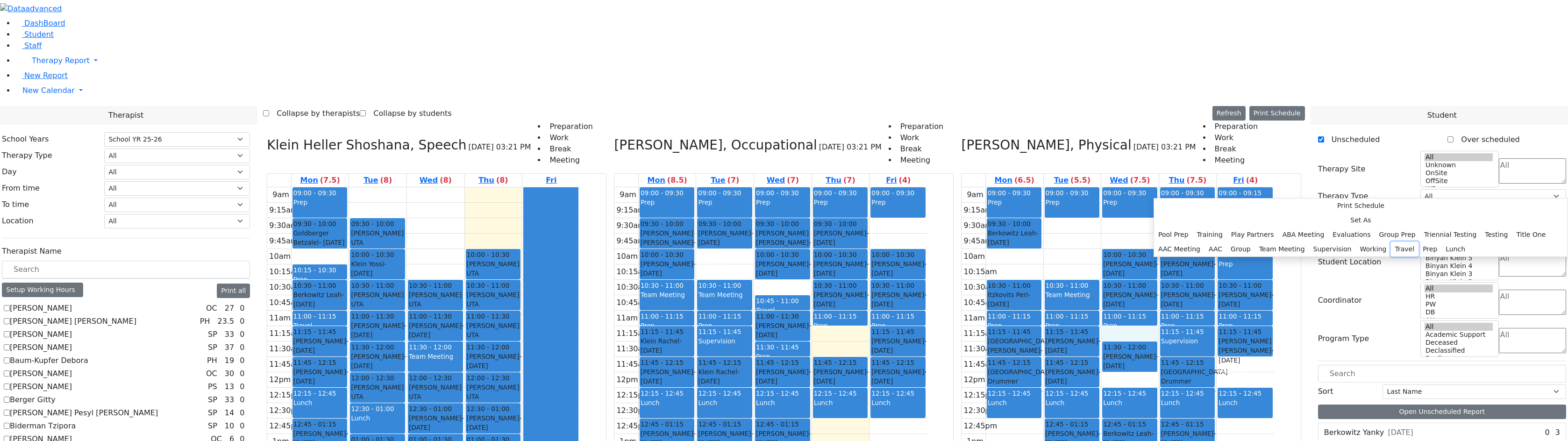
click at [1391, 249] on button "Travel" at bounding box center [1405, 249] width 28 height 15
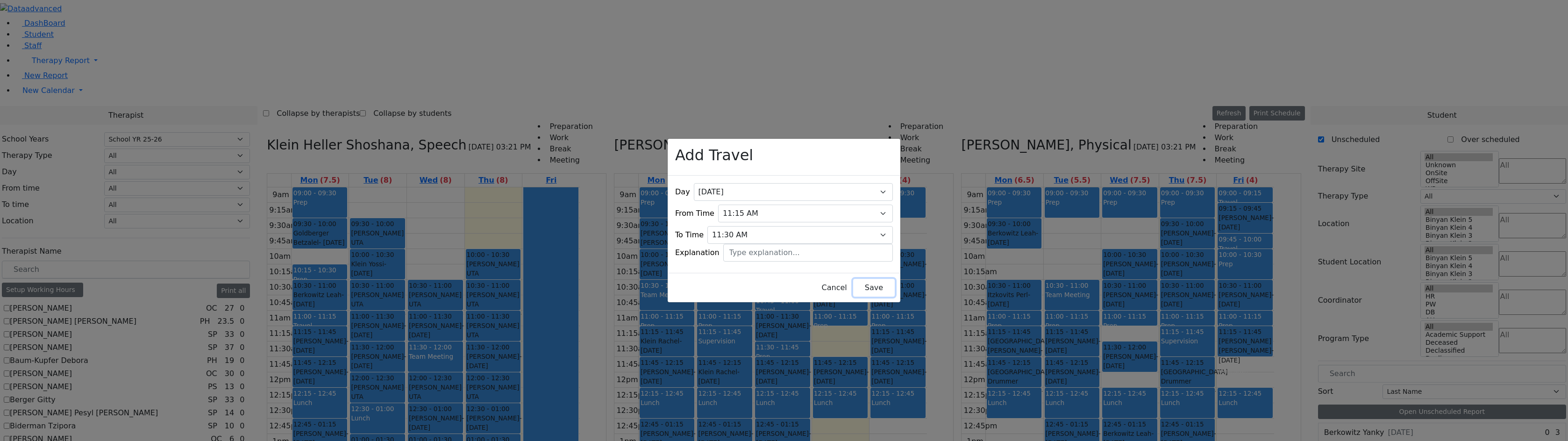
click at [853, 284] on button "Save" at bounding box center [874, 288] width 42 height 18
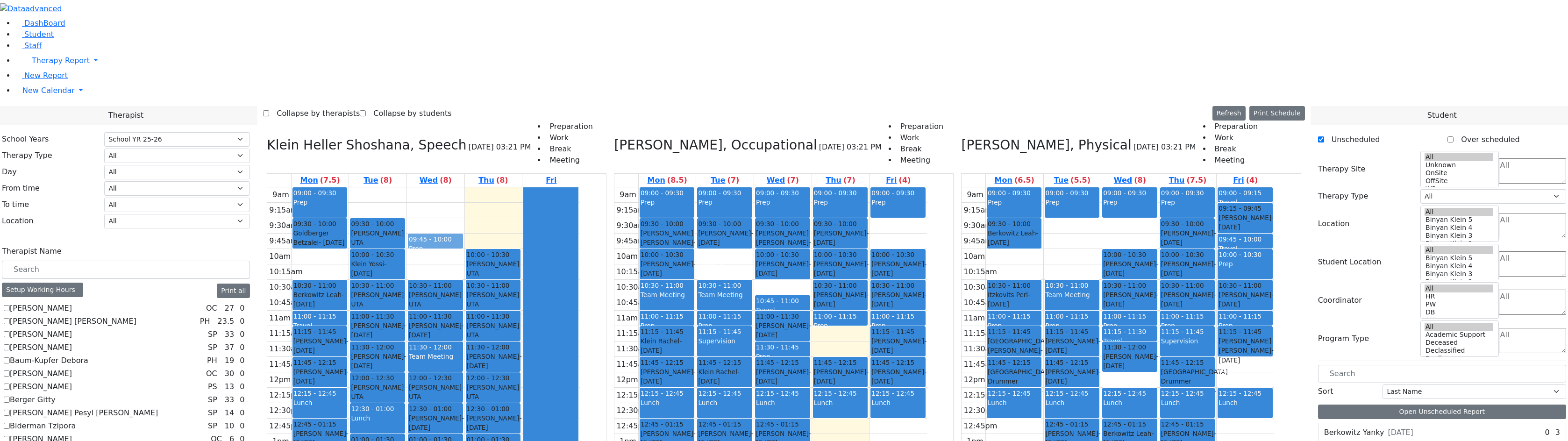
drag, startPoint x: 415, startPoint y: 138, endPoint x: 514, endPoint y: 113, distance: 102.1
click at [514, 188] on tr "09:00 - 09:30 Prep 09:30 - 10:00 Goldberger Betzalel - 02/05/2014 Schmutter, Mi…" at bounding box center [424, 372] width 313 height 369
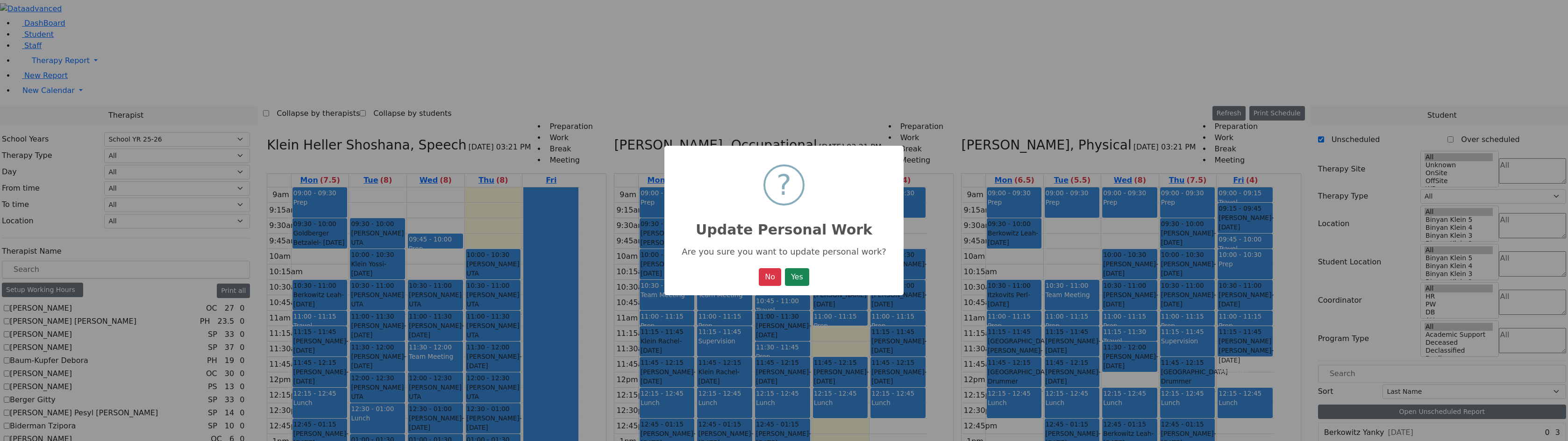
click at [785, 268] on button "Yes" at bounding box center [797, 277] width 24 height 18
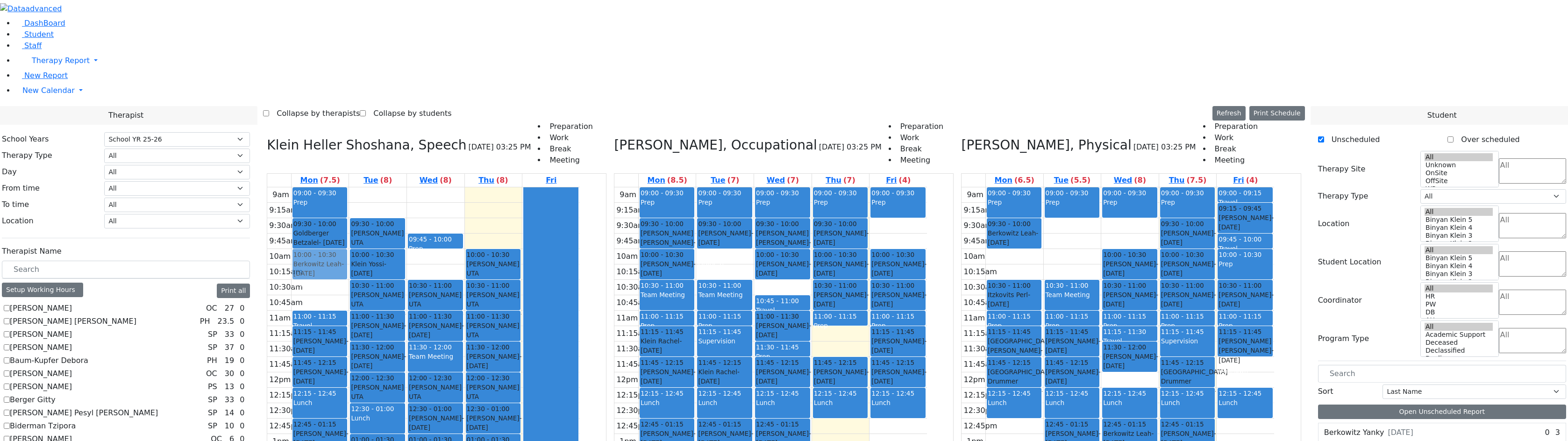
drag, startPoint x: 413, startPoint y: 153, endPoint x: 411, endPoint y: 132, distance: 21.1
click at [349, 188] on div "09:00 - 09:30 Prep 09:30 - 10:00 Goldberger Betzalel - 02/05/2014 Schmutter, Mi…" at bounding box center [320, 372] width 58 height 369
drag, startPoint x: 414, startPoint y: 179, endPoint x: 414, endPoint y: 169, distance: 10.0
click at [349, 188] on div "09:00 - 09:30 Prep 09:30 - 10:00 Goldberger Betzalel - 02/05/2014 Schmutter, Mi…" at bounding box center [320, 372] width 58 height 369
drag, startPoint x: 400, startPoint y: 196, endPoint x: 400, endPoint y: 188, distance: 8.0
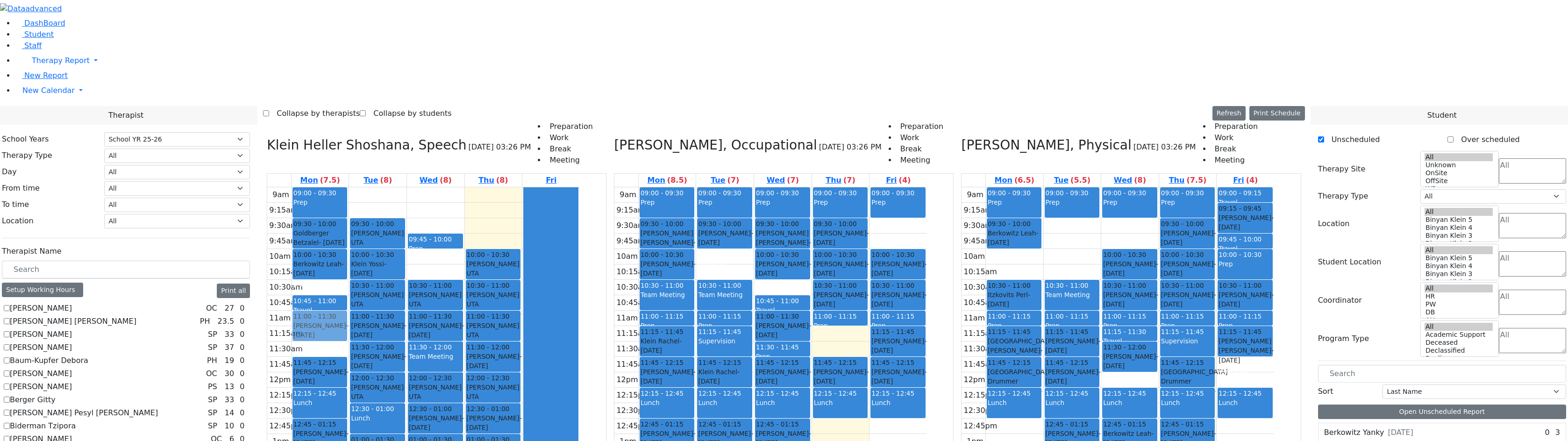
click at [349, 188] on div "09:00 - 09:30 Prep 09:30 - 10:00 Goldberger Betzalel - 02/05/2014 Schmutter, Mi…" at bounding box center [320, 372] width 58 height 369
drag, startPoint x: 511, startPoint y: 107, endPoint x: 414, endPoint y: 214, distance: 144.4
click at [414, 214] on tr "09:00 - 09:30 Prep 09:30 - 10:00 Goldberger Betzalel - 02/05/2014 Schmutter, Mi…" at bounding box center [424, 372] width 313 height 369
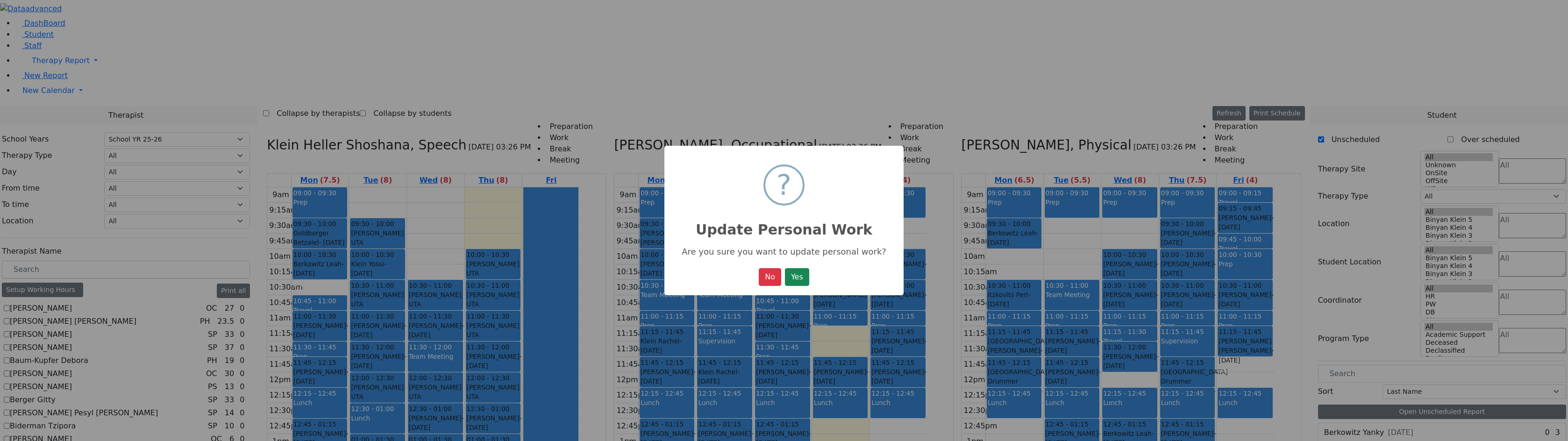
click at [785, 268] on button "Yes" at bounding box center [797, 277] width 24 height 18
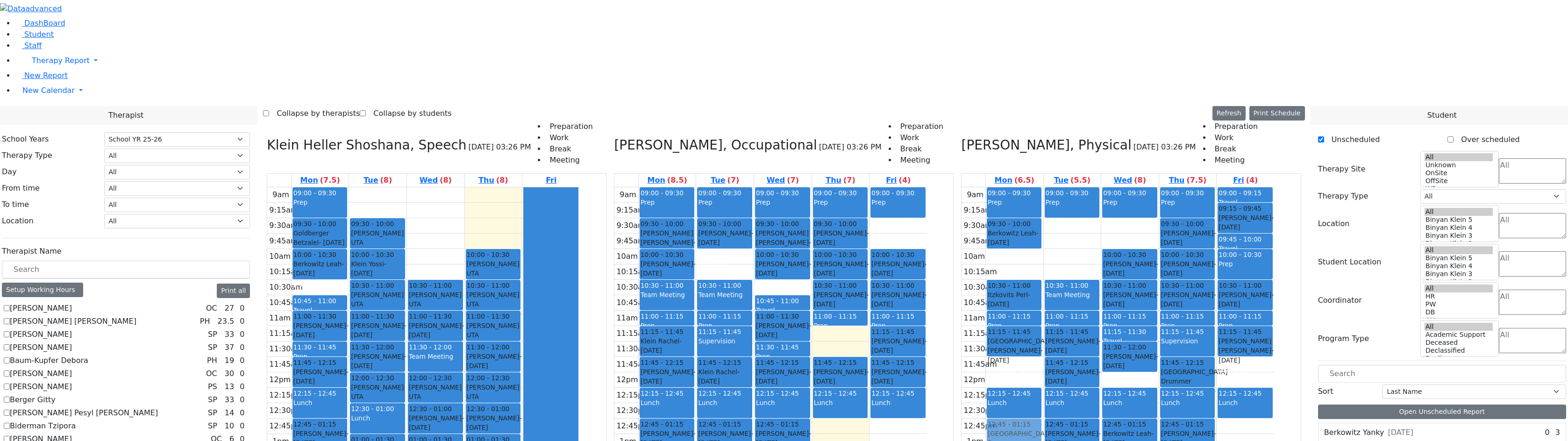
drag, startPoint x: 1041, startPoint y: 235, endPoint x: 1042, endPoint y: 299, distance: 64.0
click at [1042, 299] on div "09:00 - 09:30 Prep 09:30 - 10:00 Berkowitz Leah - 09/13/2014 Kaganoff, Sara 10:…" at bounding box center [1014, 372] width 58 height 369
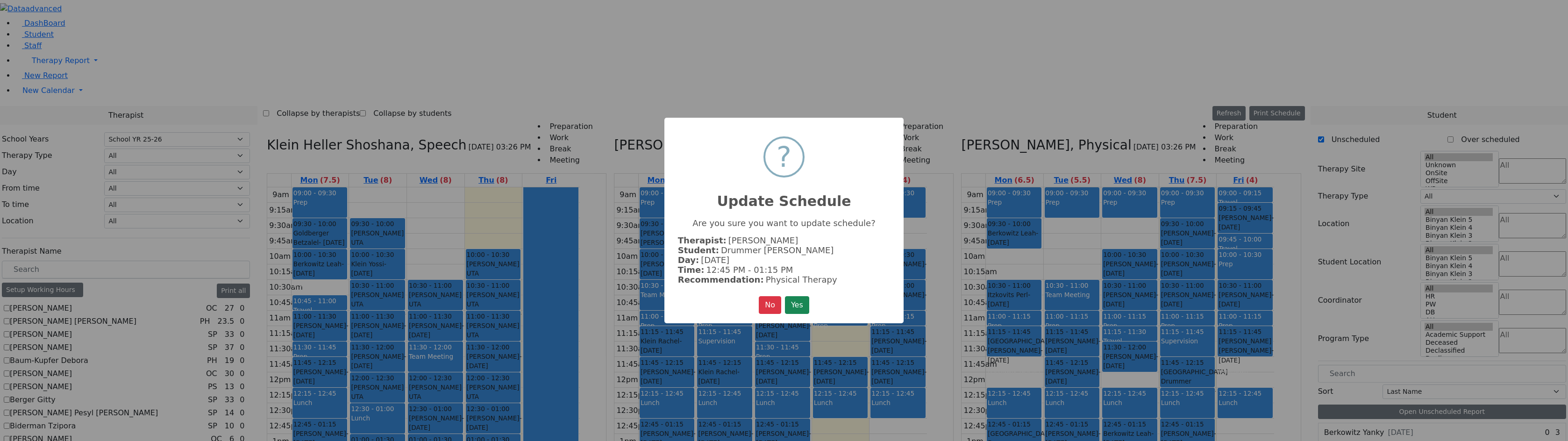
click at [785, 296] on button "Yes" at bounding box center [797, 305] width 24 height 18
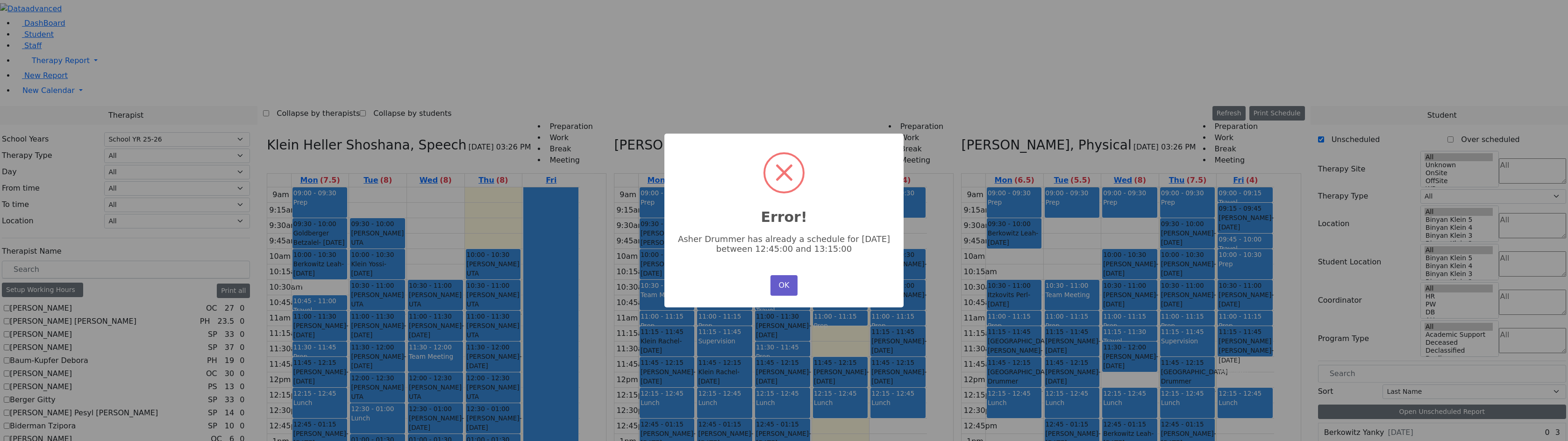
click at [790, 279] on button "OK" at bounding box center [784, 285] width 27 height 21
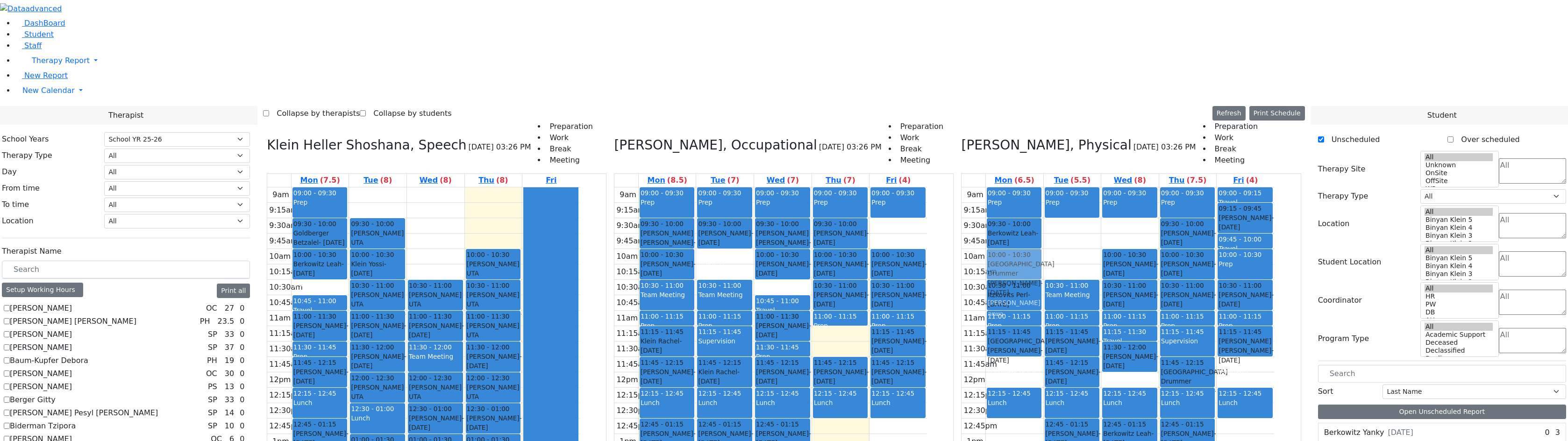
drag, startPoint x: 1035, startPoint y: 244, endPoint x: 1045, endPoint y: 144, distance: 100.5
click at [1043, 188] on div "09:00 - 09:30 Prep 09:30 - 10:00 Berkowitz Leah - 09/13/2014 Kaganoff, Sara 10:…" at bounding box center [1014, 372] width 58 height 369
drag, startPoint x: 1040, startPoint y: 206, endPoint x: 1038, endPoint y: 300, distance: 94.0
click at [1038, 300] on div "09:00 - 09:30 Prep 09:30 - 10:00 Berkowitz Leah - 09/13/2014 Kaganoff, Sara 10:…" at bounding box center [1014, 372] width 58 height 369
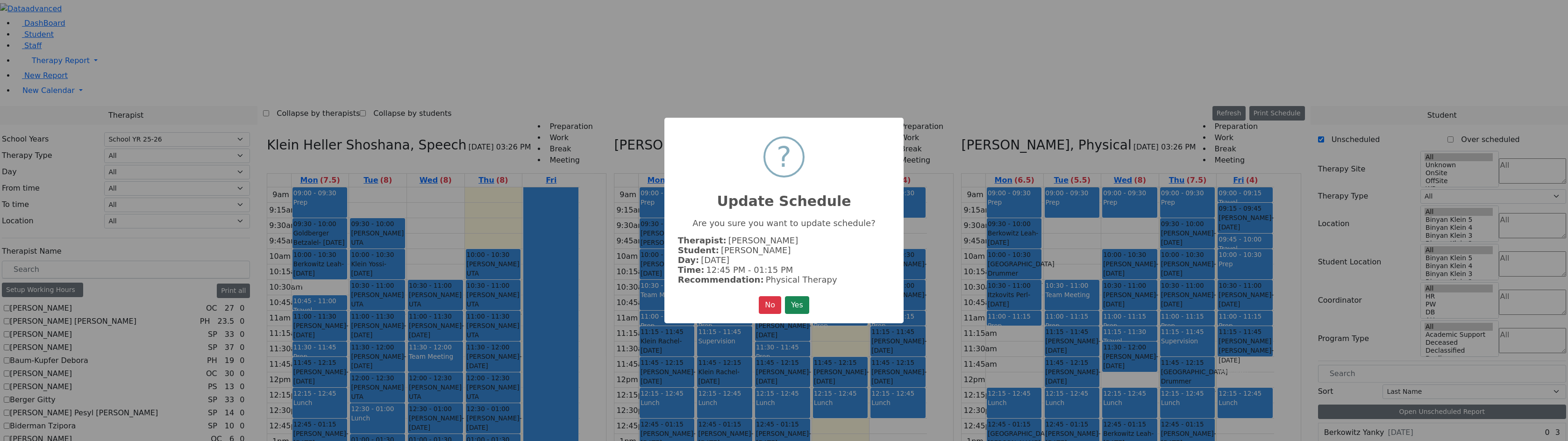
click at [785, 296] on button "Yes" at bounding box center [797, 305] width 24 height 18
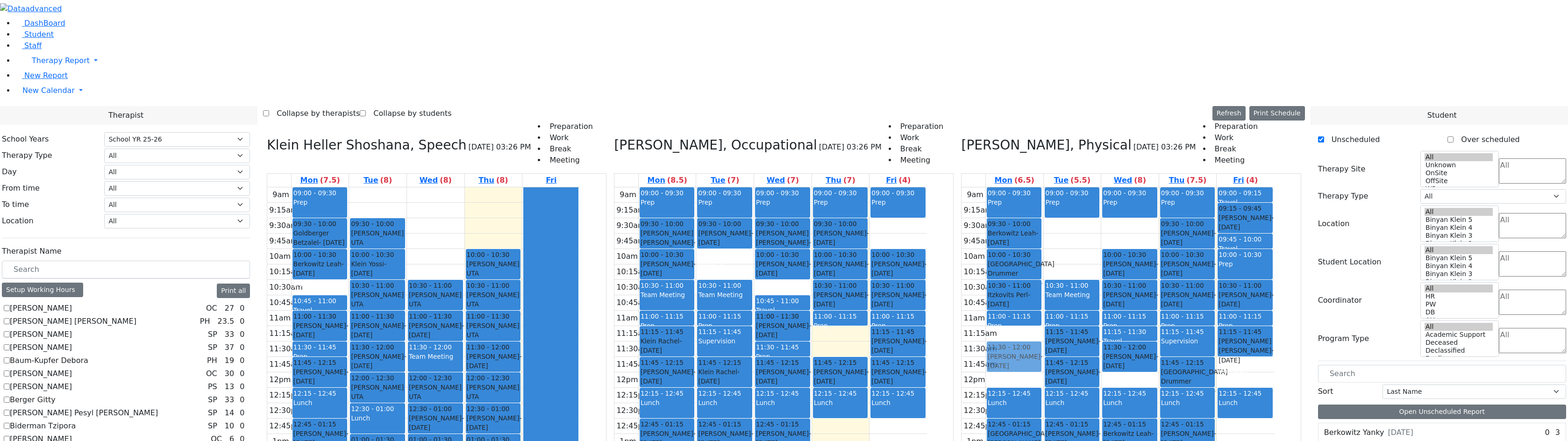
drag, startPoint x: 1047, startPoint y: 405, endPoint x: 1047, endPoint y: 226, distance: 179.0
click at [1043, 226] on div "09:00 - 09:30 Prep 09:30 - 10:00 Berkowitz Leah - 09/13/2014 Kaganoff, Sara 10:…" at bounding box center [1014, 372] width 58 height 369
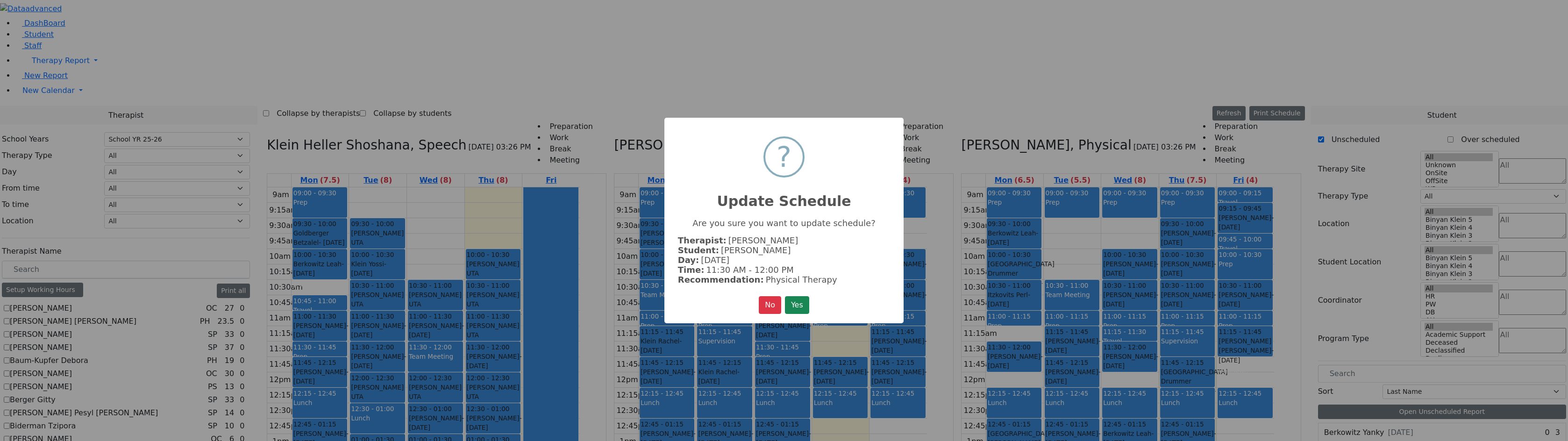
click at [785, 296] on button "Yes" at bounding box center [797, 305] width 24 height 18
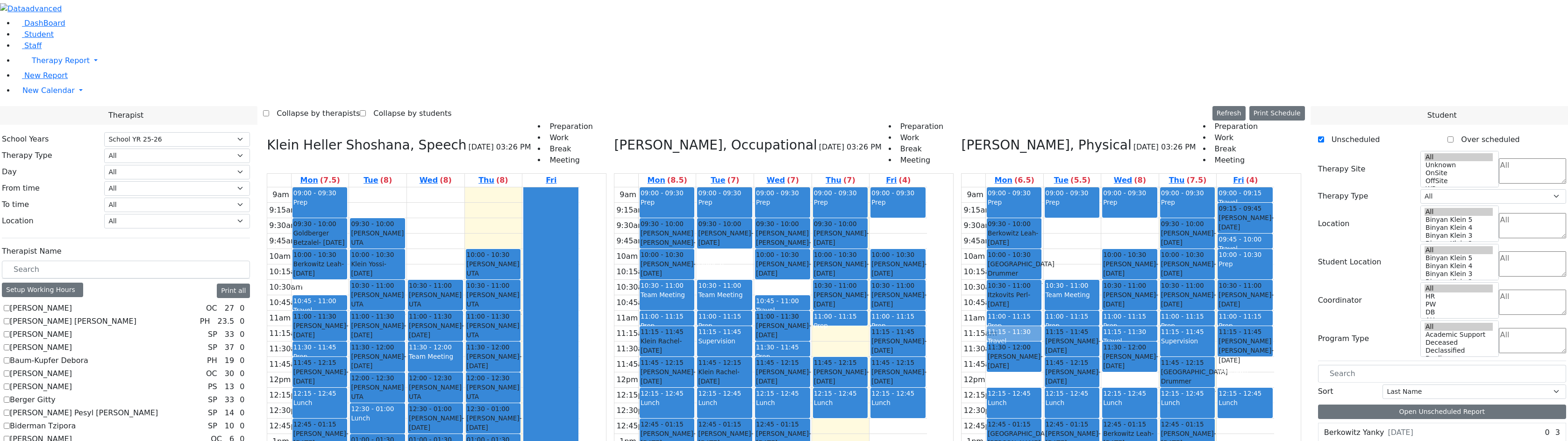
drag, startPoint x: 1051, startPoint y: 380, endPoint x: 1045, endPoint y: 199, distance: 181.1
click at [1043, 199] on div "09:00 - 09:30 Prep 09:30 - 10:00 Berkowitz Leah - 09/13/2014 Kaganoff, Sara 10:…" at bounding box center [1014, 372] width 58 height 369
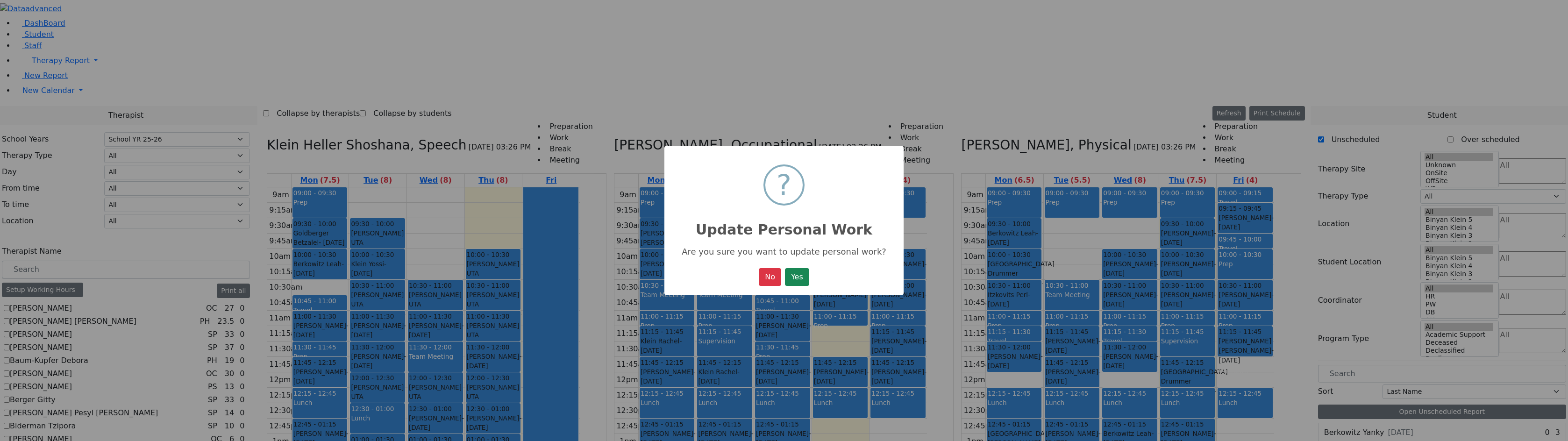
click at [785, 268] on button "Yes" at bounding box center [797, 277] width 24 height 18
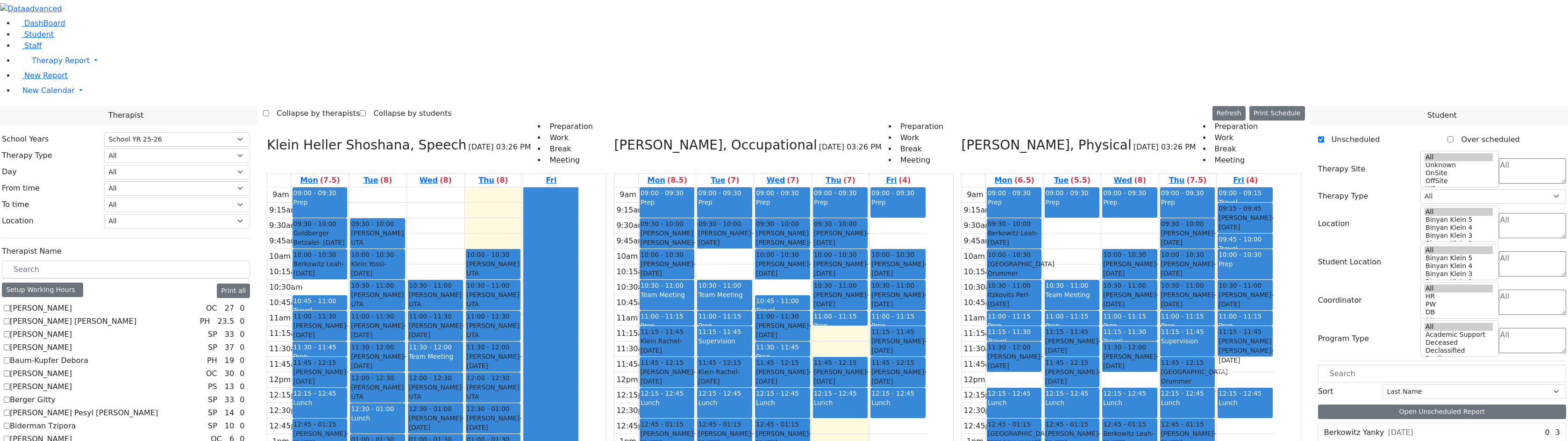
click at [1125, 381] on button "Delete Selected Schedule" at bounding box center [1161, 380] width 92 height 15
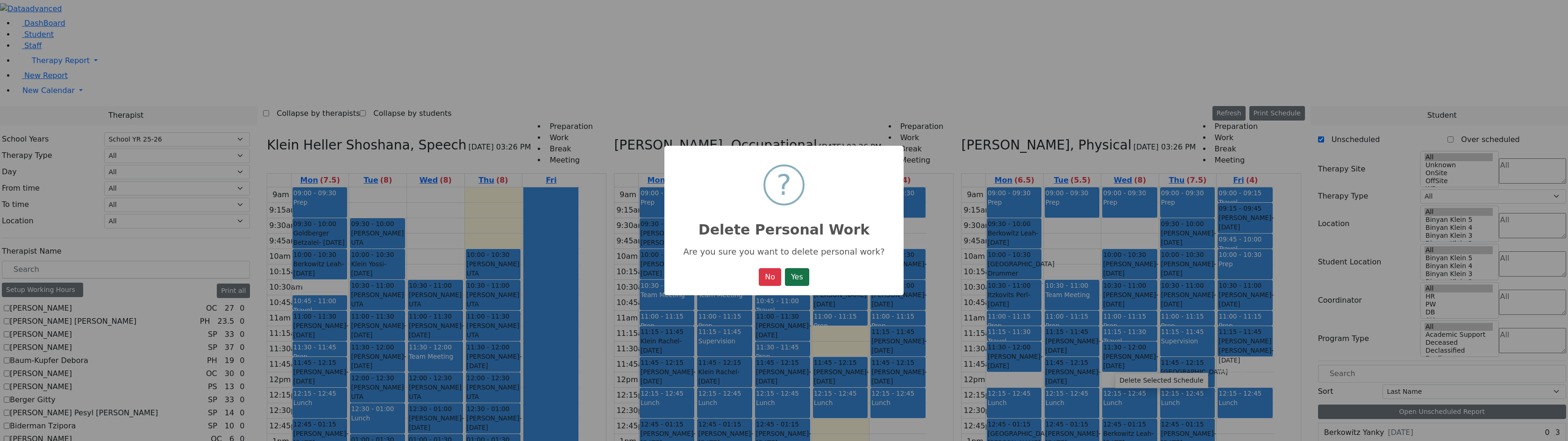
click at [796, 278] on button "Yes" at bounding box center [797, 277] width 24 height 18
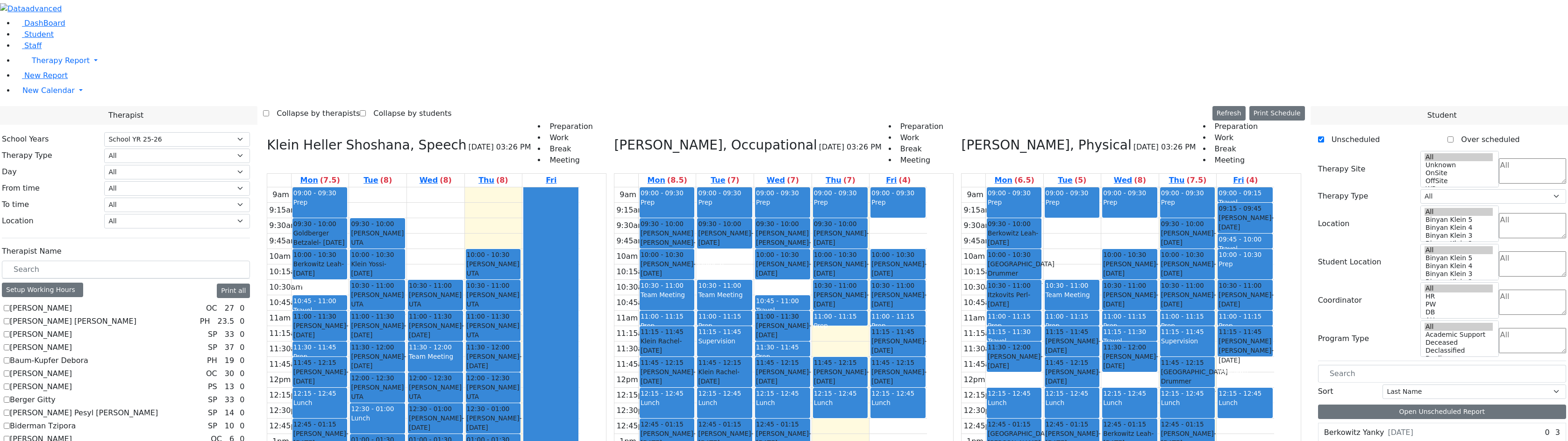
click at [1246, 358] on div "9am 9:15am 9:30am 9:45am 10am 10:15am 10:30am 10:45am 11am 11:15am 11:30am 11:4…" at bounding box center [1118, 372] width 313 height 369
click at [250, 132] on select "Select School YR Summer YR 25 School YR 25-26 Summer YR 25 School YR 24-25 Summ…" at bounding box center [177, 139] width 146 height 15
click at [206, 132] on select "Select School YR Summer YR 25 School YR 25-26 Summer YR 25 School YR 24-25 Summ…" at bounding box center [177, 139] width 146 height 15
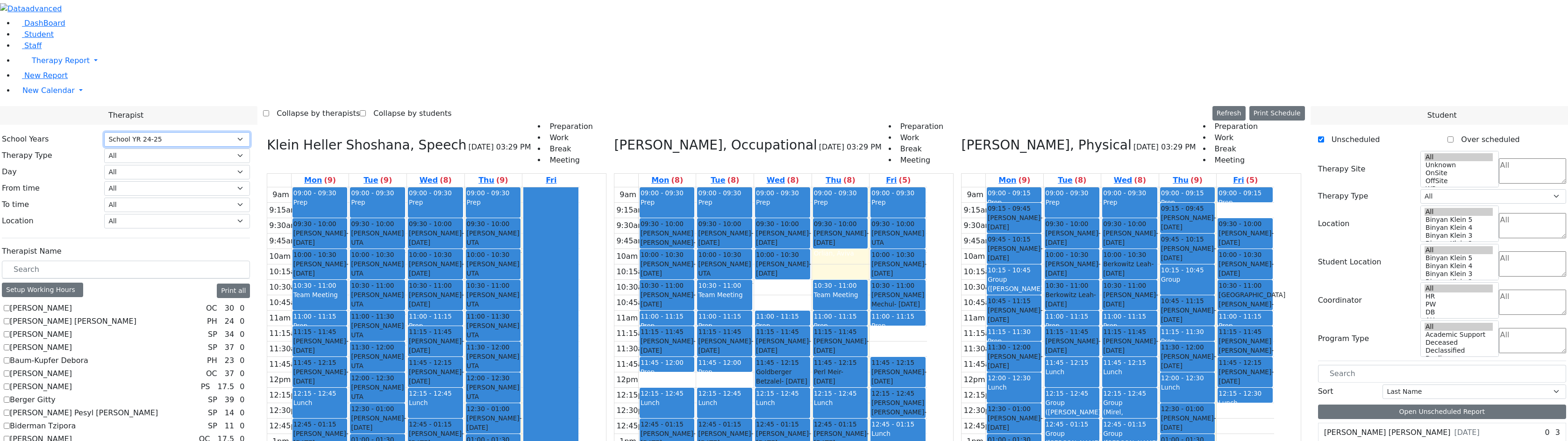
click at [250, 132] on select "Select School YR Summer YR 25 School YR 25-26 Summer YR 25 School YR 24-25 Summ…" at bounding box center [177, 139] width 146 height 15
select select "212"
click at [206, 132] on select "Select School YR Summer YR 25 School YR 25-26 Summer YR 25 School YR 24-25 Summ…" at bounding box center [177, 139] width 146 height 15
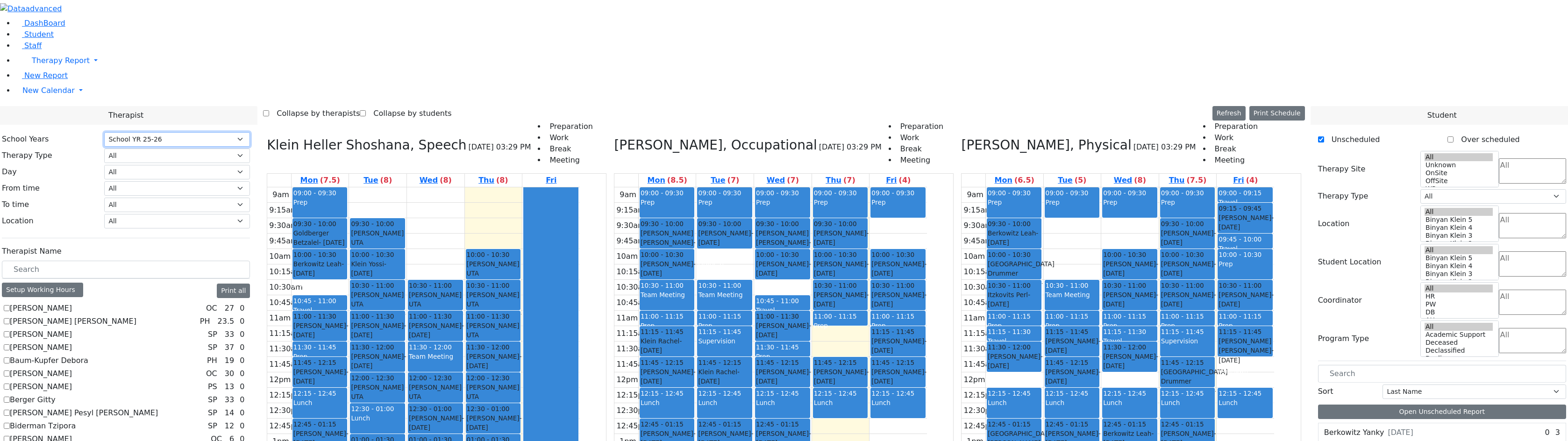
click at [799, 188] on div "9am 9:15am 9:30am 9:45am 10am 10:15am 10:30am 10:45am 11am 11:15am 11:30am 11:4…" at bounding box center [771, 372] width 313 height 369
drag, startPoint x: 796, startPoint y: 136, endPoint x: 797, endPoint y: 122, distance: 14.0
drag, startPoint x: 903, startPoint y: 200, endPoint x: 905, endPoint y: 207, distance: 7.3
click at [906, 210] on div "9am 9:15am 9:30am 9:45am 10am 10:15am 10:30am 10:45am 11am 11:15am 11:30am 11:4…" at bounding box center [771, 372] width 313 height 369
click at [860, 188] on div "9am 9:15am 9:30am 9:45am 10am 10:15am 10:30am 10:45am 11am 11:15am 11:30am 11:4…" at bounding box center [771, 372] width 313 height 369
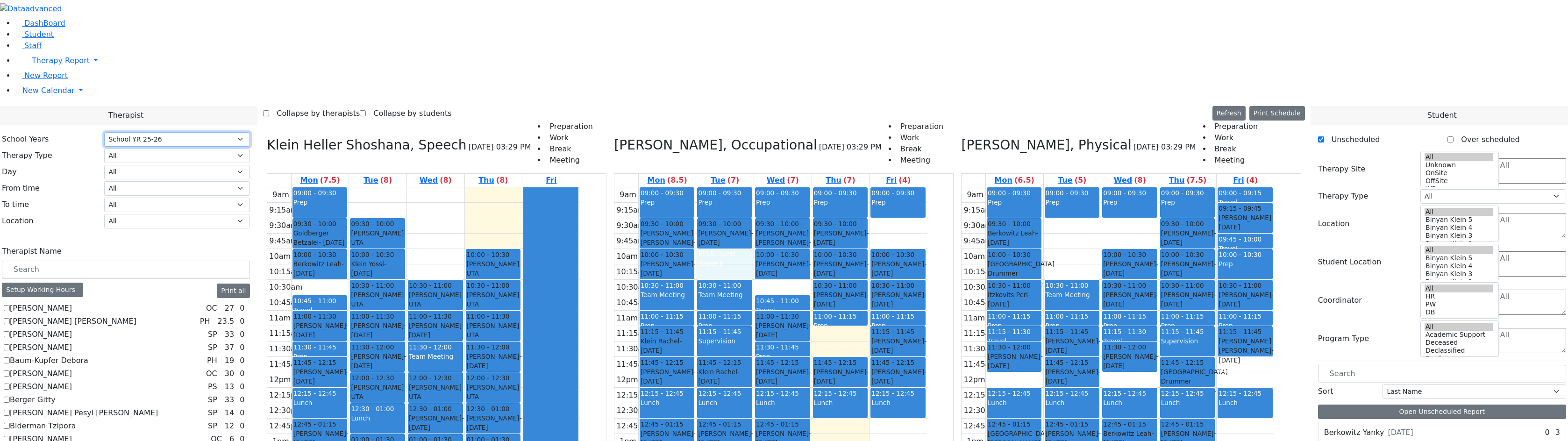
drag, startPoint x: 802, startPoint y: 123, endPoint x: 802, endPoint y: 130, distance: 7.0
click at [802, 188] on div "9am 9:15am 9:30am 9:45am 10am 10:15am 10:30am 10:45am 11am 11:15am 11:30am 11:4…" at bounding box center [771, 372] width 313 height 369
click at [828, 188] on div "9am 9:15am 9:30am 9:45am 10am 10:15am 10:30am 10:45am 11am 11:15am 11:30am 11:4…" at bounding box center [771, 372] width 313 height 369
drag, startPoint x: 517, startPoint y: 119, endPoint x: 519, endPoint y: 131, distance: 12.2
click at [520, 188] on div "9am 9:15am 9:30am 9:45am 10am 10:15am 10:30am 10:45am 11am 11:15am 11:30am 11:4…" at bounding box center [424, 372] width 313 height 369
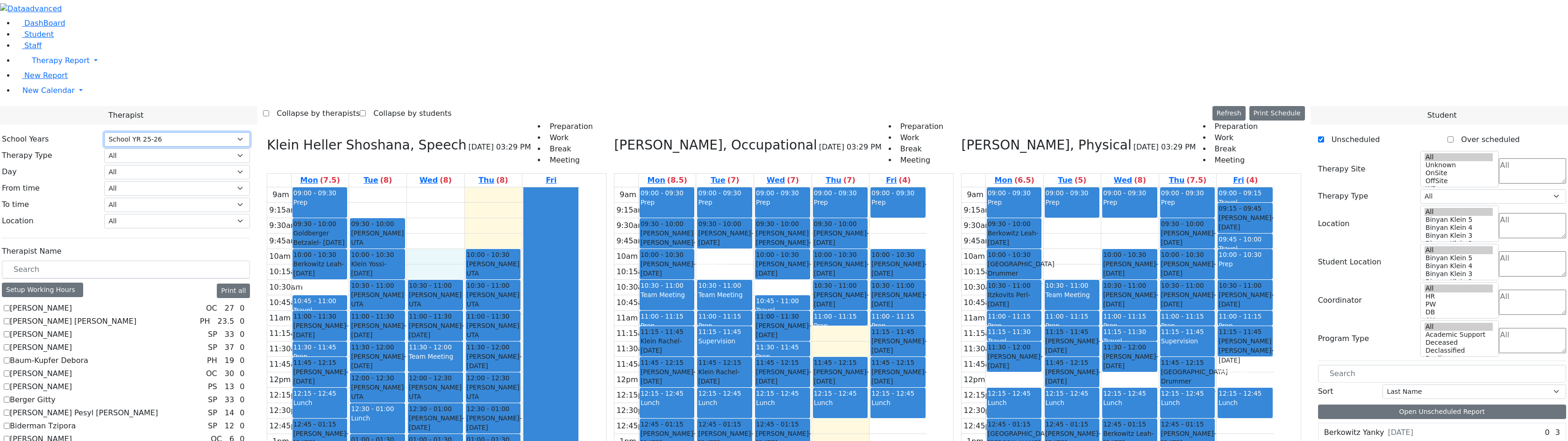
scroll to position [607, 0]
checkbox input "true"
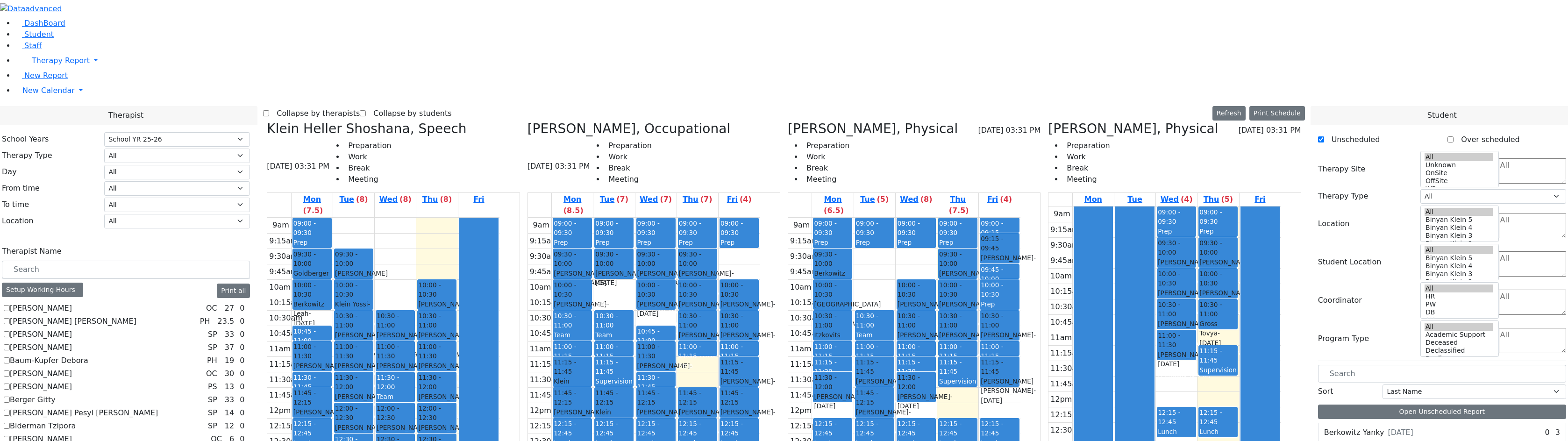
drag, startPoint x: 1008, startPoint y: 240, endPoint x: 1017, endPoint y: 340, distance: 100.4
click at [979, 340] on div "09:00 - 09:30 Prep 09:30 - 10:00 Friedrich Leah - 11/23/2011 Brick, Tzirel Grad…" at bounding box center [958, 402] width 41 height 369
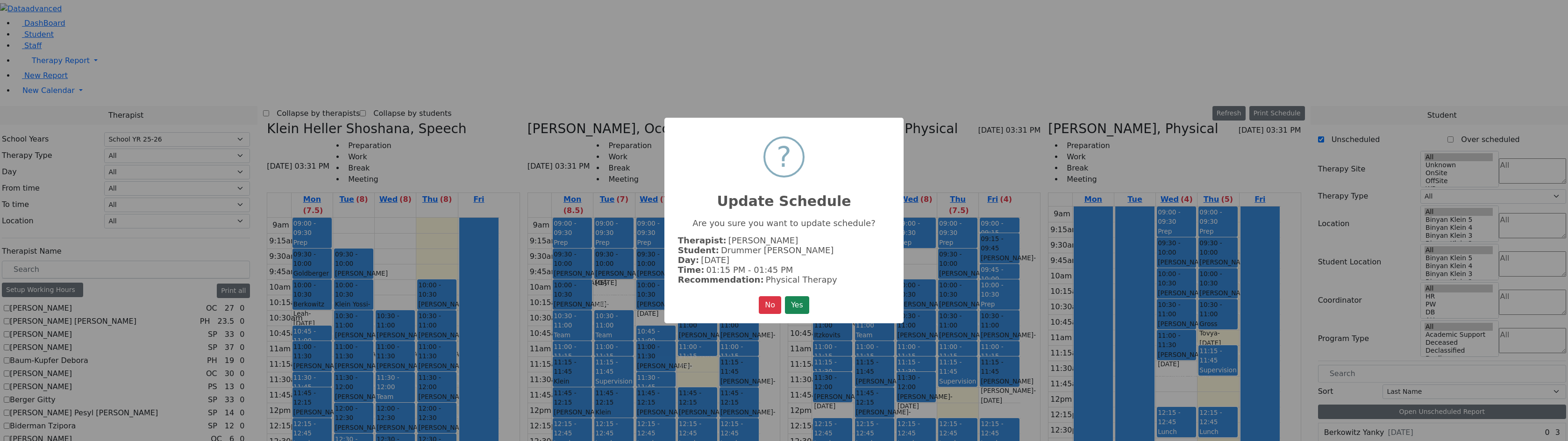
click at [785, 296] on button "Yes" at bounding box center [797, 305] width 24 height 18
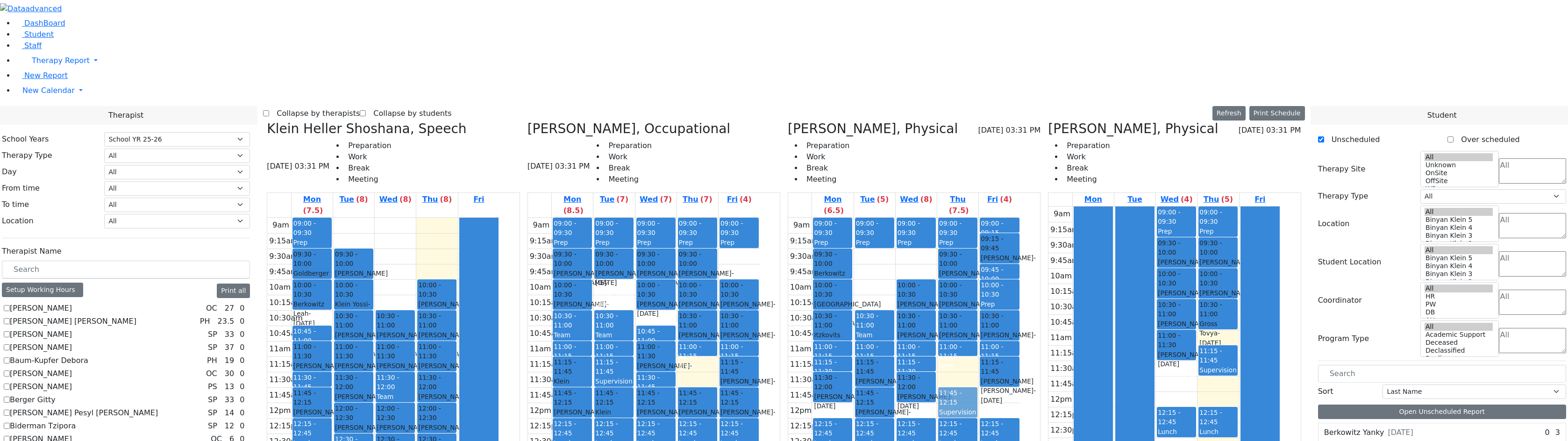
drag, startPoint x: 1016, startPoint y: 213, endPoint x: 1015, endPoint y: 240, distance: 27.0
click at [979, 240] on div "09:00 - 09:30 Prep 09:30 - 10:00 Friedrich Leah - 11/23/2011 Brick, Tzirel Grad…" at bounding box center [958, 402] width 41 height 369
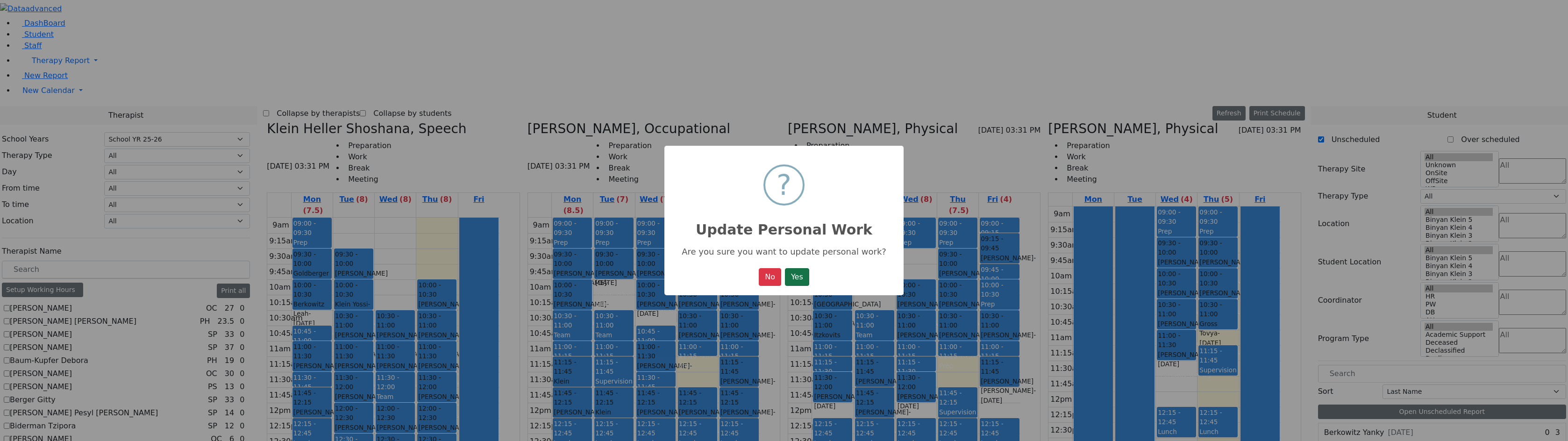
click at [806, 276] on button "Yes" at bounding box center [797, 277] width 24 height 18
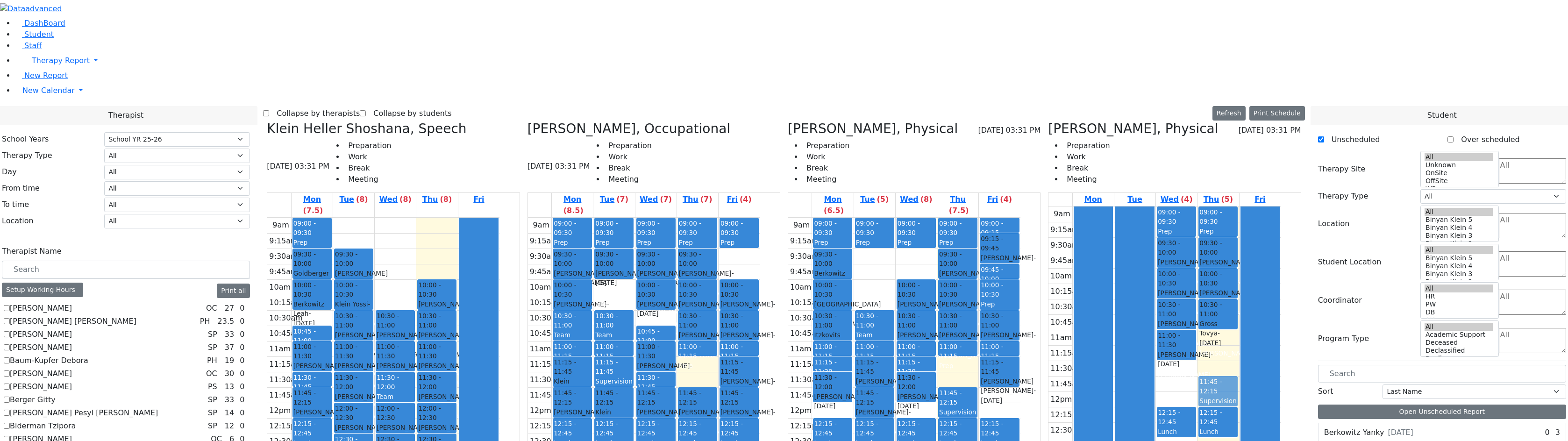
drag, startPoint x: 1254, startPoint y: 203, endPoint x: 1255, endPoint y: 234, distance: 31.0
click at [1239, 234] on div "09:00 - 09:30 Prep 09:30 - 10:00 Gluck Azaria - 07/27/2020 Litzman, Shterna 10:…" at bounding box center [1218, 391] width 41 height 369
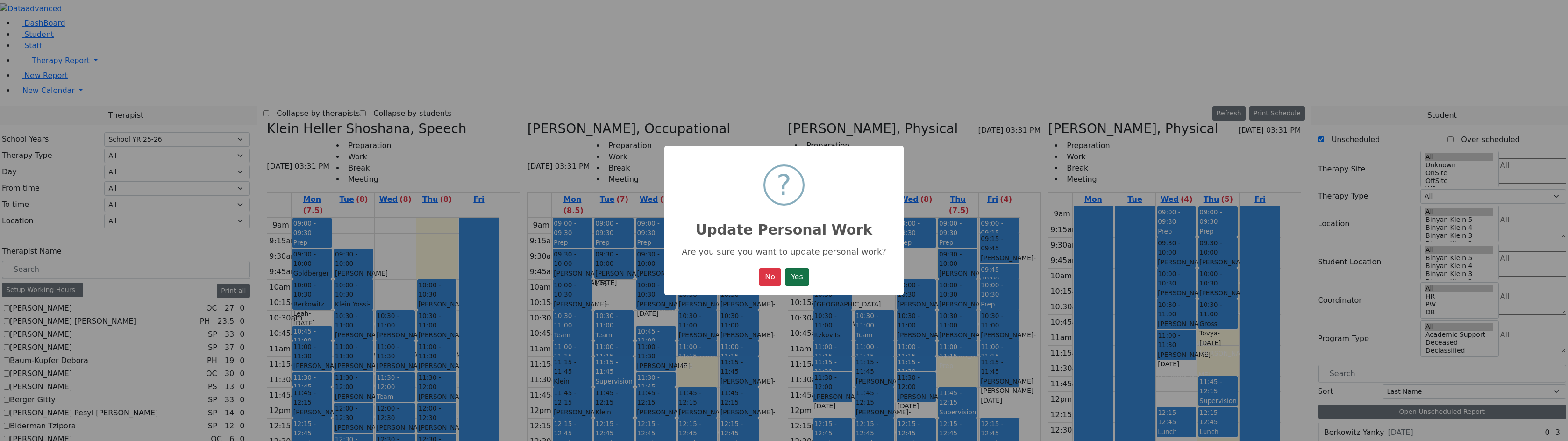
click at [808, 278] on button "Yes" at bounding box center [797, 277] width 24 height 18
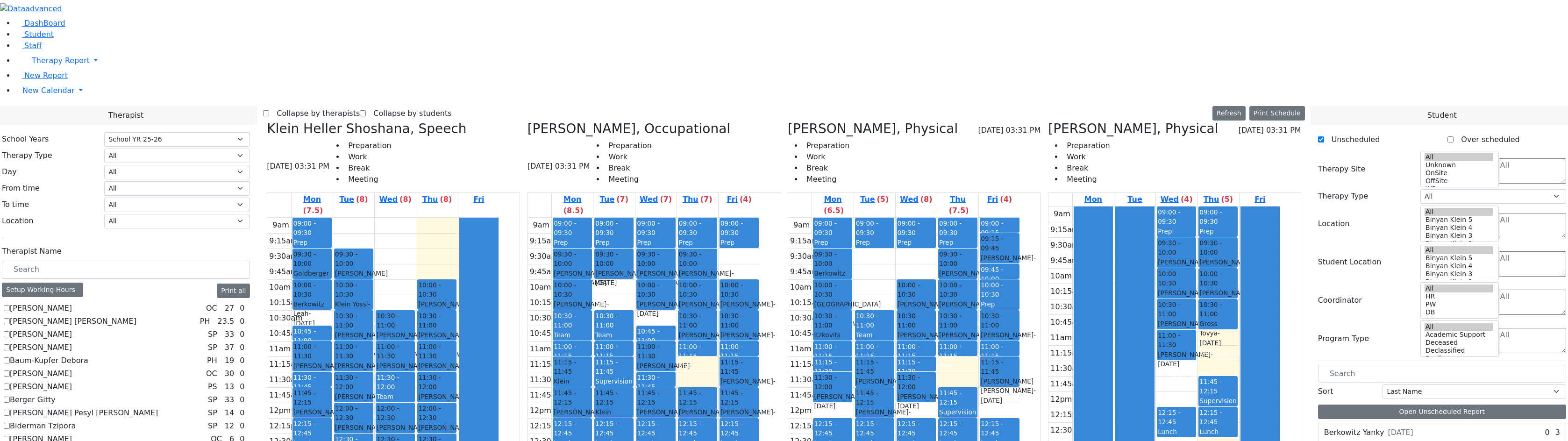
click at [1048, 121] on span at bounding box center [1048, 128] width 0 height 15
click at [1086, 121] on h3 "Salvagin Joshua L, Physical" at bounding box center [1133, 128] width 170 height 16
click at [1048, 121] on icon at bounding box center [1048, 128] width 0 height 15
checkbox input "false"
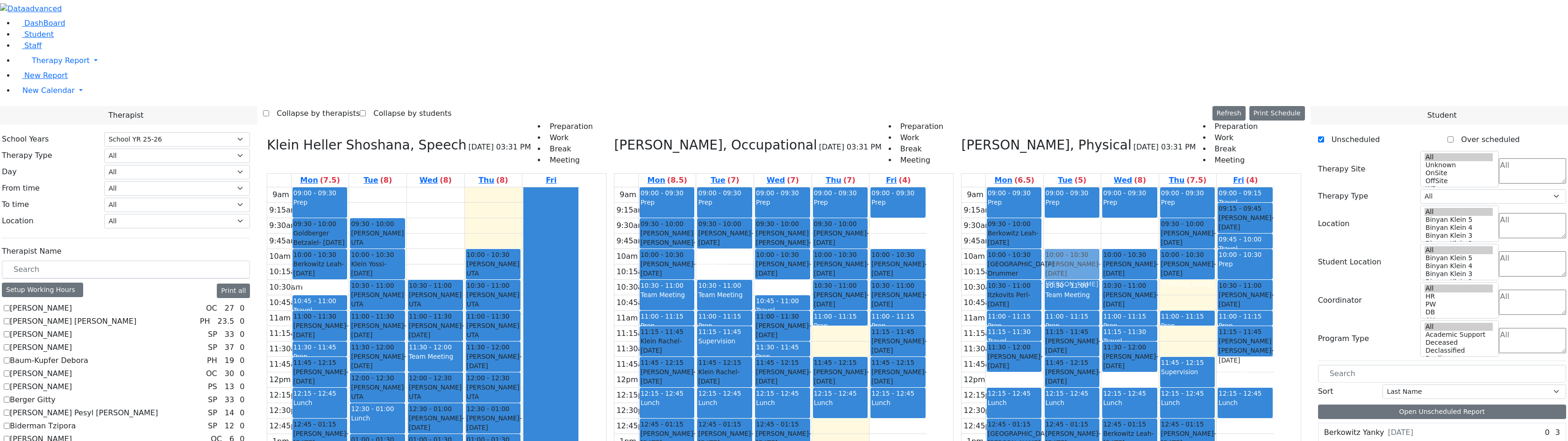
drag, startPoint x: 1230, startPoint y: 160, endPoint x: 1132, endPoint y: 133, distance: 101.7
click at [1102, 188] on tr "09:00 - 09:30 Prep 09:30 - 10:00 Berkowitz Leah - 09/13/2014 Kaganoff, Sara 10:…" at bounding box center [1118, 372] width 313 height 369
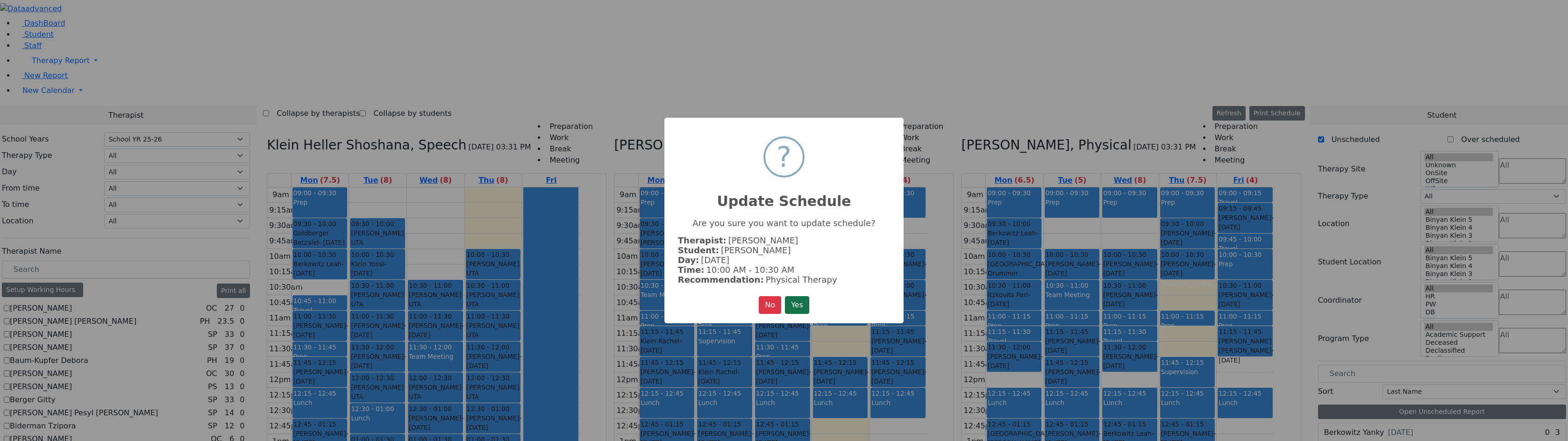
click at [808, 303] on button "Yes" at bounding box center [797, 305] width 24 height 18
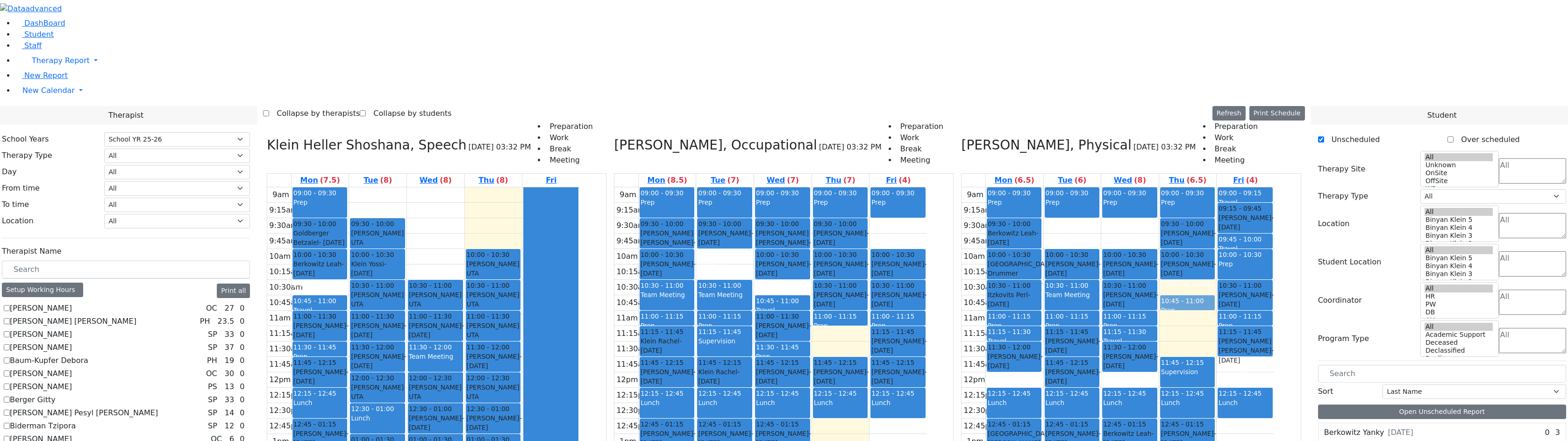
drag, startPoint x: 1234, startPoint y: 181, endPoint x: 1232, endPoint y: 170, distance: 11.2
click at [1216, 188] on div "09:00 - 09:30 Prep 09:30 - 10:00 Friedrich Leah - 11/23/2011 Brick, Tzirel Grad…" at bounding box center [1188, 372] width 58 height 369
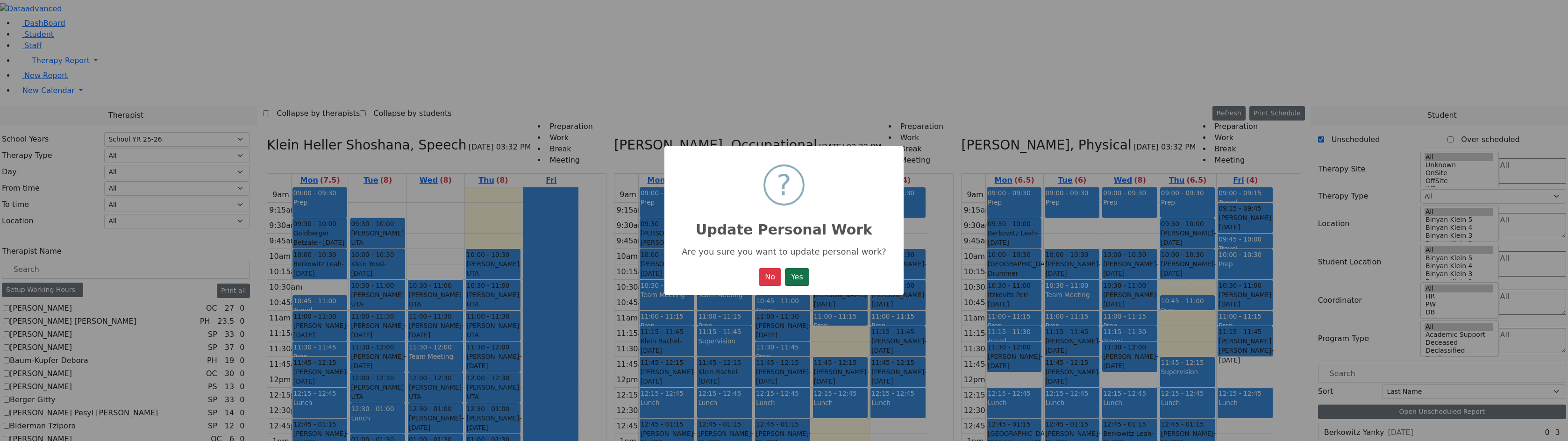
click at [805, 276] on button "Yes" at bounding box center [797, 277] width 24 height 18
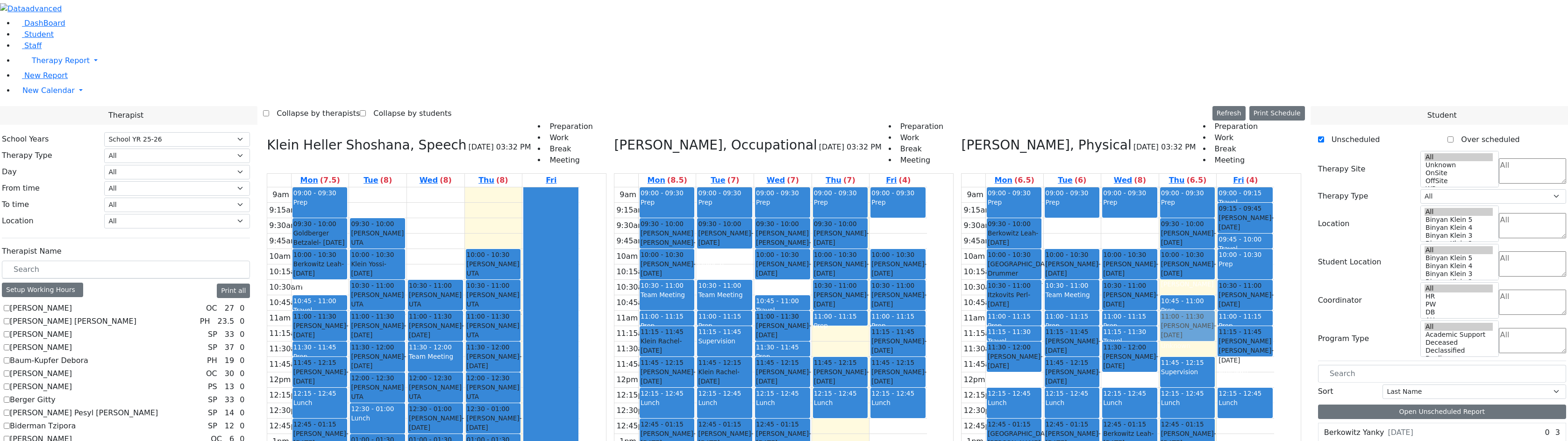
drag, startPoint x: 1210, startPoint y: 410, endPoint x: 1216, endPoint y: 201, distance: 209.1
click at [1216, 201] on div "09:00 - 09:30 Prep 09:30 - 10:00 Friedrich Leah - 11/23/2011 Brick, Tzirel Grad…" at bounding box center [1188, 372] width 58 height 369
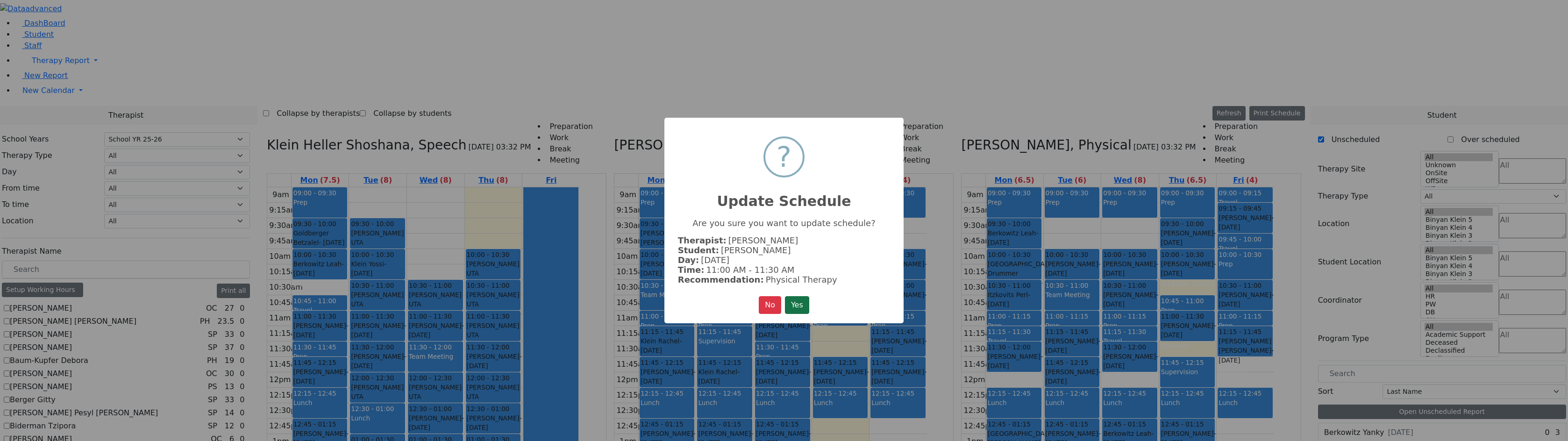
click at [801, 310] on button "Yes" at bounding box center [797, 305] width 24 height 18
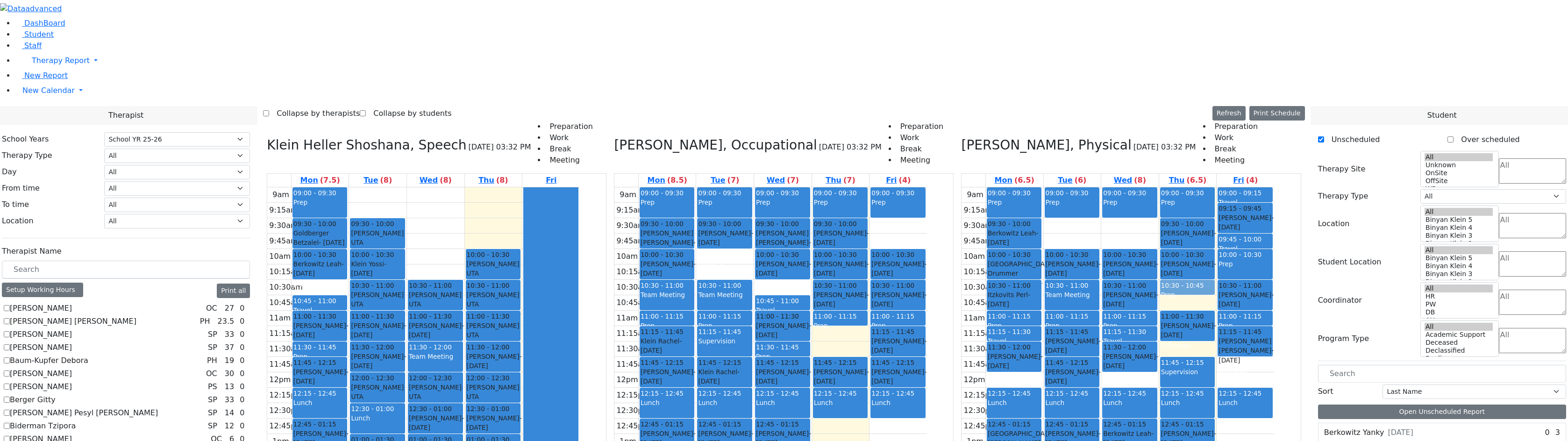
drag, startPoint x: 1214, startPoint y: 166, endPoint x: 1214, endPoint y: 156, distance: 10.0
click at [1214, 188] on div "09:00 - 09:30 Prep 09:30 - 10:00 Friedrich Leah - 11/23/2011 Brick, Tzirel Grad…" at bounding box center [1188, 372] width 58 height 369
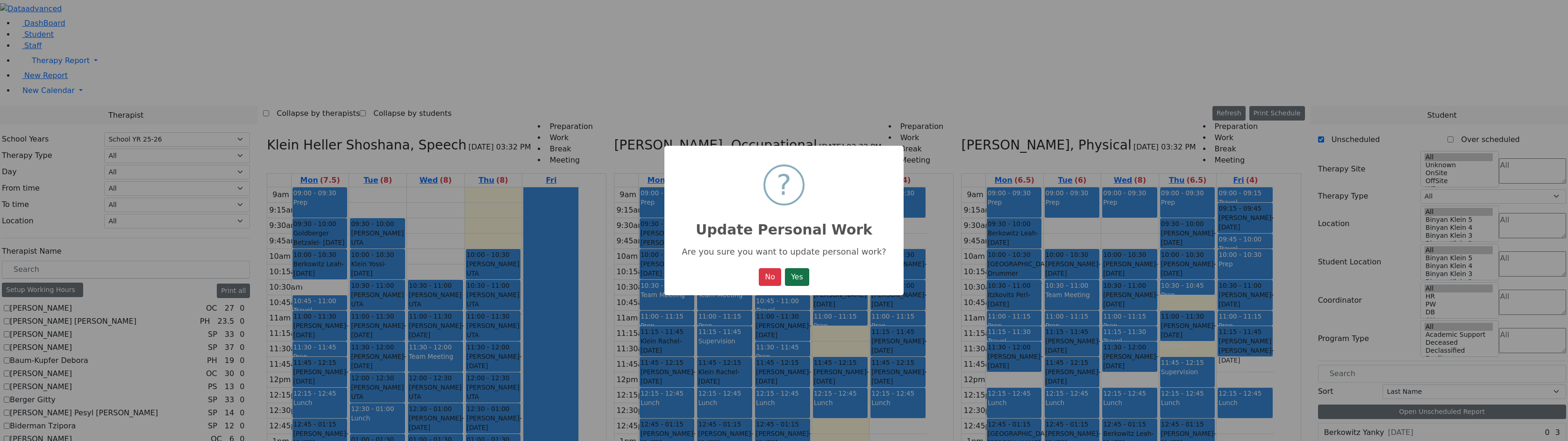
click at [809, 274] on button "Yes" at bounding box center [797, 277] width 24 height 18
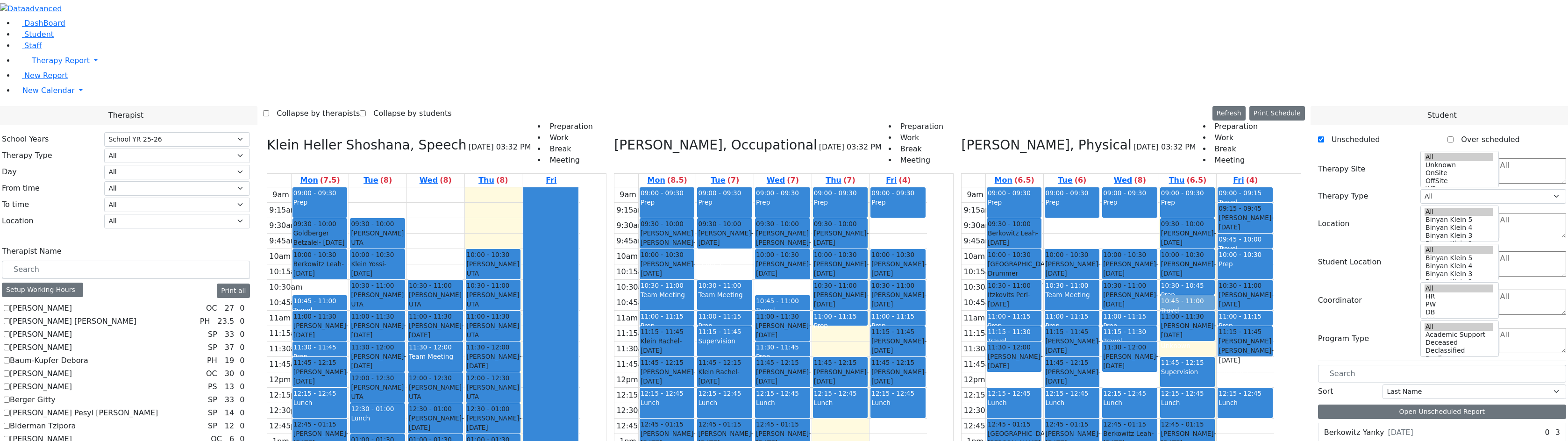
drag, startPoint x: 1216, startPoint y: 381, endPoint x: 1209, endPoint y: 165, distance: 216.1
click at [1209, 188] on div "09:00 - 09:30 Prep 09:30 - 10:00 Friedrich Leah - 11/23/2011 Brick, Tzirel Grad…" at bounding box center [1188, 372] width 58 height 369
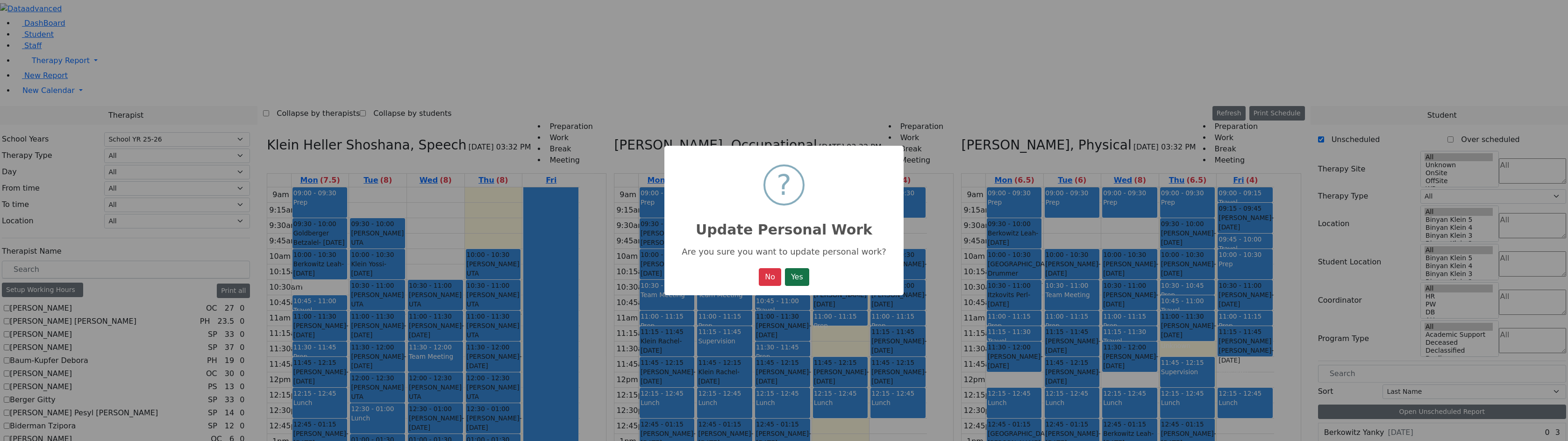
click at [785, 273] on button "Yes" at bounding box center [797, 277] width 24 height 18
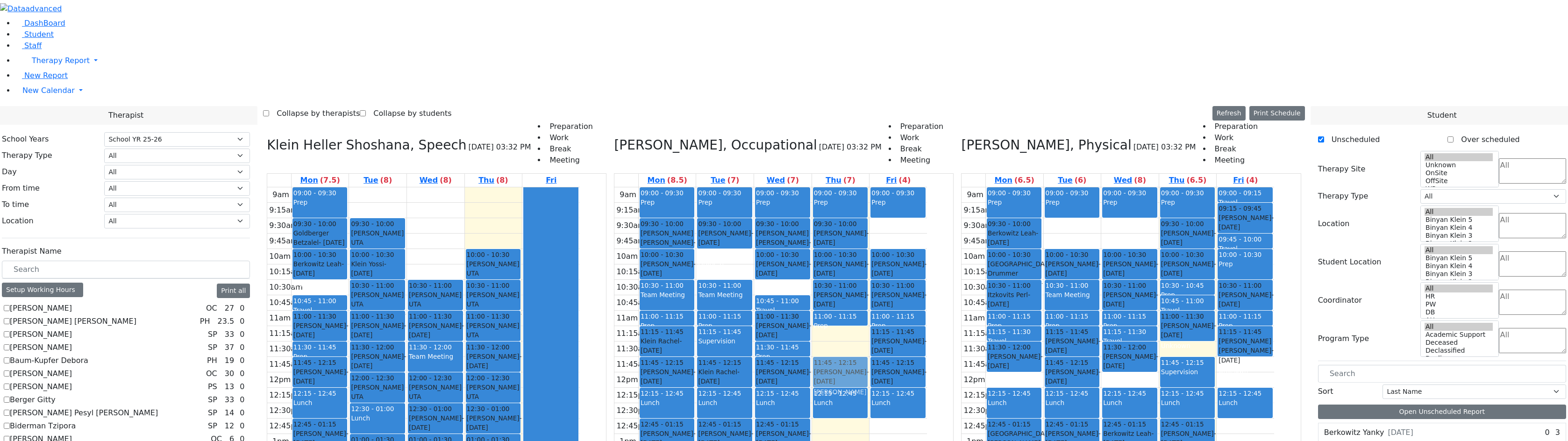
drag, startPoint x: 900, startPoint y: 231, endPoint x: 913, endPoint y: 238, distance: 14.8
click at [869, 228] on div "09:00 - 09:30 Prep 09:30 - 10:00 Tropper Rivka - 11/22/2004 Goldberg, Chanie 10…" at bounding box center [840, 372] width 58 height 369
drag, startPoint x: 733, startPoint y: 327, endPoint x: 909, endPoint y: 233, distance: 199.5
click at [909, 233] on tr "09:00 - 09:30 Prep 09:30 - 10:00 Goldstein Hershkowitz Shimon - 09/06/2017 הערש…" at bounding box center [771, 372] width 313 height 369
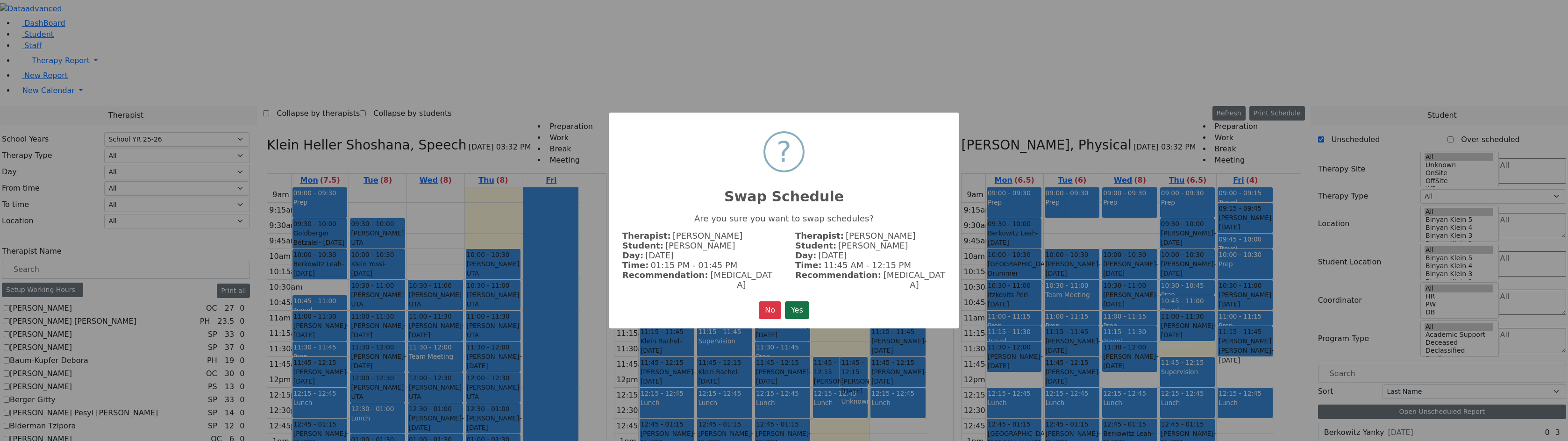
click at [803, 301] on button "Yes" at bounding box center [797, 310] width 24 height 18
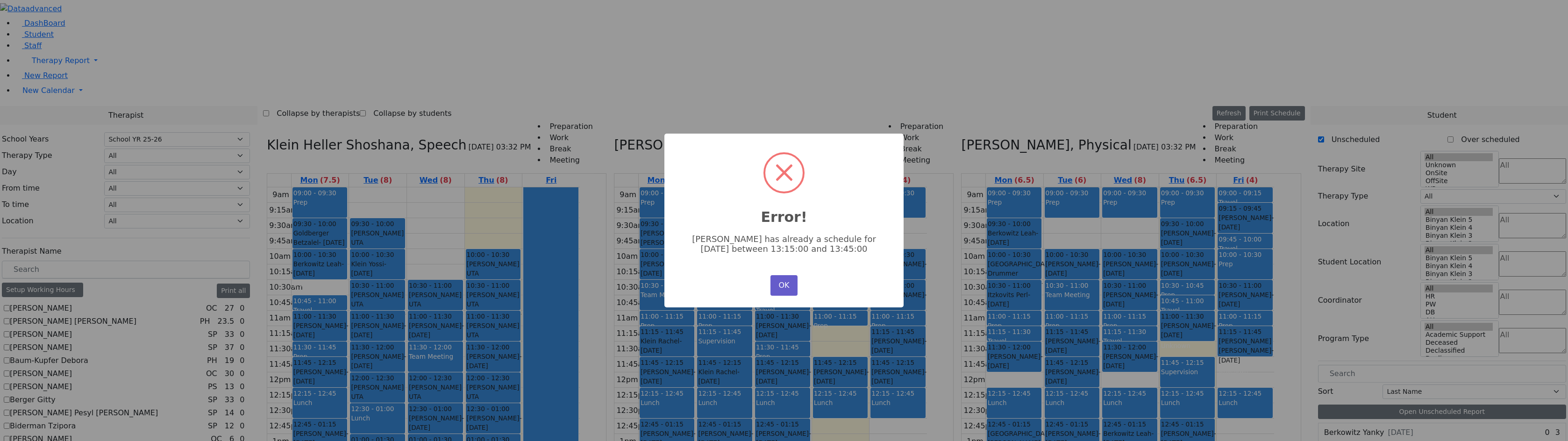
click at [792, 284] on button "OK" at bounding box center [784, 285] width 27 height 21
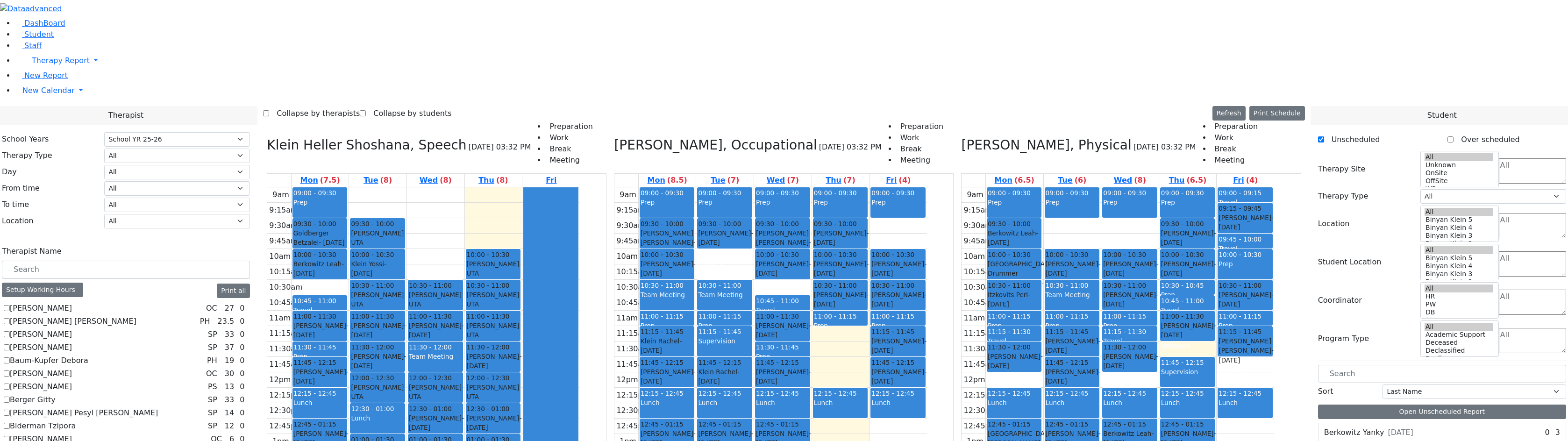
drag, startPoint x: 892, startPoint y: 233, endPoint x: 732, endPoint y: 324, distance: 184.1
click at [732, 324] on tr "09:00 - 09:30 Prep 09:30 - 10:00 Goldstein Hershkowitz Shimon - 09/06/2017 הערש…" at bounding box center [771, 372] width 313 height 369
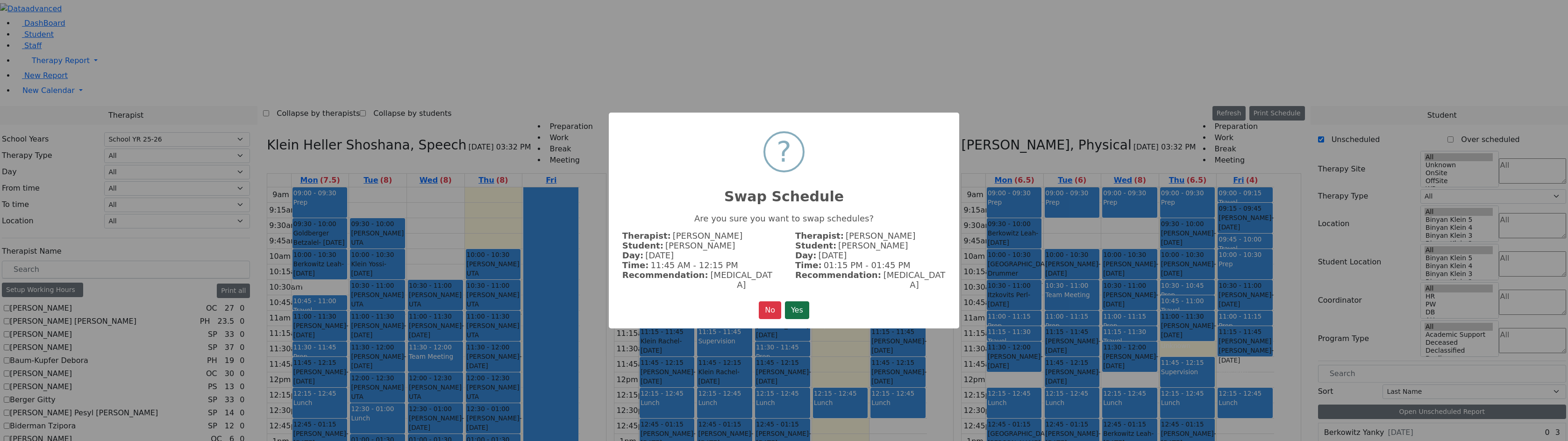
click at [801, 304] on button "Yes" at bounding box center [797, 310] width 24 height 18
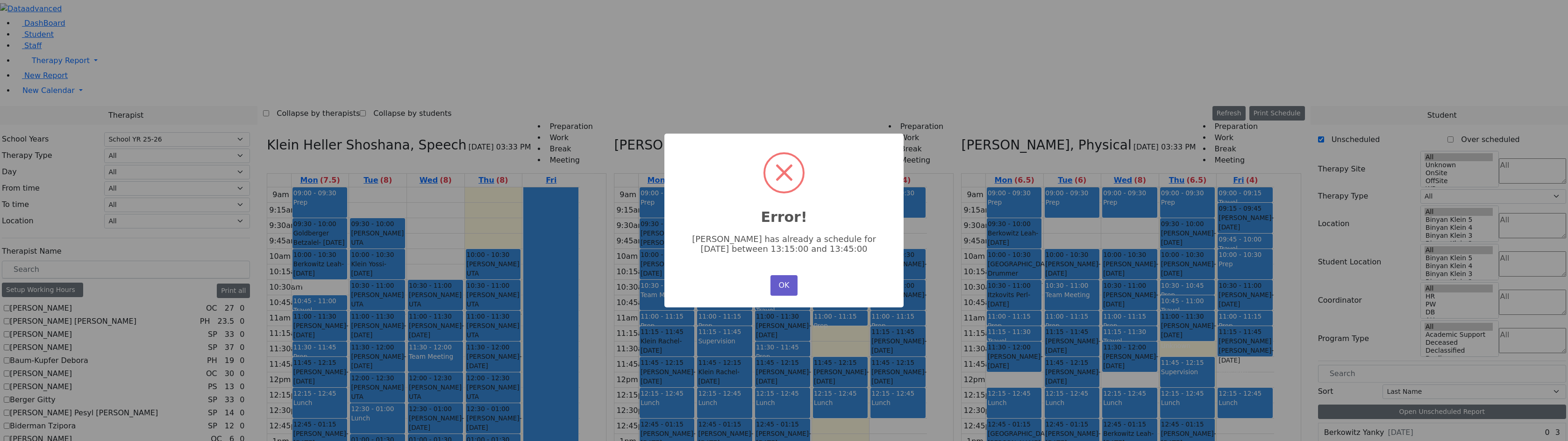
click at [778, 283] on button "OK" at bounding box center [784, 285] width 27 height 21
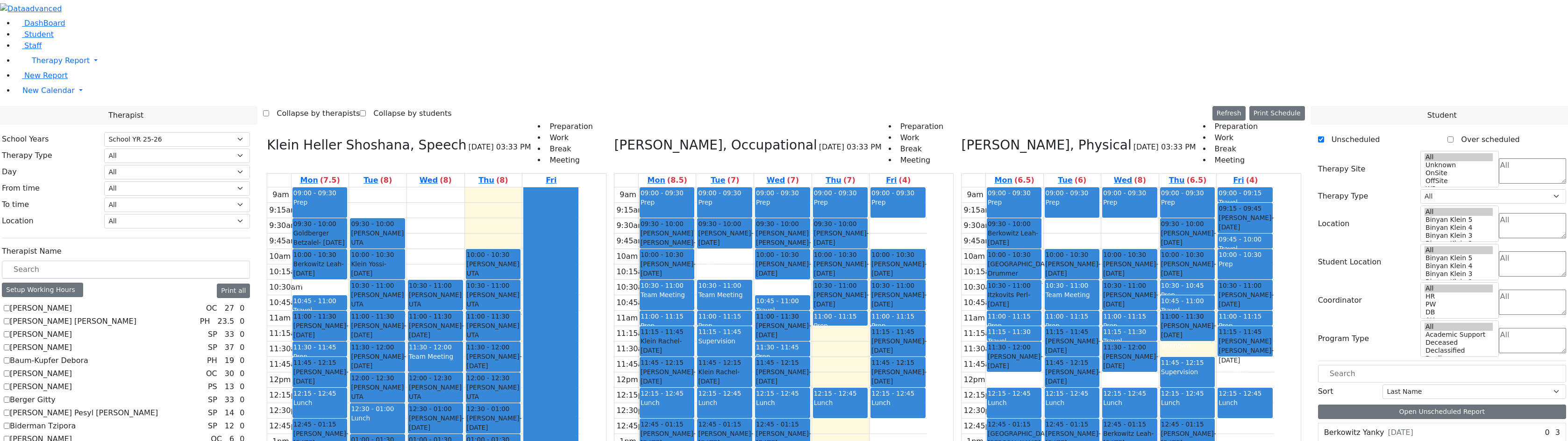
drag, startPoint x: 891, startPoint y: 231, endPoint x: 793, endPoint y: 327, distance: 137.2
click at [793, 327] on tr "09:00 - 09:30 Prep 09:30 - 10:00 Goldstein Hershkowitz Shimon - 09/06/2017 הערש…" at bounding box center [771, 372] width 313 height 369
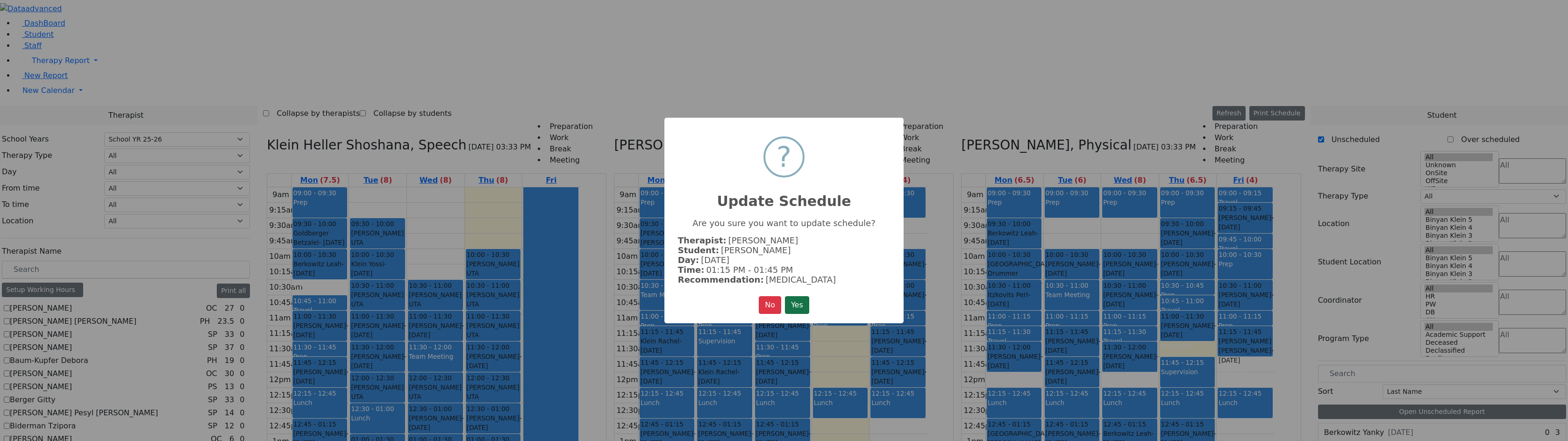
click at [805, 306] on button "Yes" at bounding box center [797, 305] width 24 height 18
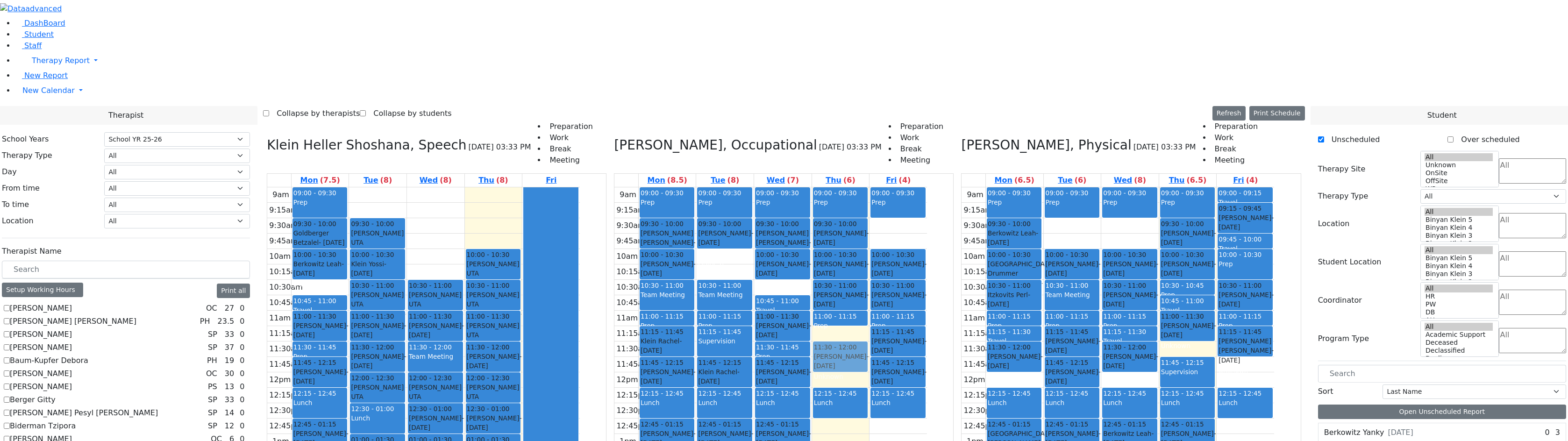
drag, startPoint x: 737, startPoint y: 328, endPoint x: 903, endPoint y: 224, distance: 195.9
click at [903, 224] on tr "09:00 - 09:30 Prep 09:30 - 10:00 Goldstein Hershkowitz Shimon - 09/06/2017 הערש…" at bounding box center [771, 372] width 313 height 369
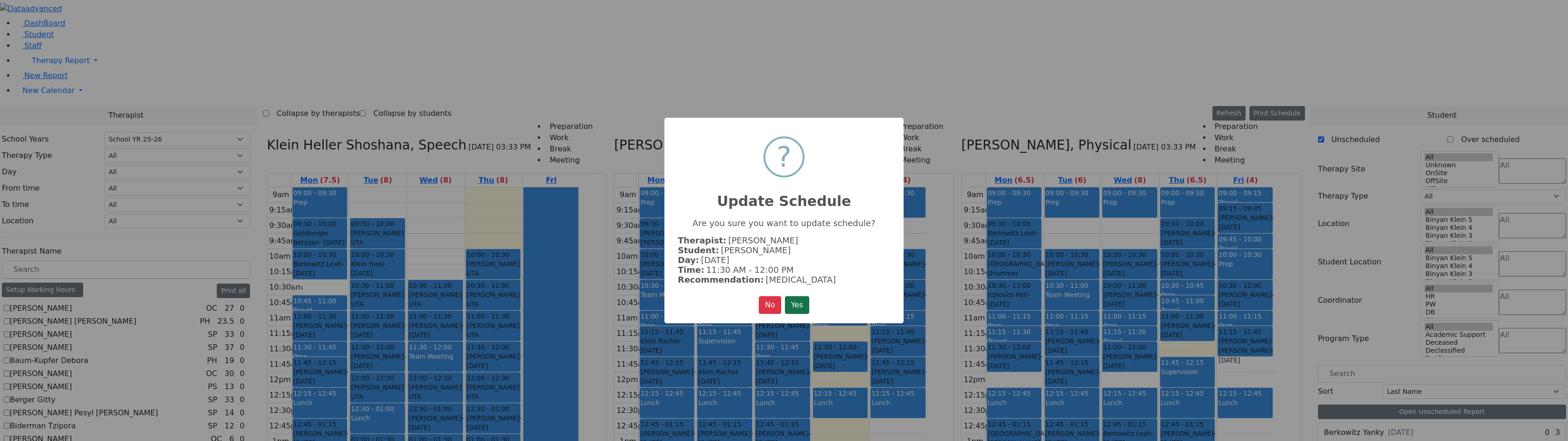
click at [804, 304] on button "Yes" at bounding box center [797, 305] width 24 height 18
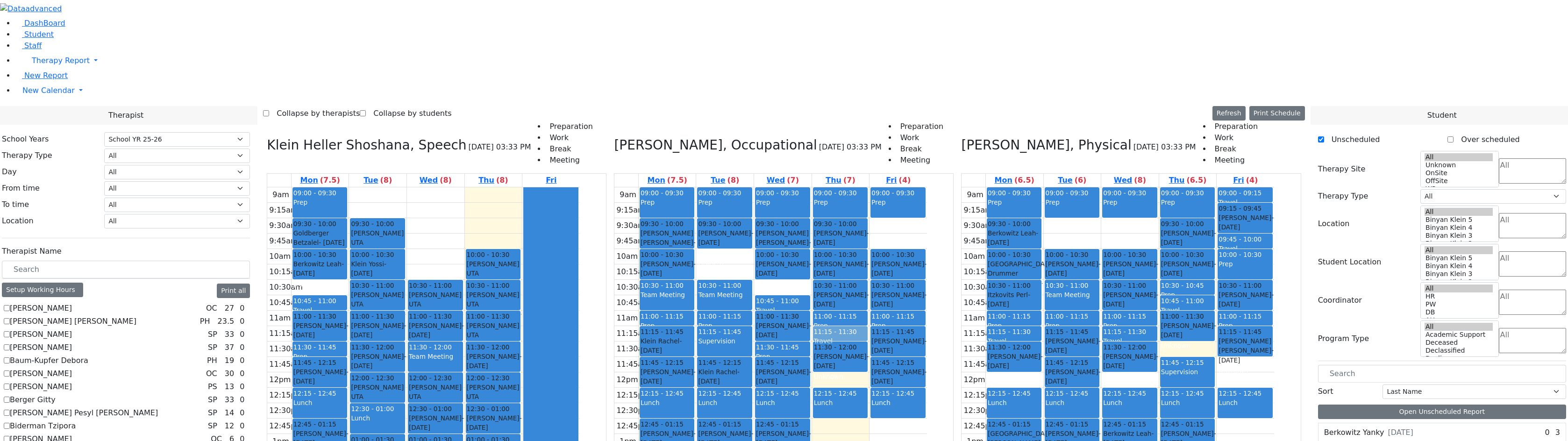
drag, startPoint x: 738, startPoint y: 349, endPoint x: 905, endPoint y: 199, distance: 224.5
click at [905, 199] on tr "09:00 - 09:30 Prep 09:30 - 10:00 Goldstein Hershkowitz Shimon - 09/06/2017 הערש…" at bounding box center [771, 372] width 313 height 369
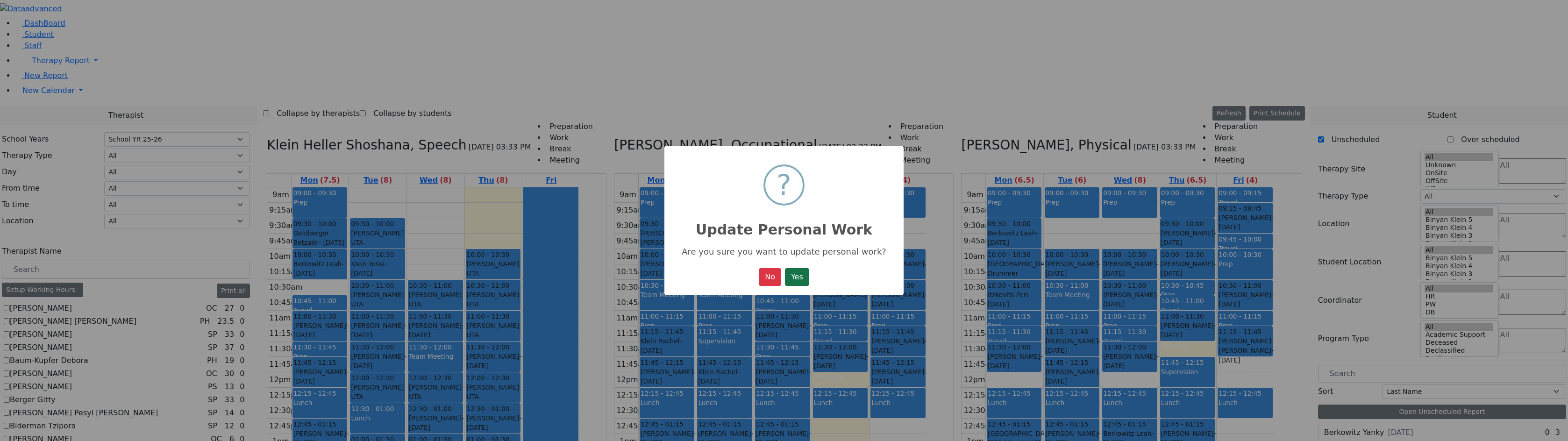
click at [806, 282] on button "Yes" at bounding box center [797, 277] width 24 height 18
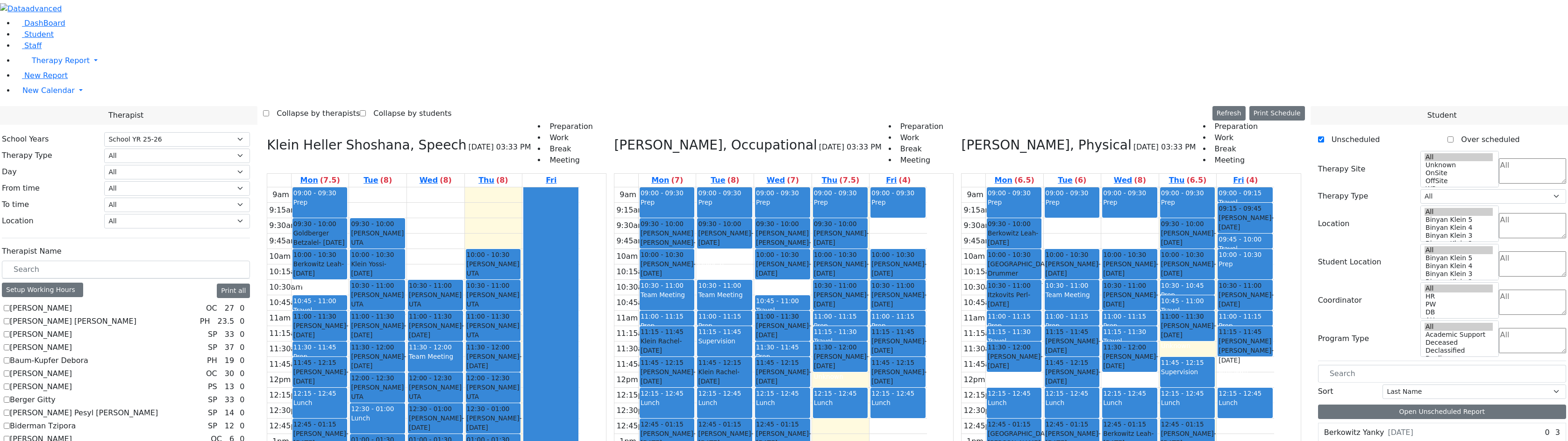
drag, startPoint x: 797, startPoint y: 324, endPoint x: 752, endPoint y: 351, distance: 52.5
click at [752, 351] on tr "09:00 - 09:30 Prep 09:30 - 10:00 Goldstein Hershkowitz Shimon - 09/06/2017 הערש…" at bounding box center [771, 372] width 313 height 369
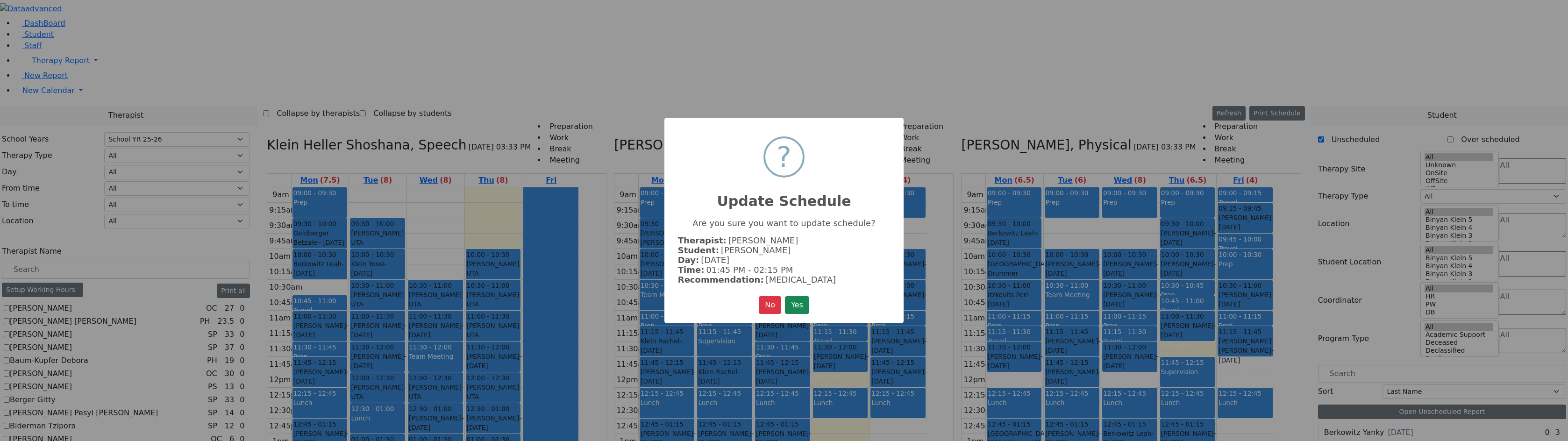
click at [789, 299] on button "Yes" at bounding box center [797, 305] width 24 height 18
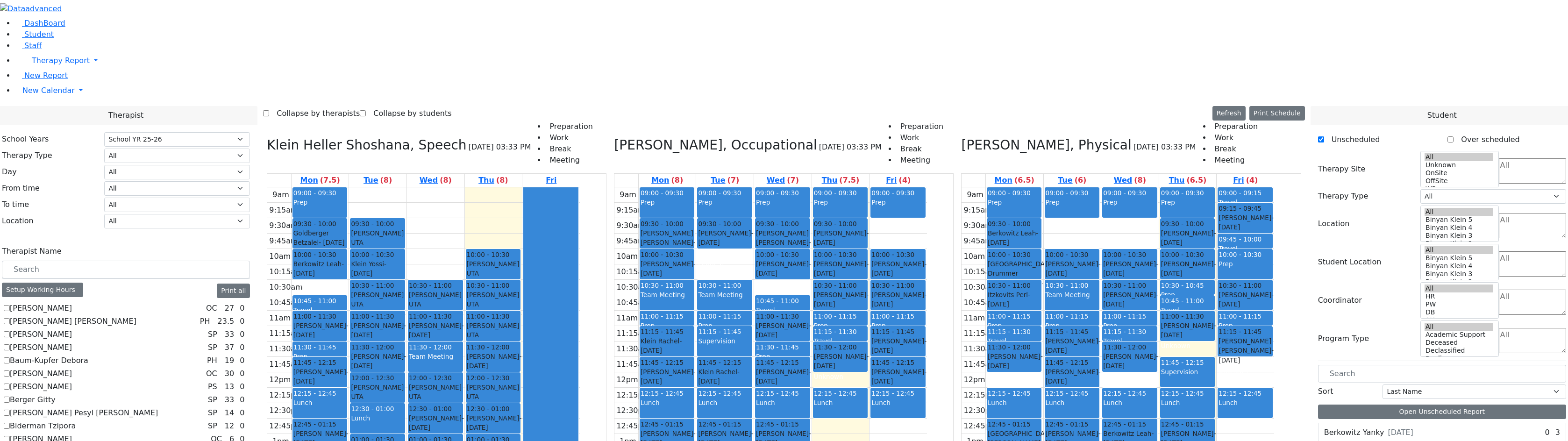
drag, startPoint x: 724, startPoint y: 390, endPoint x: 729, endPoint y: 335, distance: 55.2
click at [696, 335] on div "09:00 - 09:30 Prep 09:30 - 10:00 Goldstein Hershkowitz Shimon - 09/06/2017 הערש…" at bounding box center [667, 372] width 58 height 369
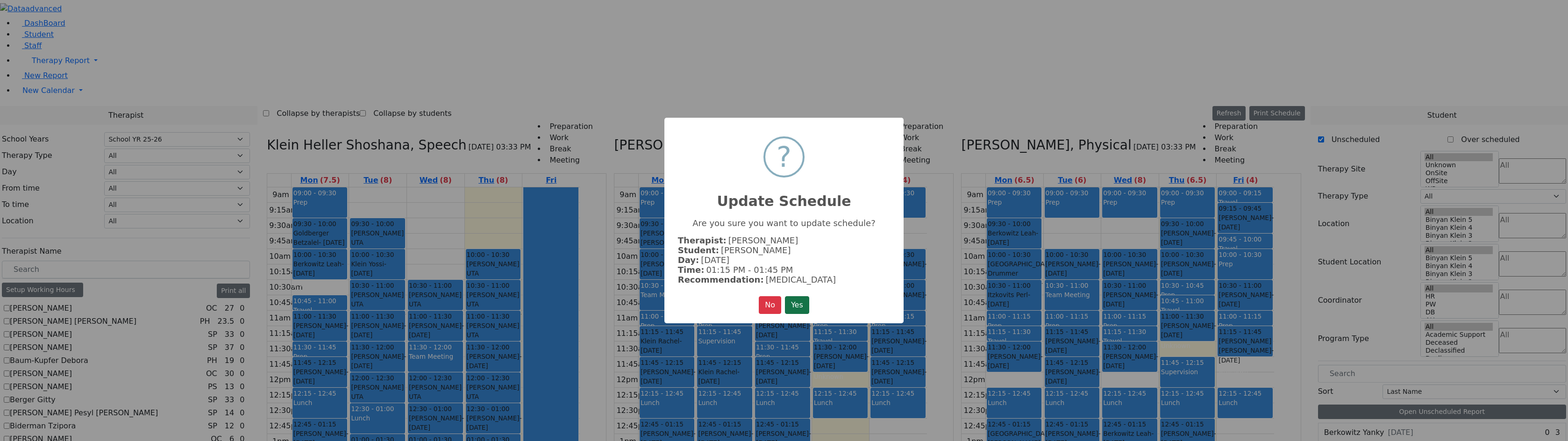
click at [785, 303] on button "Yes" at bounding box center [797, 305] width 24 height 18
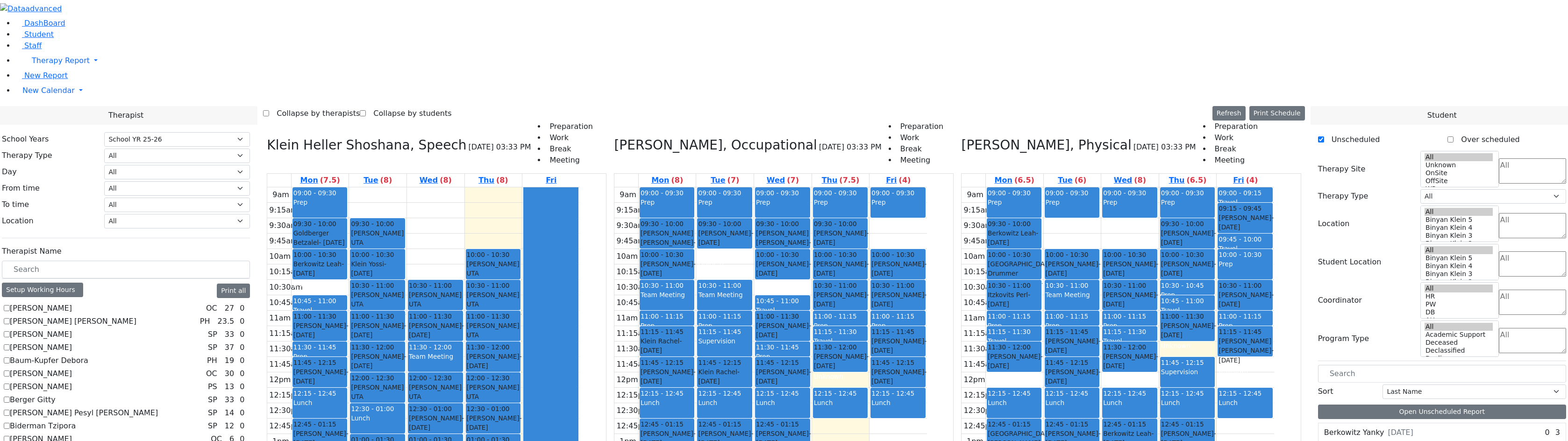
drag, startPoint x: 740, startPoint y: 363, endPoint x: 737, endPoint y: 390, distance: 27.2
click at [696, 390] on div "09:00 - 09:30 Prep 09:30 - 10:00 Goldstein Hershkowitz Shimon - 09/06/2017 הערש…" at bounding box center [667, 372] width 58 height 369
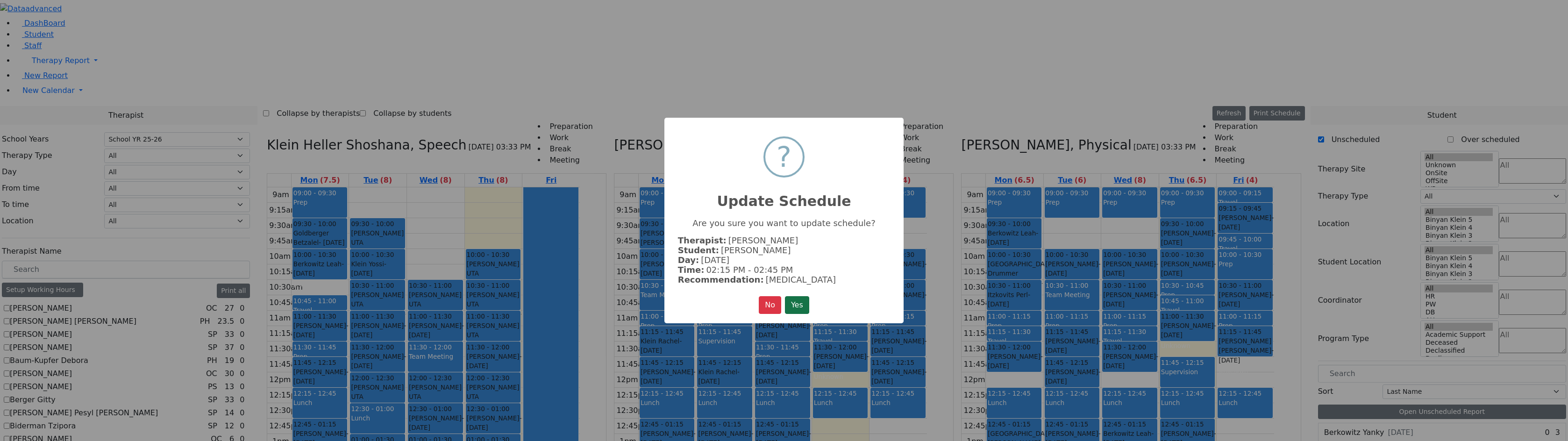
click at [802, 303] on button "Yes" at bounding box center [797, 305] width 24 height 18
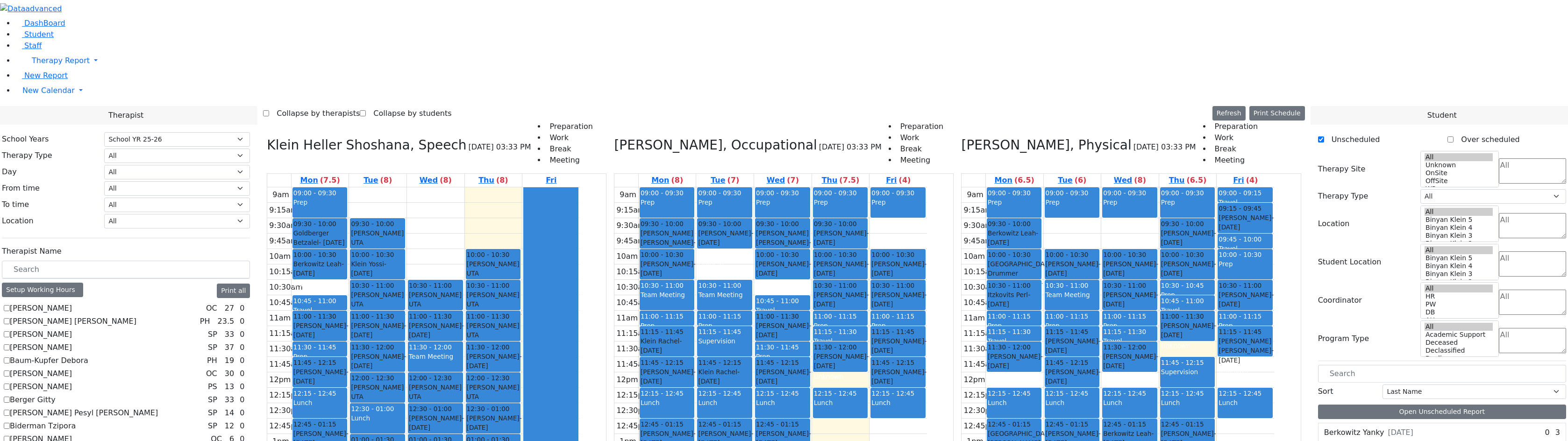
click at [863, 330] on button "Delete Selected Schedule" at bounding box center [904, 332] width 92 height 15
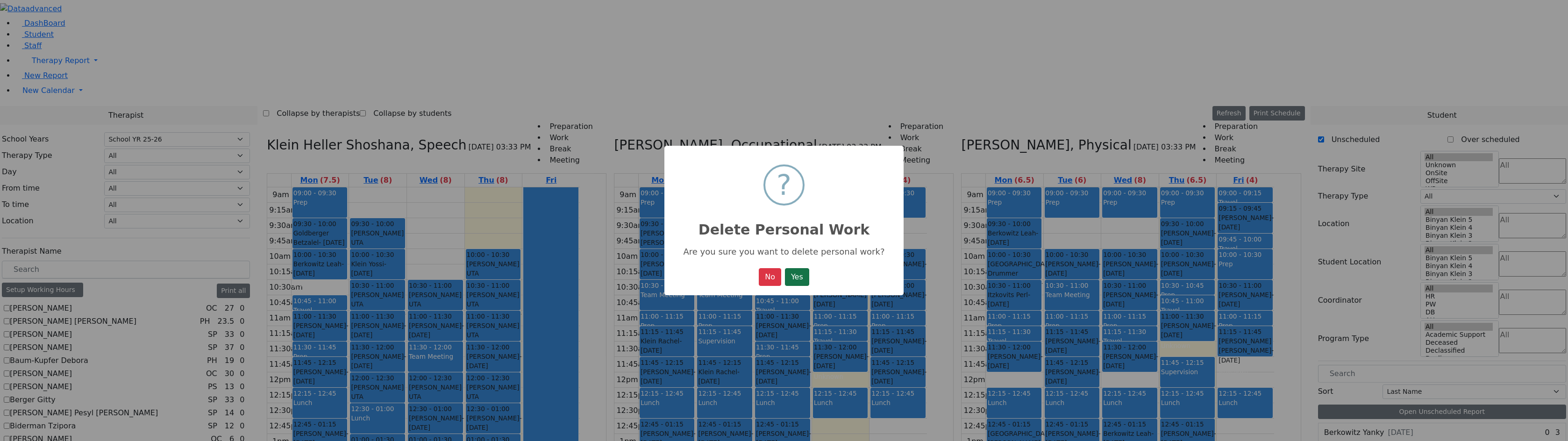
click at [805, 283] on button "Yes" at bounding box center [797, 277] width 24 height 18
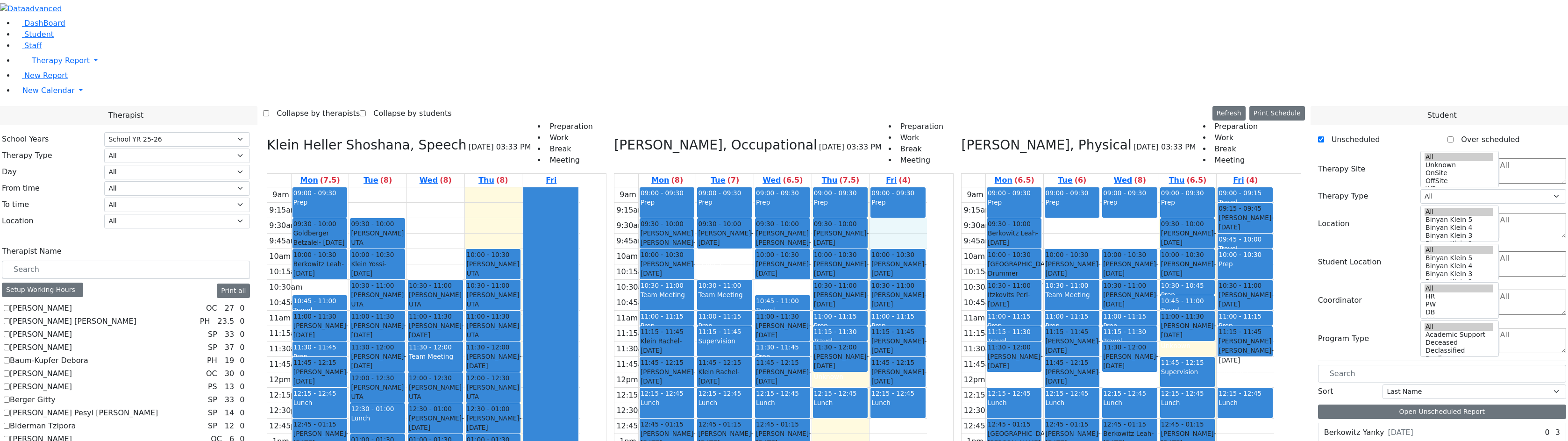
drag, startPoint x: 981, startPoint y: 88, endPoint x: 978, endPoint y: 103, distance: 15.3
click at [927, 188] on div "9am 9:15am 9:30am 9:45am 10am 10:15am 10:30am 10:45am 11am 11:15am 11:30am 11:4…" at bounding box center [771, 372] width 313 height 369
click at [1119, 188] on div "9am 9:15am 9:30am 9:45am 10am 10:15am 10:30am 10:45am 11am 11:15am 11:30am 11:4…" at bounding box center [1118, 372] width 313 height 369
drag, startPoint x: 1118, startPoint y: 105, endPoint x: 1117, endPoint y: 97, distance: 8.1
click at [1246, 106] on button "Refresh" at bounding box center [1229, 113] width 33 height 15
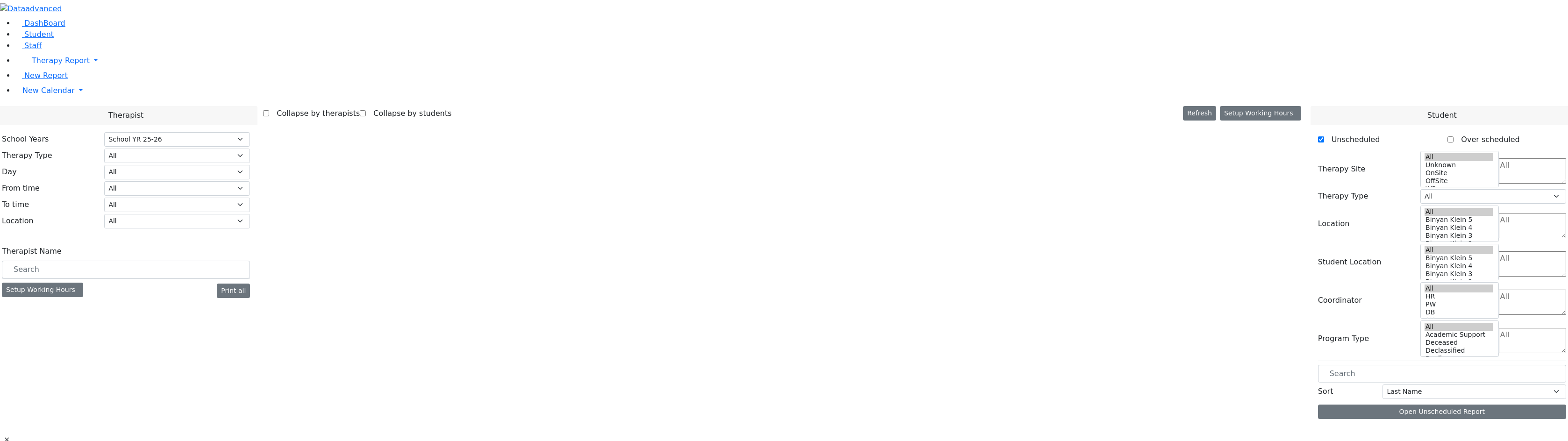
select select "212"
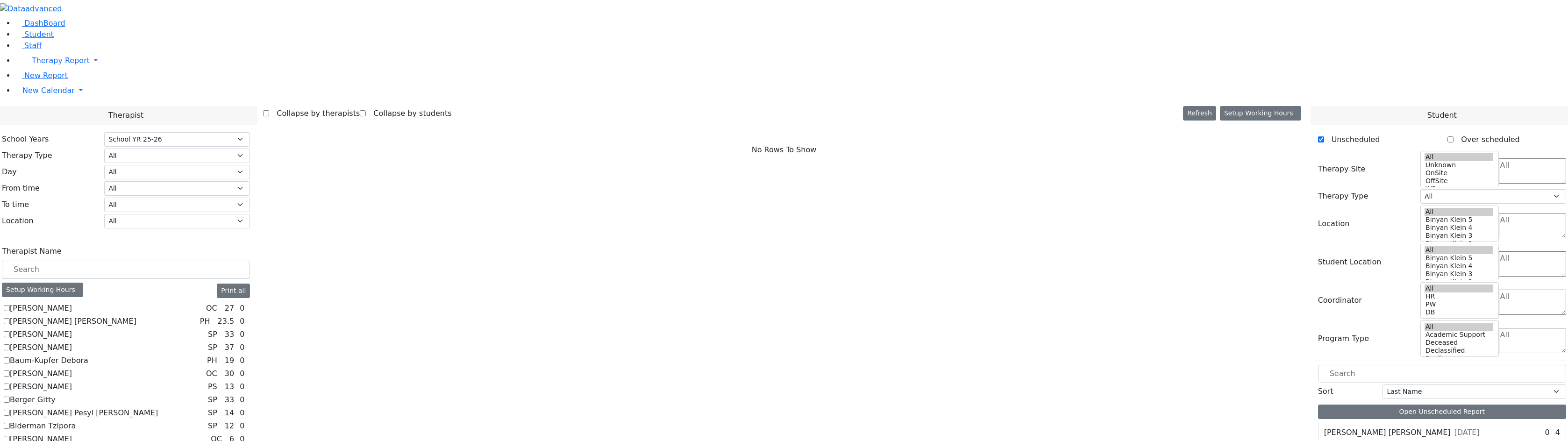
scroll to position [700, 0]
checkbox input "true"
select select "3"
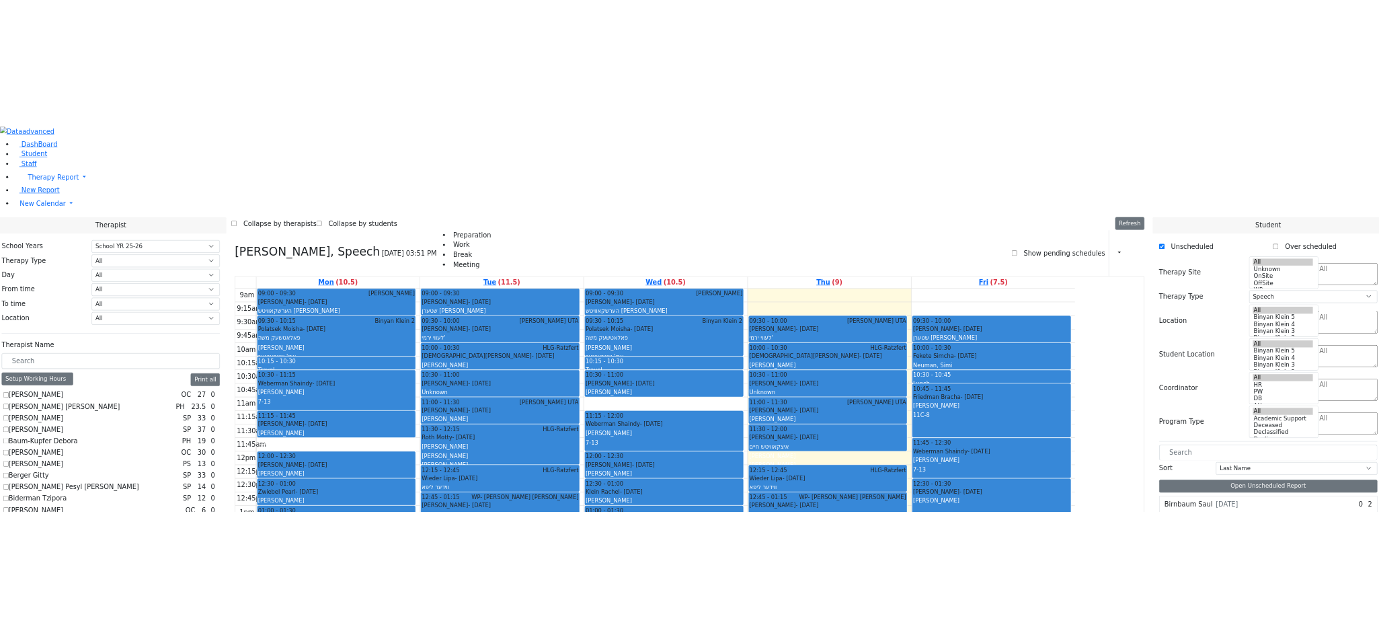
scroll to position [739, 0]
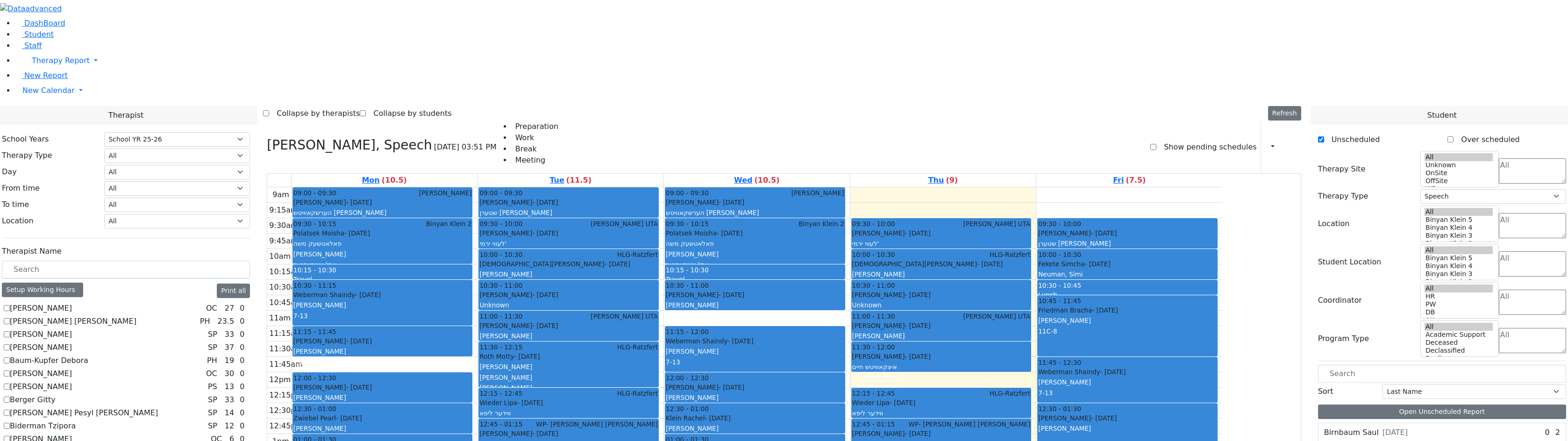
checkbox input "true"
select select
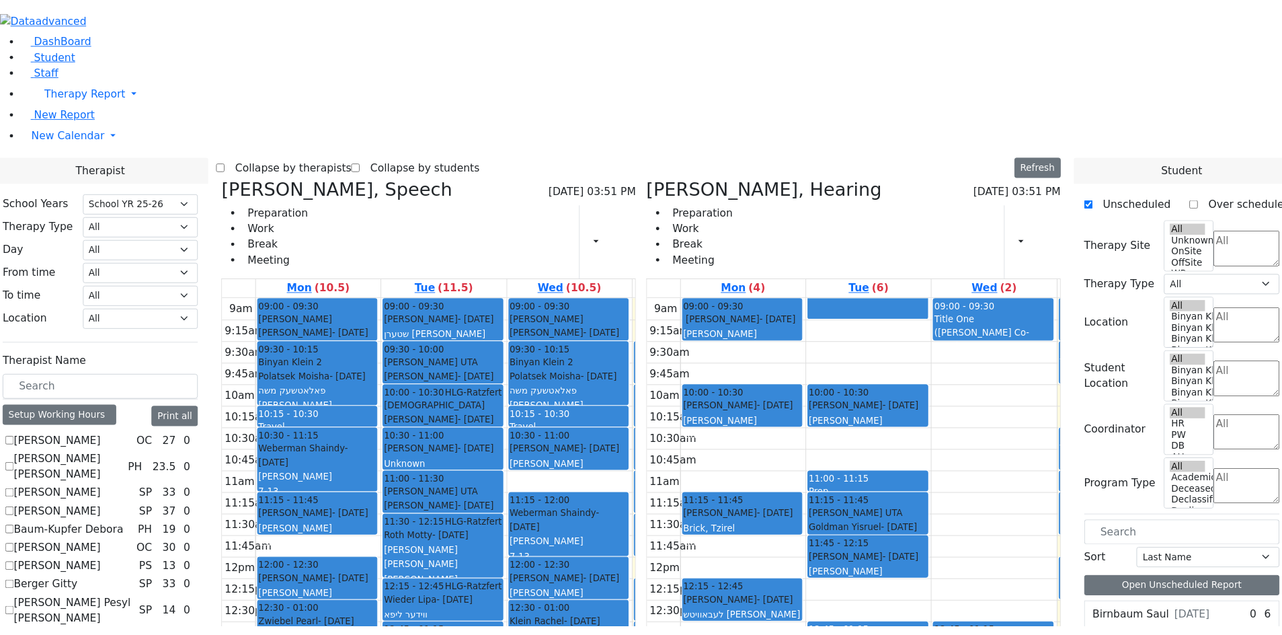
scroll to position [828, 0]
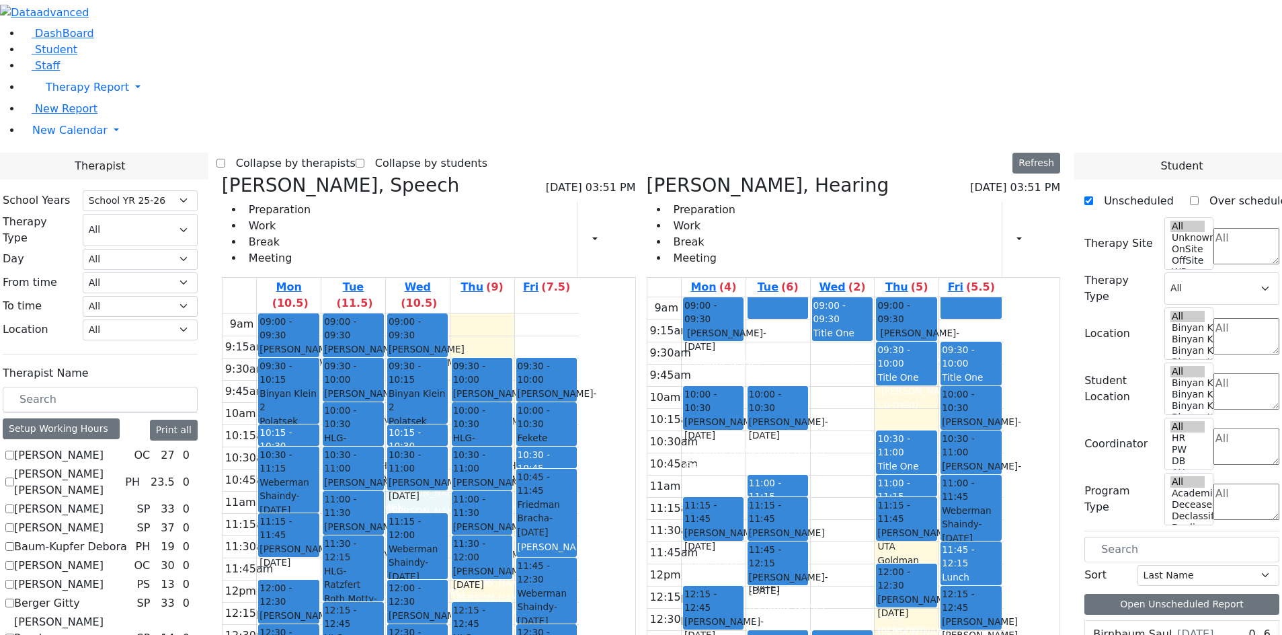
click at [533, 313] on div "9am 9:15am 9:30am 9:45am 10am 10:15am 10:30am 10:45am 11am 11:15am 11:30am 11:4…" at bounding box center [401, 579] width 356 height 532
click at [382, 475] on div "[PERSON_NAME] - [DATE]" at bounding box center [353, 489] width 58 height 28
click at [538, 313] on div "9am 9:15am 9:30am 9:45am 10am 10:15am 10:30am 10:45am 11am 11:15am 11:30am 11:4…" at bounding box center [401, 579] width 356 height 532
click at [576, 387] on div "[PERSON_NAME] - [DATE]" at bounding box center [547, 401] width 58 height 28
click at [576, 403] on span "10:00 - 10:30" at bounding box center [547, 417] width 58 height 28
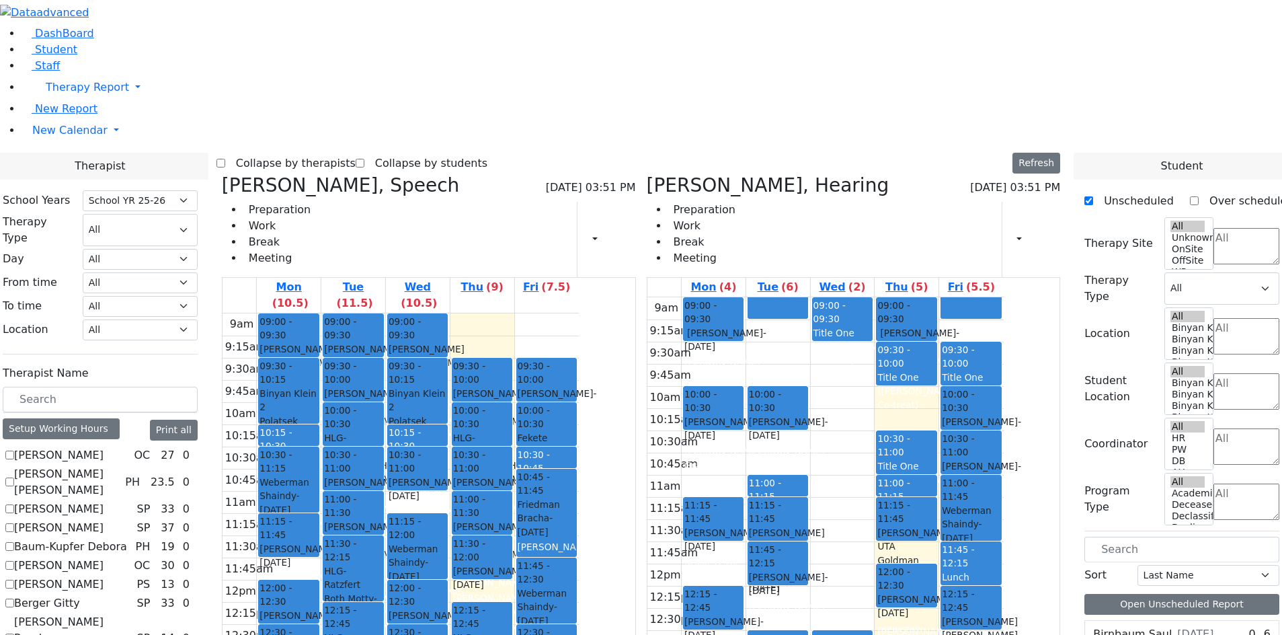
click at [682, 341] on td "9:30am" at bounding box center [664, 352] width 34 height 22
click at [579, 313] on div "9am 9:15am 9:30am 9:45am 10am 10:15am 10:30am 10:45am 11am 11:15am 11:30am 11:4…" at bounding box center [401, 579] width 356 height 532
checkbox input "true"
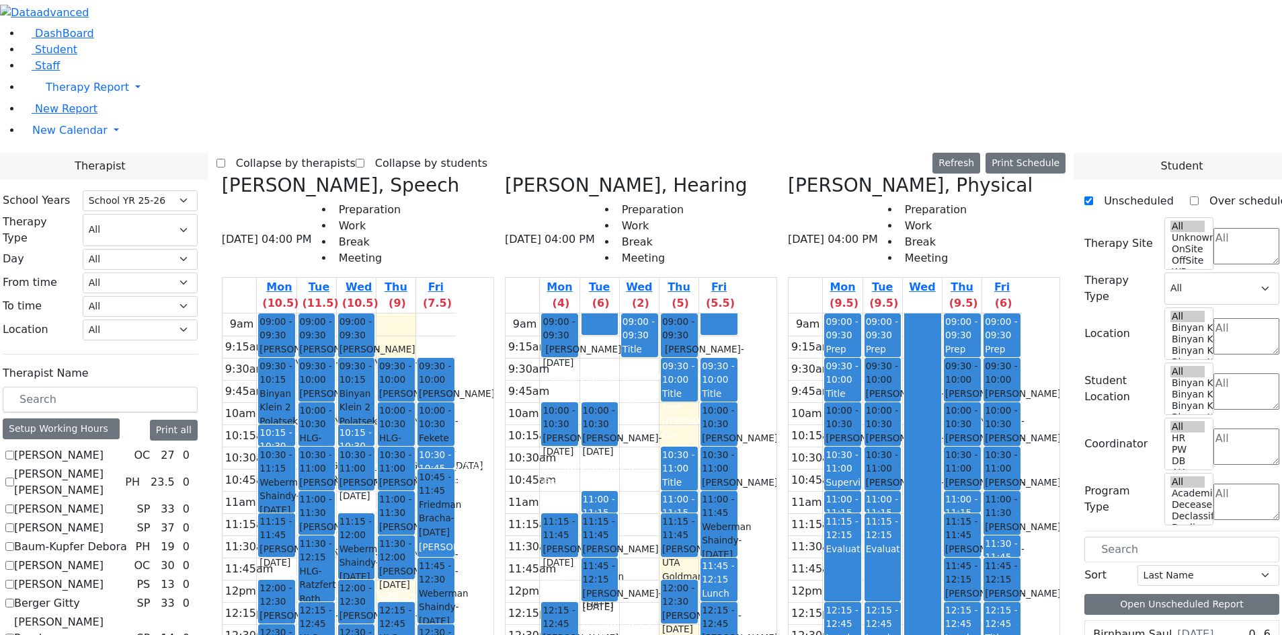
drag, startPoint x: 348, startPoint y: 15, endPoint x: 359, endPoint y: 22, distance: 13.3
click at [348, 153] on label "Collapse by therapists" at bounding box center [290, 164] width 130 height 22
click at [225, 159] on input "Collapse by therapists" at bounding box center [220, 163] width 9 height 9
checkbox input "true"
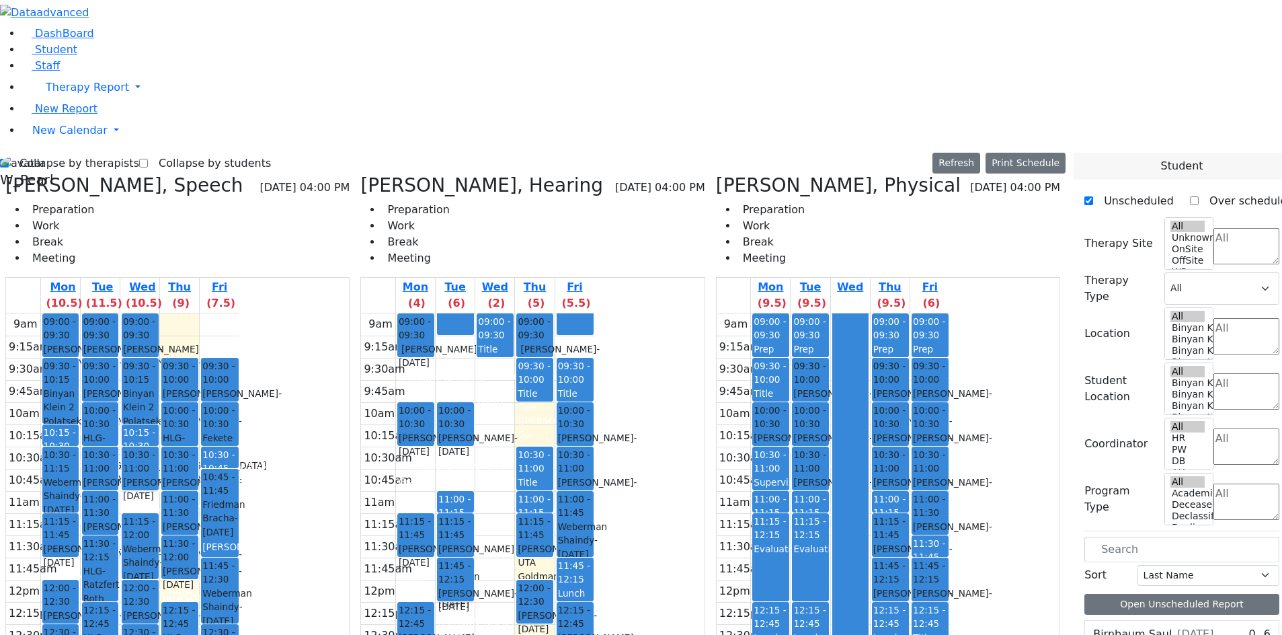
click at [198, 153] on label "Collapse by students" at bounding box center [209, 164] width 123 height 22
click at [148, 159] on input "Collapse by students" at bounding box center [143, 163] width 9 height 9
checkbox input "true"
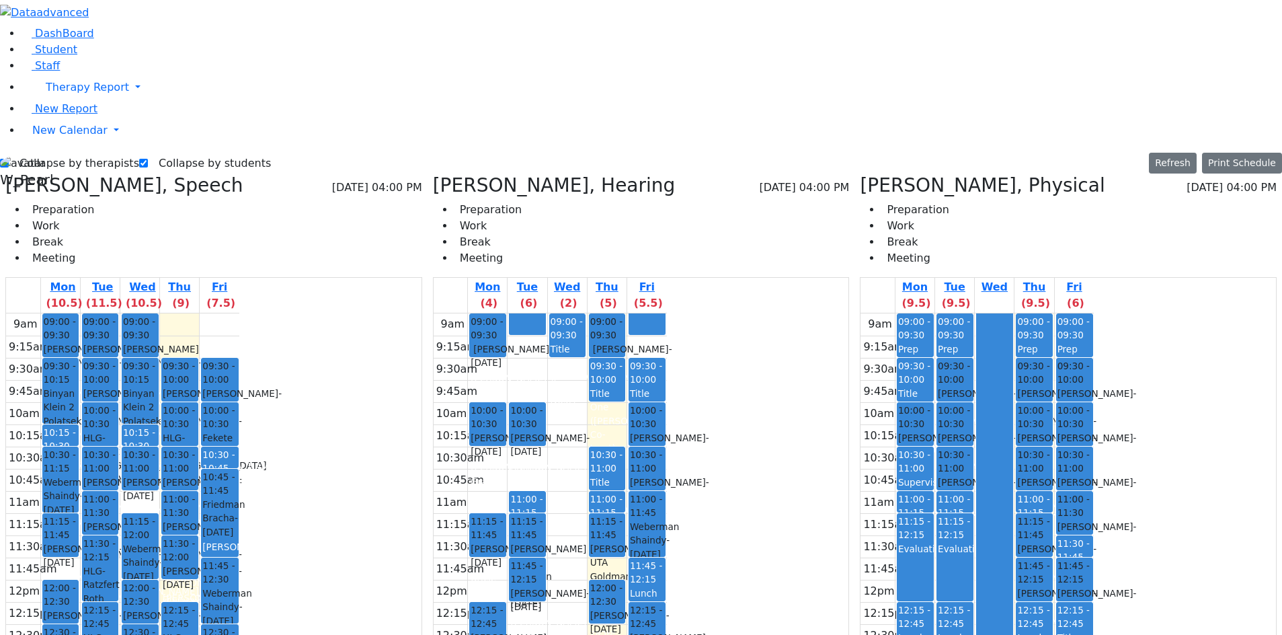
click at [1092, 586] on div "[PERSON_NAME] - [DATE]" at bounding box center [1074, 600] width 34 height 28
click at [1242, 347] on button "Delete Selected Schedule" at bounding box center [1218, 356] width 126 height 35
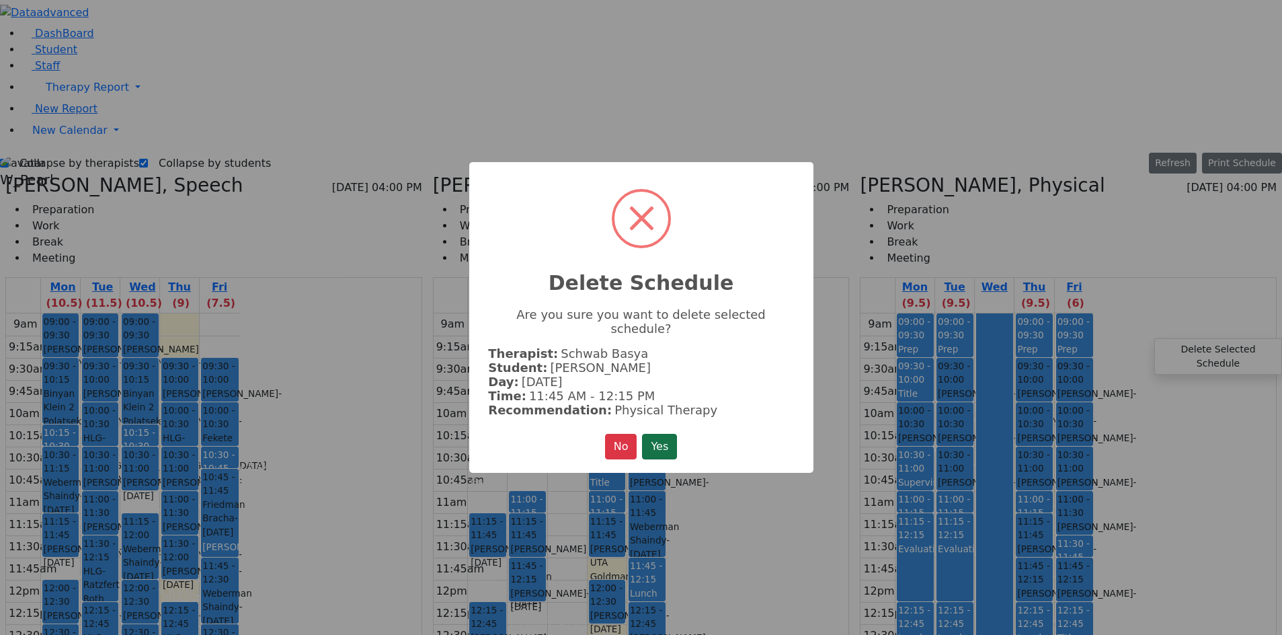
click at [667, 436] on button "Yes" at bounding box center [659, 447] width 35 height 26
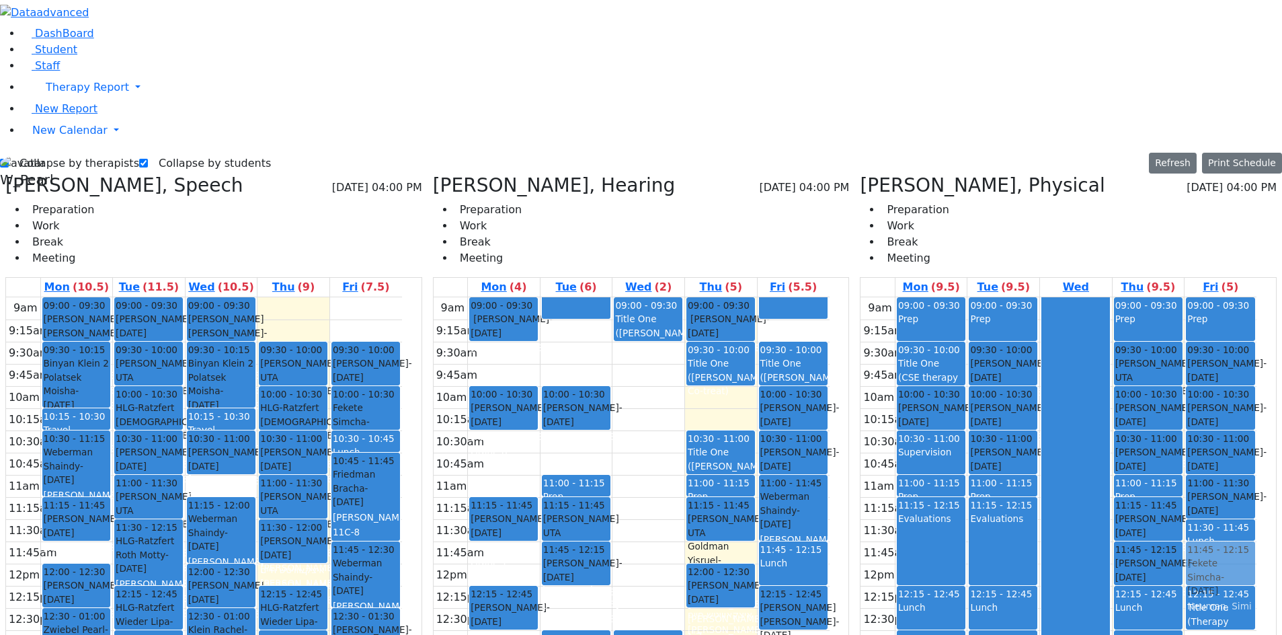
drag, startPoint x: 1181, startPoint y: 465, endPoint x: 1248, endPoint y: 339, distance: 142.0
click at [1248, 339] on tr "09:00 - 09:30 Prep 09:30 - 10:00 Title One (CSE therapy meeting) 10:00 - 10:30 …" at bounding box center [1058, 563] width 396 height 532
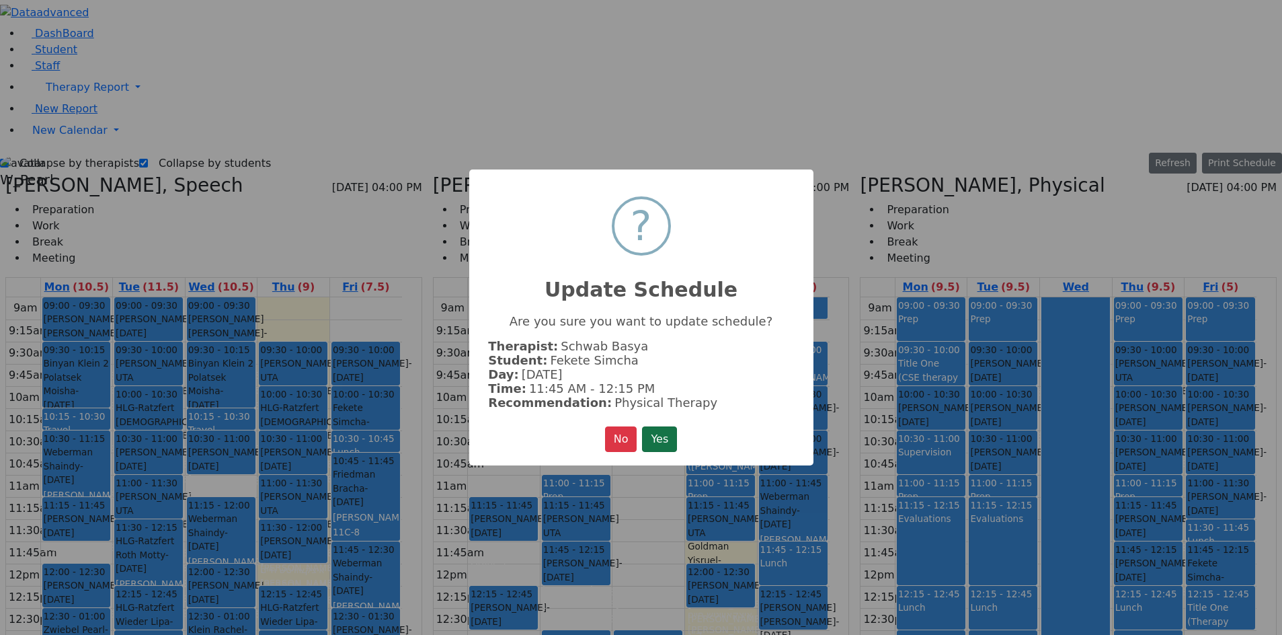
click at [677, 439] on button "Yes" at bounding box center [659, 439] width 35 height 26
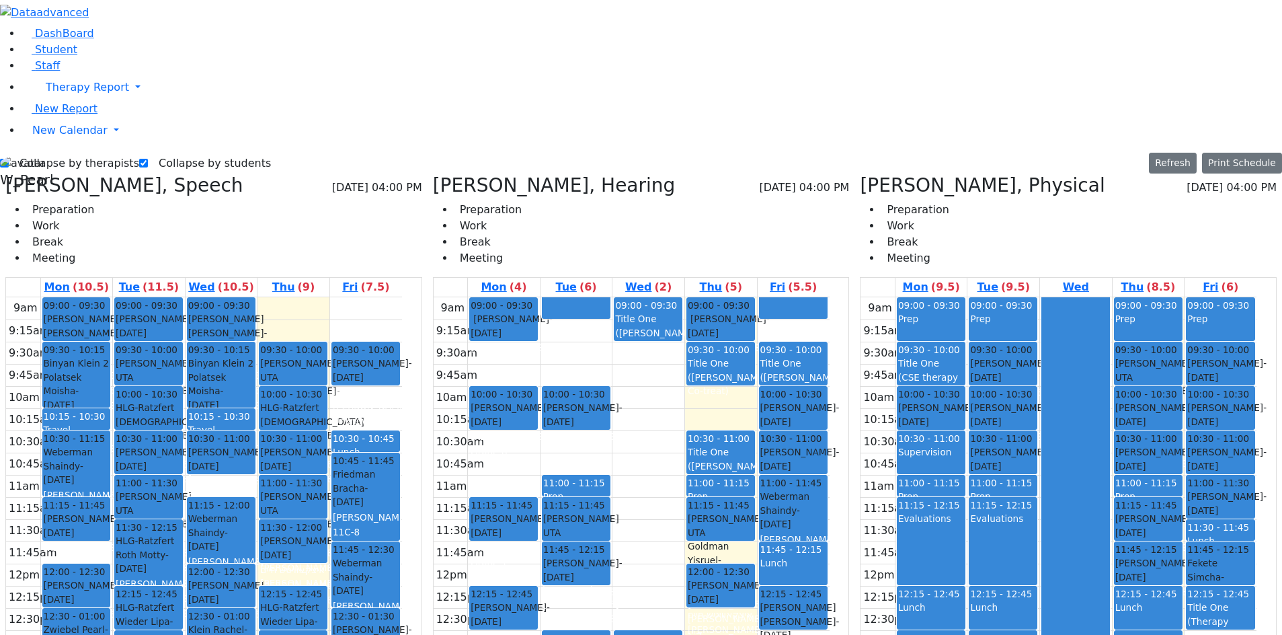
drag, startPoint x: 409, startPoint y: 185, endPoint x: 344, endPoint y: 567, distance: 388.0
click at [344, 567] on tr "09:00 - 09:30 [PERSON_NAME] [PERSON_NAME] - [DATE] הערשקאוויטש [PERSON_NAME] שנ…" at bounding box center [204, 563] width 396 height 532
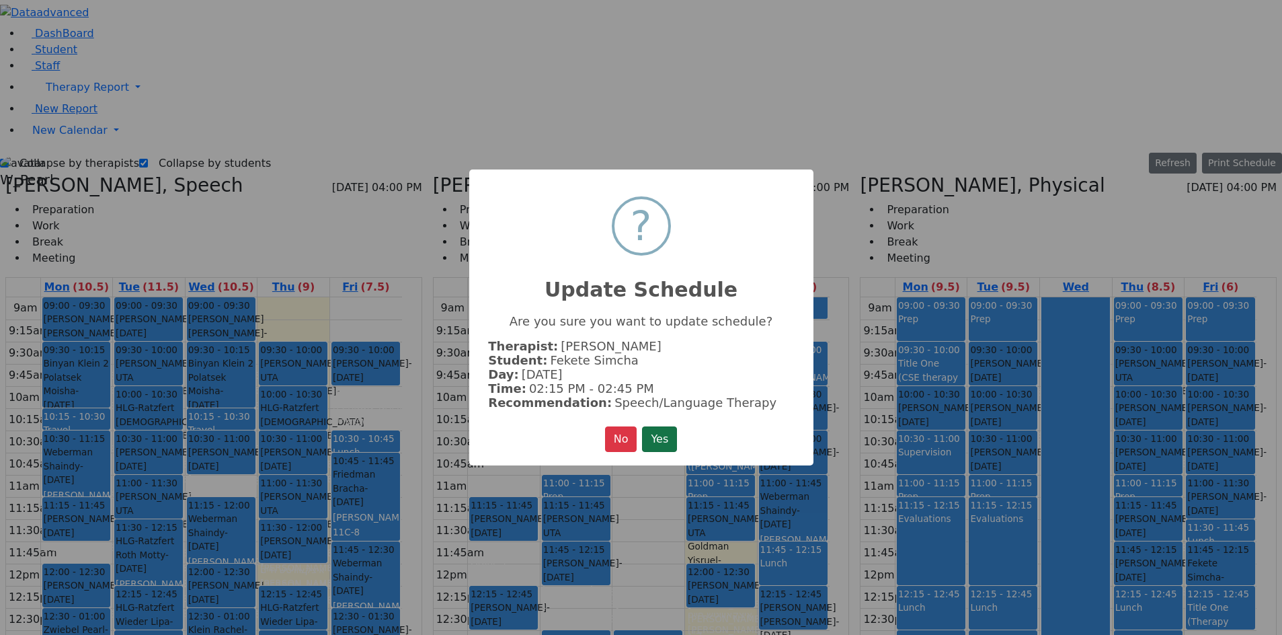
click at [651, 438] on button "Yes" at bounding box center [659, 439] width 35 height 26
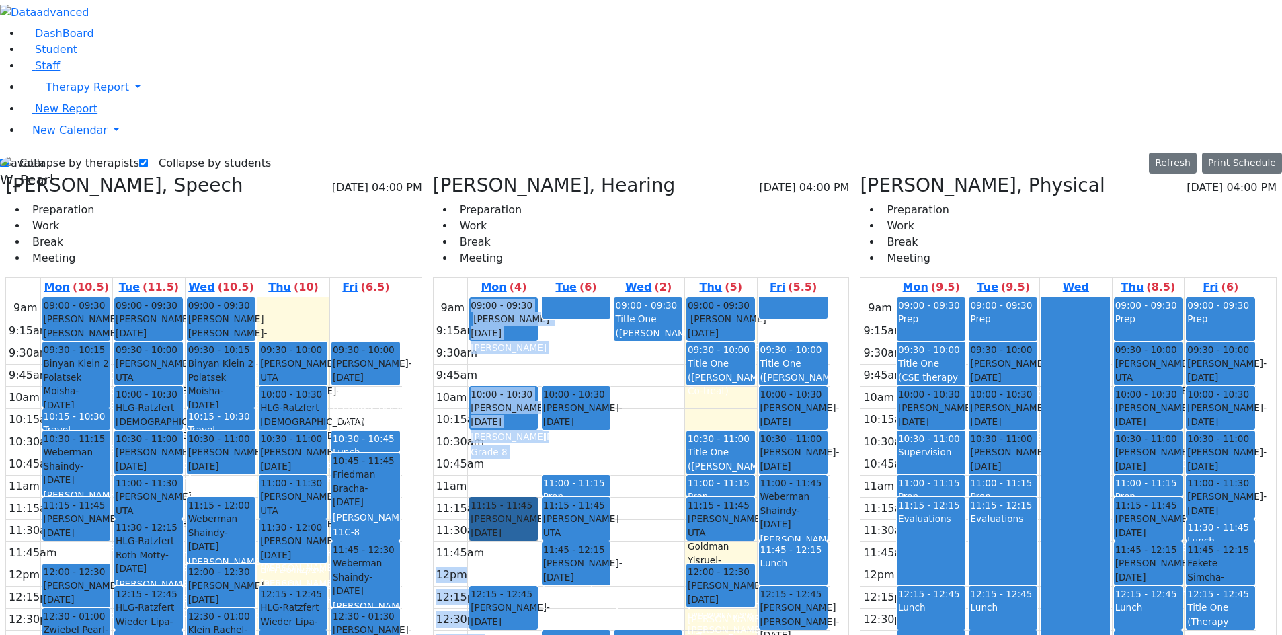
drag, startPoint x: 525, startPoint y: 288, endPoint x: 524, endPoint y: 322, distance: 34.3
click at [694, 541] on td at bounding box center [649, 552] width 362 height 22
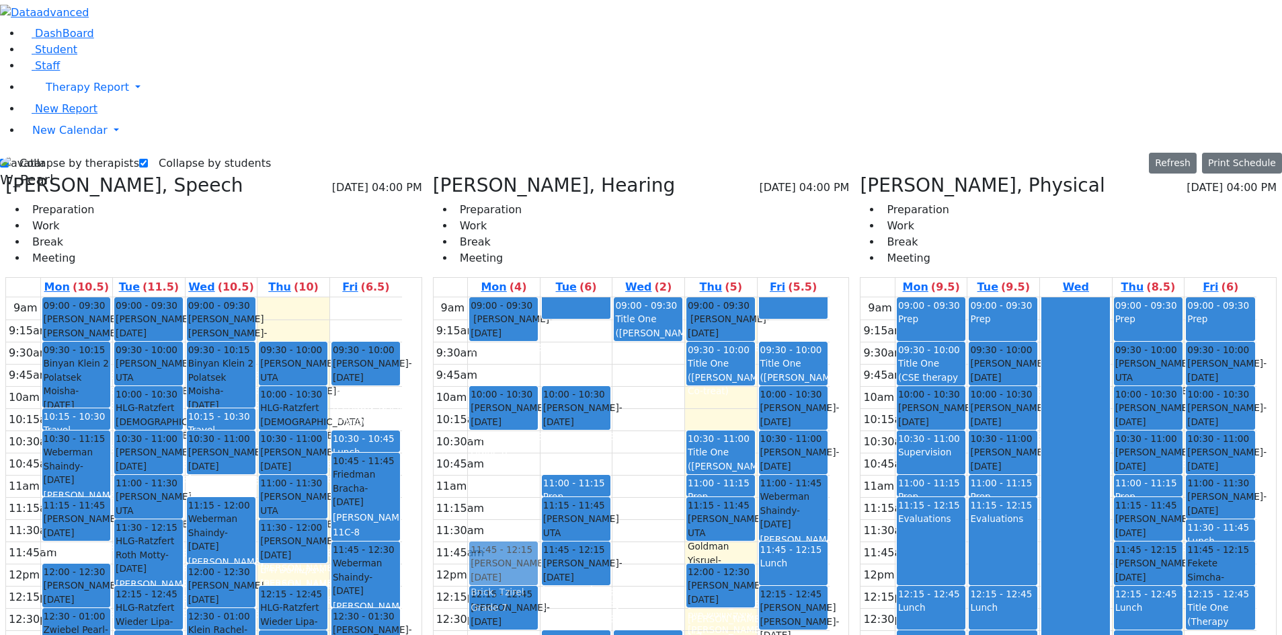
drag, startPoint x: 540, startPoint y: 298, endPoint x: 547, endPoint y: 337, distance: 39.6
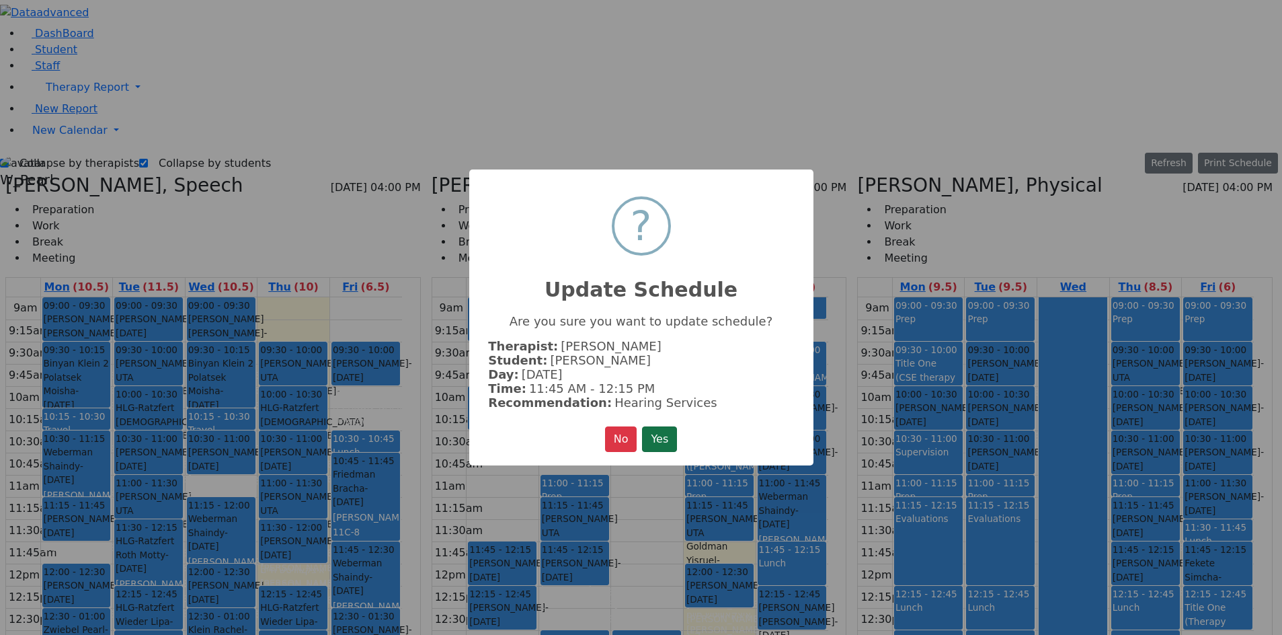
click at [654, 432] on button "Yes" at bounding box center [659, 439] width 35 height 26
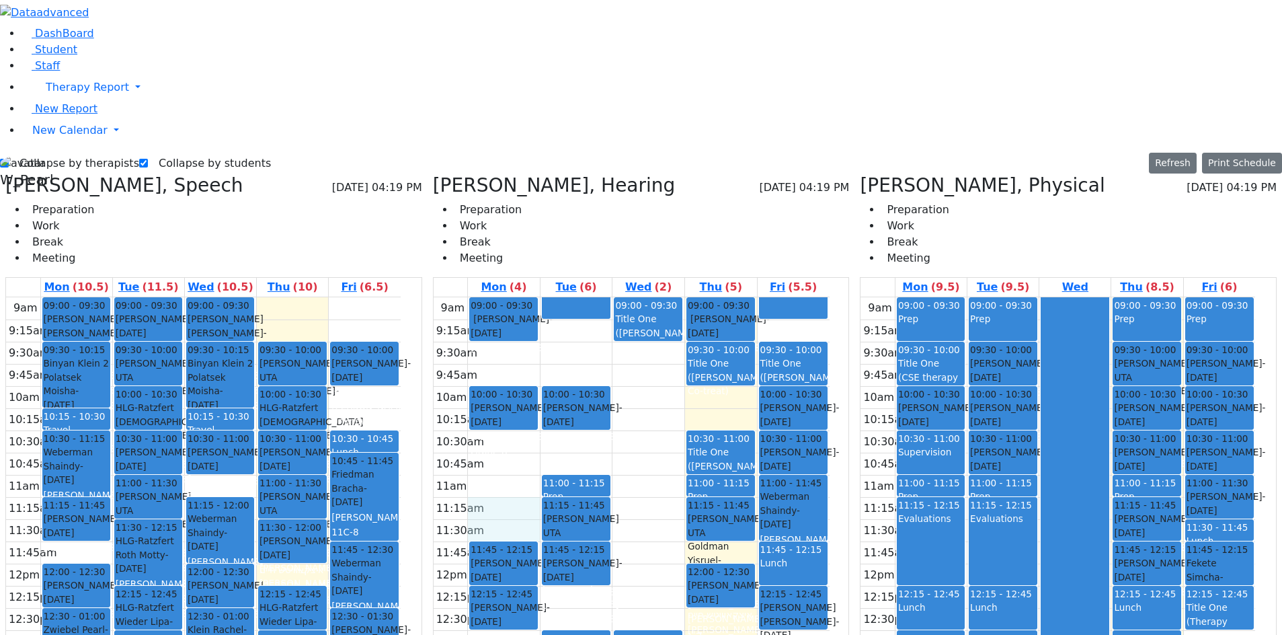
drag, startPoint x: 549, startPoint y: 303, endPoint x: 551, endPoint y: 287, distance: 15.7
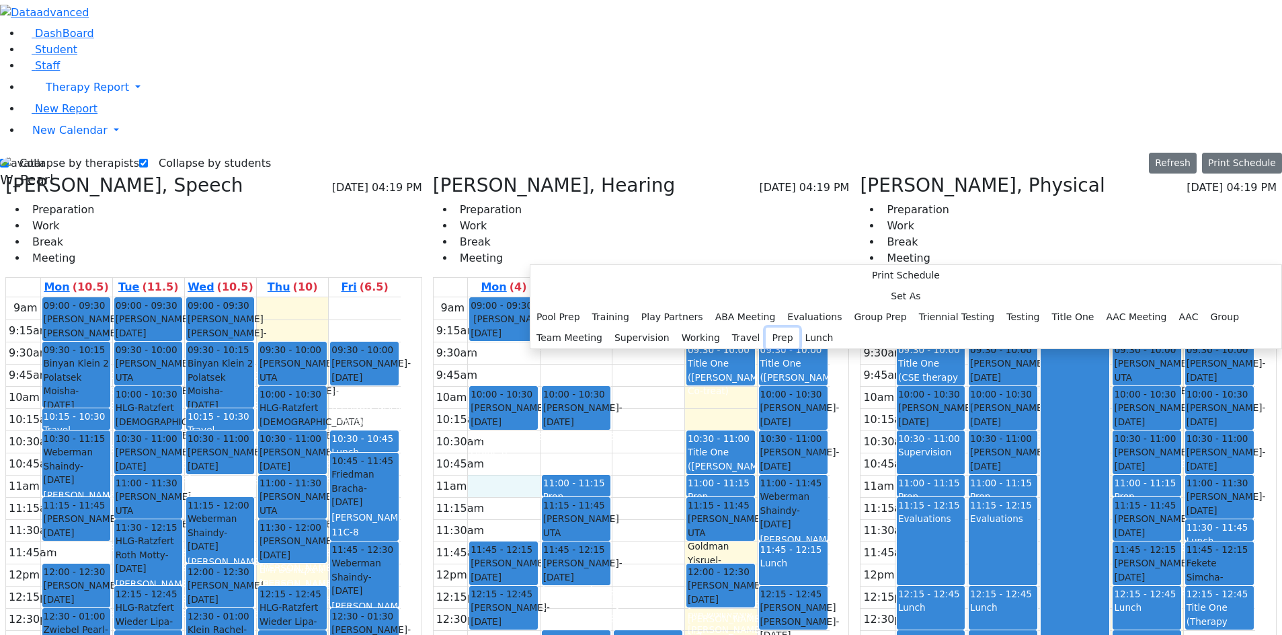
click at [766, 348] on button "Prep" at bounding box center [782, 337] width 33 height 21
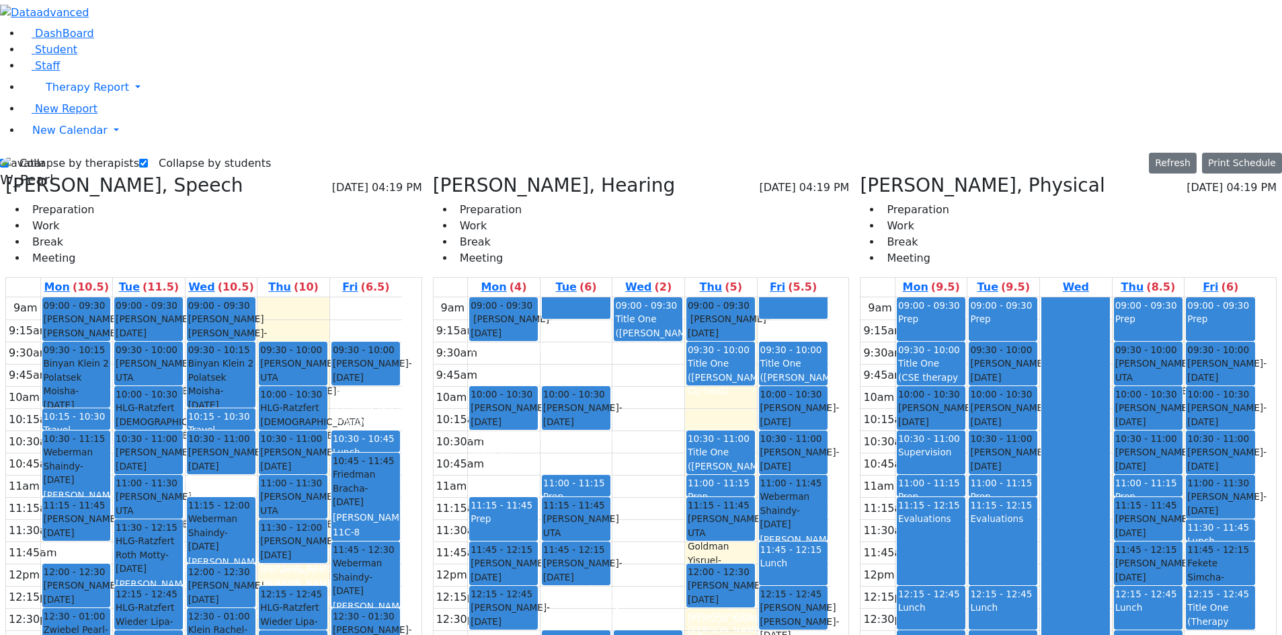
click at [536, 512] on div "Prep" at bounding box center [504, 526] width 66 height 28
click at [552, 311] on button "Edit Prep" at bounding box center [571, 317] width 67 height 21
select select "1"
select select "11:15:00"
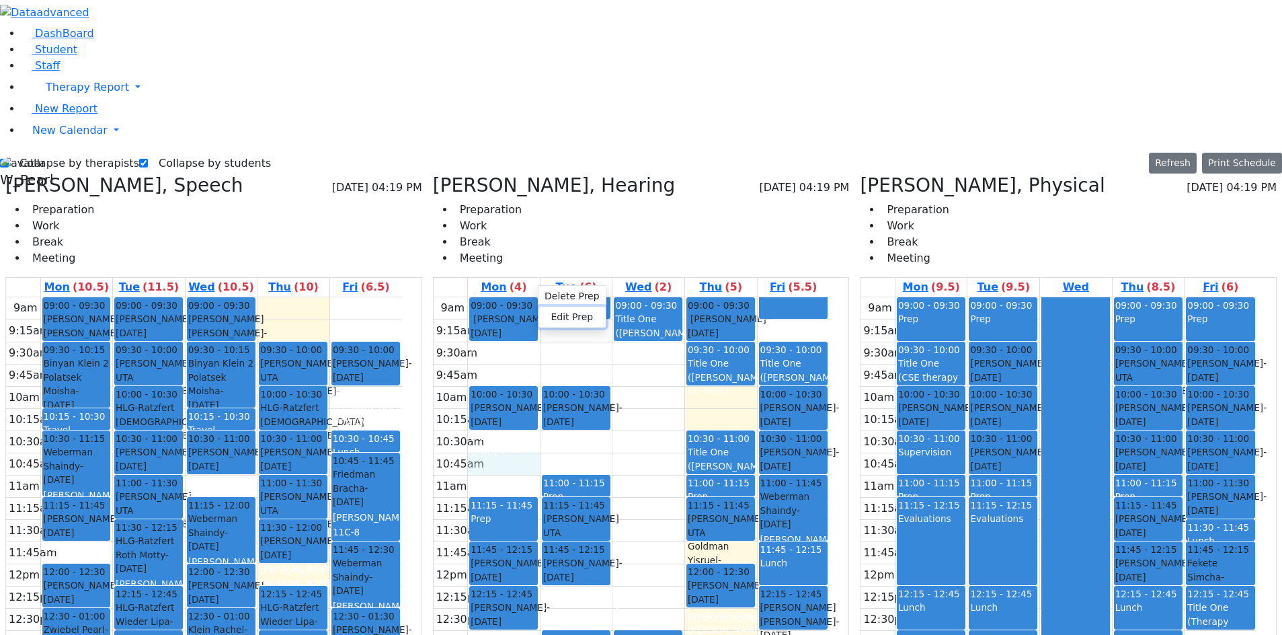
select select "11:45:00"
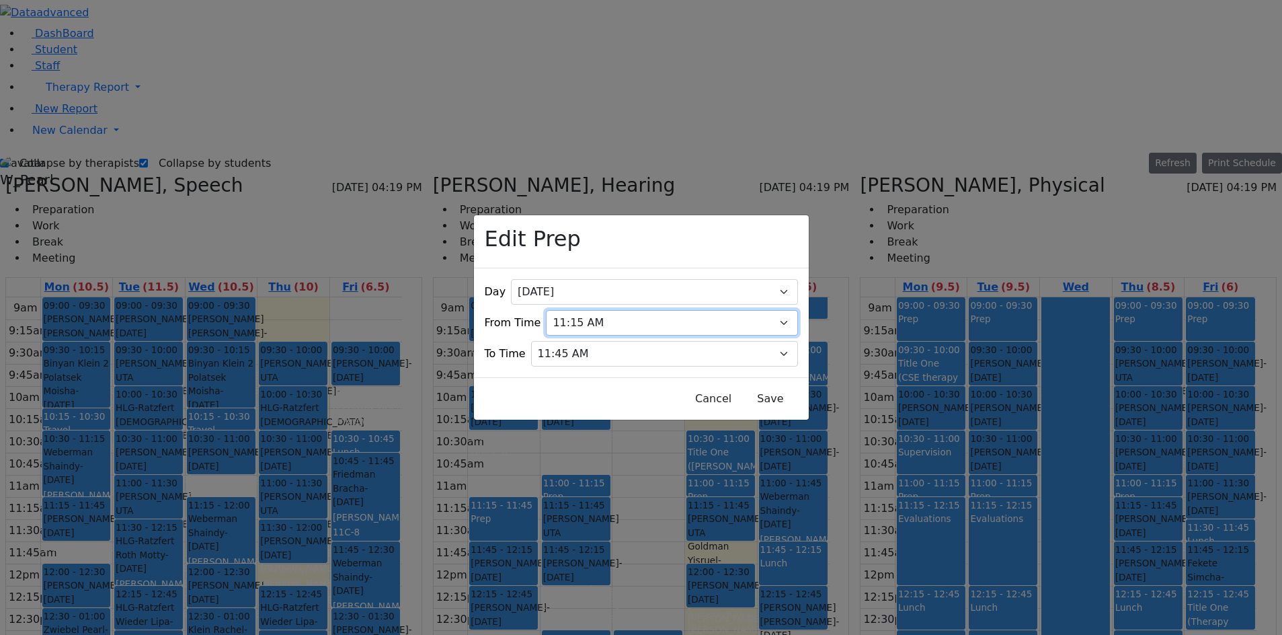
click at [598, 310] on select "07:00 AM 07:15 AM 07:30 AM 07:45 AM 08:00 AM 08:15 AM 08:30 AM 08:45 AM 09:00 A…" at bounding box center [671, 323] width 251 height 26
select select "11:00:00"
click at [554, 310] on select "07:00 AM 07:15 AM 07:30 AM 07:45 AM 08:00 AM 08:15 AM 08:30 AM 08:45 AM 09:00 A…" at bounding box center [671, 323] width 251 height 26
click at [587, 341] on select "07:15 AM 07:30 AM 07:45 AM 08:00 AM 08:15 AM 08:30 AM 08:45 AM 09:00 AM 09:15 A…" at bounding box center [664, 354] width 267 height 26
select select "11:15:00"
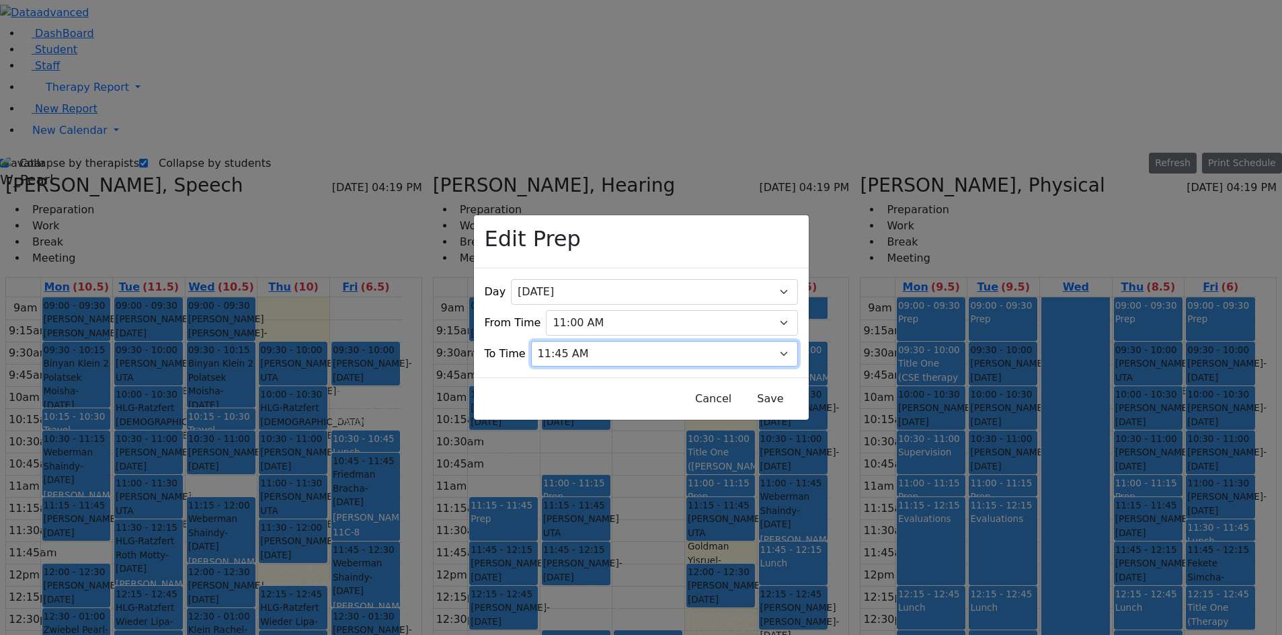
click at [554, 341] on select "07:15 AM 07:30 AM 07:45 AM 08:00 AM 08:15 AM 08:30 AM 08:45 AM 09:00 AM 09:15 A…" at bounding box center [664, 354] width 267 height 26
click at [740, 387] on button "Save" at bounding box center [770, 399] width 60 height 26
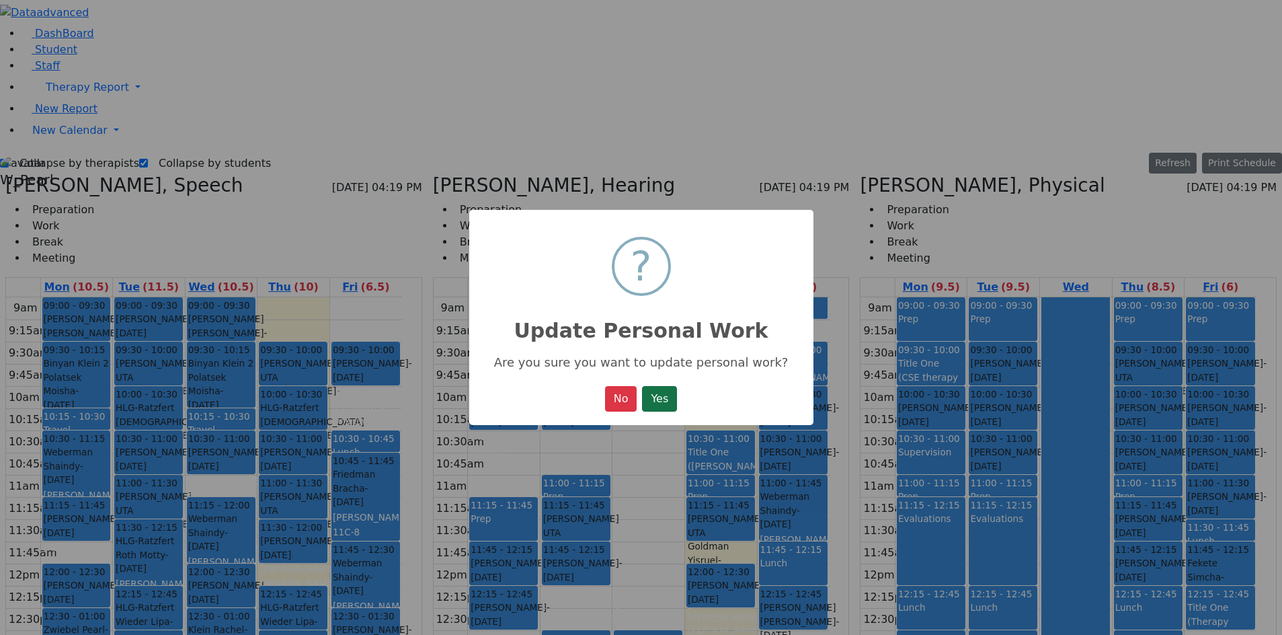
click at [654, 393] on button "Yes" at bounding box center [659, 399] width 35 height 26
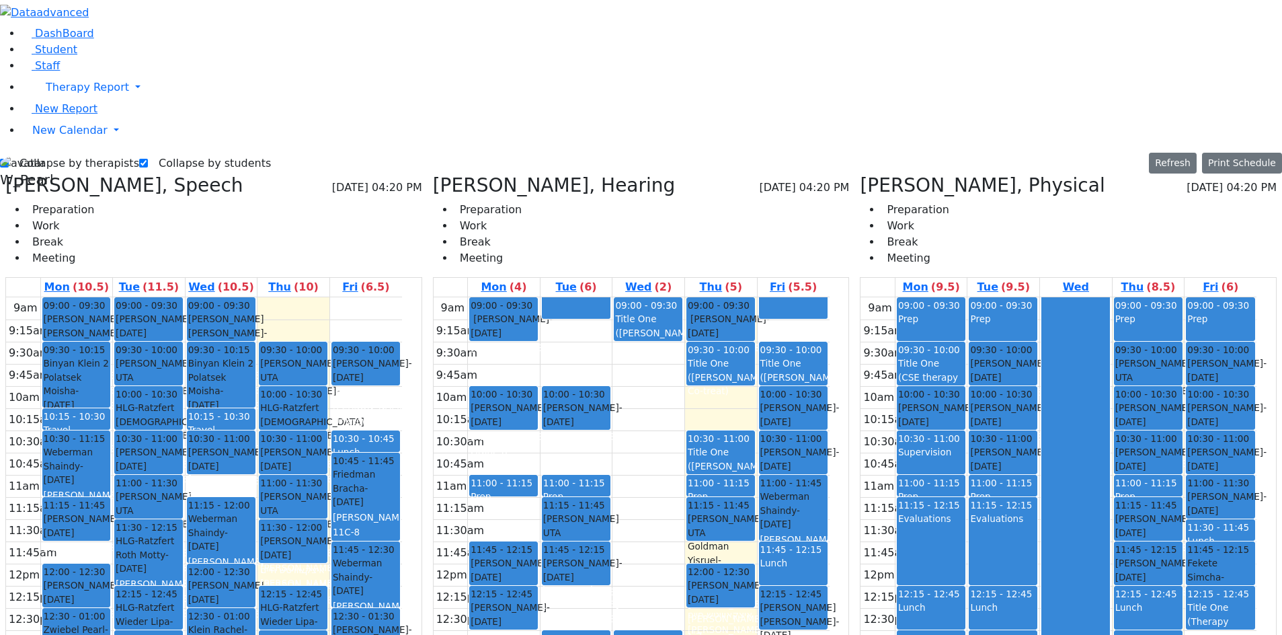
click at [174, 153] on label "Collapse by students" at bounding box center [209, 164] width 123 height 22
click at [148, 159] on input "Collapse by students" at bounding box center [143, 163] width 9 height 9
checkbox input "false"
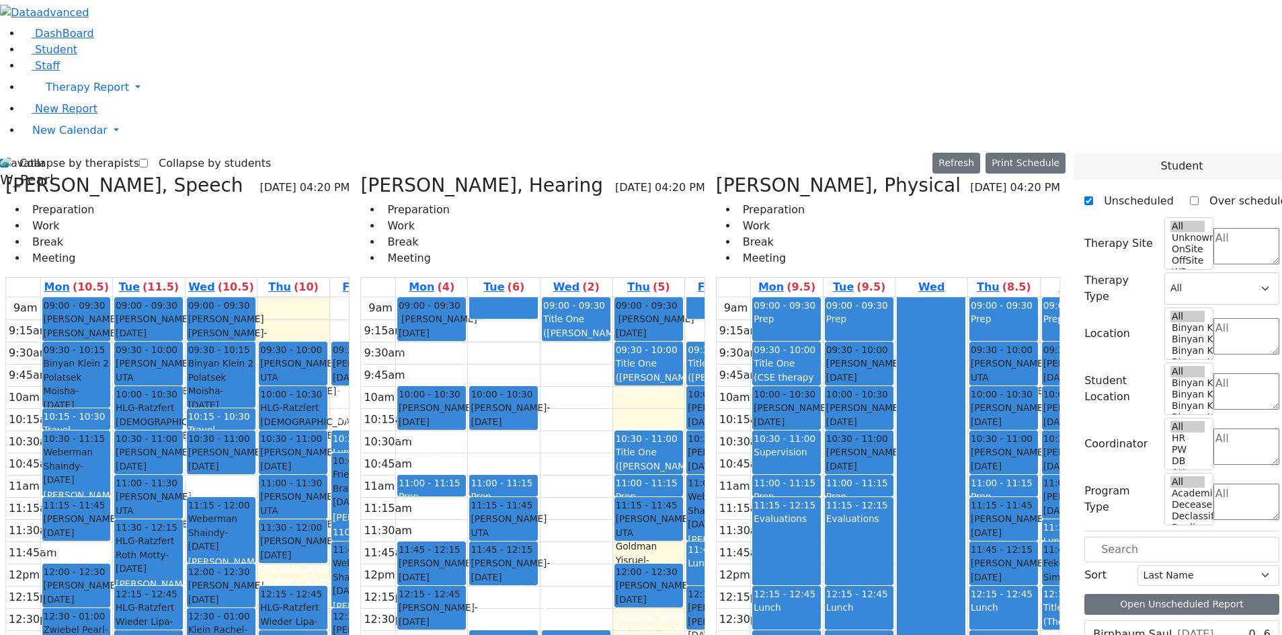
scroll to position [471, 0]
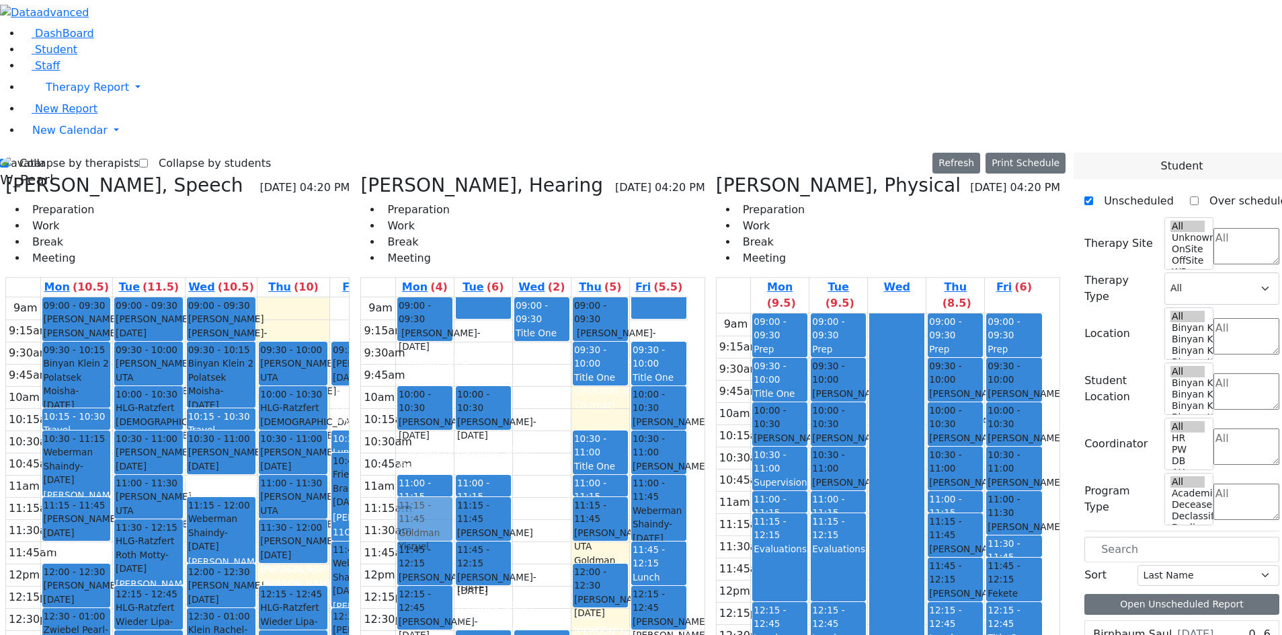
drag, startPoint x: 1137, startPoint y: 376, endPoint x: 468, endPoint y: 282, distance: 675.5
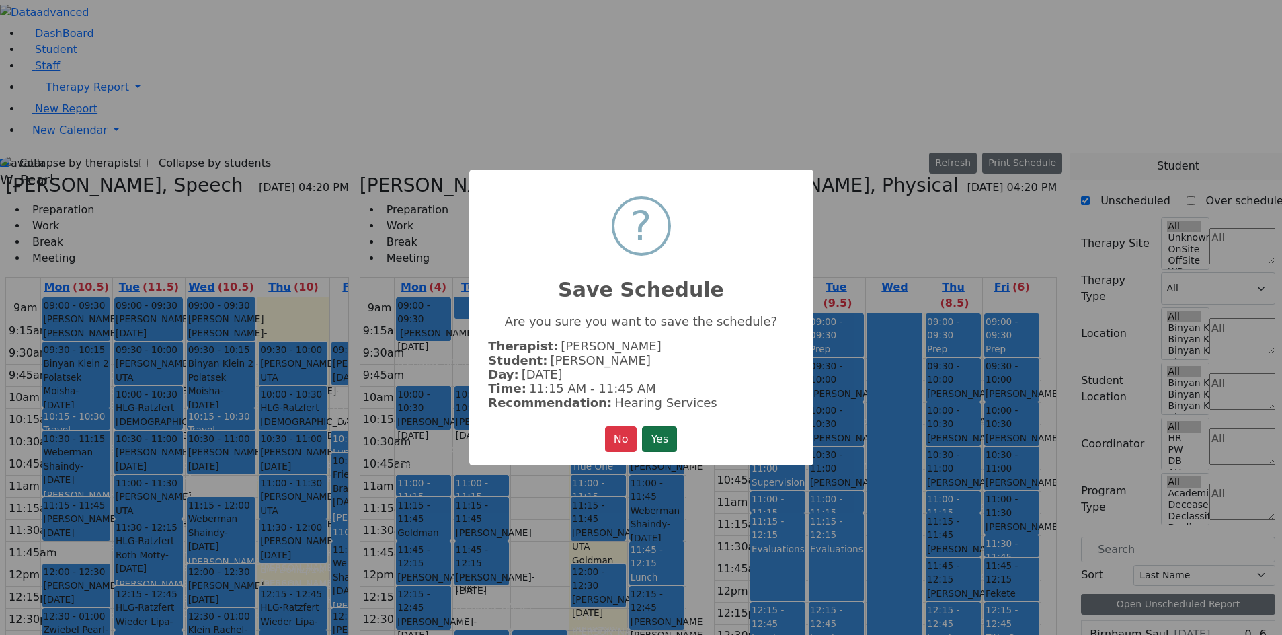
click at [675, 426] on button "Yes" at bounding box center [659, 439] width 35 height 26
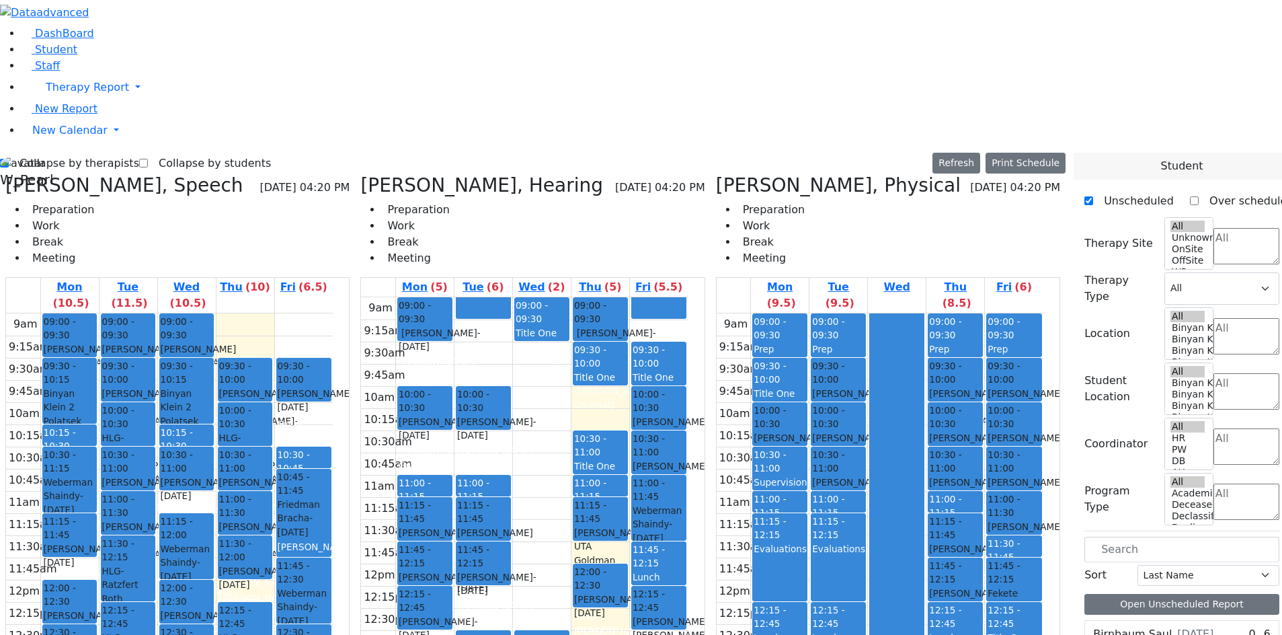
scroll to position [878, 0]
drag, startPoint x: 1115, startPoint y: 522, endPoint x: 477, endPoint y: 219, distance: 706.3
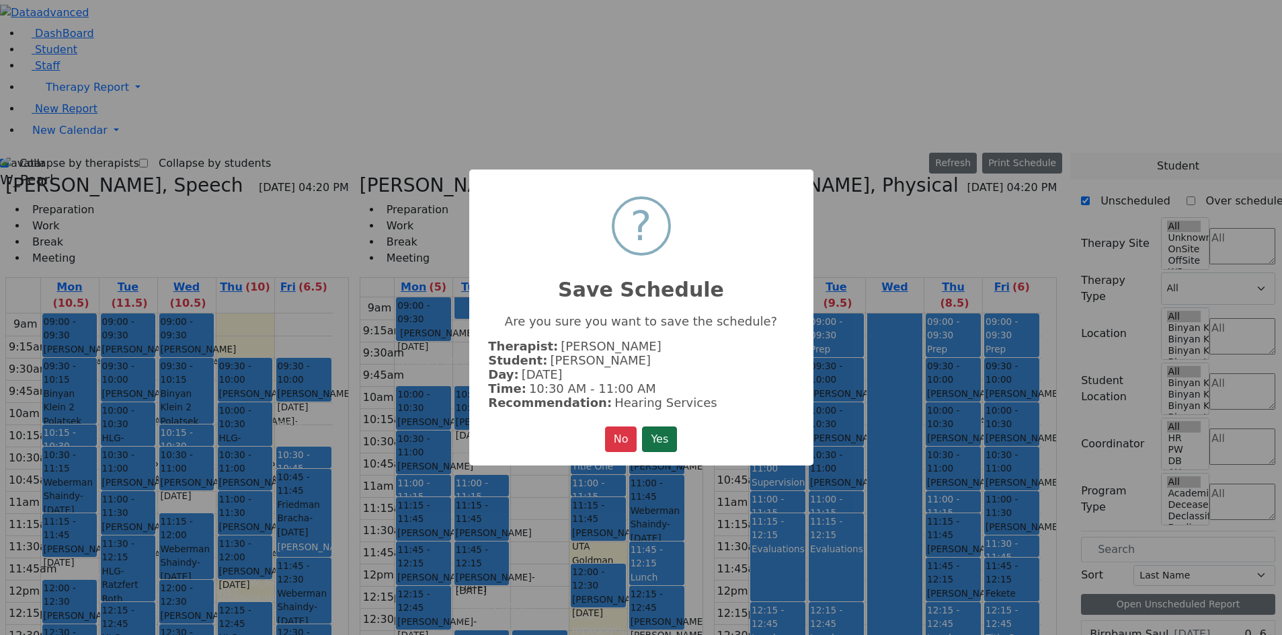
click at [667, 434] on button "Yes" at bounding box center [659, 439] width 35 height 26
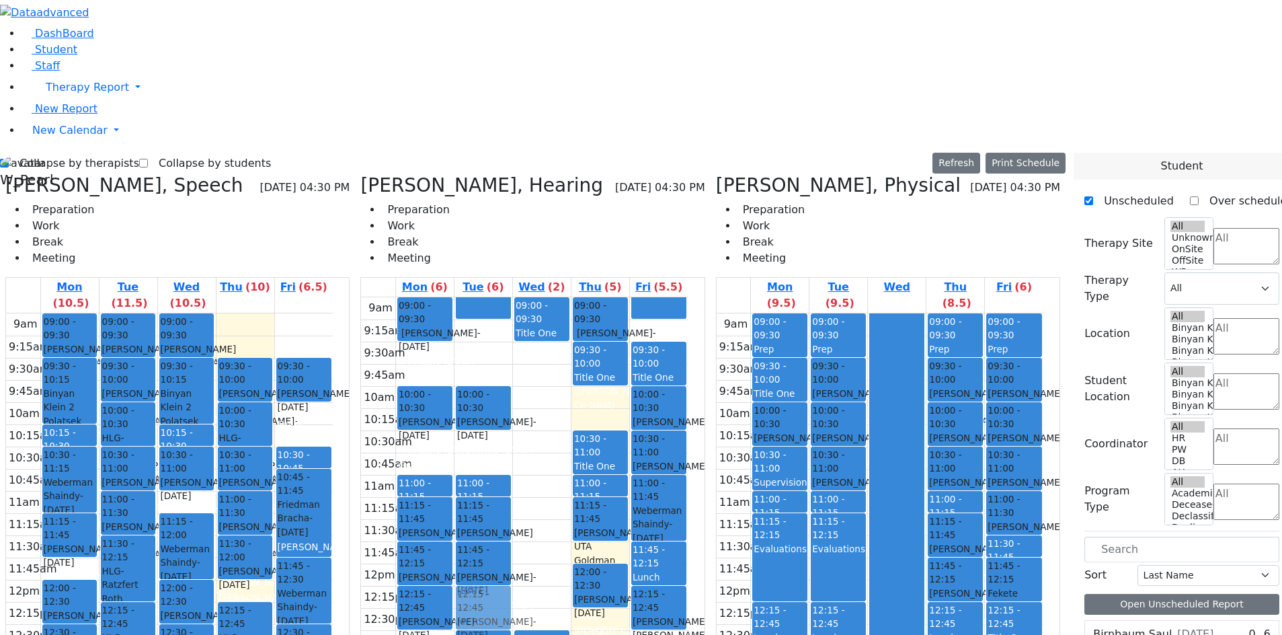
drag, startPoint x: 464, startPoint y: 229, endPoint x: 534, endPoint y: 385, distance: 170.9
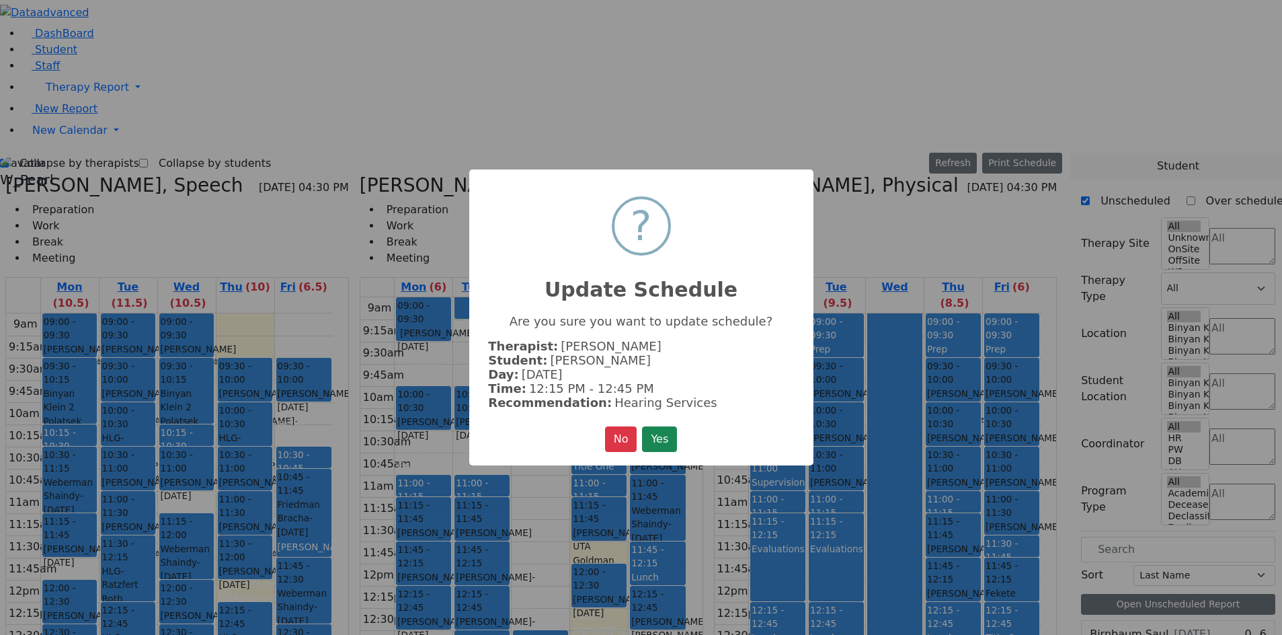
scroll to position [886, 0]
click at [663, 435] on button "Yes" at bounding box center [659, 439] width 35 height 26
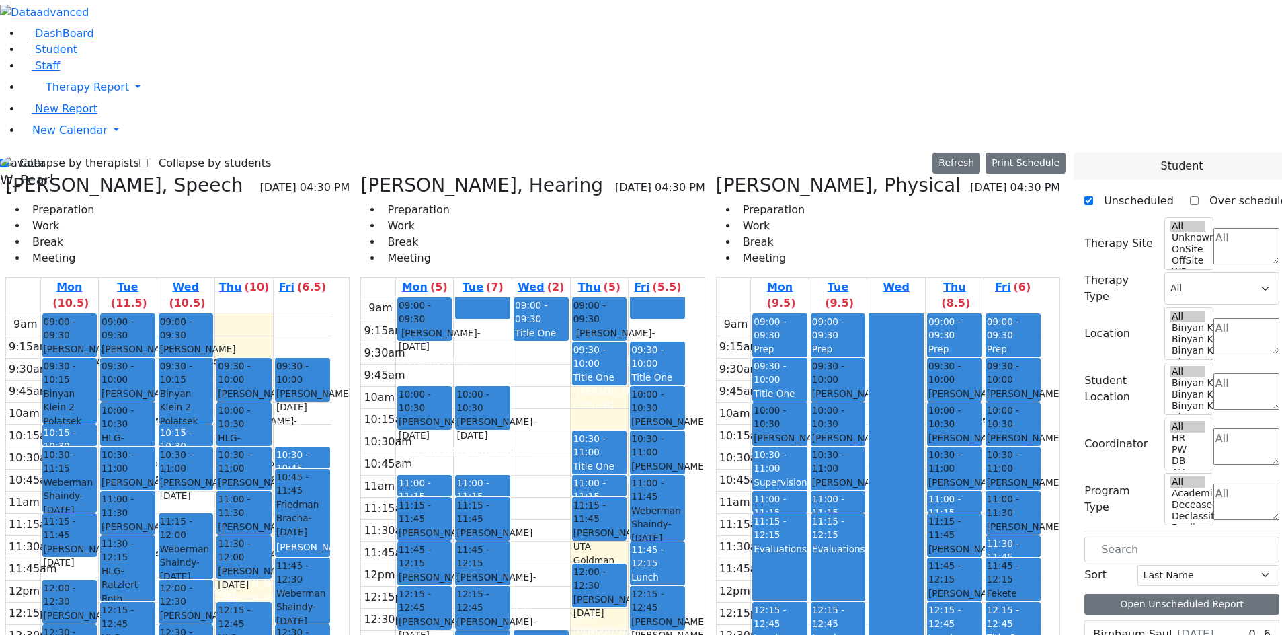
click at [227, 313] on div "9am 9:15am 9:30am 9:45am 10am 10:15am 10:30am 10:45am 11am 11:15am 11:30am 11:4…" at bounding box center [168, 579] width 325 height 532
click at [294, 350] on div "9am 9:15am 9:30am 9:45am 10am 10:15am 10:30am 10:45am 11am 11:15am 11:30am 11:4…" at bounding box center [169, 579] width 327 height 532
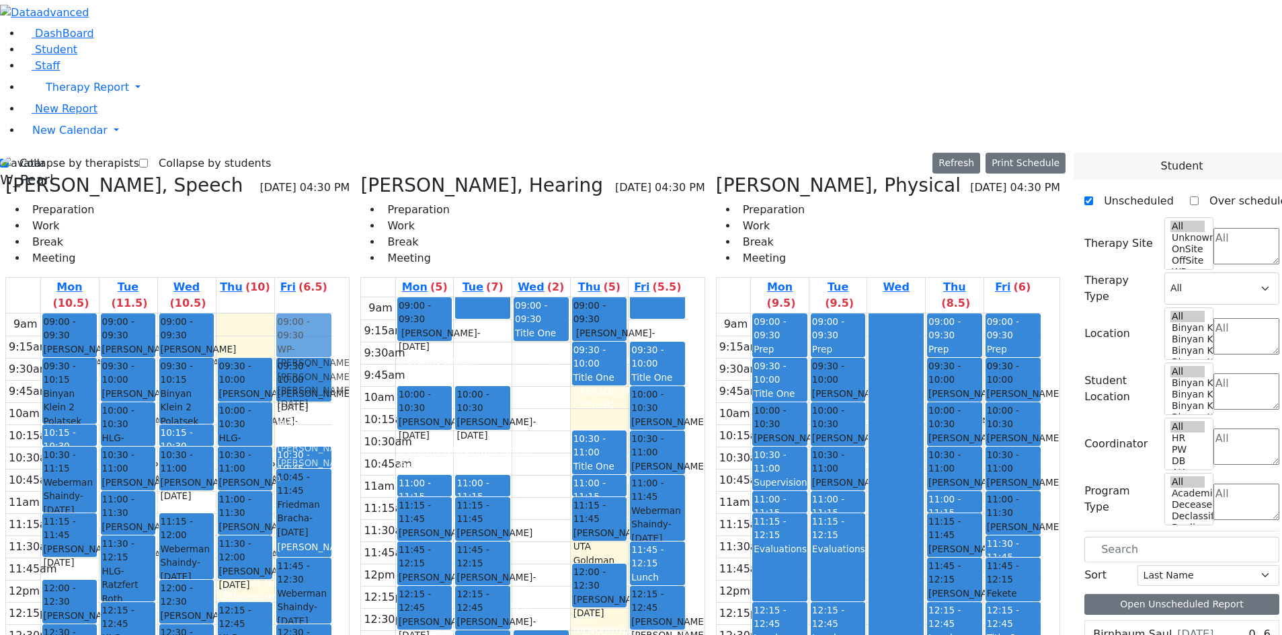
drag, startPoint x: 303, startPoint y: 424, endPoint x: 362, endPoint y: 95, distance: 333.3
click at [333, 313] on tr "09:00 - 09:30 [PERSON_NAME] [PERSON_NAME] - [DATE] הערשקאוויטש [PERSON_NAME] שנ…" at bounding box center [169, 579] width 327 height 532
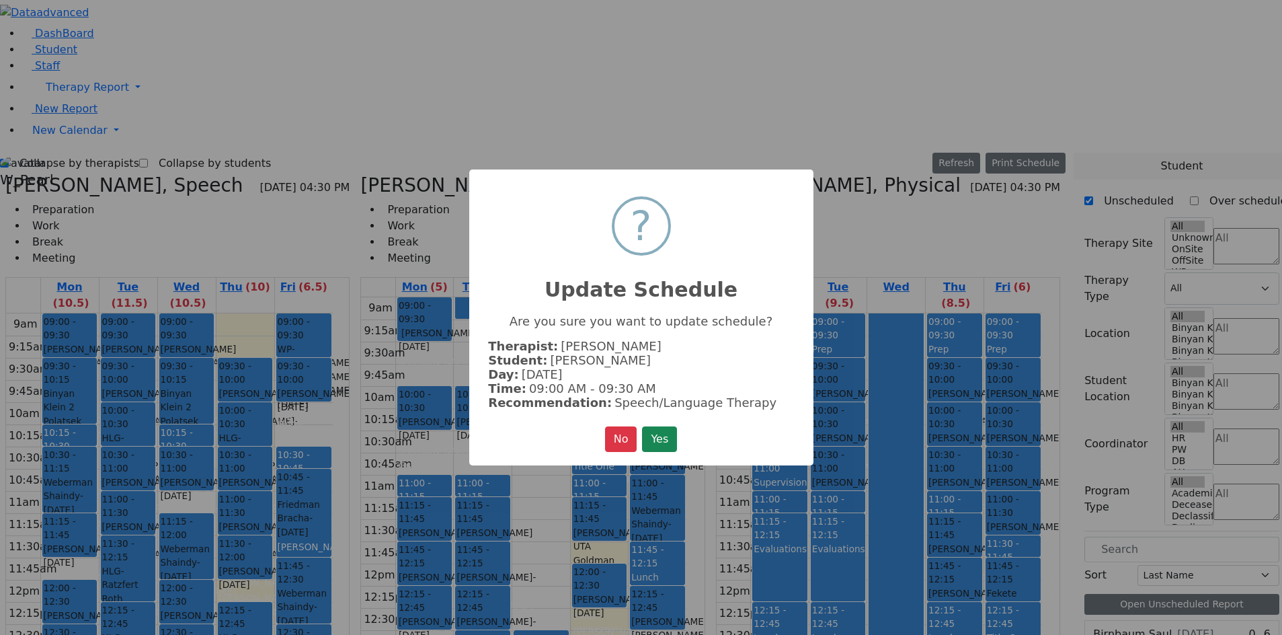
drag, startPoint x: 652, startPoint y: 438, endPoint x: 643, endPoint y: 441, distance: 9.8
click at [653, 436] on button "Yes" at bounding box center [659, 439] width 35 height 26
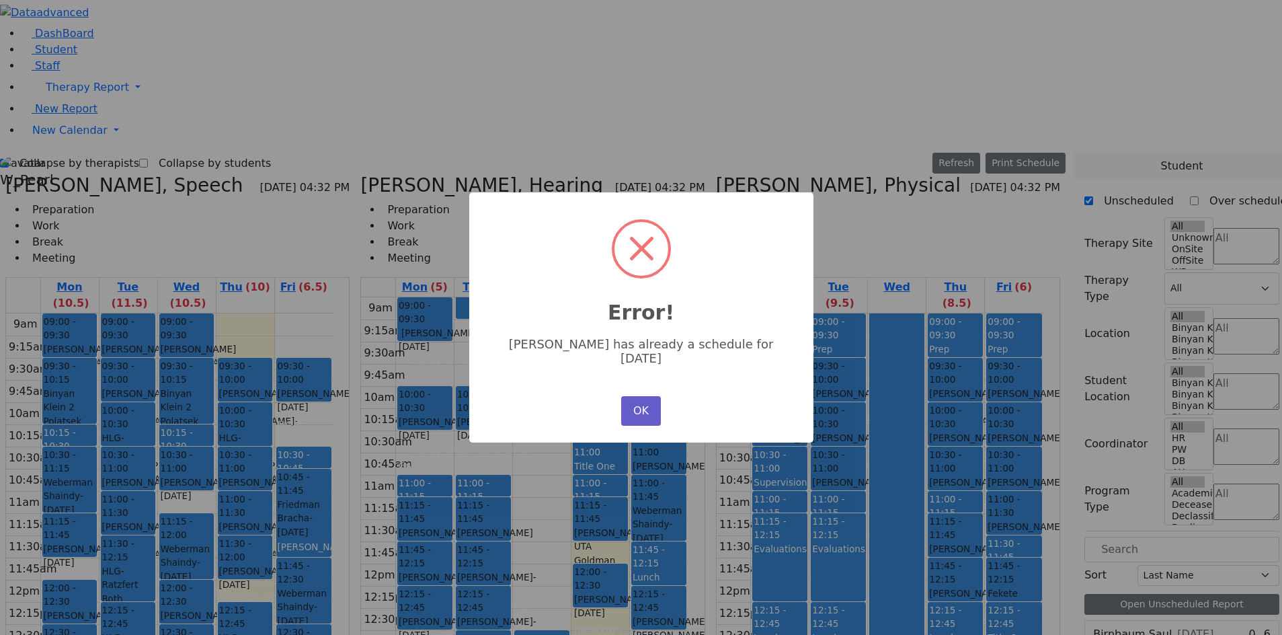
click at [636, 398] on button "OK" at bounding box center [640, 411] width 39 height 30
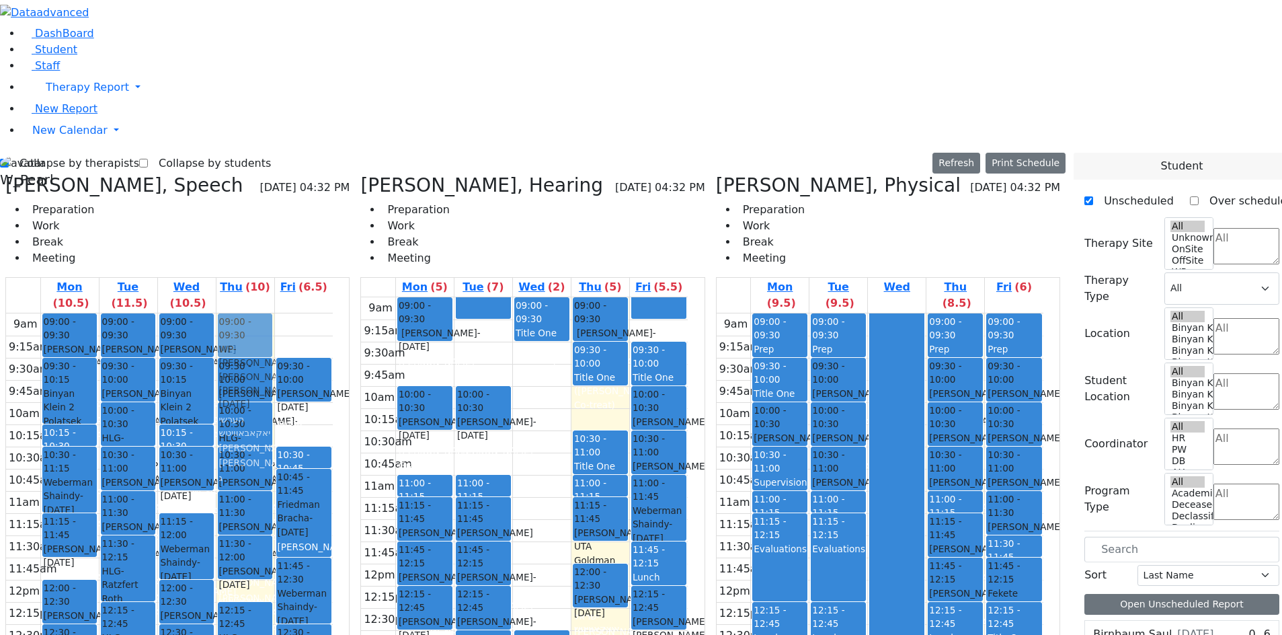
drag, startPoint x: 296, startPoint y: 431, endPoint x: 309, endPoint y: 104, distance: 327.7
click at [274, 313] on div "09:30 - 10:00 [PERSON_NAME] UTA [PERSON_NAME] - [DATE] לעווי [PERSON_NAME] [PER…" at bounding box center [245, 579] width 58 height 532
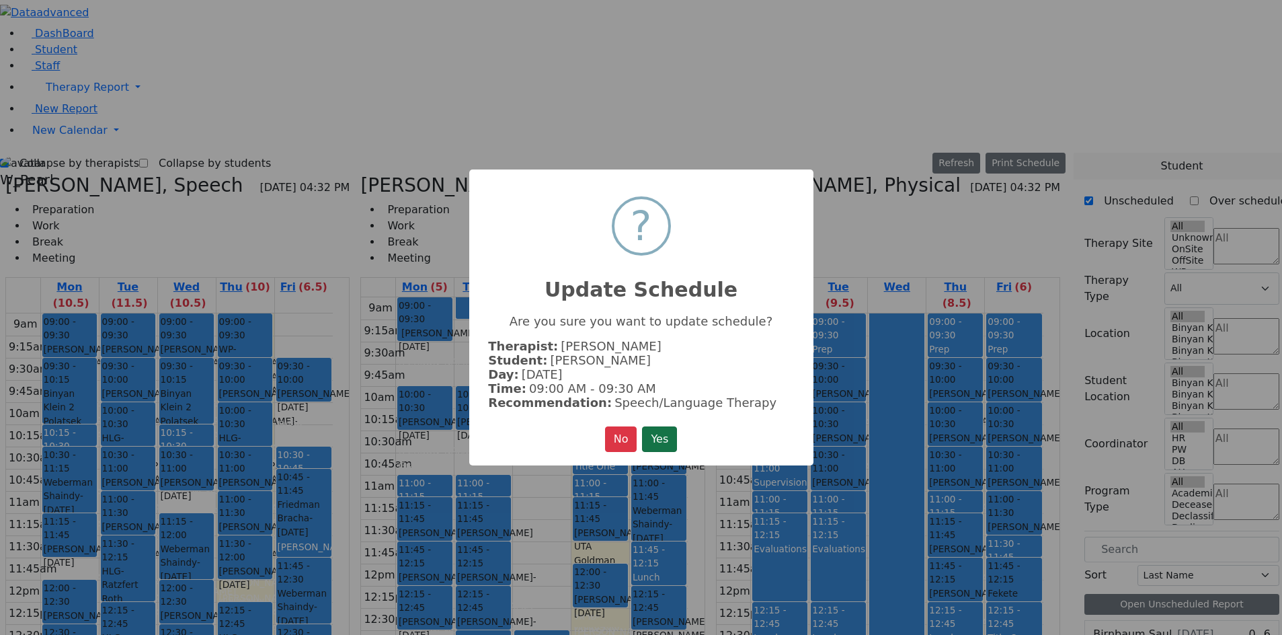
click at [654, 433] on button "Yes" at bounding box center [659, 439] width 35 height 26
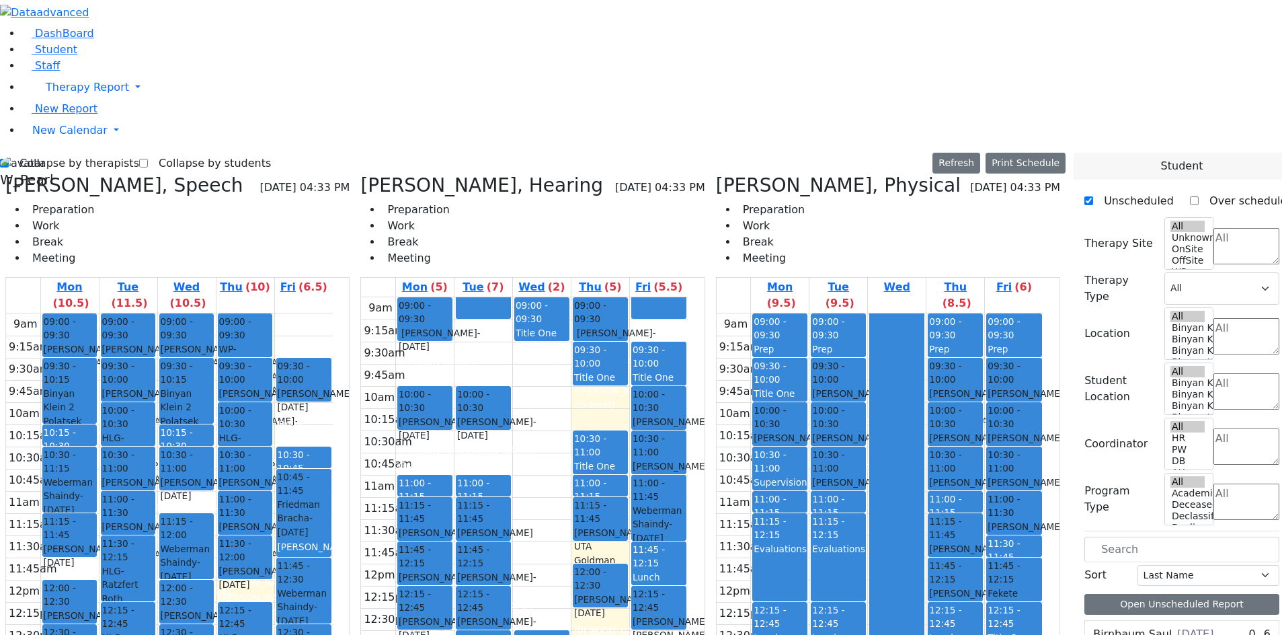
click at [49, 153] on label "Collapse by therapists" at bounding box center [74, 164] width 130 height 22
click at [9, 159] on input "Collapse by therapists" at bounding box center [4, 163] width 9 height 9
checkbox input "false"
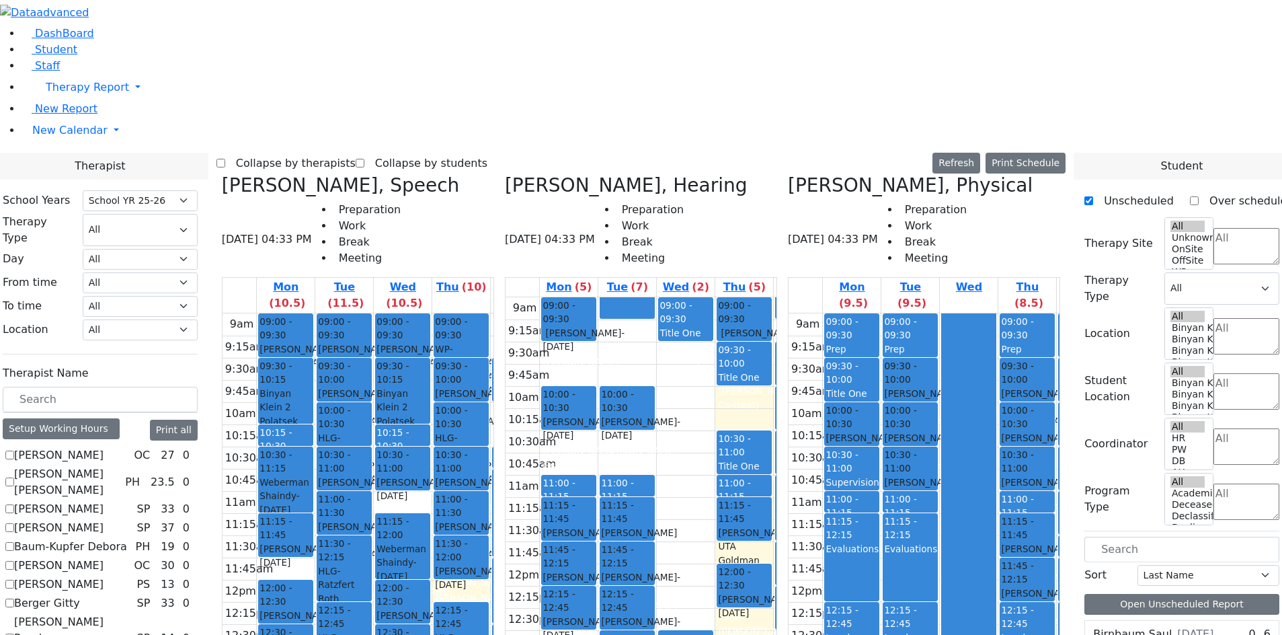
scroll to position [1236, 0]
checkbox input "true"
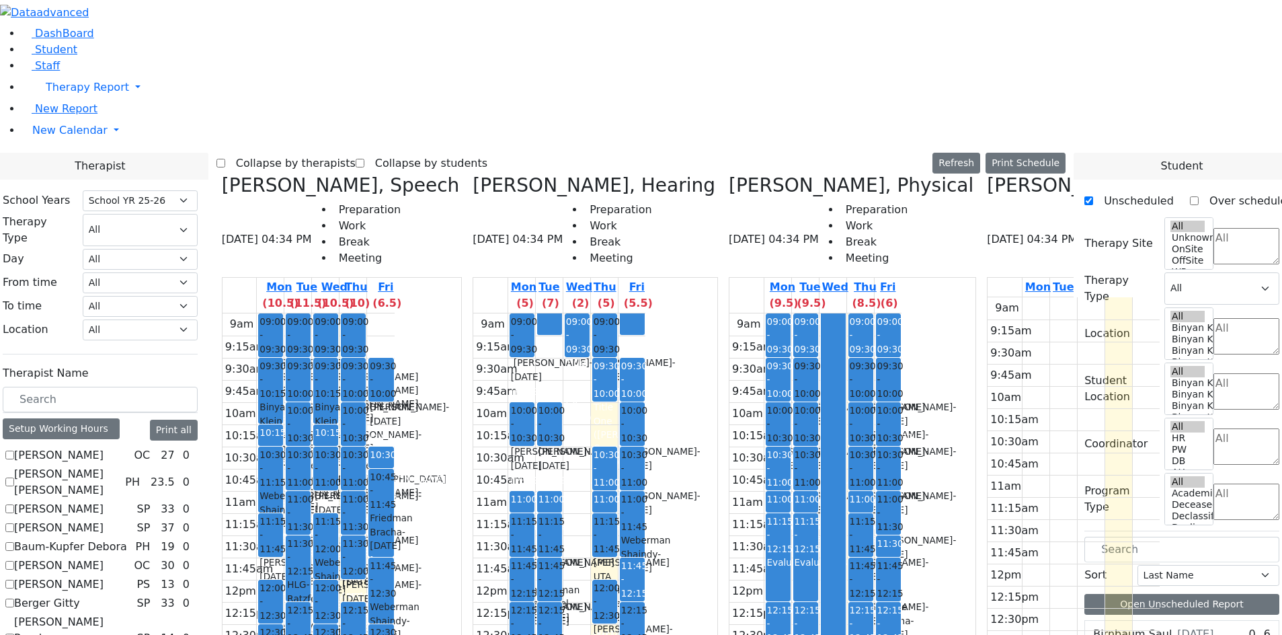
click at [348, 153] on label "Collapse by therapists" at bounding box center [290, 164] width 130 height 22
click at [225, 159] on input "Collapse by therapists" at bounding box center [220, 163] width 9 height 9
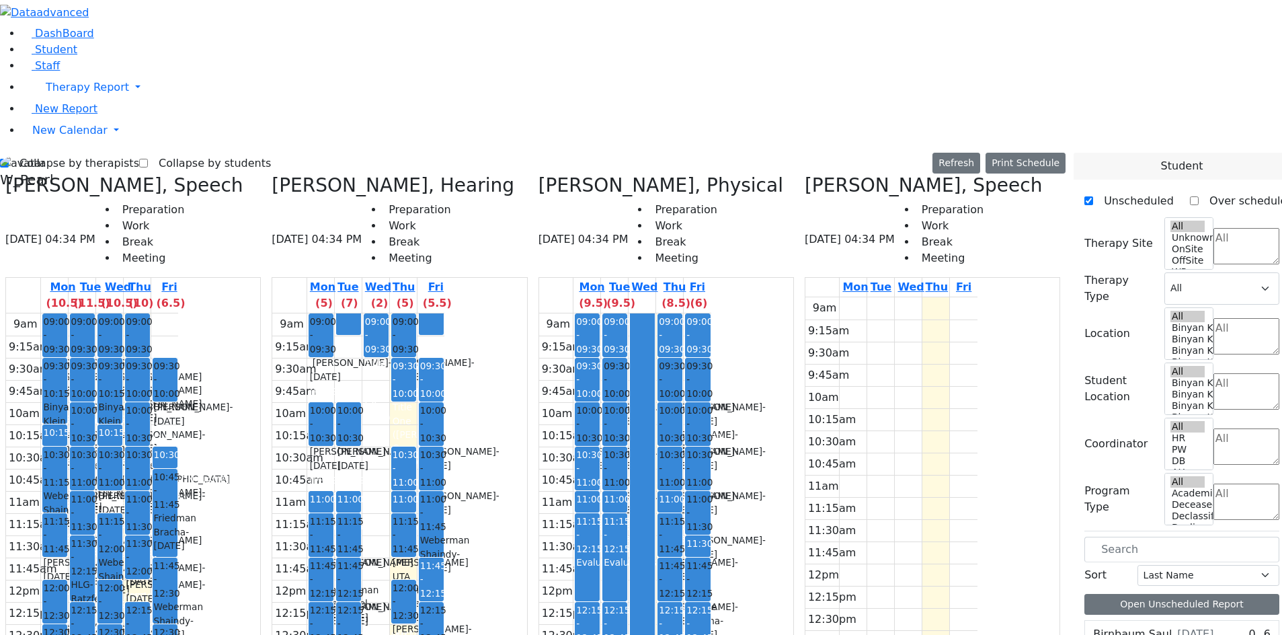
scroll to position [886, 0]
click at [55, 153] on label "Collapse by therapists" at bounding box center [74, 164] width 130 height 22
click at [9, 159] on input "Collapse by therapists" at bounding box center [4, 163] width 9 height 9
checkbox input "false"
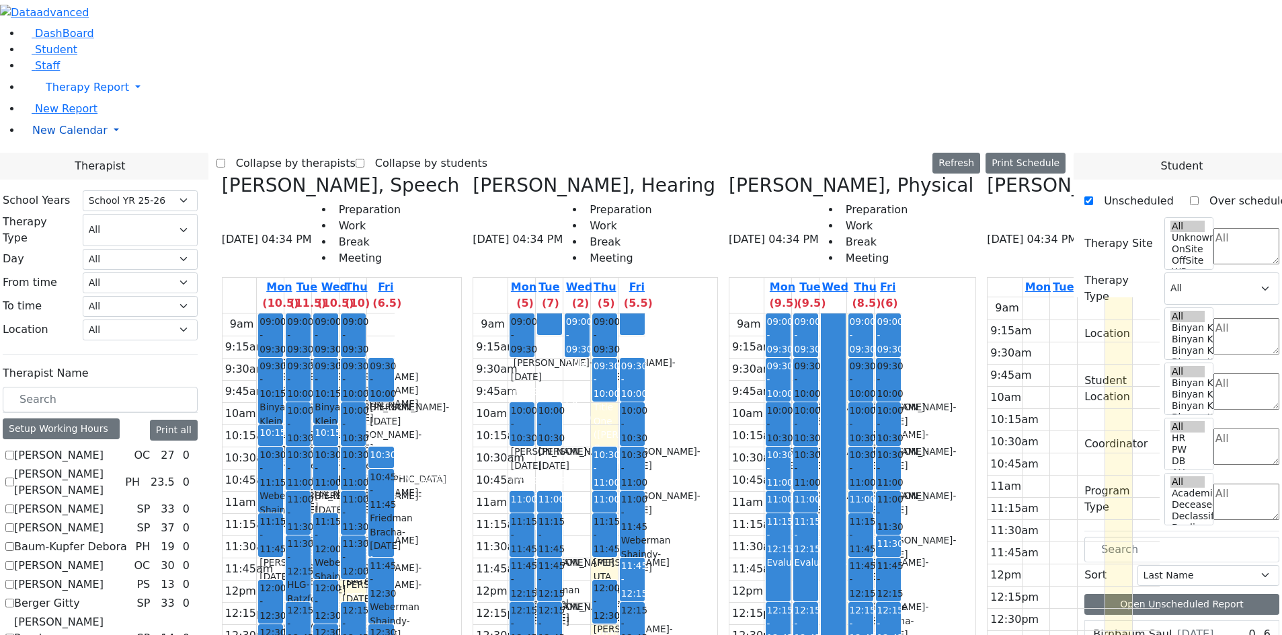
click at [60, 93] on span "New Calendar" at bounding box center [87, 87] width 83 height 13
click at [198, 214] on select "All Psych Hearing Vision Speech Physical Occupational" at bounding box center [140, 230] width 115 height 32
click at [729, 174] on icon at bounding box center [729, 185] width 0 height 22
checkbox input "false"
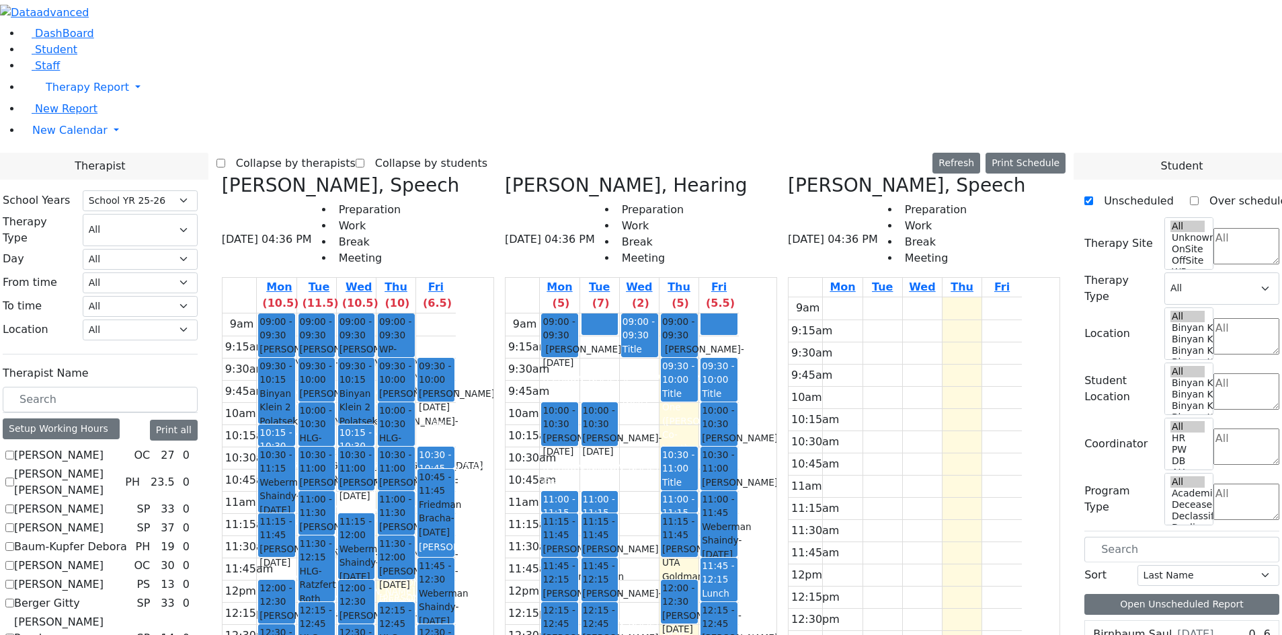
scroll to position [802, 0]
click at [505, 174] on icon at bounding box center [505, 185] width 0 height 22
select select "3"
checkbox input "false"
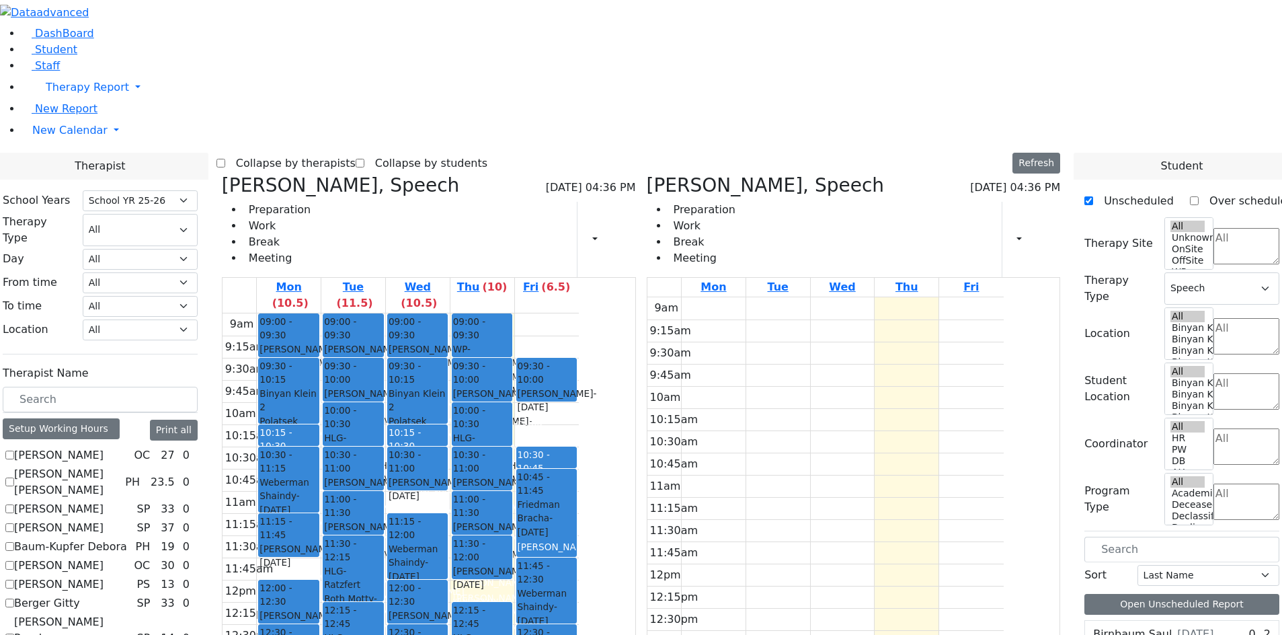
scroll to position [583, 0]
click at [222, 174] on icon at bounding box center [222, 185] width 0 height 22
checkbox input "false"
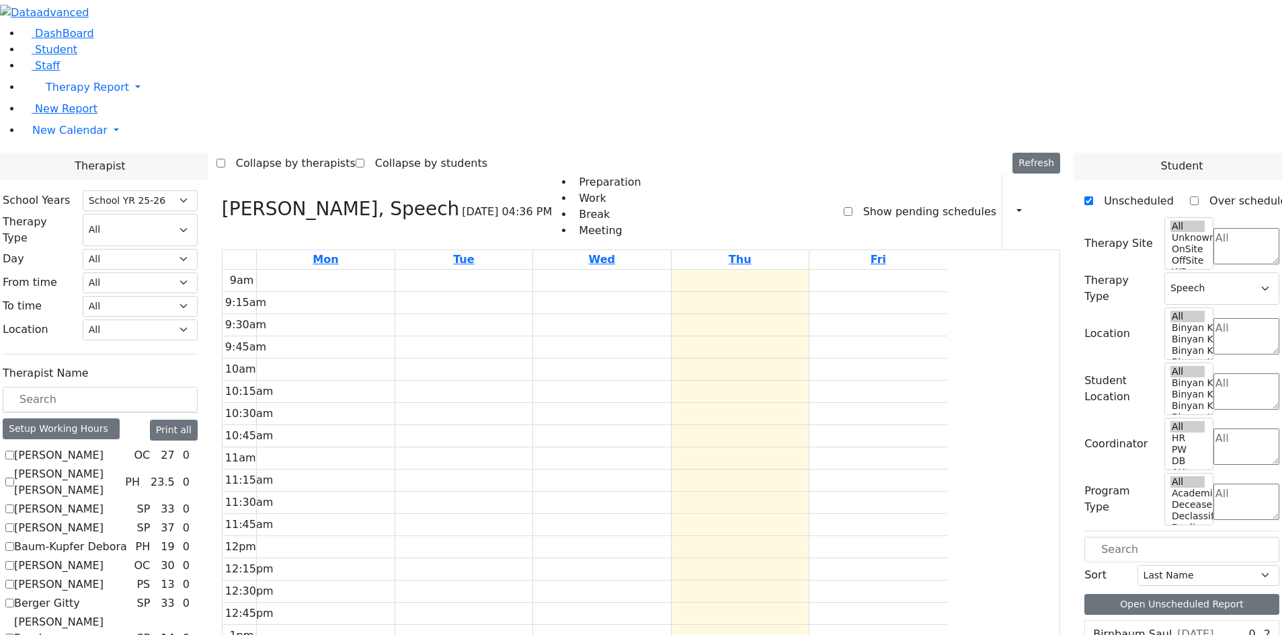
click at [852, 201] on label "Show pending schedules" at bounding box center [924, 212] width 144 height 22
click at [852, 207] on input "Show pending schedules" at bounding box center [848, 211] width 9 height 9
checkbox input "true"
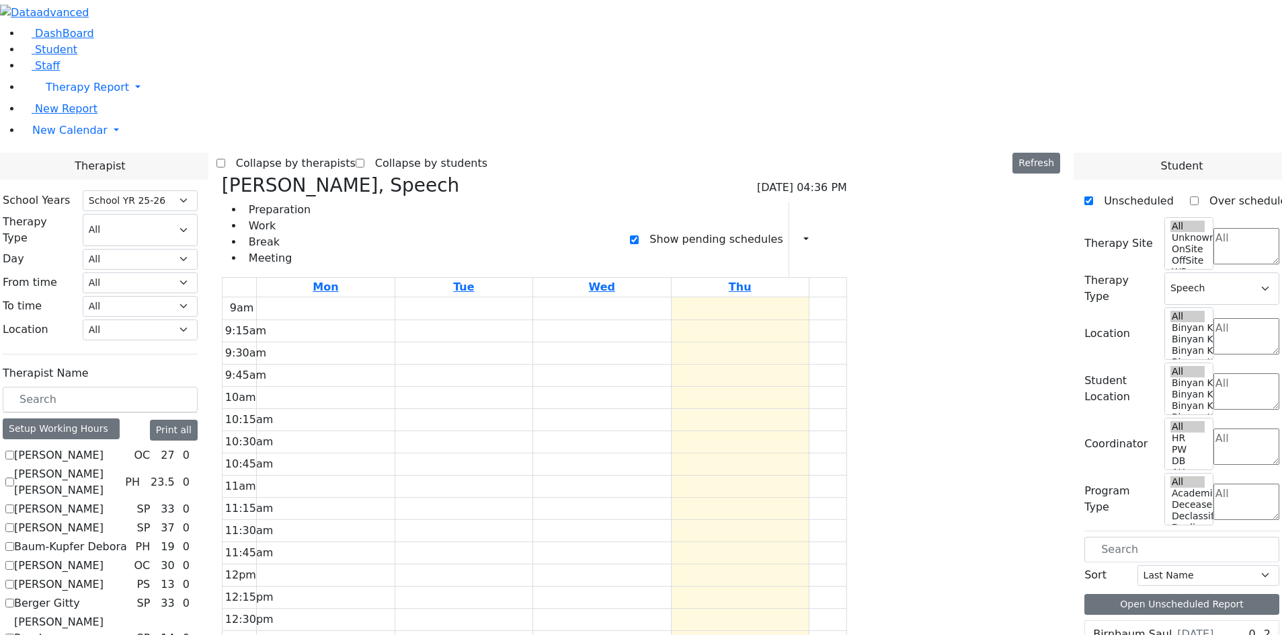
checkbox input "false"
select select
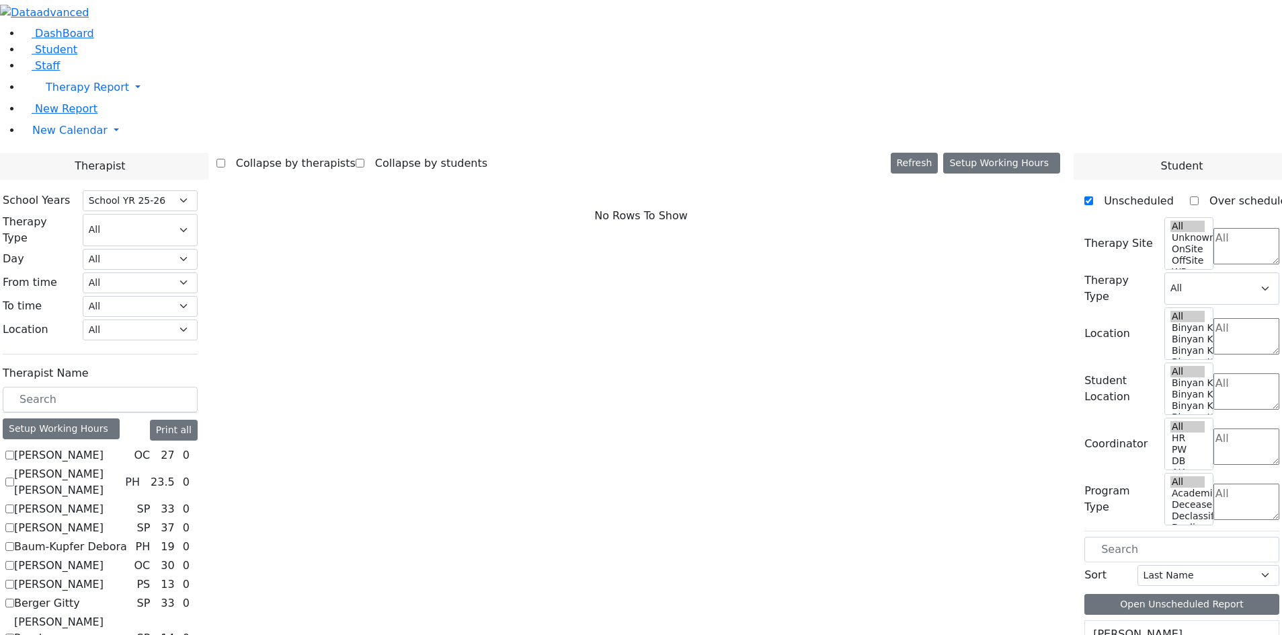
scroll to position [497, 0]
checkbox input "true"
select select "3"
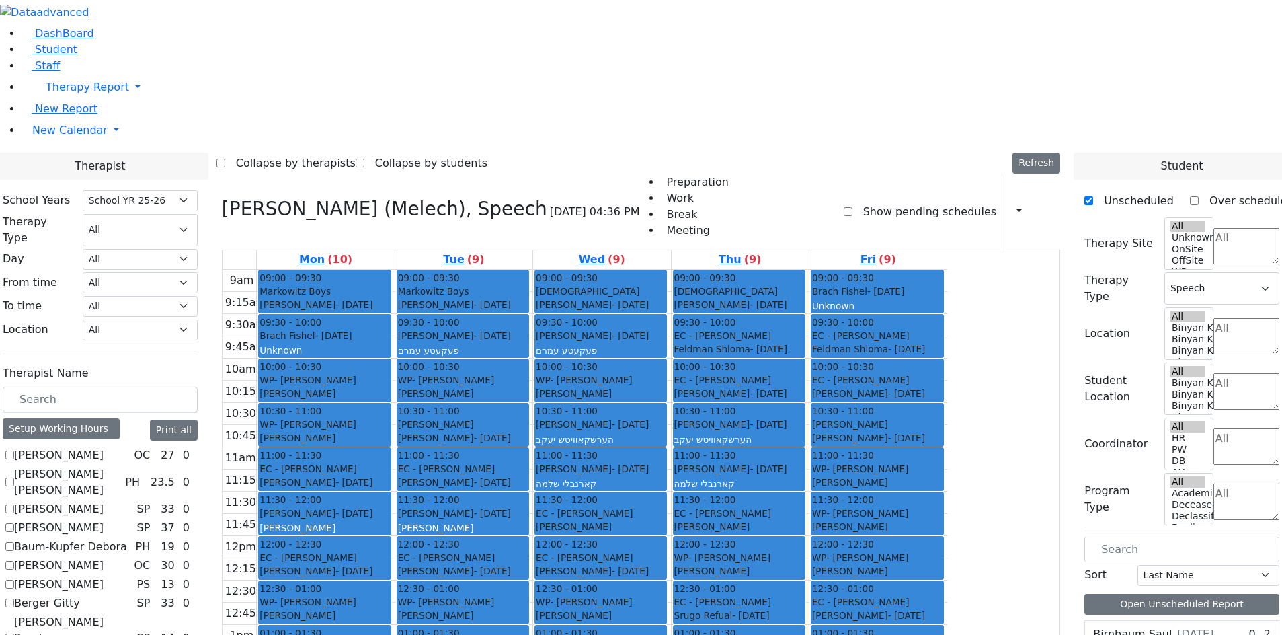
scroll to position [583, 0]
click at [852, 201] on label "Show pending schedules" at bounding box center [924, 212] width 144 height 22
click at [852, 207] on input "Show pending schedules" at bounding box center [848, 211] width 9 height 9
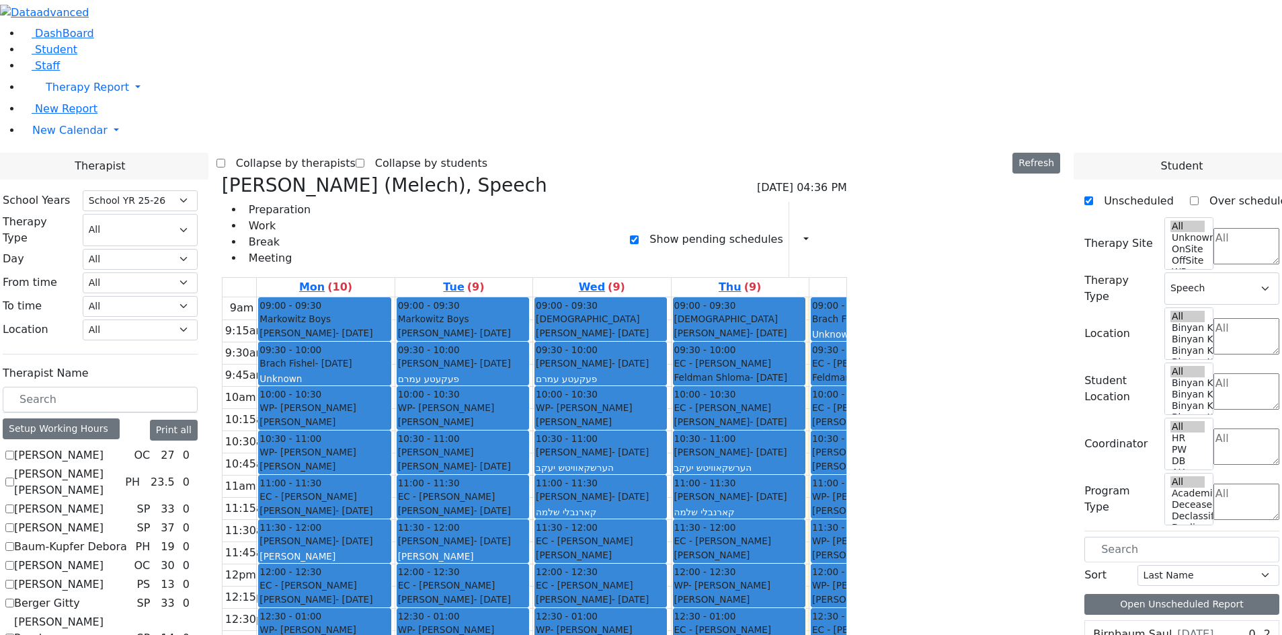
click at [782, 229] on label "Show pending schedules" at bounding box center [711, 240] width 144 height 22
click at [639, 235] on input "Show pending schedules" at bounding box center [634, 239] width 9 height 9
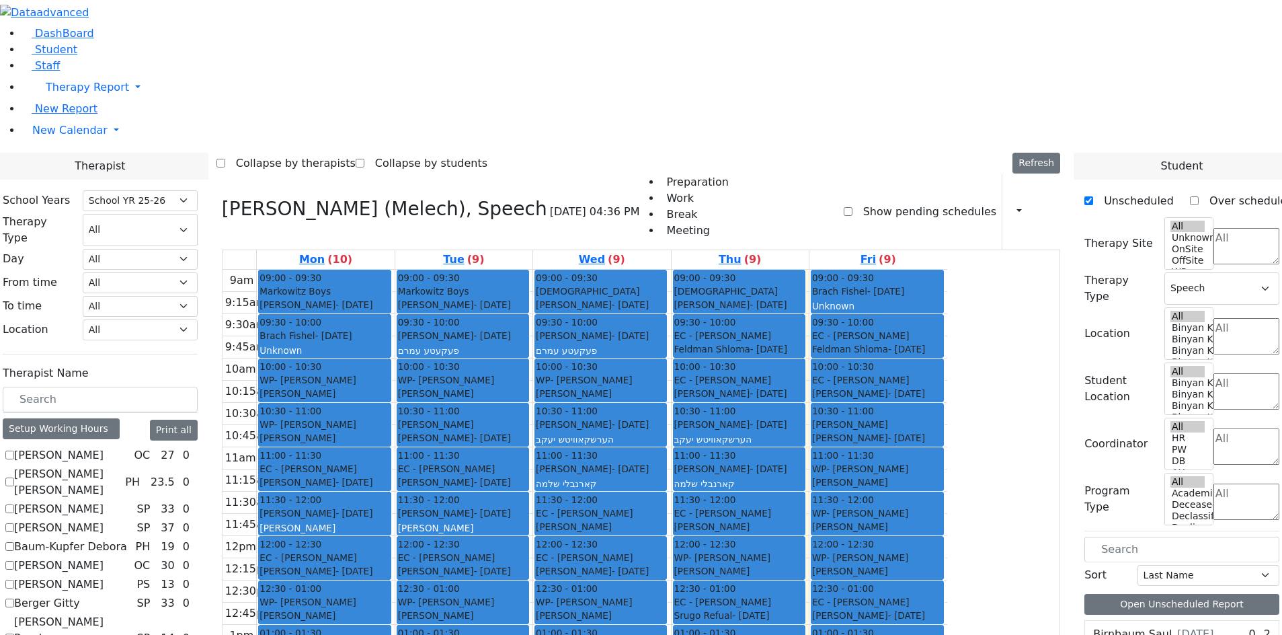
click at [852, 201] on label "Show pending schedules" at bounding box center [924, 212] width 144 height 22
click at [852, 207] on input "Show pending schedules" at bounding box center [848, 211] width 9 height 9
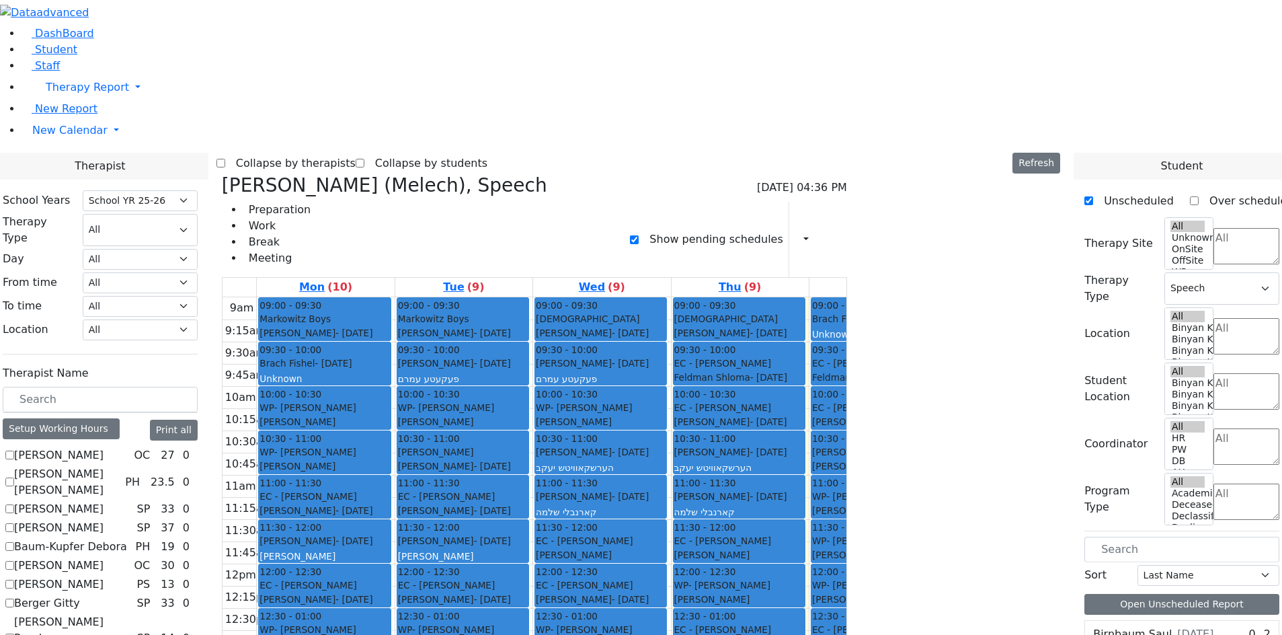
click at [782, 229] on label "Show pending schedules" at bounding box center [711, 240] width 144 height 22
click at [639, 235] on input "Show pending schedules" at bounding box center [634, 239] width 9 height 9
checkbox input "false"
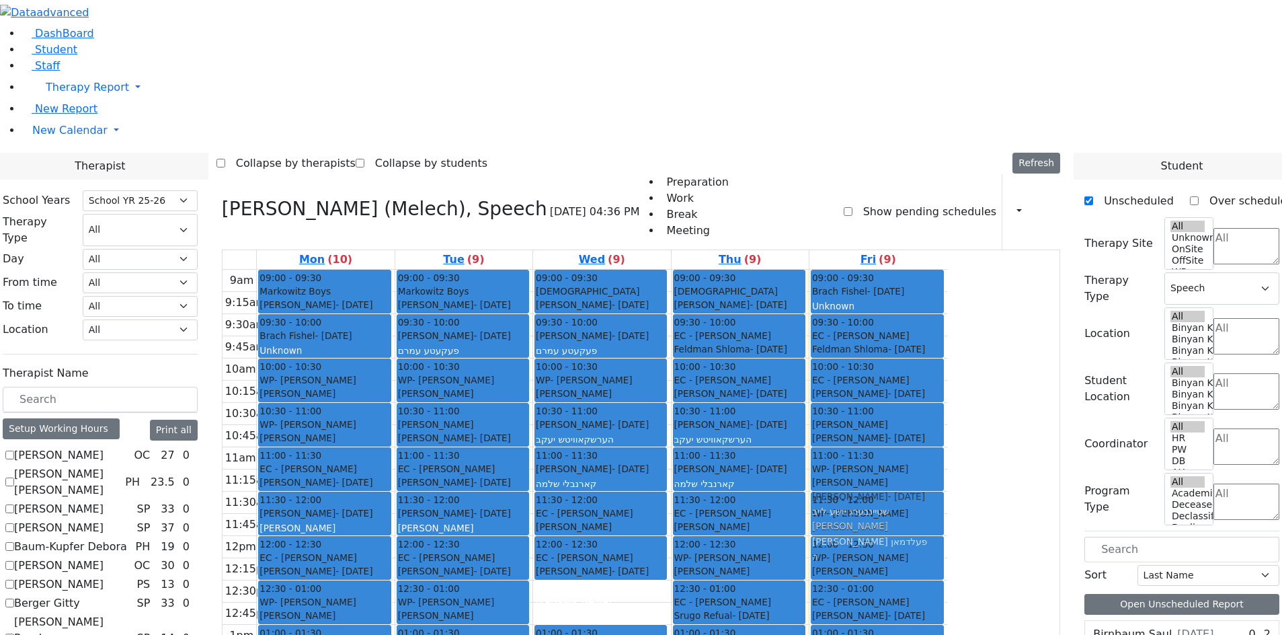
drag, startPoint x: 697, startPoint y: 409, endPoint x: 975, endPoint y: 274, distance: 309.1
click at [947, 274] on tr "09:00 - 09:30 [PERSON_NAME] Boys [PERSON_NAME] - [DATE] אשכנזי [PERSON_NAME] בע…" at bounding box center [585, 536] width 725 height 532
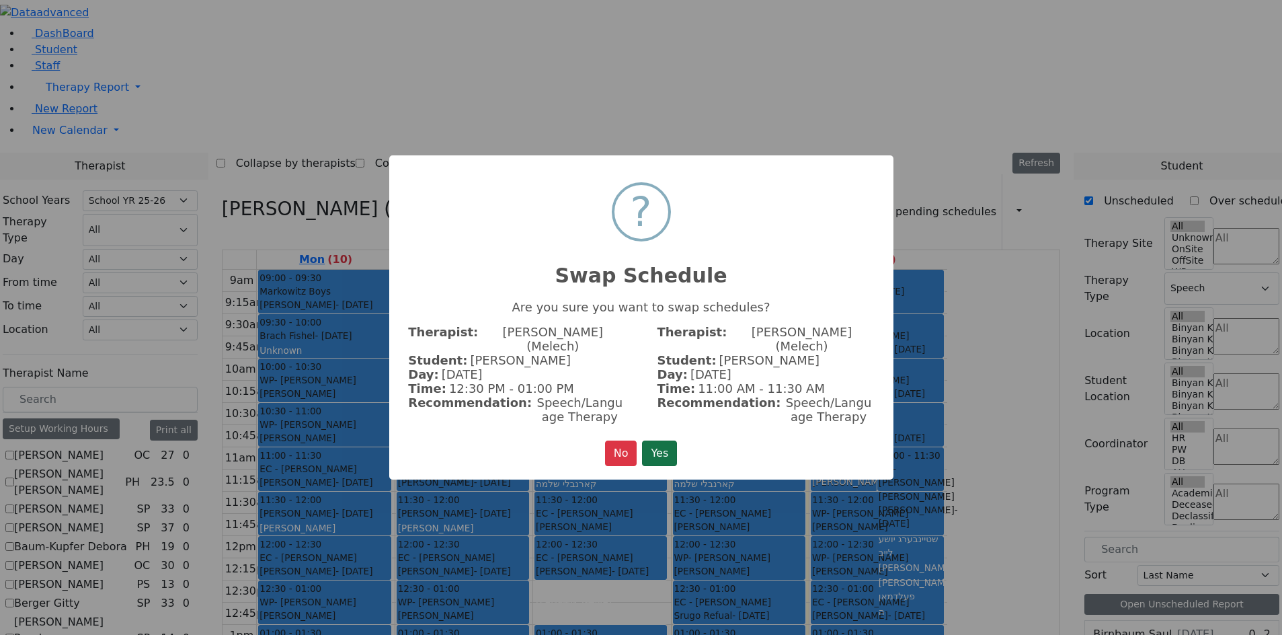
click at [667, 440] on button "Yes" at bounding box center [659, 453] width 35 height 26
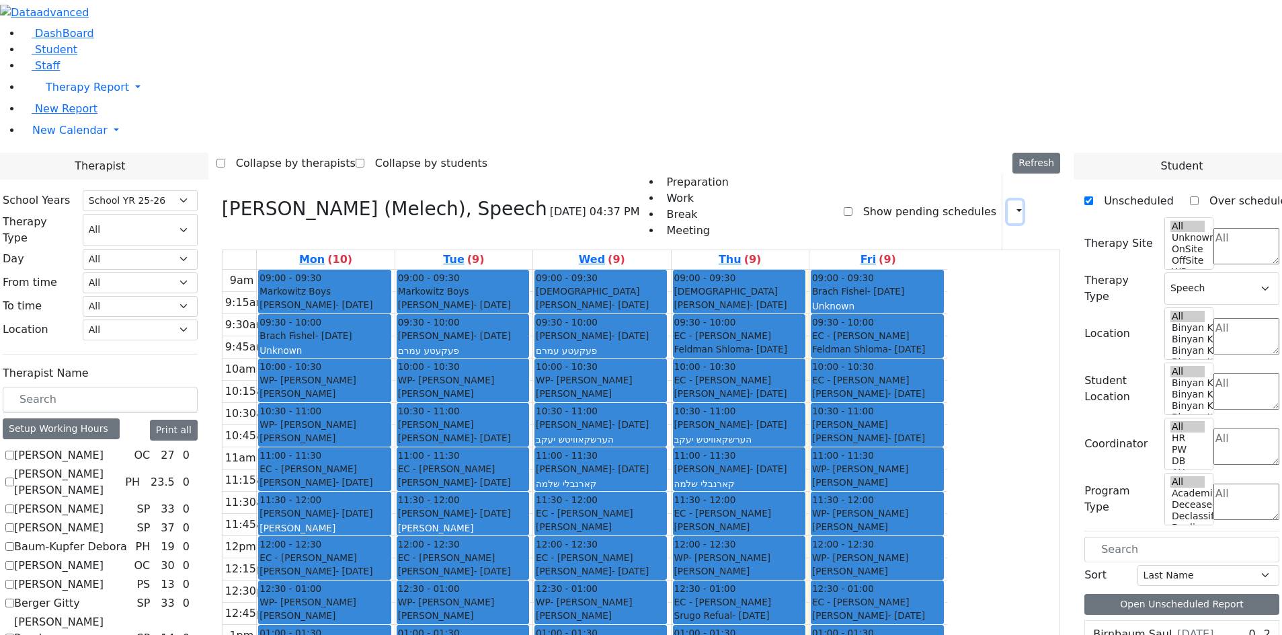
click at [1011, 205] on icon "button" at bounding box center [1011, 211] width 0 height 13
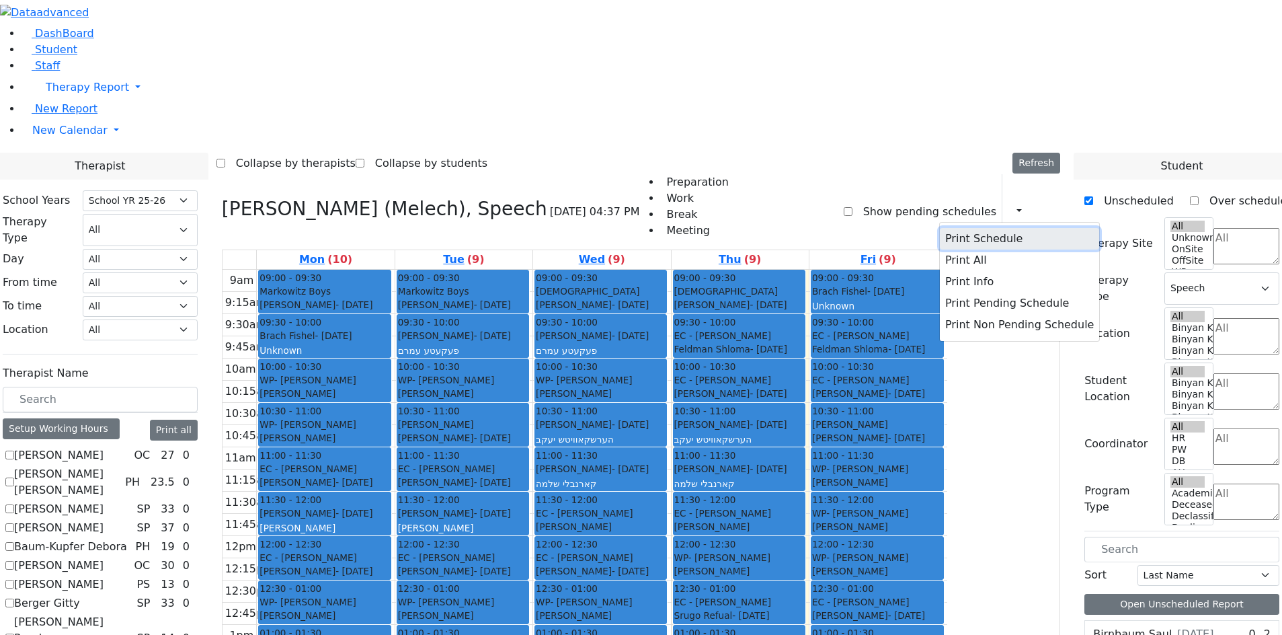
click at [988, 228] on button "Print Schedule" at bounding box center [1019, 239] width 159 height 22
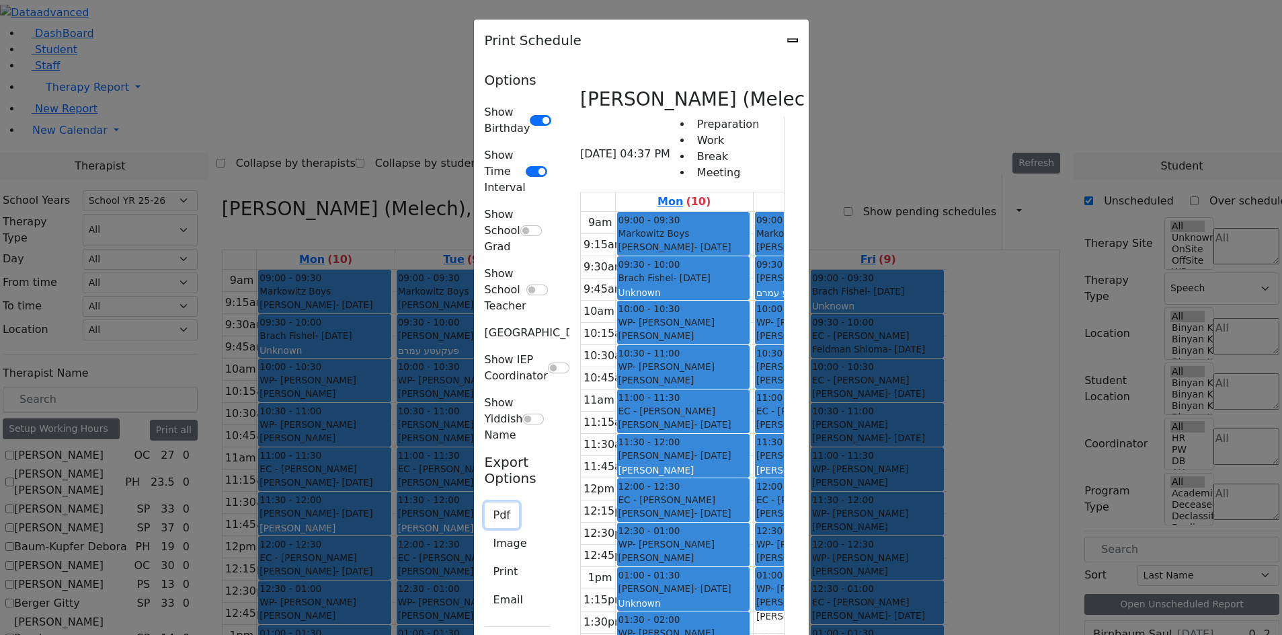
click at [485, 502] on button "Pdf" at bounding box center [502, 515] width 34 height 26
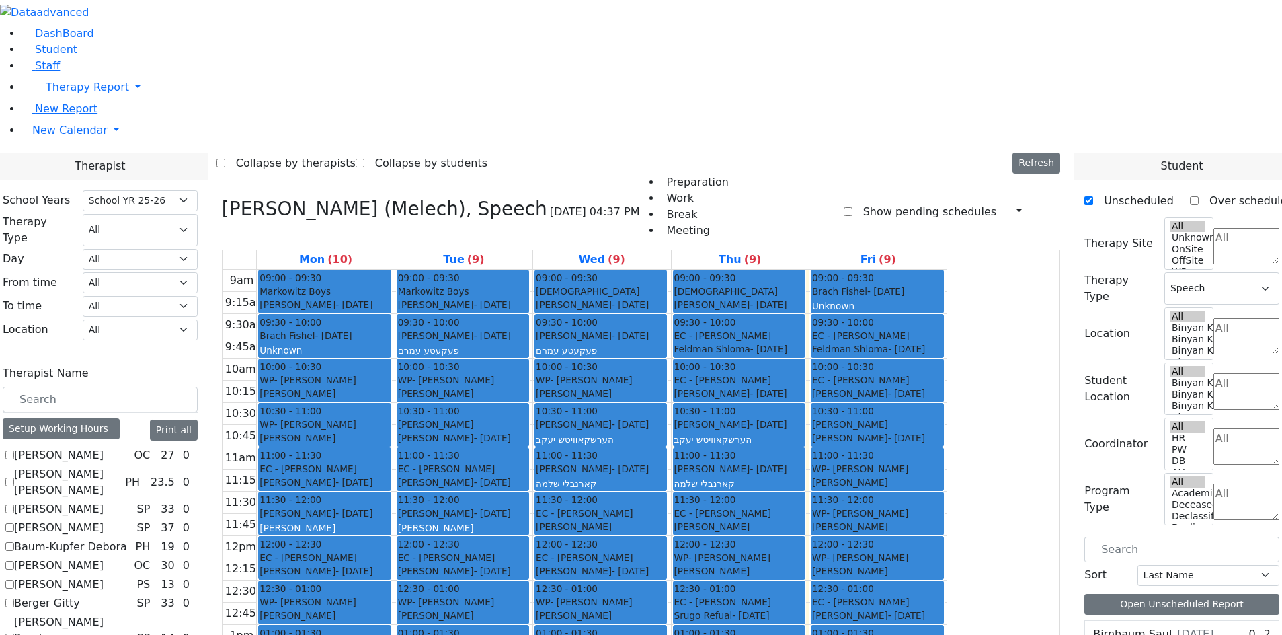
click at [222, 198] on icon at bounding box center [222, 209] width 0 height 22
select select
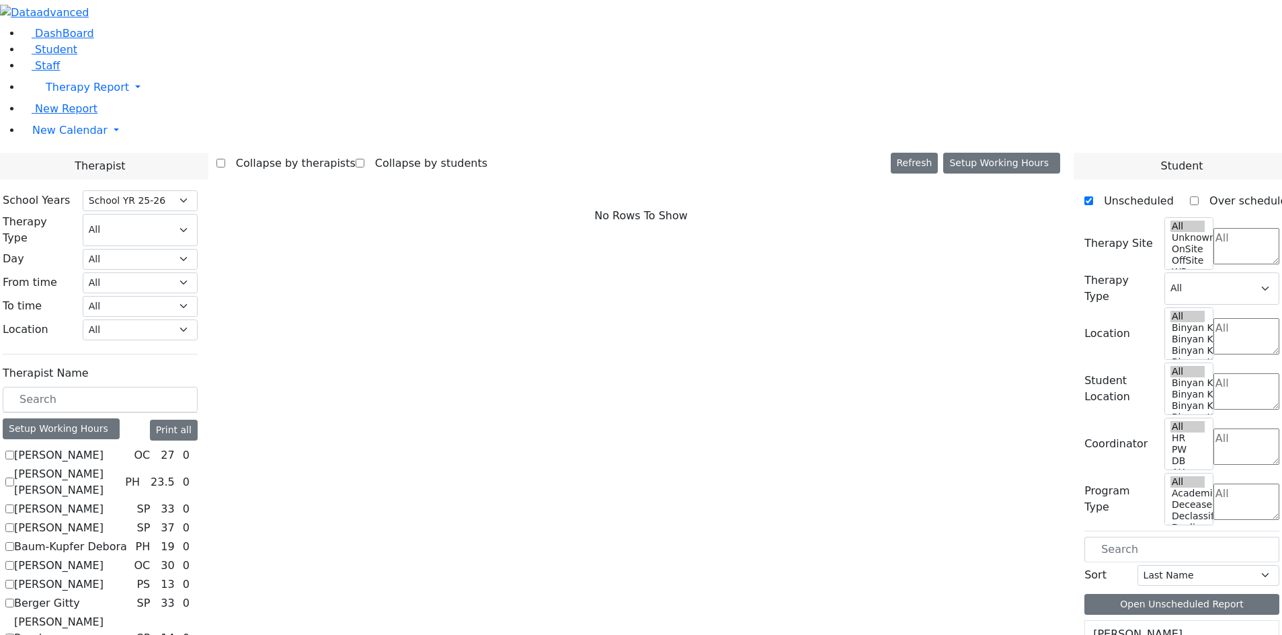
checkbox input "true"
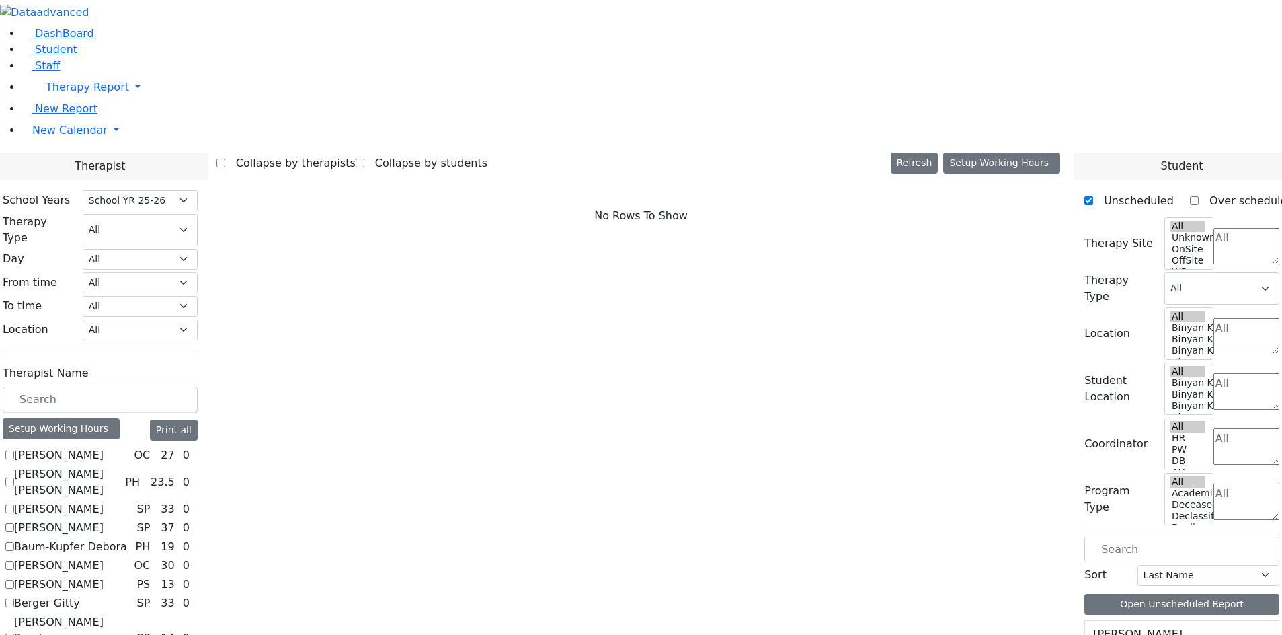
select select "3"
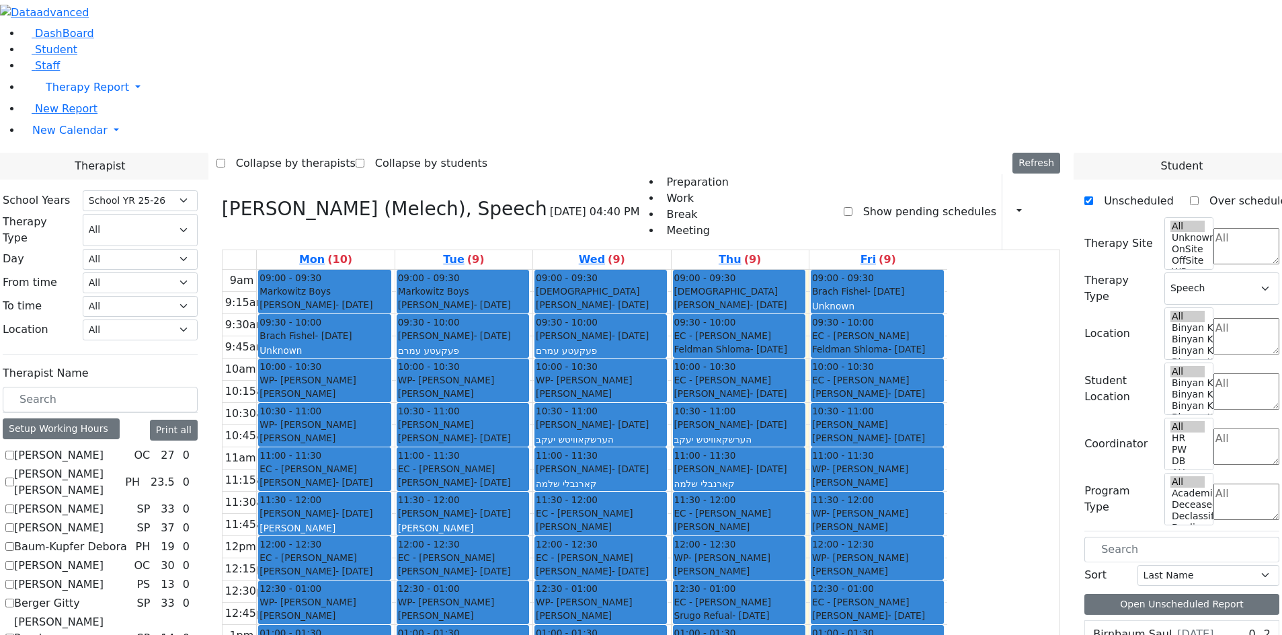
click at [222, 198] on icon at bounding box center [222, 209] width 0 height 22
select select
checkbox input "false"
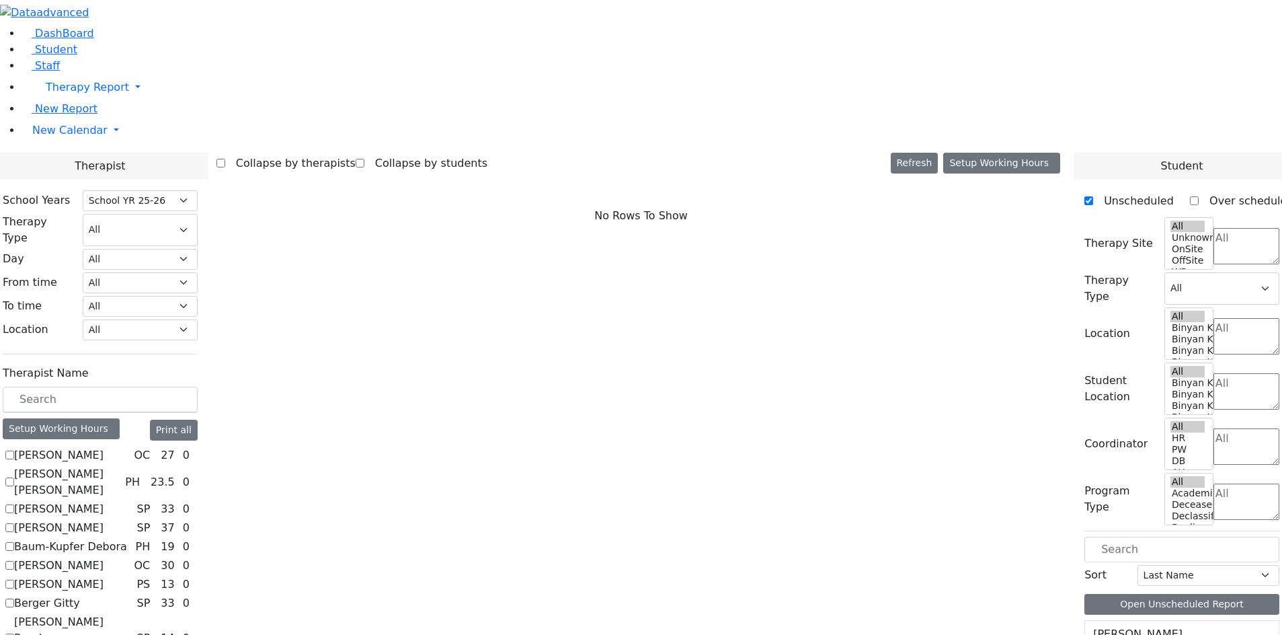
scroll to position [1236, 0]
checkbox input "true"
select select "3"
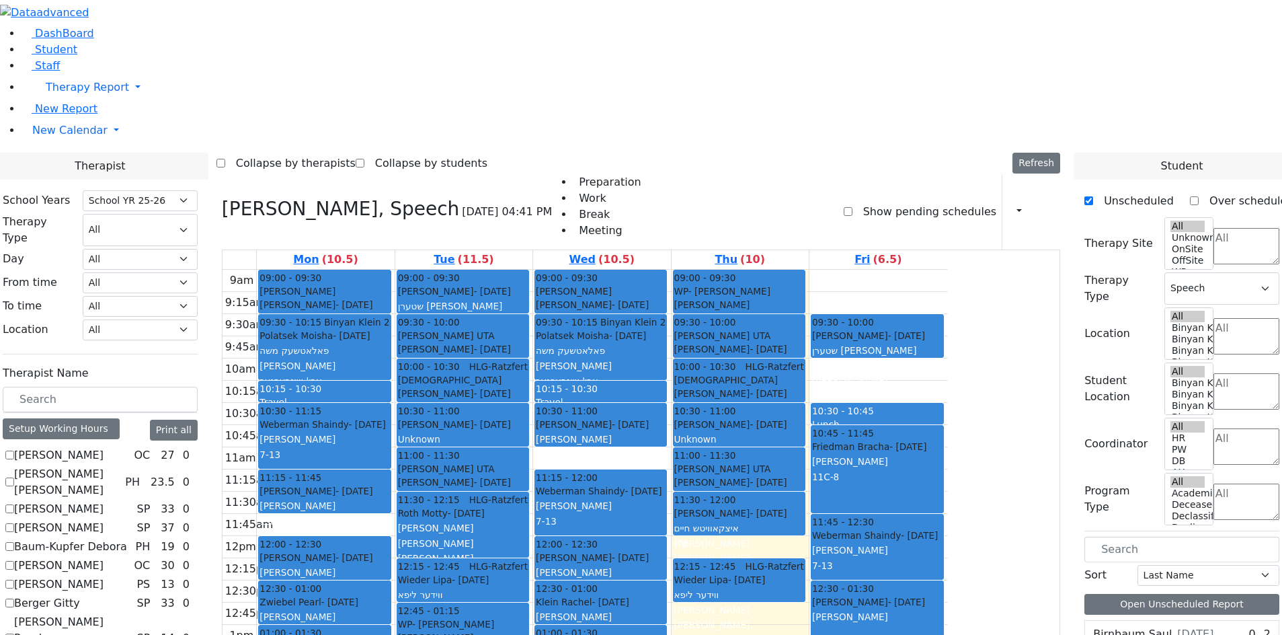
scroll to position [967, 0]
checkbox input "true"
select select
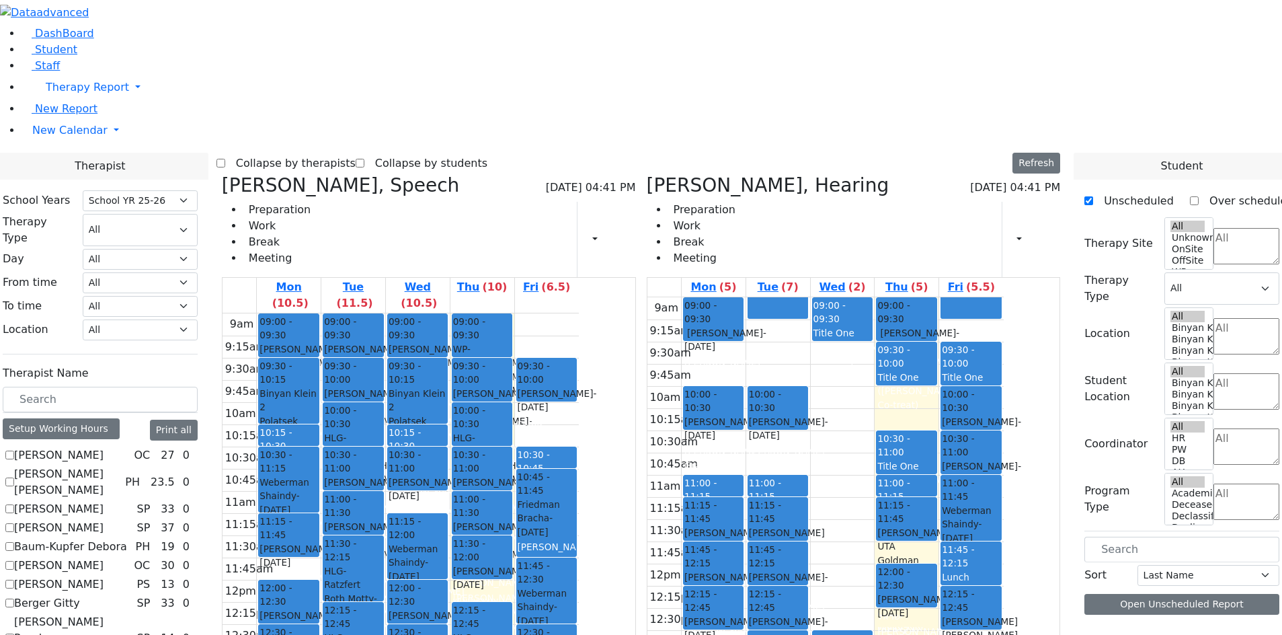
scroll to position [583, 0]
drag, startPoint x: 608, startPoint y: 547, endPoint x: 598, endPoint y: 545, distance: 10.9
click at [514, 545] on div "09:00 - 09:30 WP- [PERSON_NAME] [PERSON_NAME] [PERSON_NAME] - [DATE] הערשי [PER…" at bounding box center [482, 579] width 64 height 532
drag, startPoint x: 470, startPoint y: 449, endPoint x: 670, endPoint y: 122, distance: 382.9
click at [579, 313] on tr "09:00 - 09:30 [PERSON_NAME] [PERSON_NAME] - [DATE] הערשקאוויטש [PERSON_NAME] שנ…" at bounding box center [401, 579] width 356 height 532
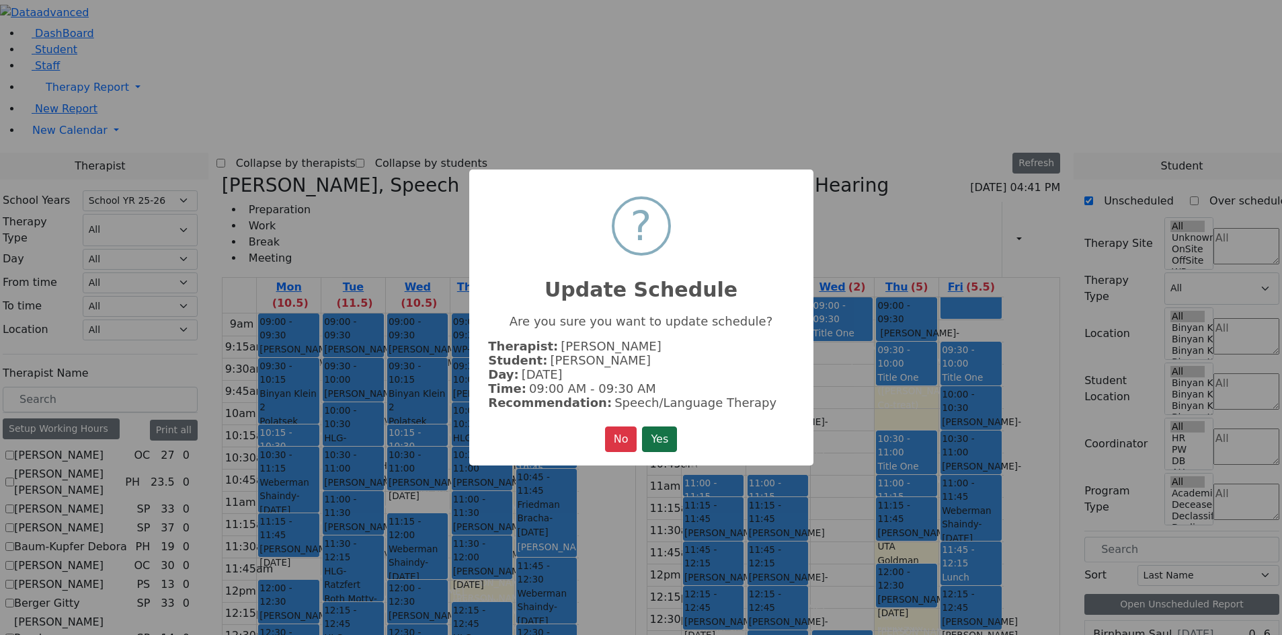
click at [668, 438] on button "Yes" at bounding box center [659, 439] width 35 height 26
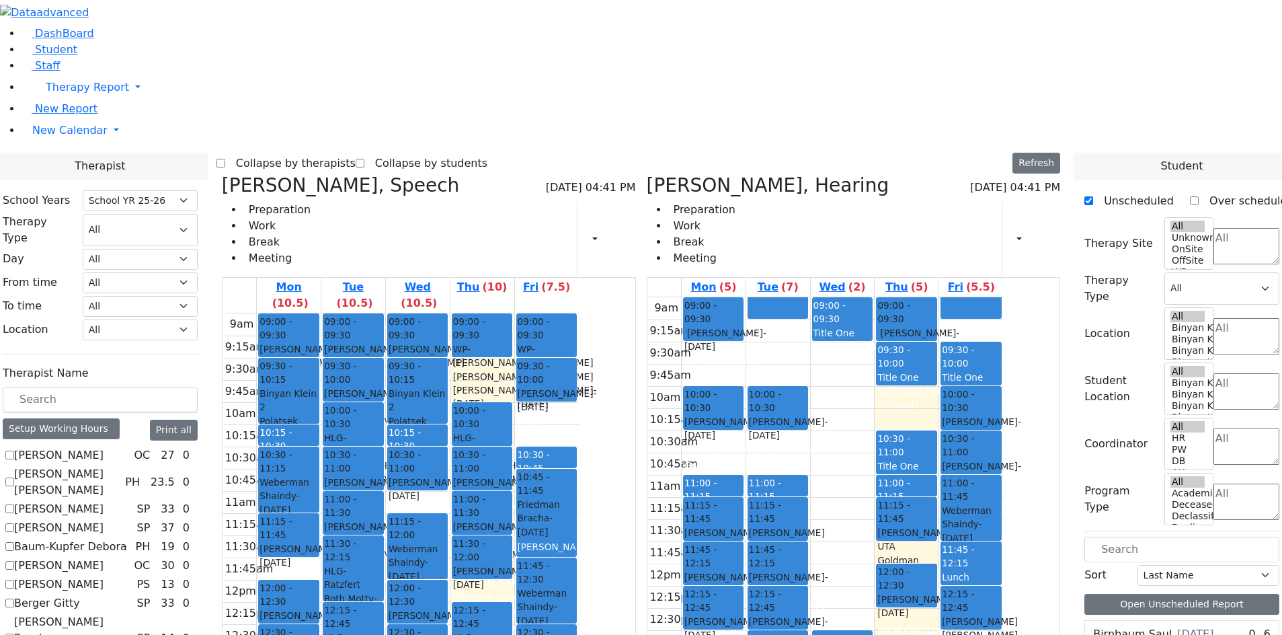
drag, startPoint x: 616, startPoint y: 165, endPoint x: 625, endPoint y: 462, distance: 297.9
click at [514, 452] on div "09:00 - 09:30 WP- [PERSON_NAME] [PERSON_NAME] [PERSON_NAME] - [DATE] הערשי [PER…" at bounding box center [482, 579] width 64 height 532
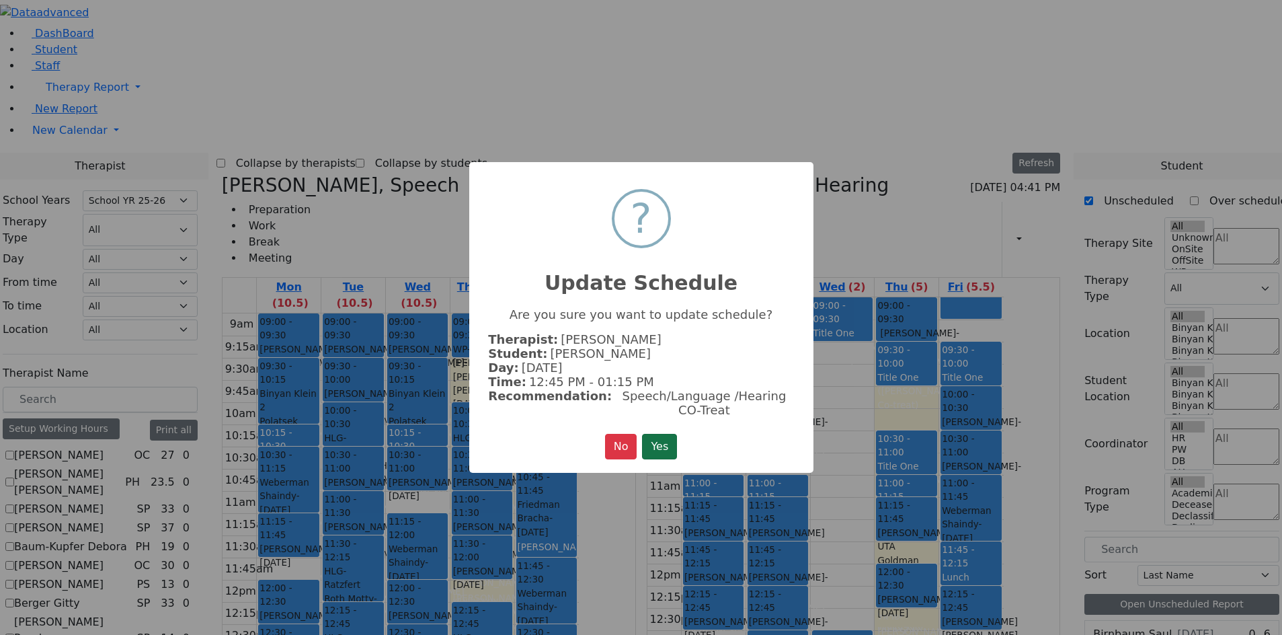
click at [659, 439] on button "Yes" at bounding box center [659, 447] width 35 height 26
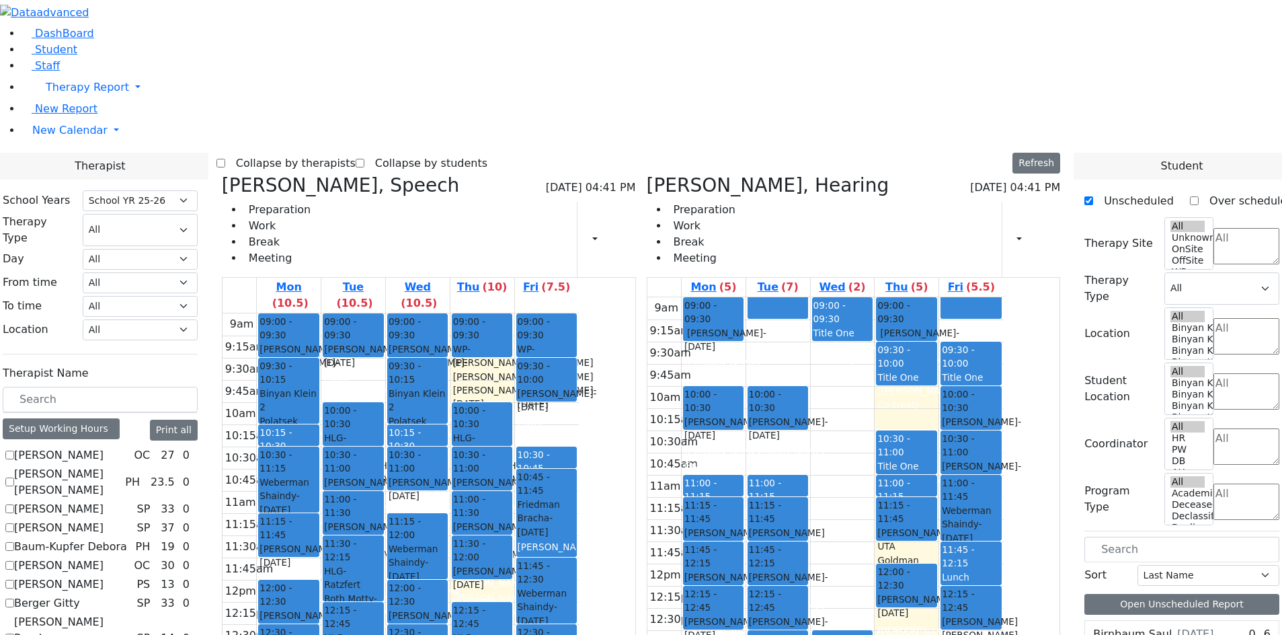
drag, startPoint x: 471, startPoint y: 161, endPoint x: 473, endPoint y: 451, distance: 290.4
click at [385, 451] on div "09:00 - 09:30 [PERSON_NAME] - [DATE] שטערן [PERSON_NAME] Unknown [PERSON_NAME]'…" at bounding box center [353, 579] width 64 height 532
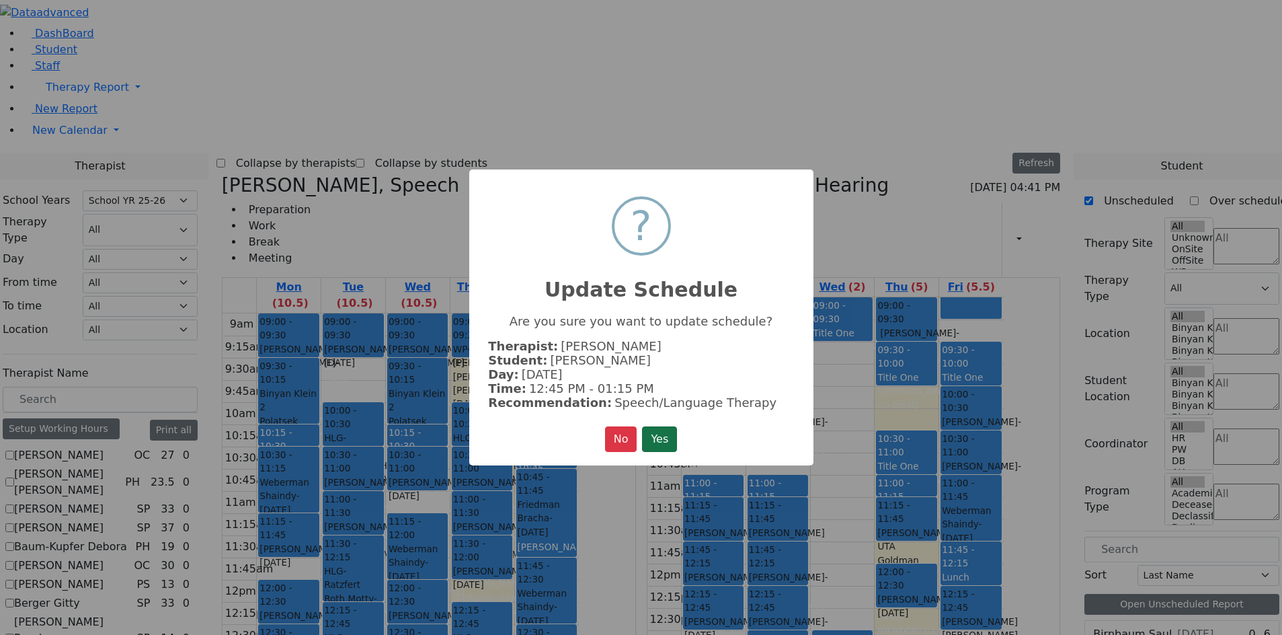
click at [653, 439] on button "Yes" at bounding box center [659, 439] width 35 height 26
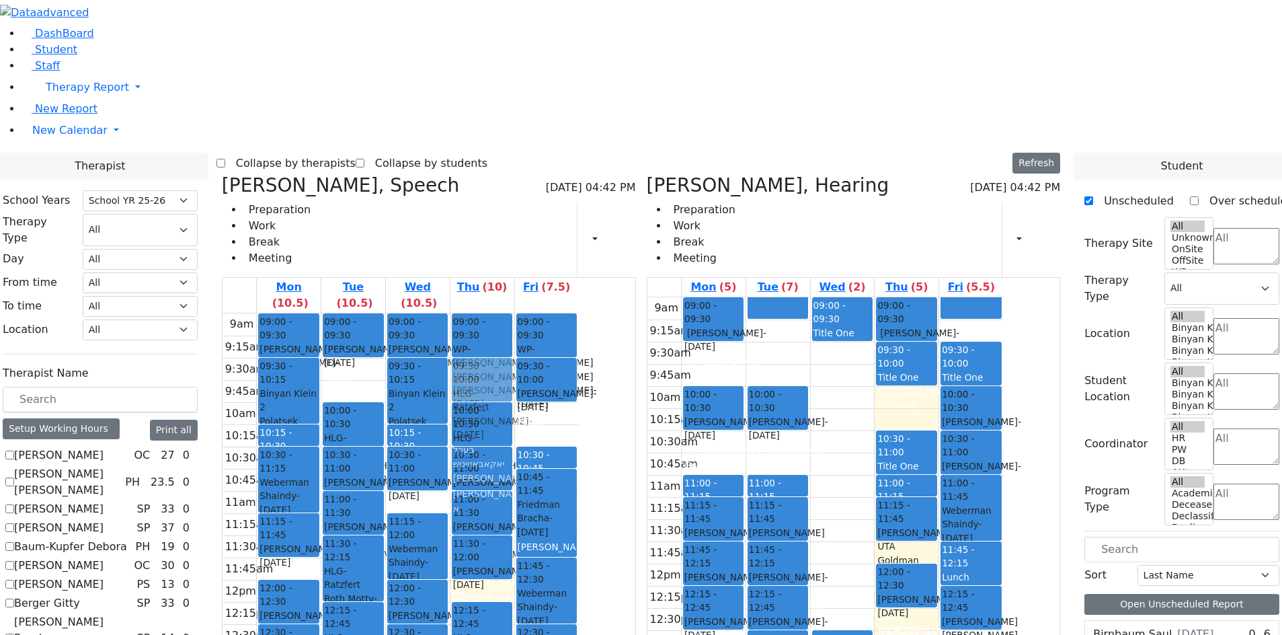
drag, startPoint x: 607, startPoint y: 534, endPoint x: 612, endPoint y: 169, distance: 364.4
click at [514, 313] on div "09:00 - 09:30 WP- [PERSON_NAME] [PERSON_NAME] [PERSON_NAME] - [DATE] הערשי [PER…" at bounding box center [482, 579] width 64 height 532
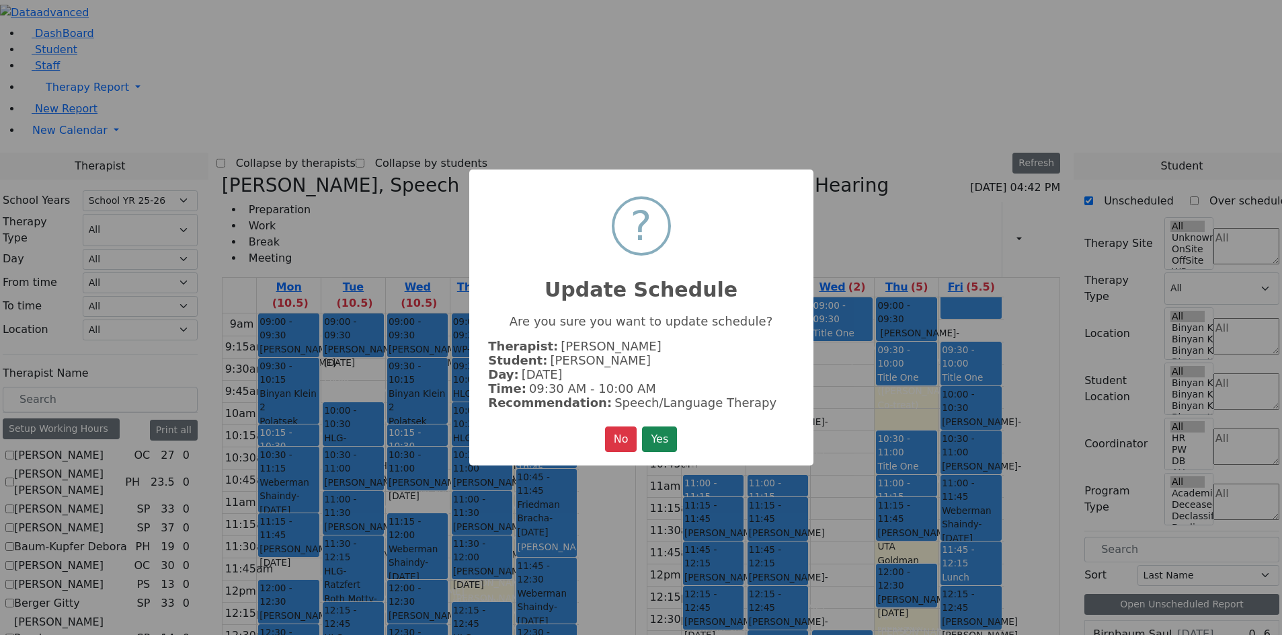
drag, startPoint x: 666, startPoint y: 449, endPoint x: 661, endPoint y: 440, distance: 9.9
click at [666, 447] on button "Yes" at bounding box center [659, 439] width 35 height 26
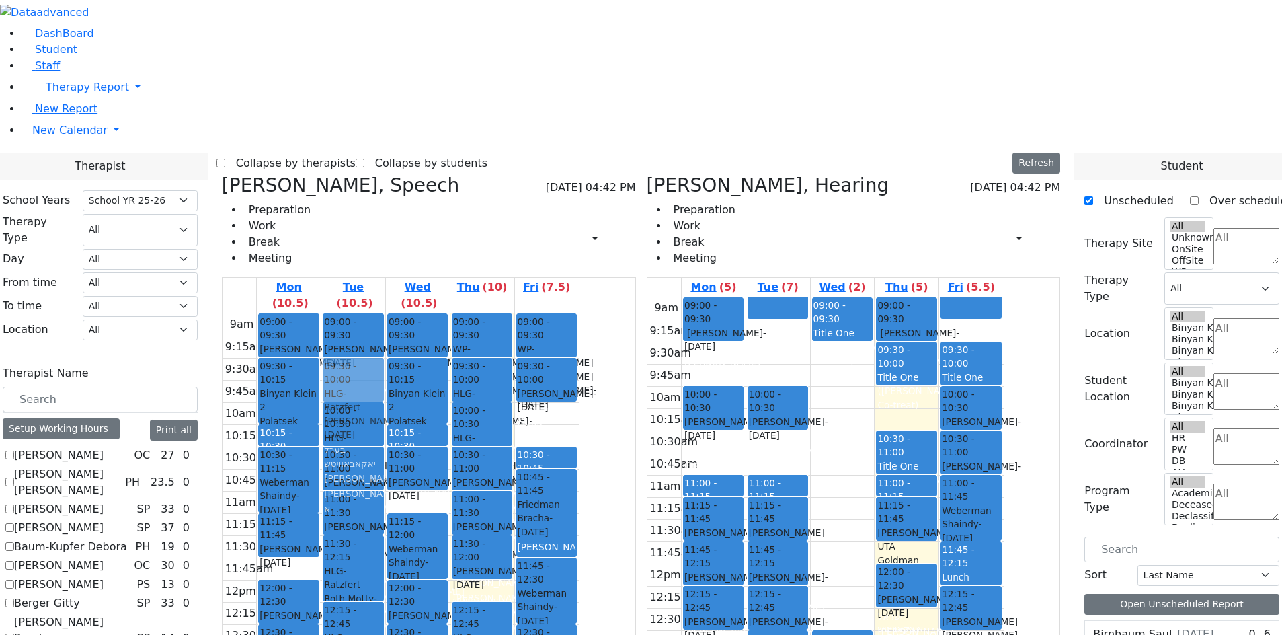
drag, startPoint x: 478, startPoint y: 536, endPoint x: 484, endPoint y: 155, distance: 381.2
click at [385, 313] on div "09:00 - 09:30 [PERSON_NAME] - [DATE] שטערן [PERSON_NAME] Unknown [PERSON_NAME]'…" at bounding box center [353, 579] width 64 height 532
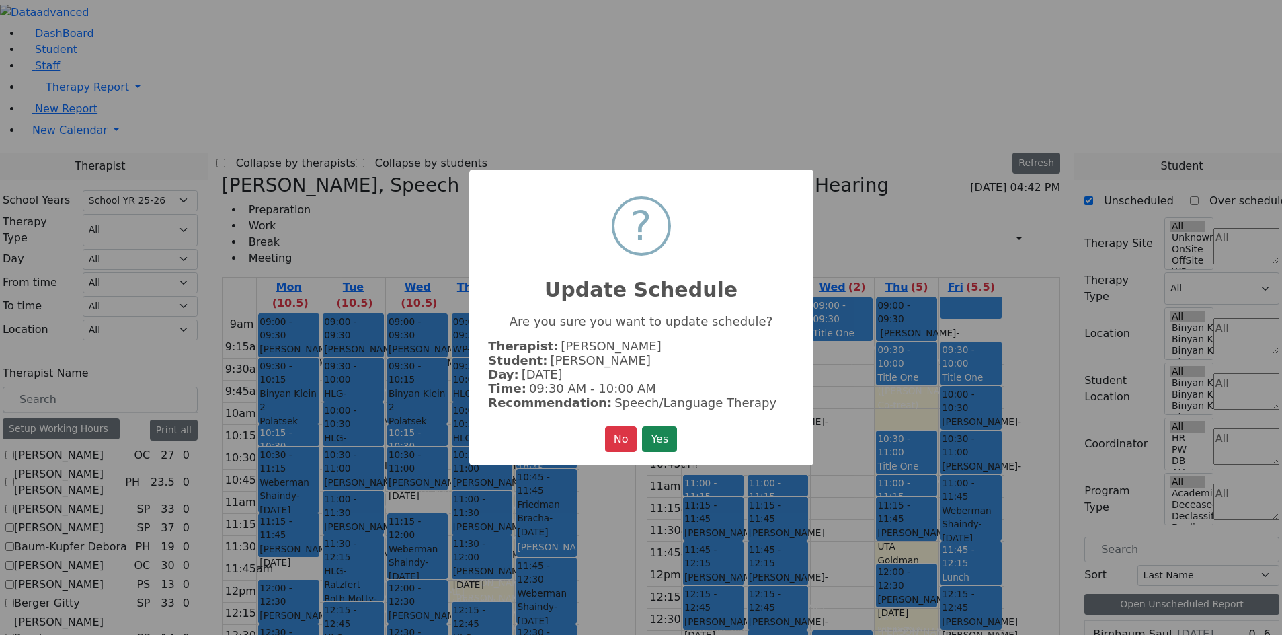
click at [656, 447] on button "Yes" at bounding box center [659, 439] width 35 height 26
